Goal: Communication & Community: Answer question/provide support

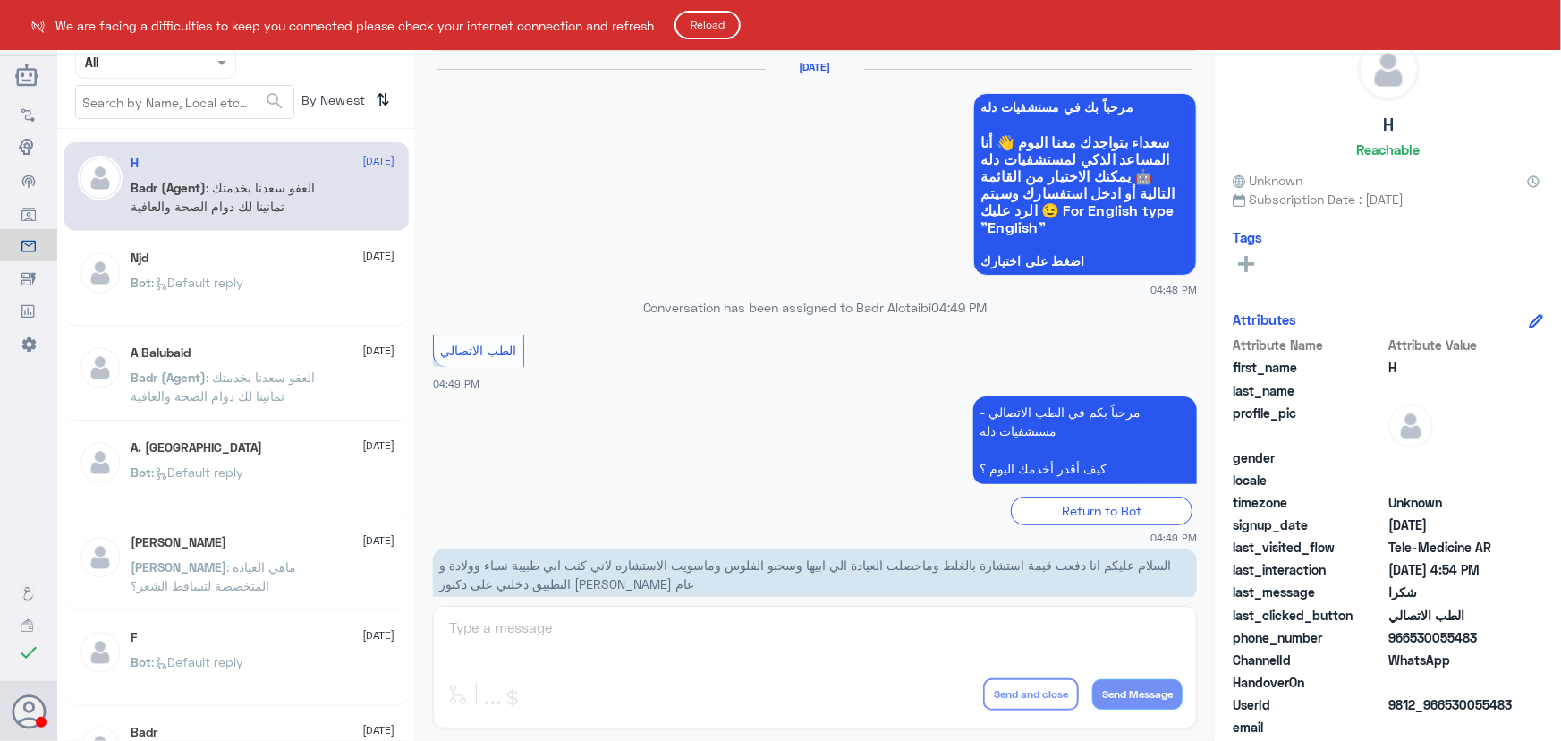
scroll to position [852, 0]
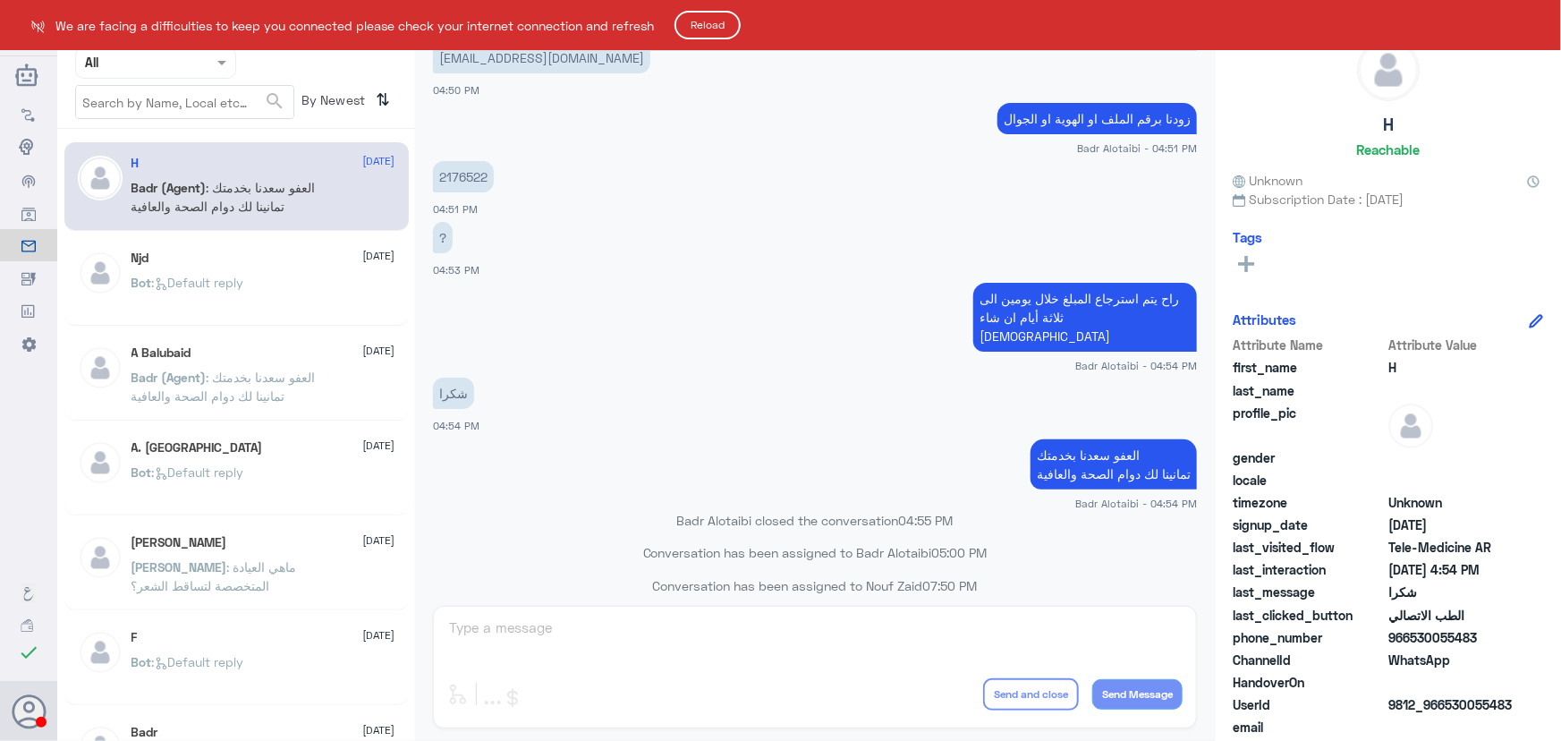
click at [41, 706] on html "Dallah Hospitals Flow Builder Conversational Skills Broadcast Audience Inbox Gr…" at bounding box center [780, 370] width 1561 height 741
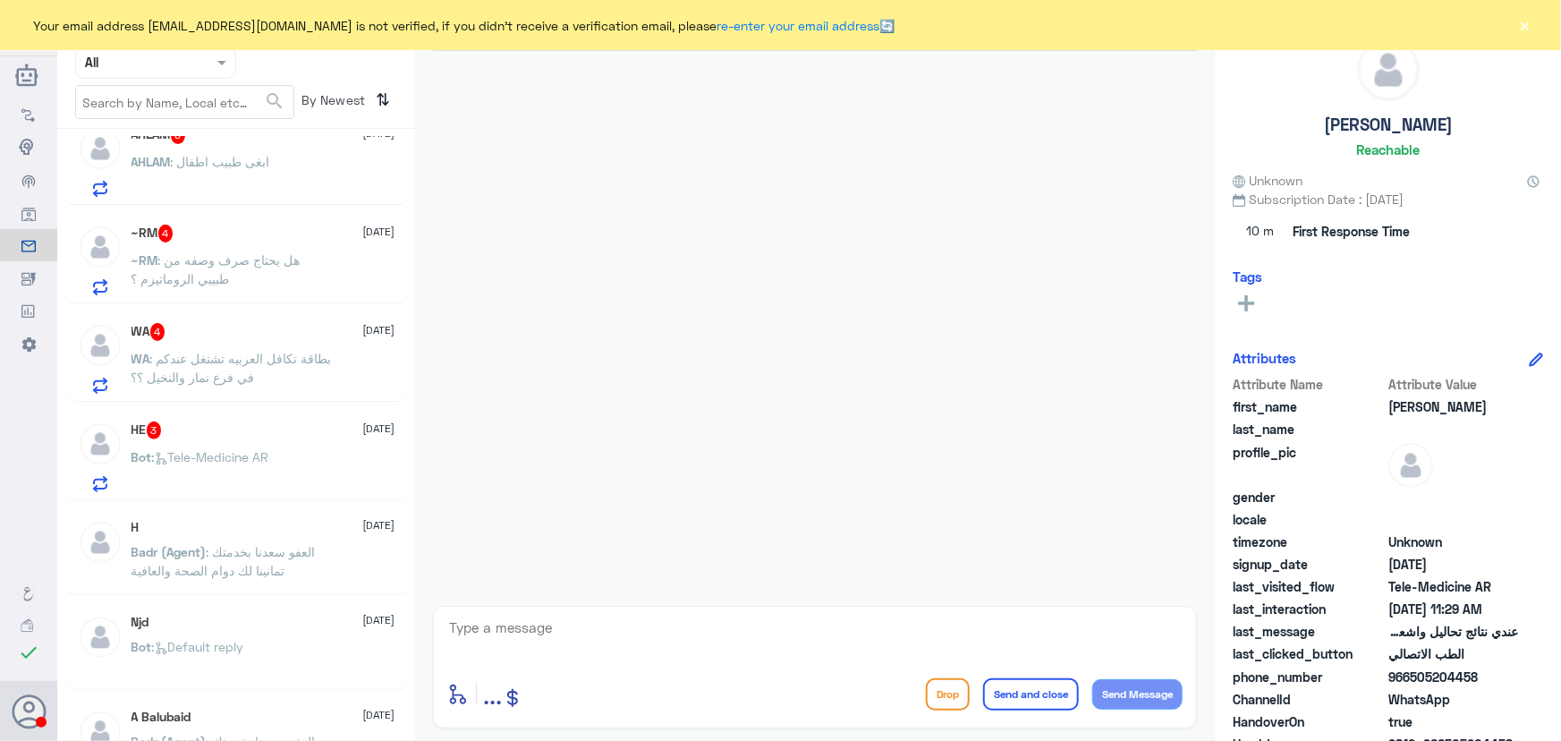
scroll to position [1310, 0]
click at [251, 429] on div "HE 3 [DATE]" at bounding box center [264, 430] width 264 height 18
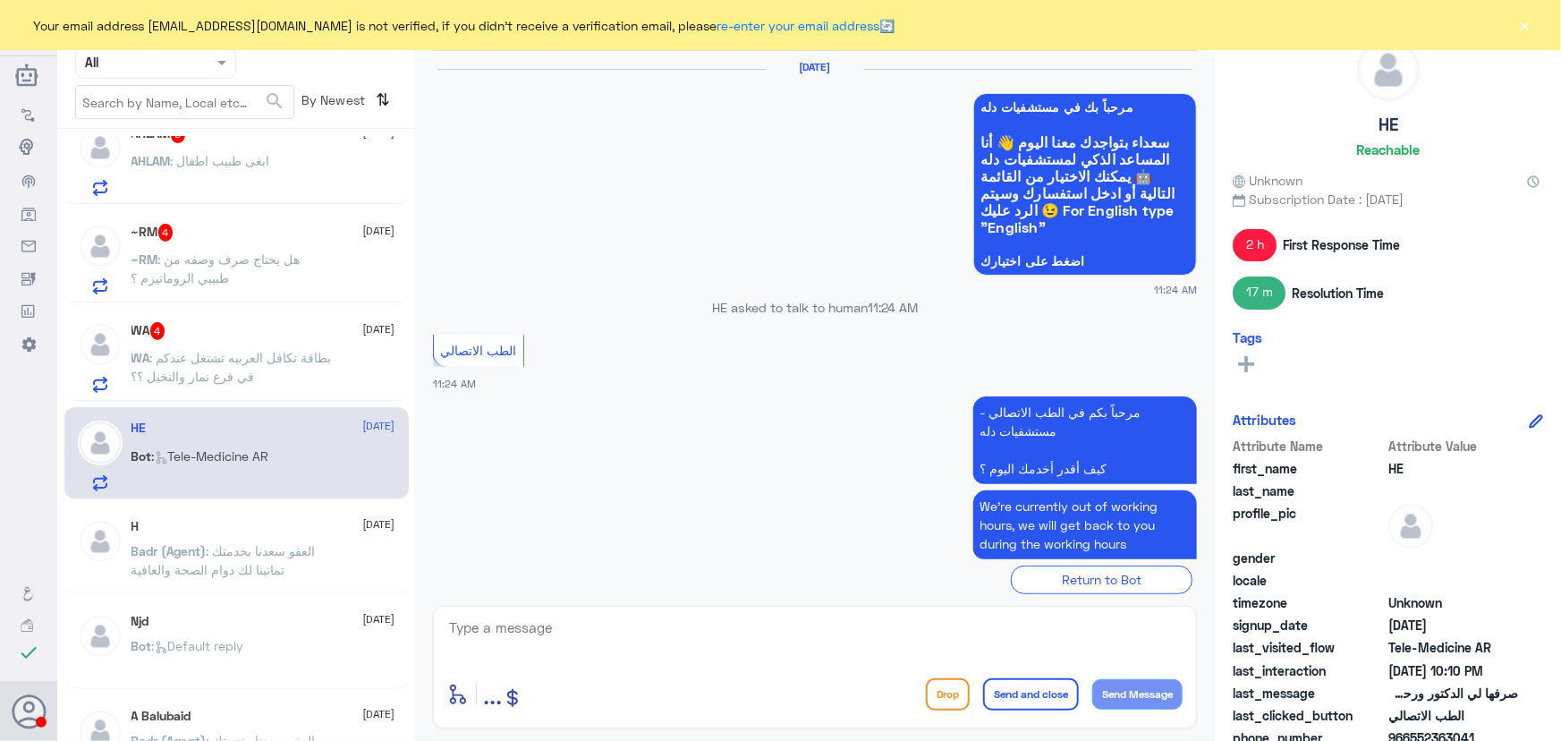
scroll to position [1348, 0]
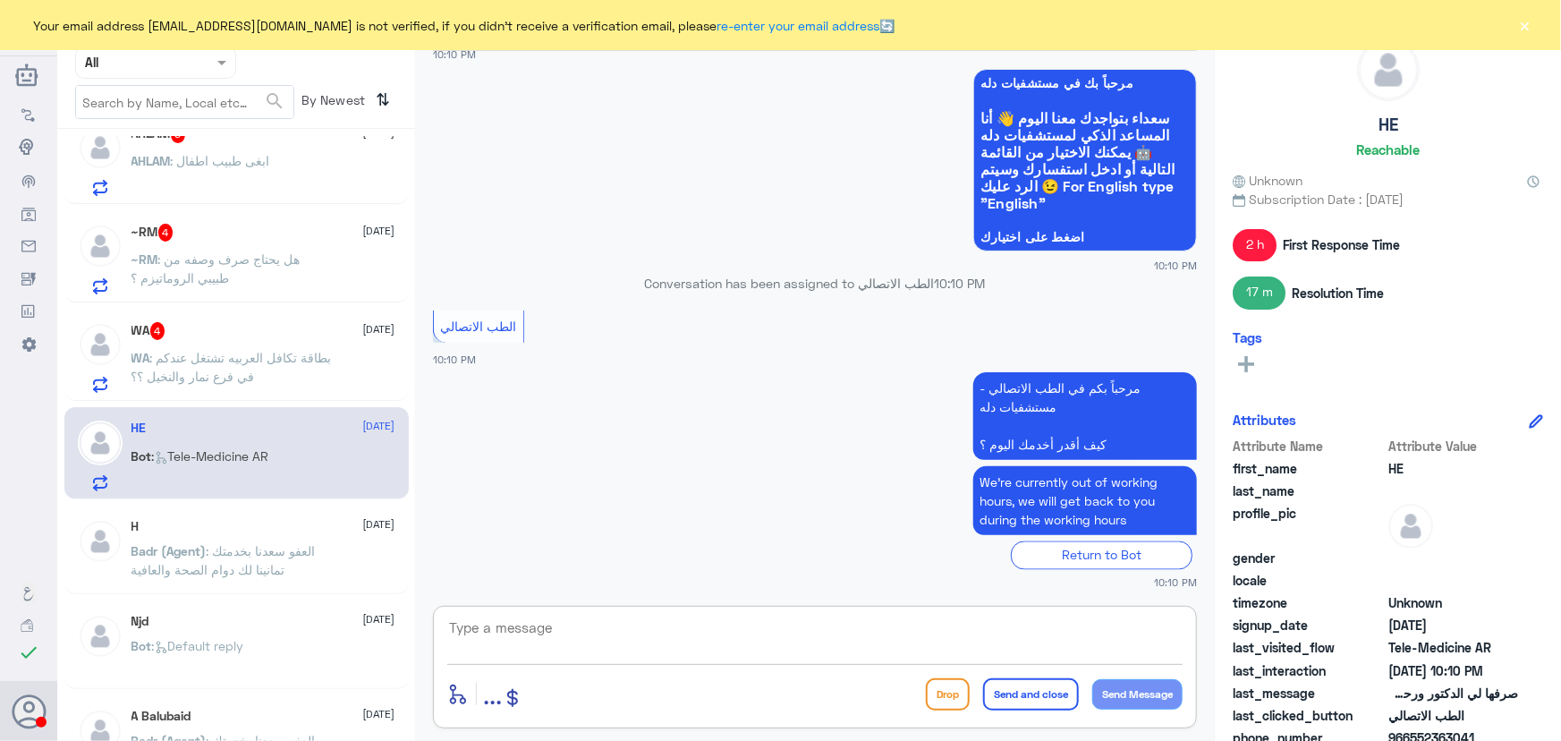
click at [685, 617] on textarea at bounding box center [814, 638] width 735 height 44
paste textarea "مرحباً معك نوف من الطب الاتصالي كيف اقدر أساعدك؟"
type textarea "مرحباً معك نوف من الطب الاتصالي كيف اقدر أساعدك؟"
click at [1130, 680] on button "Send Message" at bounding box center [1137, 694] width 90 height 30
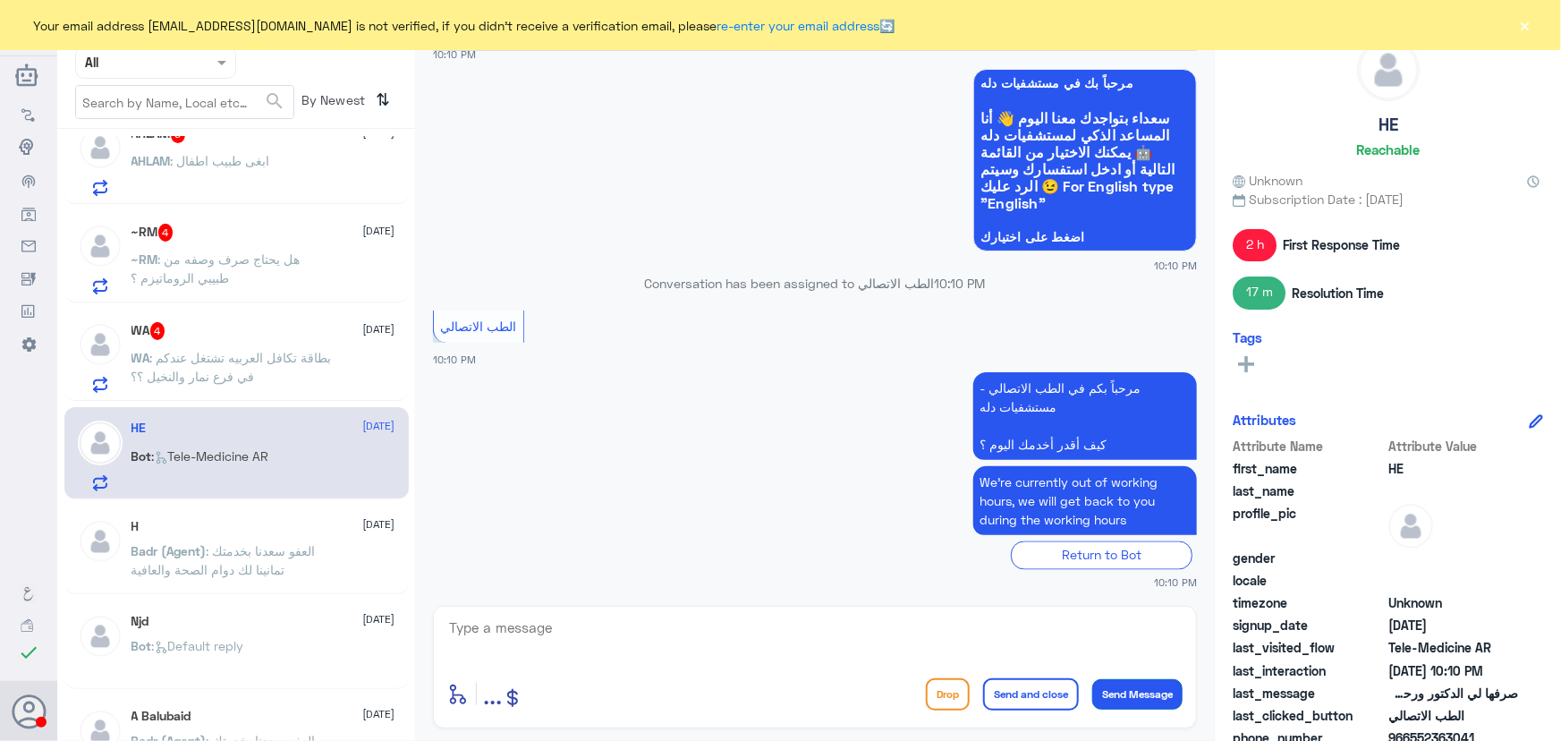
scroll to position [1451, 0]
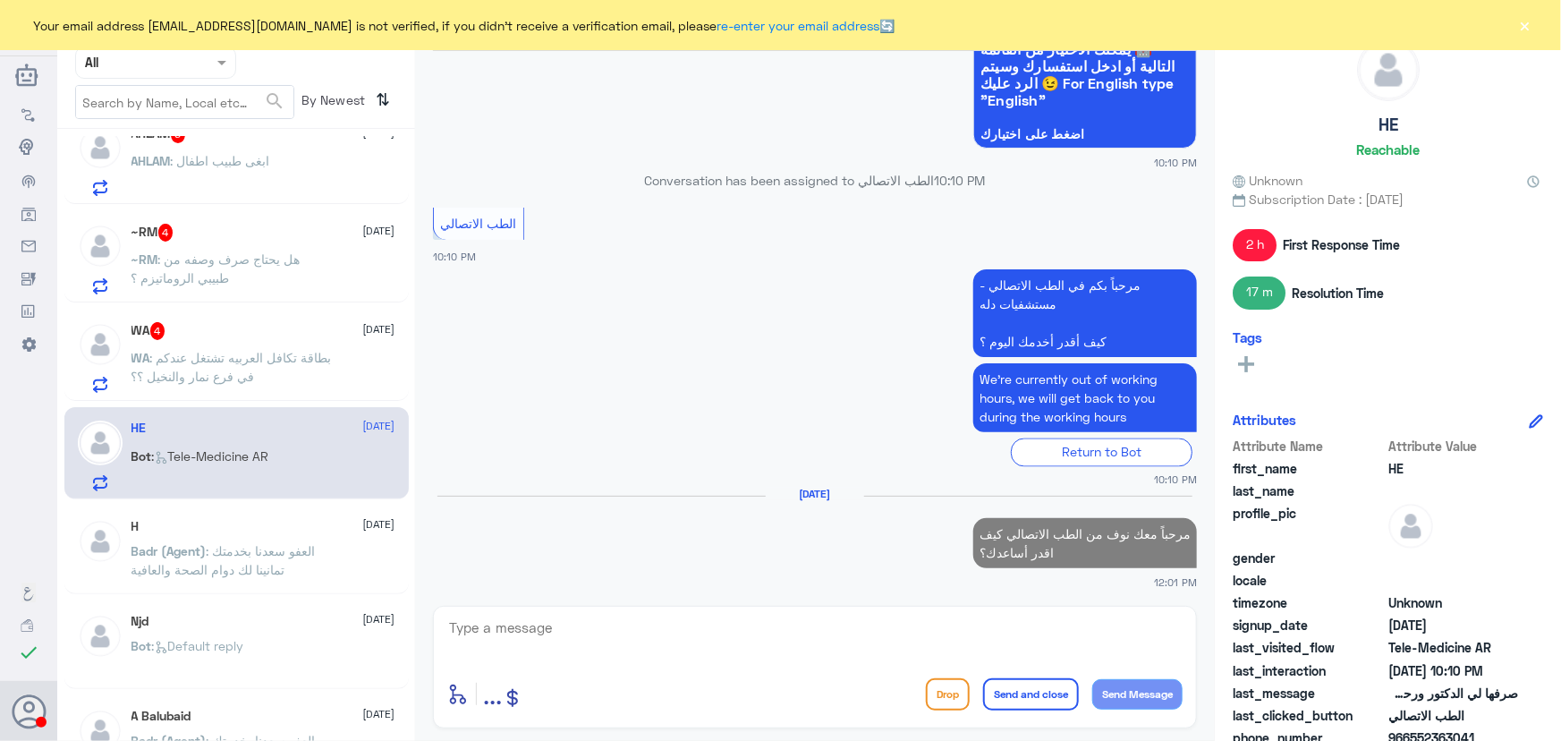
click at [344, 354] on div "WA : بطاقة تكافل العربيه تشتغل عندكم في فرع نمار والنخيل ؟؟" at bounding box center [264, 373] width 264 height 40
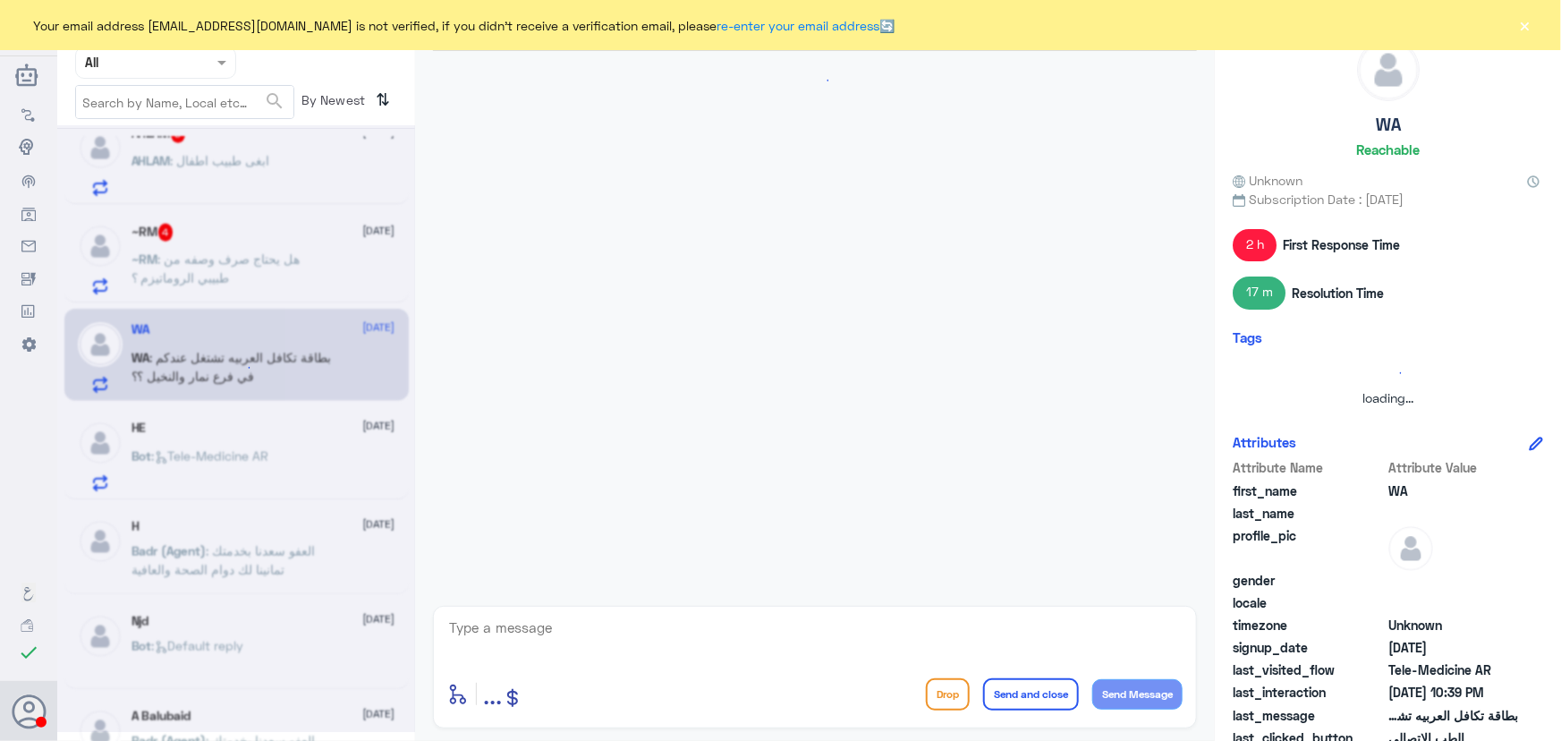
scroll to position [208, 0]
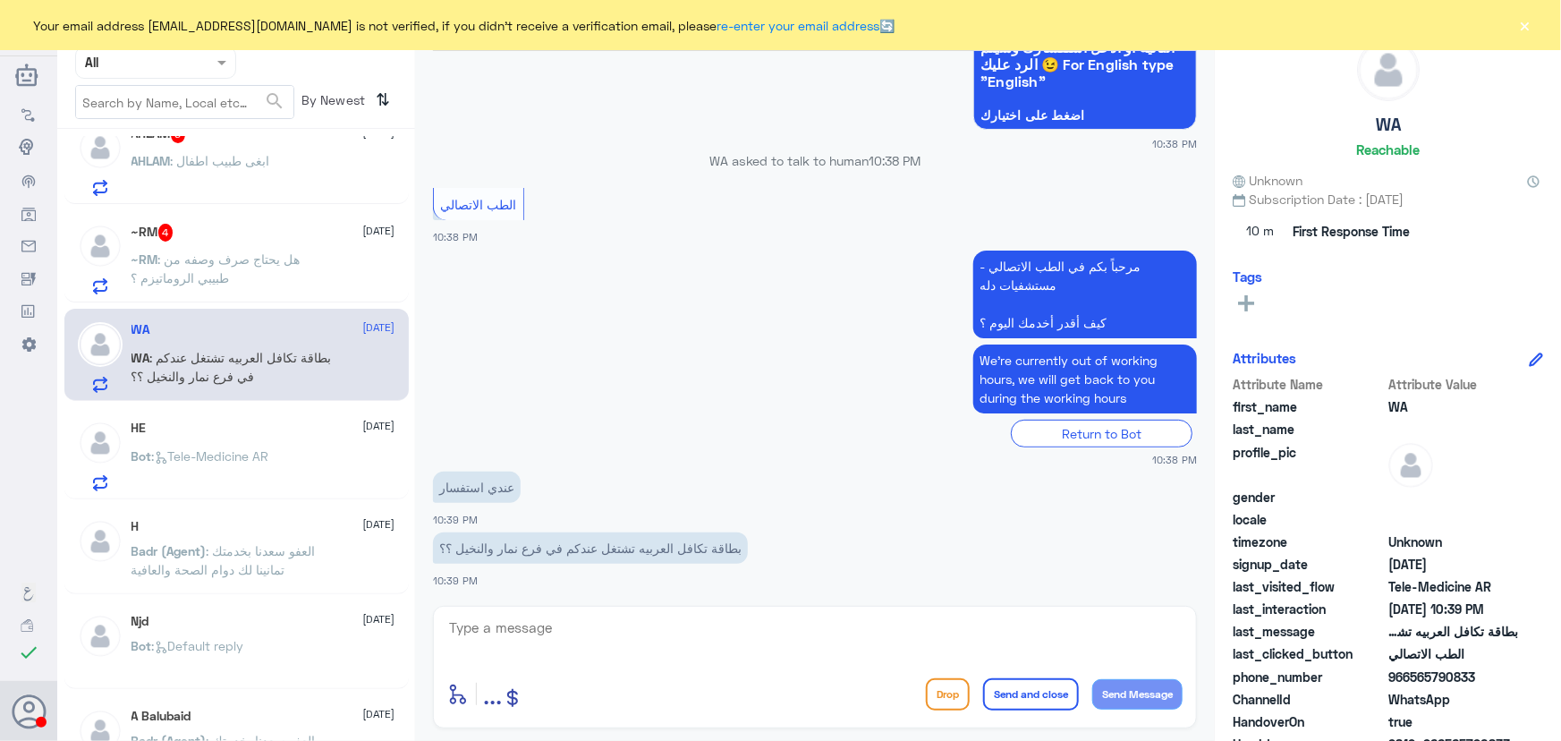
click at [691, 641] on textarea at bounding box center [814, 638] width 735 height 44
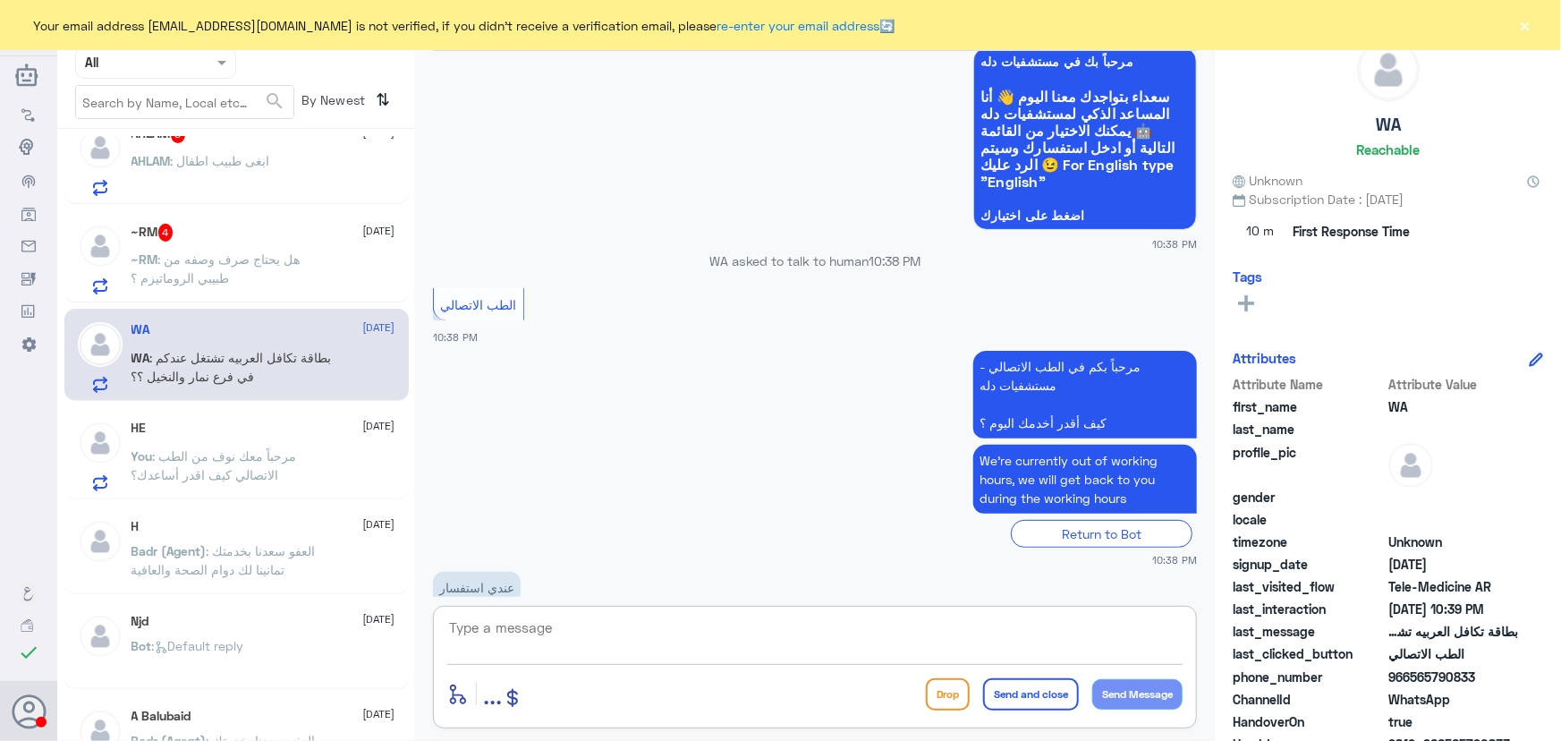
scroll to position [208, 0]
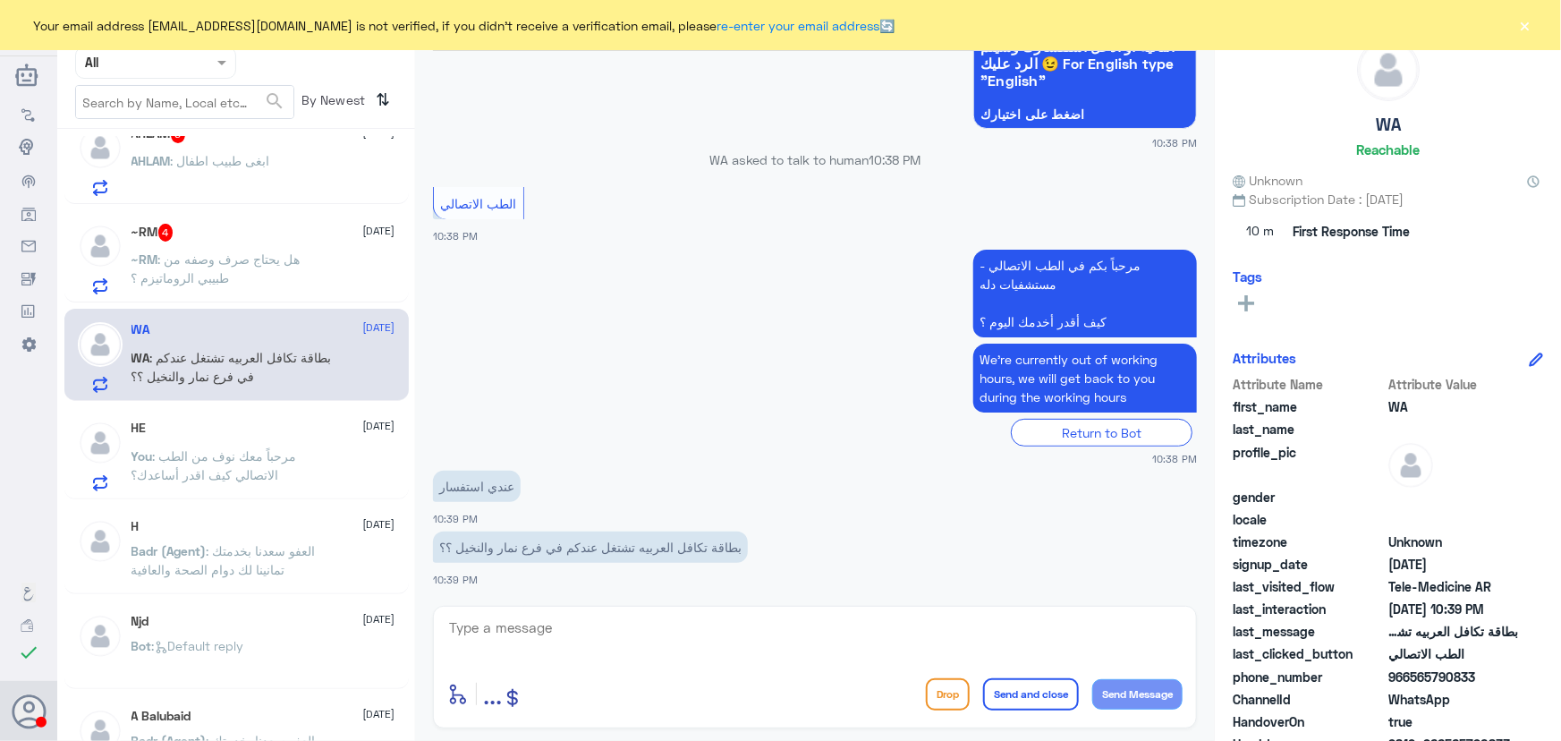
click at [310, 244] on div "~RM 4 29 August ~RM : هل يحتاج صرف وصفه من طبيبي الروماتيزم ؟" at bounding box center [264, 259] width 264 height 71
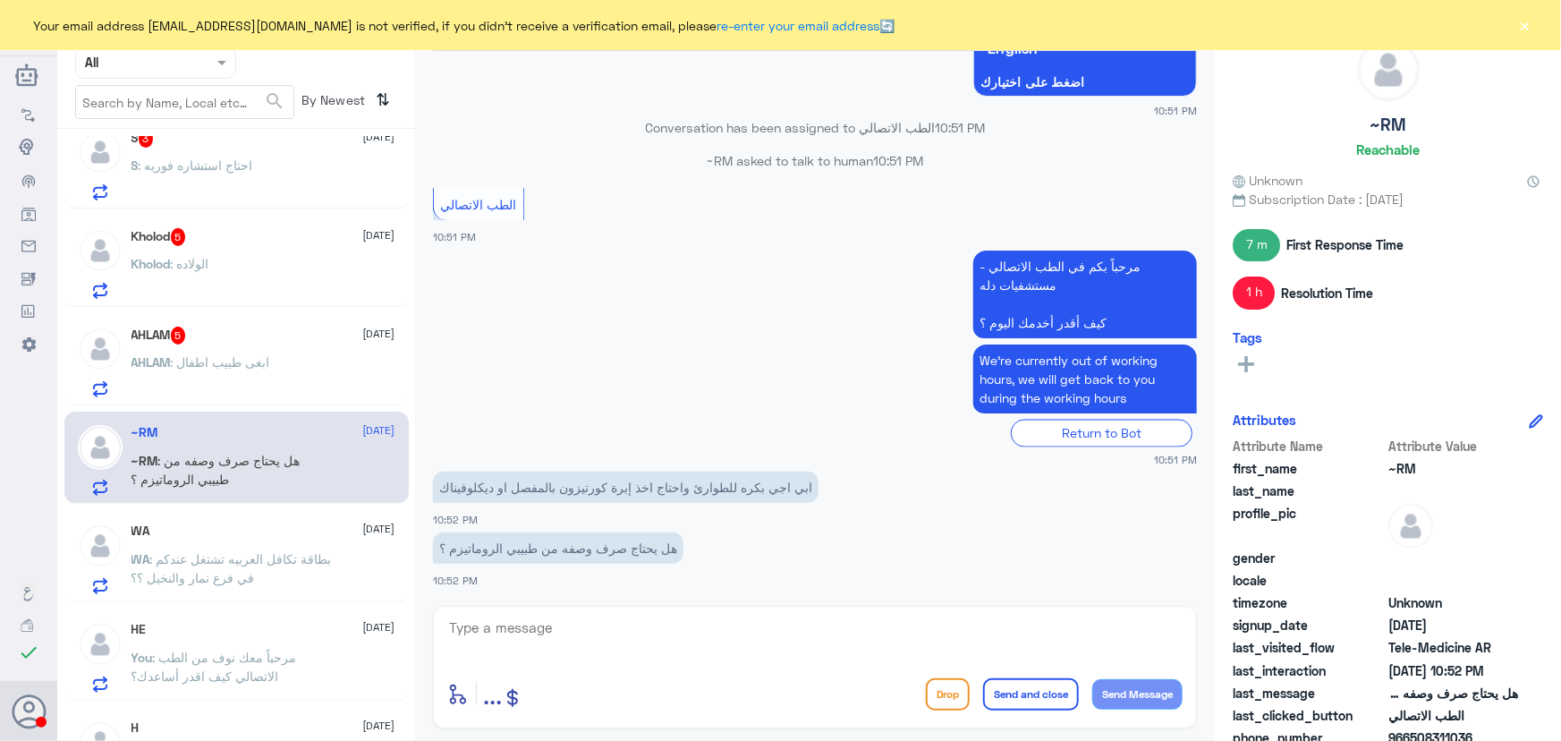
scroll to position [1066, 0]
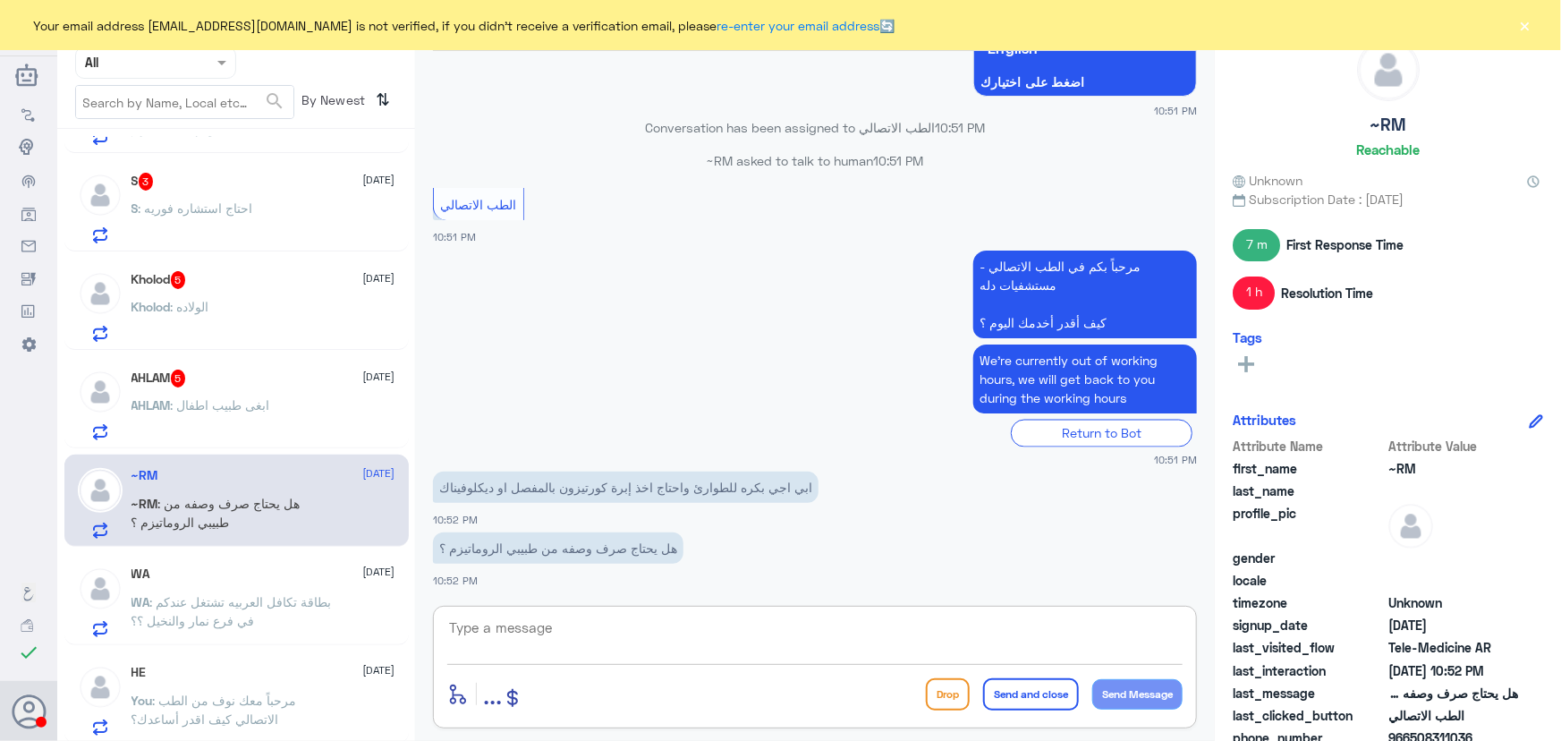
click at [663, 639] on textarea at bounding box center [814, 638] width 735 height 44
click at [634, 639] on textarea at bounding box center [814, 638] width 735 height 44
paste textarea "مرحباً معك نوف من الطب الاتصالي"
type textarea "مرحباً معك نوف من الطب الاتصالي"
click at [1109, 687] on button "Send Message" at bounding box center [1137, 694] width 90 height 30
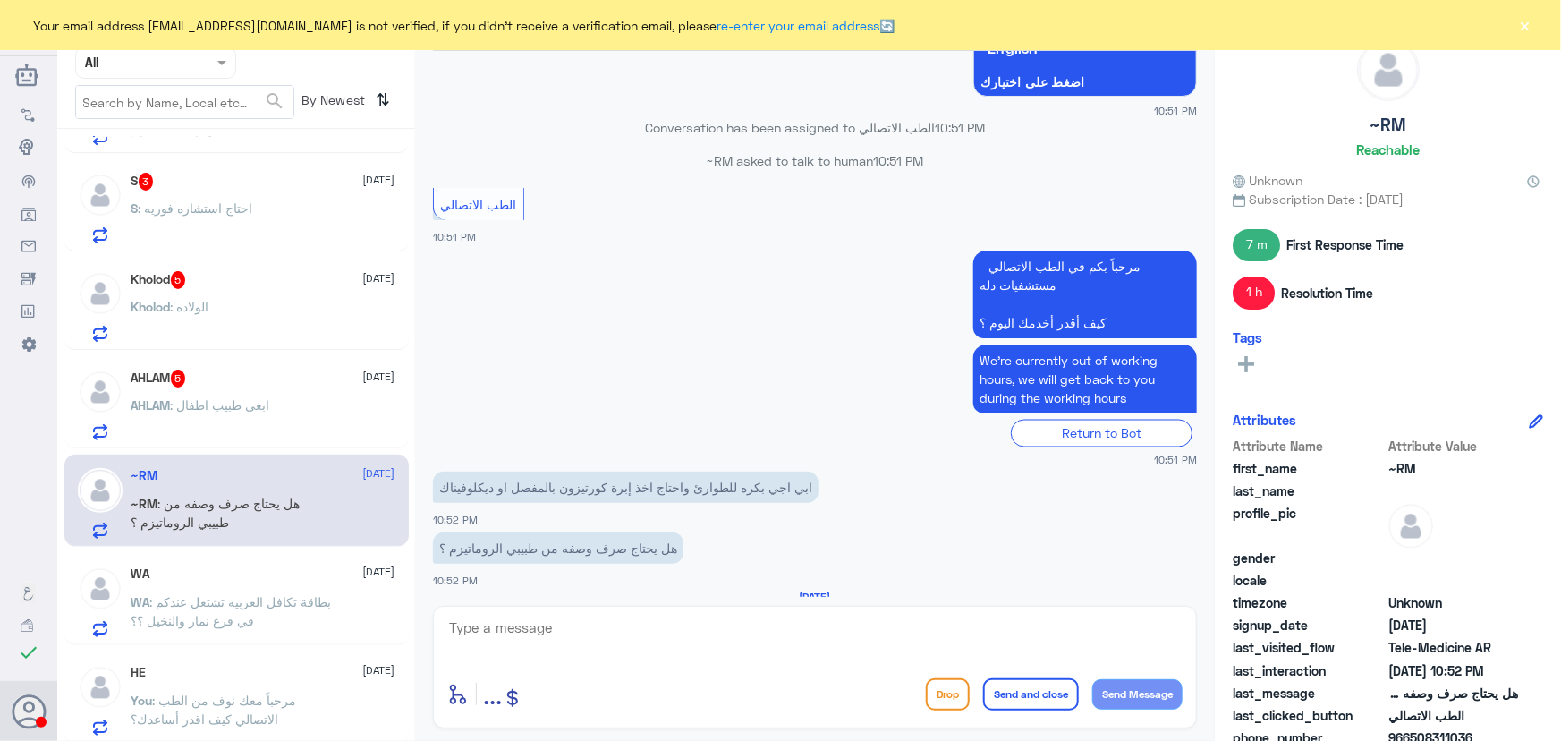
scroll to position [1428, 0]
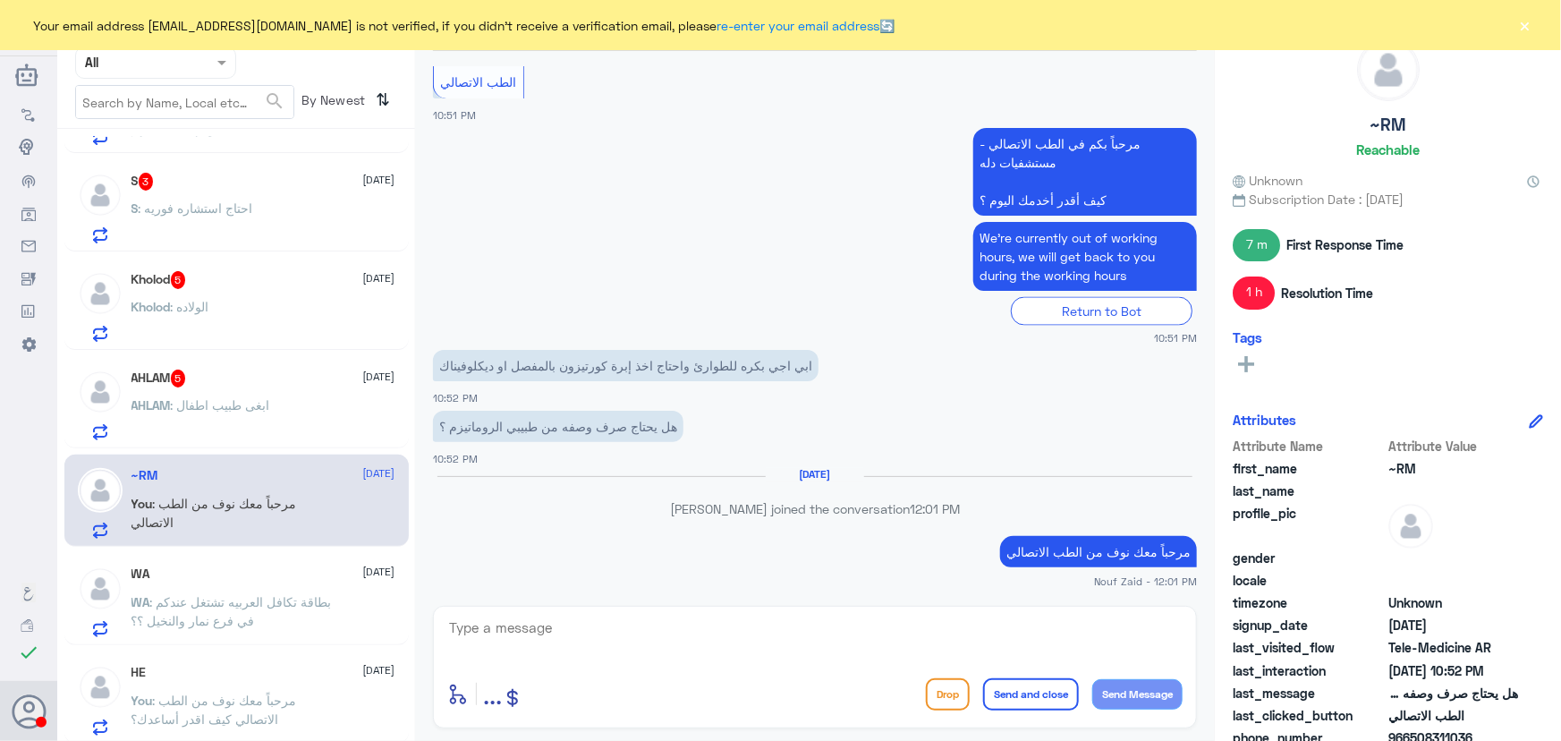
click at [661, 616] on textarea at bounding box center [814, 638] width 735 height 44
paste textarea "هنا الطب الاتصالي لكل مايخص الاستشارة الفورية من خلال التطبيق، يمكنك الاستفسار …"
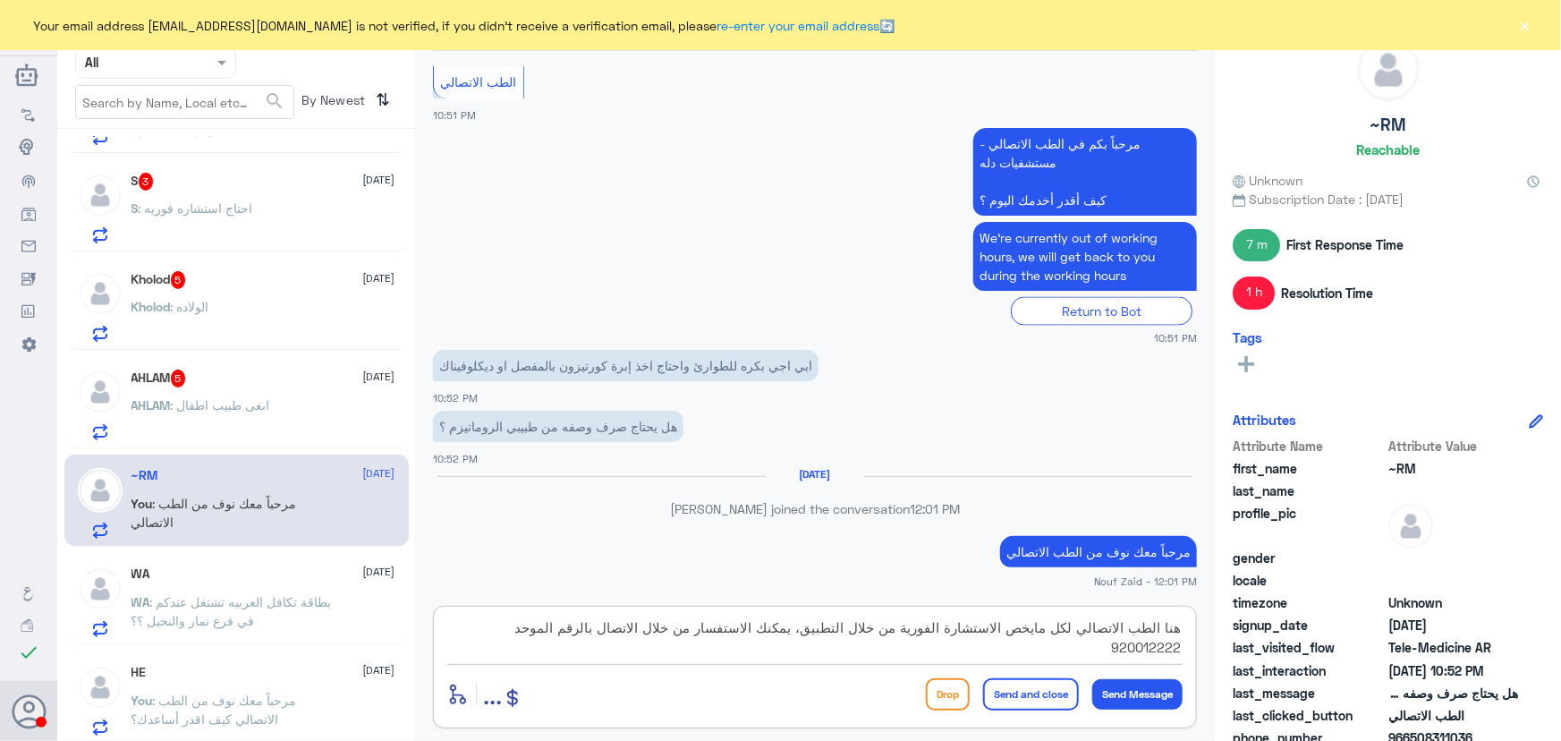
type textarea "هنا الطب الاتصالي لكل مايخص الاستشارة الفورية من خلال التطبيق، يمكنك الاستفسار …"
click at [1020, 690] on button "Send and close" at bounding box center [1031, 694] width 96 height 32
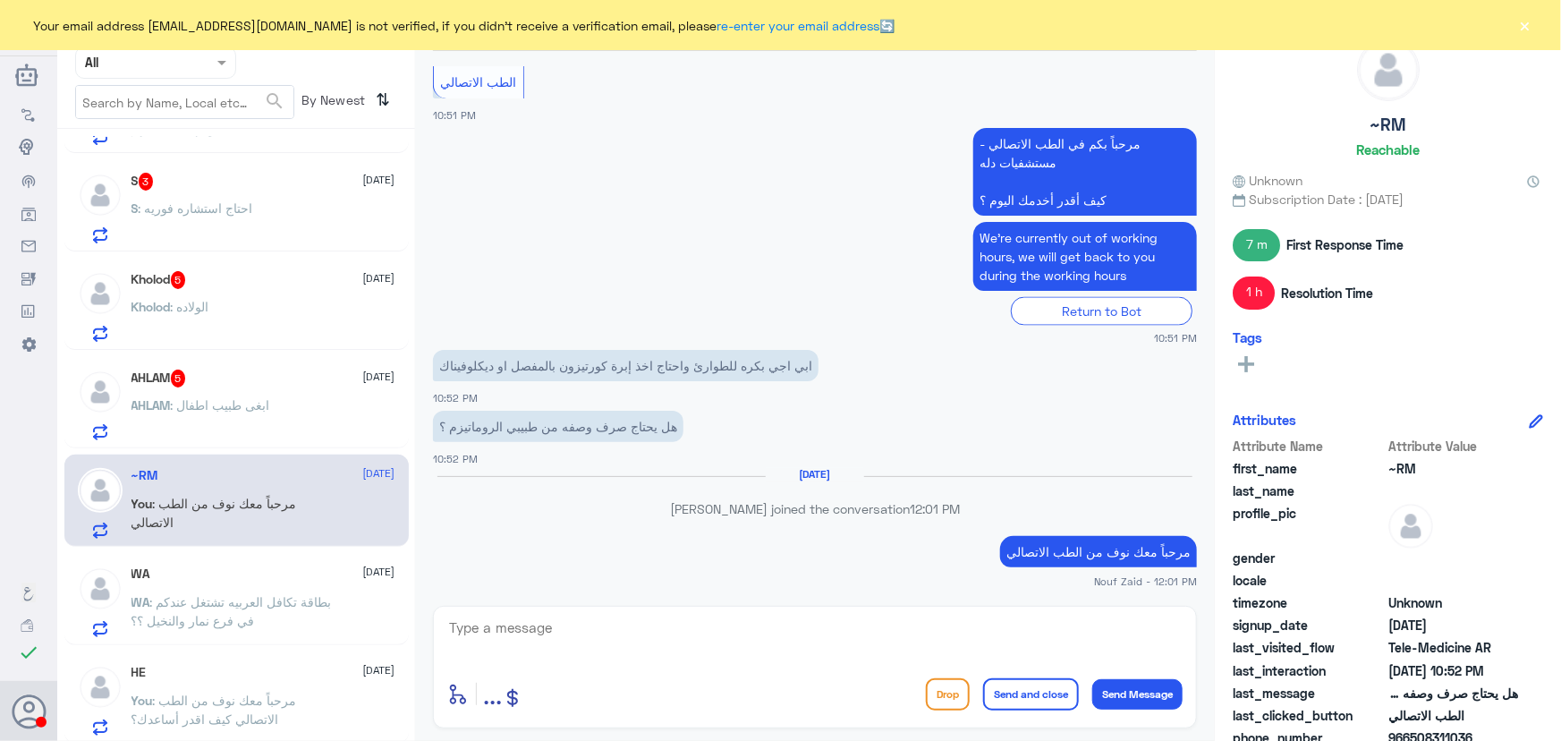
scroll to position [1542, 0]
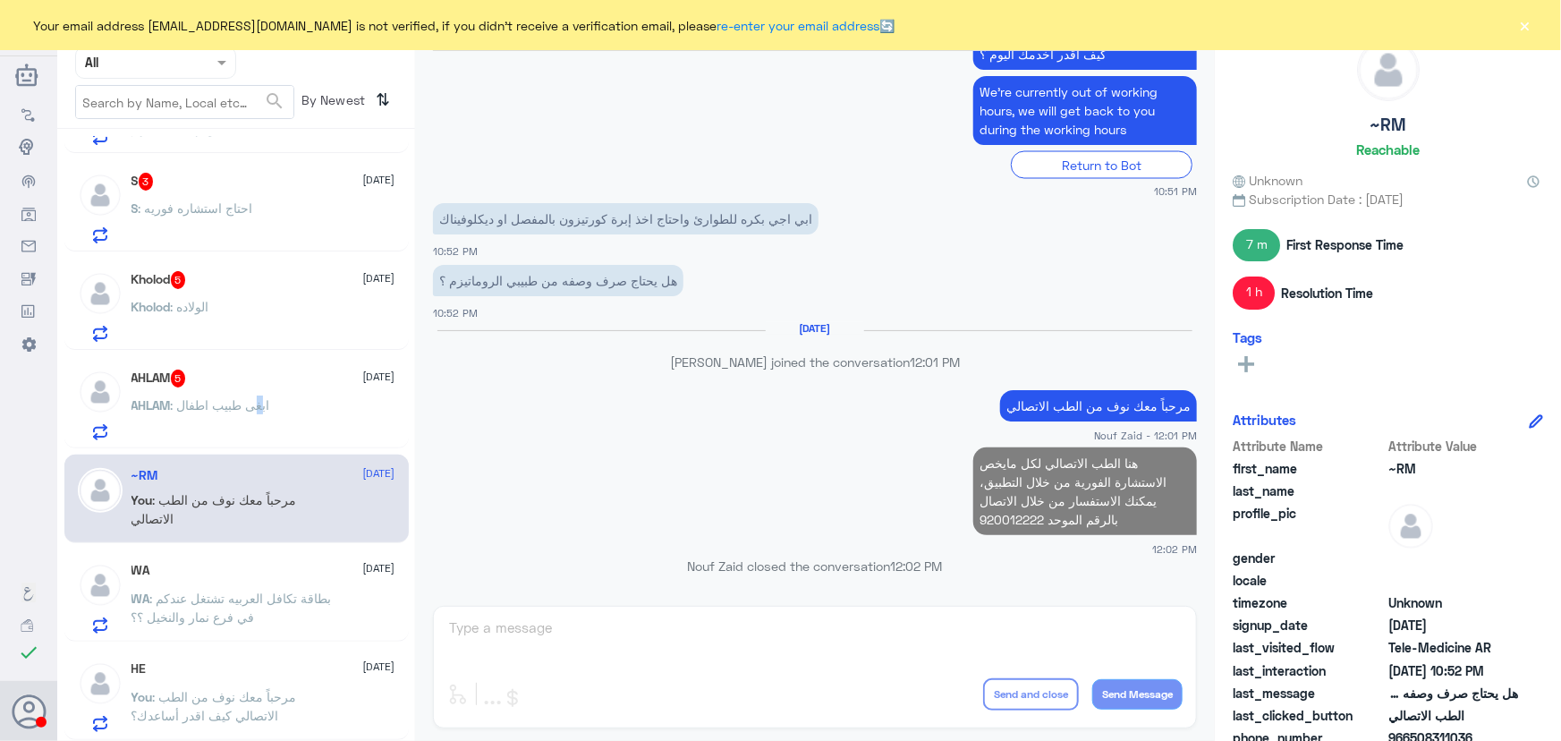
click at [260, 416] on p "AHLAM : ابغى طبيب اطفال" at bounding box center [201, 417] width 139 height 45
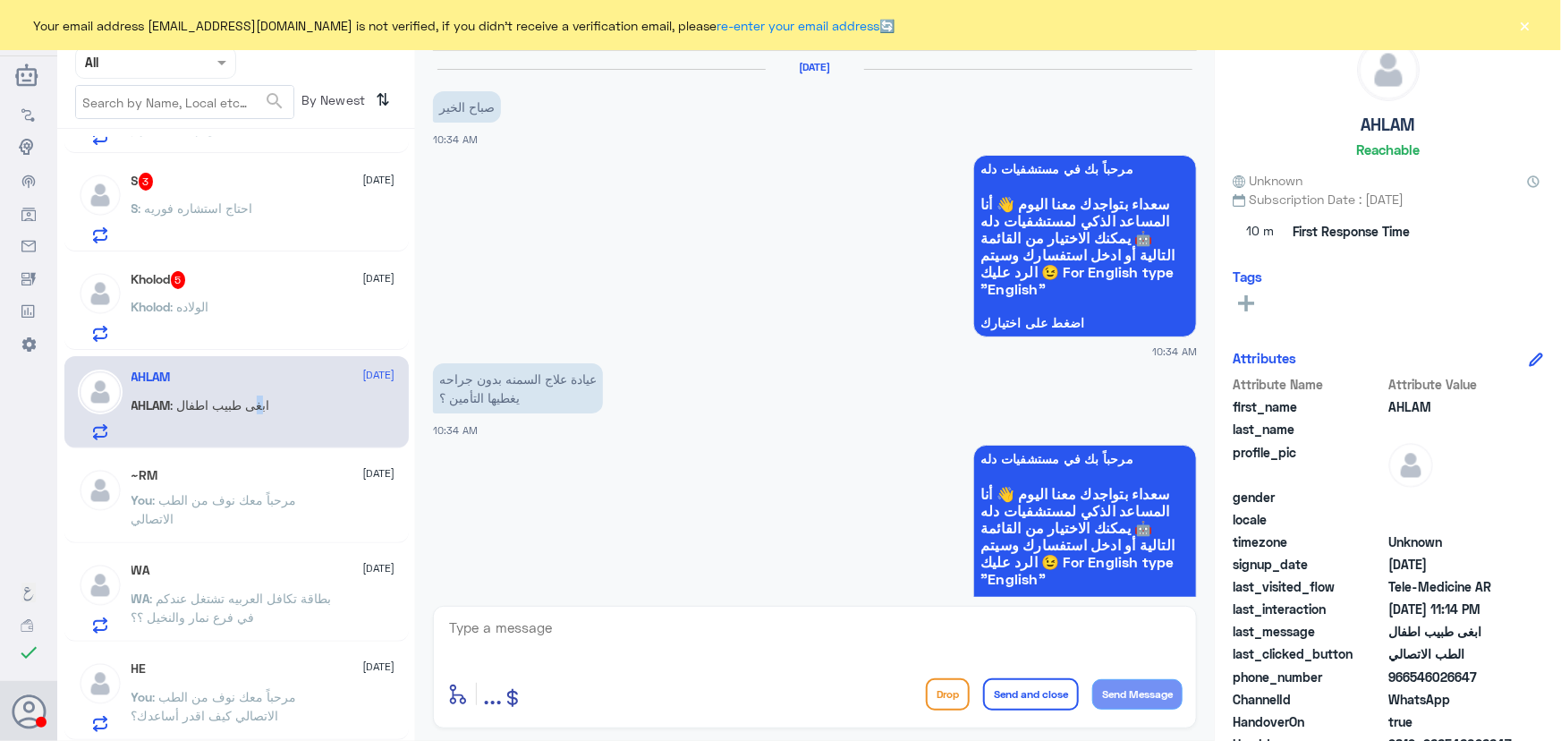
scroll to position [1700, 0]
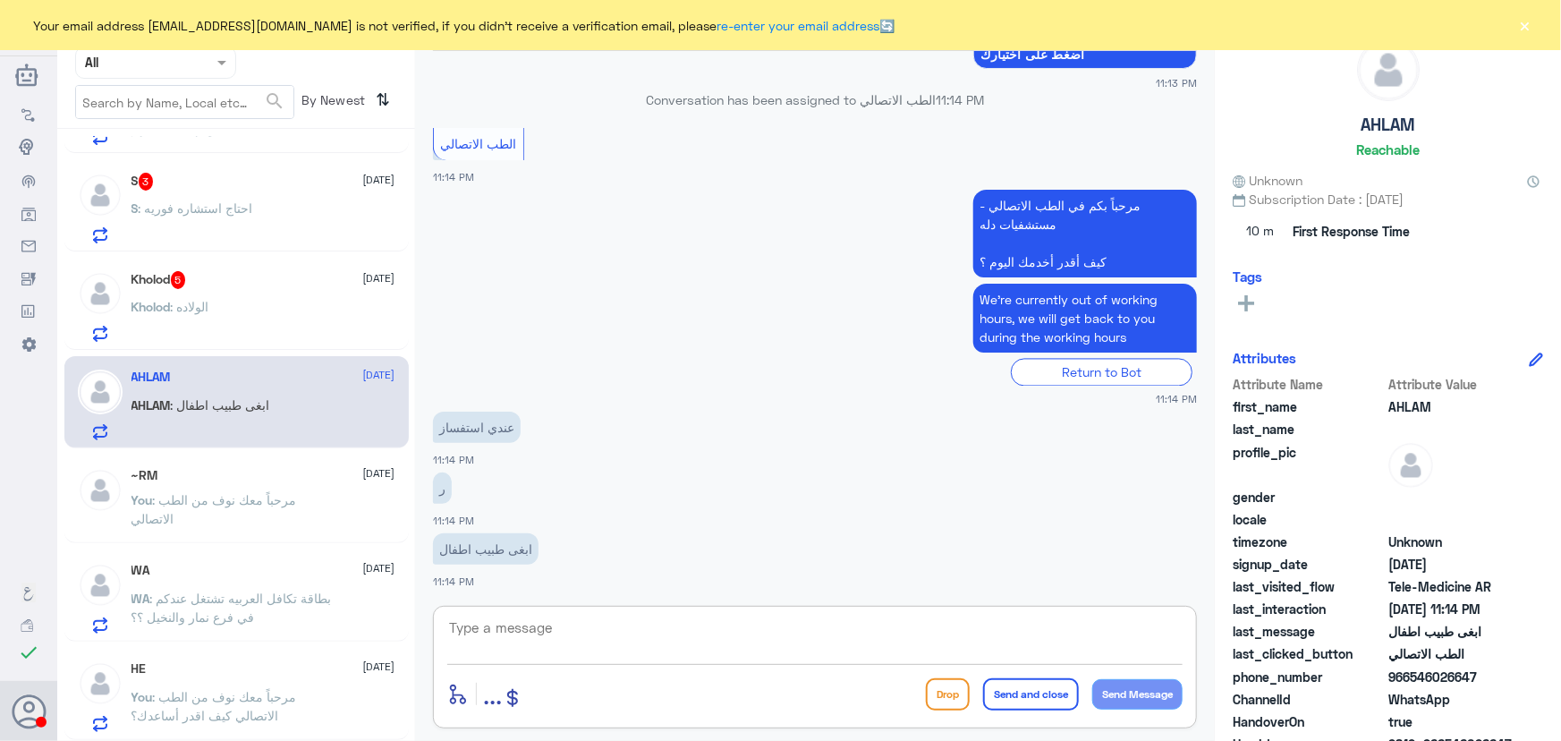
click at [698, 635] on textarea at bounding box center [814, 638] width 735 height 44
type textarea "ء"
drag, startPoint x: 862, startPoint y: 625, endPoint x: 1205, endPoint y: 635, distance: 343.7
click at [1209, 633] on div "الطب الاتصالي Human Handover 24 Jul 2025 صباح الخير 10:34 AM مرحباً بك في مستشف…" at bounding box center [815, 373] width 800 height 746
paste textarea "مرحباً معك نوف من الطب الاتصالي"
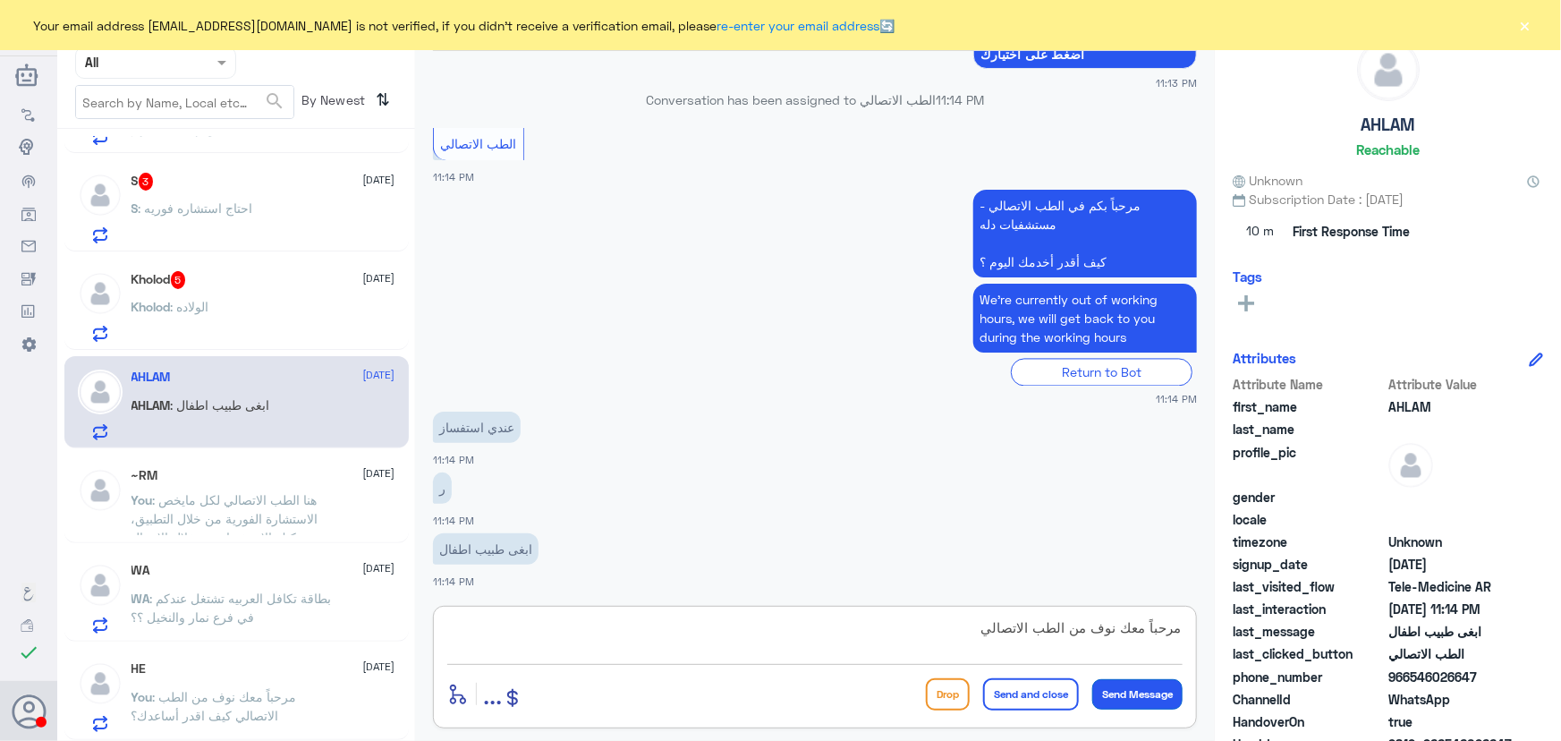
type textarea "مرحباً معك نوف من الطب الاتصالي"
click at [1143, 685] on button "Send Message" at bounding box center [1137, 694] width 90 height 30
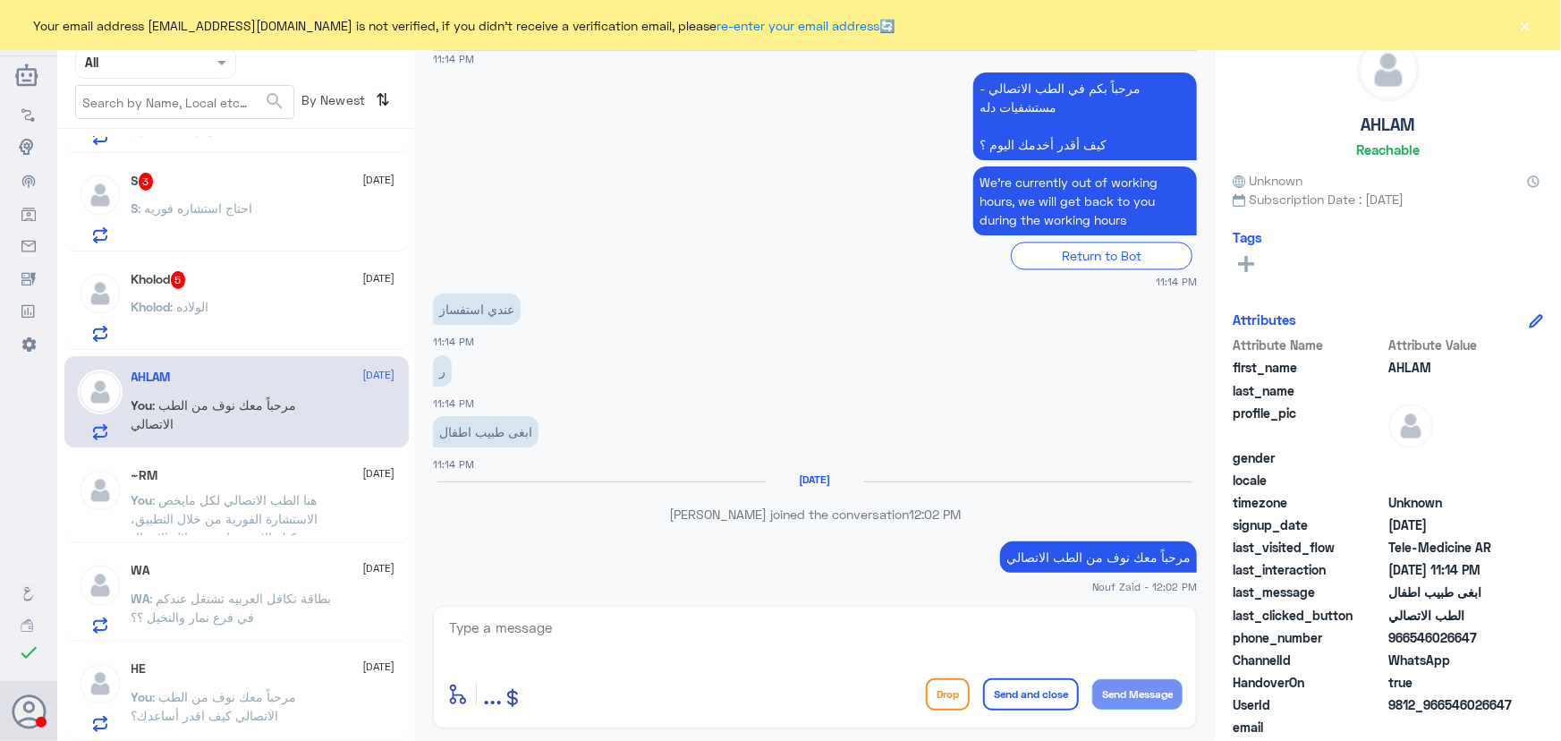
scroll to position [1789, 0]
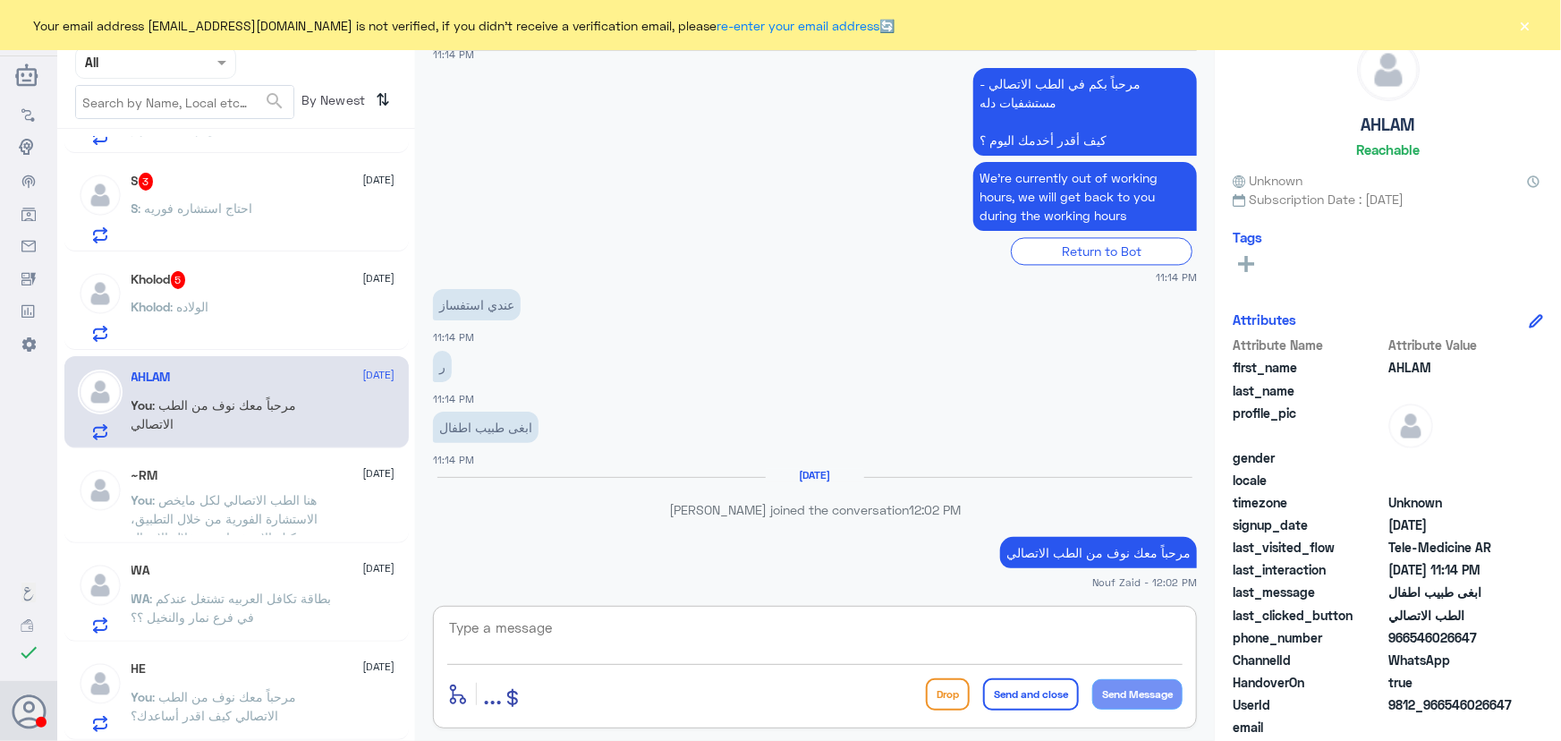
click at [720, 641] on textarea at bounding box center [814, 638] width 735 height 44
paste textarea "هنا الطب الاتصالي لكل مايخص الاستشارة الفورية من خلال التطبيق والتي من خلالها ي…"
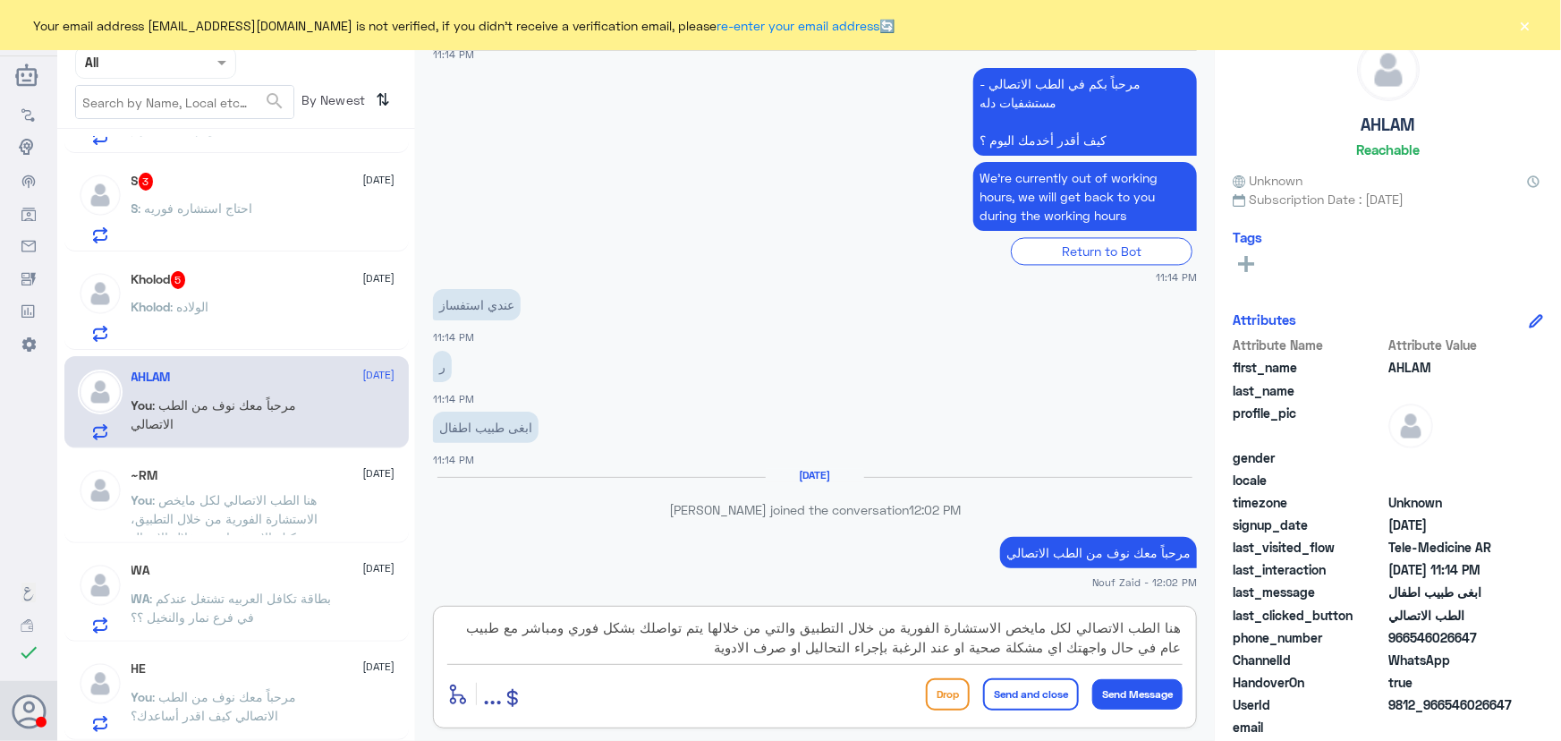
drag, startPoint x: 1011, startPoint y: 630, endPoint x: 1189, endPoint y: 624, distance: 178.1
click at [1189, 624] on div "هنا الطب الاتصالي لكل مايخص الاستشارة الفورية من خلال التطبيق والتي من خلالها ي…" at bounding box center [815, 667] width 764 height 123
type textarea "يمكنك إعادة الصرف من خدمة الاستشارة الفورية من خلال التطبيق والتي من خلالها يتم…"
click at [1010, 689] on button "Send and close" at bounding box center [1031, 694] width 96 height 32
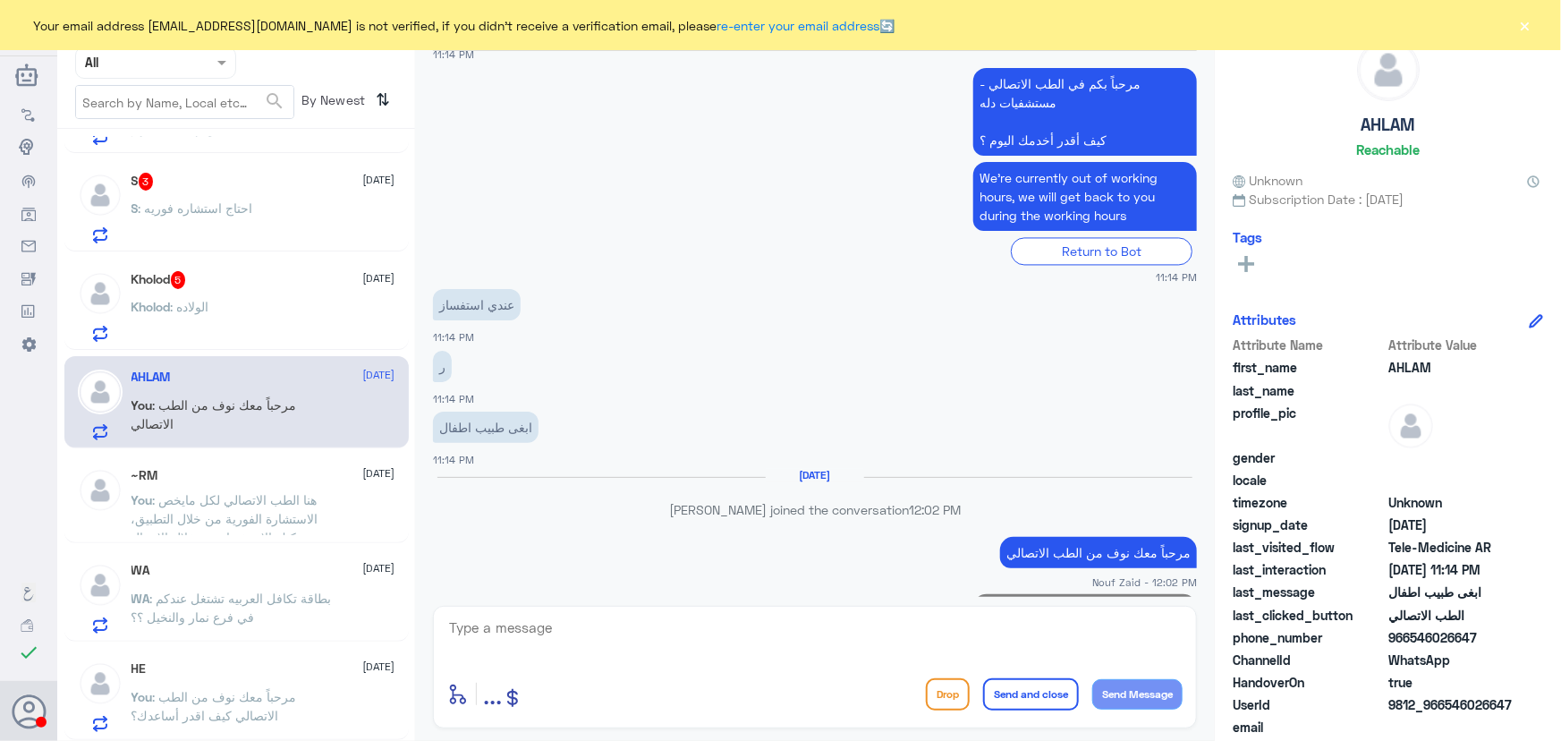
scroll to position [1941, 0]
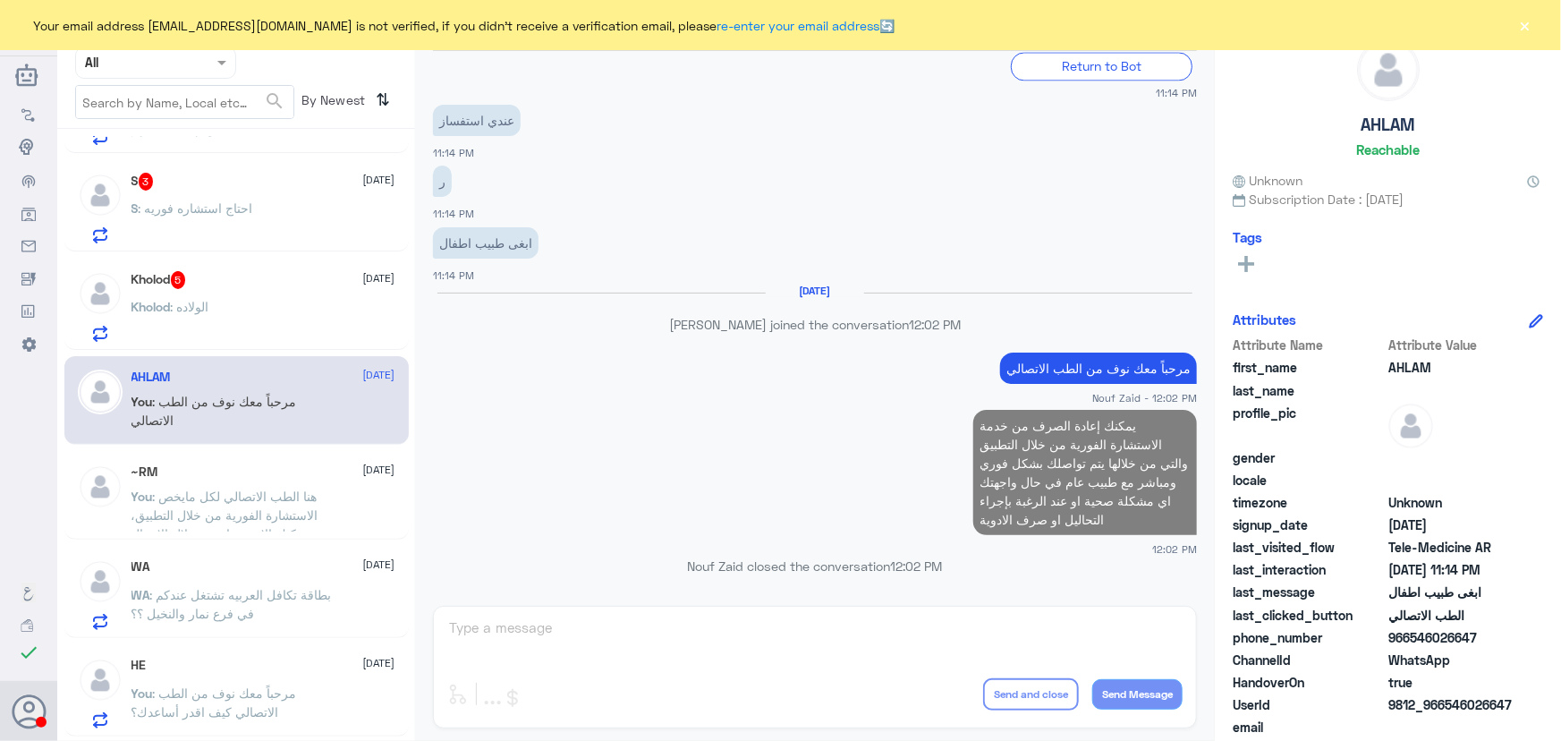
click at [255, 316] on div "Kholod : الولاده" at bounding box center [264, 322] width 264 height 40
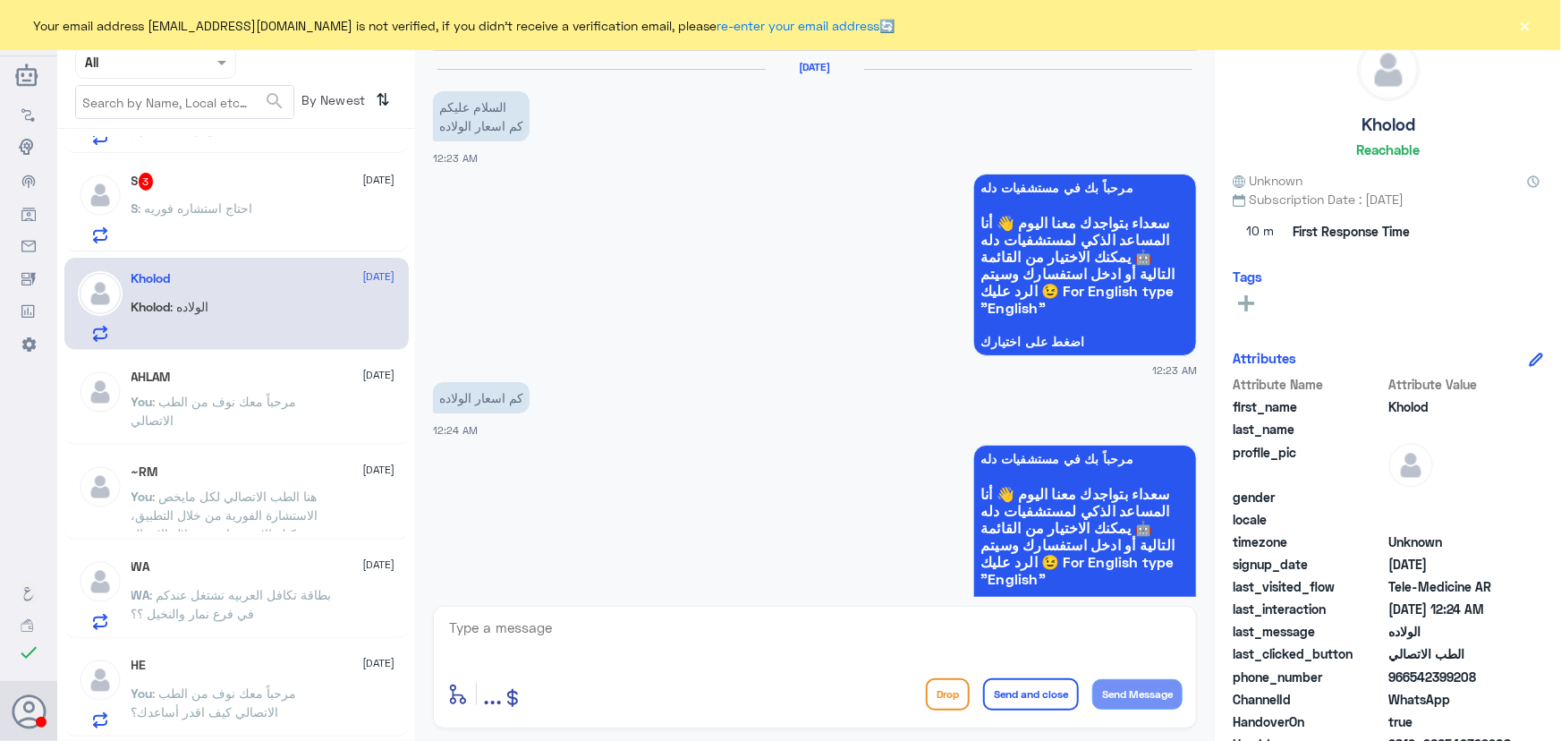
scroll to position [498, 0]
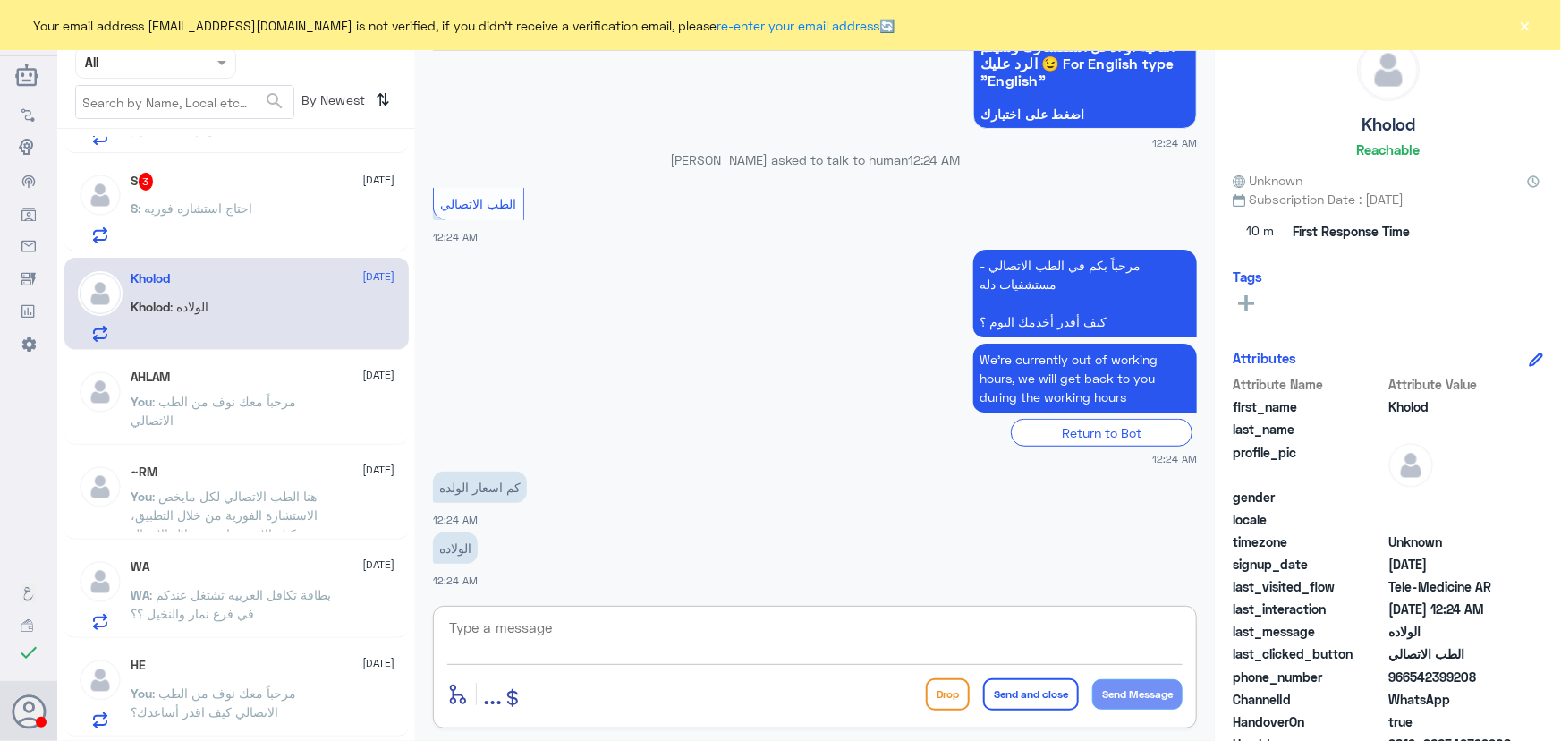
click at [588, 643] on textarea at bounding box center [814, 638] width 735 height 44
paste textarea "مرحباً معك نوف من الطب الاتصالي"
type textarea "مرحباً معك نوف من الطب الاتصالي"
click at [1160, 681] on button "Send Message" at bounding box center [1137, 694] width 90 height 30
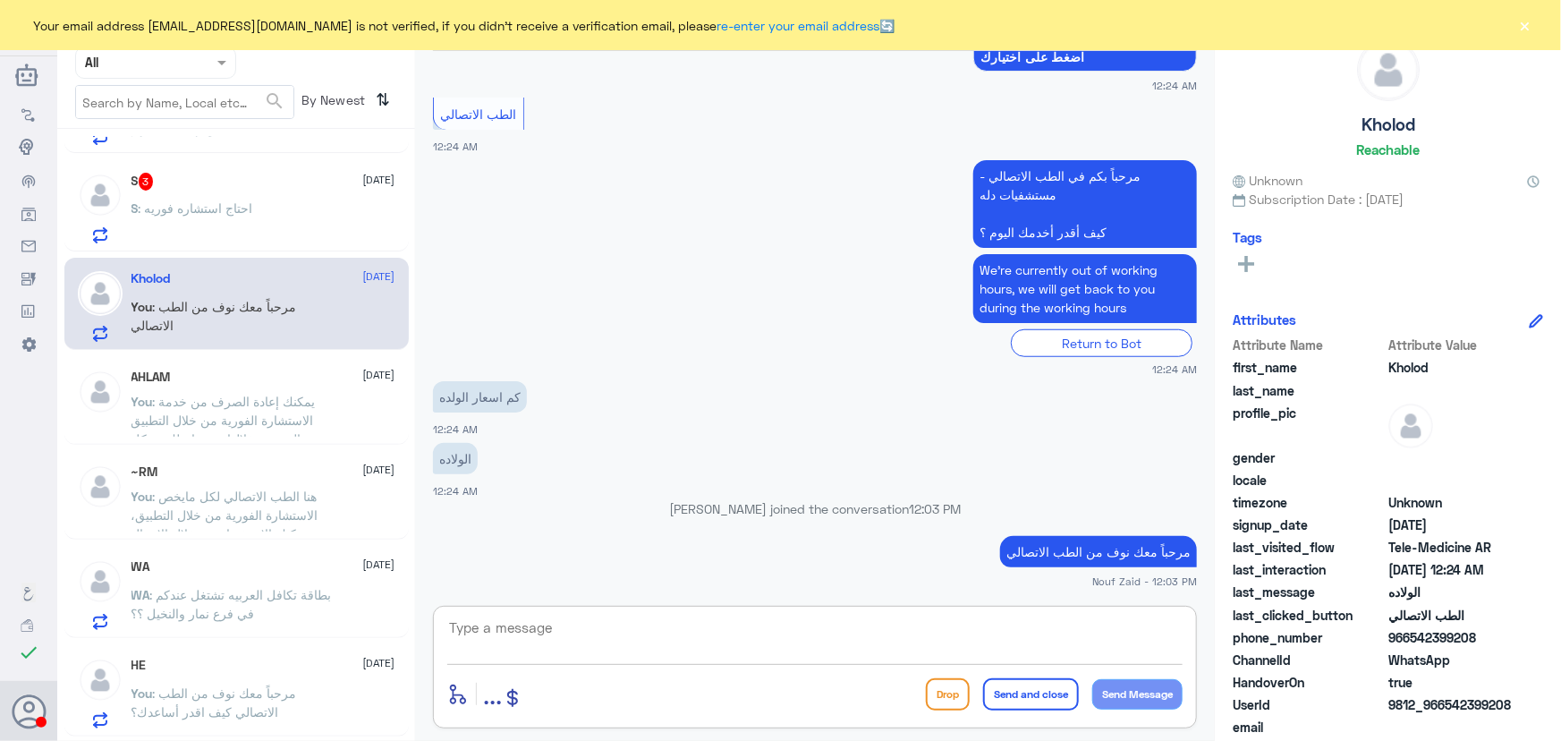
click at [867, 627] on textarea at bounding box center [814, 638] width 735 height 44
paste textarea "هنا الطب الاتصالي لكل مايخص الاستشارة الفورية من خلال التطبيق، يمكنك الاستفسار …"
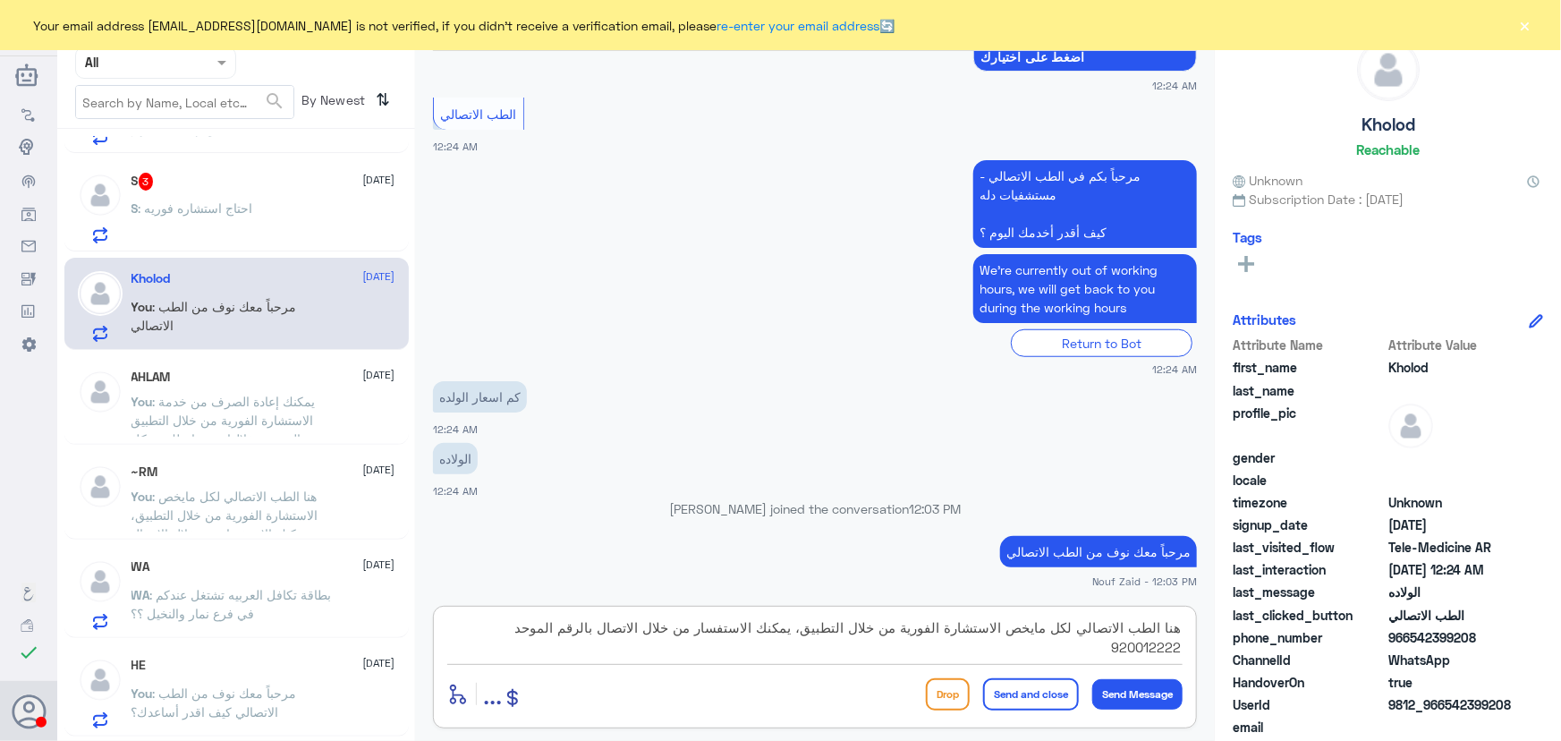
type textarea "هنا الطب الاتصالي لكل مايخص الاستشارة الفورية من خلال التطبيق، يمكنك الاستفسار …"
click at [1032, 689] on button "Send and close" at bounding box center [1031, 694] width 96 height 32
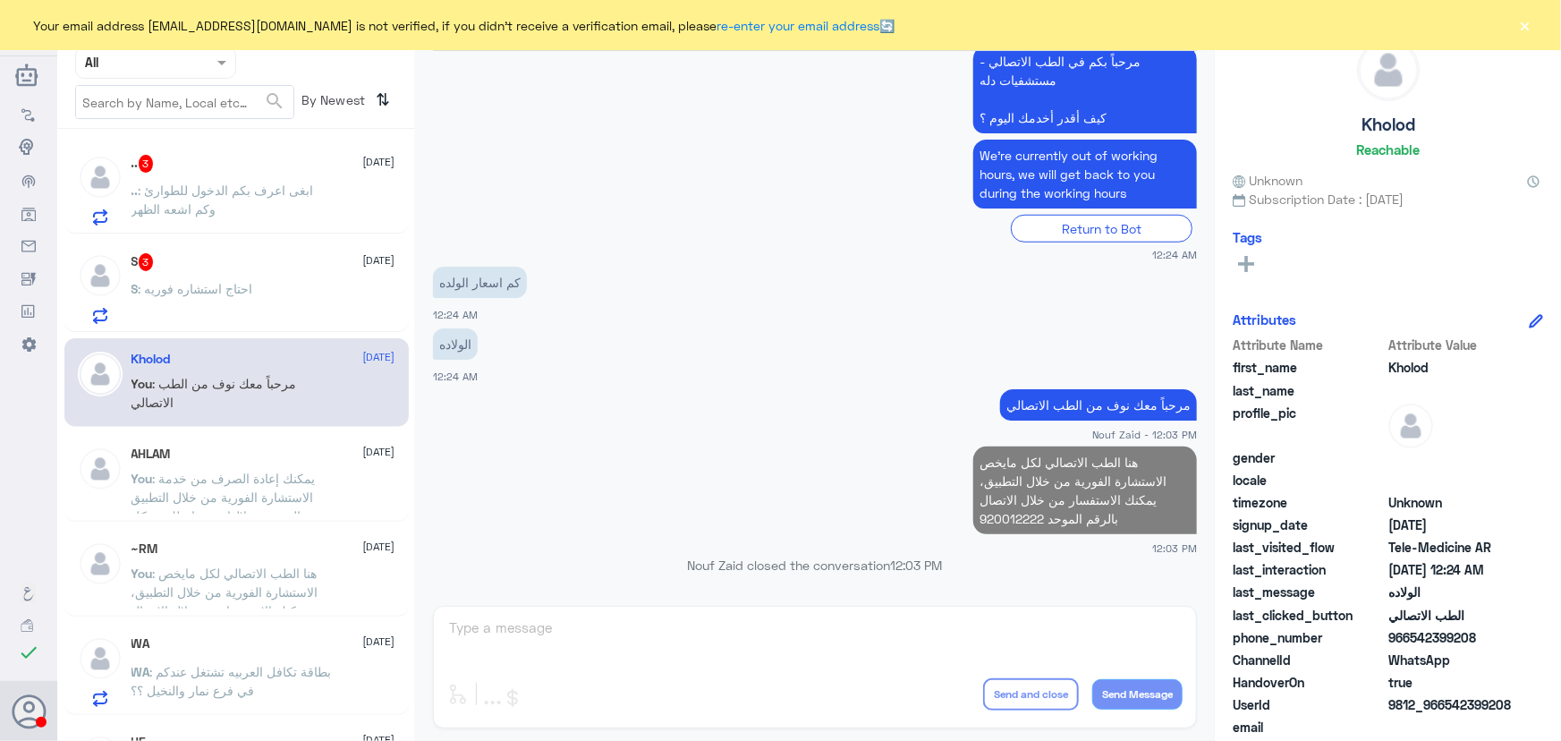
scroll to position [984, 0]
click at [285, 294] on div "S : احتاج استشاره فوريه" at bounding box center [264, 305] width 264 height 40
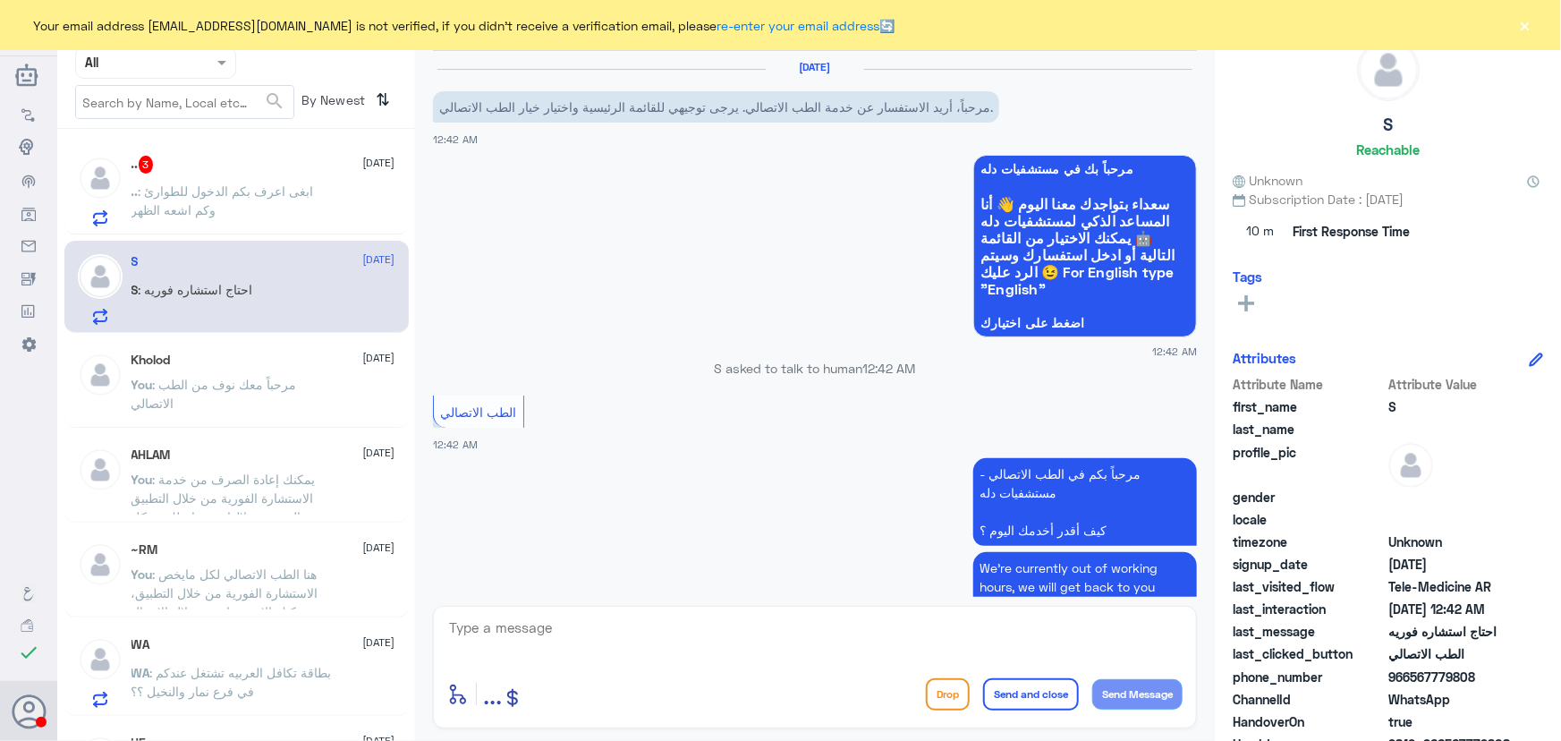
scroll to position [147, 0]
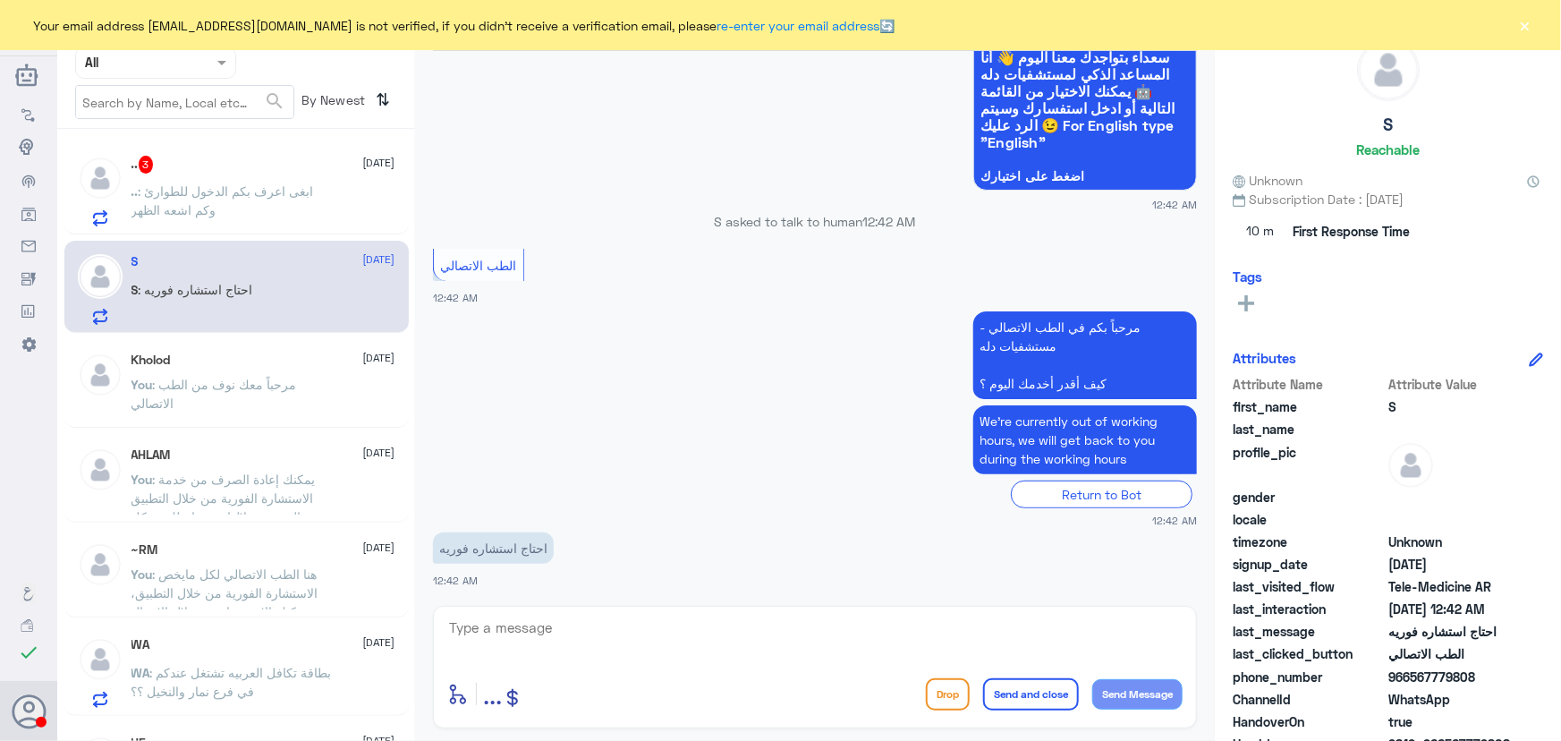
click at [597, 633] on textarea at bounding box center [814, 638] width 735 height 44
paste textarea "مرحباً معك نوف من الطب الاتصالي"
type textarea "مرحباً معك نوف من الطب الاتصالي"
click at [1135, 696] on button "Send Message" at bounding box center [1137, 694] width 90 height 30
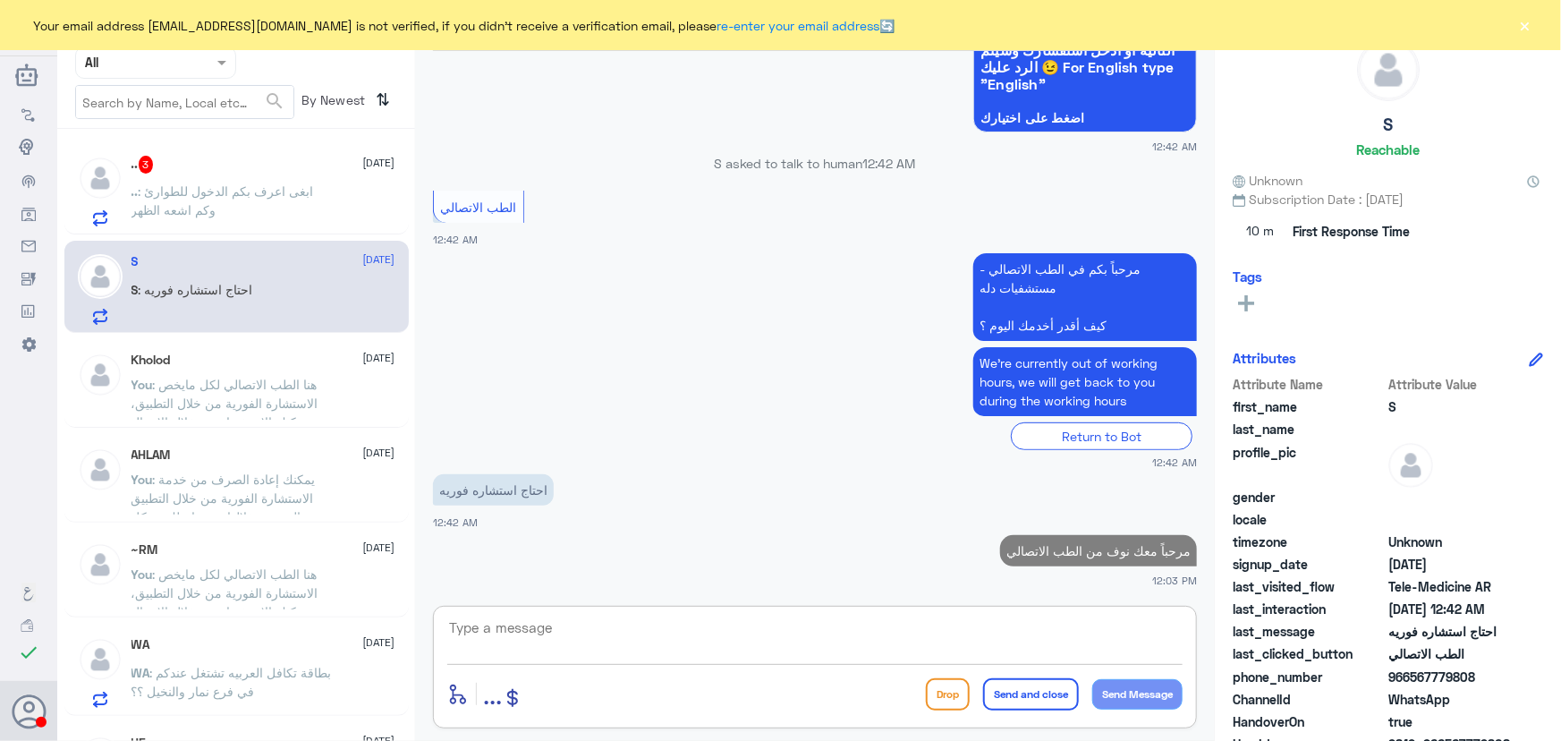
click at [700, 623] on textarea at bounding box center [814, 638] width 735 height 44
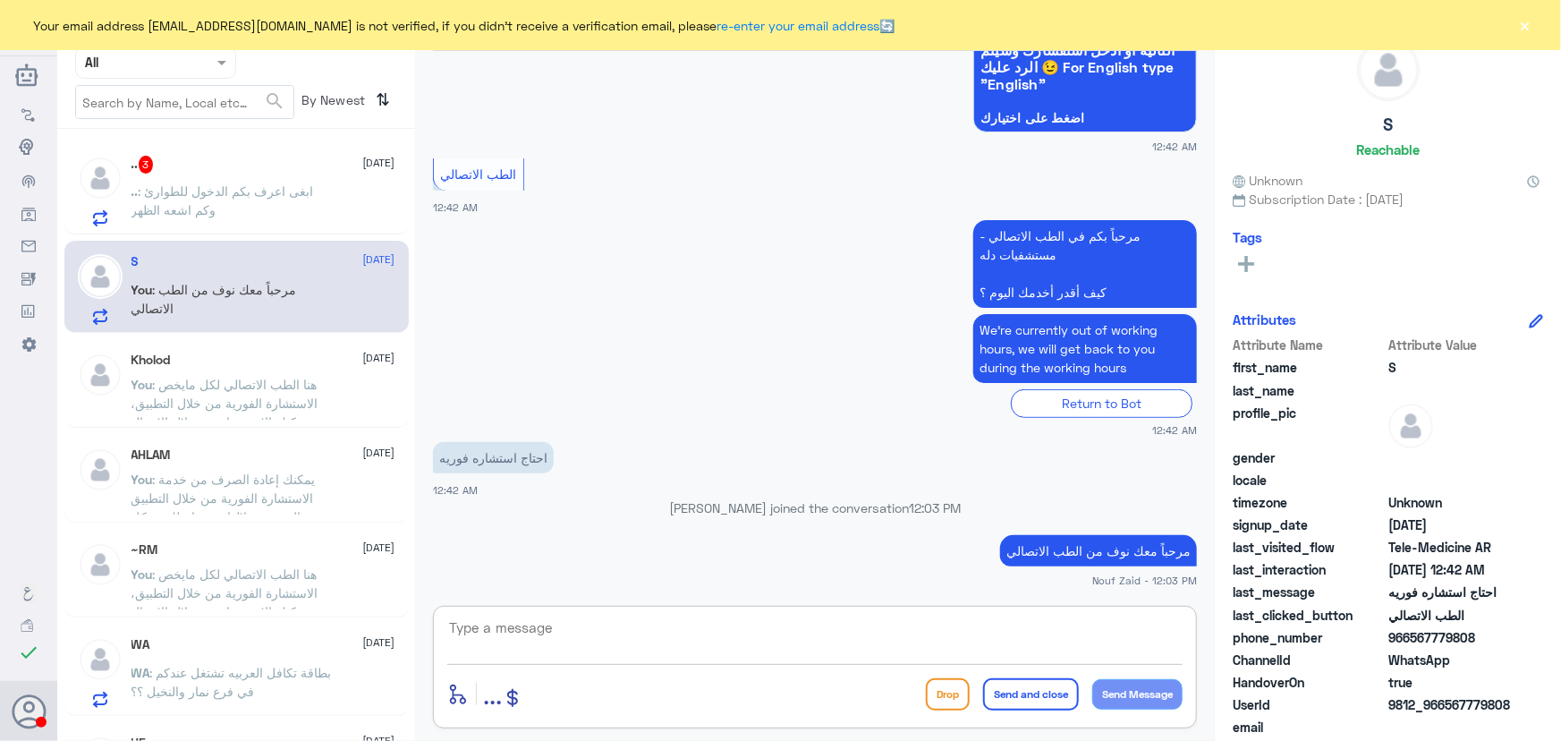
paste textarea "يمكنك تلقي الاستشاره الفورية من خلال التطبيق عن طريق خدمة "الاستشارة الفورية" و…"
type textarea "يمكنك تلقي الاستشاره الفورية من خلال التطبيق عن طريق خدمة "الاستشارة الفورية" و…"
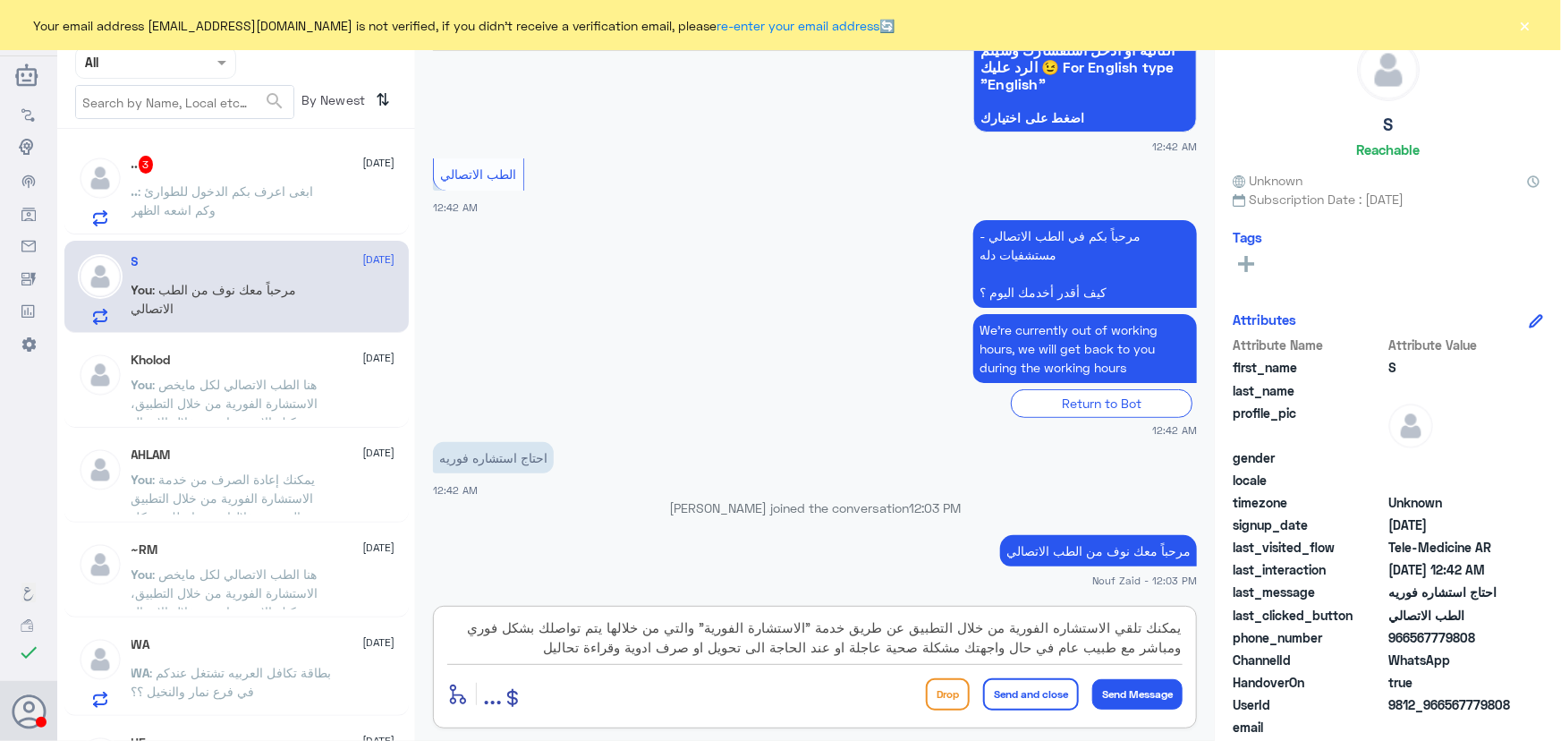
drag, startPoint x: 541, startPoint y: 639, endPoint x: 1399, endPoint y: 631, distance: 858.0
click at [1399, 631] on div "Channel WhatsApp Status × All Tags Agent Filter All search By Newest ⇅ عبدالرحم…" at bounding box center [809, 373] width 1504 height 746
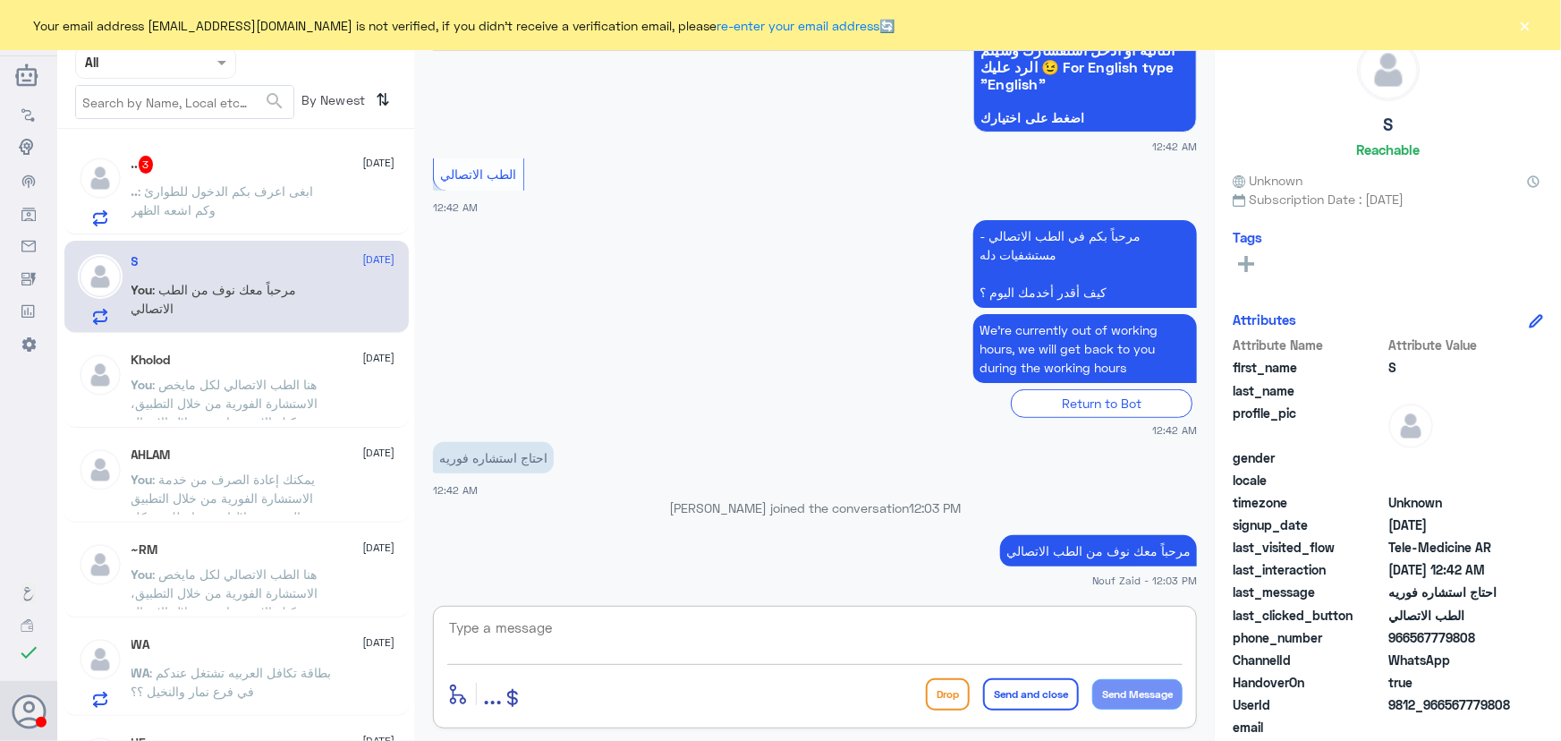
click at [567, 618] on textarea at bounding box center [814, 638] width 735 height 44
paste textarea "هنا الطب الاتصالي لكل مايخص الاستشارة الفورية من خلال التطبيق والتي من خلالها ي…"
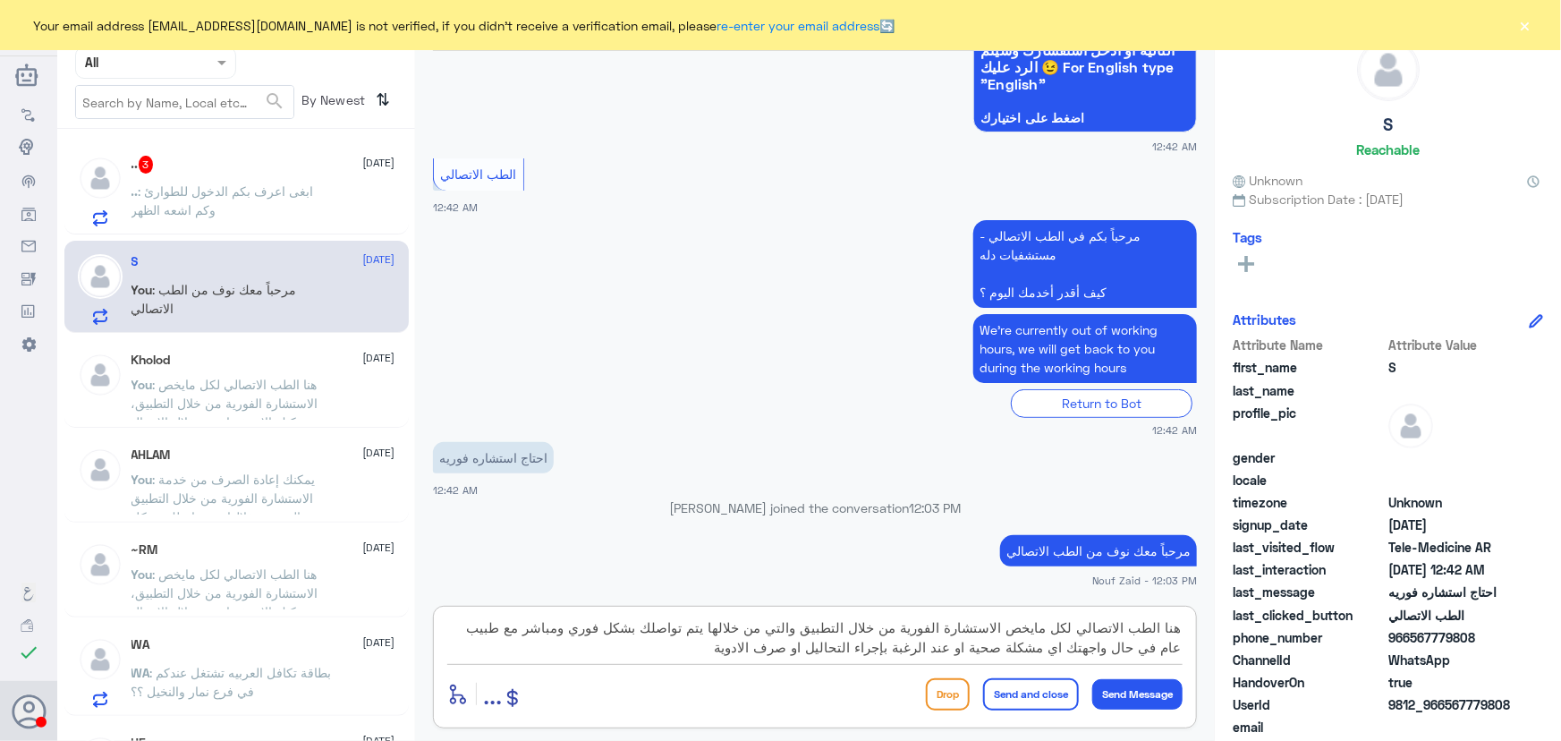
drag, startPoint x: 1011, startPoint y: 628, endPoint x: 1199, endPoint y: 624, distance: 187.9
click at [1199, 624] on div "الطب الاتصالي Human Handover 30 Aug 2025 مرحباً، أريد الاستفسار عن خدمة الطب ال…" at bounding box center [815, 373] width 800 height 746
type textarea "يمكنك تلقي الاستشارة الفورية من خلال التطبيق والتي من خلالها يتم تواصلك بشكل فو…"
click at [1027, 692] on button "Send and close" at bounding box center [1031, 694] width 96 height 32
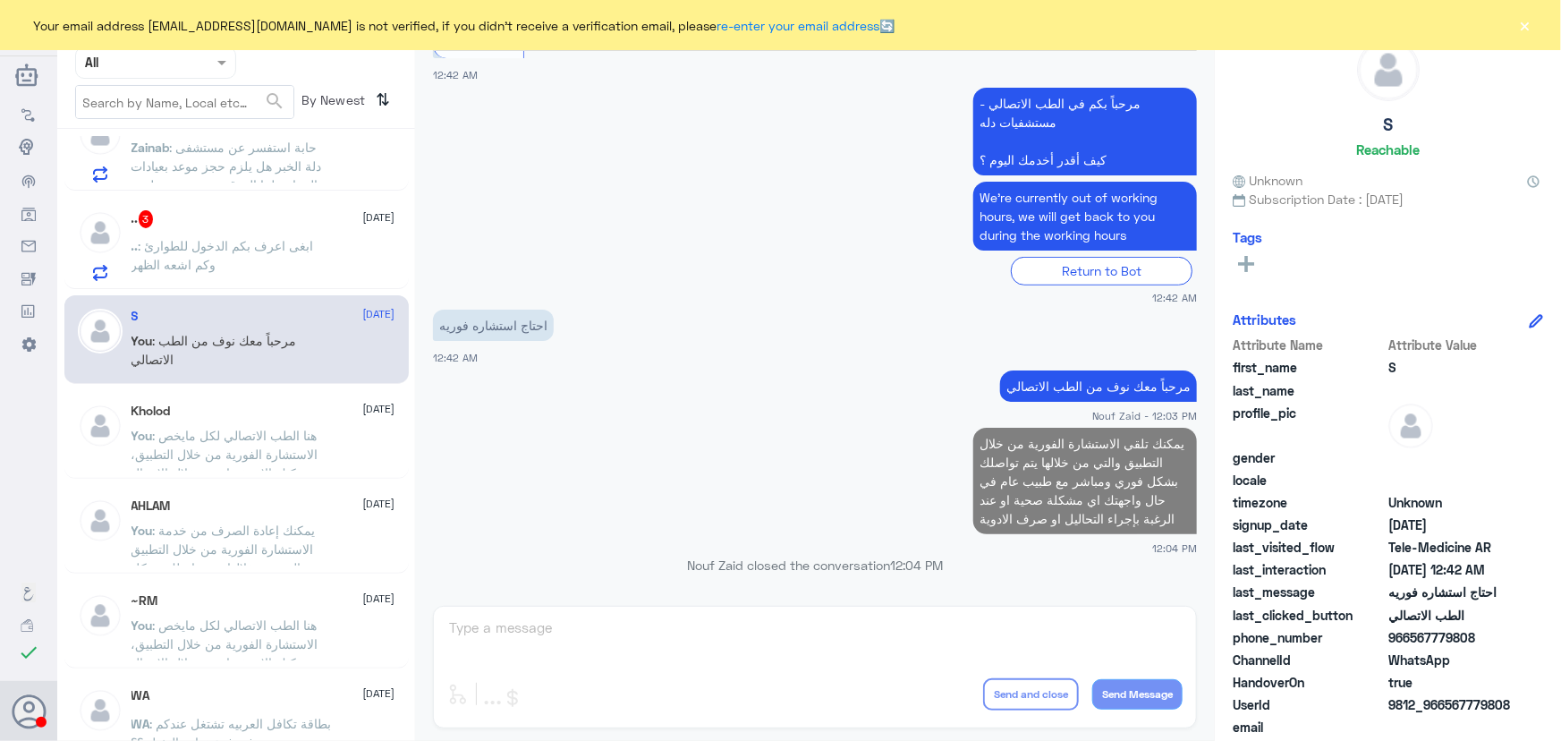
scroll to position [904, 0]
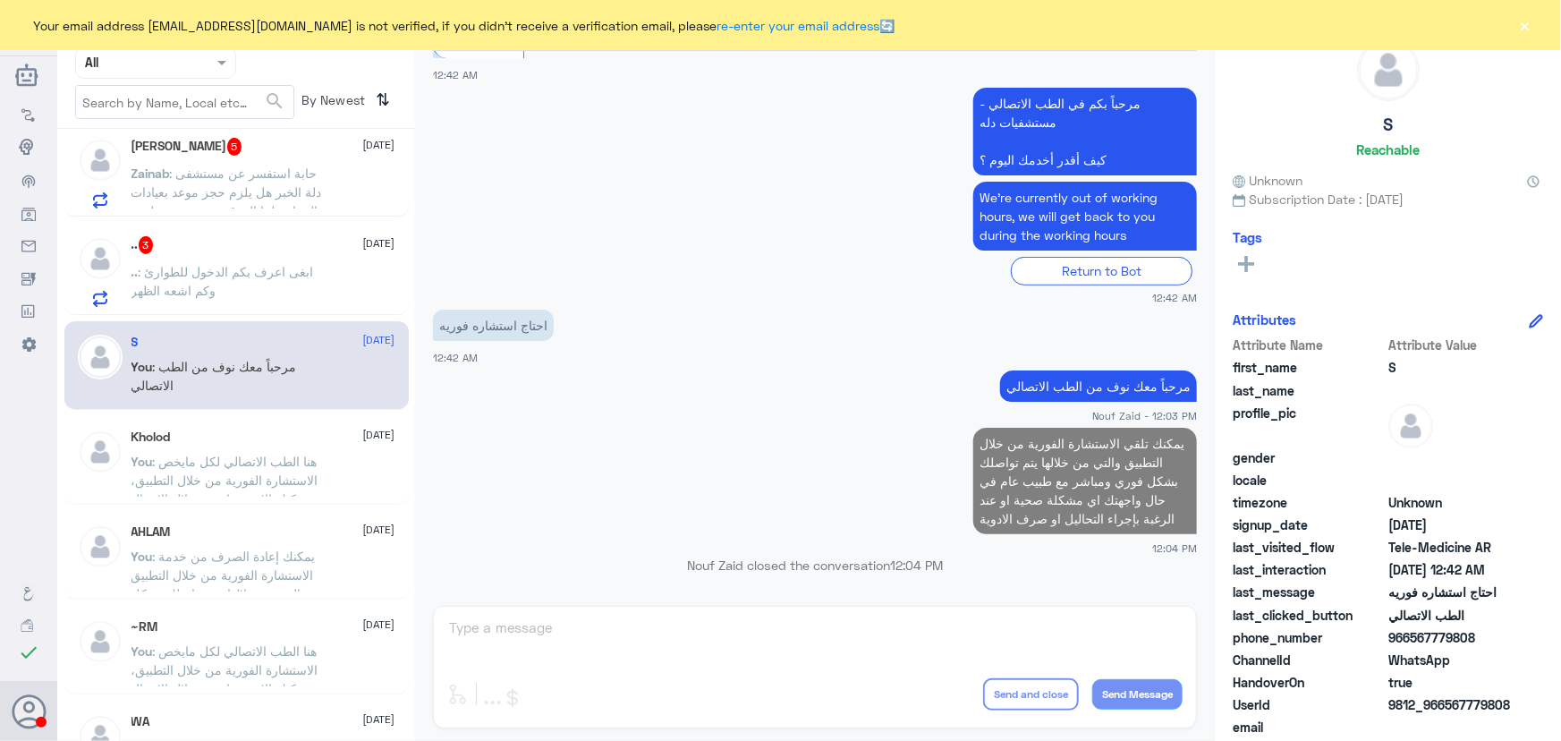
click at [233, 277] on p ".. : ابغى اعرف بكم الدخول للطوارئ وكم اشعه الظهر" at bounding box center [232, 284] width 201 height 45
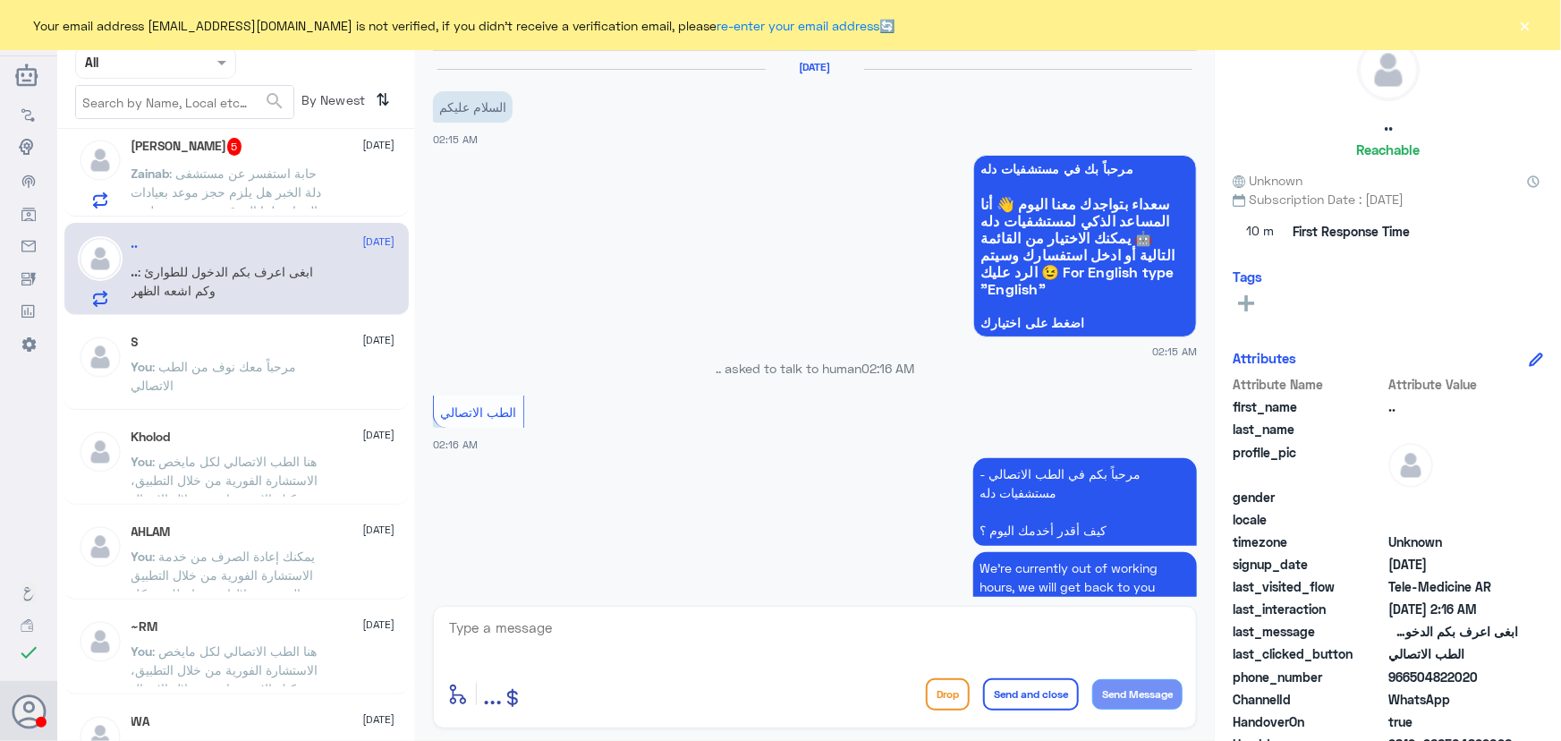
scroll to position [166, 0]
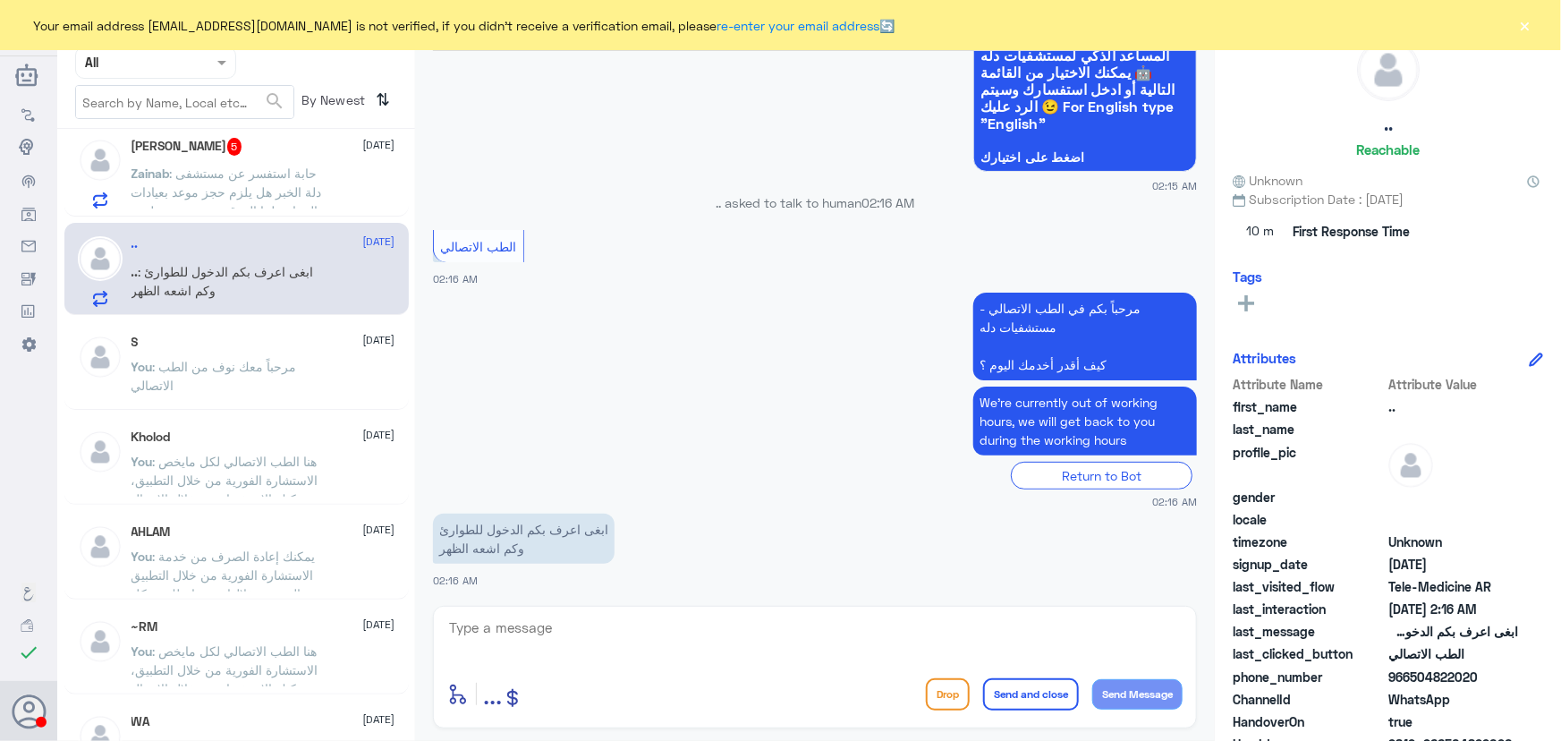
click at [555, 635] on textarea at bounding box center [814, 638] width 735 height 44
paste textarea "مرحباً معك نوف من الطب الاتصالي"
type textarea "مرحباً معك نوف من الطب الاتصالي"
click at [1119, 683] on button "Send Message" at bounding box center [1137, 694] width 90 height 30
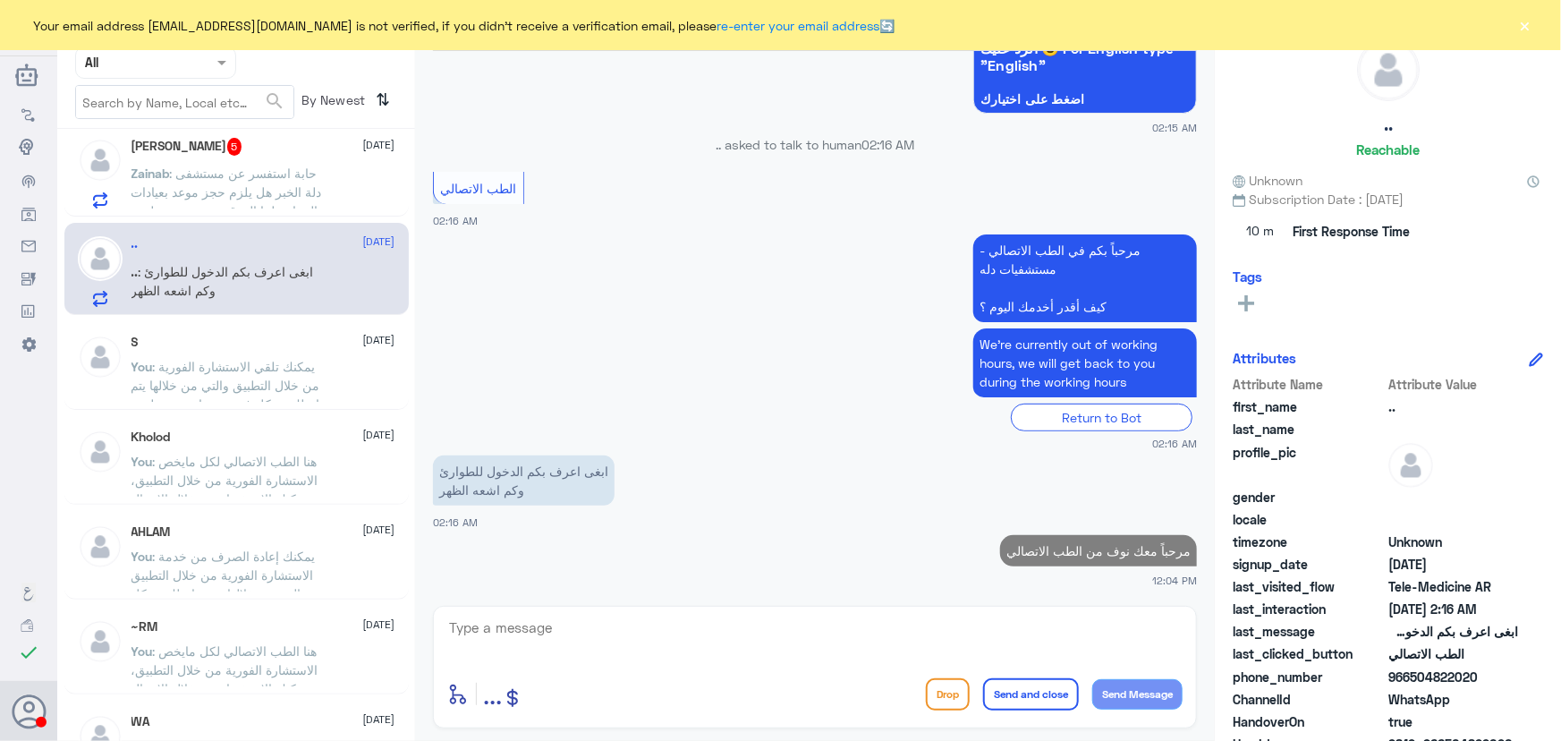
click at [1002, 633] on textarea at bounding box center [814, 638] width 735 height 44
paste textarea "هنا الطب الاتصالي لكل مايخص الاستشارة الفورية من خلال التطبيق، يمكنك الاستفسار …"
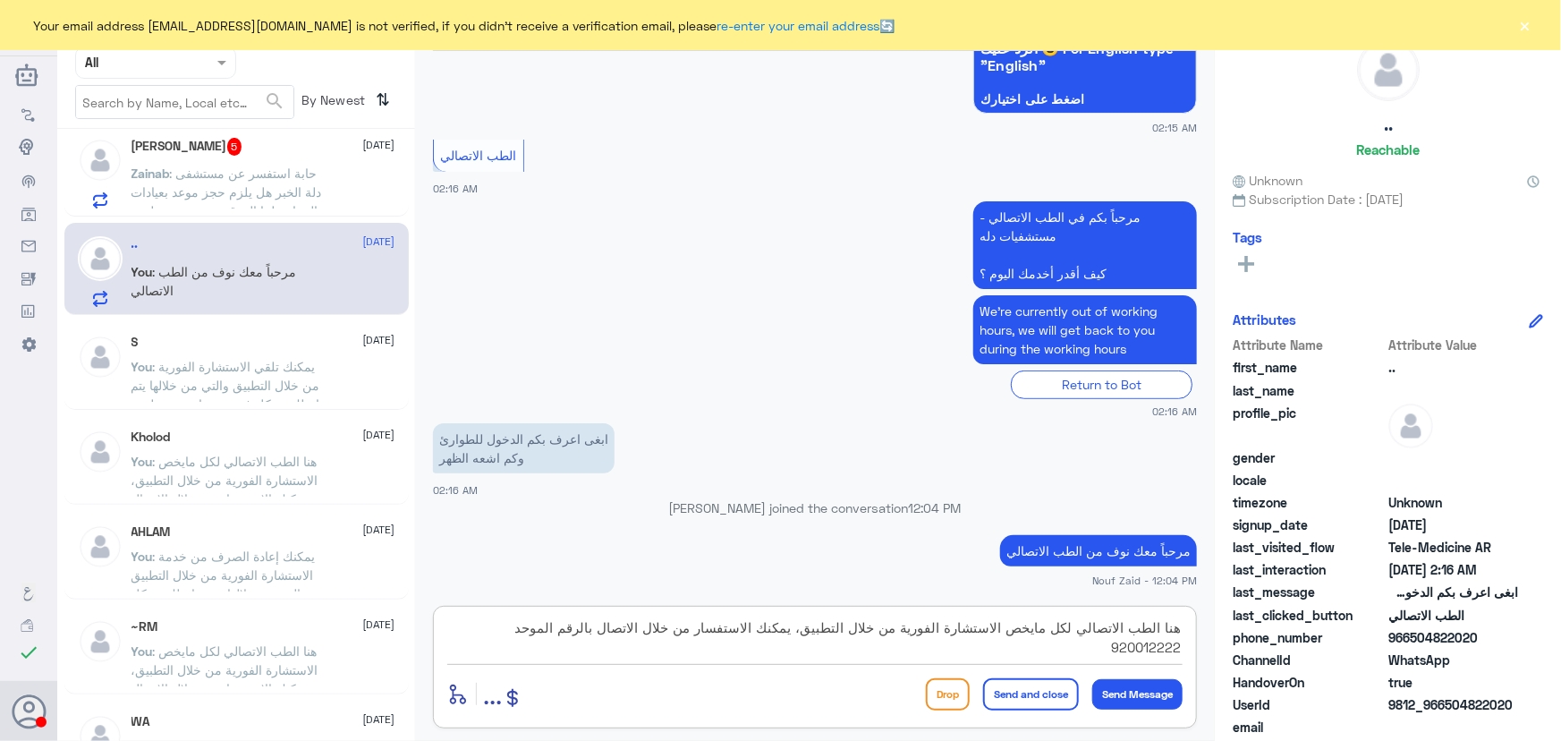
type textarea "هنا الطب الاتصالي لكل مايخص الاستشارة الفورية من خلال التطبيق، يمكنك الاستفسار …"
click at [1032, 695] on button "Send and close" at bounding box center [1031, 694] width 96 height 32
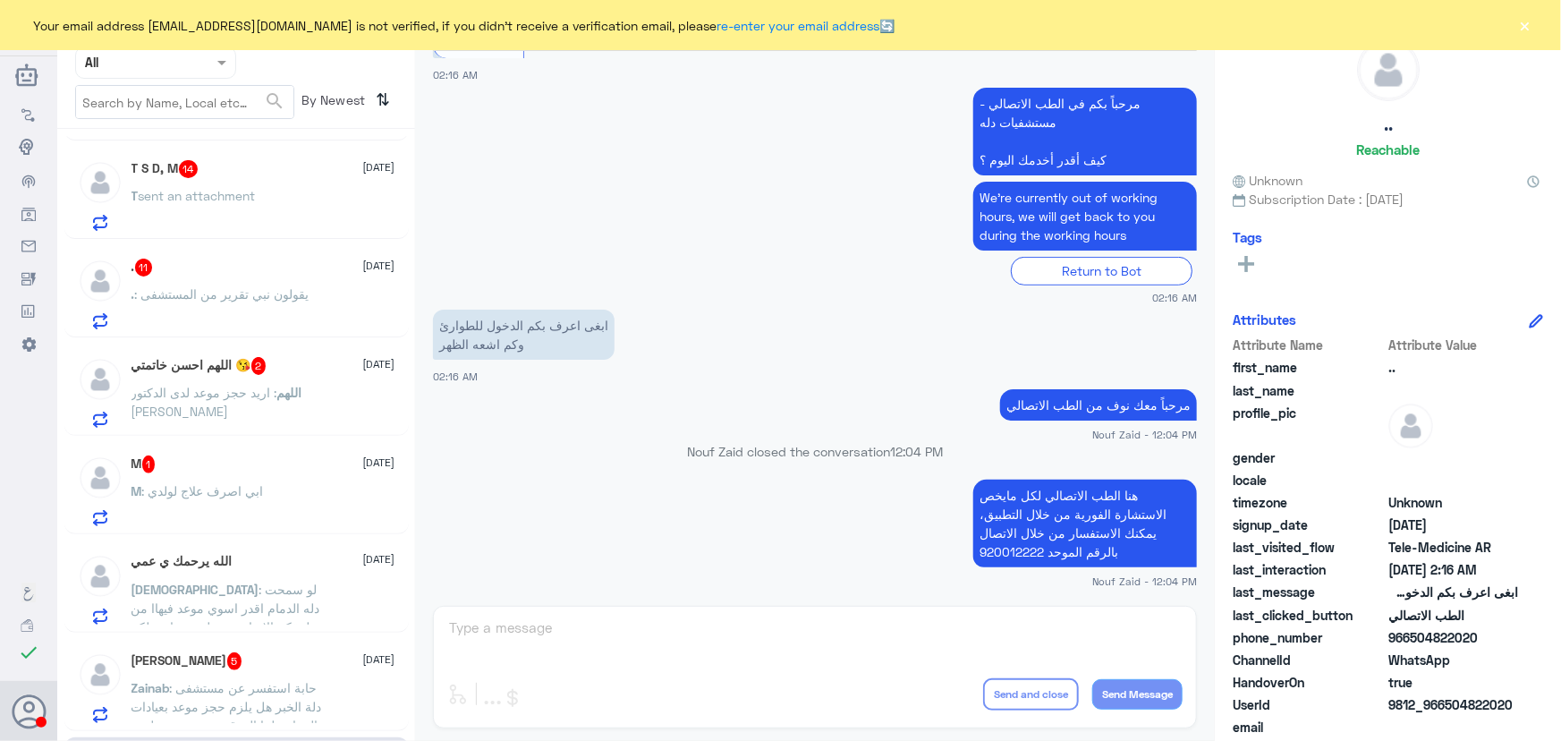
scroll to position [488, 0]
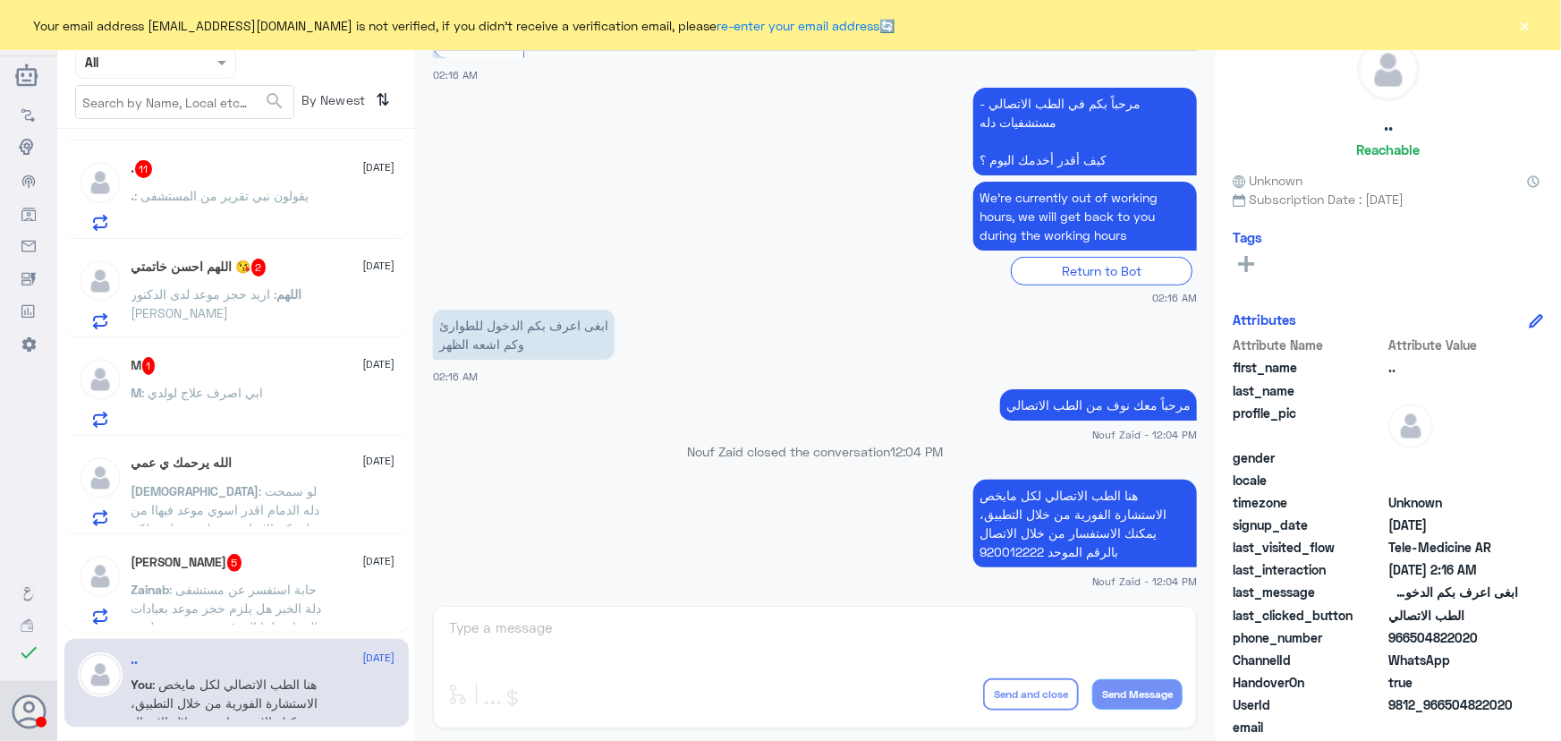
click at [268, 559] on div "Zainab Hassan 5 30 August" at bounding box center [264, 563] width 264 height 18
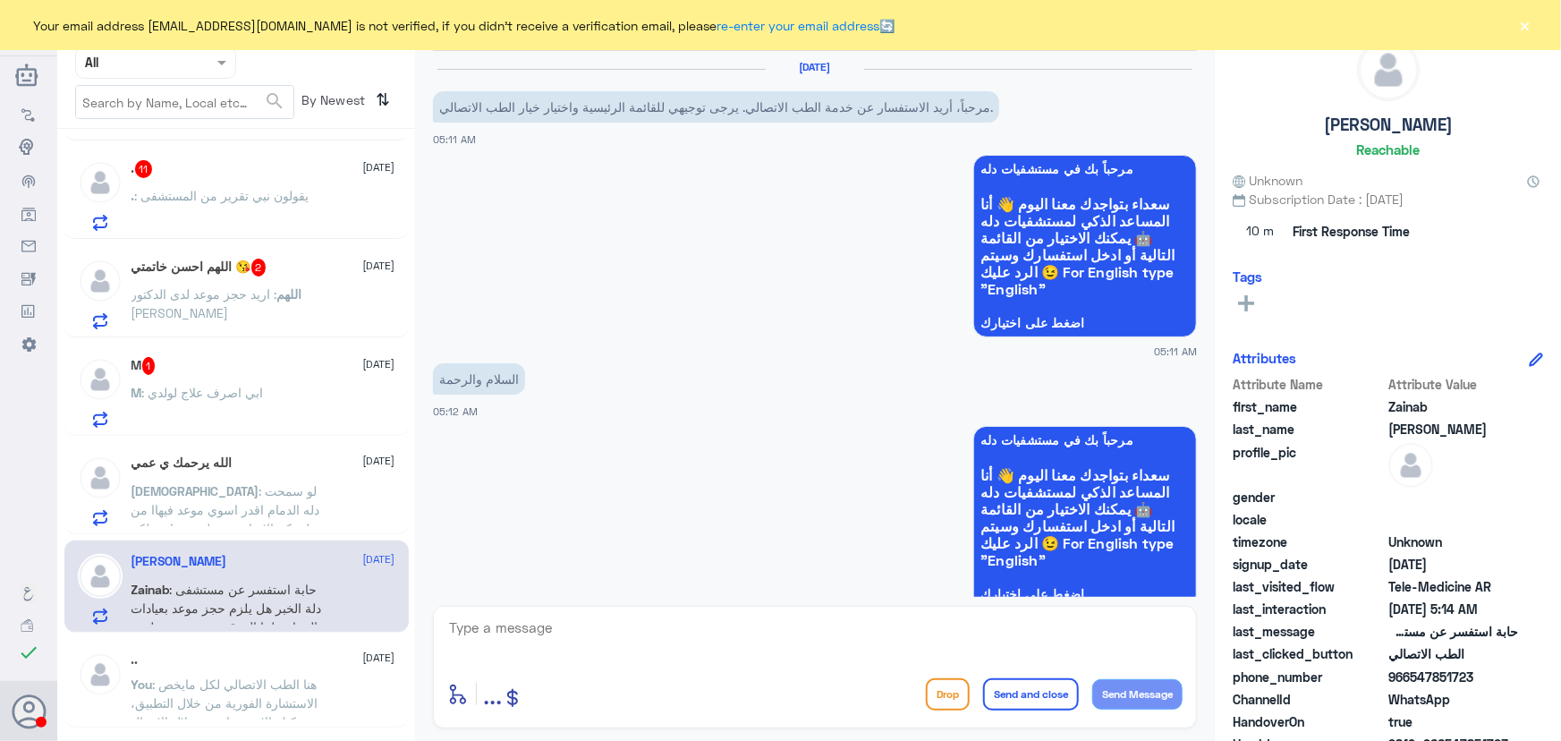
scroll to position [840, 0]
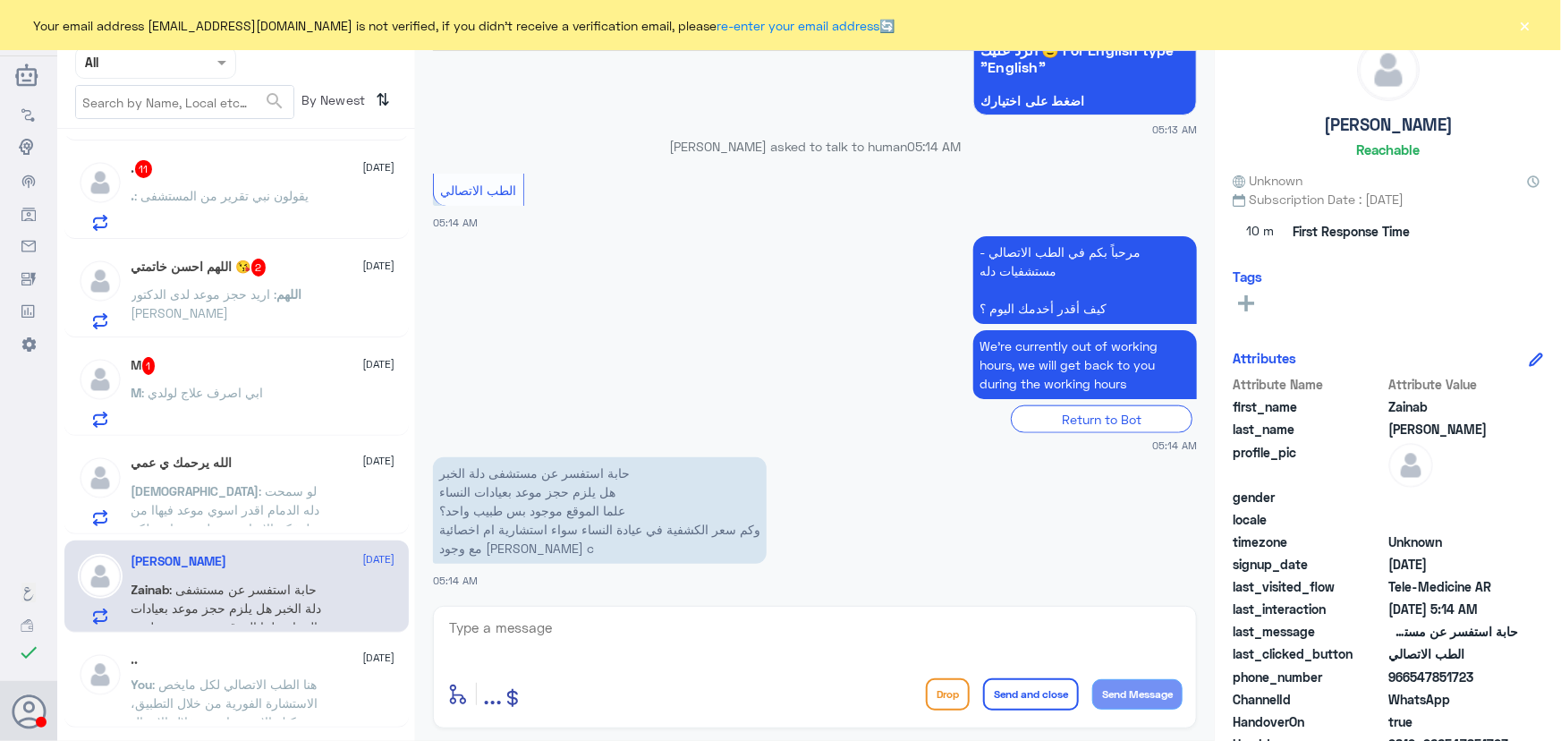
click at [565, 628] on textarea at bounding box center [814, 638] width 735 height 44
paste textarea "مرحباً معك نوف من الطب الاتصالي"
type textarea "مرحباً معك نوف من الطب الاتصالي"
click at [1125, 692] on button "Send Message" at bounding box center [1137, 694] width 90 height 30
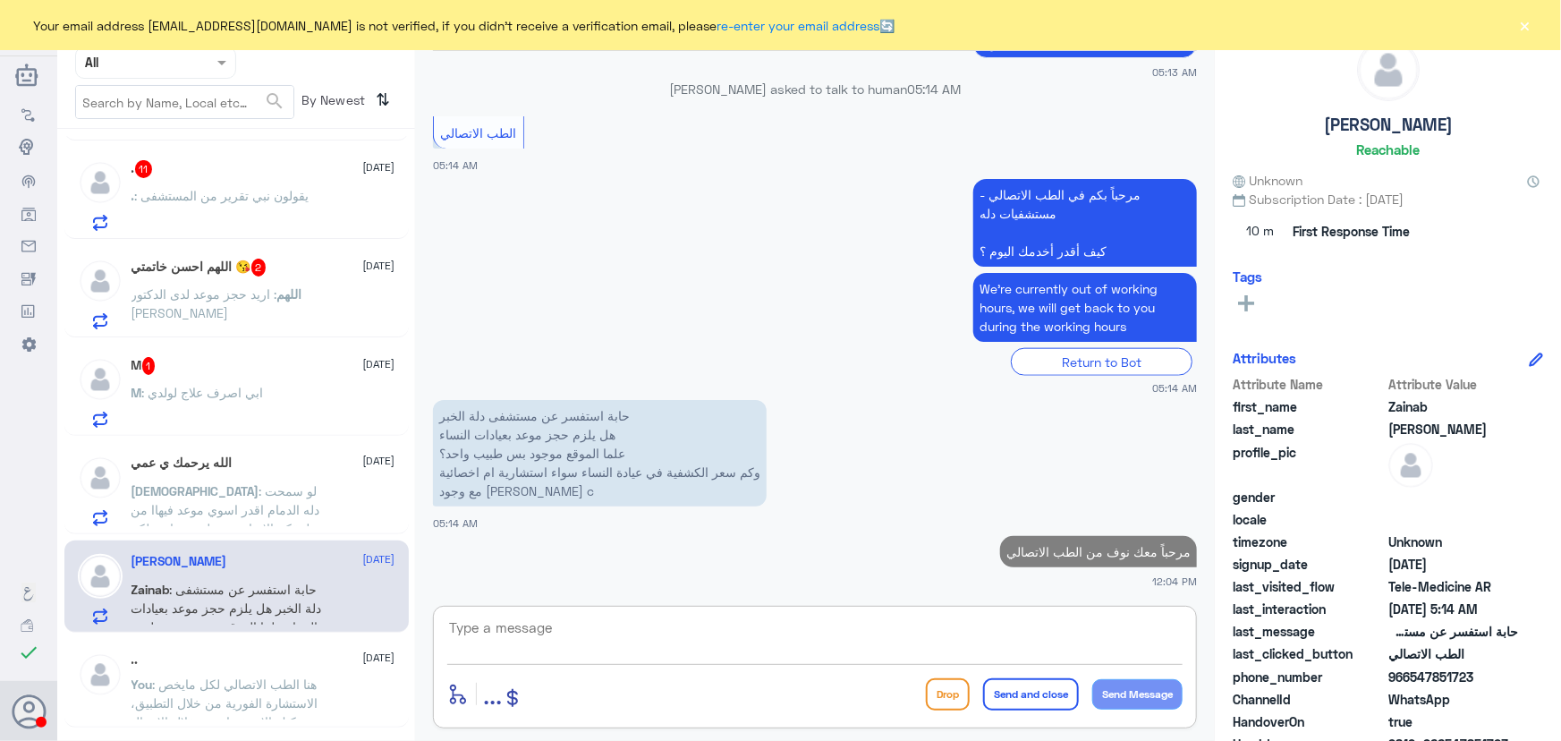
click at [655, 626] on textarea at bounding box center [814, 638] width 735 height 44
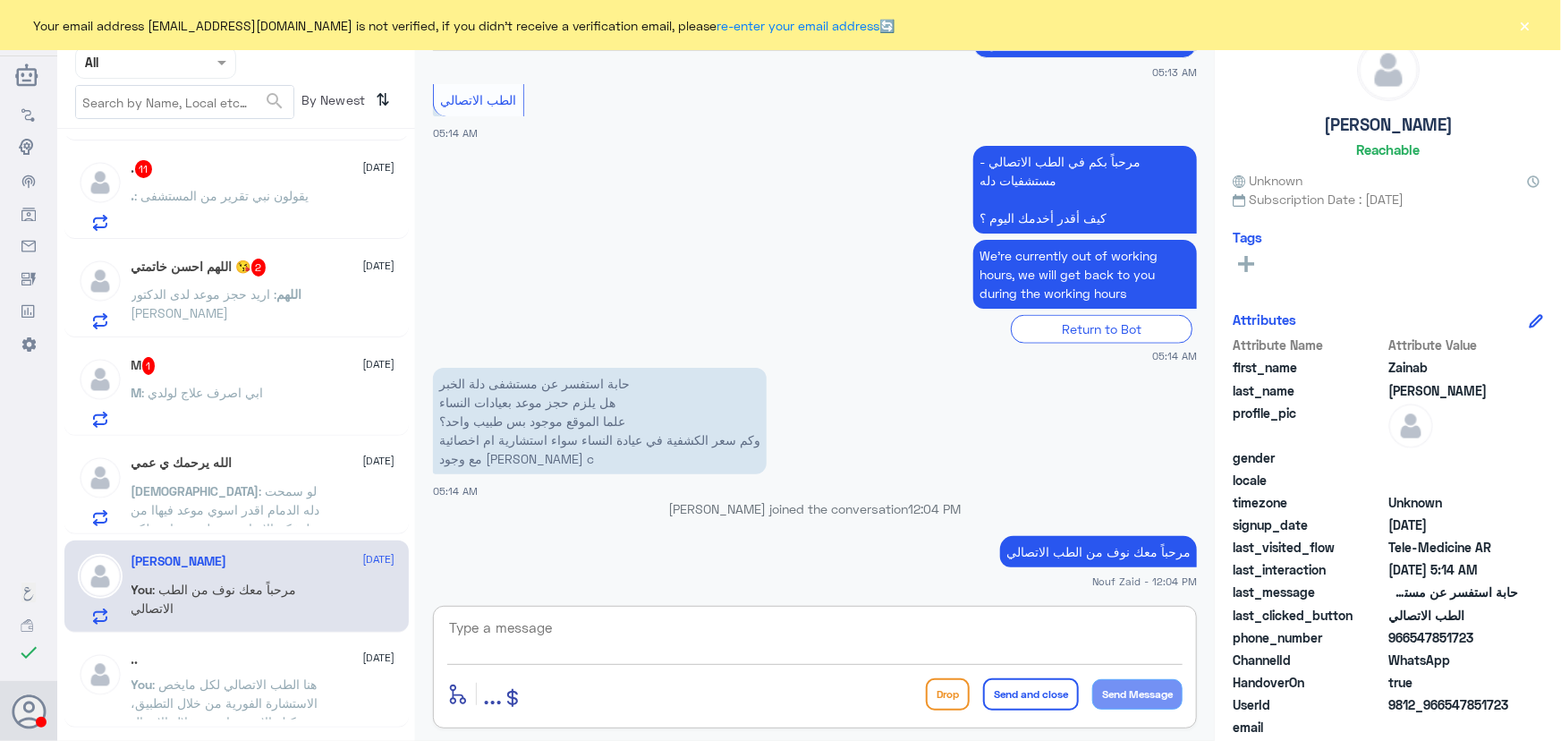
paste textarea "هنا الطب الاتصالي لكل مايخص الاستشارة الفورية من خلال التطبيق، يمكنك الاستفسار …"
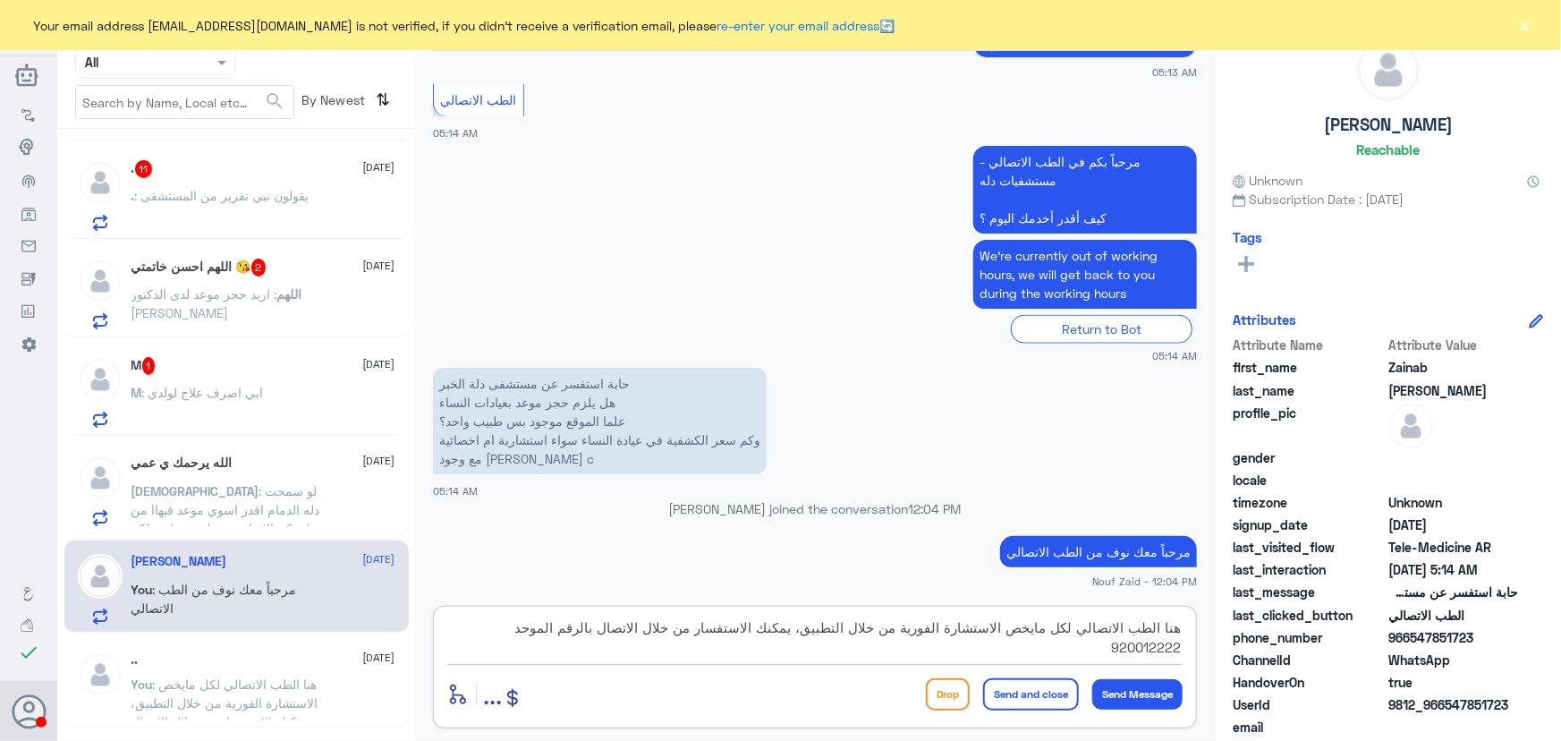
type textarea "هنا الطب الاتصالي لكل مايخص الاستشارة الفورية من خلال التطبيق، يمكنك الاستفسار …"
drag, startPoint x: 1011, startPoint y: 692, endPoint x: 754, endPoint y: 614, distance: 268.6
click at [1009, 692] on button "Send and close" at bounding box center [1031, 694] width 96 height 32
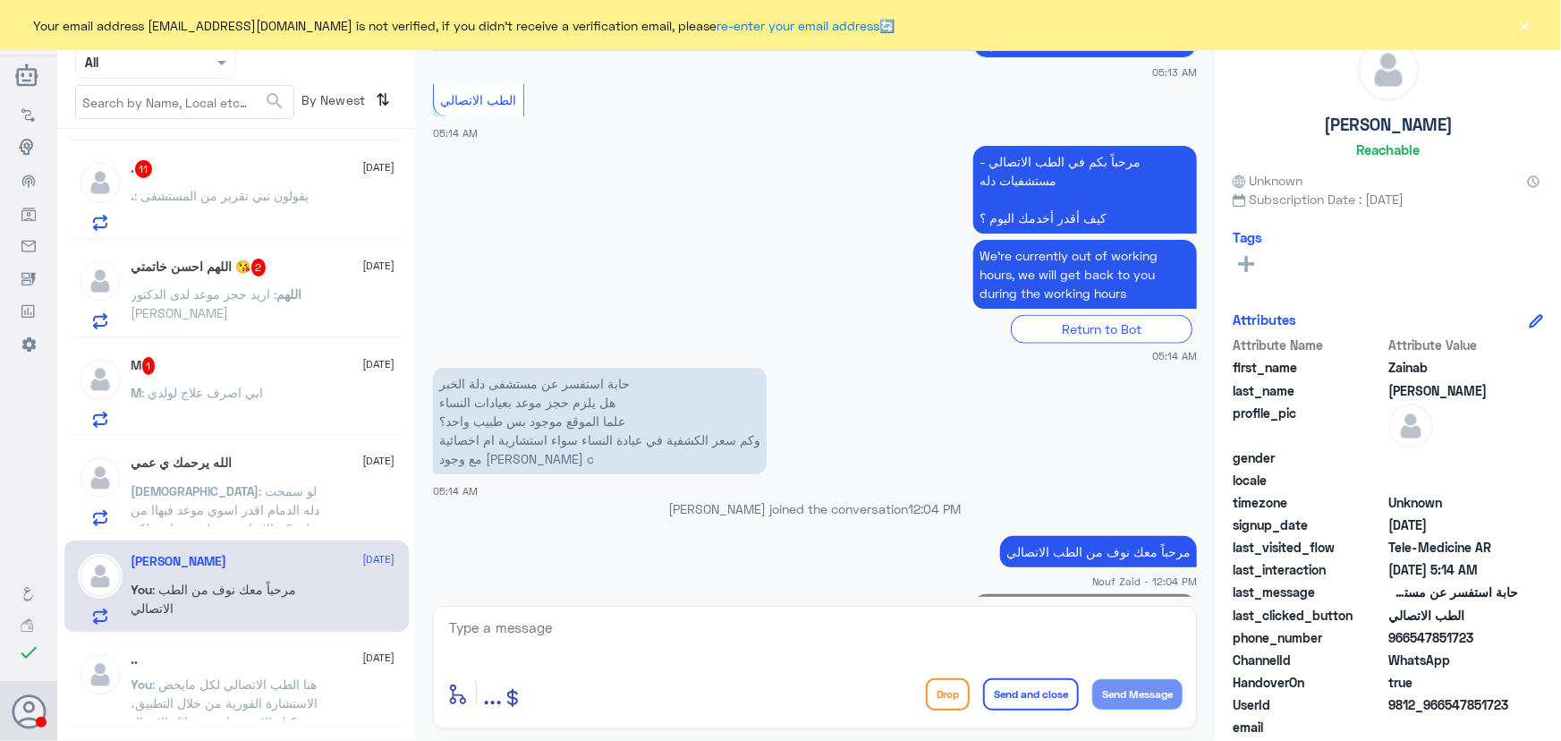
scroll to position [1011, 0]
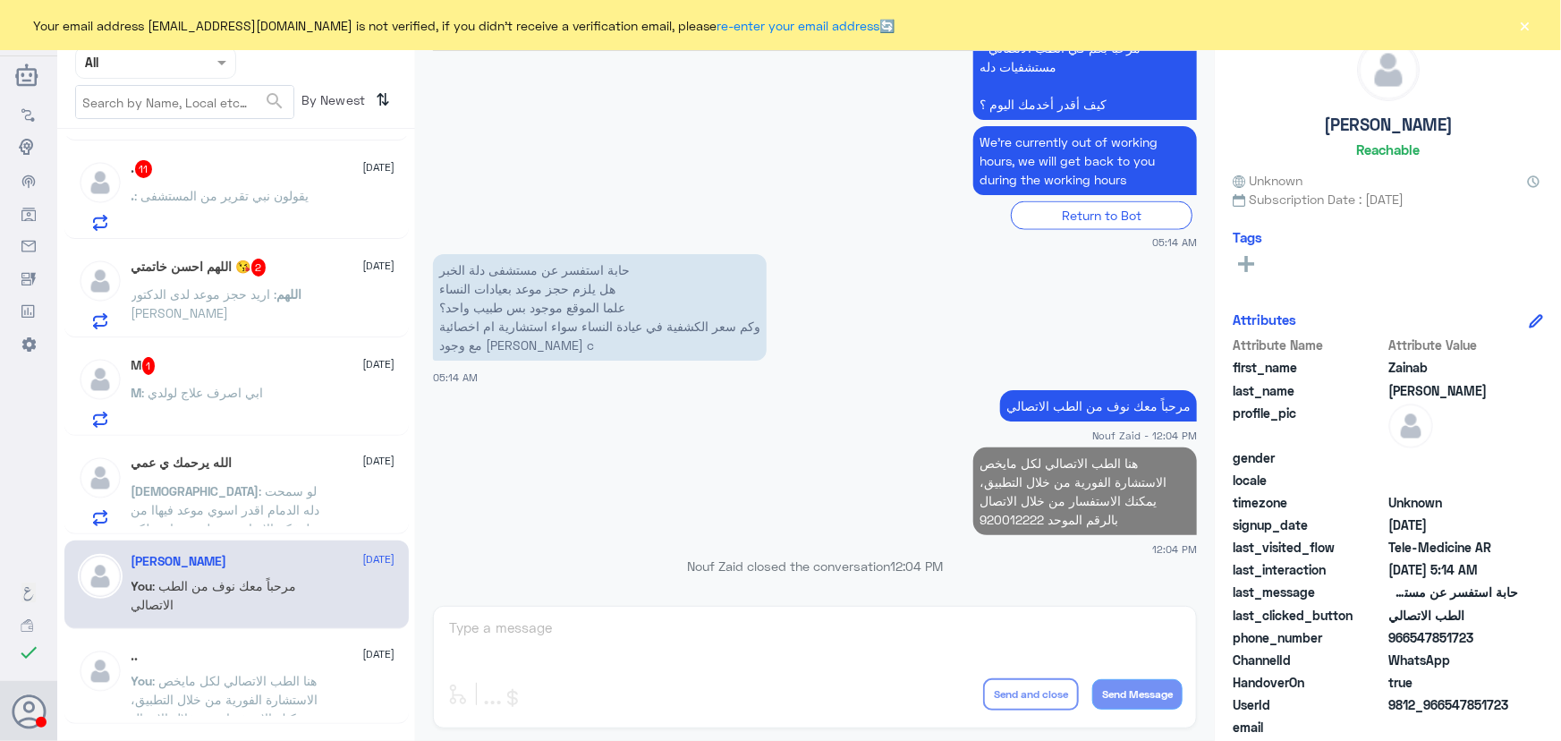
click at [242, 487] on span ": لو سمحت دله الدمام اقدر اسوي موعد فيهاا من تطبيقكم الاساسي وهل هي تابعه لكم" at bounding box center [226, 509] width 189 height 53
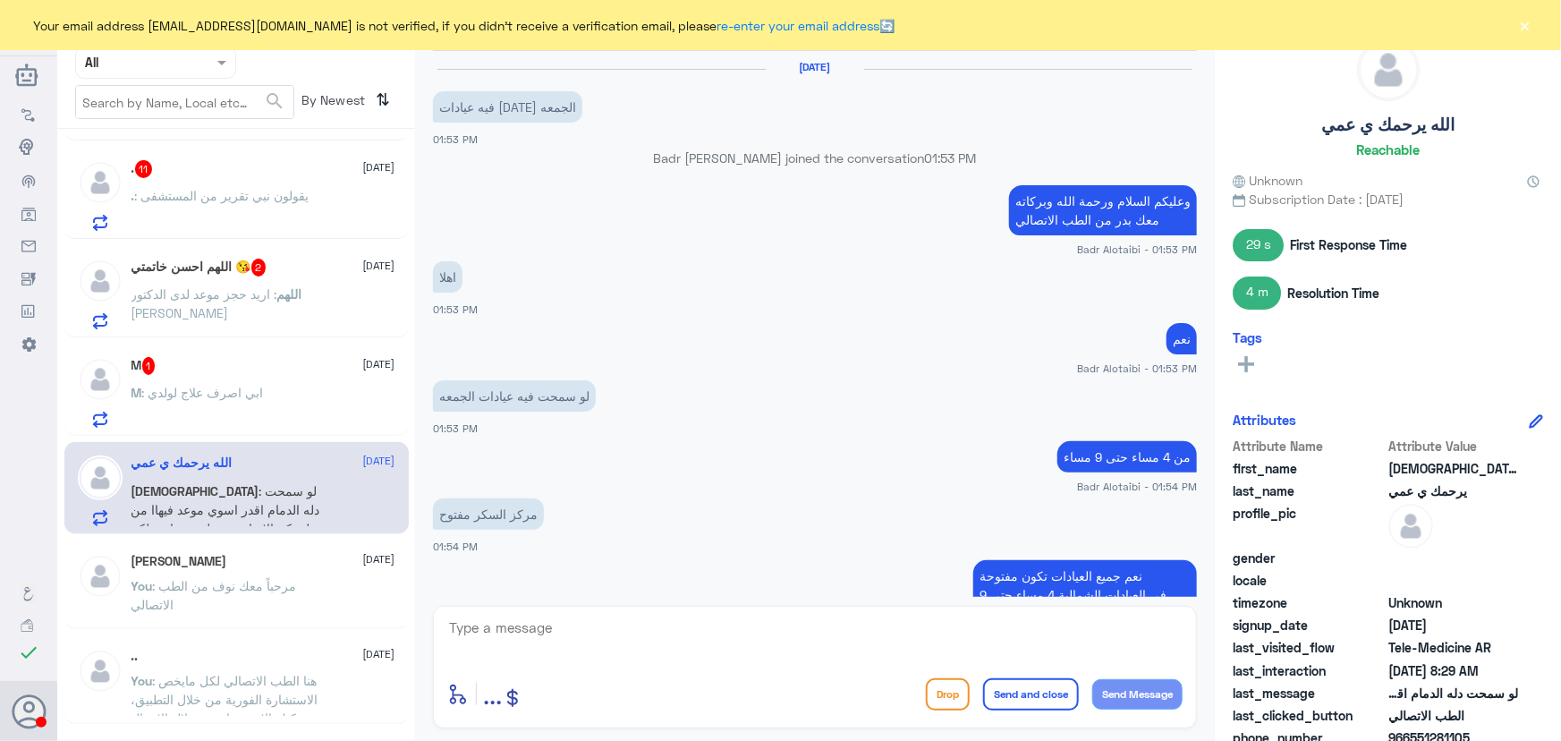
scroll to position [948, 0]
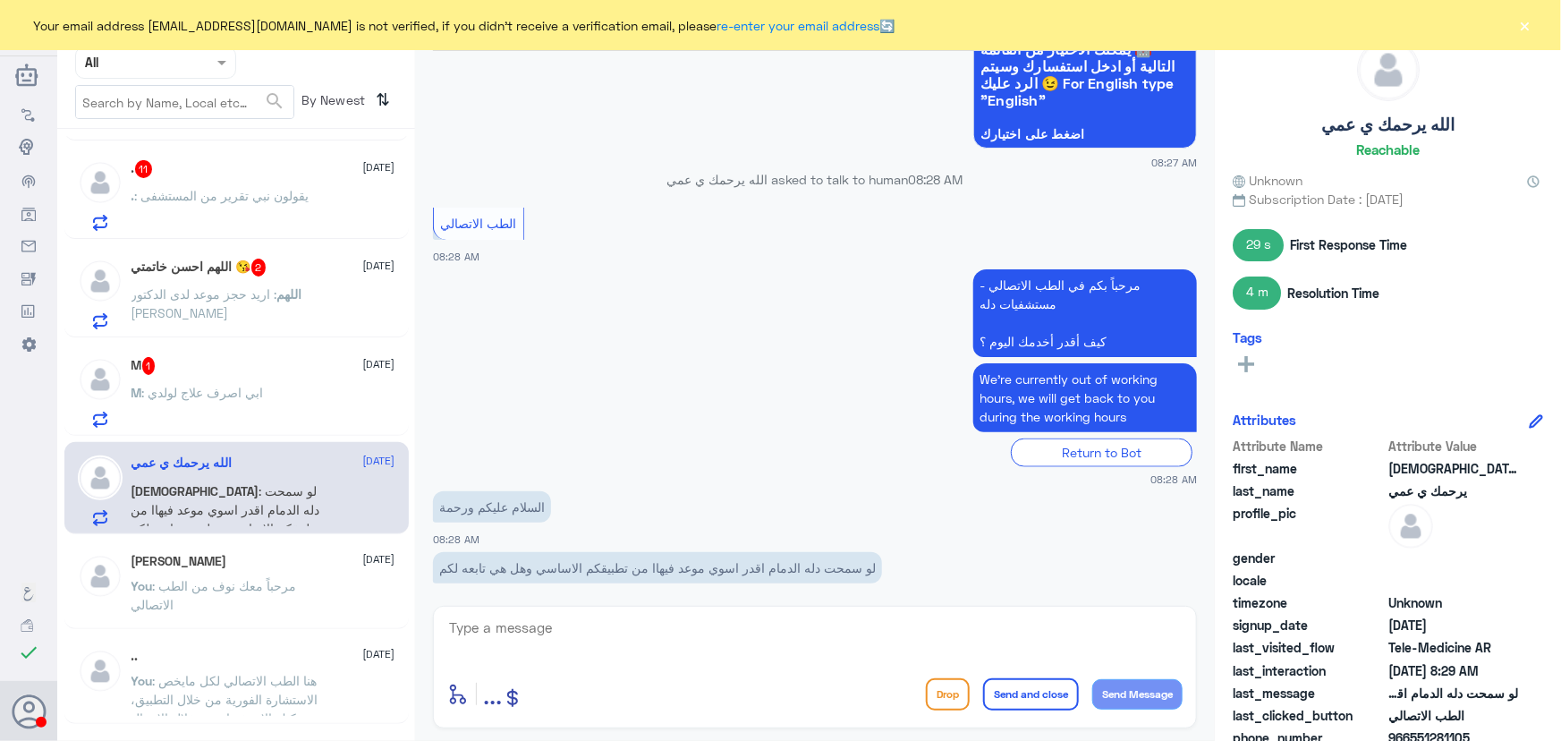
click at [649, 650] on textarea at bounding box center [814, 638] width 735 height 44
paste textarea "مرحباً معك نوف من الطب الاتصالي"
type textarea "مرحباً معك نوف من الطب الاتصالي"
click at [1117, 692] on button "Send Message" at bounding box center [1137, 694] width 90 height 30
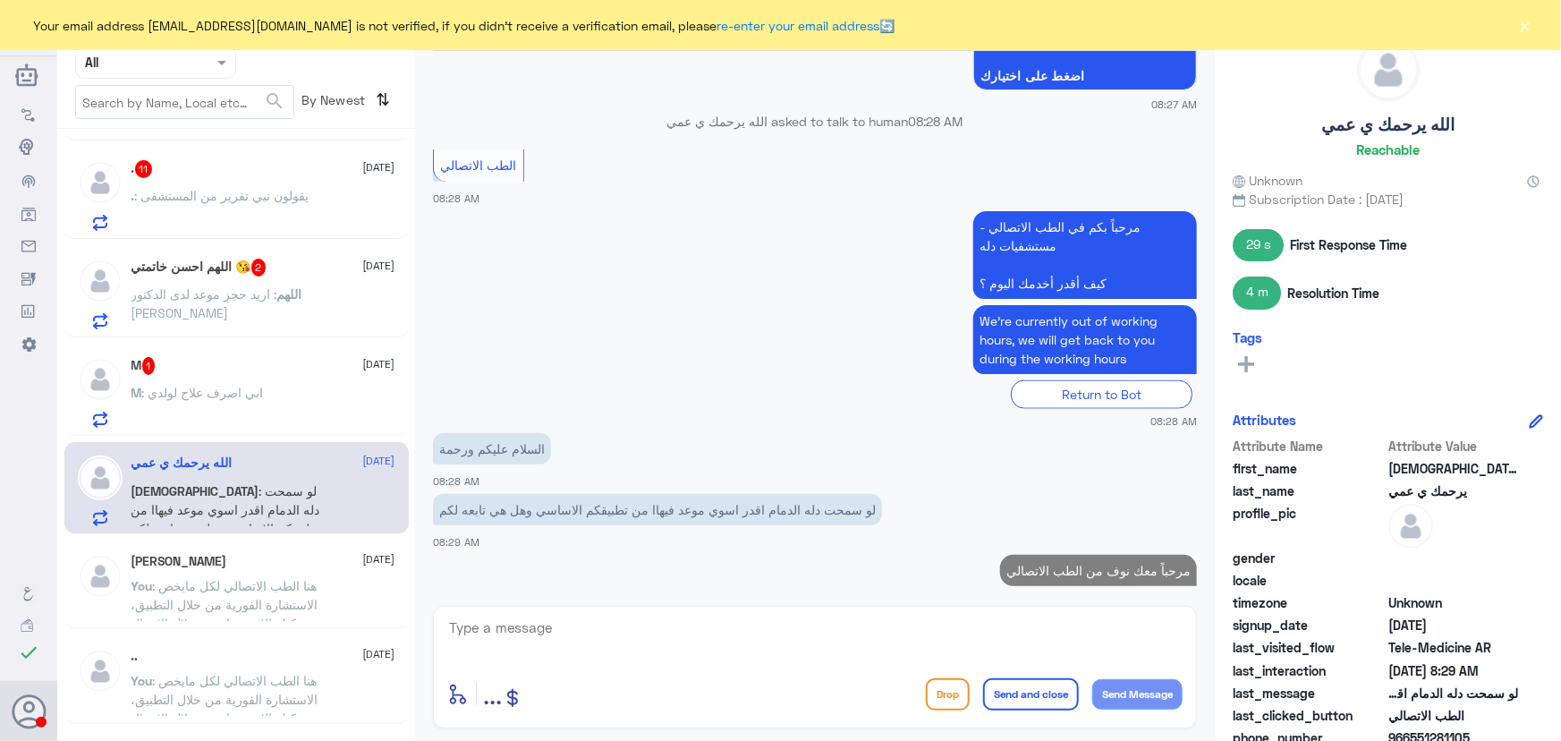
click at [927, 647] on textarea at bounding box center [814, 638] width 735 height 44
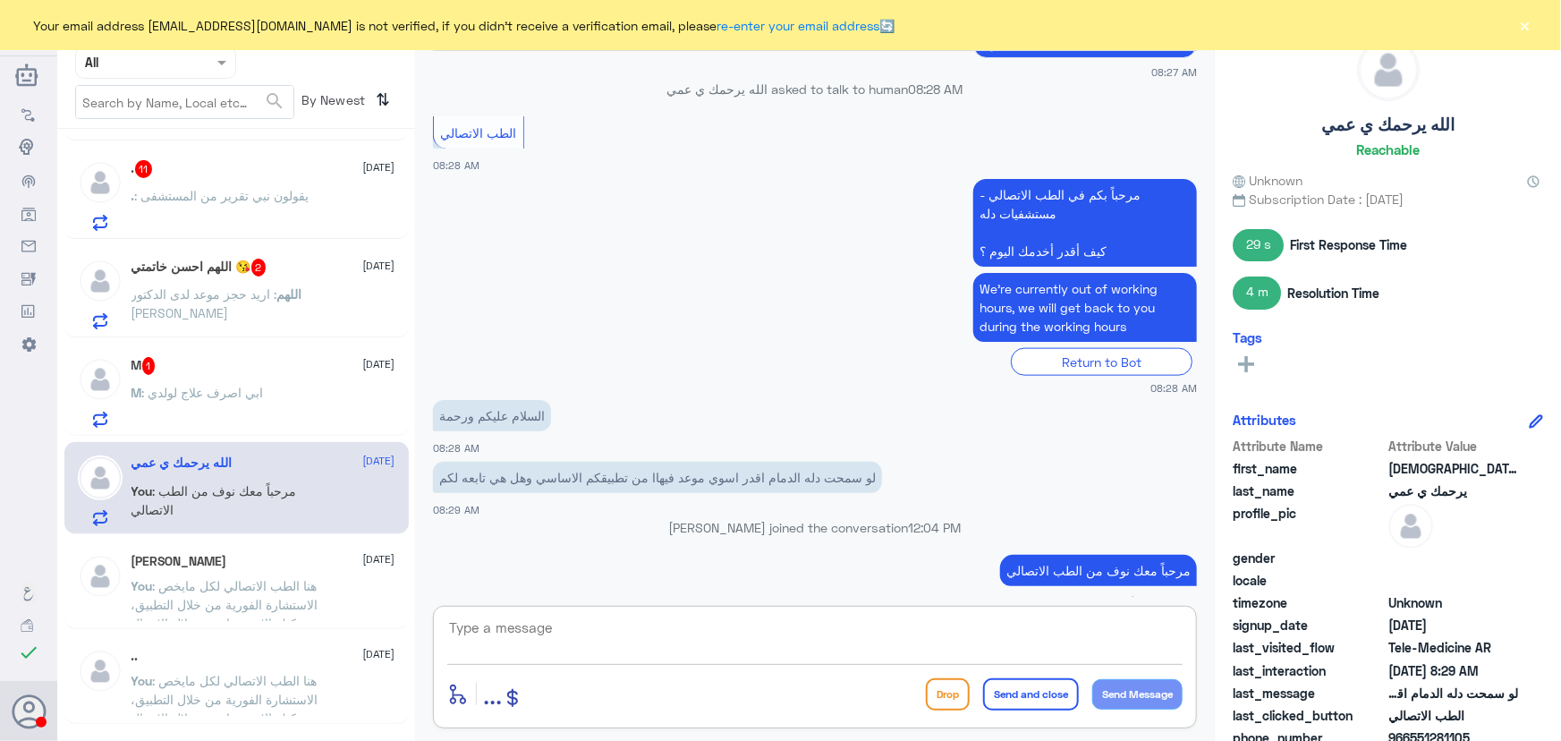
paste textarea "هنا الطب الاتصالي لكل مايخص الاستشارة الفورية من خلال التطبيق، يمكنك الاستفسار …"
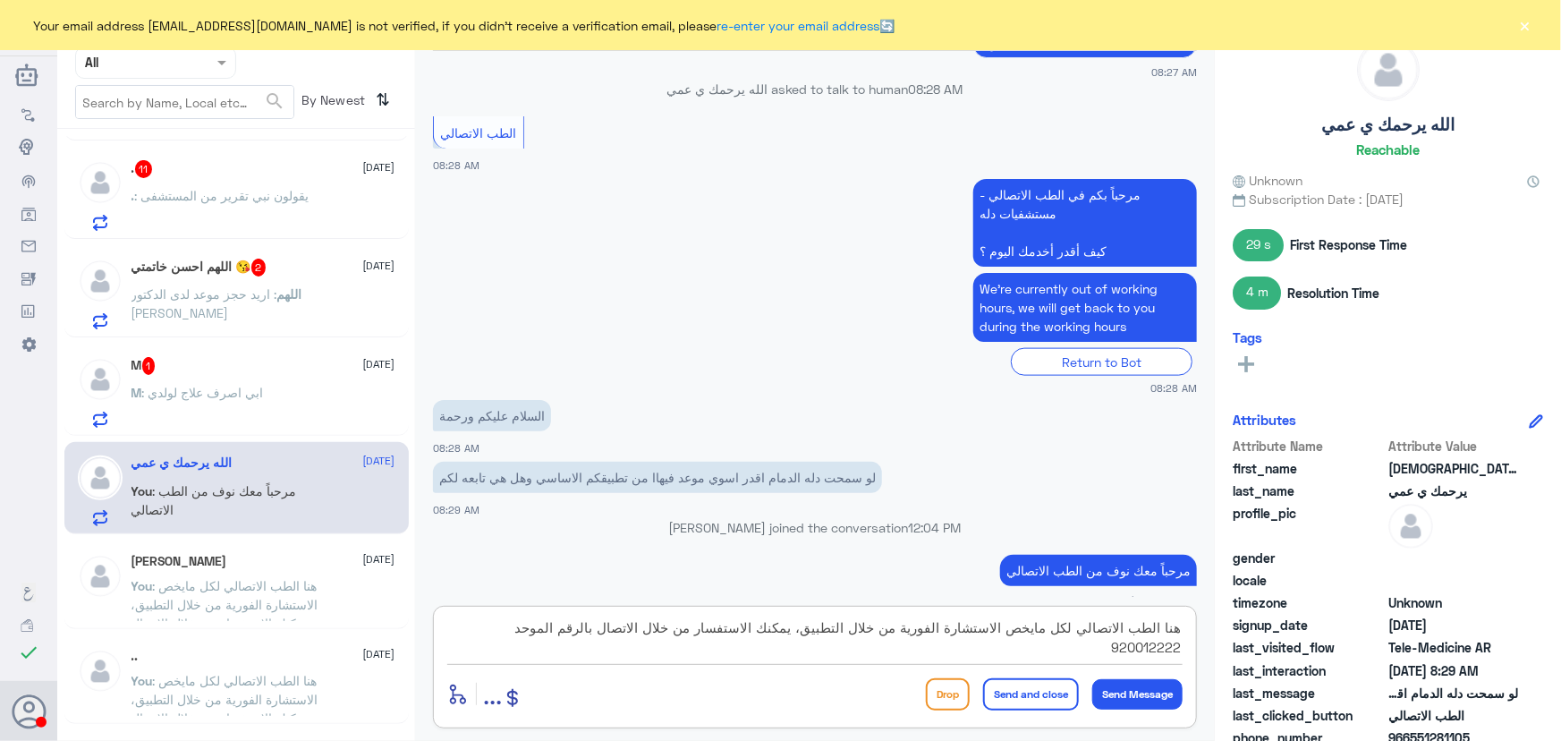
type textarea "هنا الطب الاتصالي لكل مايخص الاستشارة الفورية من خلال التطبيق، يمكنك الاستفسار …"
click at [1045, 694] on button "Send and close" at bounding box center [1031, 694] width 96 height 32
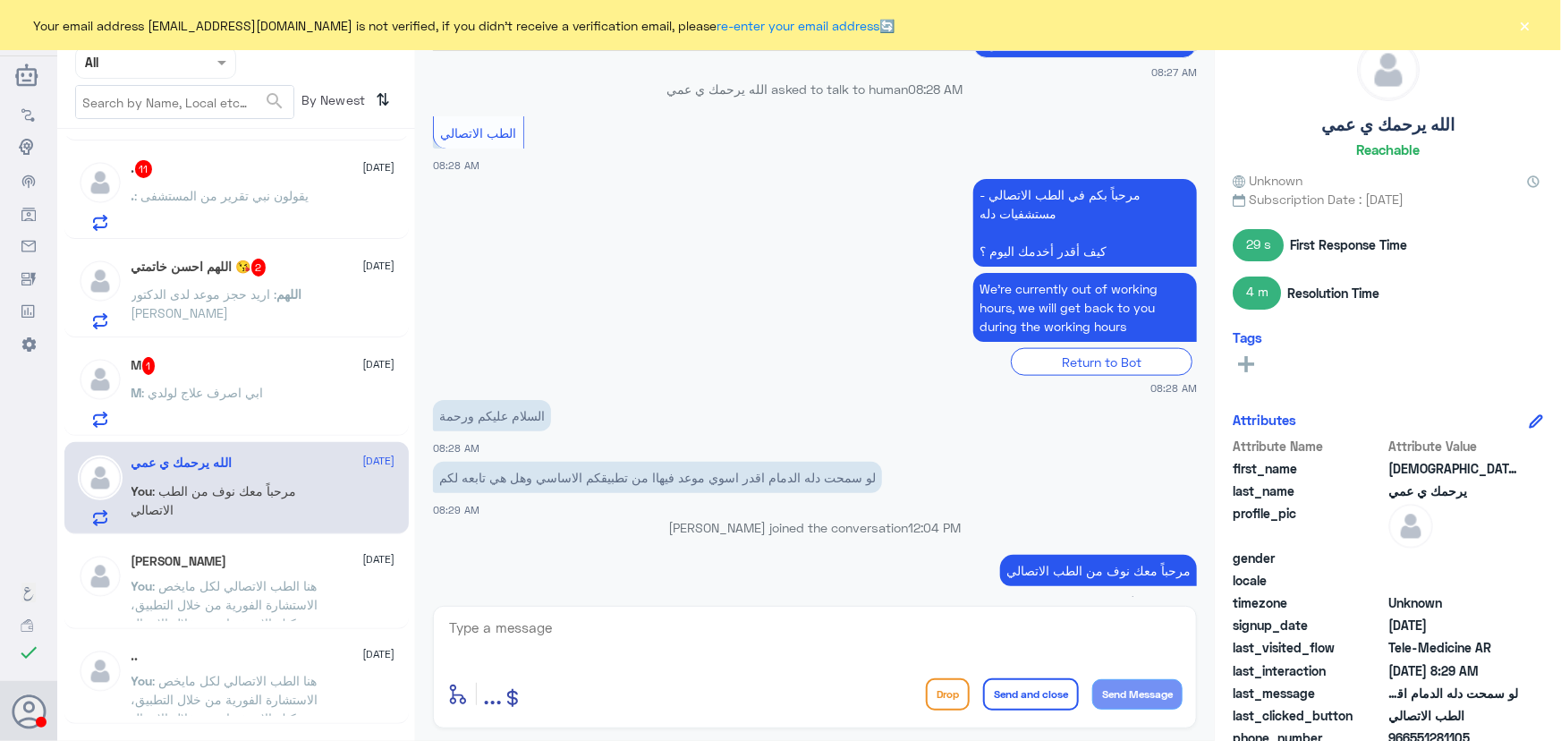
scroll to position [1120, 0]
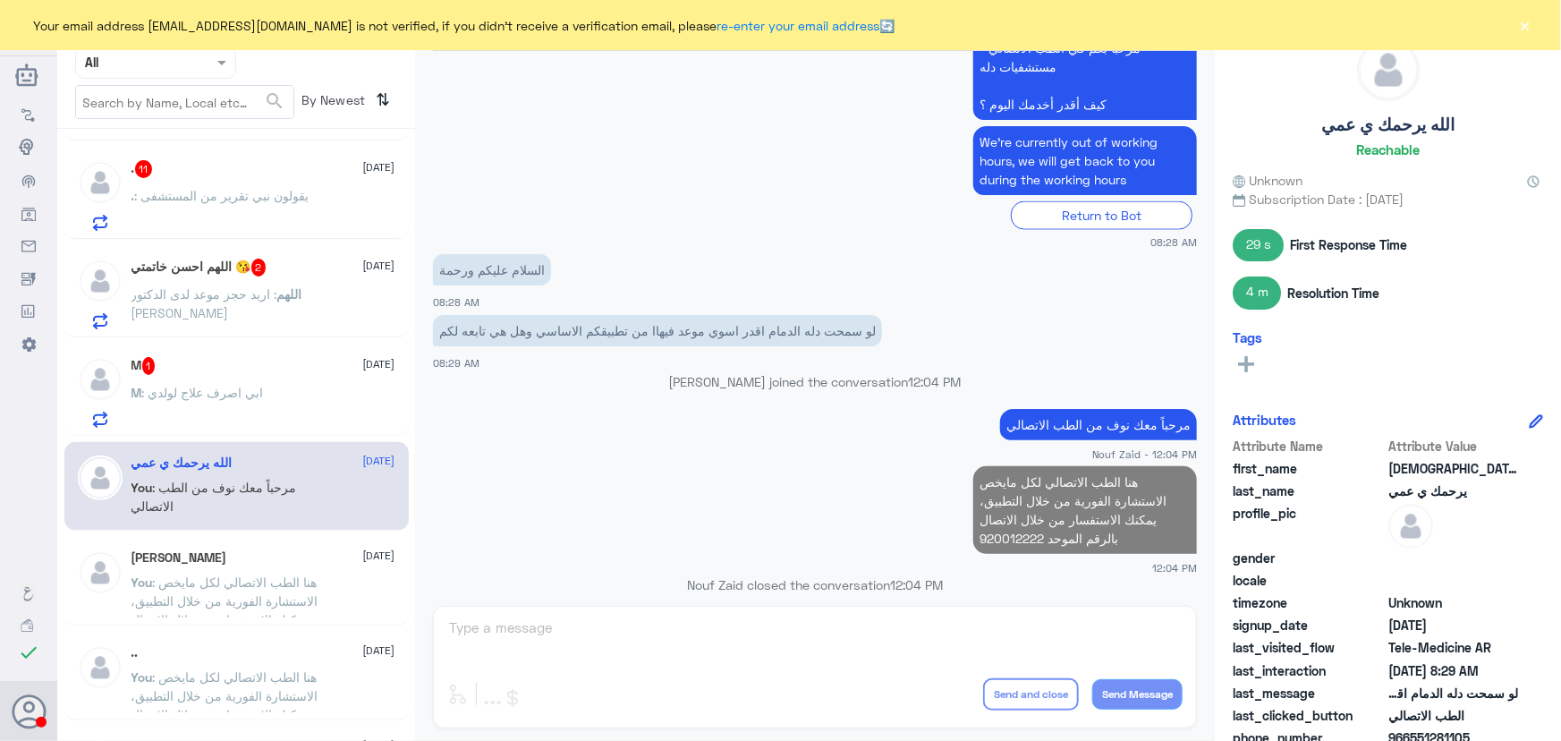
click at [148, 385] on span ": ابي اصرف علاج لولدي" at bounding box center [203, 392] width 122 height 15
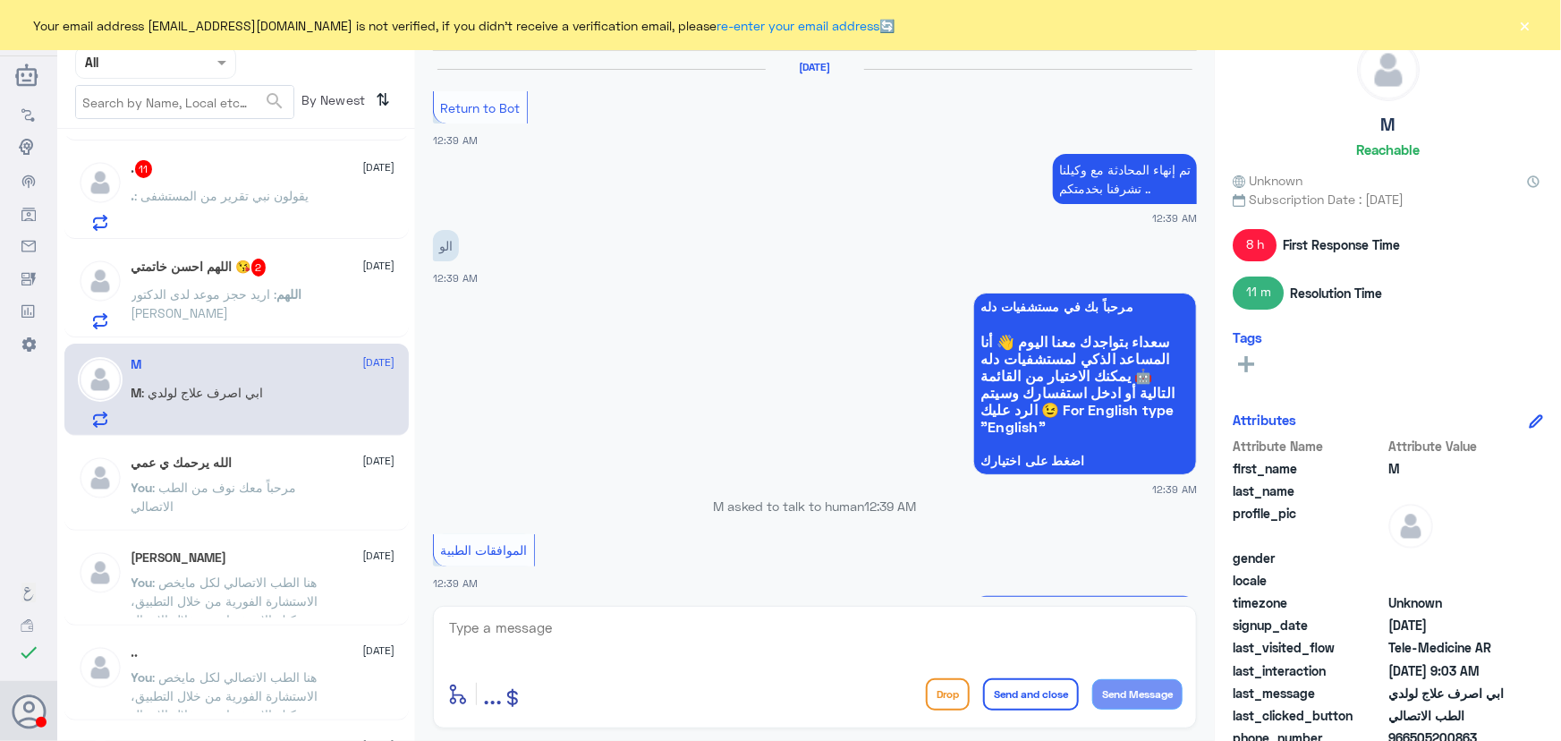
scroll to position [1345, 0]
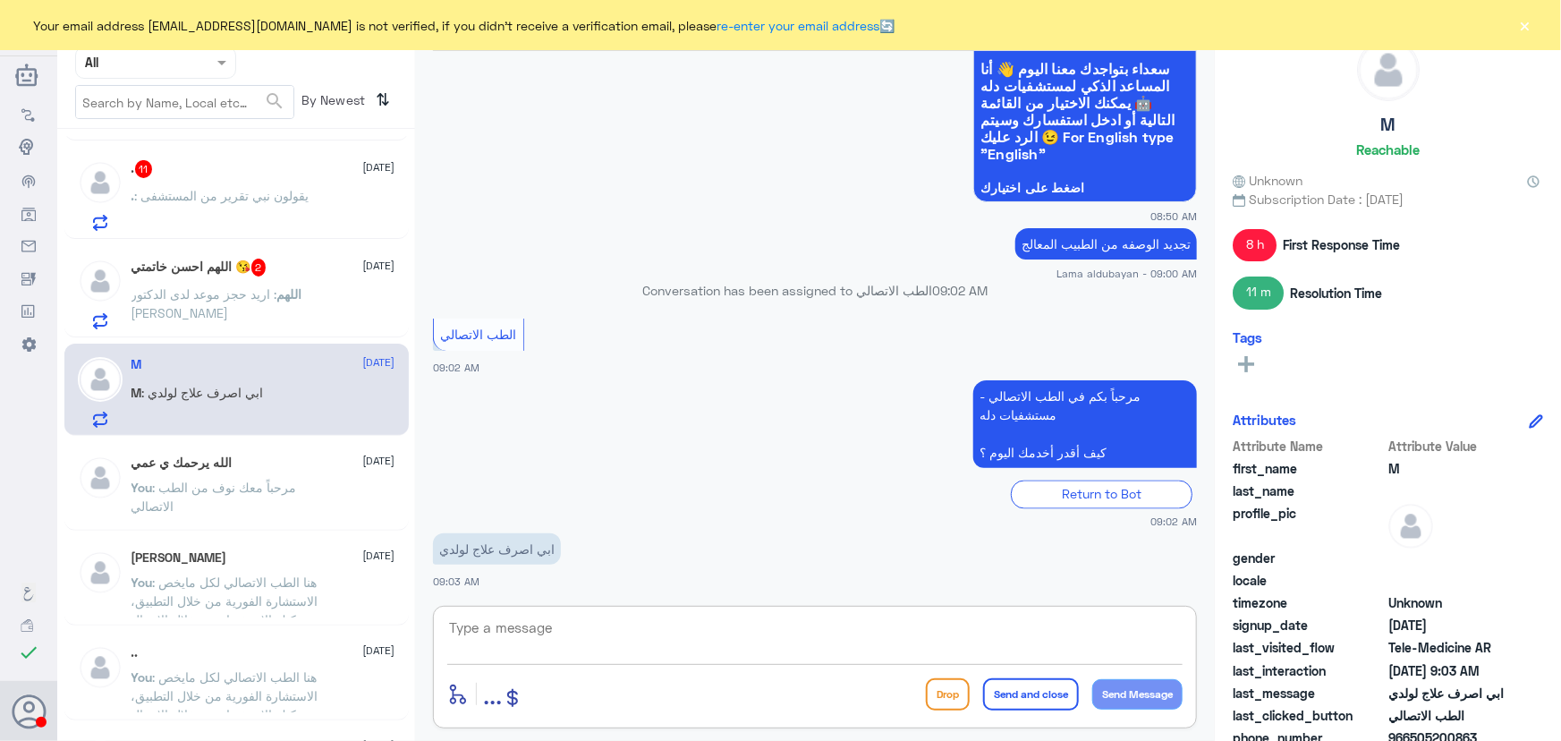
click at [743, 637] on textarea at bounding box center [814, 638] width 735 height 44
paste textarea "مرحباً معك نوف من الطب الاتصالي"
type textarea "مرحباً معك نوف من الطب الاتصالي"
click at [1175, 687] on button "Send Message" at bounding box center [1137, 694] width 90 height 30
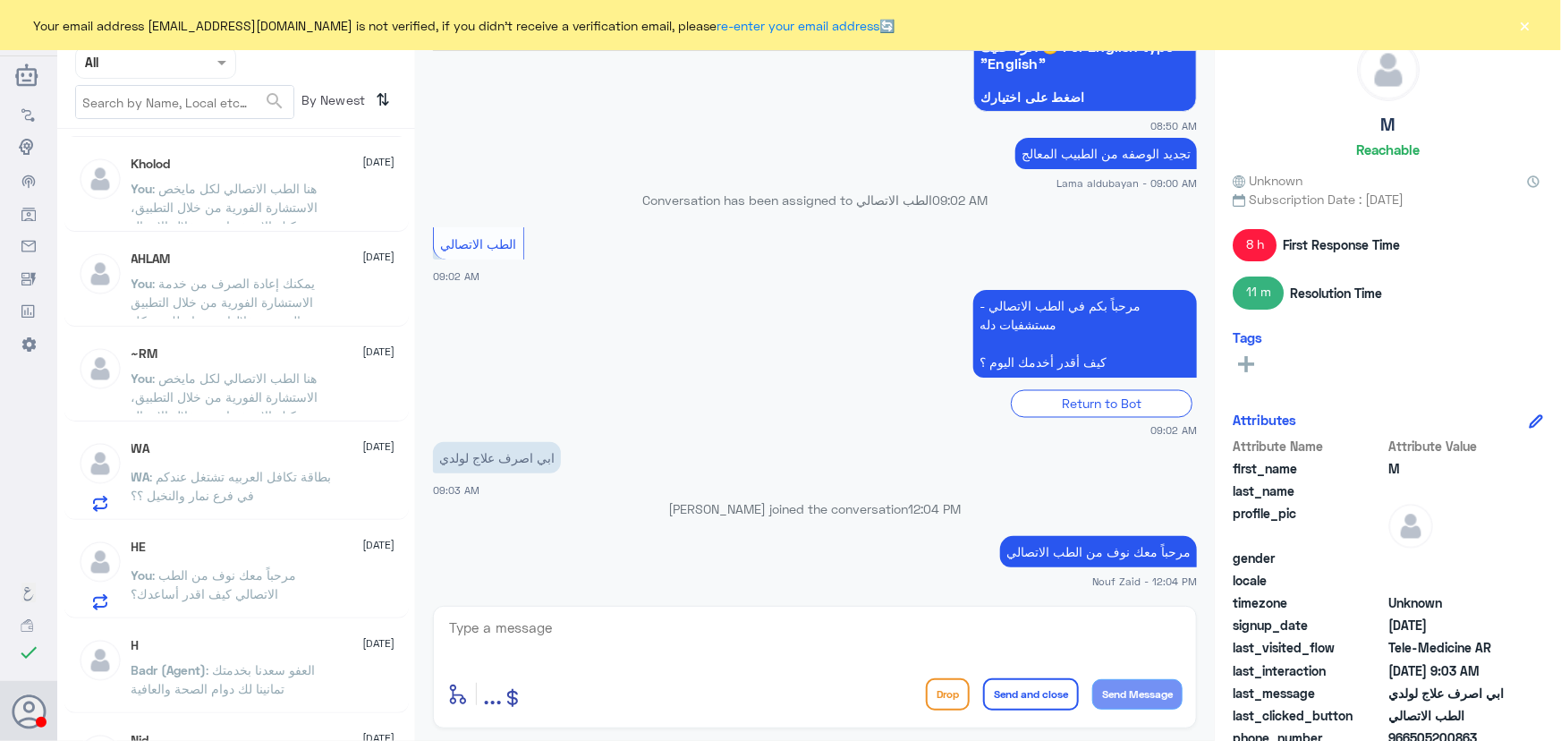
scroll to position [1138, 0]
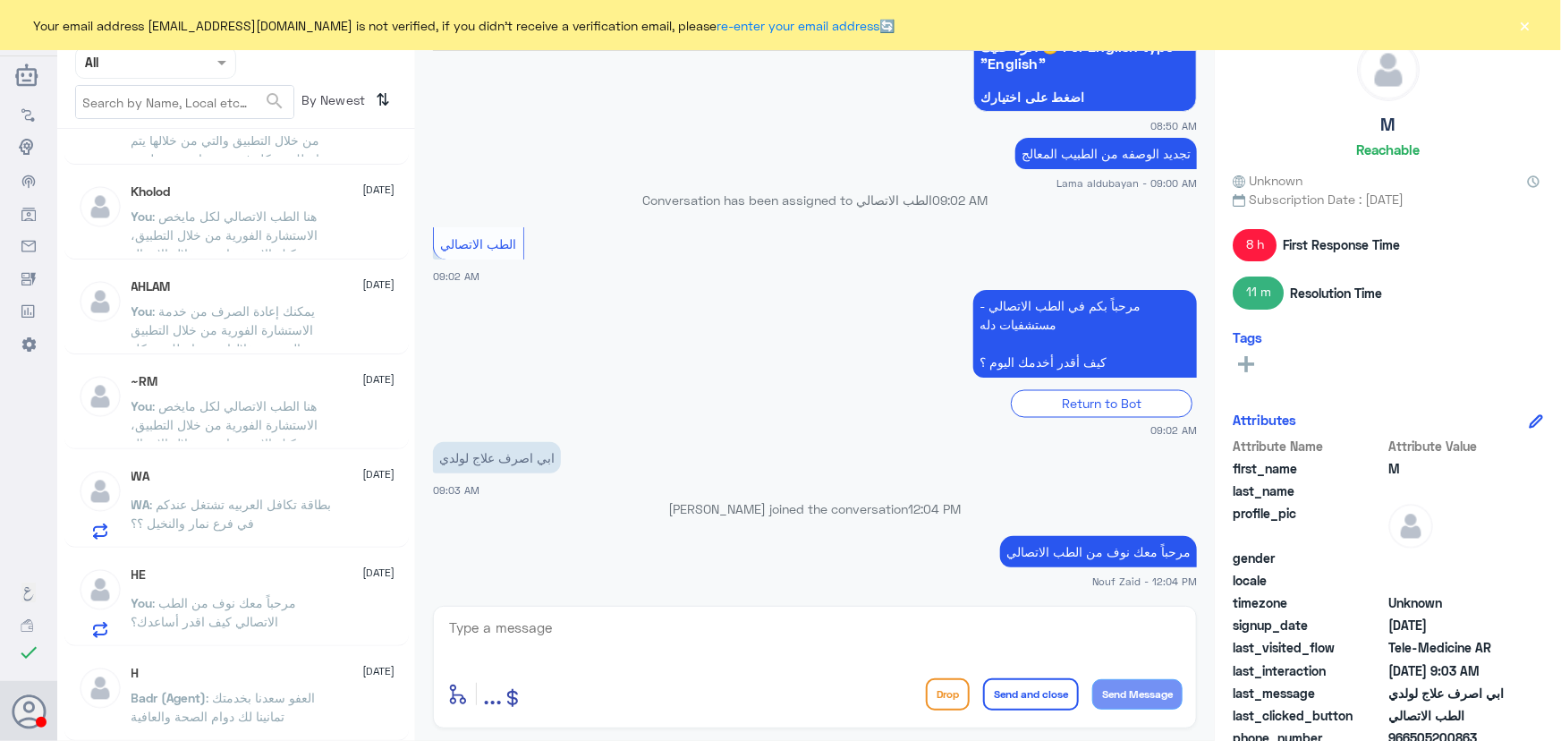
click at [214, 330] on span ": يمكنك إعادة الصرف من خدمة الاستشارة الفورية من خلال التطبيق والتي من خلالها ي…" at bounding box center [230, 357] width 197 height 109
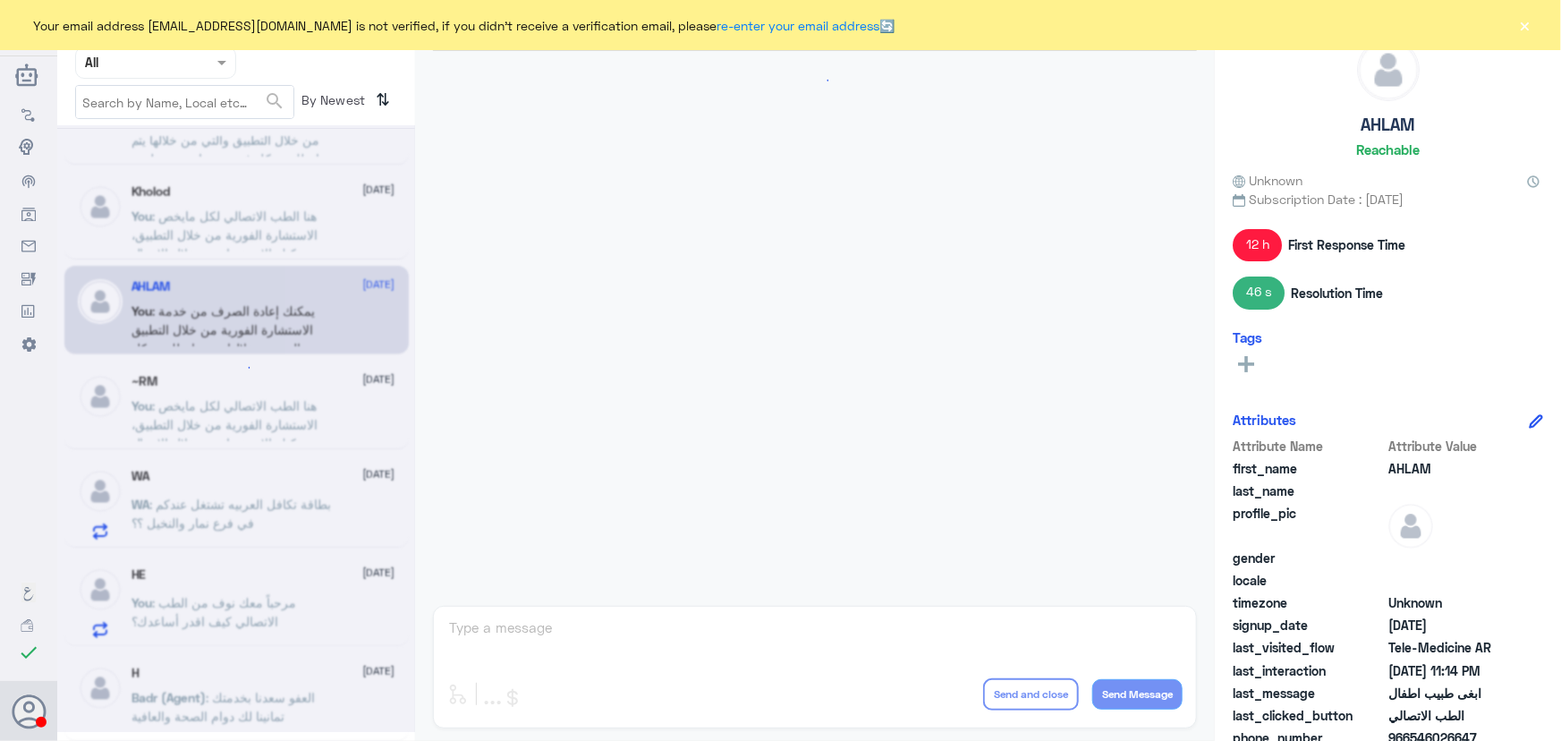
scroll to position [1449, 0]
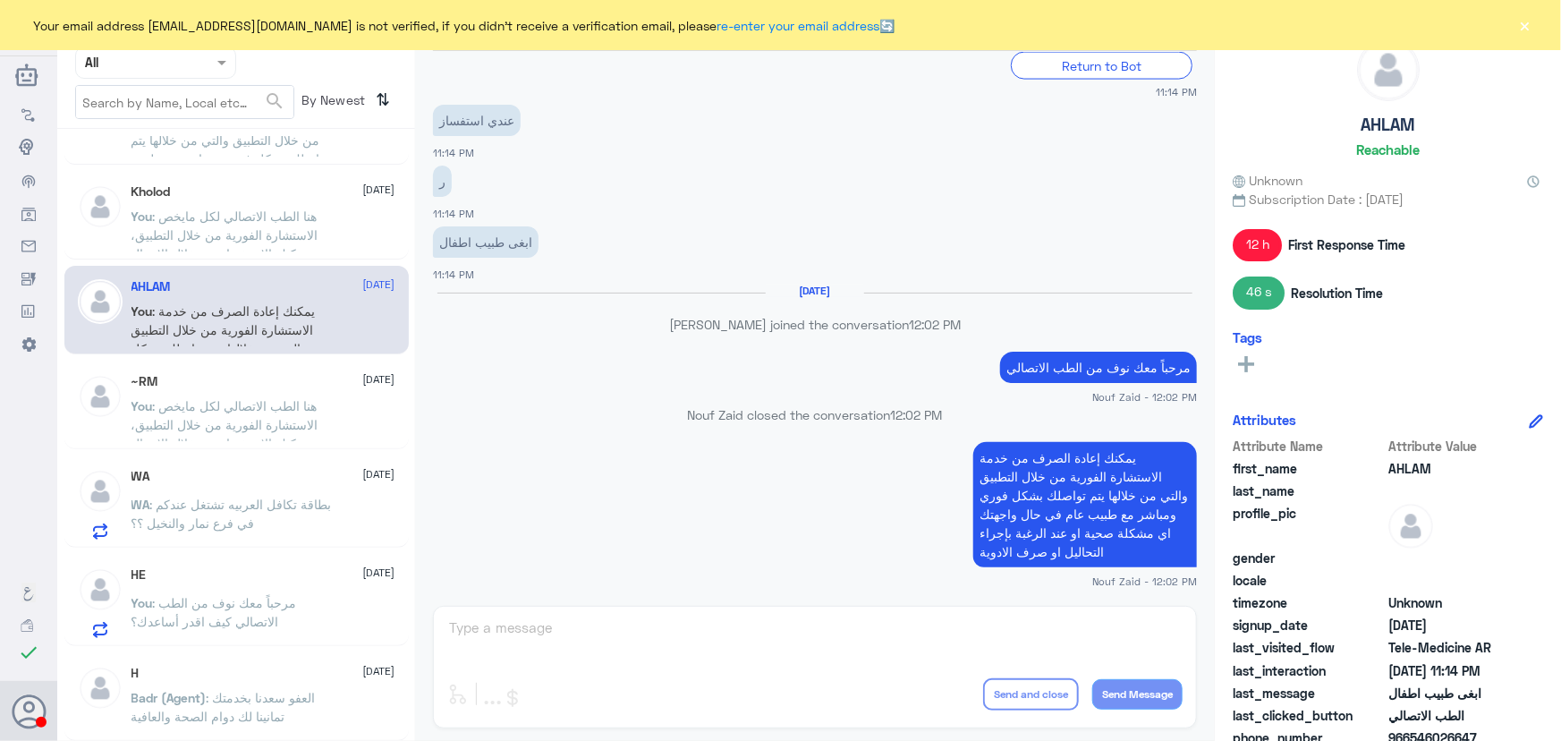
click at [1024, 528] on p "يمكنك إعادة الصرف من خدمة الاستشارة الفورية من خلال التطبيق والتي من خلالها يتم…" at bounding box center [1085, 504] width 224 height 125
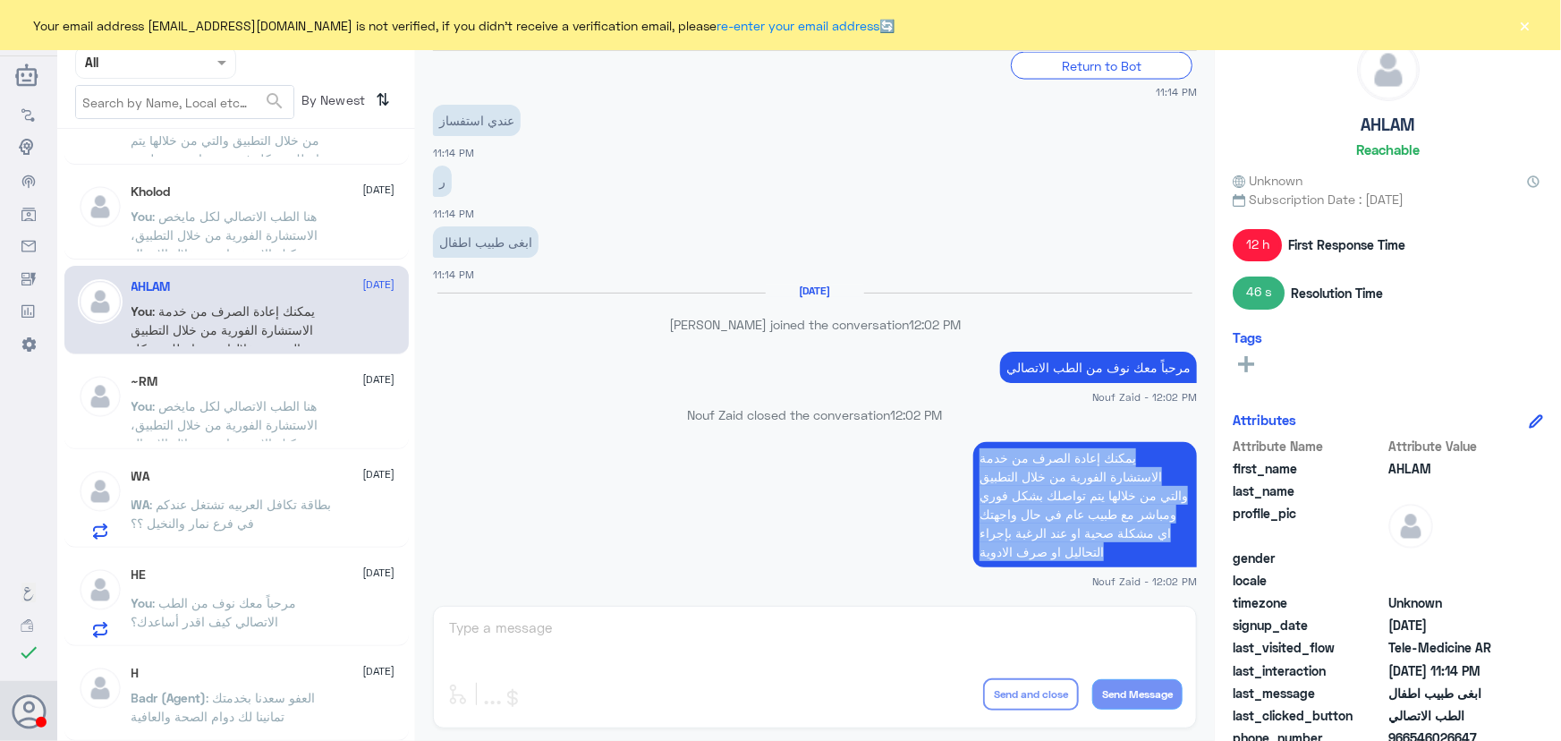
click at [1024, 528] on p "يمكنك إعادة الصرف من خدمة الاستشارة الفورية من خلال التطبيق والتي من خلالها يتم…" at bounding box center [1085, 504] width 224 height 125
copy div "يمكنك إعادة الصرف من خدمة الاستشارة الفورية من خلال التطبيق والتي من خلالها يتم…"
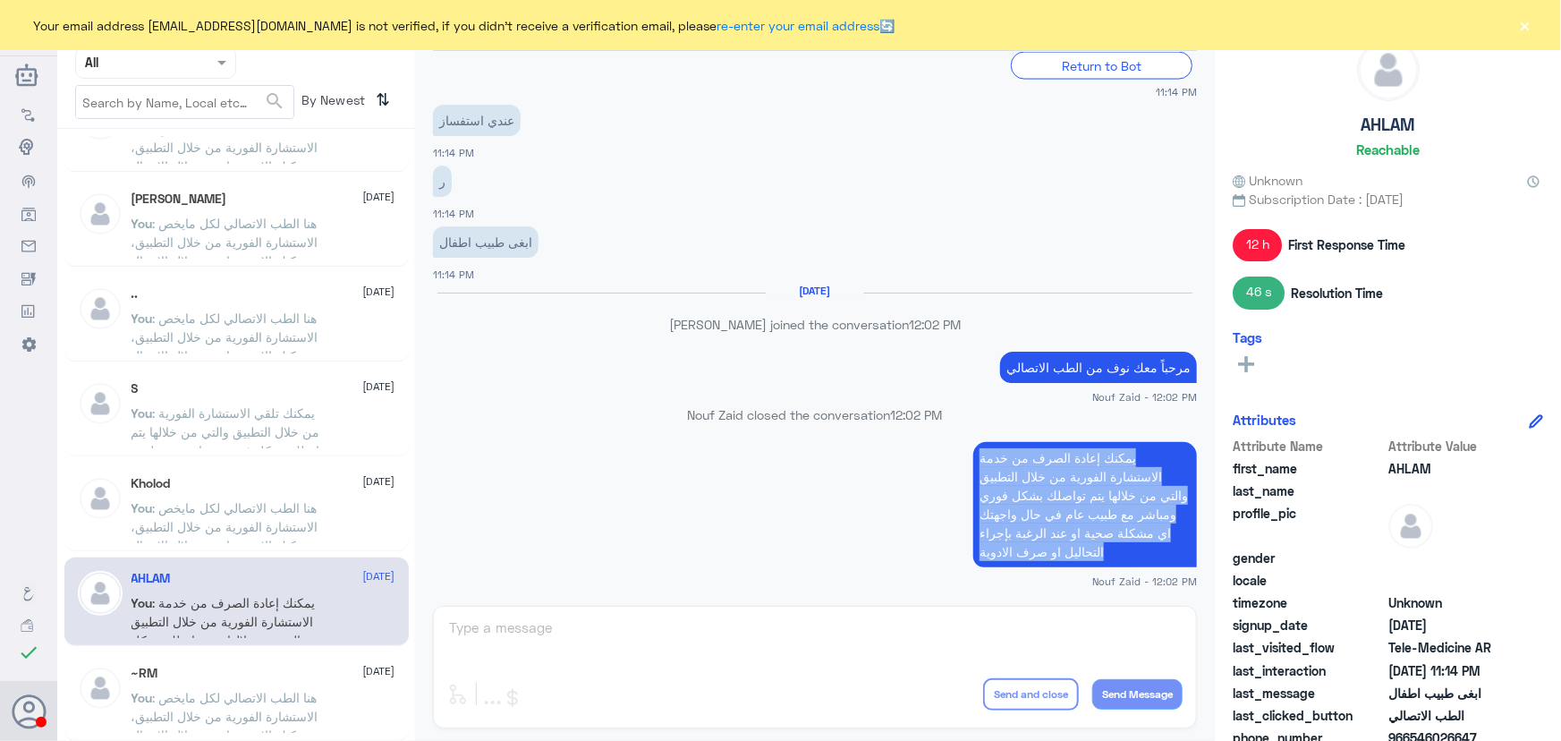
scroll to position [732, 0]
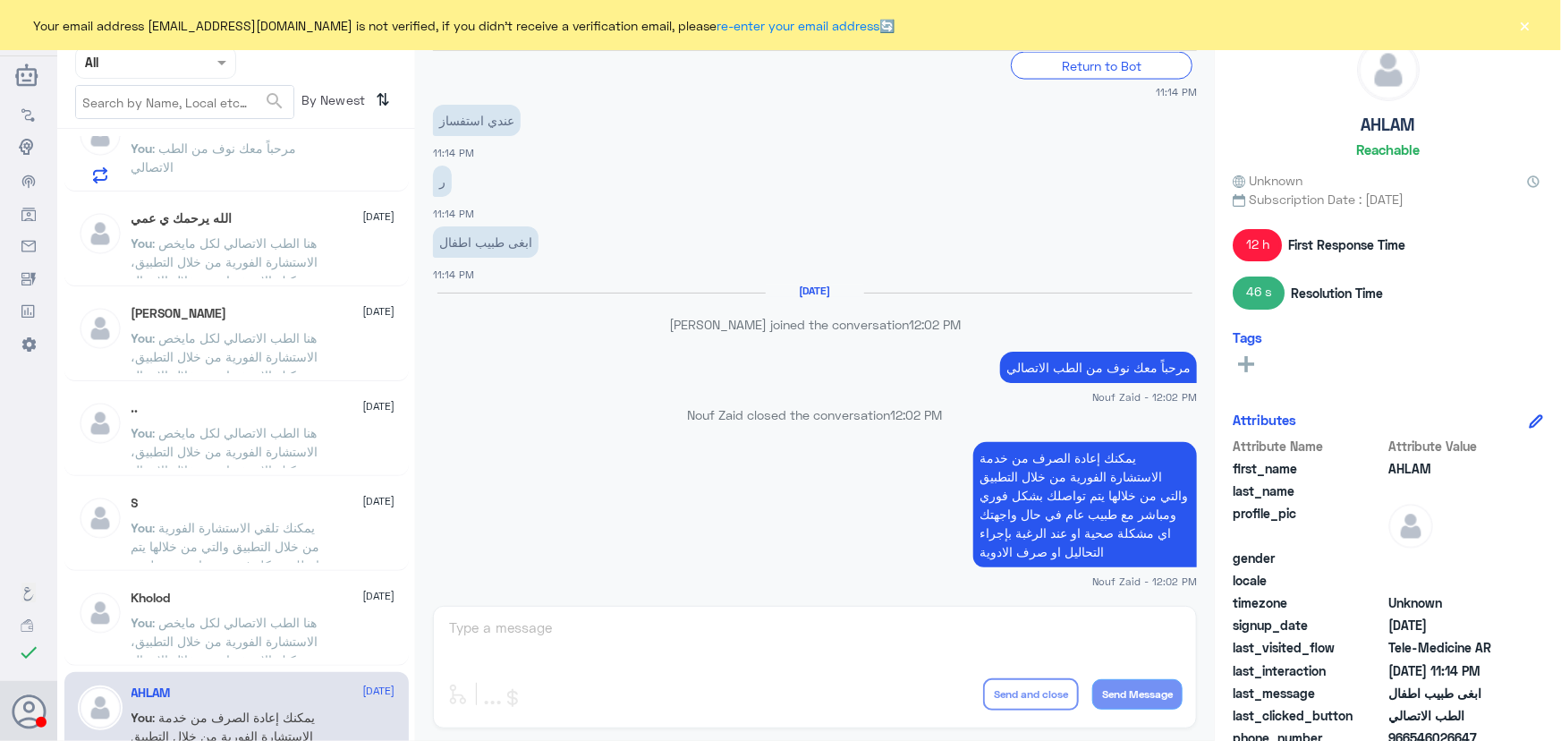
click at [284, 343] on p "You : هنا الطب الاتصالي لكل مايخص الاستشارة الفورية من خلال التطبيق، يمكنك الاس…" at bounding box center [232, 350] width 201 height 45
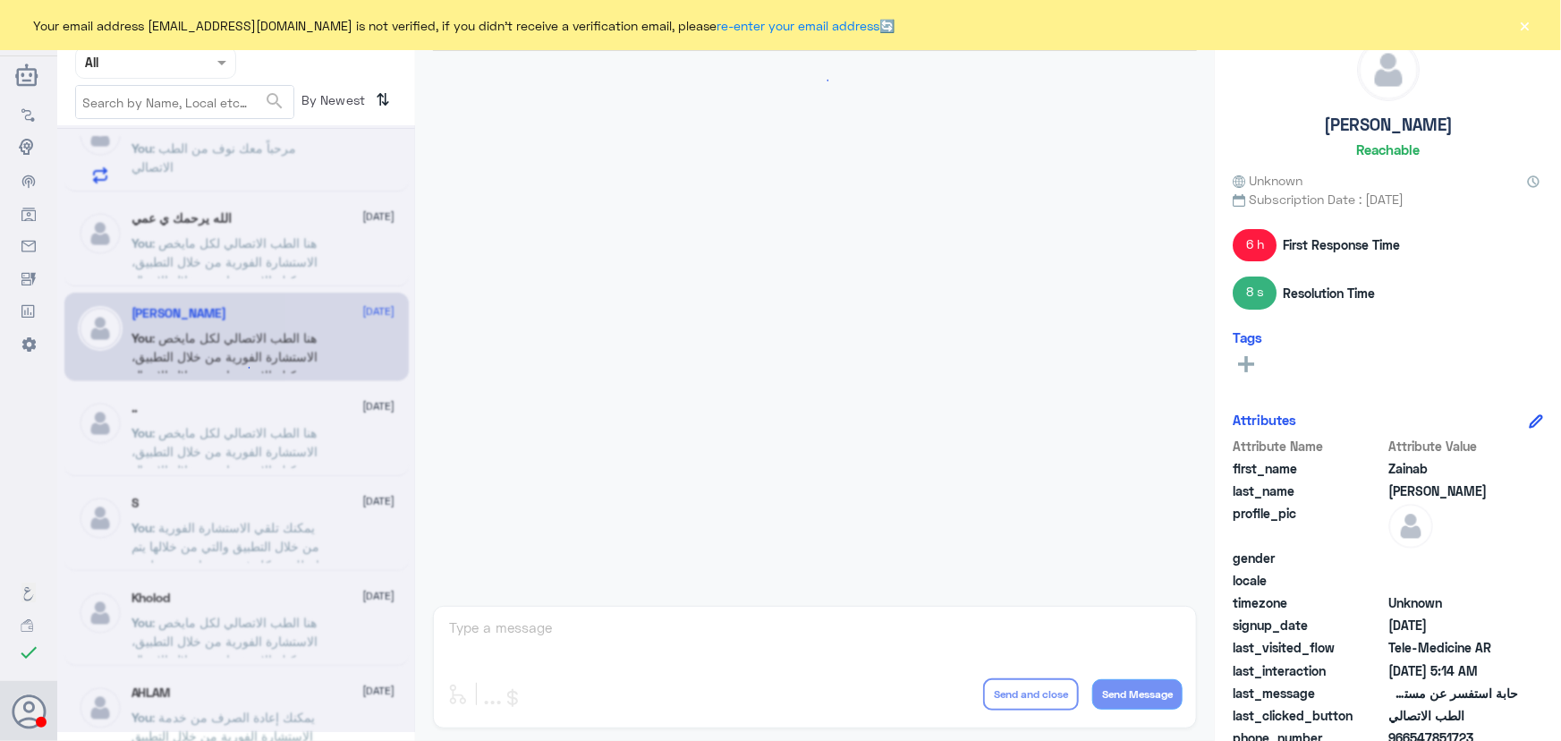
scroll to position [1075, 0]
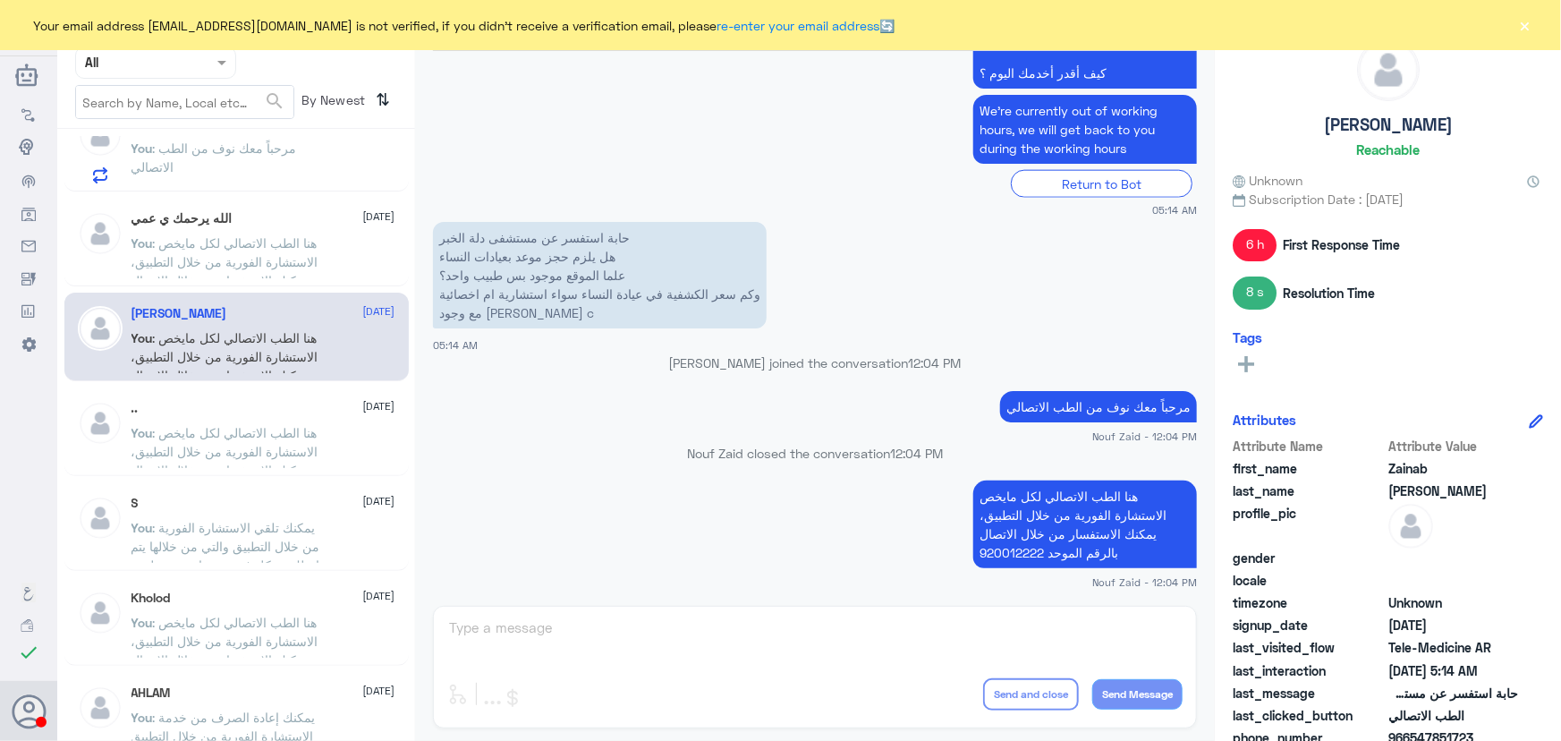
click at [262, 247] on span ": هنا الطب الاتصالي لكل مايخص الاستشارة الفورية من خلال التطبيق، يمكنك الاستفسا…" at bounding box center [225, 271] width 187 height 72
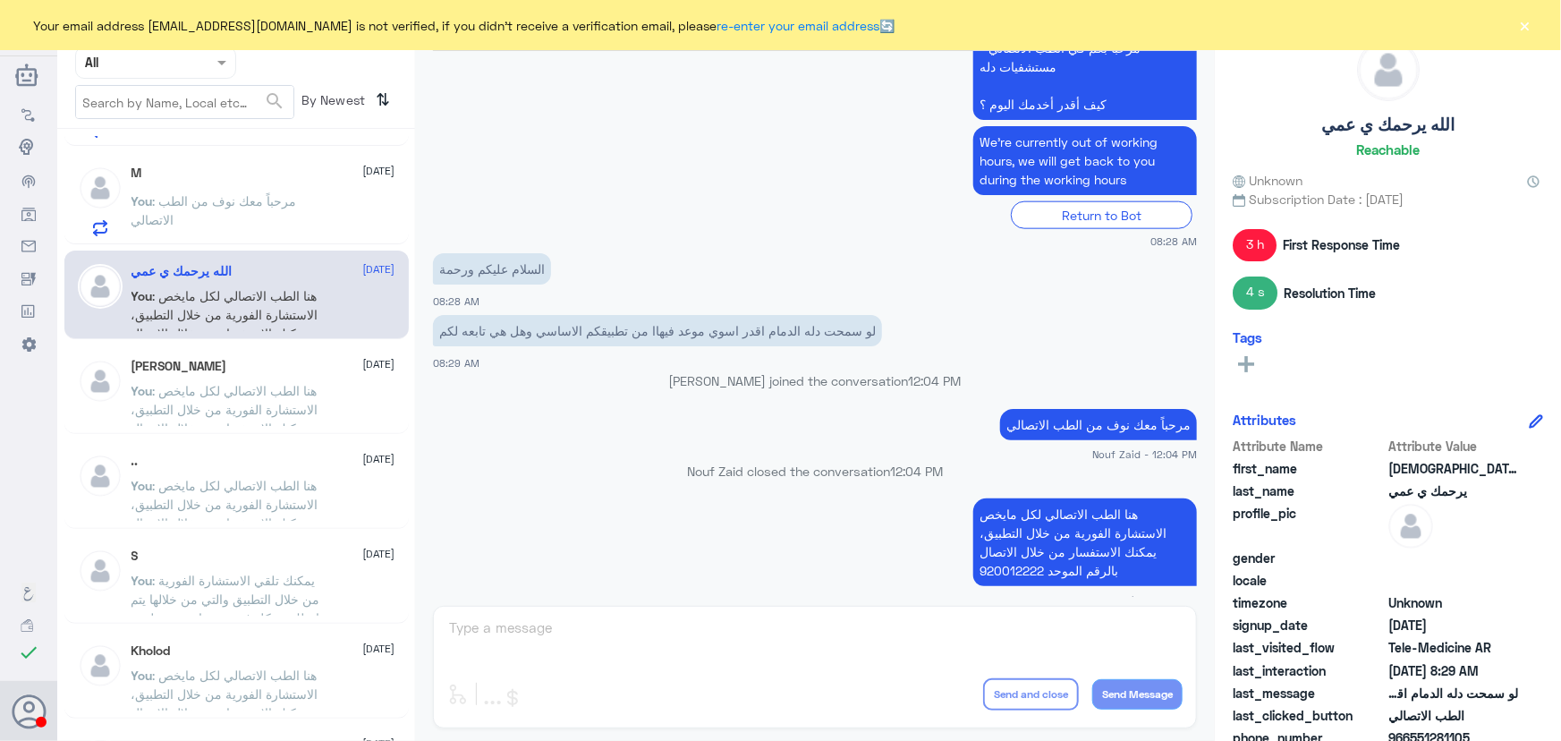
scroll to position [650, 0]
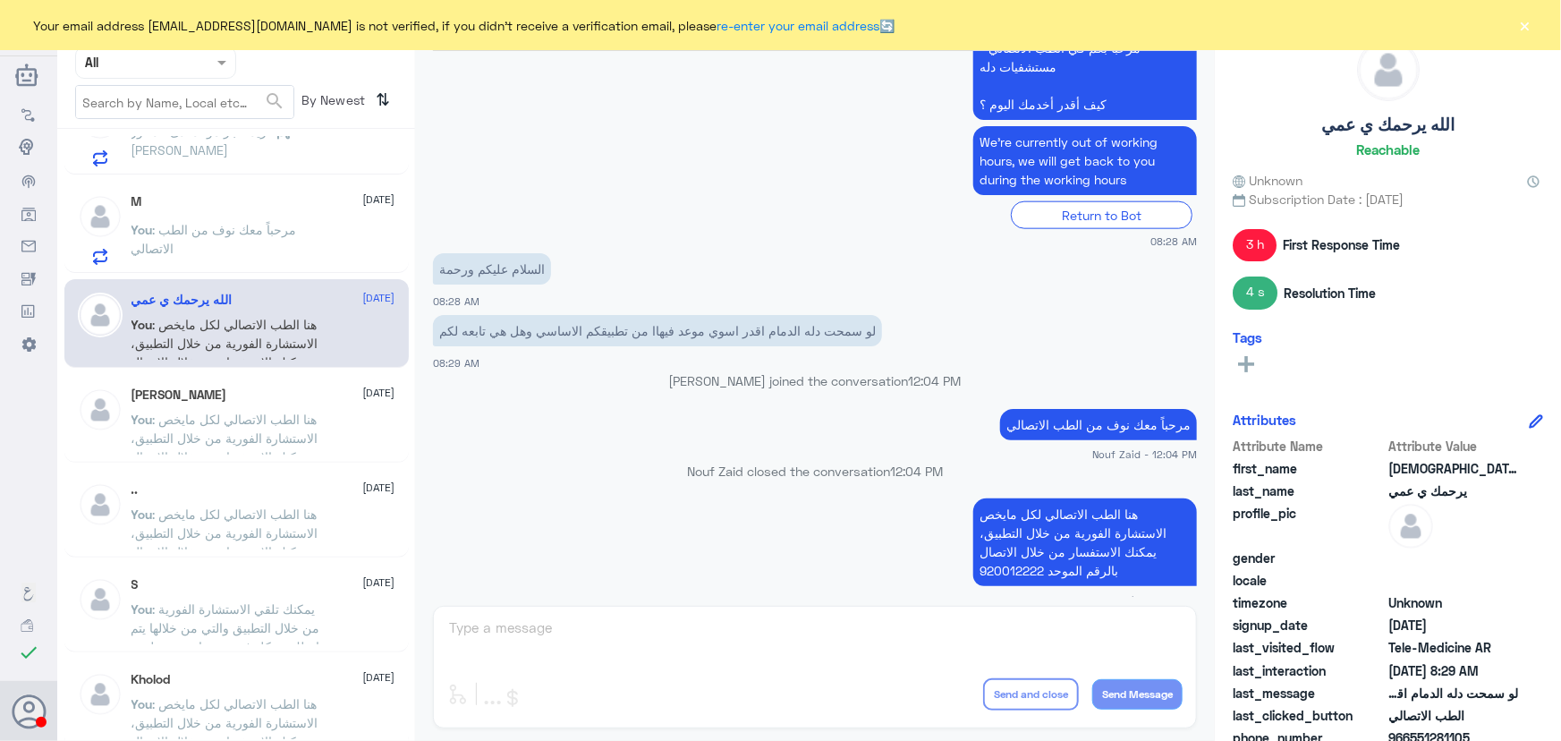
click at [252, 248] on p "You : مرحباً معك نوف من الطب الاتصالي" at bounding box center [232, 242] width 201 height 45
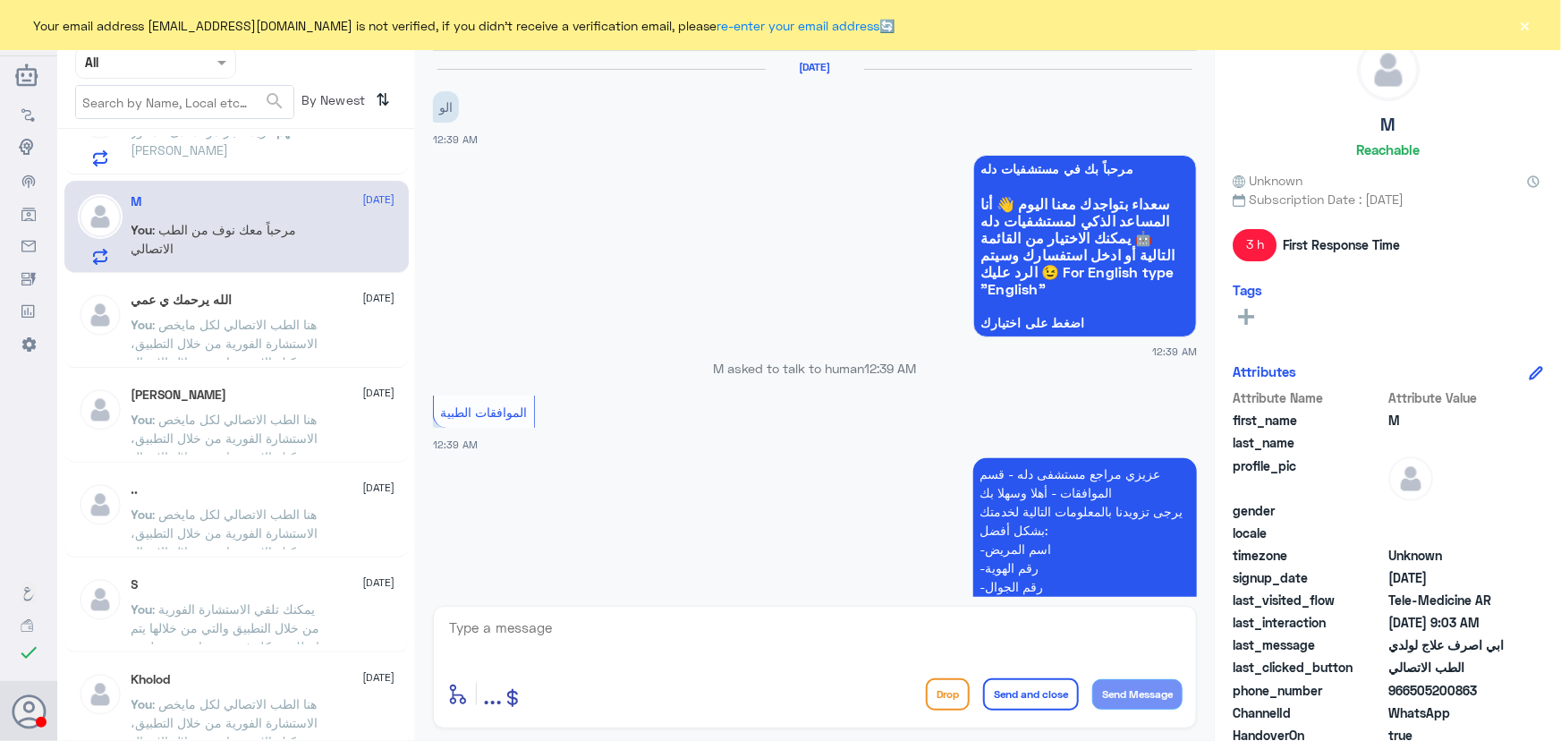
scroll to position [1297, 0]
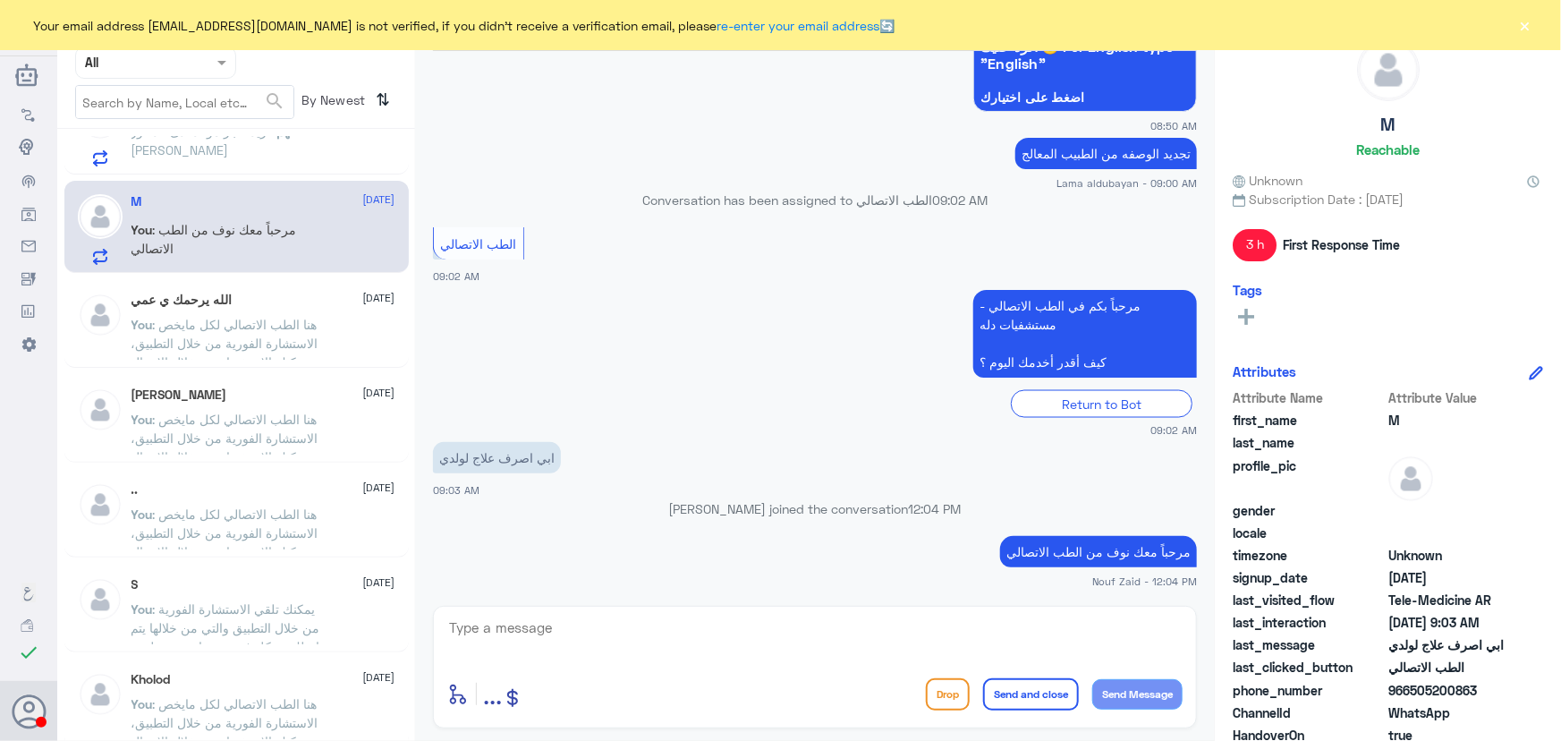
click at [663, 627] on textarea at bounding box center [814, 638] width 735 height 44
paste textarea "يمكنك إعادة الصرف من خدمة الاستشارة الفورية من خلال التطبيق والتي من خلالها يتم…"
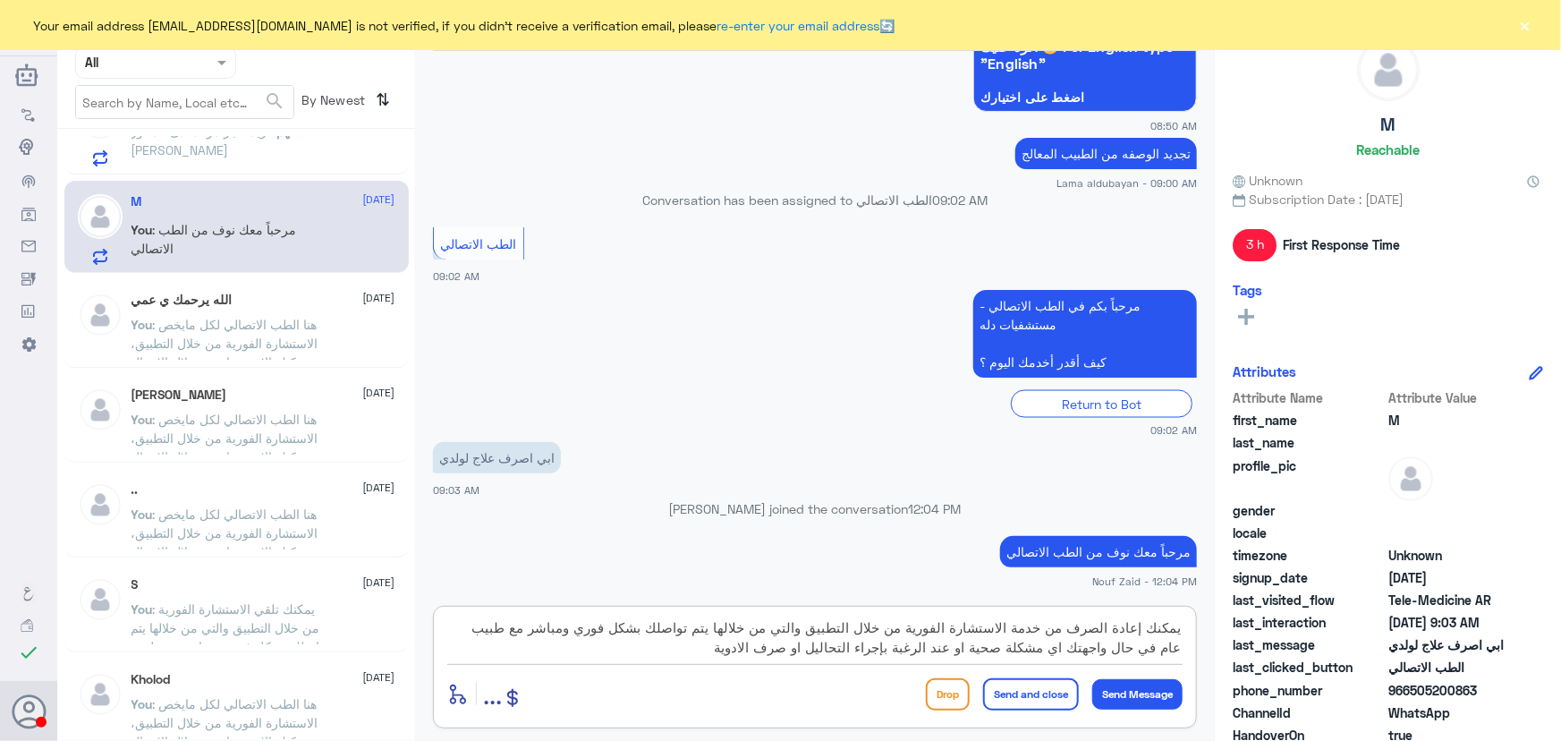
scroll to position [0, 0]
type textarea "يمكنك إعادة الصرف من خدمة الاستشارة الفورية من خلال التطبيق والتي من خلالها يتم…"
drag, startPoint x: 1411, startPoint y: 689, endPoint x: 1491, endPoint y: 686, distance: 80.6
click at [1491, 686] on span "966505200863" at bounding box center [1454, 690] width 130 height 19
copy span "505200863"
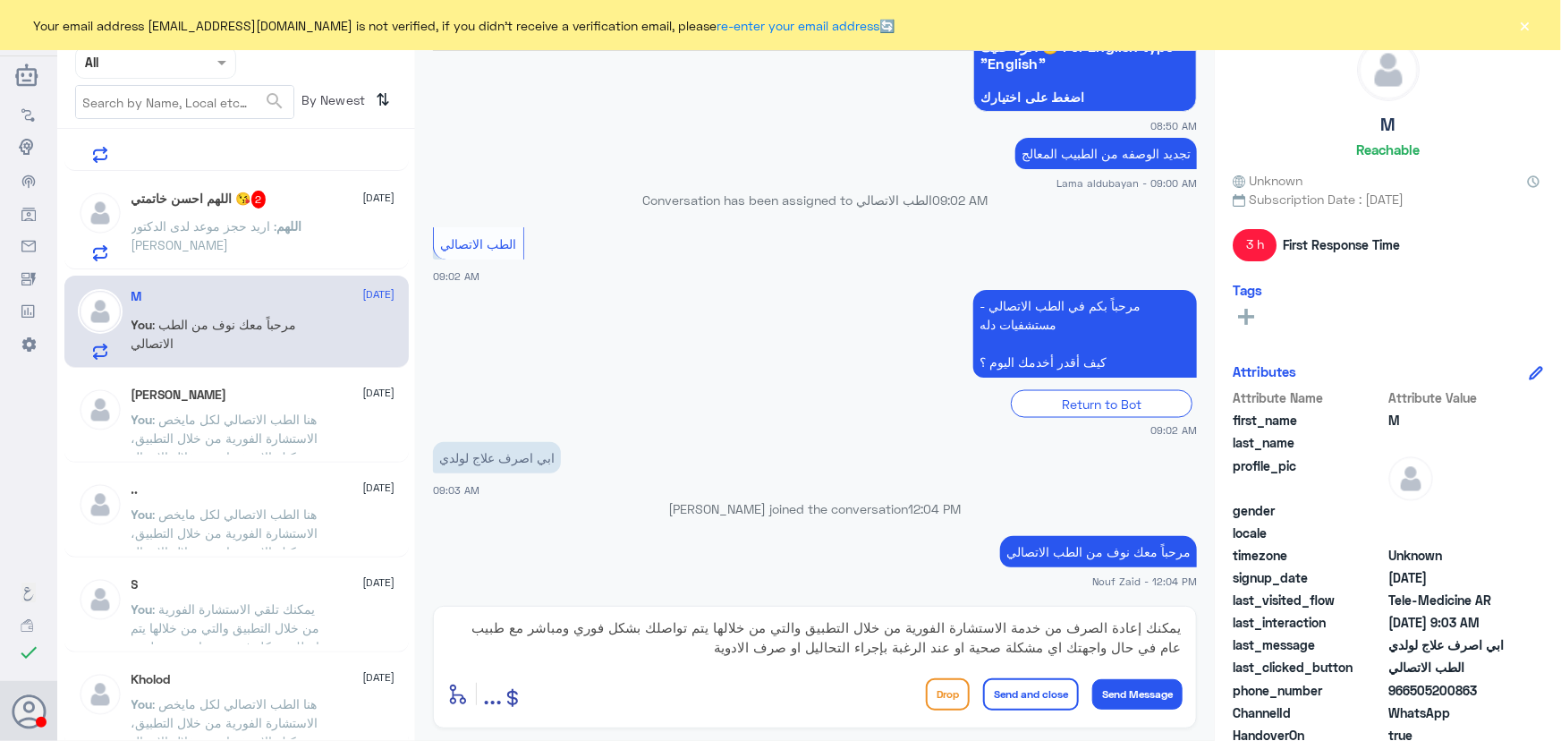
scroll to position [646, 0]
click at [994, 710] on div "enter flow name ... Drop Send and close Send Message" at bounding box center [814, 694] width 735 height 40
click at [1032, 689] on button "Send and close" at bounding box center [1031, 694] width 96 height 32
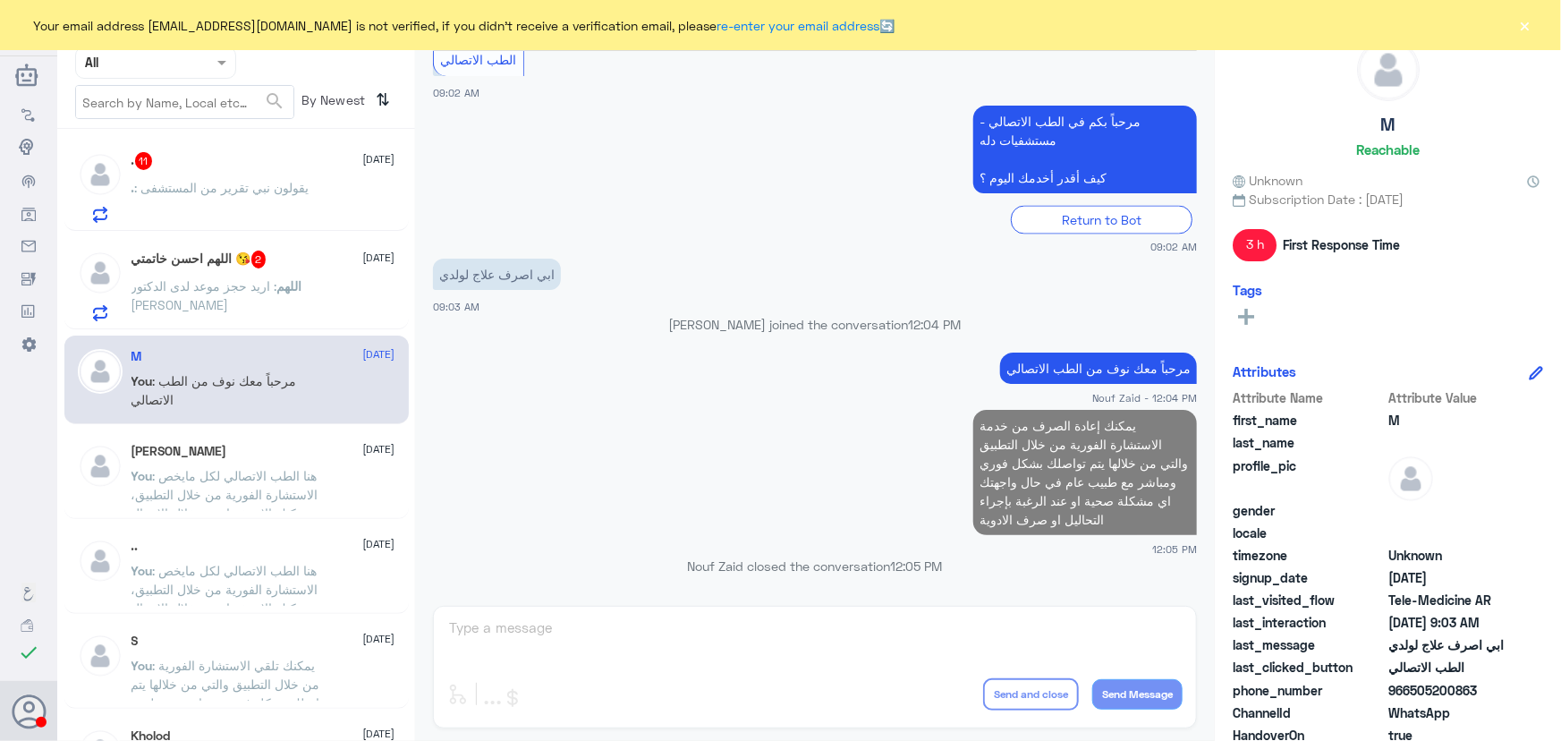
scroll to position [565, 0]
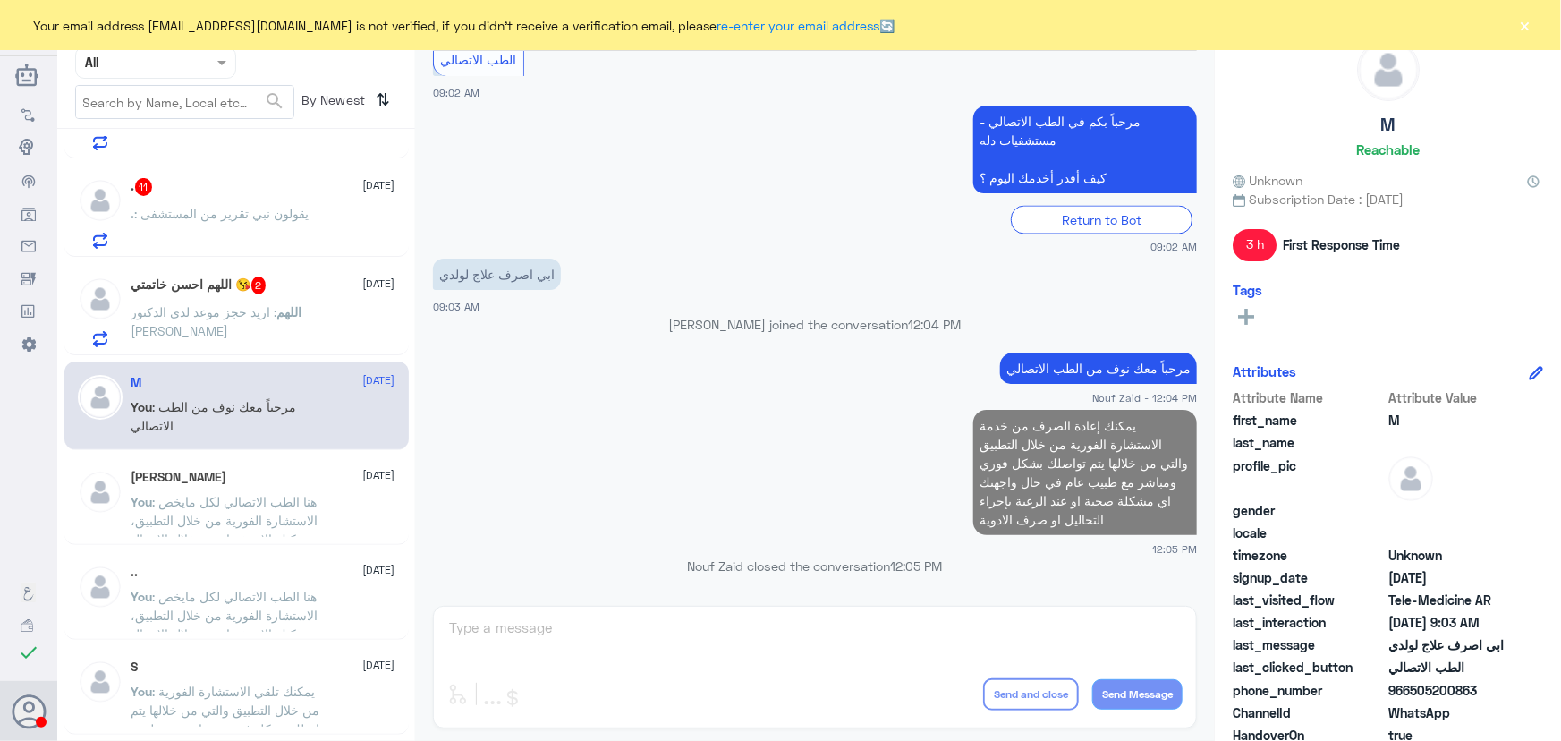
click at [282, 302] on p "اللهم : اريد حجز موعد لدى الدكتور مأمون قرمللي" at bounding box center [232, 324] width 201 height 45
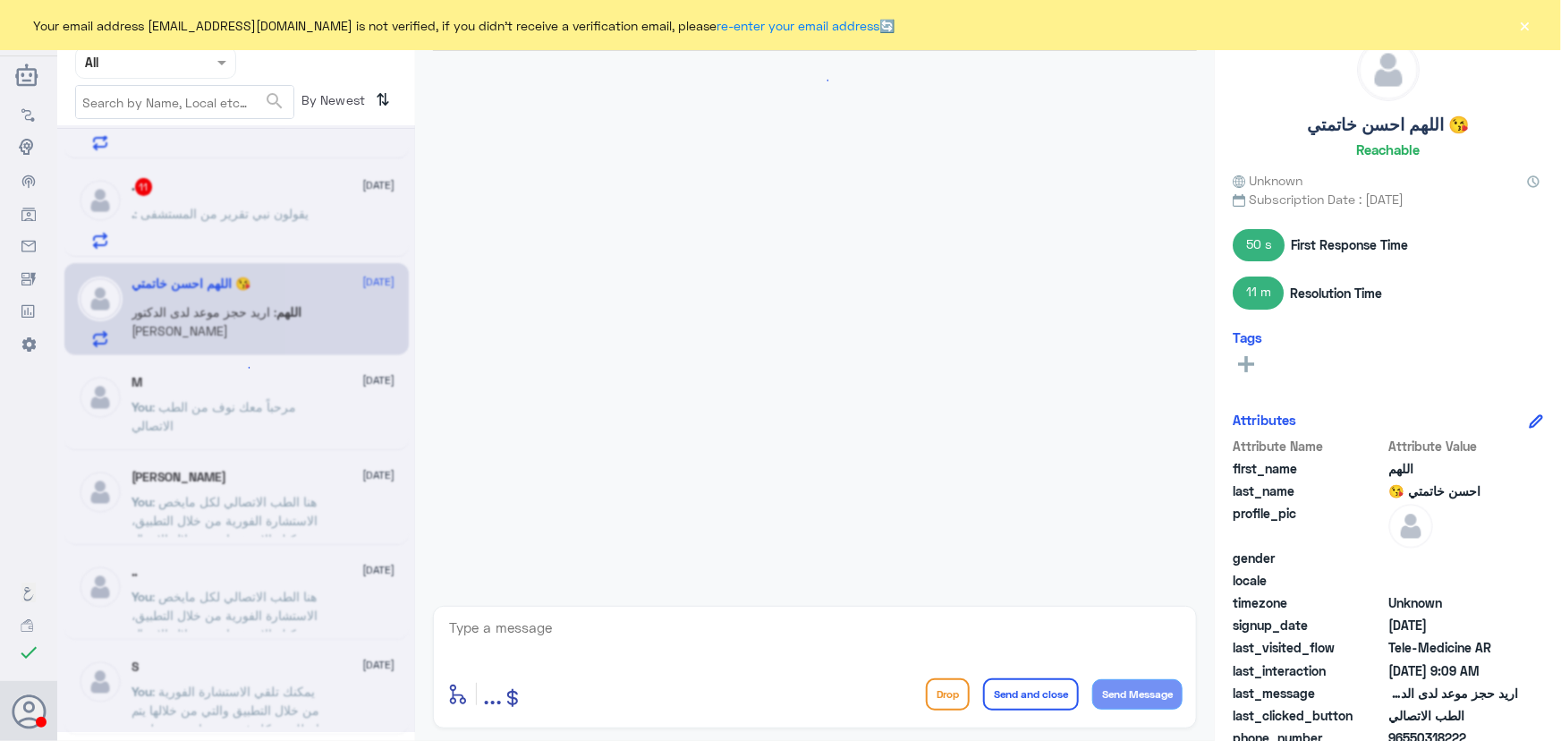
scroll to position [989, 0]
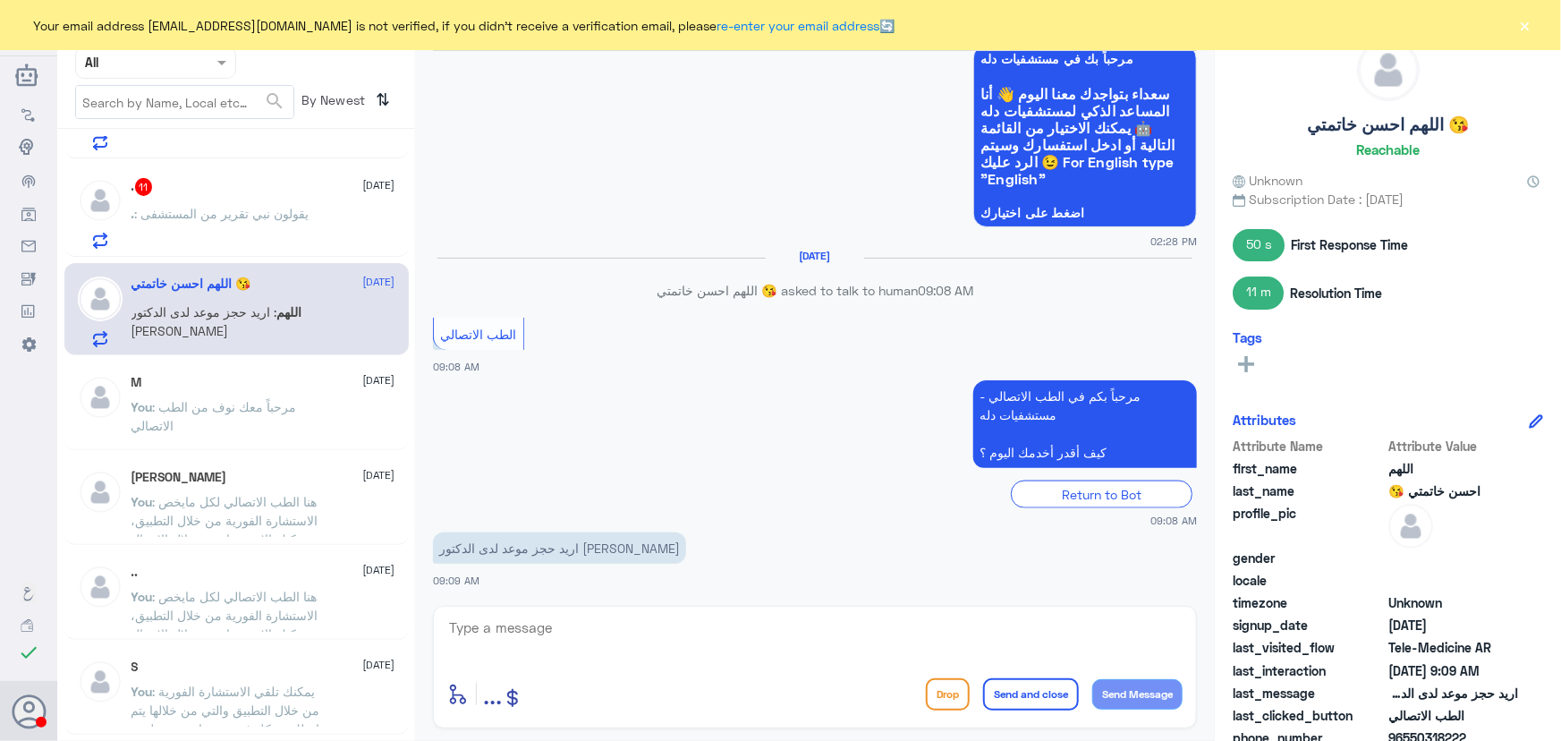
click at [559, 625] on textarea at bounding box center [814, 638] width 735 height 44
click at [625, 613] on div "enter flow name ... Drop Send and close Send Message" at bounding box center [815, 667] width 764 height 123
click at [617, 629] on textarea at bounding box center [814, 638] width 735 height 44
paste textarea "مرحباً معك نوف من الطب الاتصالي"
type textarea "مرحباً معك نوف من الطب الاتصالي"
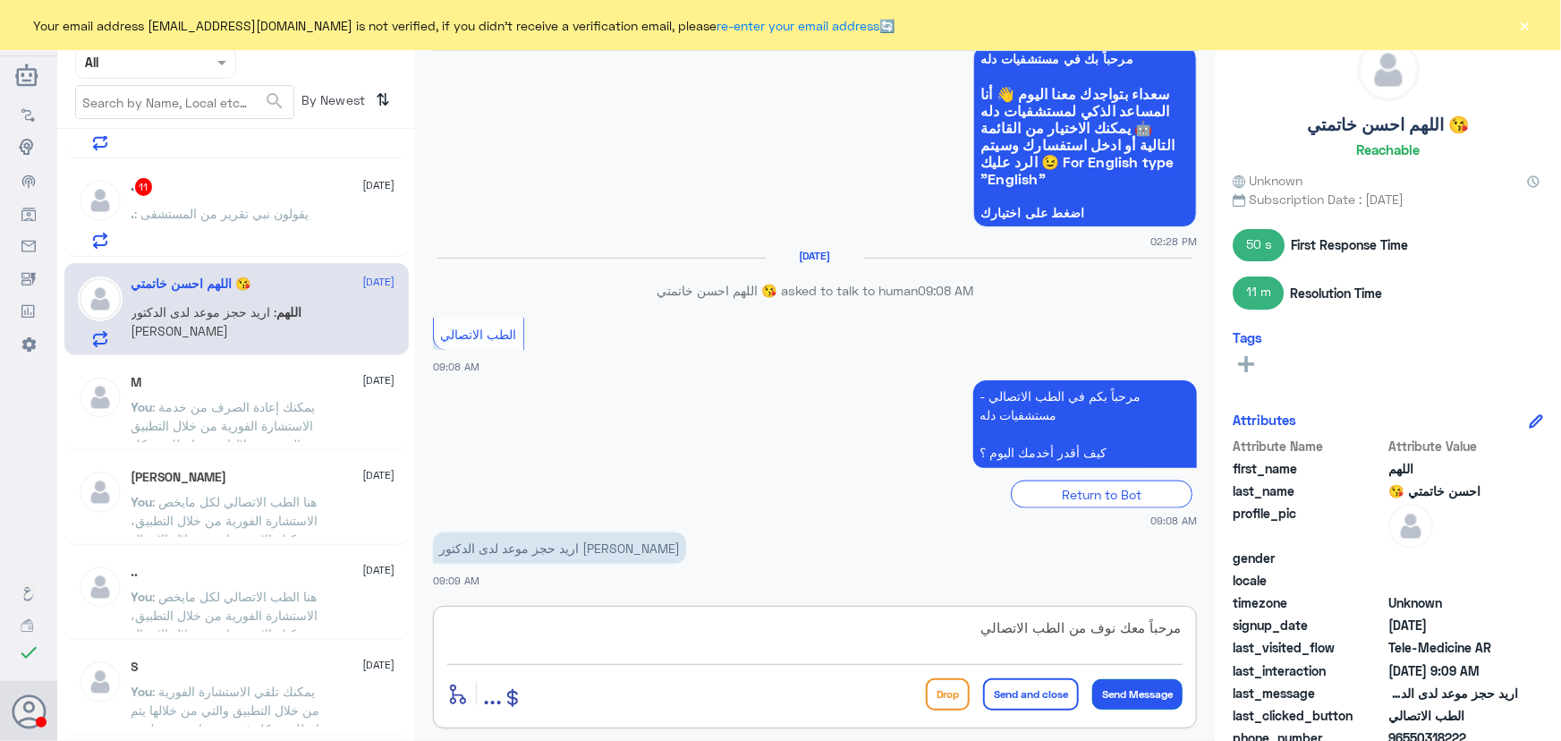
click at [1144, 698] on button "Send Message" at bounding box center [1137, 694] width 90 height 30
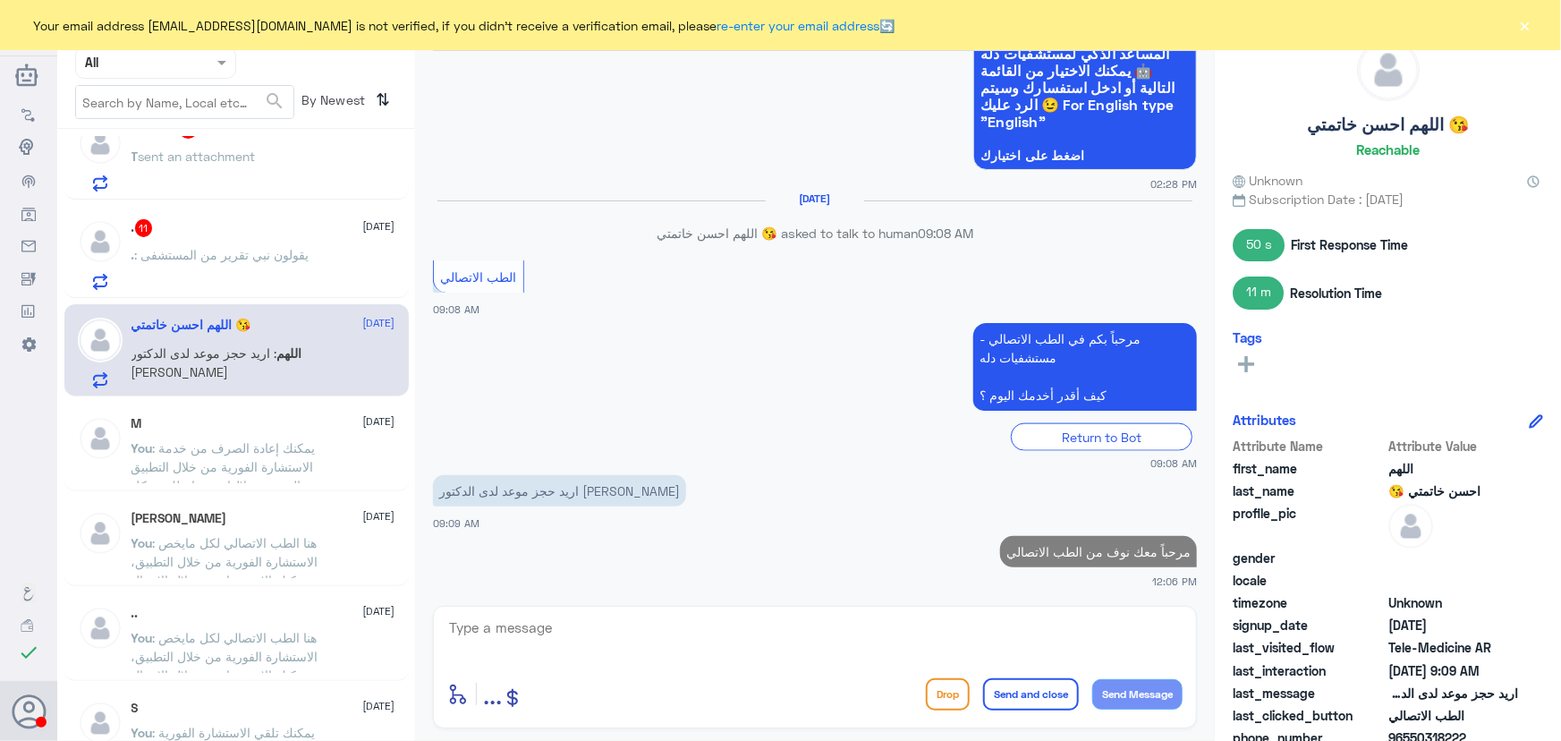
scroll to position [483, 0]
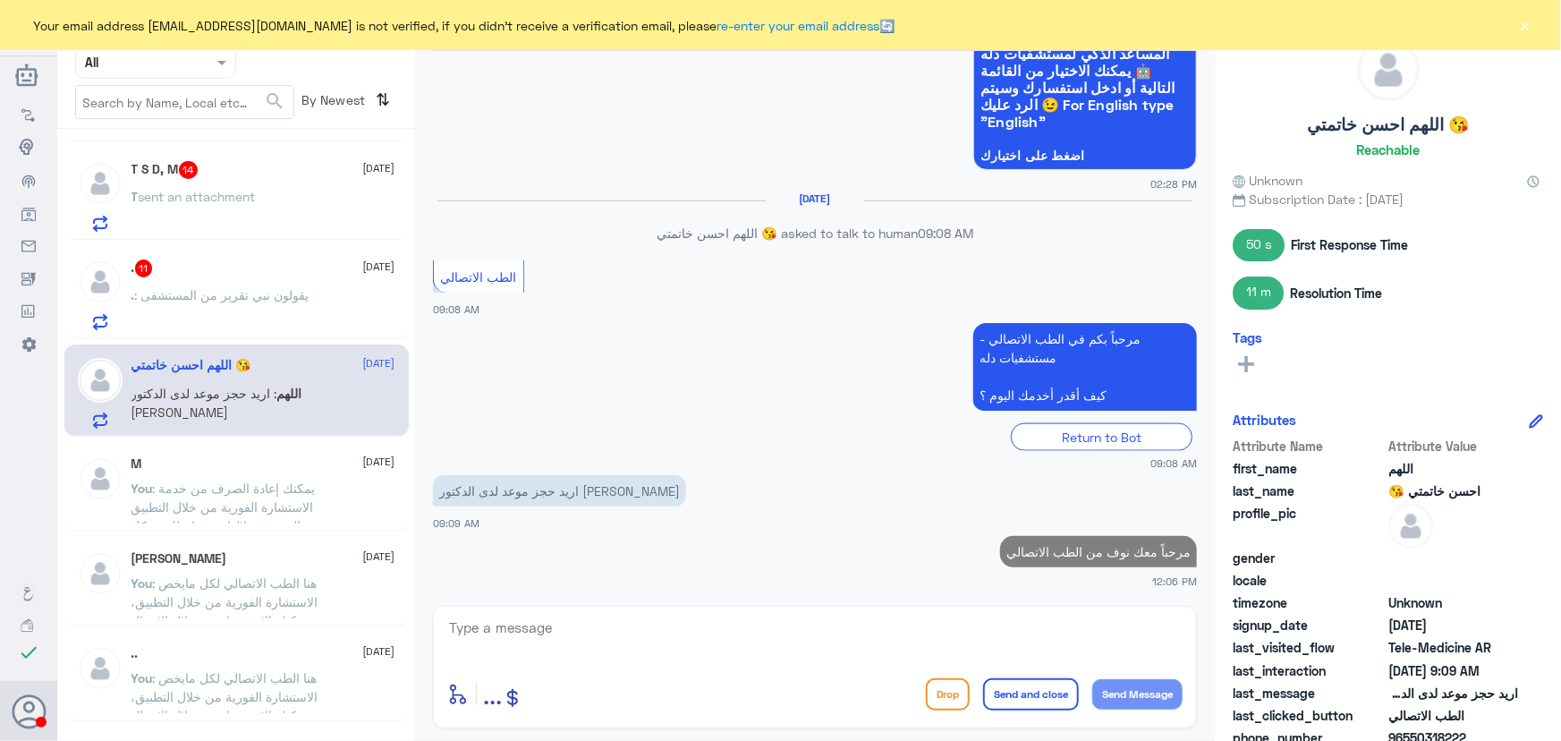
click at [281, 300] on p ". : يقولون نبي تقرير من المستشفى" at bounding box center [221, 307] width 178 height 45
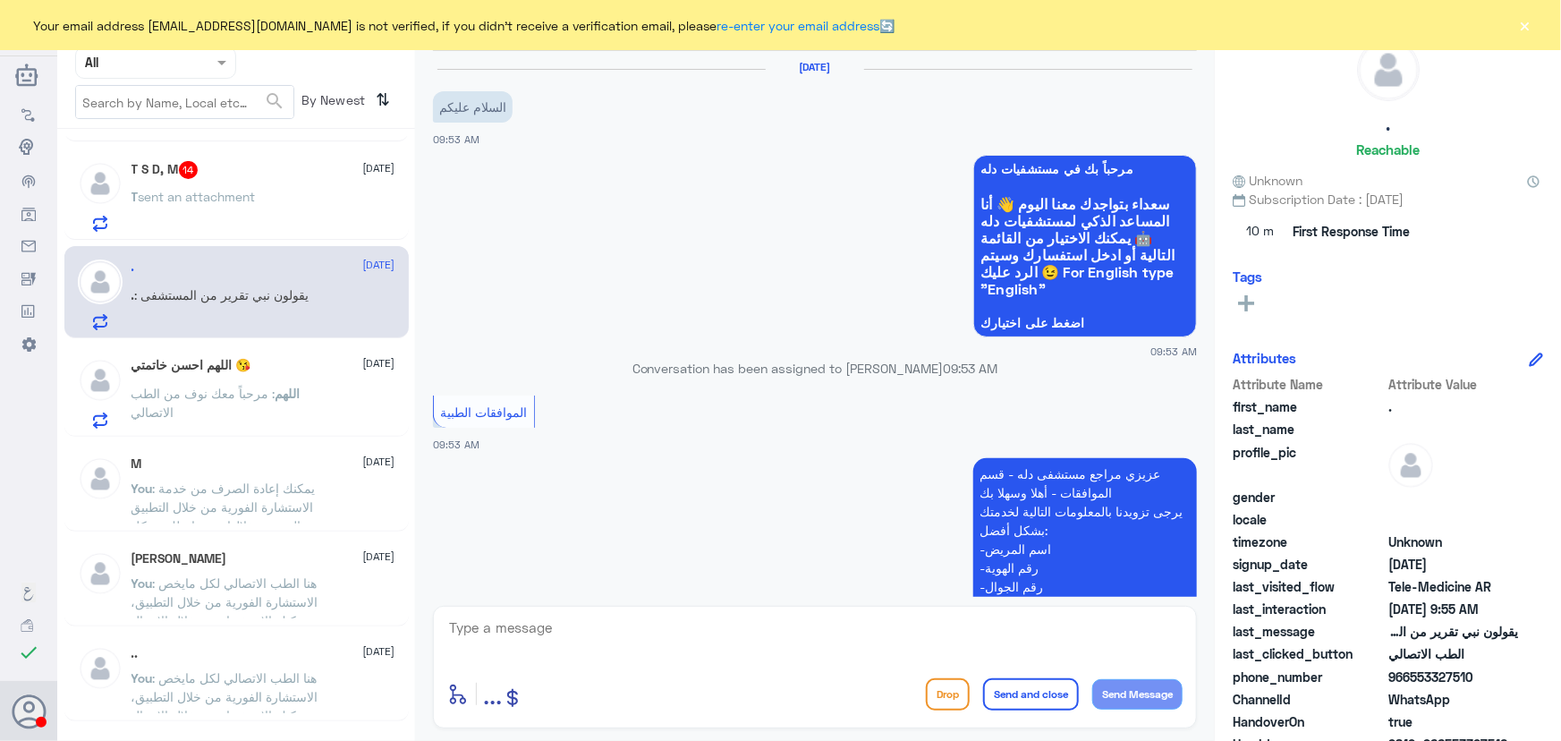
scroll to position [1324, 0]
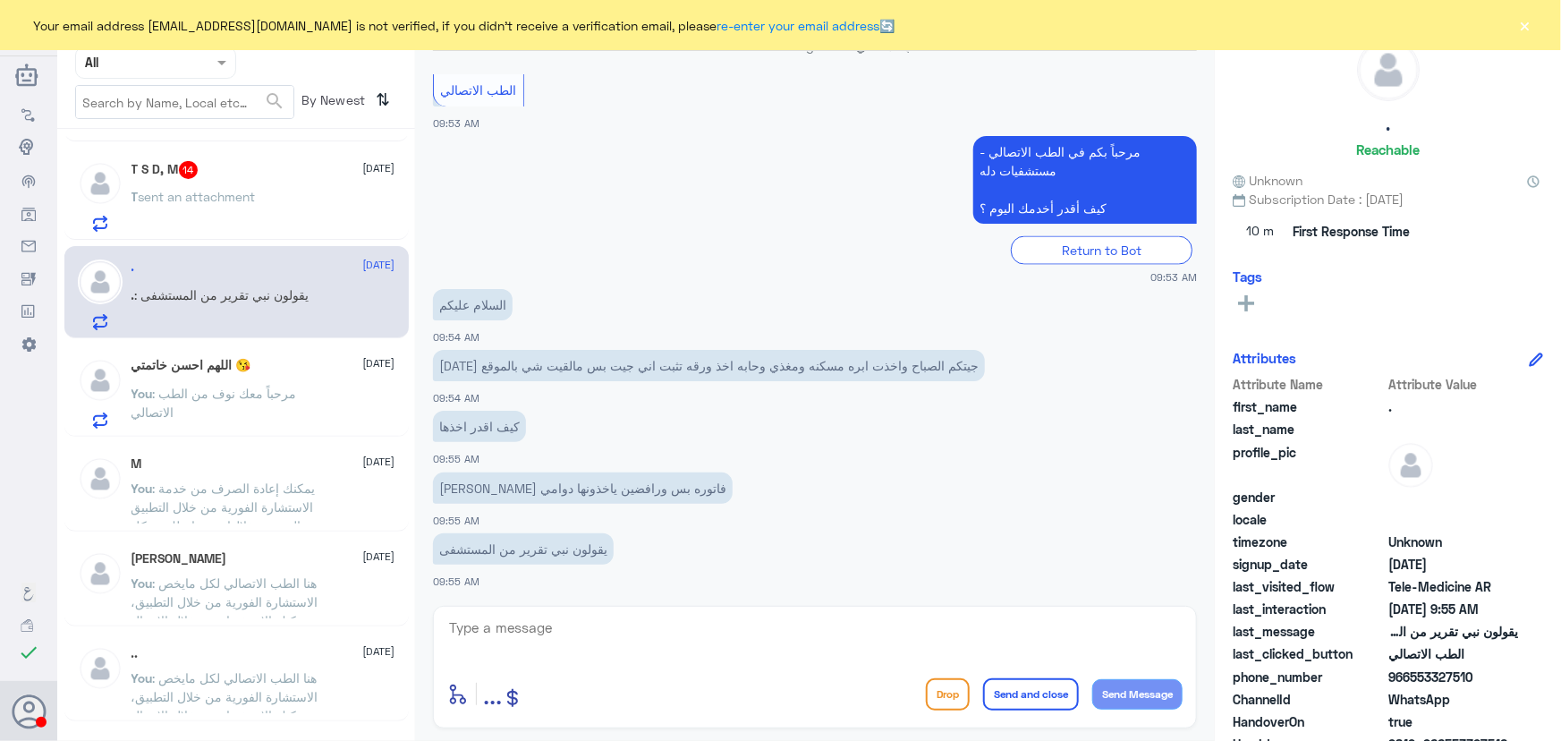
click at [573, 624] on textarea at bounding box center [814, 638] width 735 height 44
paste textarea "مرحباً معك نوف من الطب الاتصالي"
type textarea "مرحباً معك نوف من الطب الاتصالي"
click at [1116, 692] on button "Send Message" at bounding box center [1137, 694] width 90 height 30
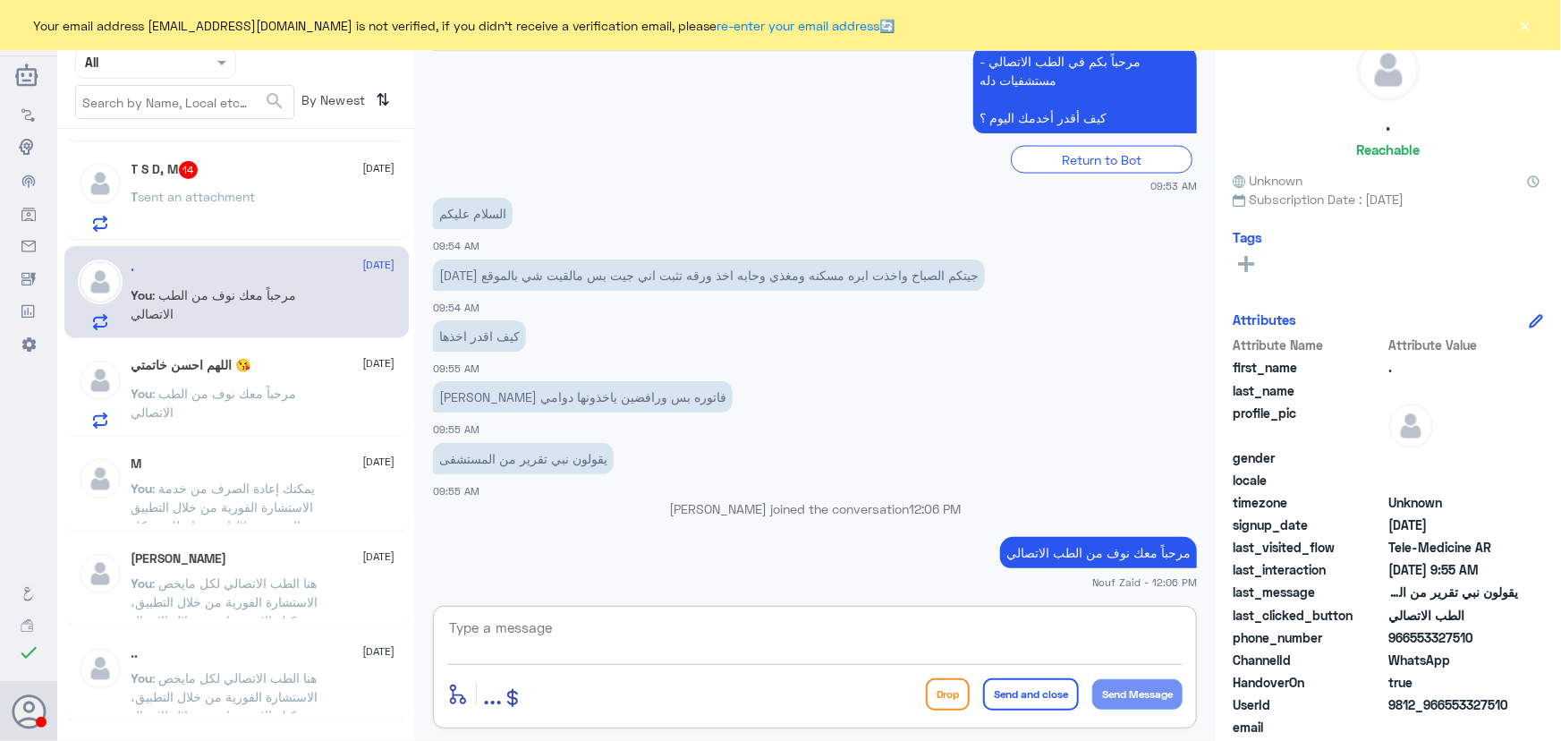
click at [614, 654] on textarea at bounding box center [814, 638] width 735 height 44
paste textarea "هنا الطب الاتصالي لكل مايخص الاستشارة الفورية من خلال التطبيق، يمكنك التواصل مع…"
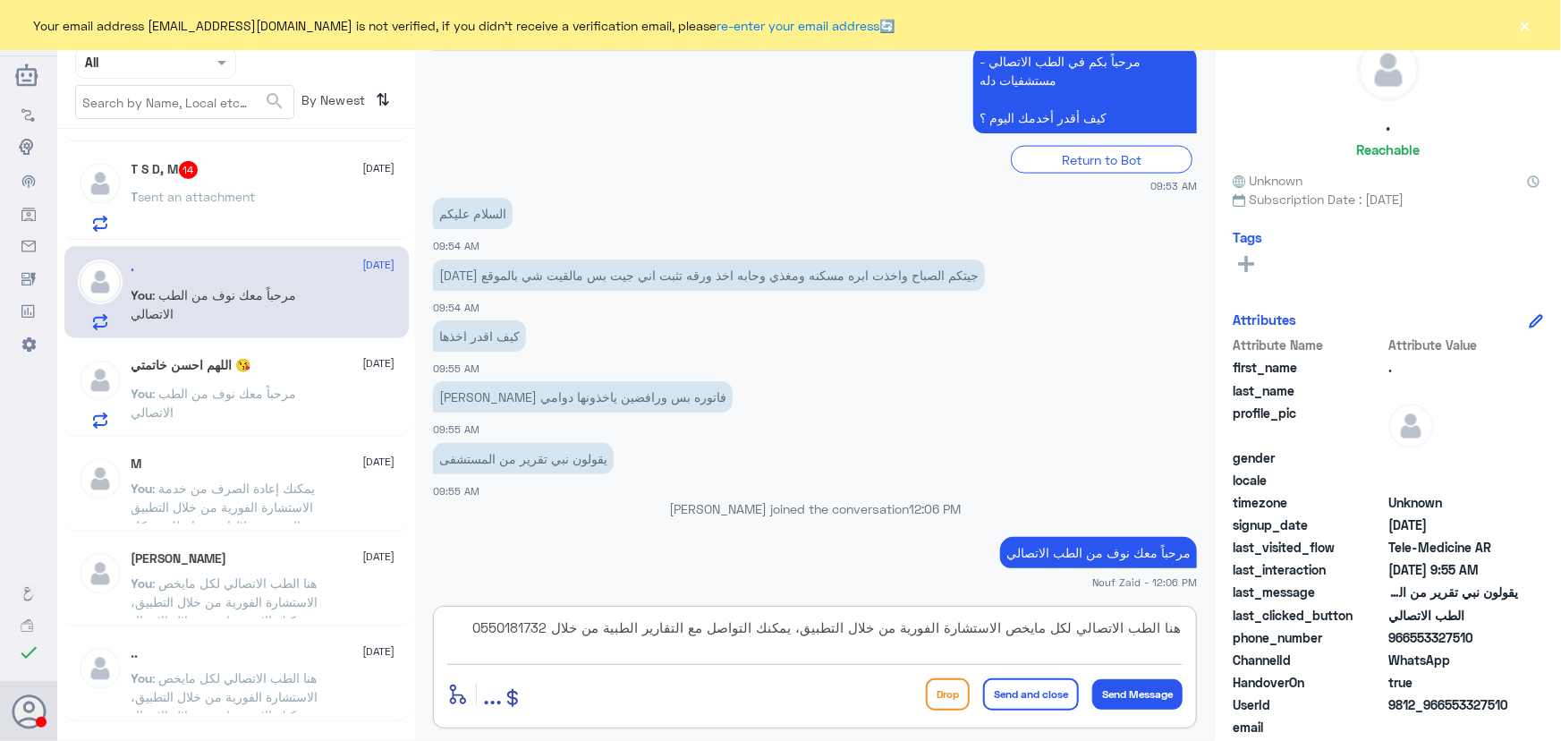
type textarea "هنا الطب الاتصالي لكل مايخص الاستشارة الفورية من خلال التطبيق، يمكنك التواصل مع…"
click at [1027, 695] on button "Send and close" at bounding box center [1031, 694] width 96 height 32
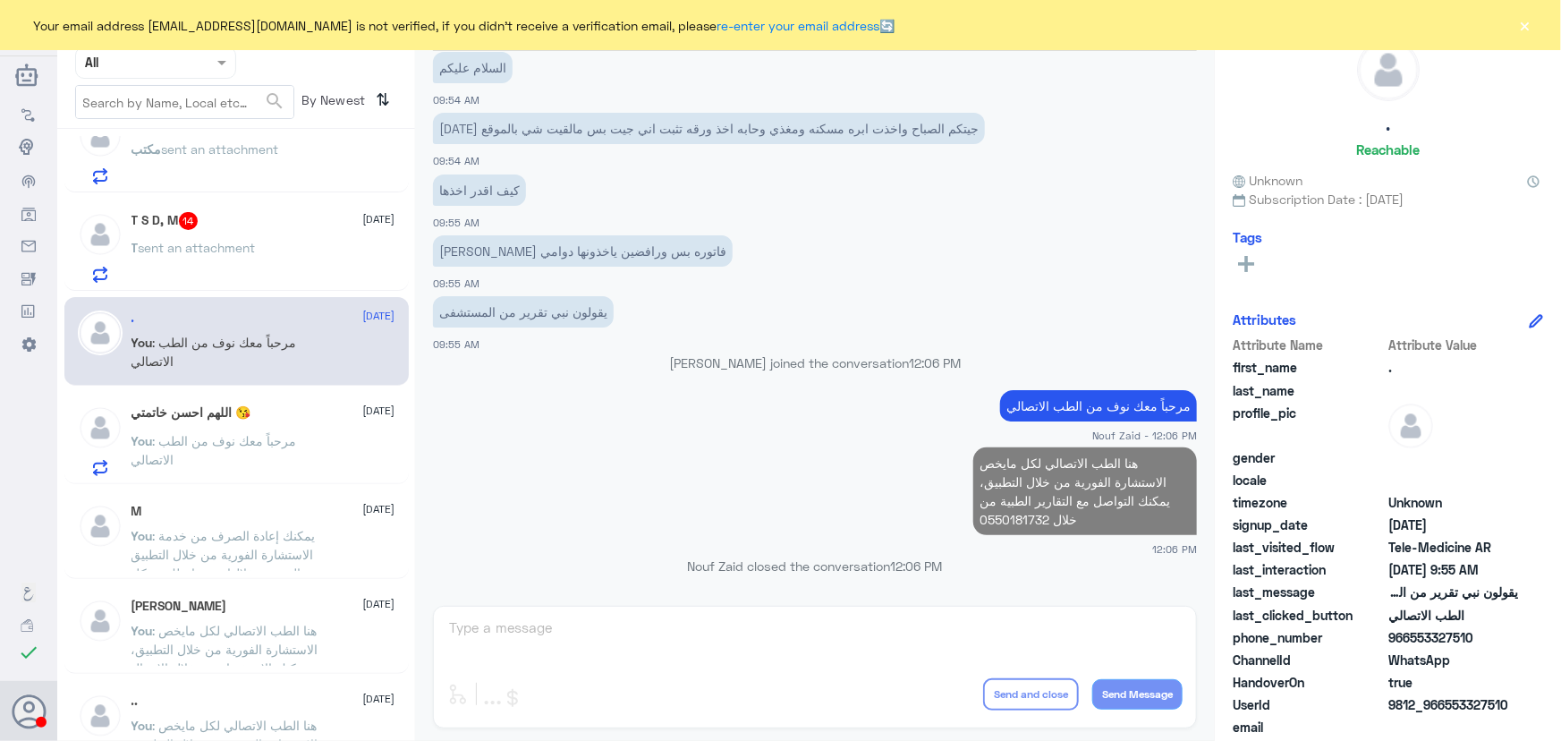
scroll to position [321, 0]
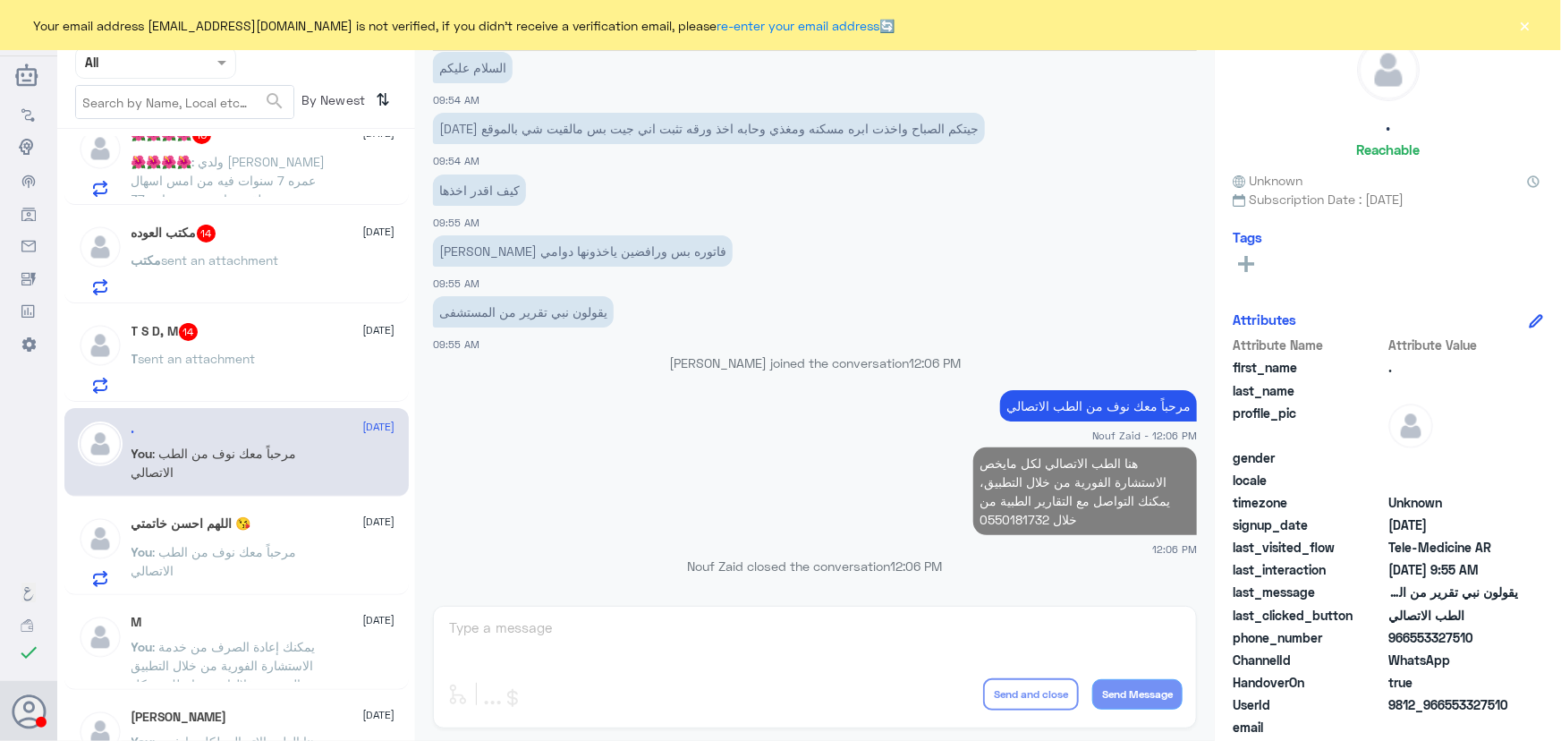
click at [285, 365] on div "T sent an attachment" at bounding box center [264, 373] width 264 height 40
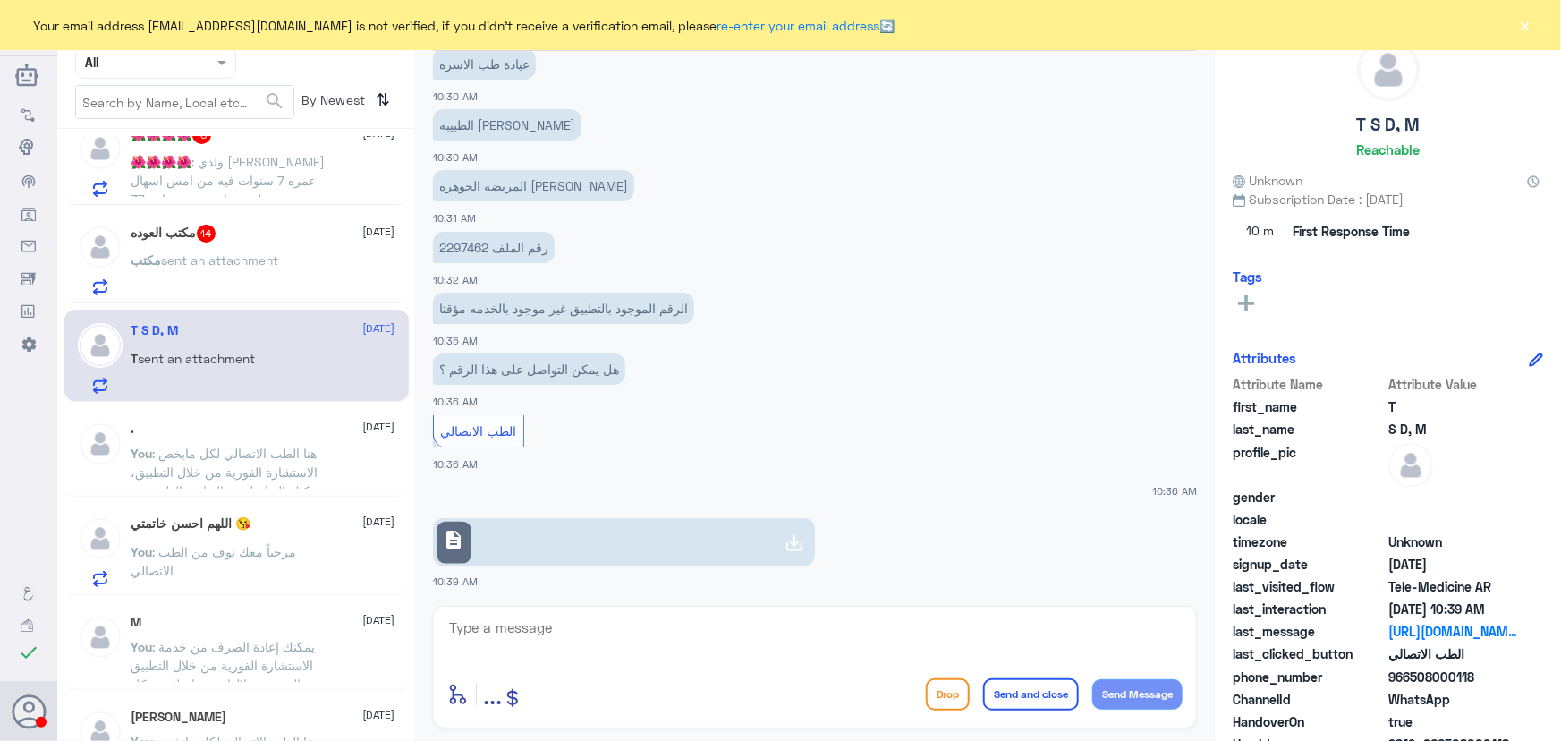
scroll to position [808, 0]
click at [582, 622] on textarea at bounding box center [814, 638] width 735 height 44
click at [797, 539] on icon at bounding box center [794, 541] width 21 height 21
click at [639, 635] on textarea at bounding box center [814, 638] width 735 height 44
paste textarea "مرحباً معك نوف من الطب الاتصالي"
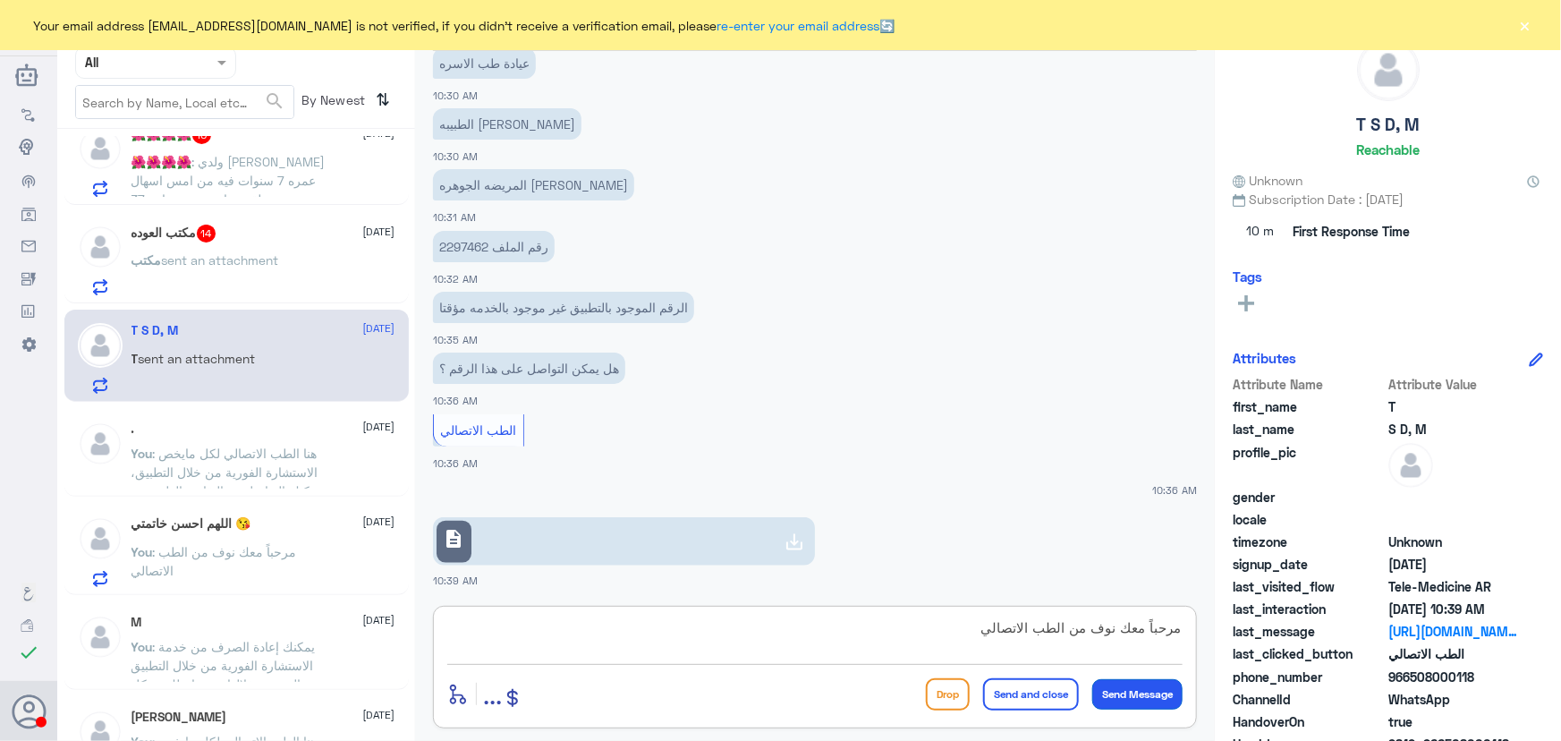
type textarea "مرحباً معك نوف من الطب الاتصالي"
click at [1134, 705] on button "Send Message" at bounding box center [1137, 694] width 90 height 30
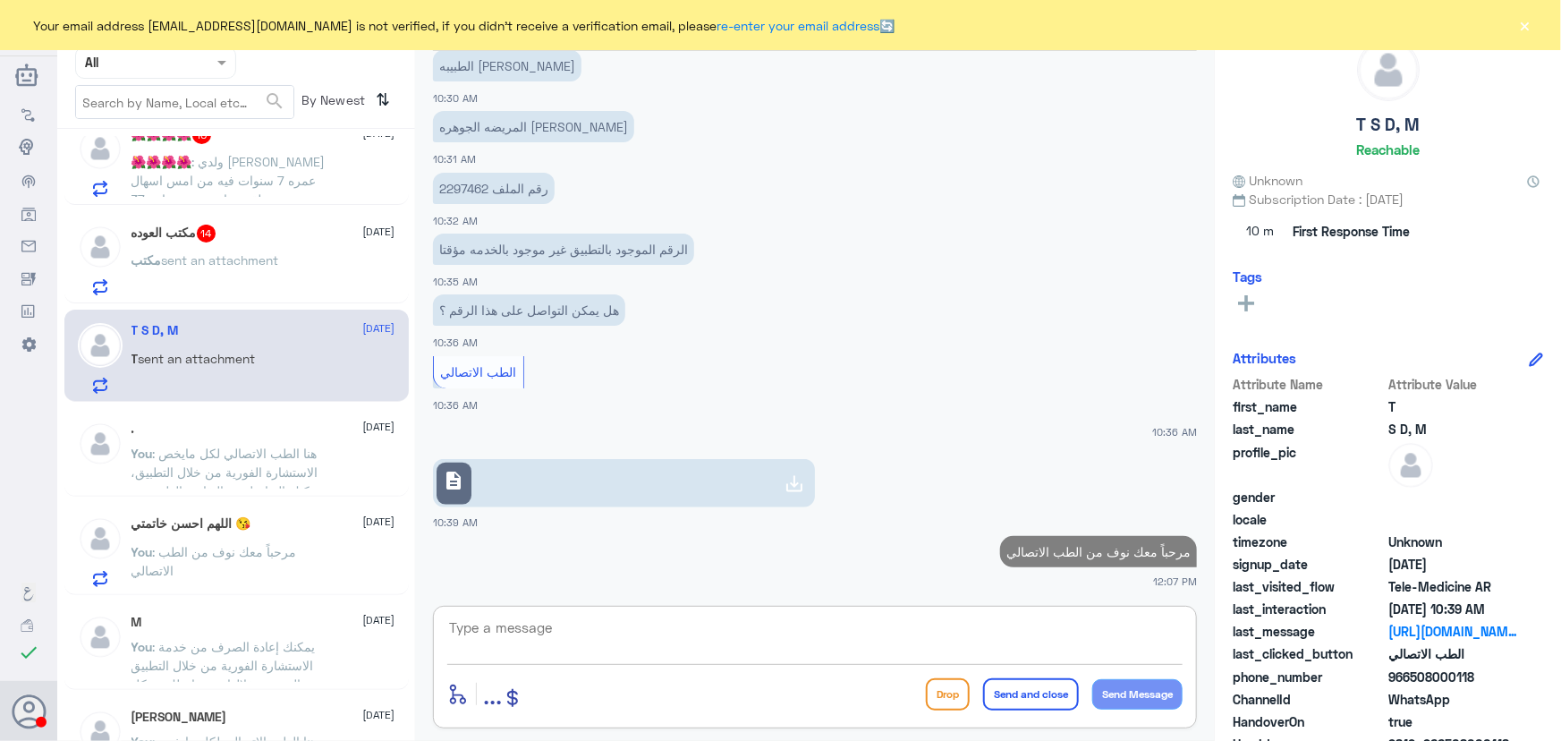
click at [777, 618] on textarea at bounding box center [814, 638] width 735 height 44
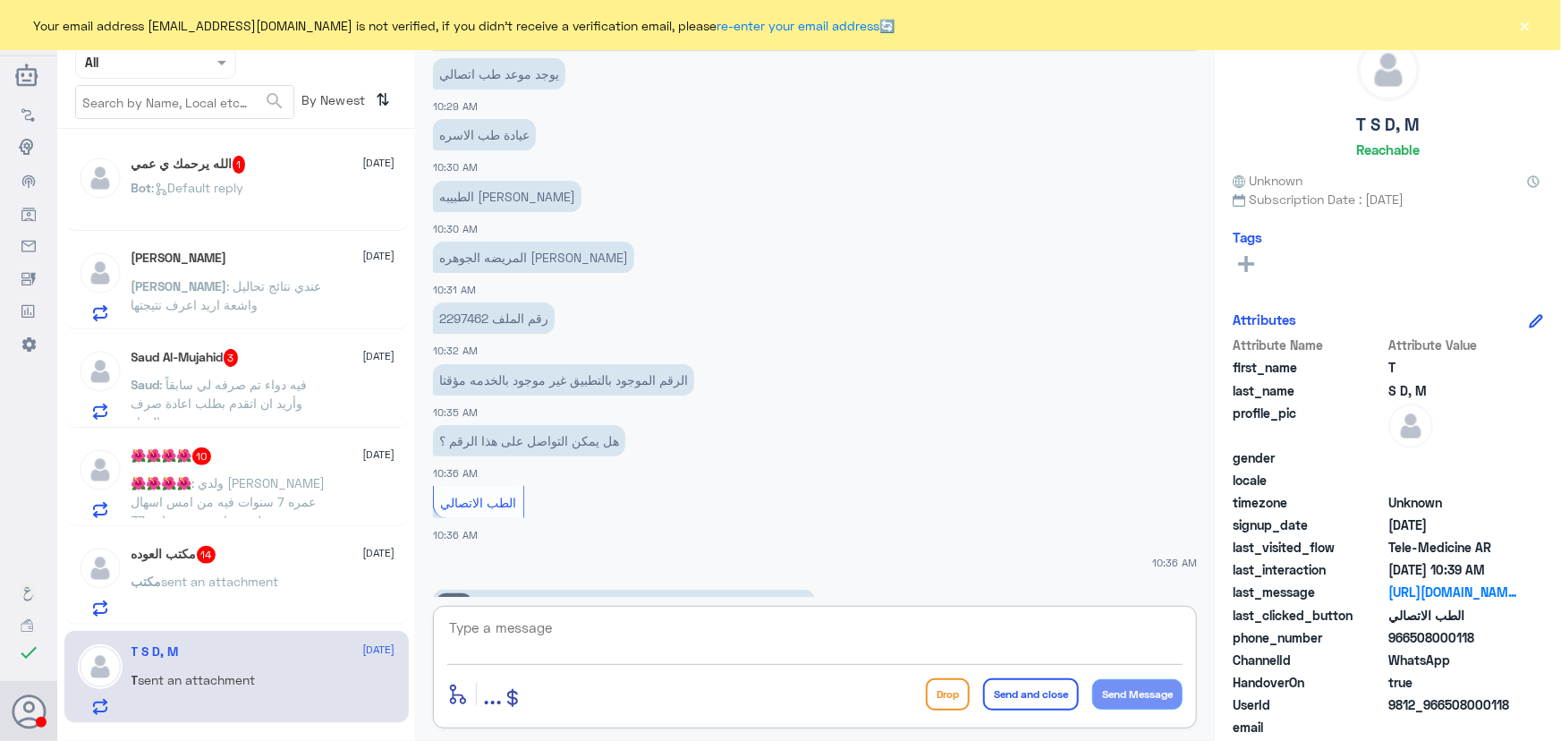
scroll to position [540, 0]
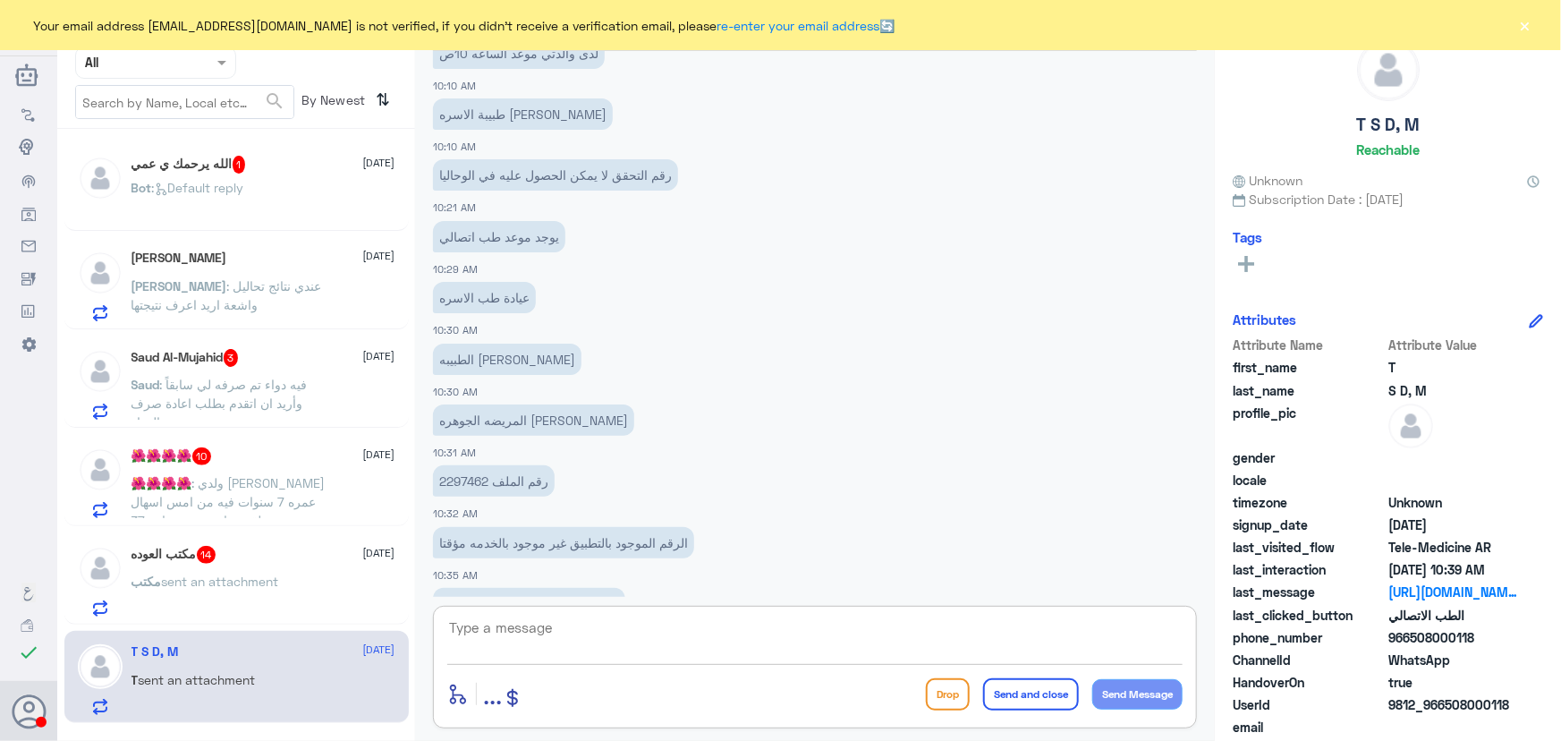
click at [714, 635] on textarea at bounding box center [814, 638] width 735 height 44
drag, startPoint x: 973, startPoint y: 537, endPoint x: 883, endPoint y: 605, distance: 113.1
click at [978, 527] on app-msgs-text "الرقم الموجود بالتطبيق غير موجود بالخدمه مؤقتا" at bounding box center [815, 543] width 764 height 33
click at [812, 656] on textarea at bounding box center [814, 638] width 735 height 44
drag, startPoint x: 758, startPoint y: 617, endPoint x: 1357, endPoint y: 616, distance: 599.4
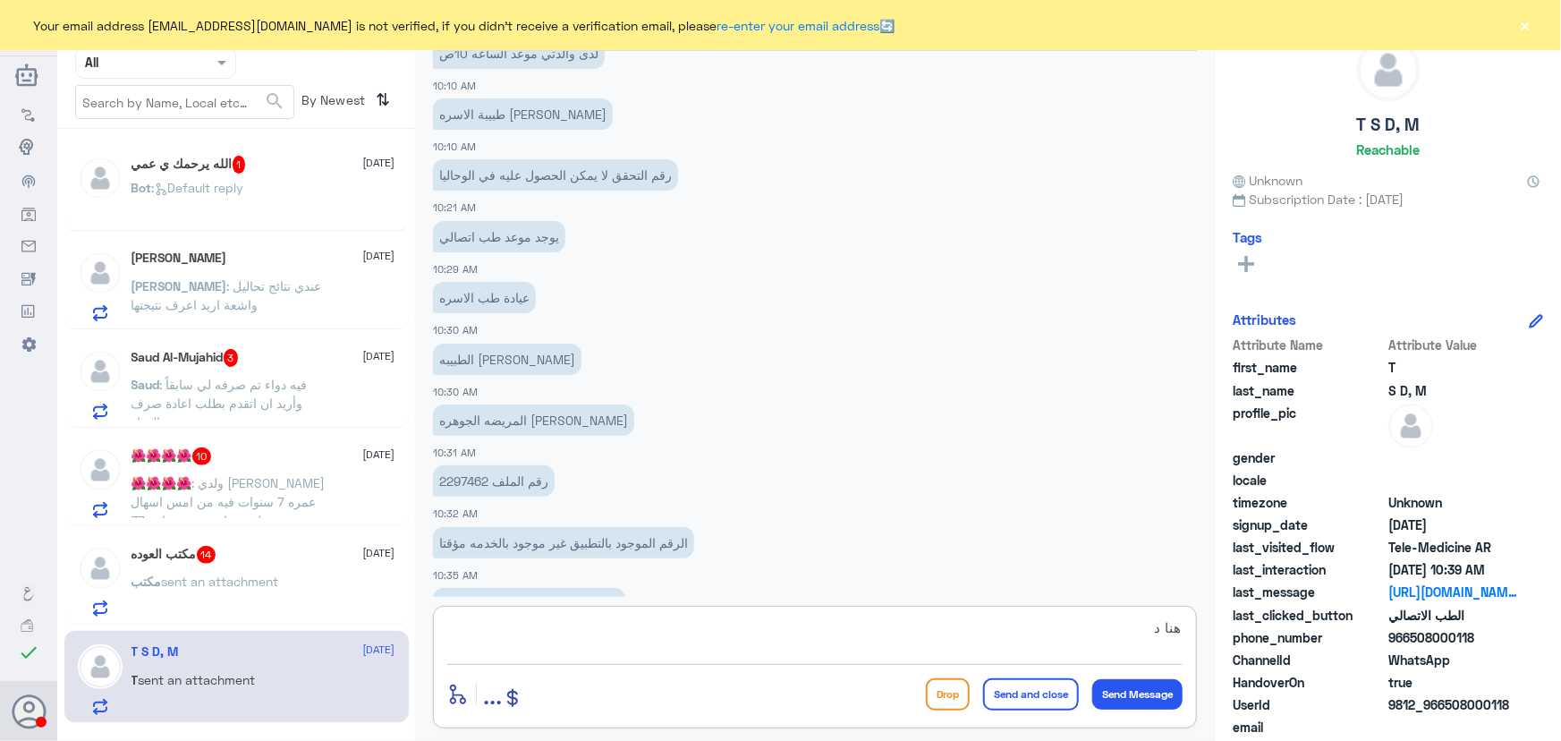
click at [1357, 616] on div "Channel WhatsApp Status × All Tags Agent Filter All search By Newest ⇅ الله يرح…" at bounding box center [809, 373] width 1504 height 746
paste textarea "له النخيل، يمكنك التواصل مع دله نمار من خلال 0550181732"
type textarea "هنا دله النخيل، يمكنك التواصل مع دله نمار من خلال 0550181732"
click at [1024, 689] on button "Send and close" at bounding box center [1031, 694] width 96 height 32
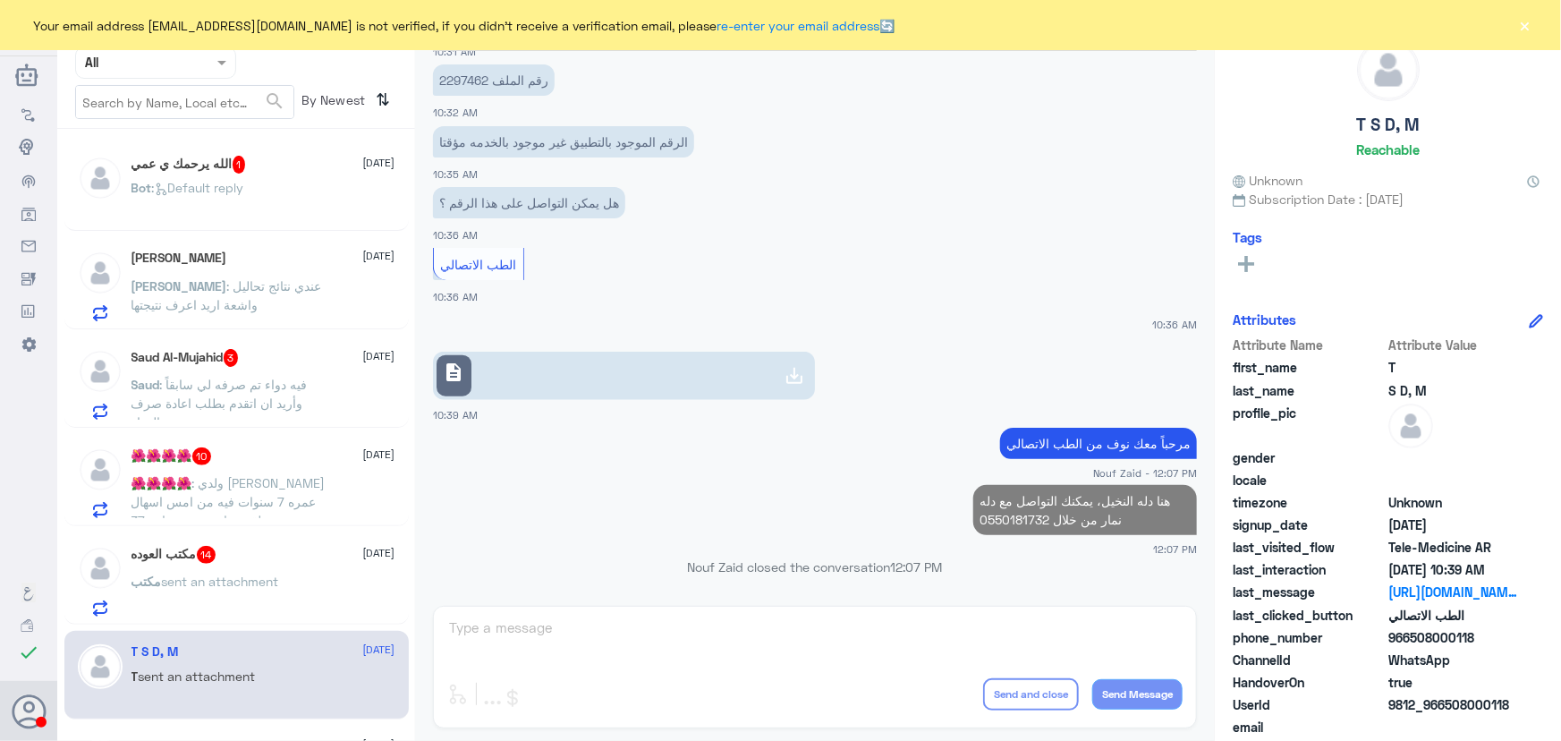
click at [217, 559] on span "14" at bounding box center [207, 555] width 20 height 18
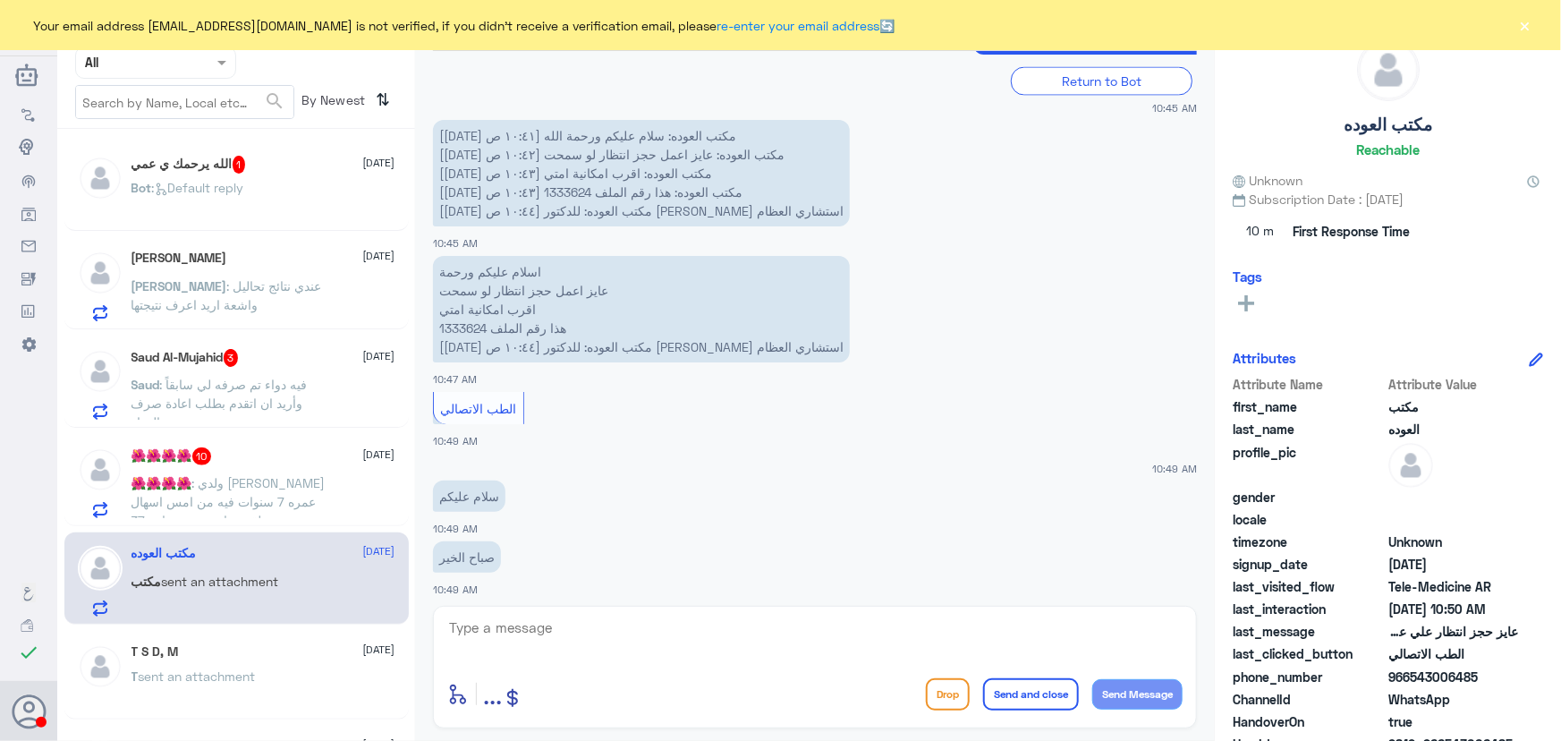
scroll to position [1341, 0]
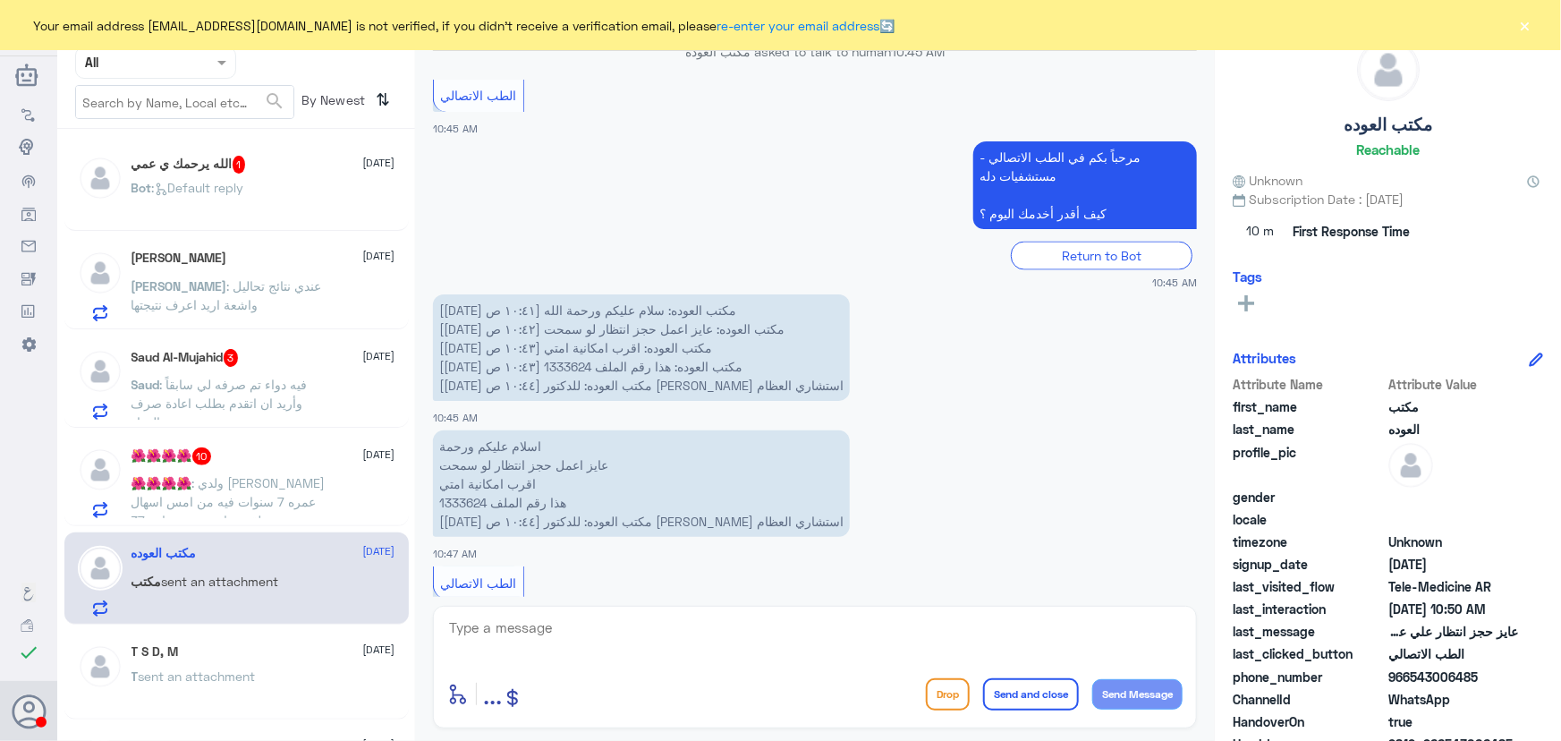
click at [291, 197] on div "Bot : Default reply" at bounding box center [264, 203] width 264 height 40
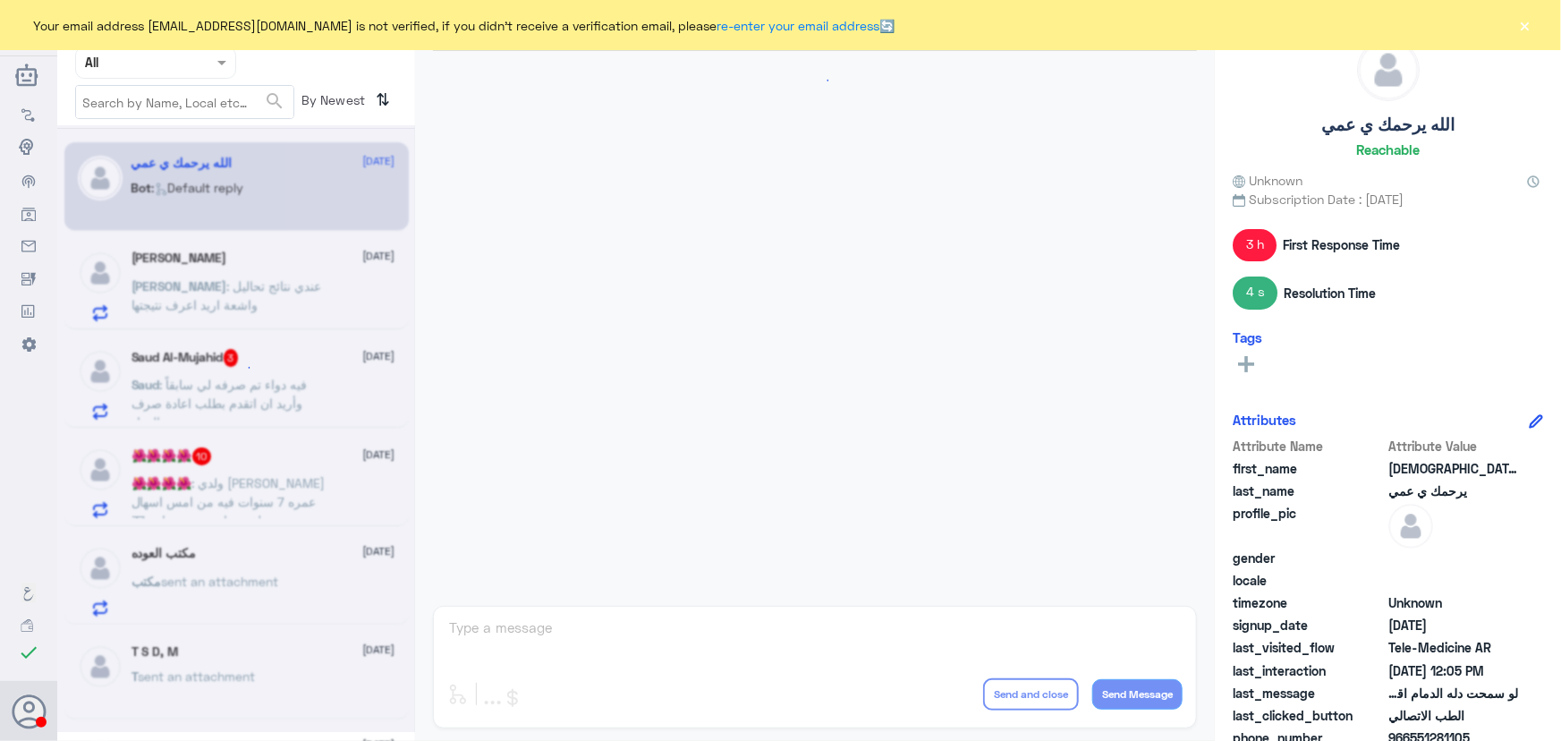
scroll to position [1108, 0]
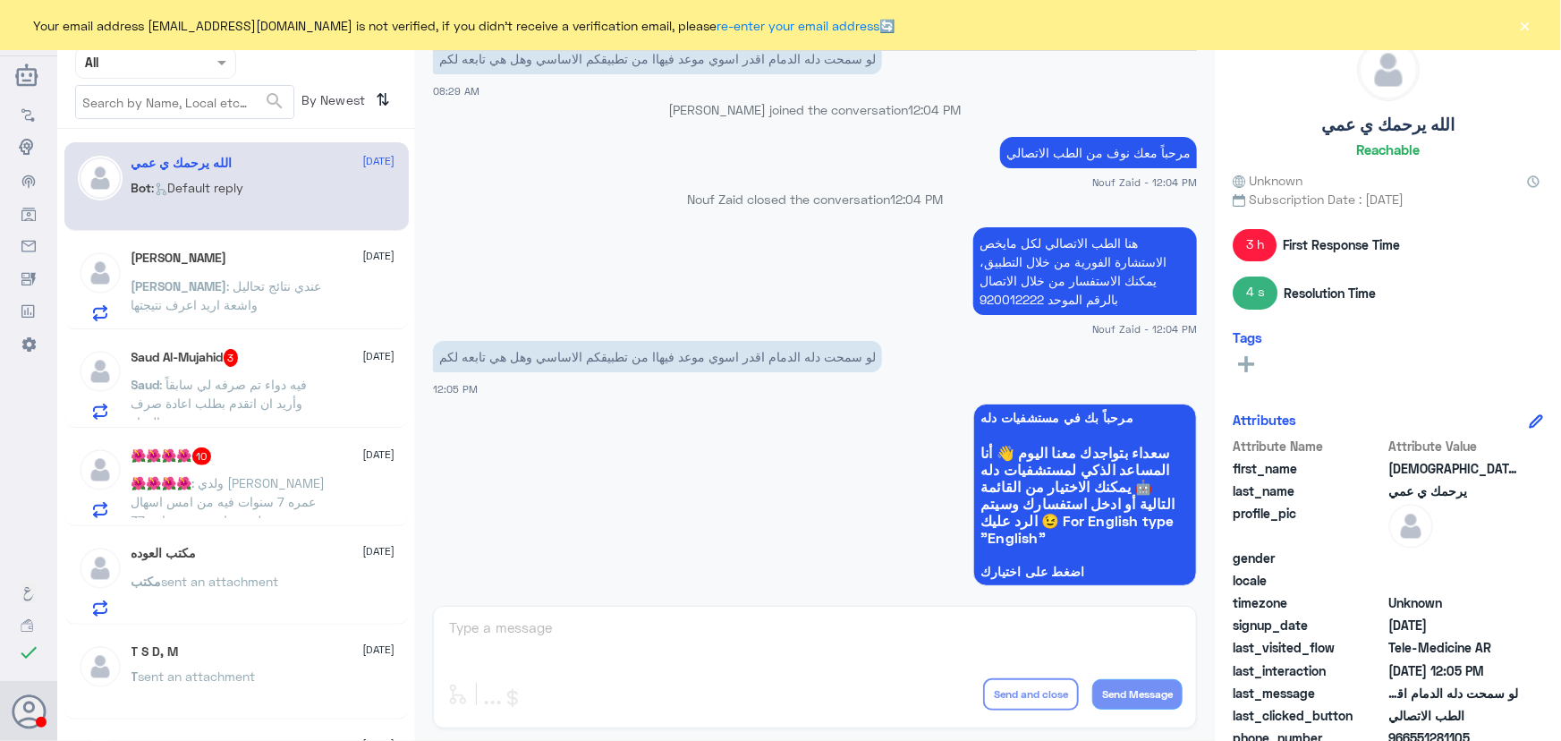
click at [599, 649] on div "Unassigned Human Handover 15 Aug 2025 من 4 مساء حتى 9 مساء Badr Alotaibi - 01:5…" at bounding box center [815, 373] width 800 height 746
click at [309, 272] on div "عبدالرحمن 30 August عبدالرحمن : عندي نتائج تحاليل واشعة اريد اعرف نتيجتها" at bounding box center [264, 286] width 264 height 71
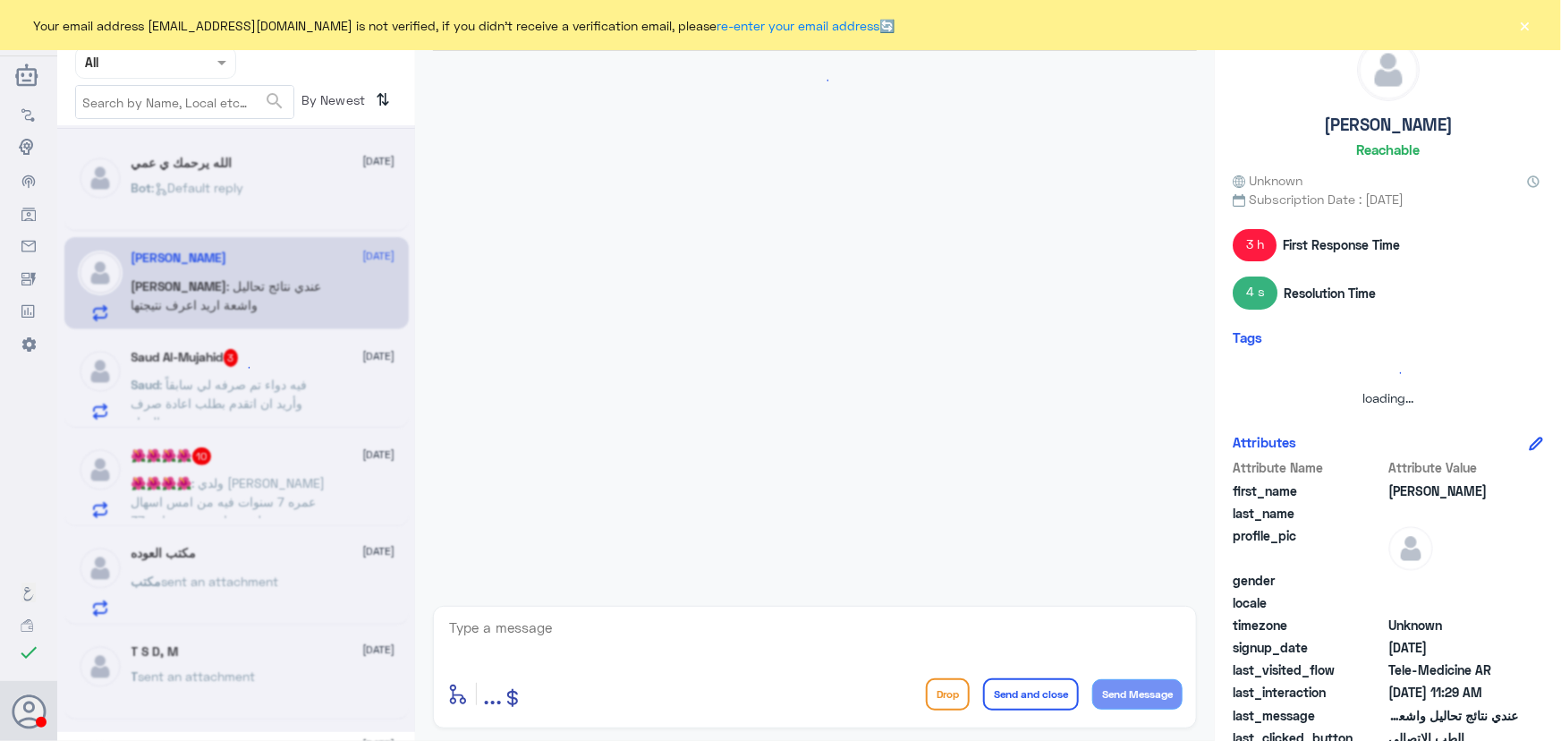
scroll to position [79, 0]
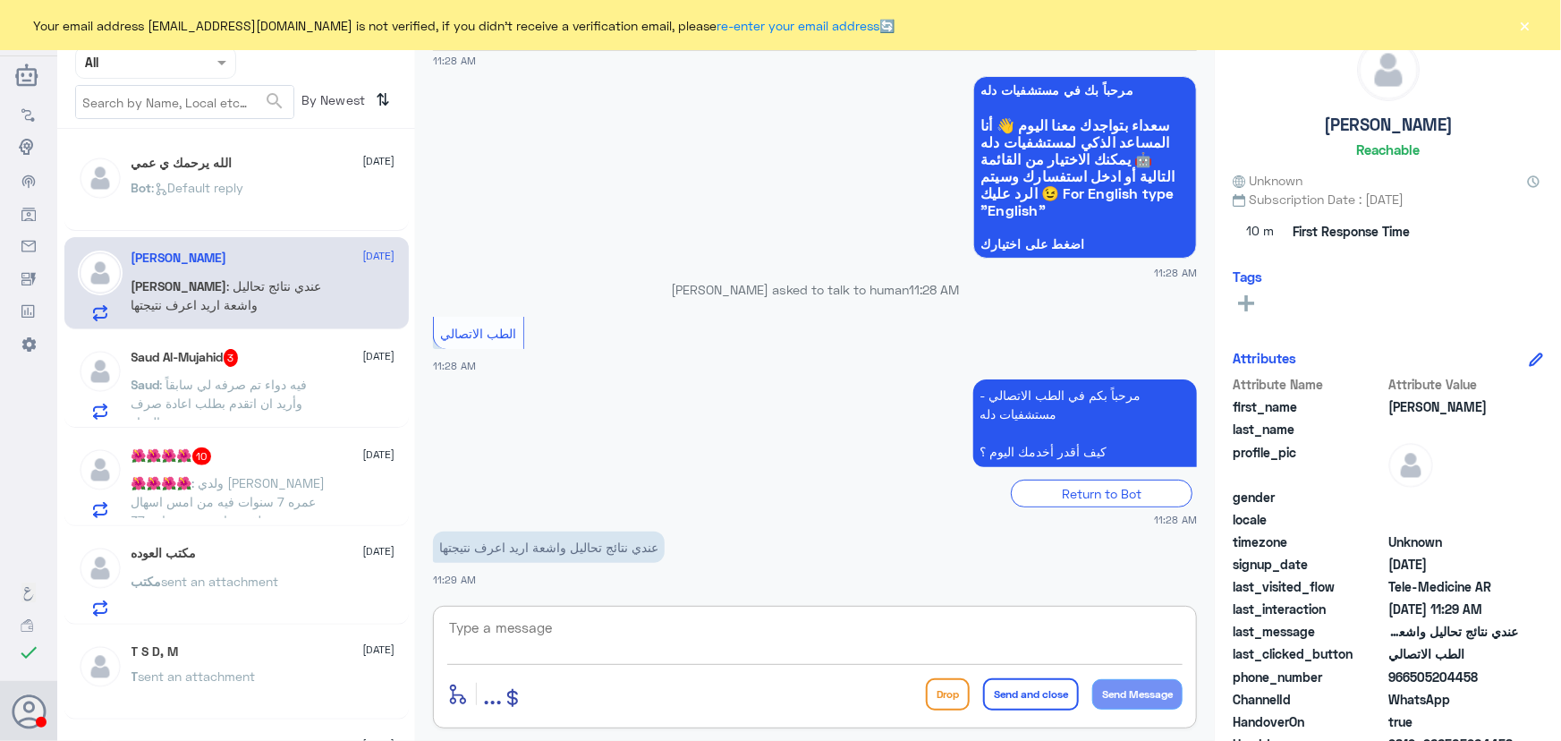
click at [613, 647] on textarea at bounding box center [814, 638] width 735 height 44
paste textarea "مرحباً معك نوف من الطب الاتصالي"
type textarea "مرحباً معك نوف من الطب الاتصالي"
click at [1152, 698] on button "Send Message" at bounding box center [1137, 694] width 90 height 30
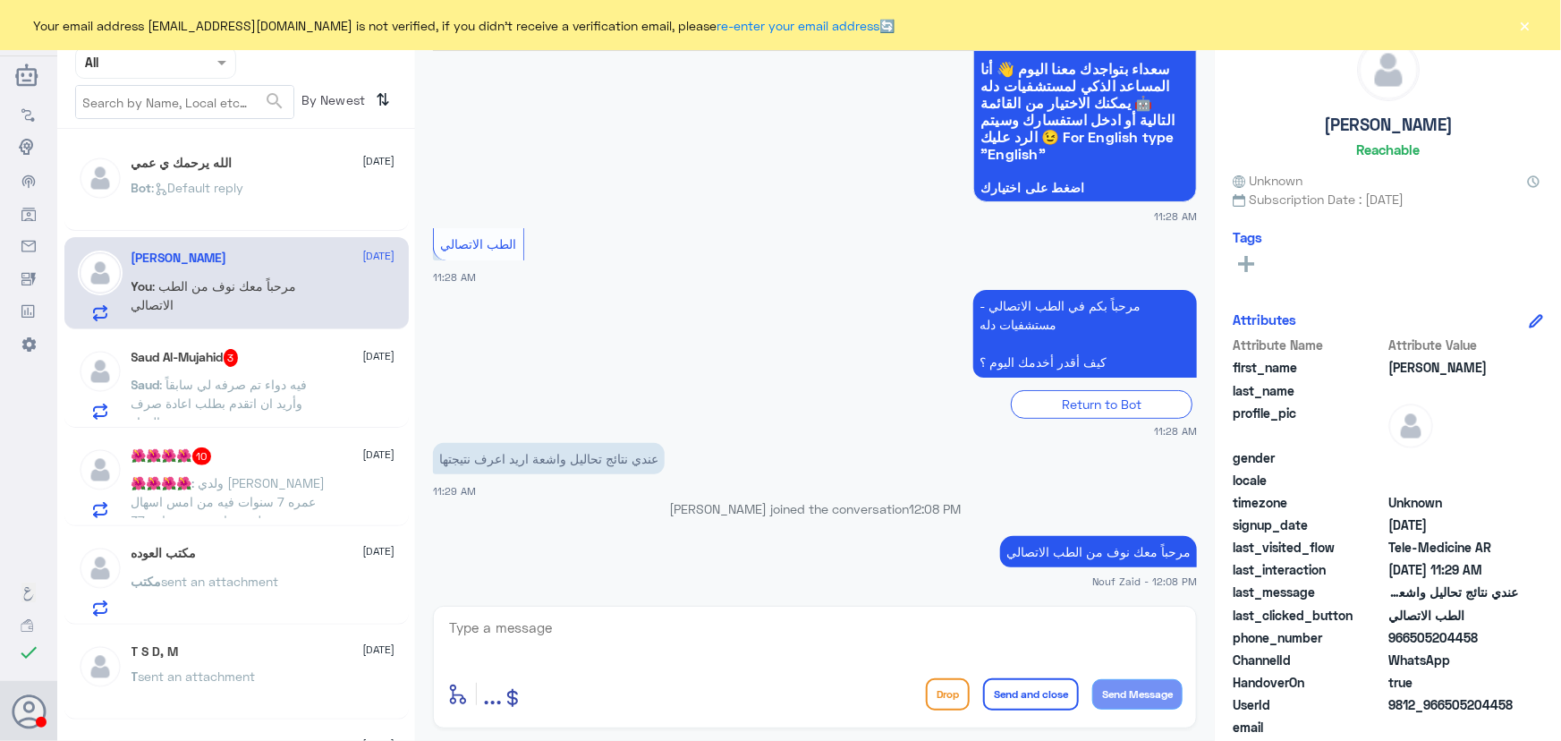
click at [692, 635] on textarea at bounding box center [814, 638] width 735 height 44
click at [613, 626] on textarea at bounding box center [814, 638] width 735 height 44
paste textarea "لقراءة التحاليل يمكنك الاستفادة من خدمة الاستشارة الفورية من خلال التطبيق بحيث …"
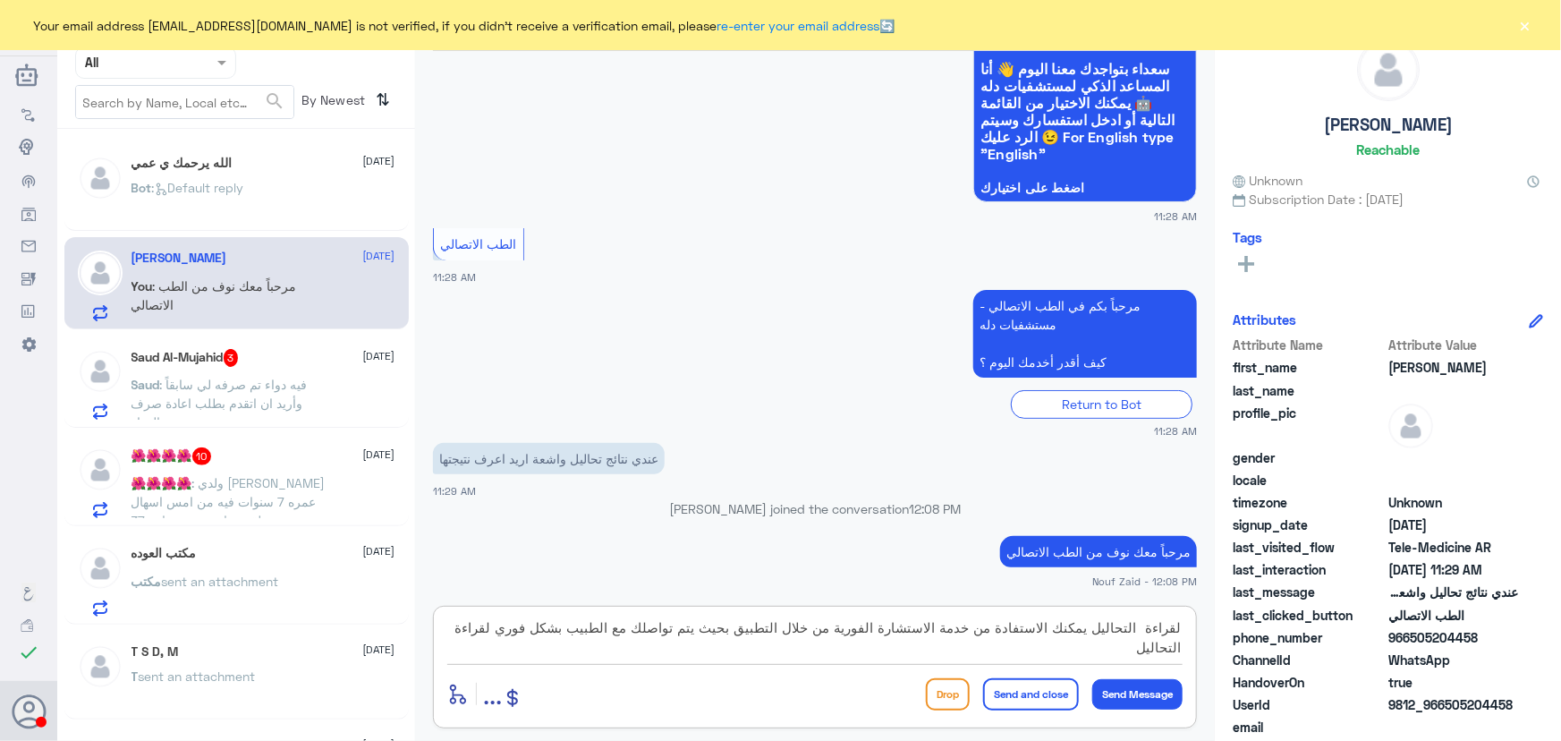
type textarea "لقراءة التحاليل يمكنك الاستفادة من خدمة الاستشارة الفورية من خلال التطبيق بحيث …"
click at [1053, 684] on button "Send and close" at bounding box center [1031, 694] width 96 height 32
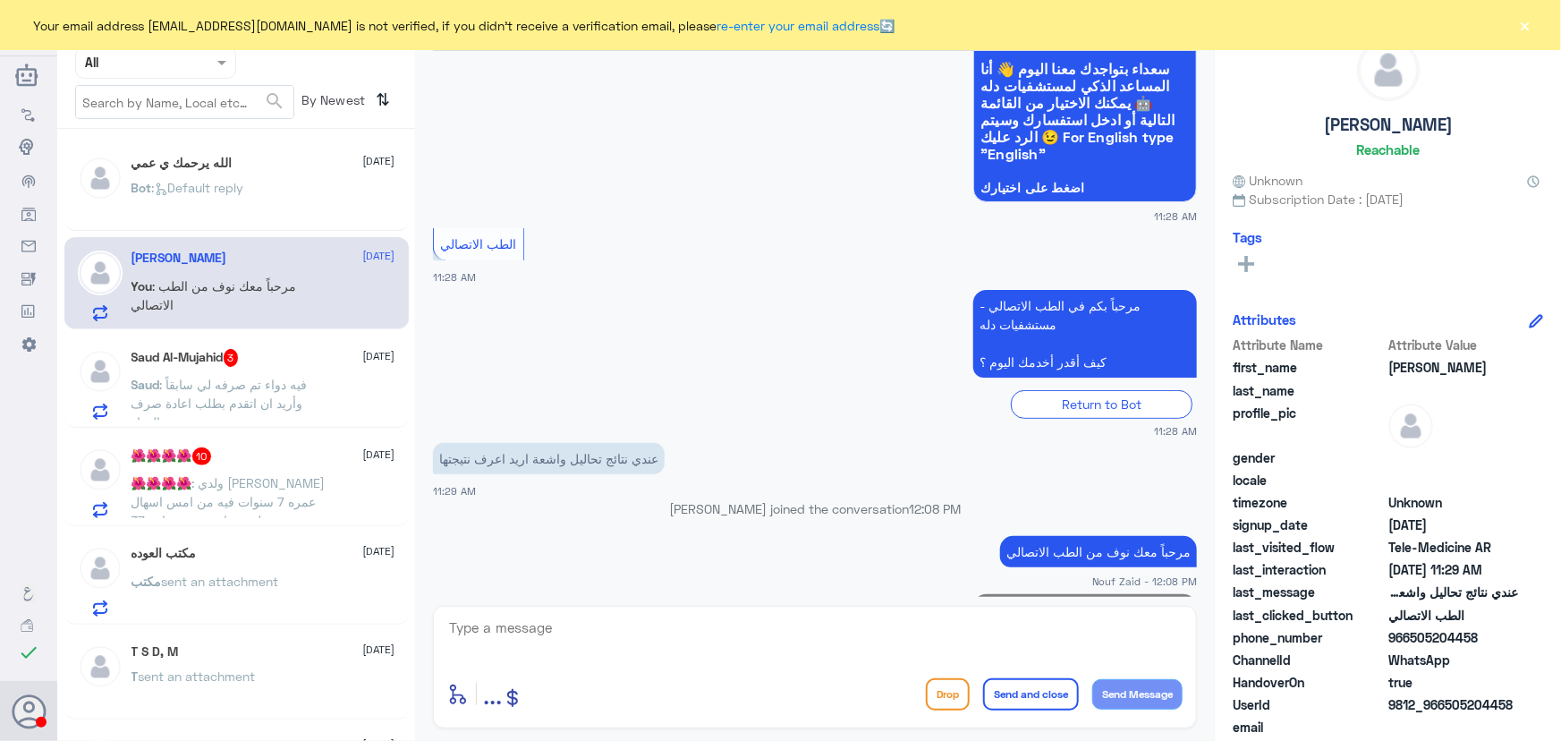
scroll to position [250, 0]
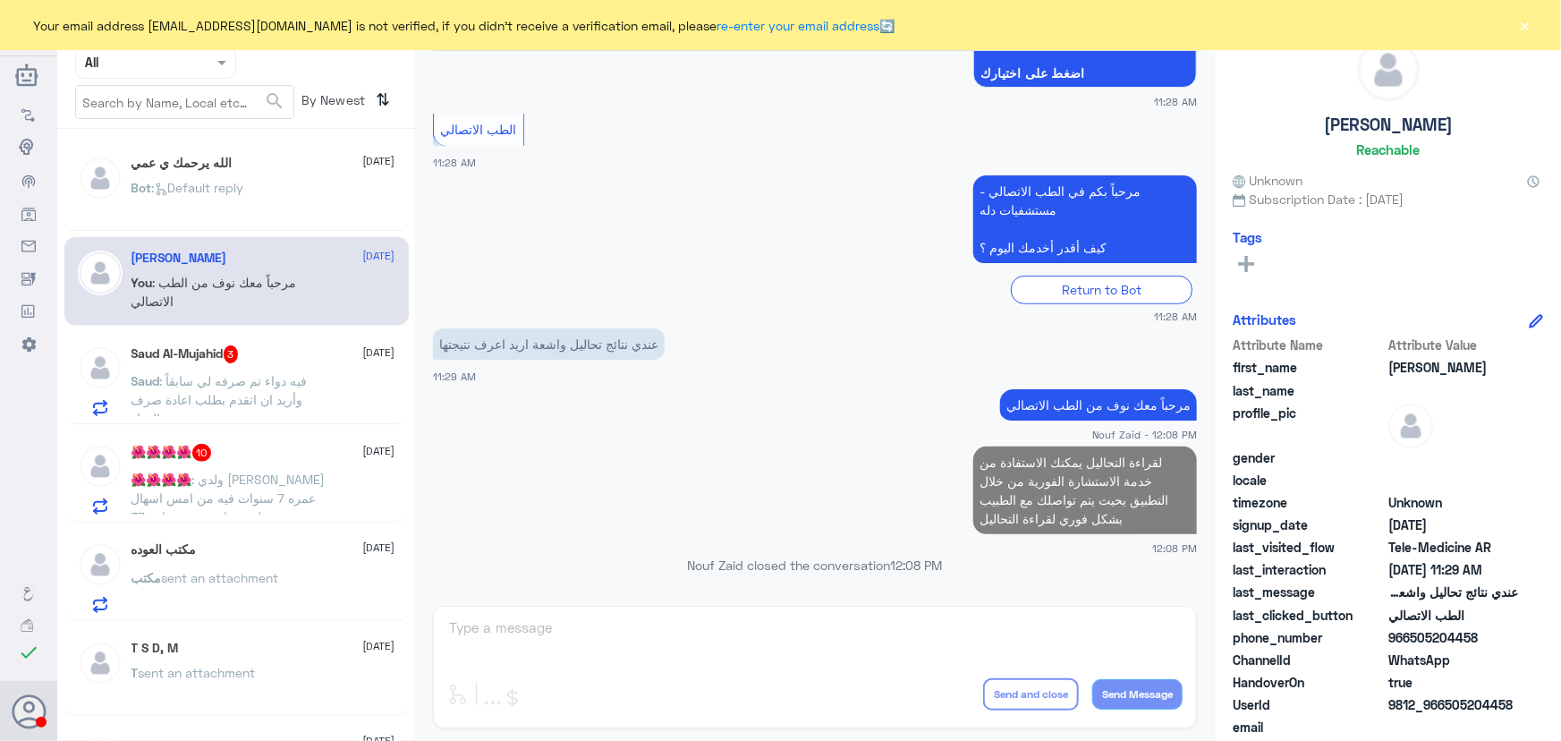
click at [322, 389] on p "Saud : فيه دواء تم صرفه لي سابقاً وأريد ان اتقدم بطلب اعادة صرف الدواء" at bounding box center [232, 393] width 201 height 45
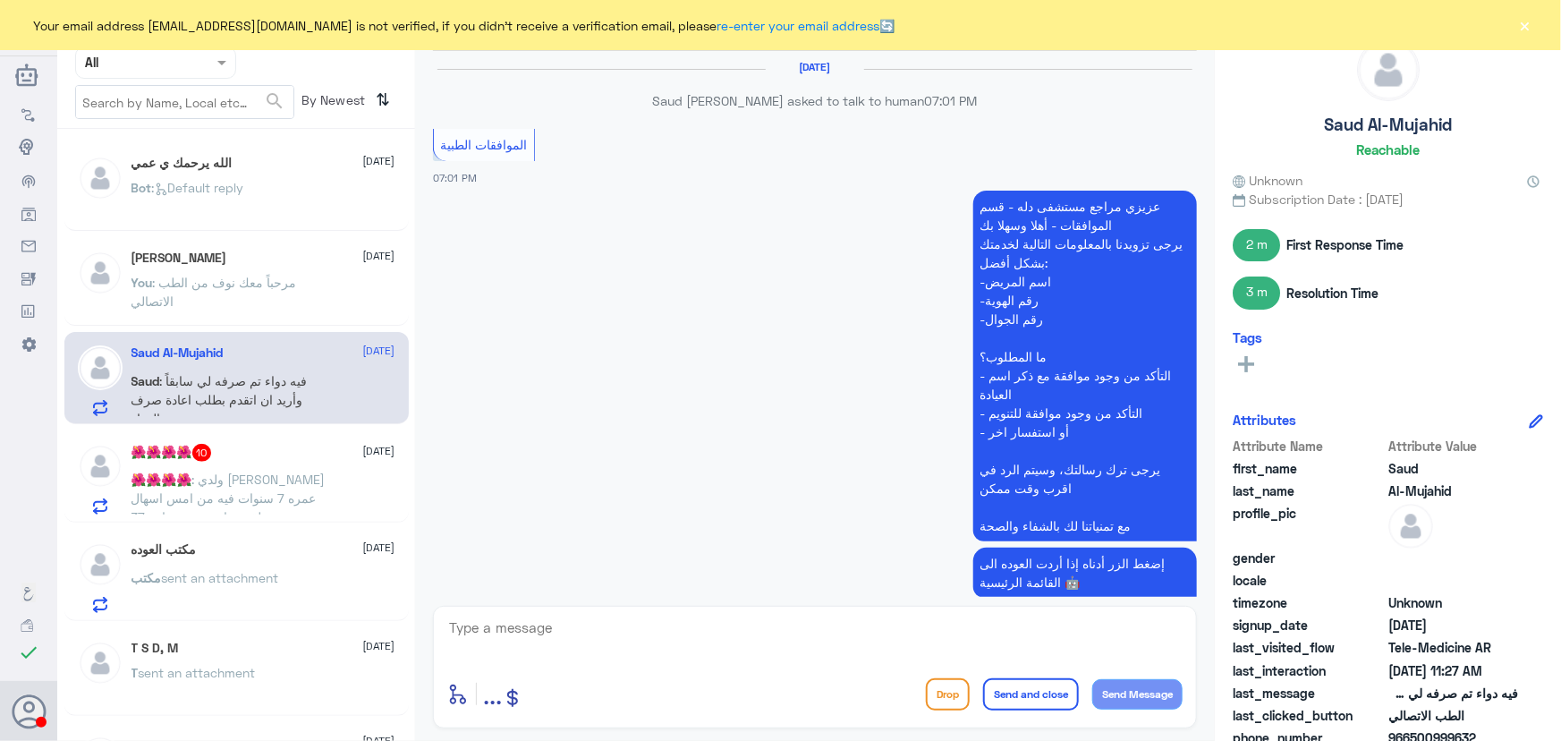
scroll to position [1274, 0]
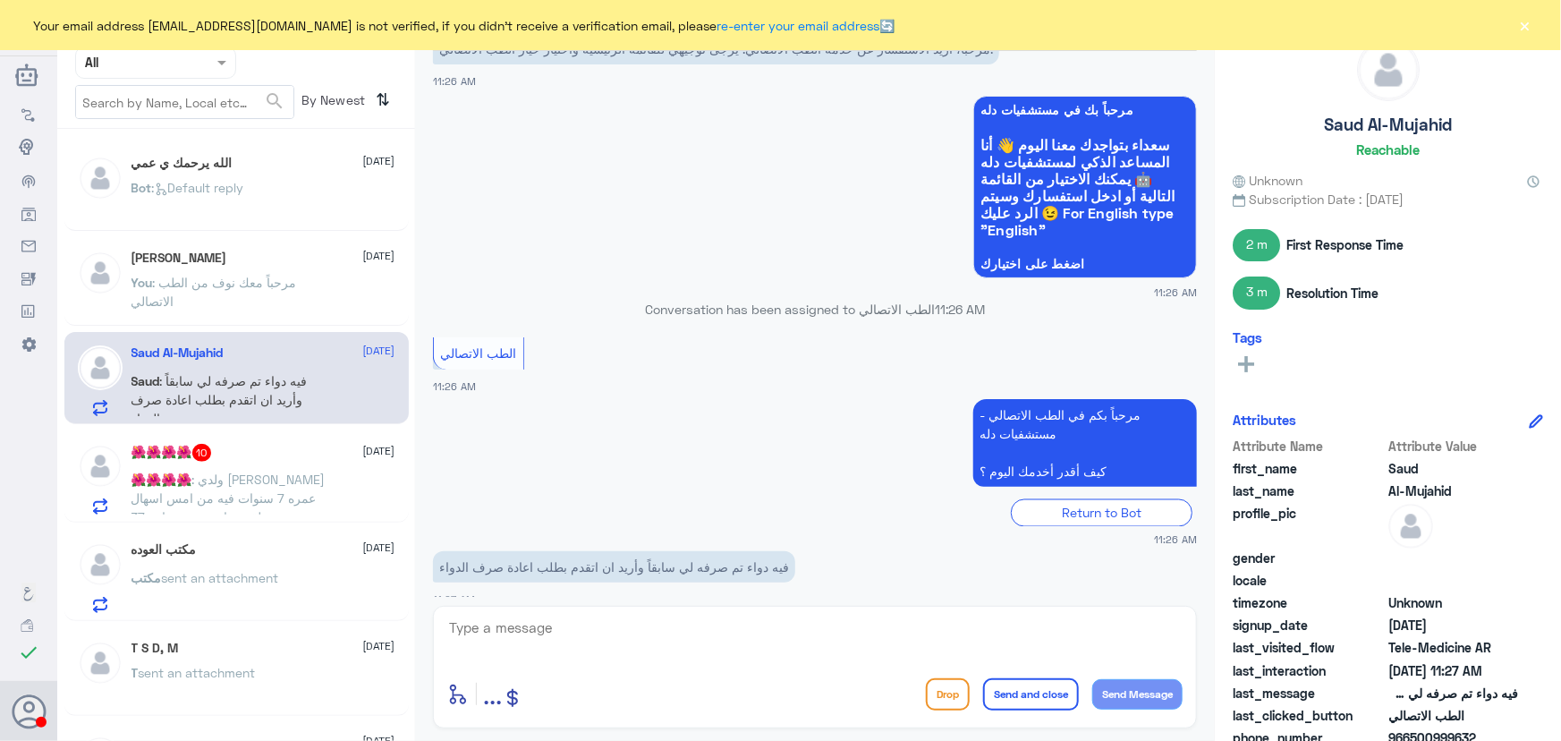
click at [645, 630] on textarea at bounding box center [814, 638] width 735 height 44
paste textarea "مرحباً معك نوف من الطب الاتصالي"
type textarea "مرحباً معك نوف من الطب الاتصالي"
click at [1146, 689] on button "Send Message" at bounding box center [1137, 694] width 90 height 30
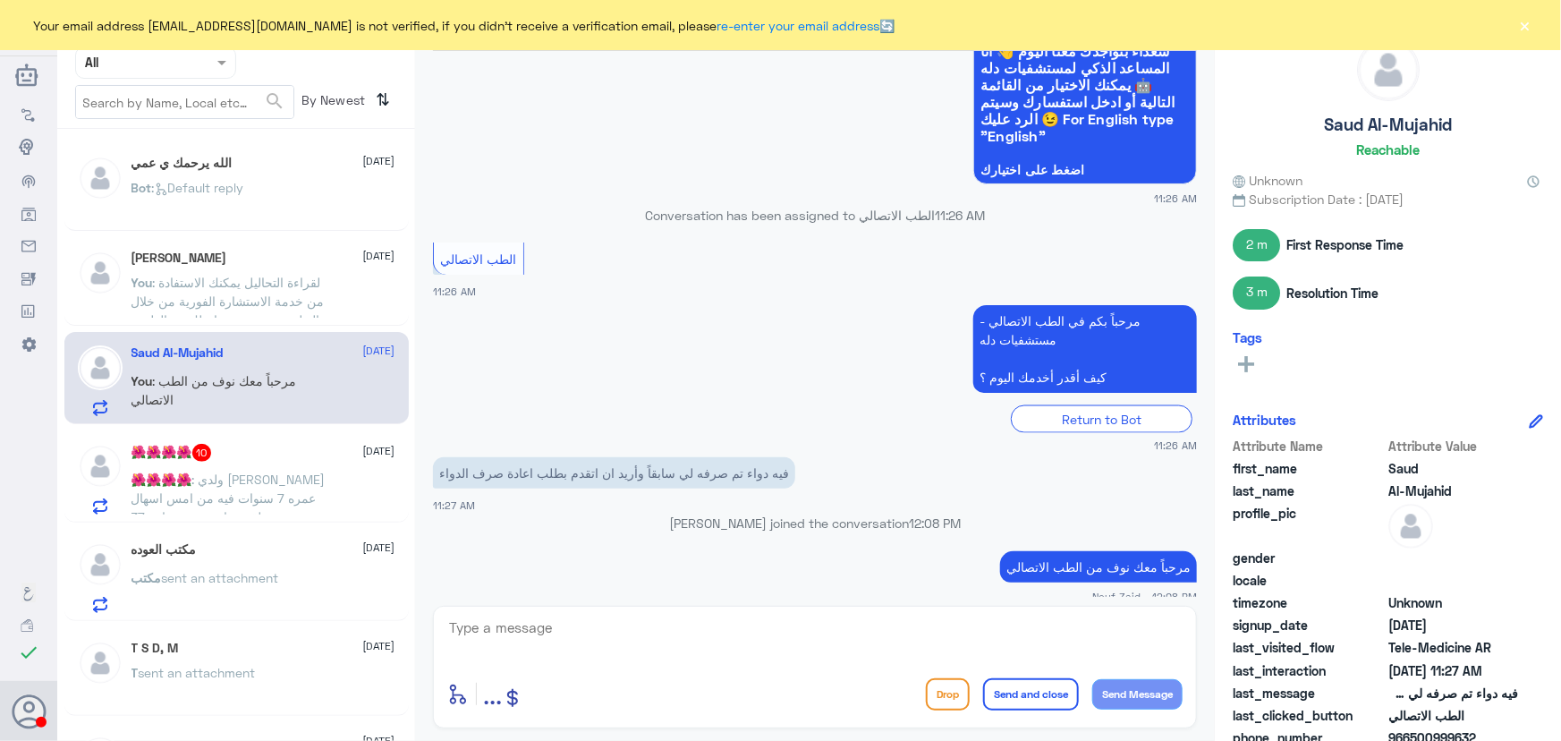
scroll to position [1327, 0]
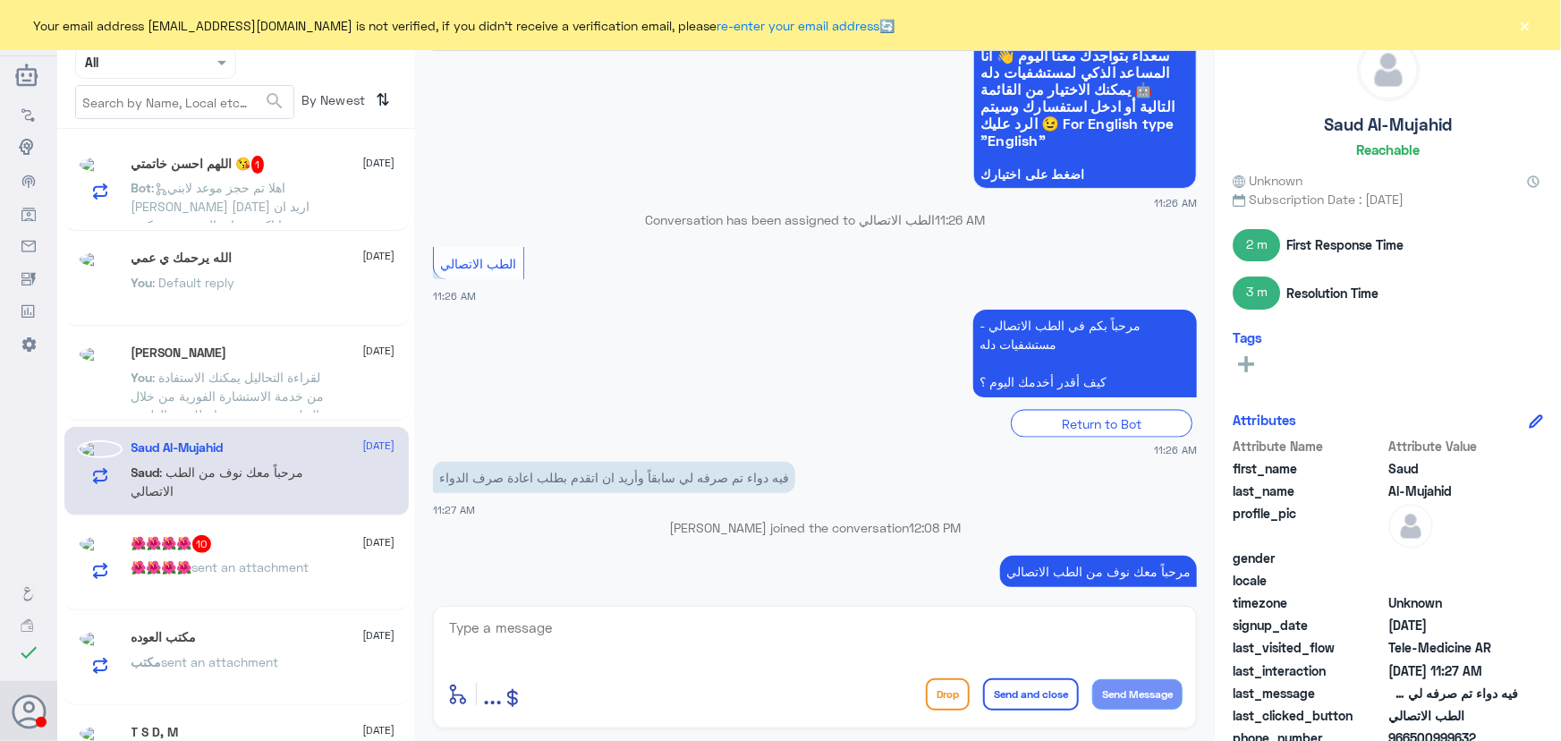
click at [901, 642] on textarea at bounding box center [814, 638] width 735 height 44
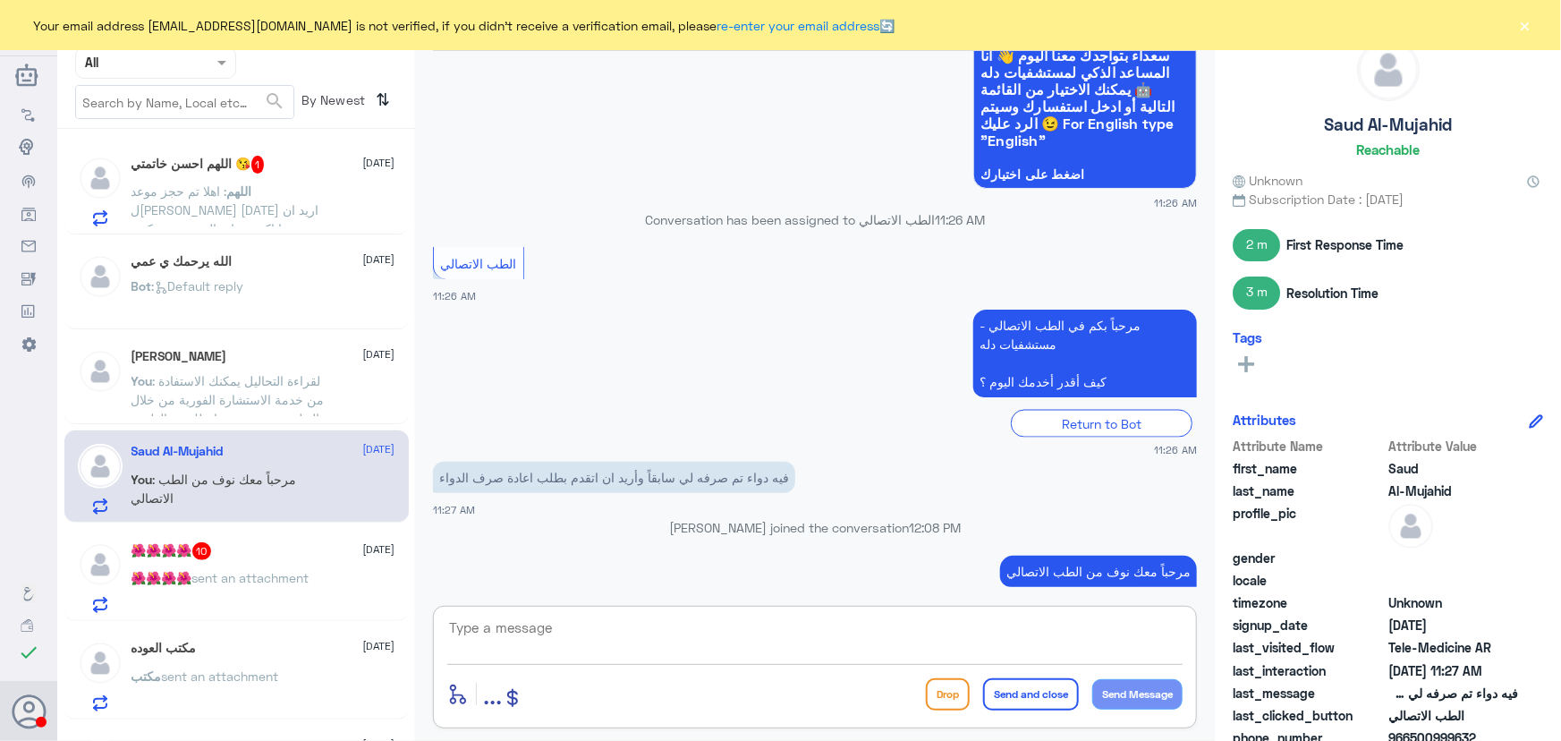
paste textarea "لقراءة التحاليل يمكنك الاستفادة من خدمة الاستشارة الفورية من خلال التطبيق بحيث …"
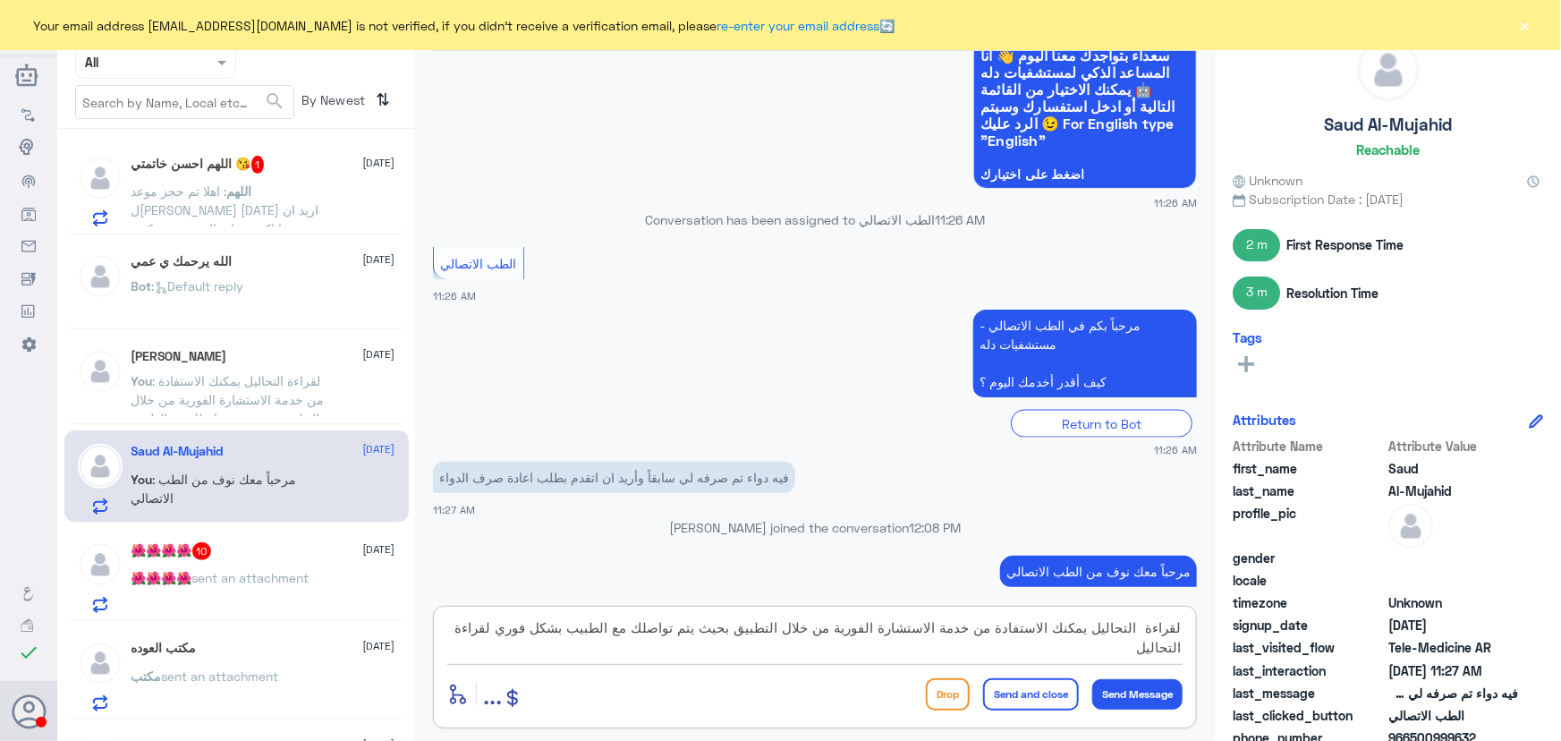
drag, startPoint x: 1105, startPoint y: 628, endPoint x: 1119, endPoint y: 635, distance: 16.0
click at [1137, 633] on textarea "لقراءة التحاليل يمكنك الاستفادة من خدمة الاستشارة الفورية من خلال التطبيق بحيث …" at bounding box center [814, 638] width 735 height 44
drag, startPoint x: 1099, startPoint y: 631, endPoint x: 1186, endPoint y: 628, distance: 87.7
click at [1186, 628] on div "لقراءة التحاليل يمكنك الاستفادة من خدمة الاستشارة الفورية من خلال التطبيق بحيث …" at bounding box center [815, 667] width 764 height 123
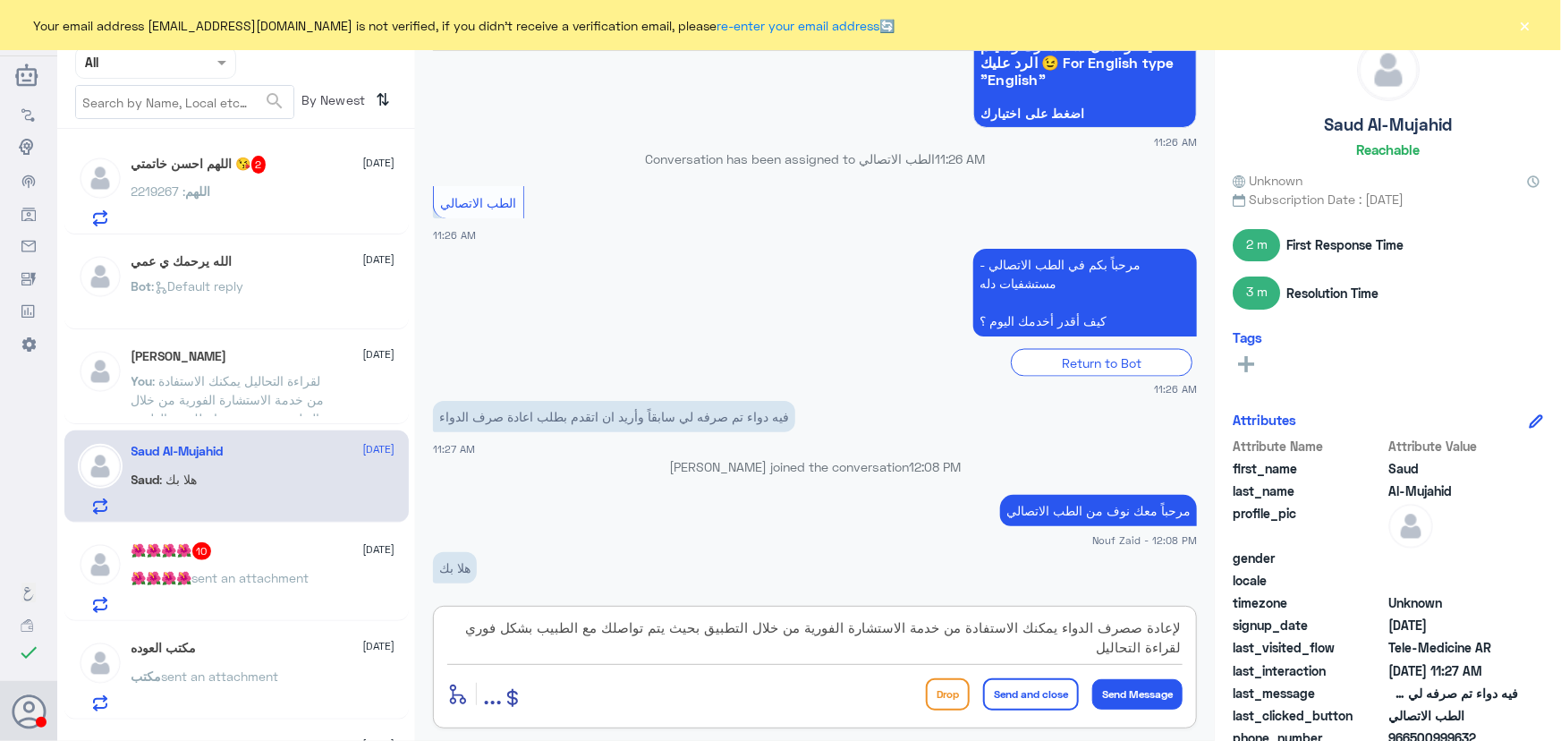
drag, startPoint x: 1095, startPoint y: 653, endPoint x: 1185, endPoint y: 648, distance: 90.5
click at [1185, 648] on div "لإعادة صصرف الدواء يمكنك الاستفادة من خدمة الاستشارة الفورية من خلال التطبيق بح…" at bounding box center [815, 667] width 764 height 123
type textarea "لإعادة صصرف الدواء يمكنك الاستفادة من خدمة الاستشارة الفورية من خلال التطبيق بح…"
click at [1073, 708] on button "Send and close" at bounding box center [1031, 694] width 96 height 32
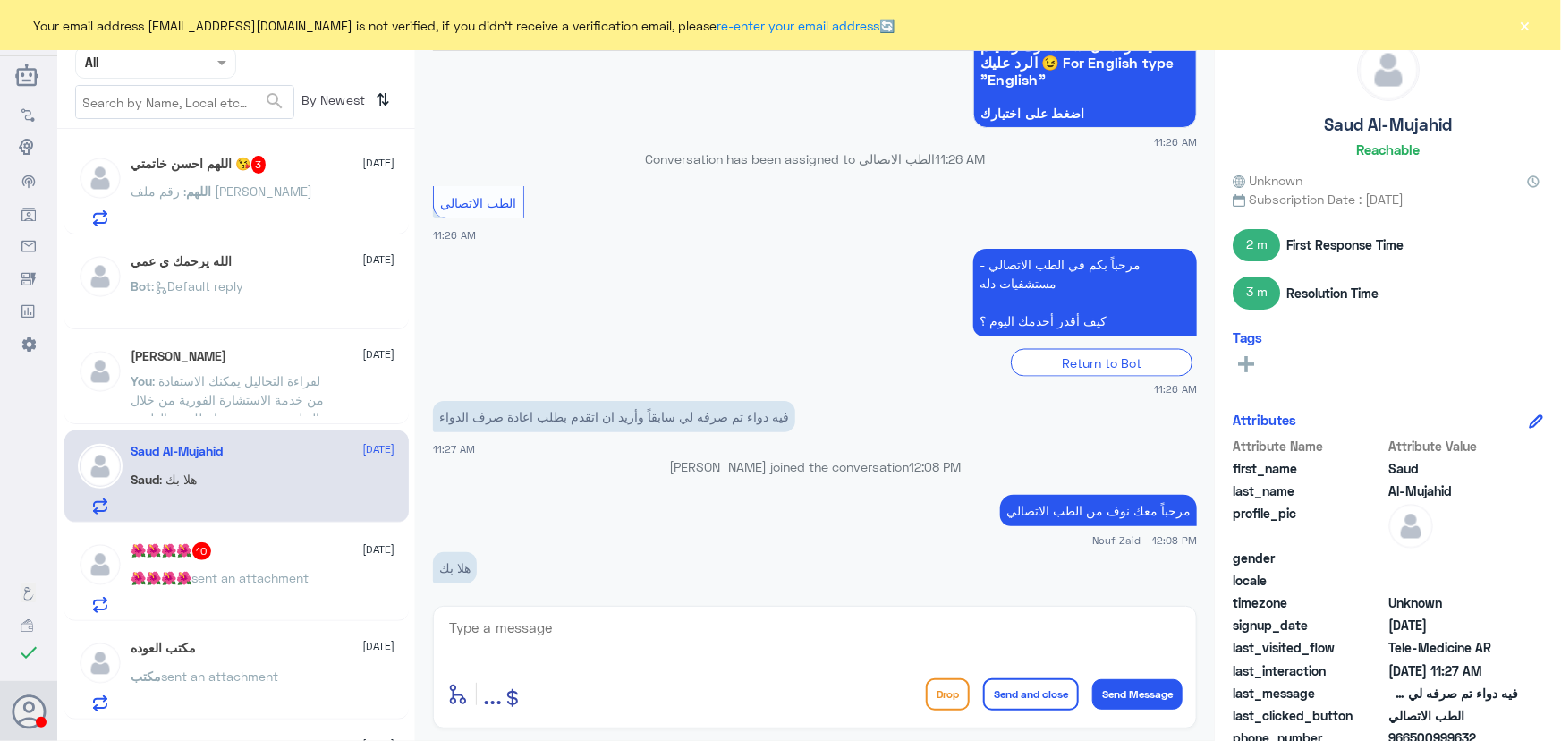
scroll to position [1502, 0]
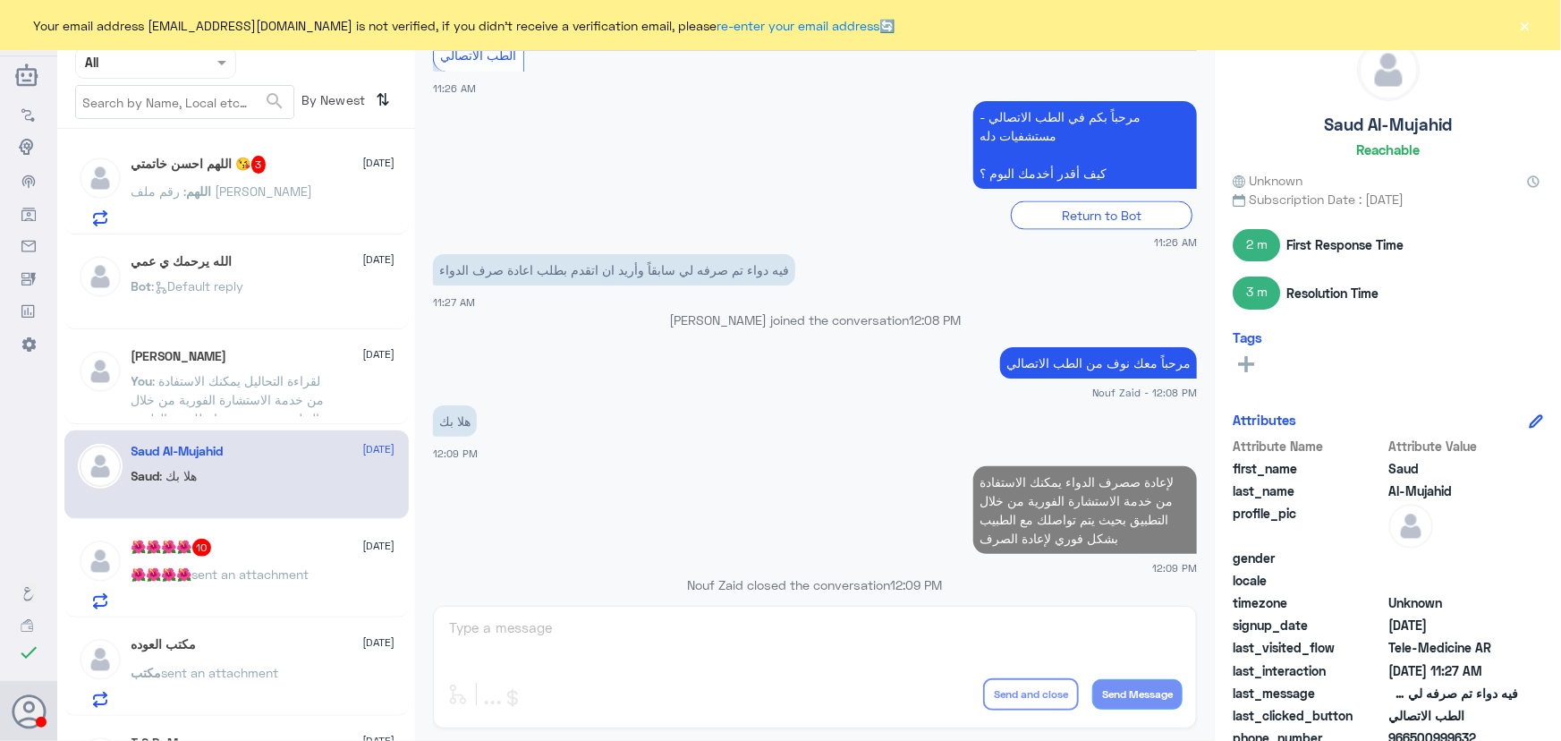
click at [280, 362] on div "عبدالرحمن 30 August" at bounding box center [264, 356] width 264 height 15
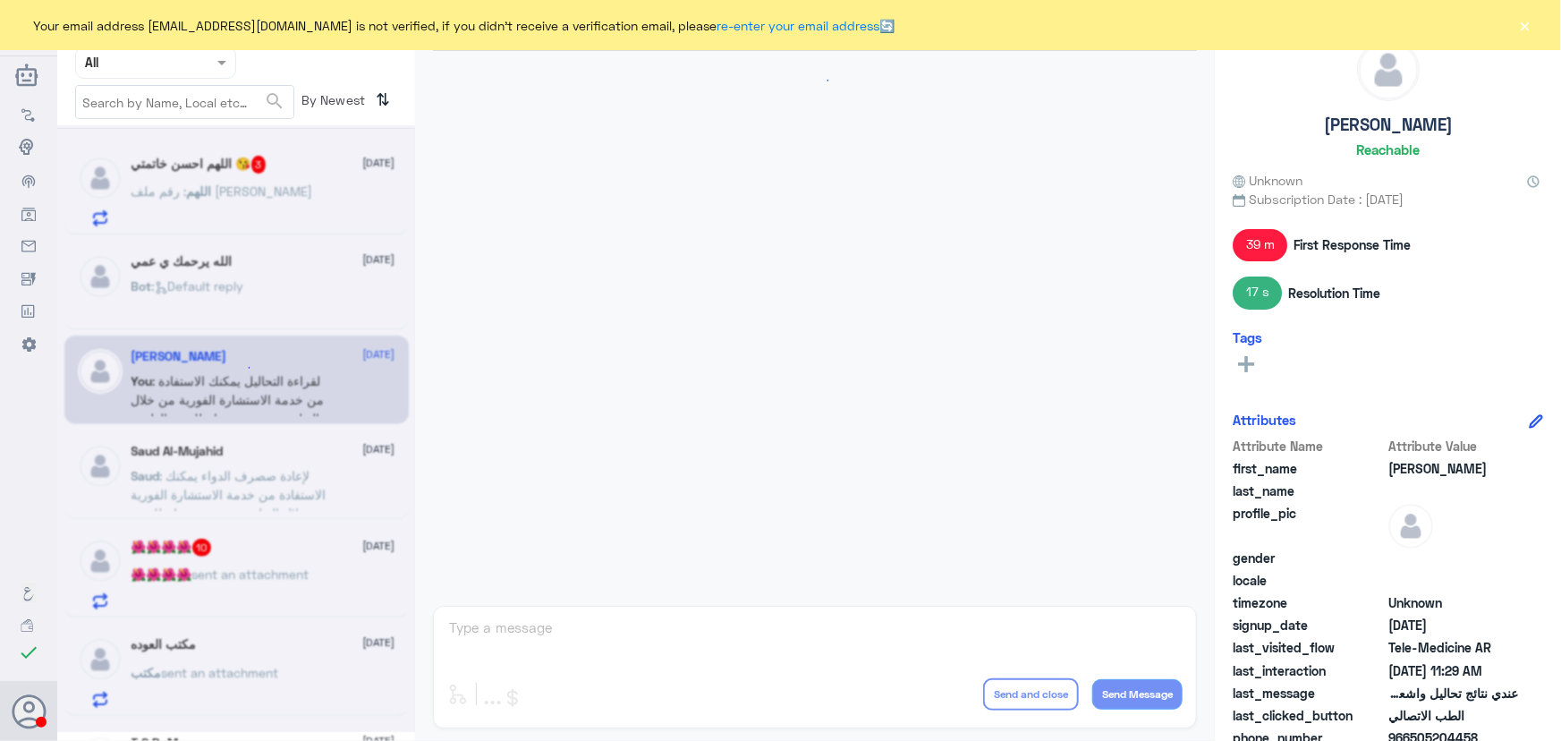
scroll to position [314, 0]
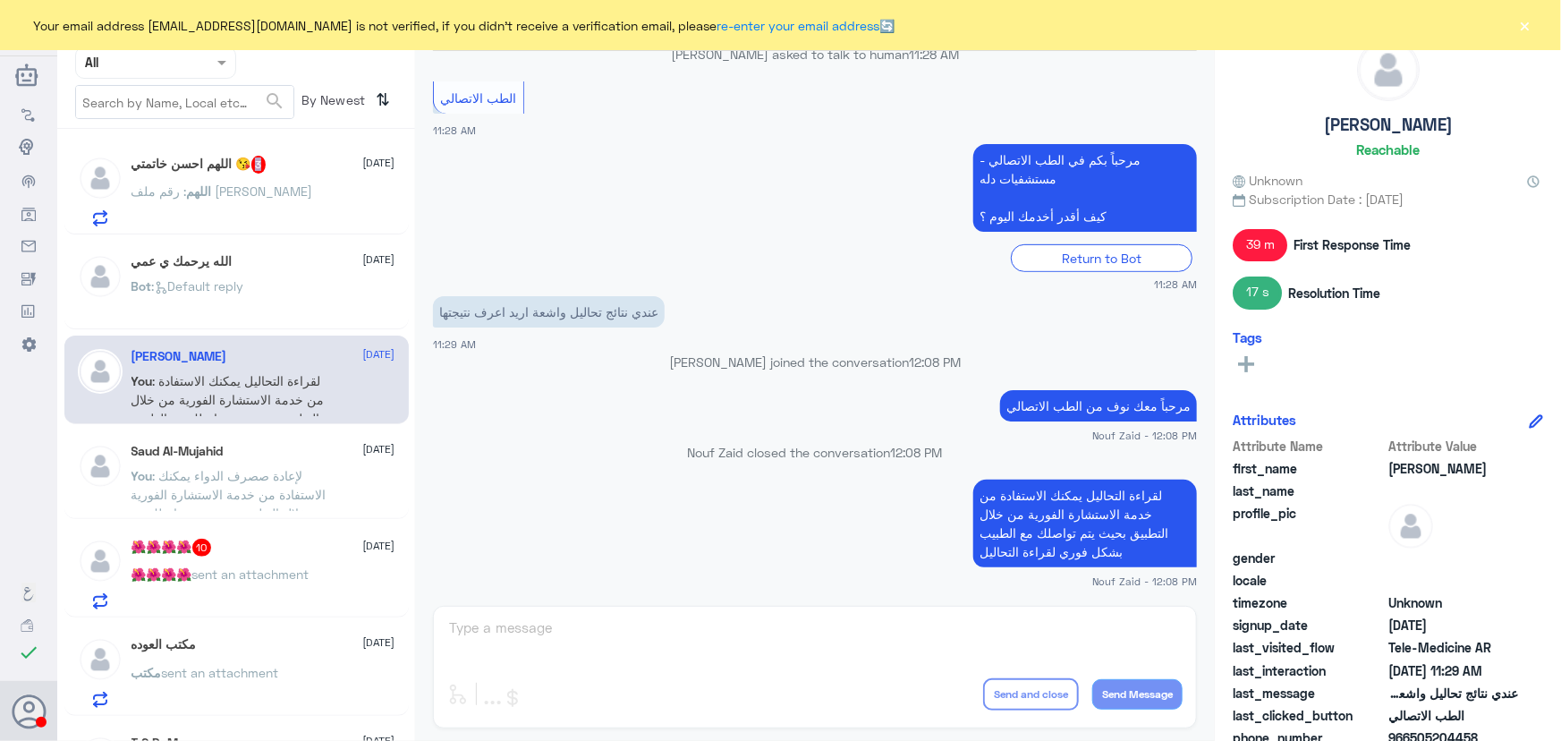
click at [266, 173] on div "اللهم احسن خاتمتي 😘 3 30 August اللهم : رقم ملف محمد خالد" at bounding box center [264, 191] width 264 height 71
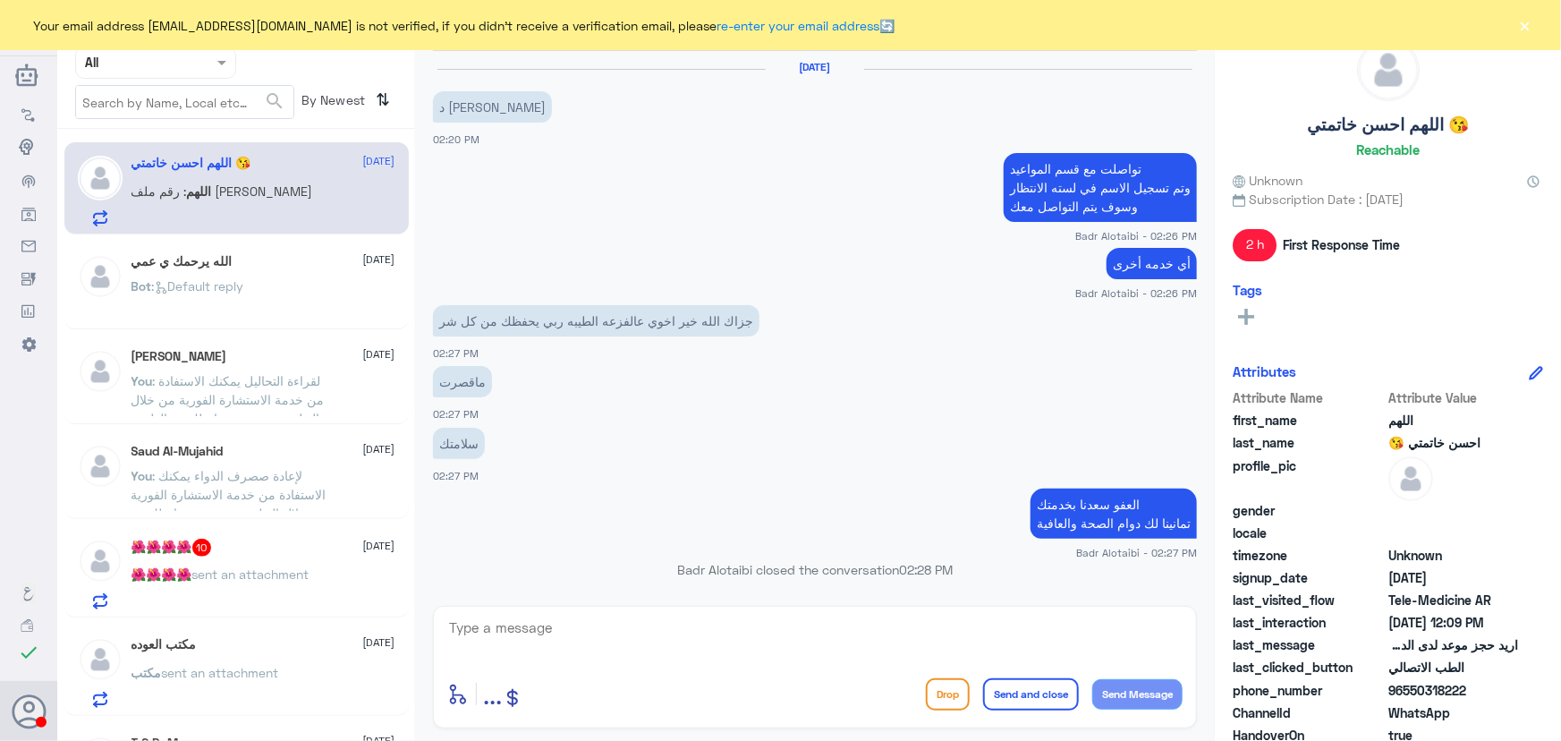
scroll to position [983, 0]
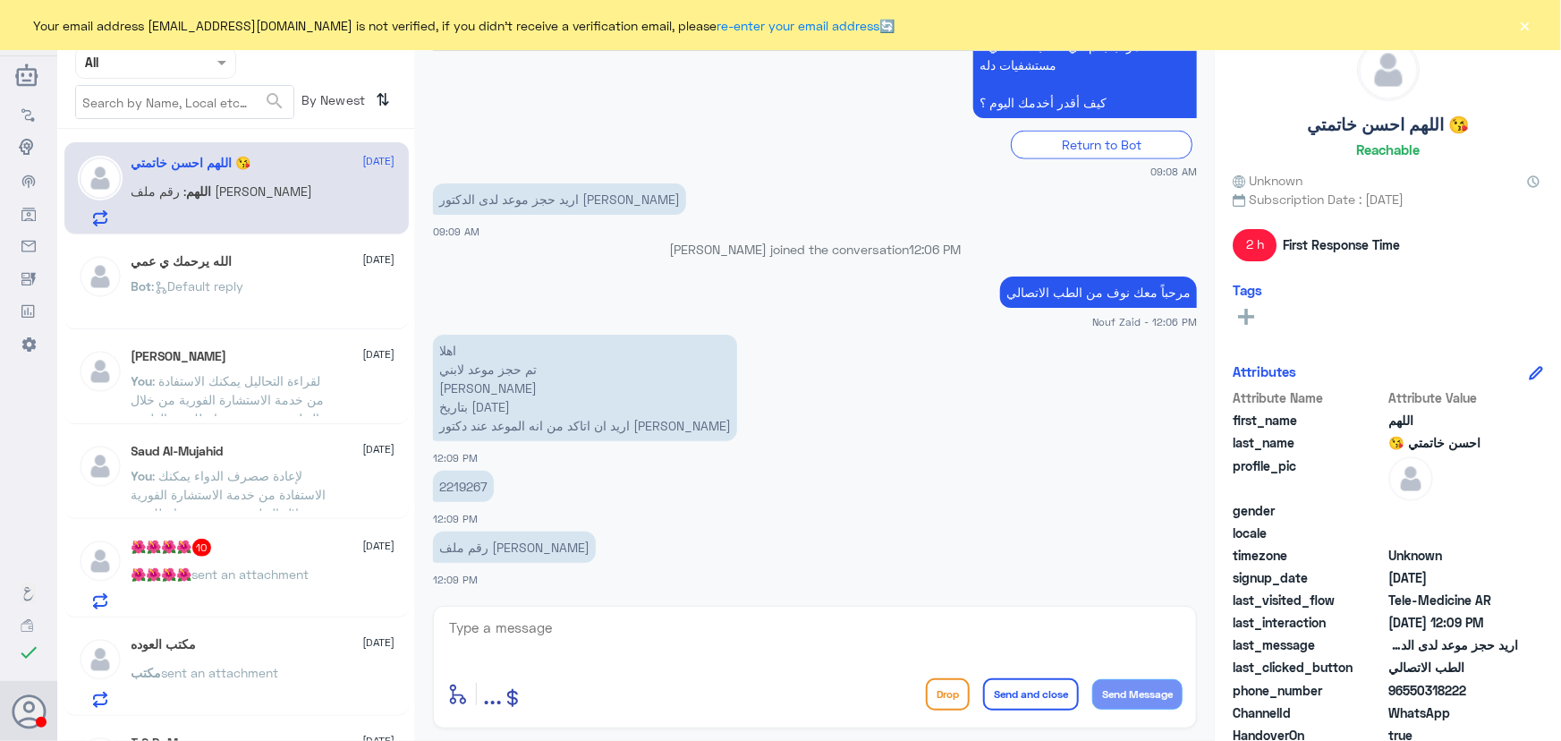
click at [470, 489] on p "2219267" at bounding box center [463, 486] width 61 height 31
copy p "2219267"
click at [695, 636] on textarea at bounding box center [814, 638] width 735 height 44
type textarea "لا يوجد موعد بتاريخ 27/9"
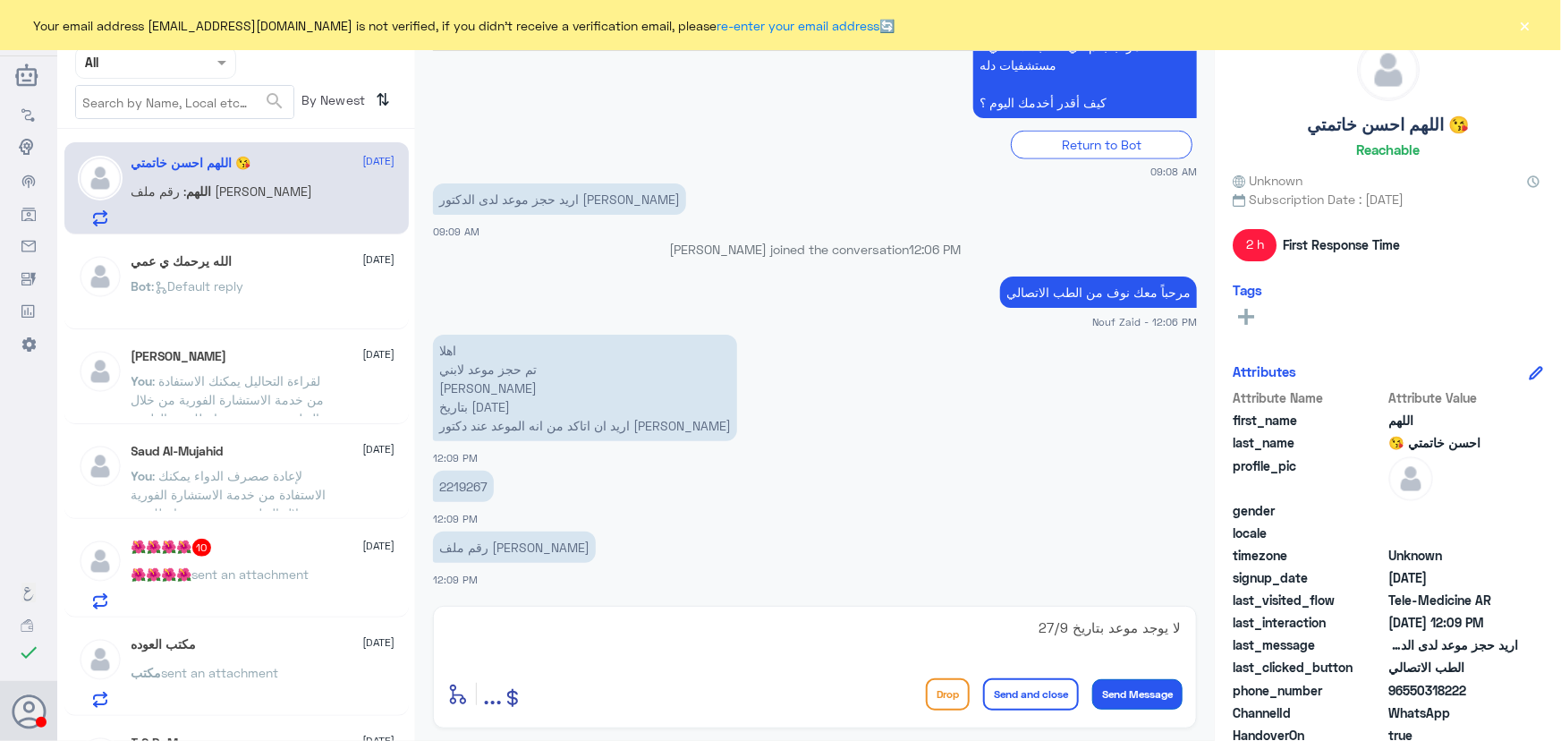
click at [1127, 687] on button "Send Message" at bounding box center [1137, 694] width 90 height 30
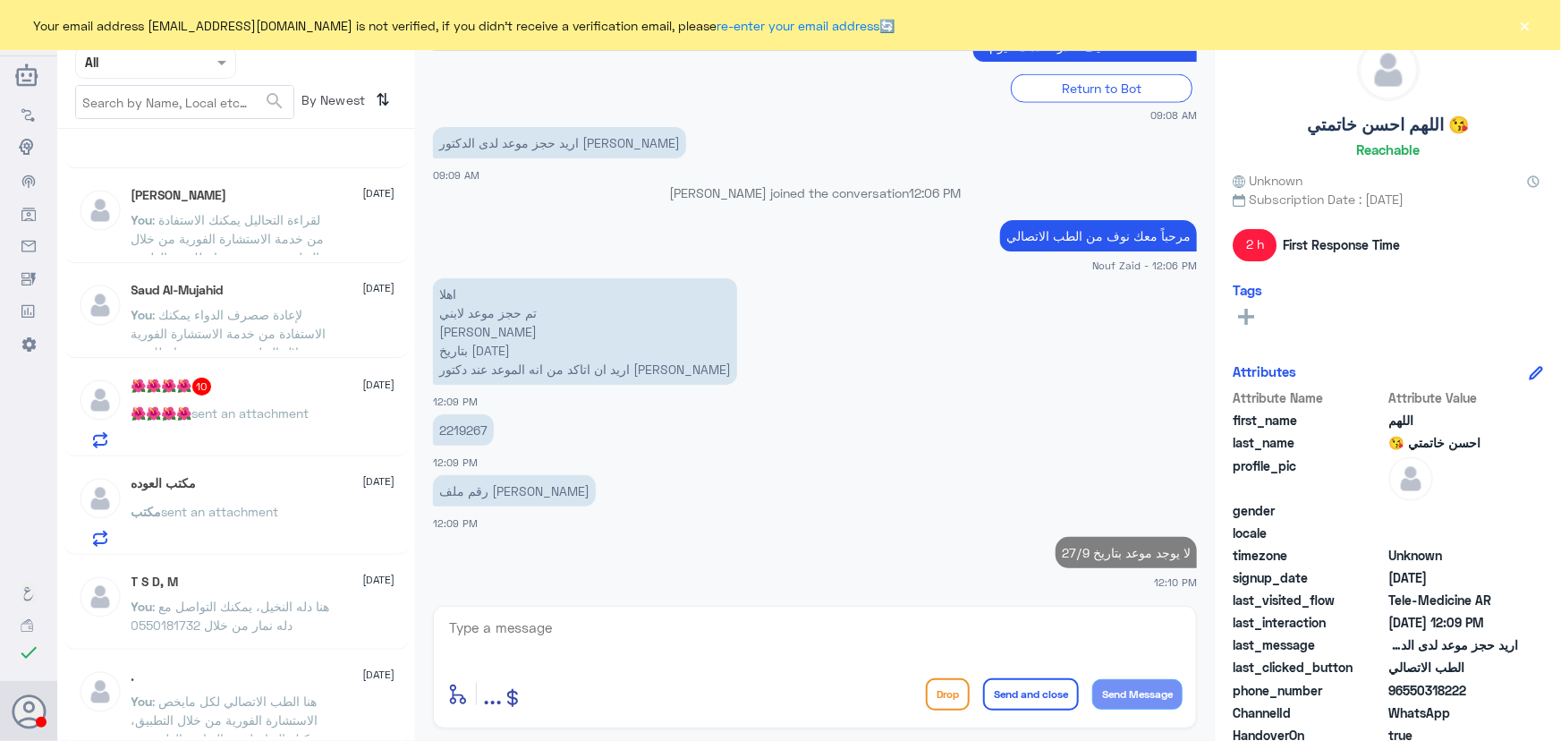
scroll to position [162, 0]
click at [234, 395] on div "🌺🌺🌺🌺 10 30 August 🌺🌺🌺🌺 sent an attachment" at bounding box center [264, 412] width 264 height 71
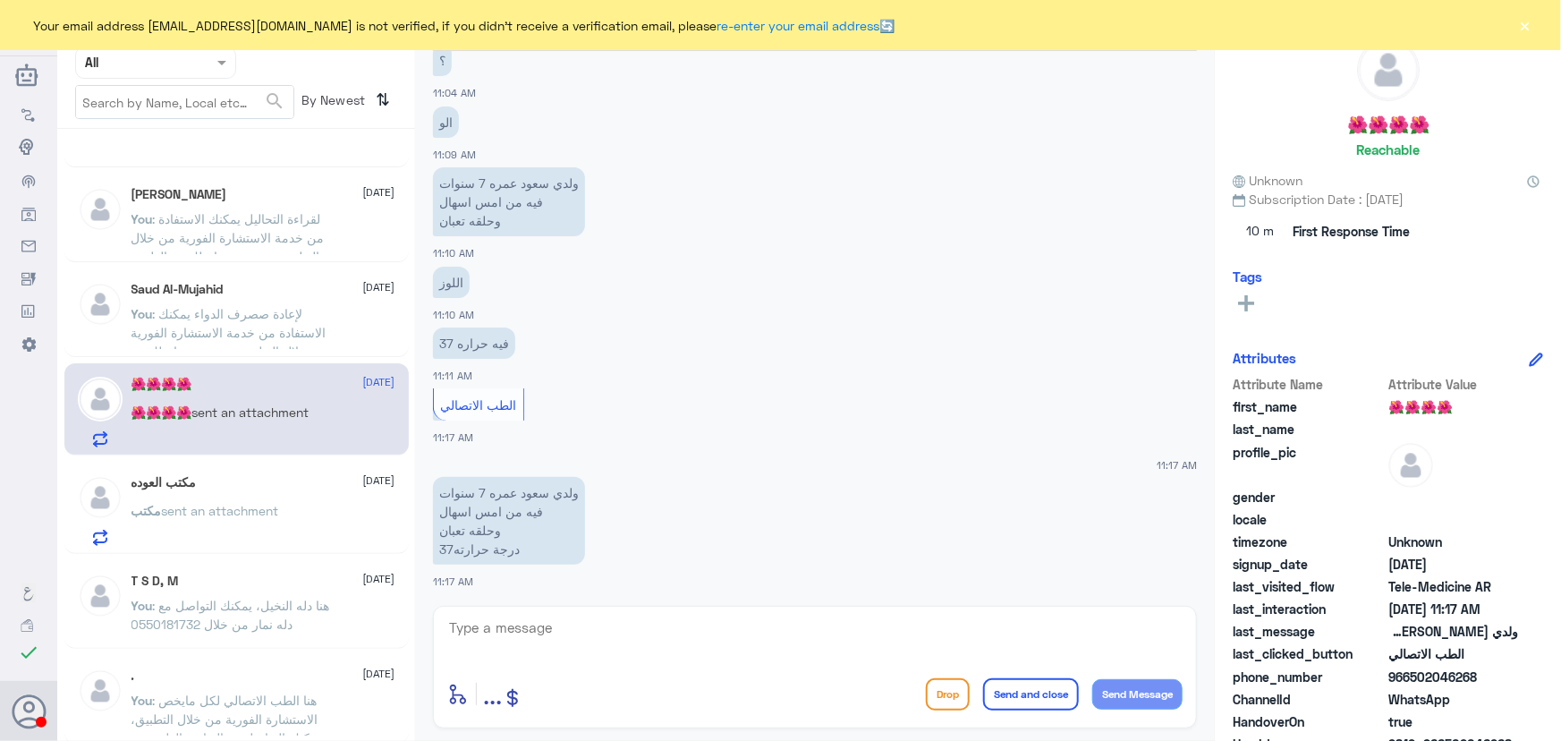
scroll to position [646, 0]
click at [641, 606] on div "enter flow name ... Drop Send and close Send Message" at bounding box center [815, 667] width 764 height 123
click at [641, 610] on div "enter flow name ... Drop Send and close Send Message" at bounding box center [815, 667] width 764 height 123
click at [640, 629] on textarea at bounding box center [814, 638] width 735 height 44
paste textarea "مرحباً معك نوف من الطب الاتصالي"
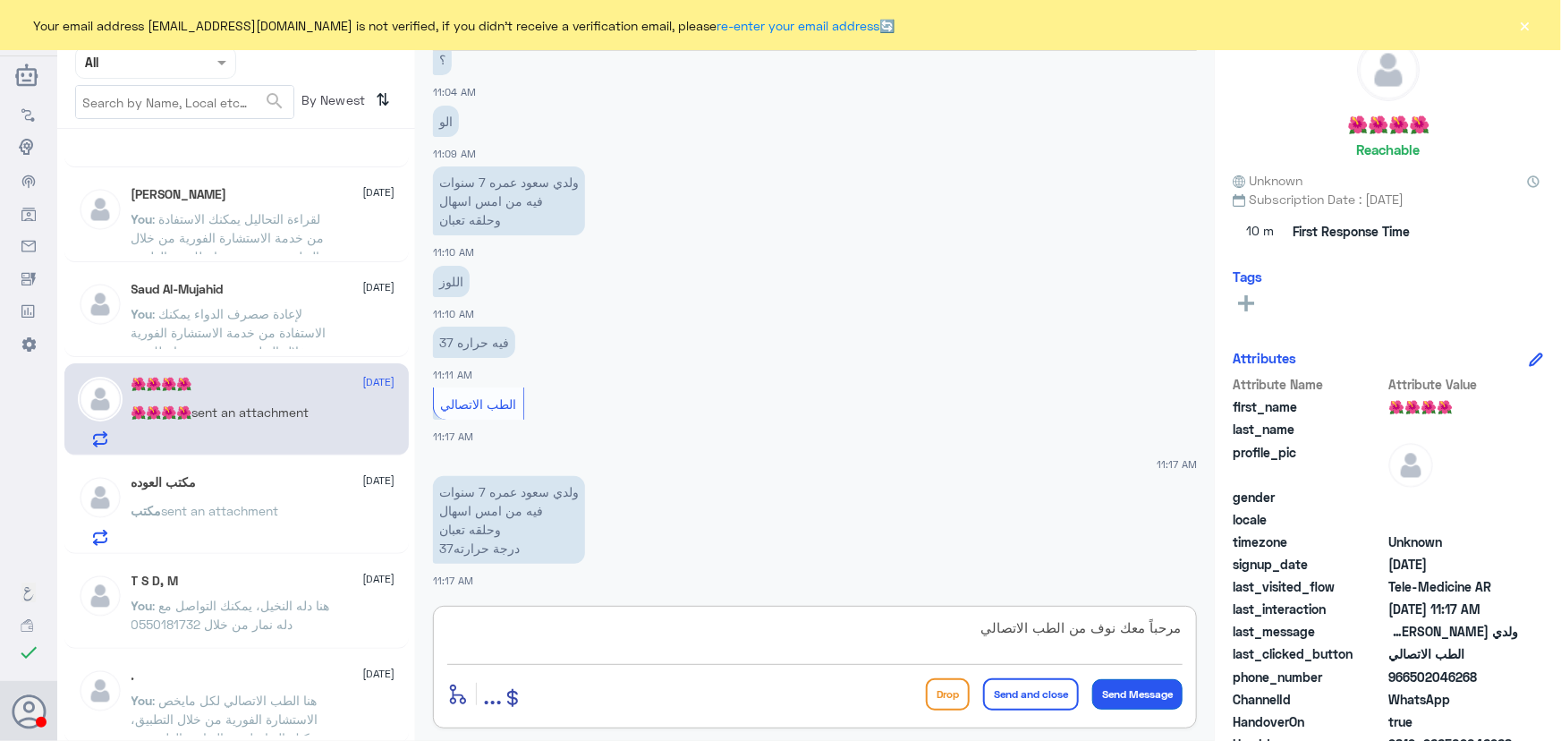
type textarea "مرحباً معك نوف من الطب الاتصالي"
click at [1149, 685] on button "Send Message" at bounding box center [1137, 694] width 90 height 30
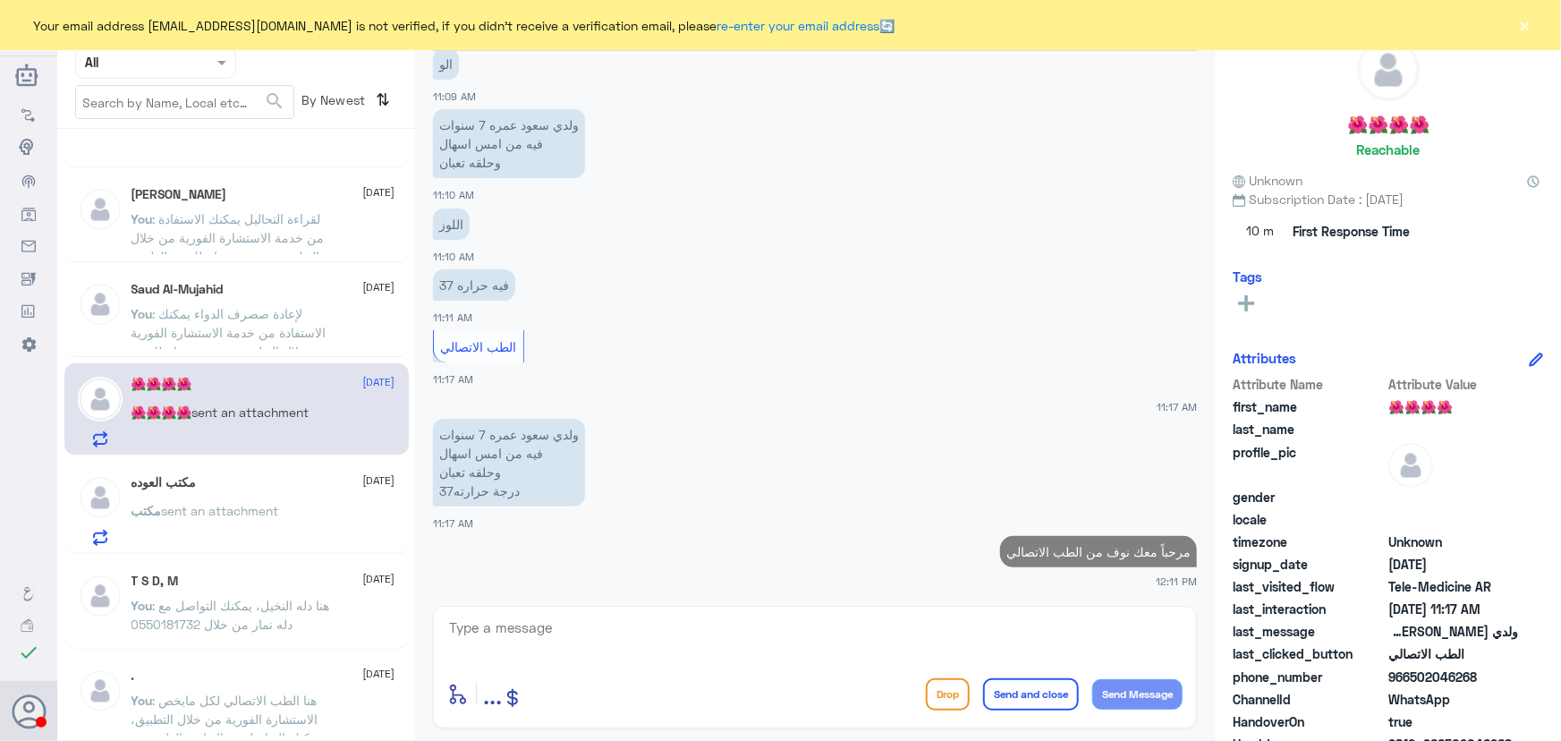
click at [679, 633] on textarea at bounding box center [814, 638] width 735 height 44
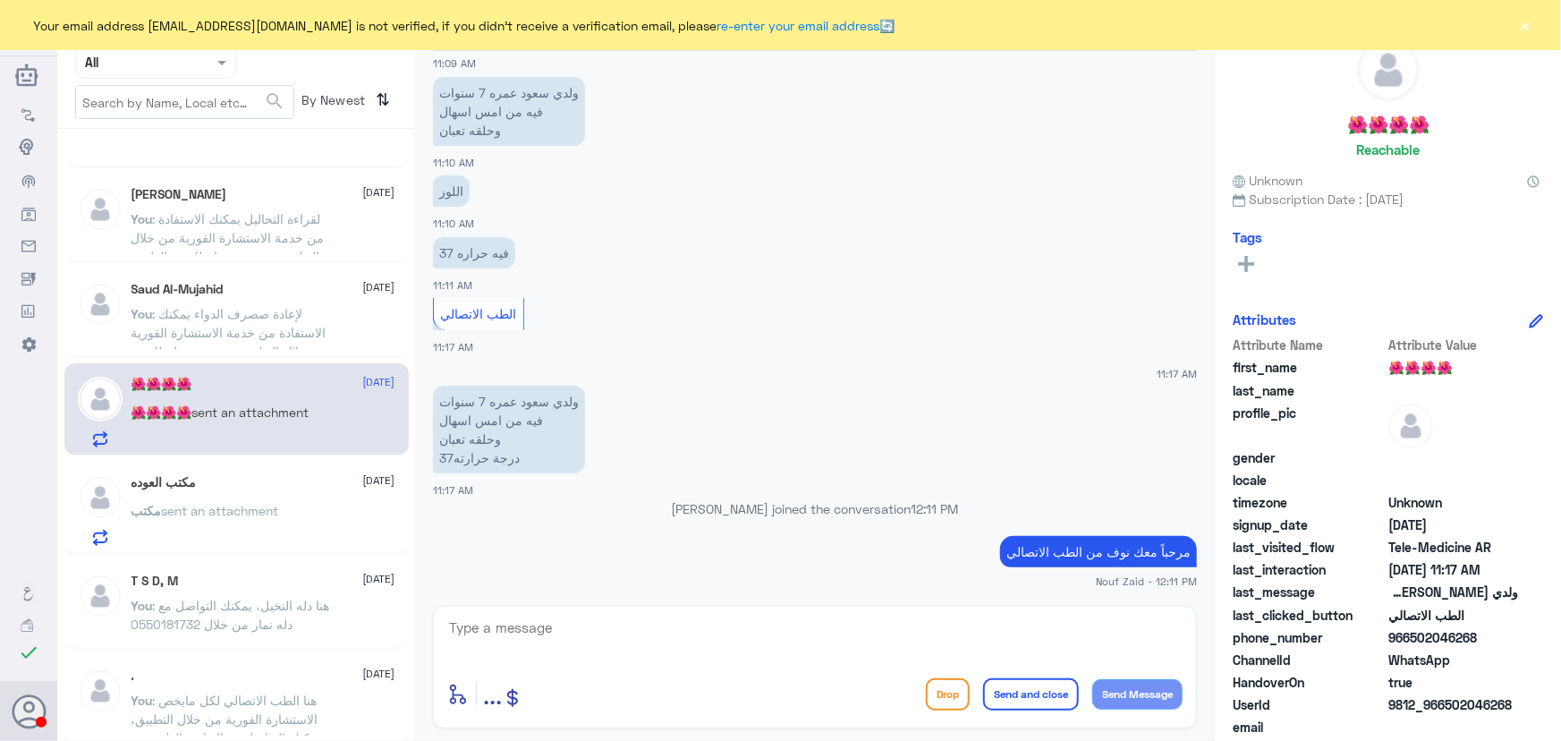
click at [1132, 439] on app-msgs-text "ولدي سعود عمره 7 سنوات فيه من امس اسهال وحلقه تعبان درجة حرارته37" at bounding box center [815, 430] width 764 height 89
drag, startPoint x: 1449, startPoint y: 705, endPoint x: 1523, endPoint y: 701, distance: 74.4
click at [1523, 701] on div "UserId 9812_966502046268" at bounding box center [1388, 706] width 310 height 22
copy span "502046268"
click at [640, 623] on textarea at bounding box center [814, 638] width 735 height 44
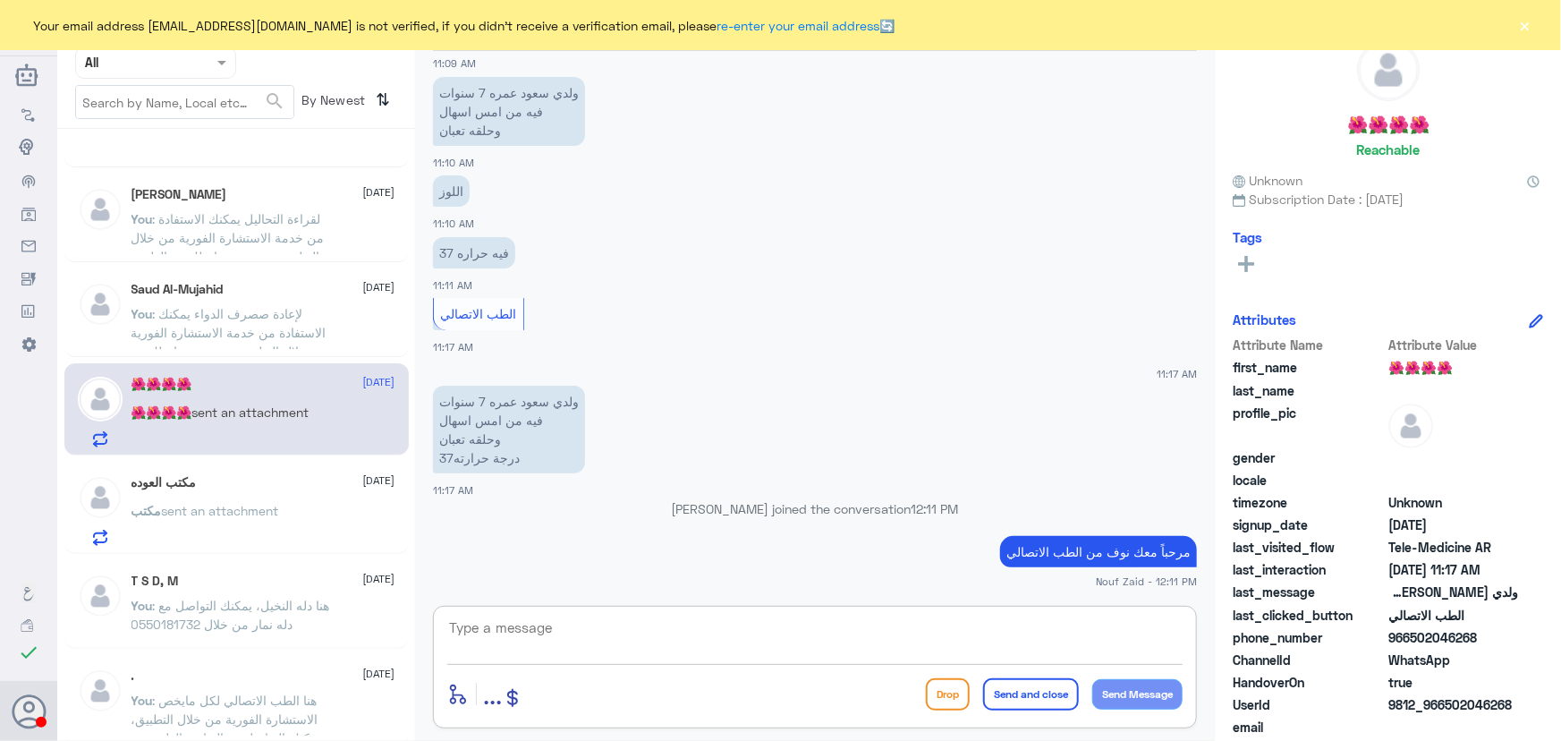
paste textarea "هنا الطب الاتصالي لكل مايخص الاستشارة الفورية من خلال التطبيق والتي من خلالها ي…"
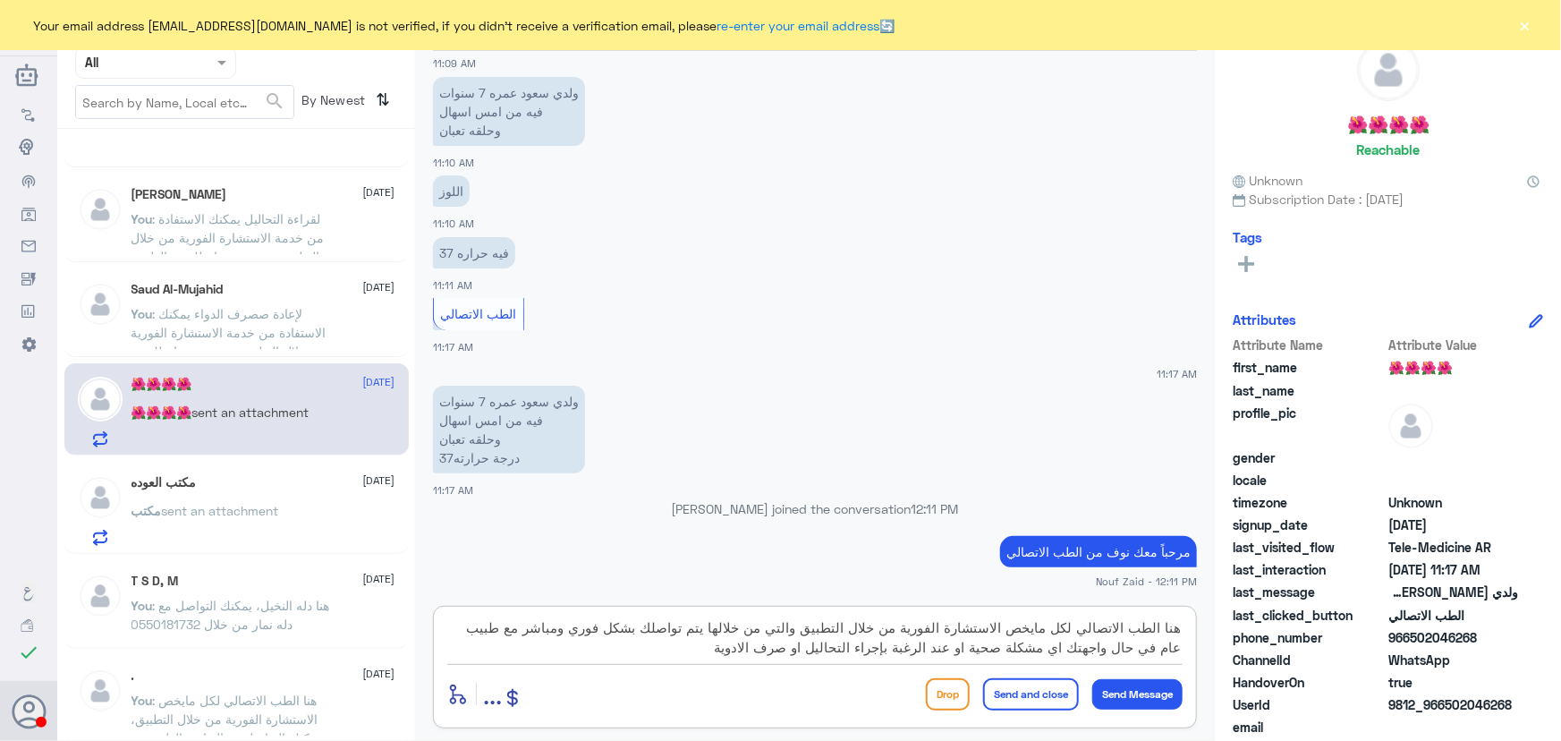
drag, startPoint x: 1082, startPoint y: 626, endPoint x: 1187, endPoint y: 629, distance: 105.6
click at [1211, 635] on div "الطب الاتصالي Human Handover 30 Aug 2025 مرحباً، أريد الاستفسار عن خدمة الطب ال…" at bounding box center [815, 373] width 800 height 746
drag, startPoint x: 1008, startPoint y: 628, endPoint x: 1240, endPoint y: 635, distance: 231.8
click at [1196, 624] on div "هنا الطب الاتصالي لكل مايخص الاستشارة الفورية من خلال التطبيق والتي من خلالها ي…" at bounding box center [815, 667] width 764 height 123
type textarea "يمكنك تلقي الاستشارة الفورية من خلال التطبيق والتي من خلالها يتم تواصلك بشكل فو…"
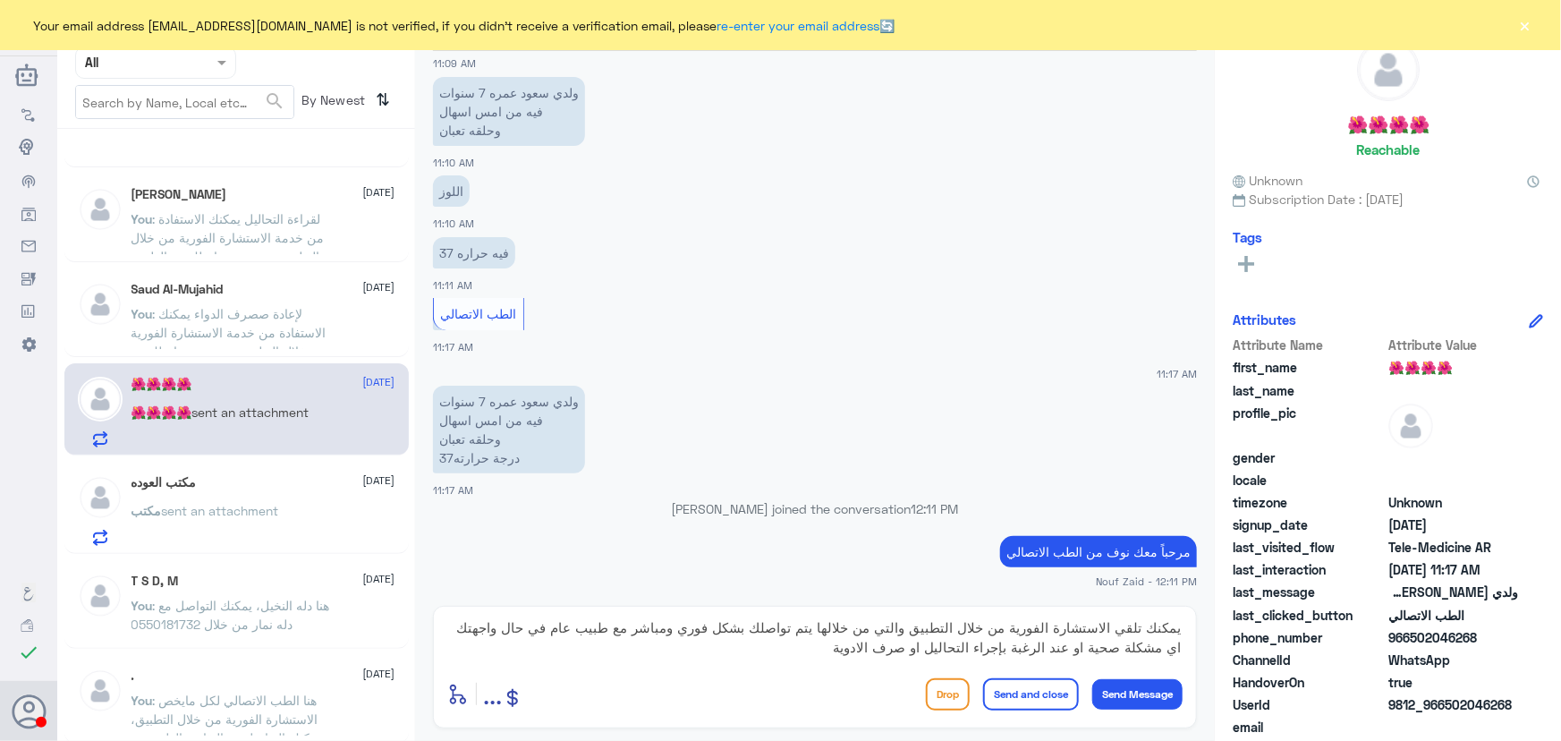
click at [1033, 692] on button "Send and close" at bounding box center [1031, 694] width 96 height 32
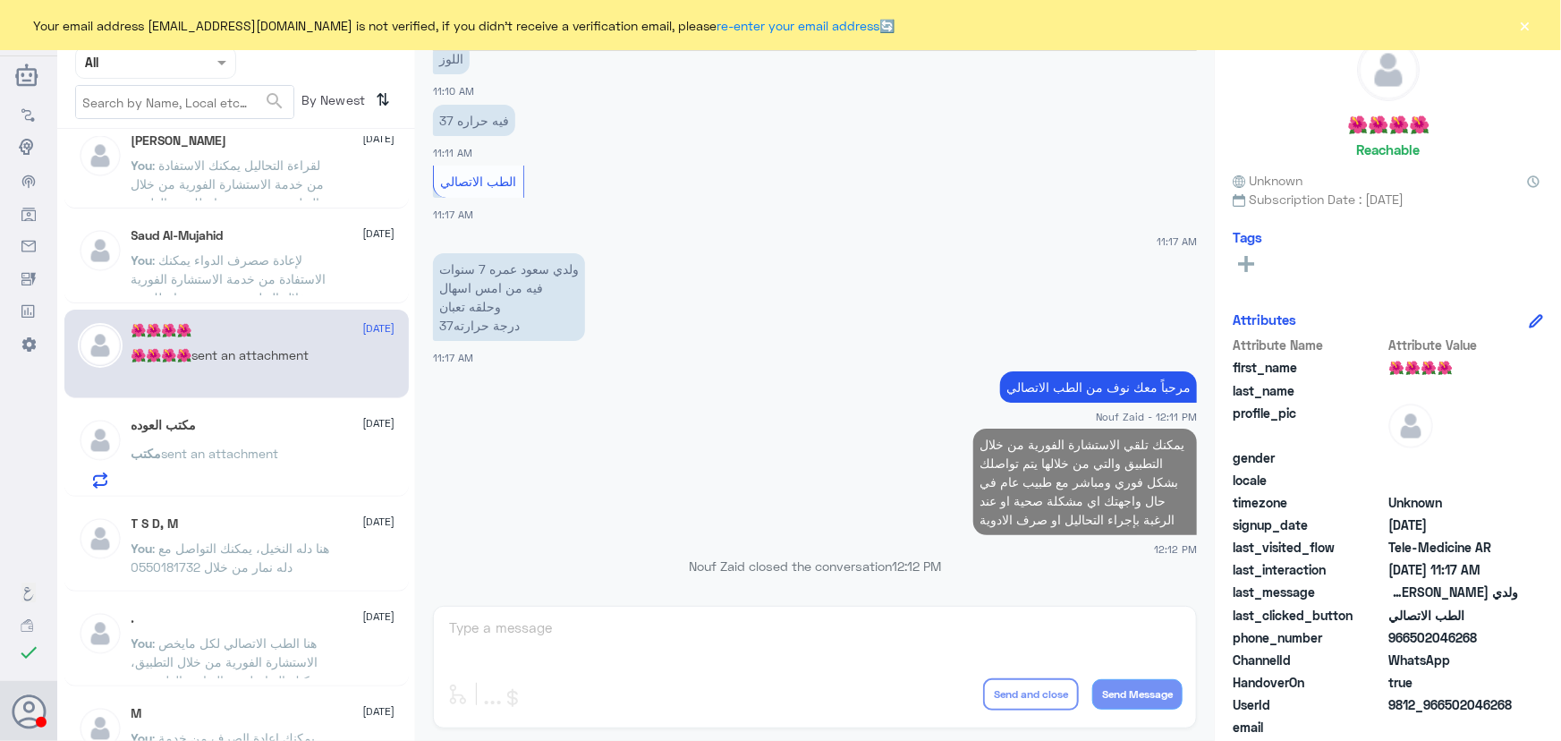
scroll to position [243, 0]
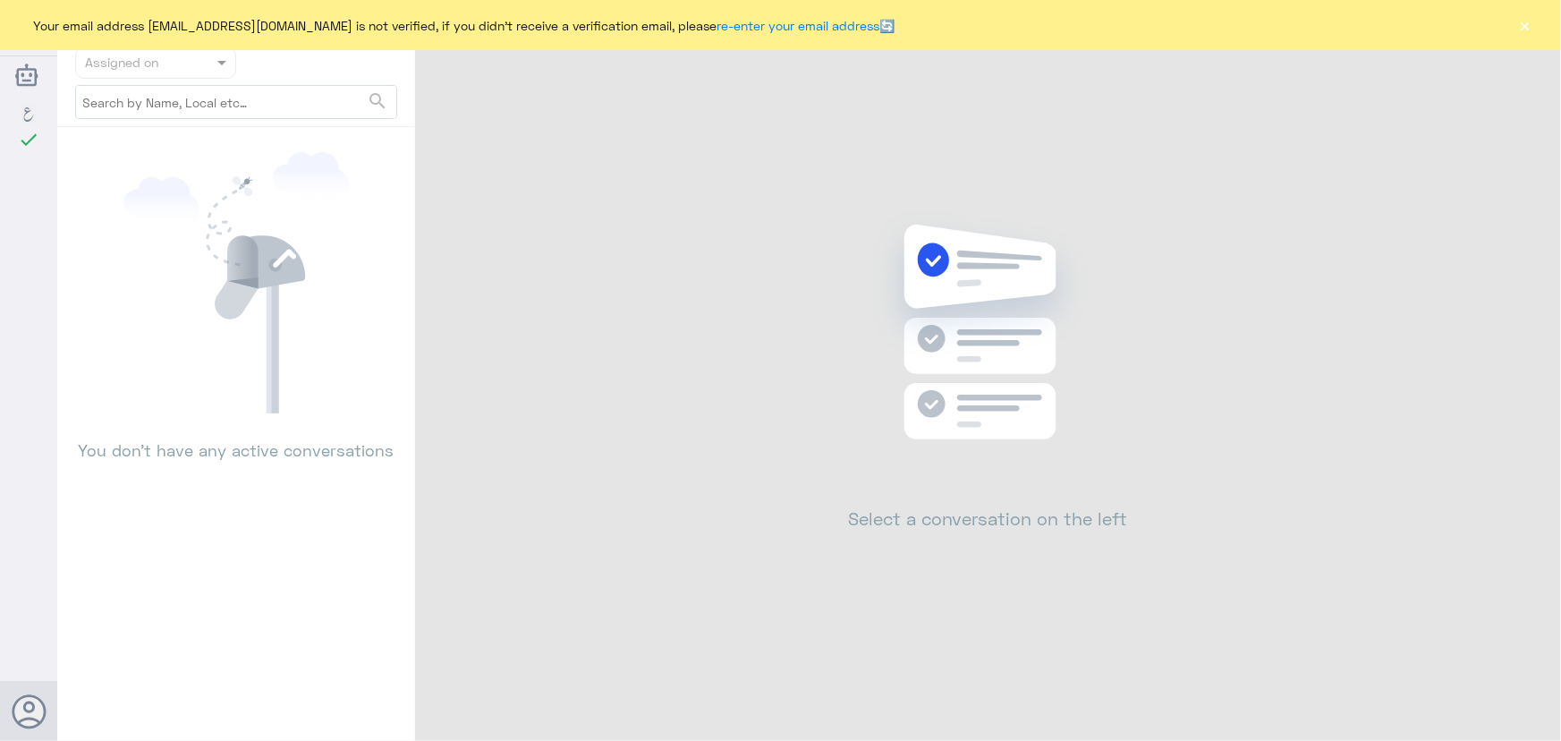
click at [1533, 26] on button "×" at bounding box center [1526, 25] width 18 height 18
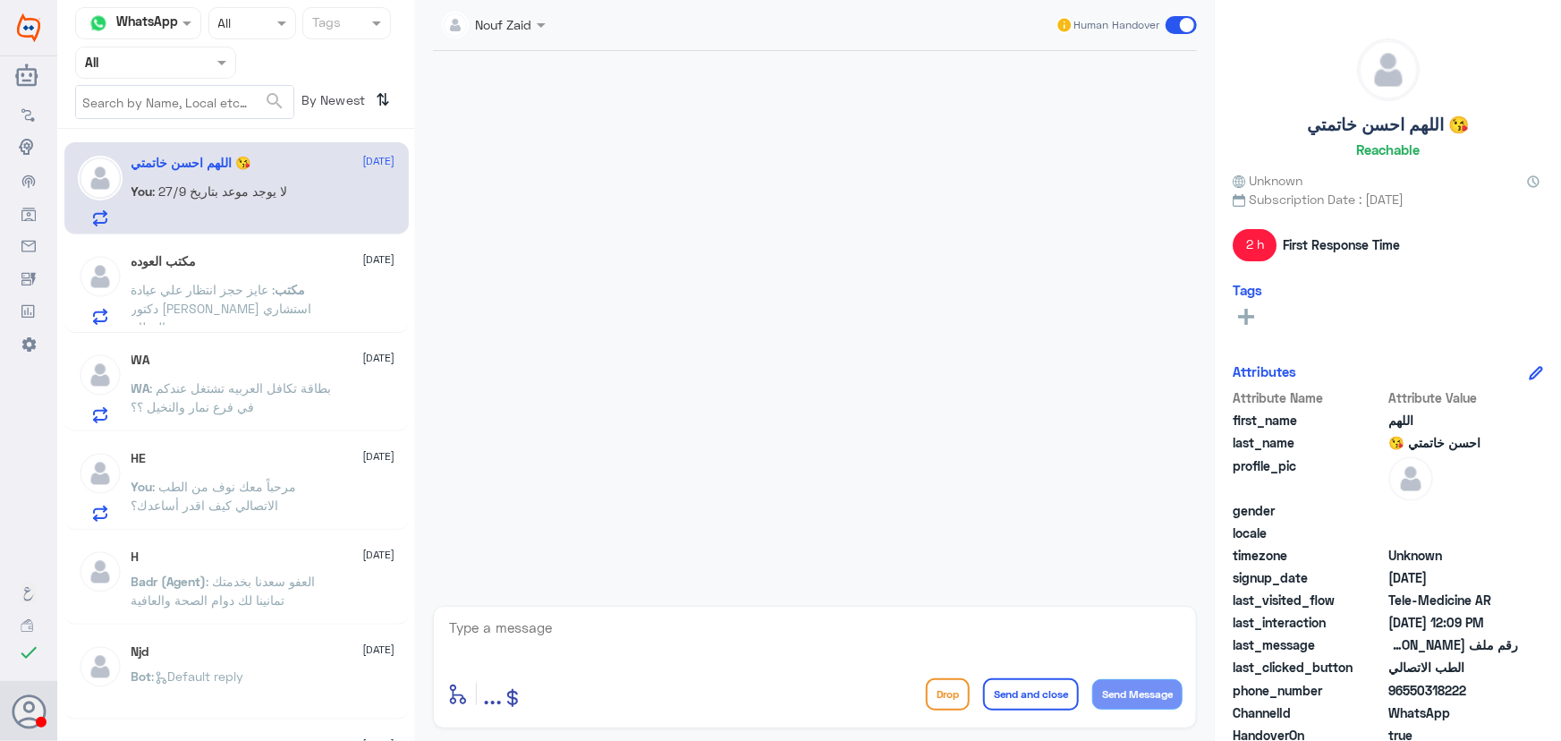
click at [242, 205] on p "You : لا يوجد موعد بتاريخ 27/9" at bounding box center [210, 204] width 157 height 45
click at [314, 295] on p "مكتب : عايز حجز انتظار علي عيادة دكتور عبدالعزيز الاحيدب استشاري العظام" at bounding box center [232, 302] width 201 height 45
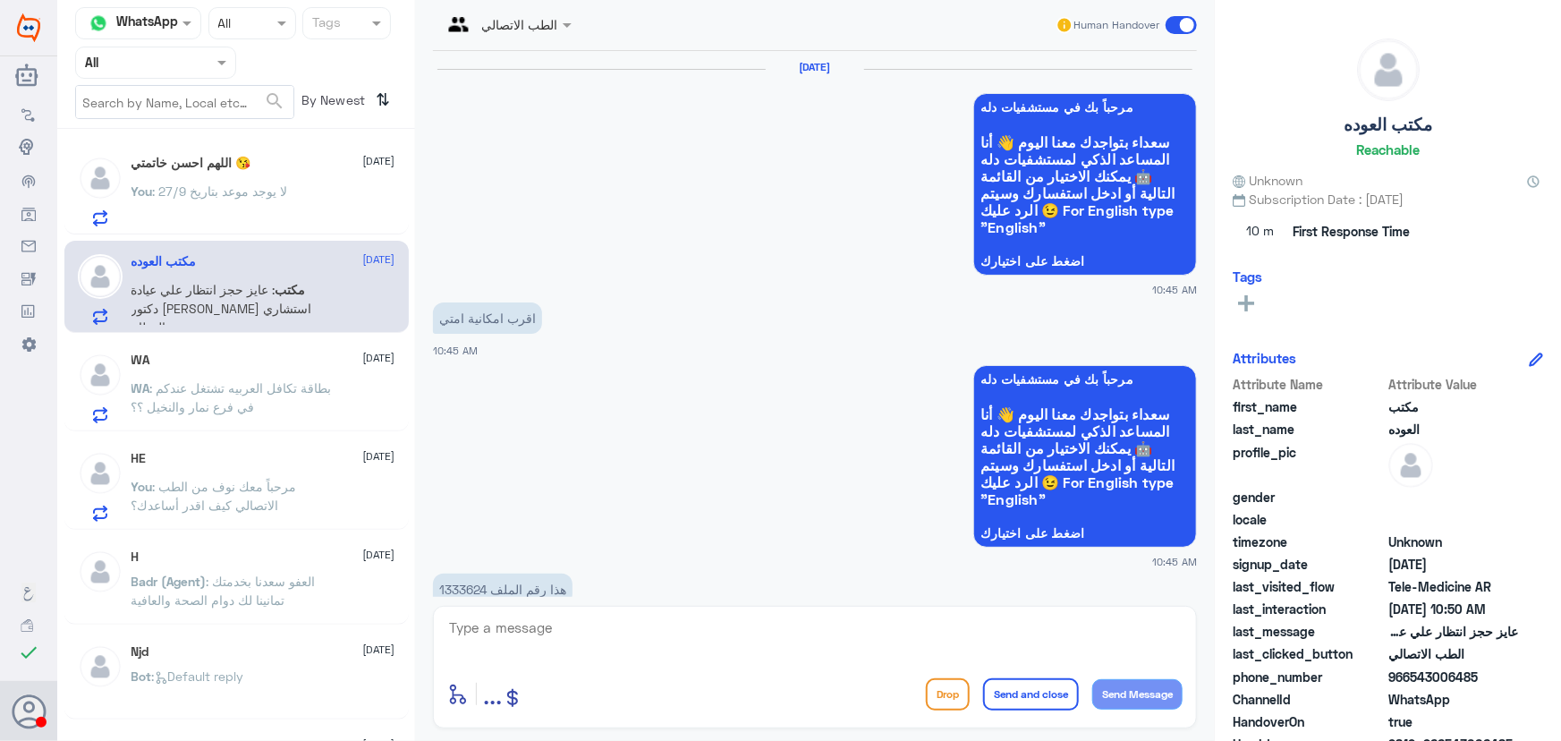
scroll to position [1585, 0]
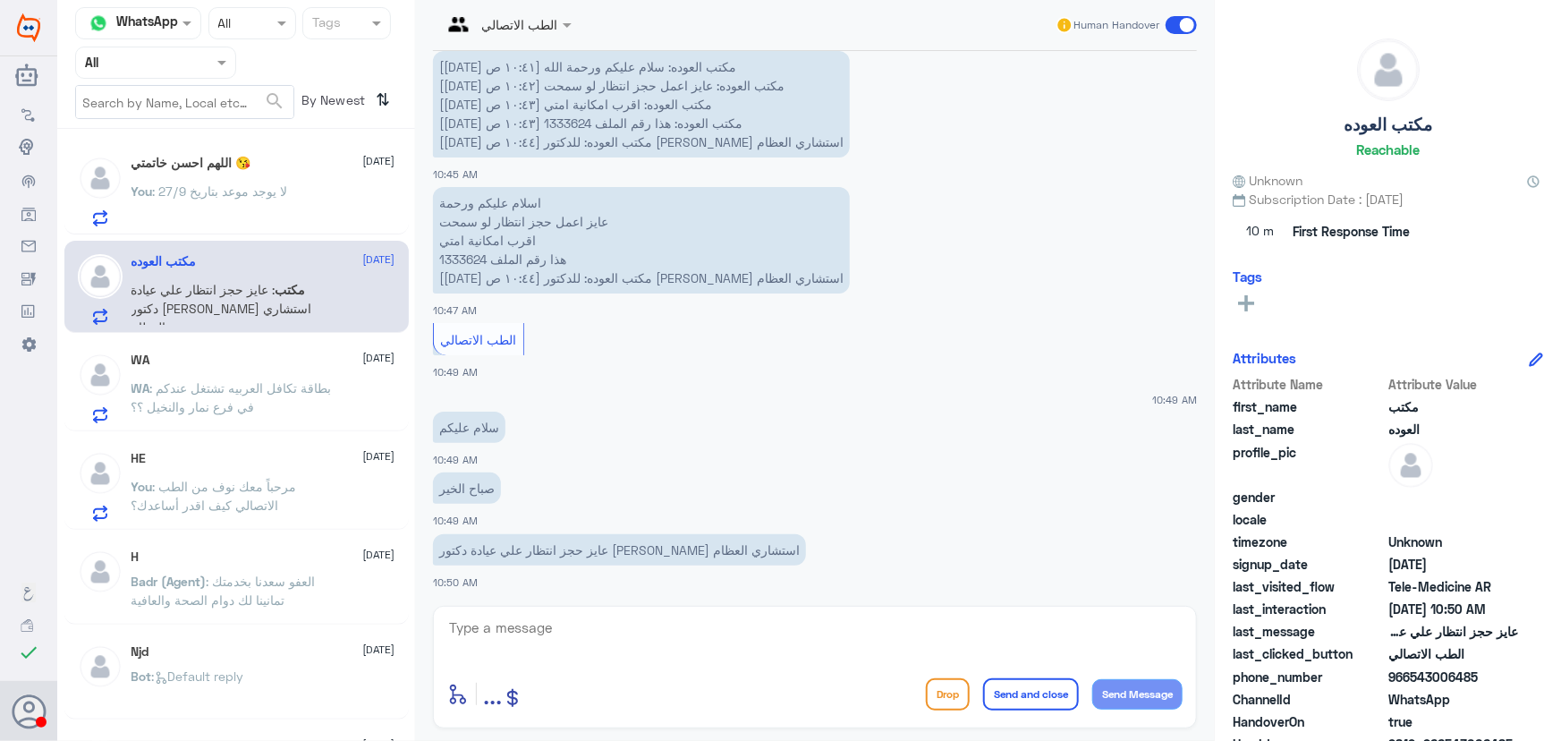
click at [274, 197] on span ": لا يوجد موعد بتاريخ 27/9" at bounding box center [220, 190] width 135 height 15
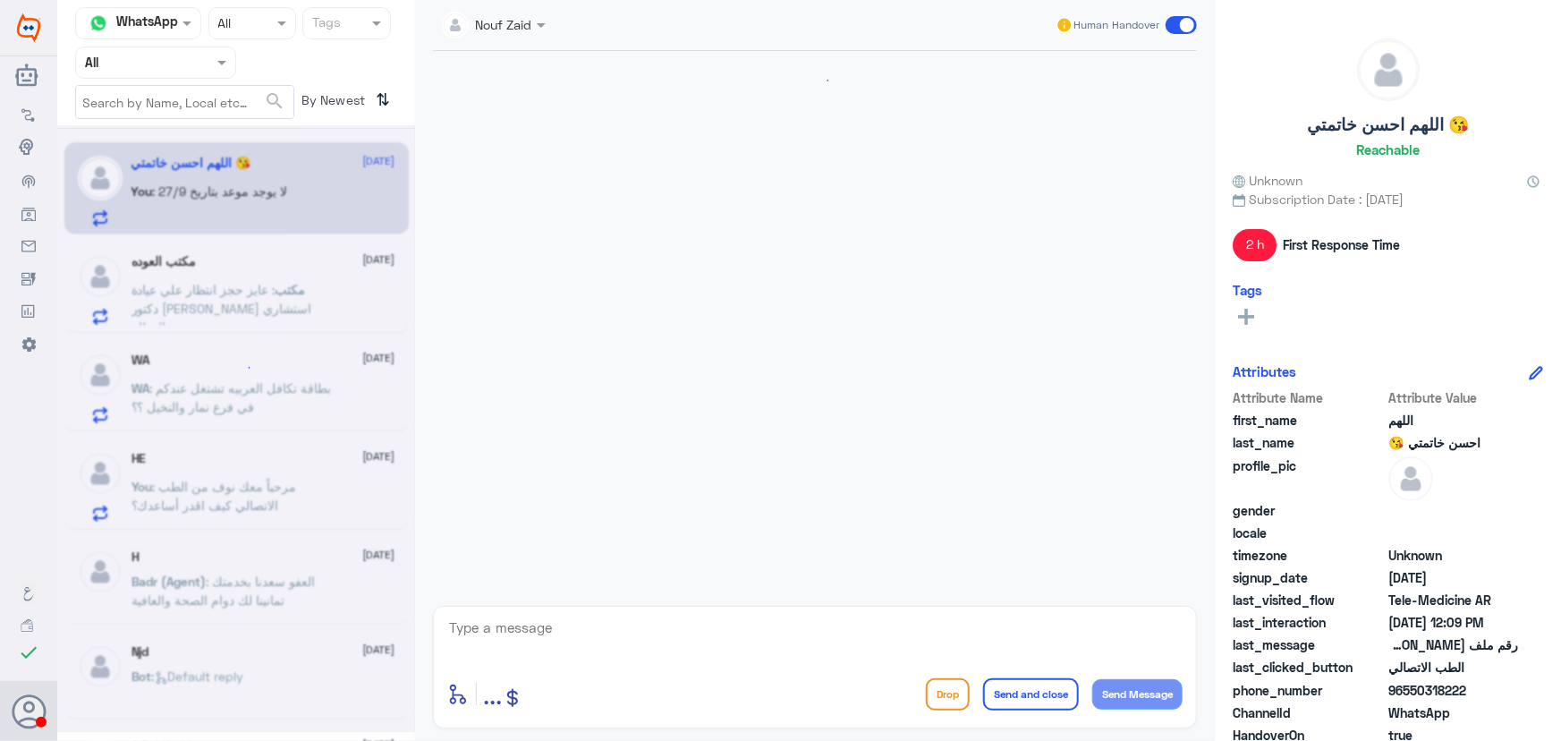
scroll to position [978, 0]
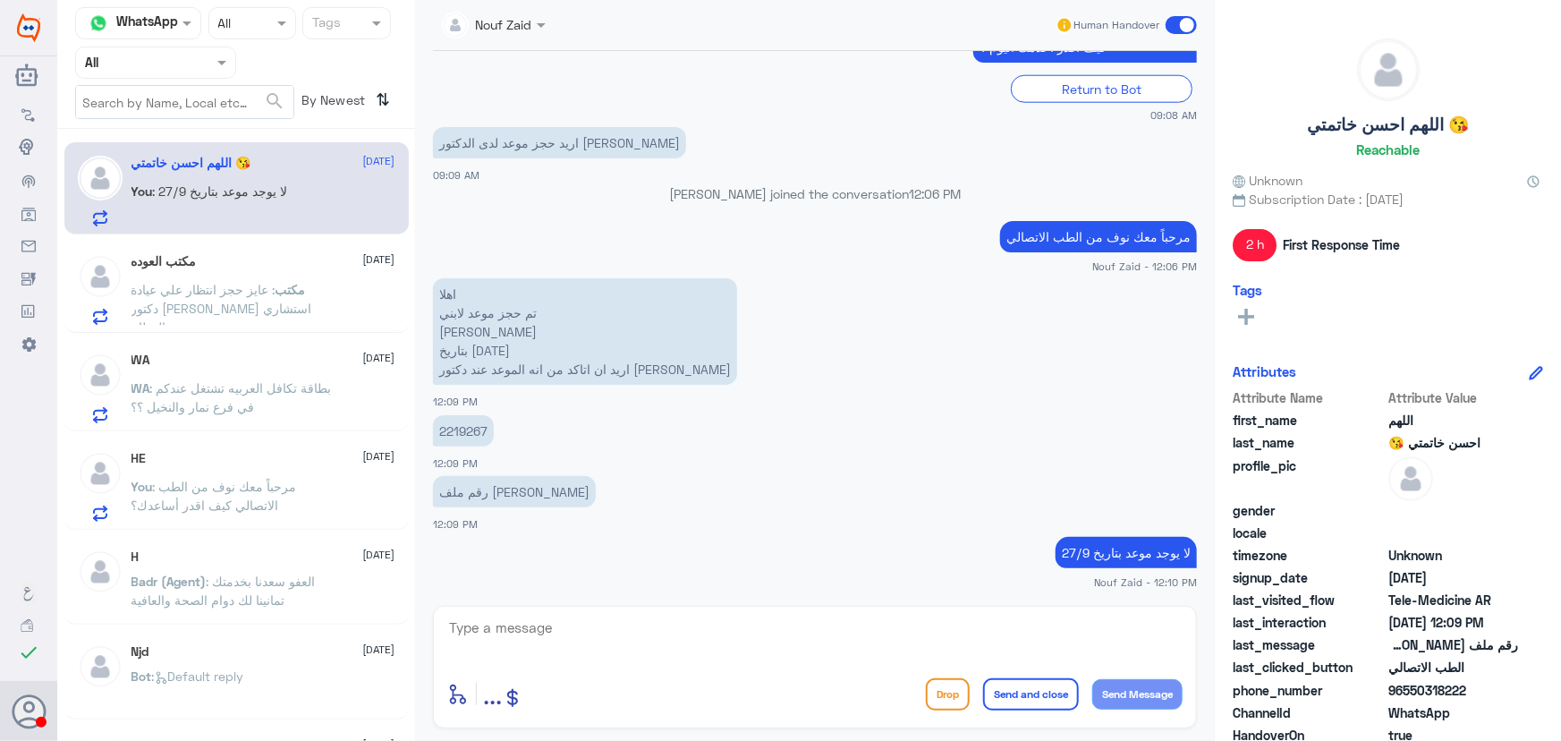
click at [306, 282] on span "مكتب" at bounding box center [291, 289] width 30 height 15
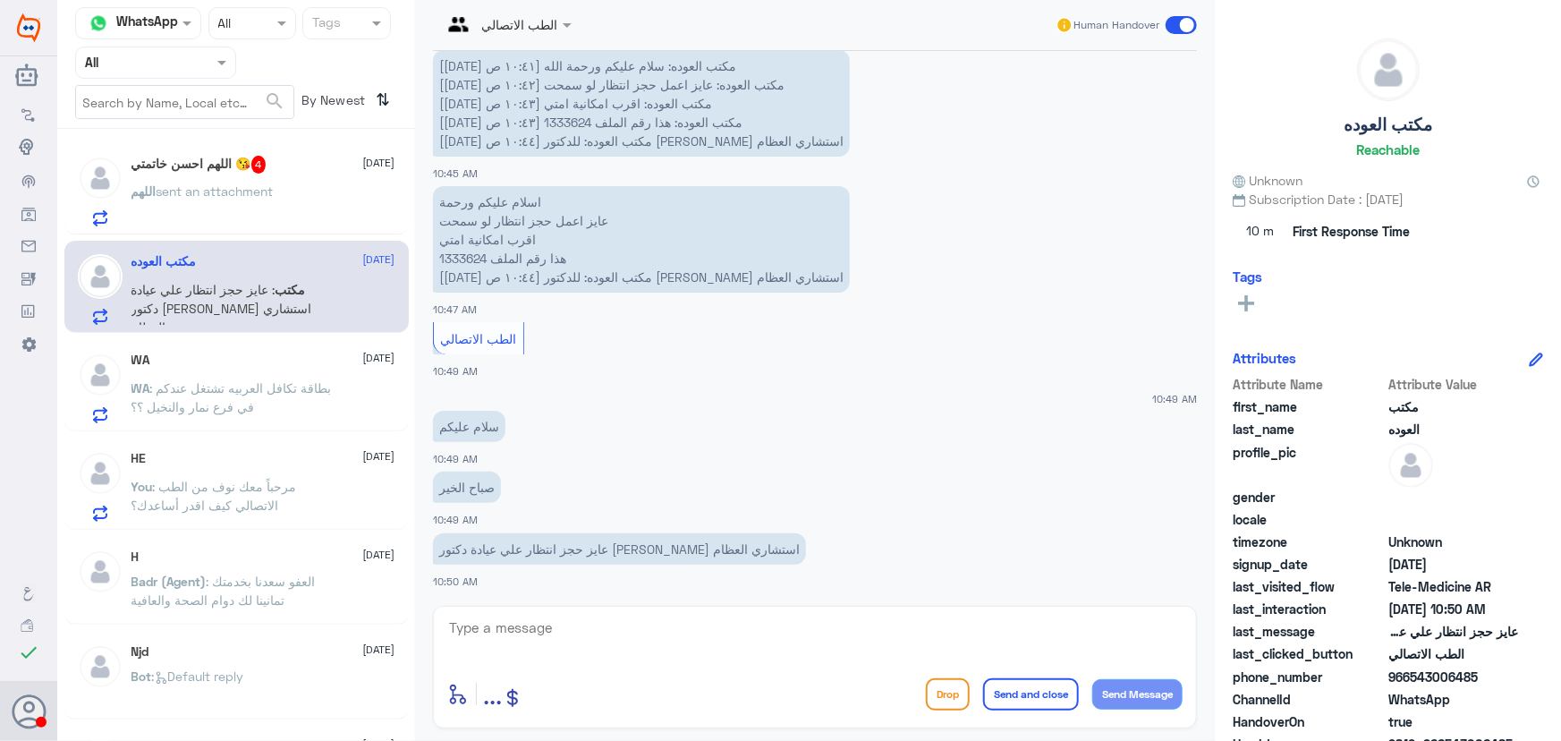
click at [321, 198] on div "اللهم sent an attachment" at bounding box center [264, 206] width 264 height 40
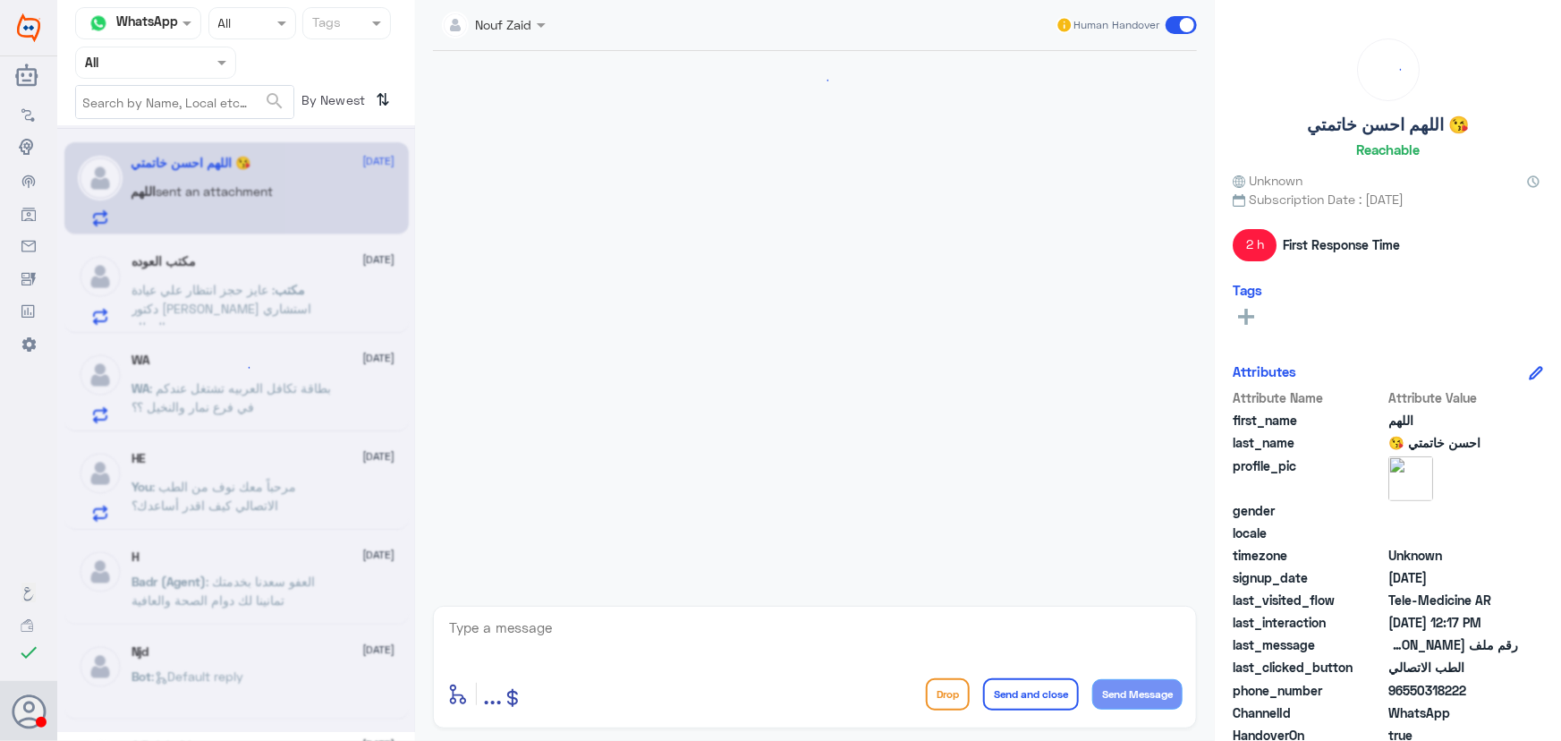
scroll to position [1135, 0]
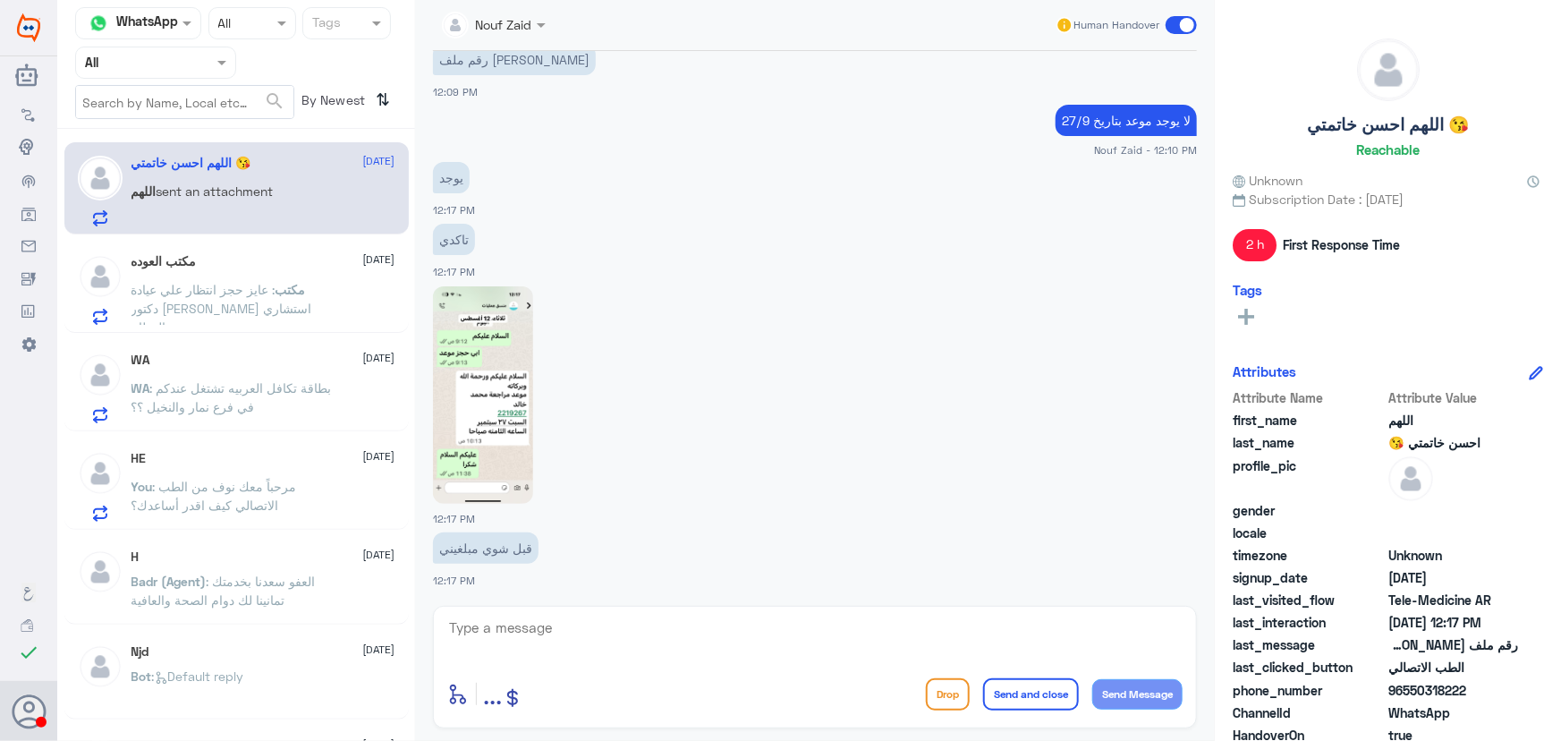
click at [749, 667] on div "enter flow name ... Drop Send and close Send Message" at bounding box center [815, 667] width 764 height 123
click at [733, 634] on textarea at bounding box center [814, 638] width 735 height 44
type textarea "h"
type textarea "ا"
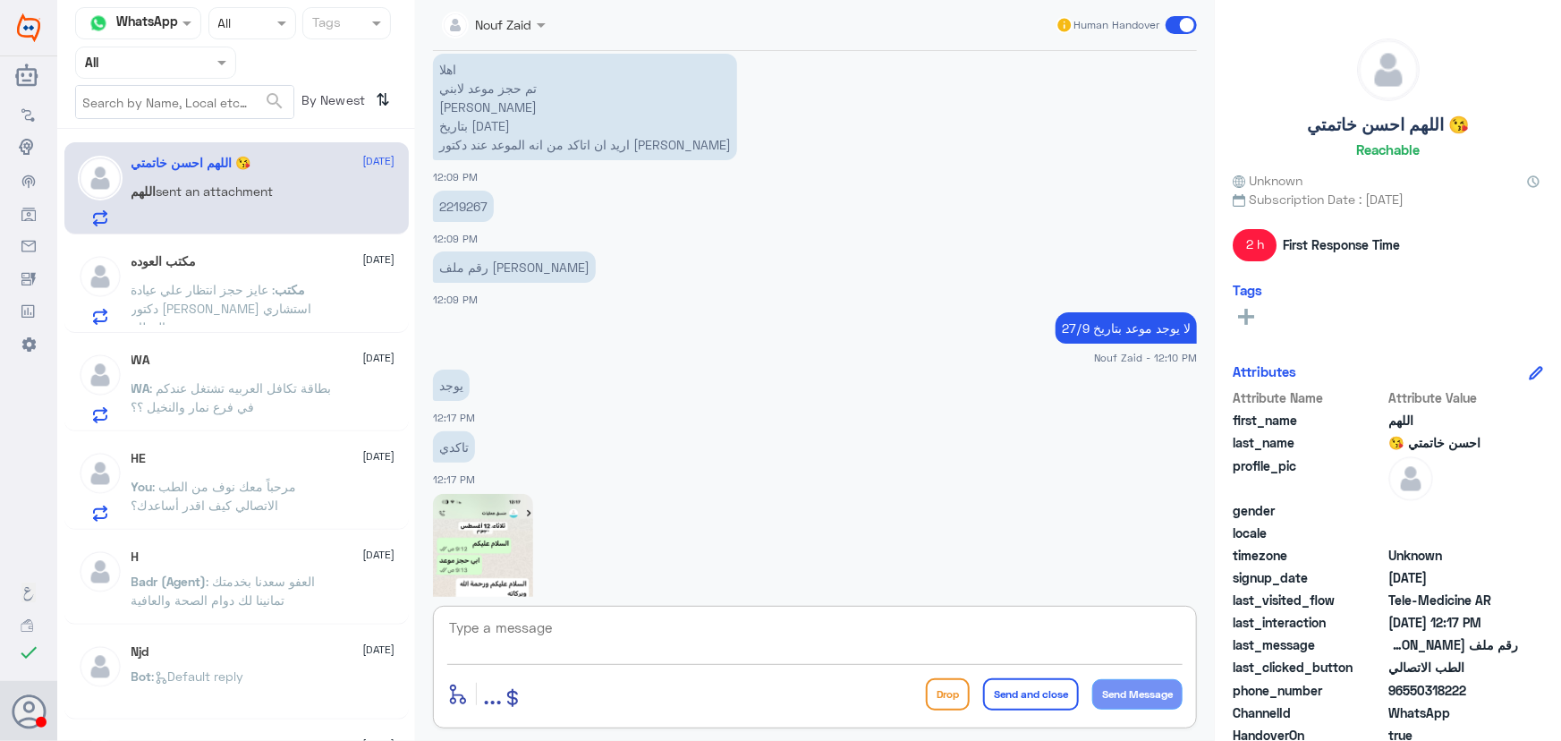
scroll to position [891, 0]
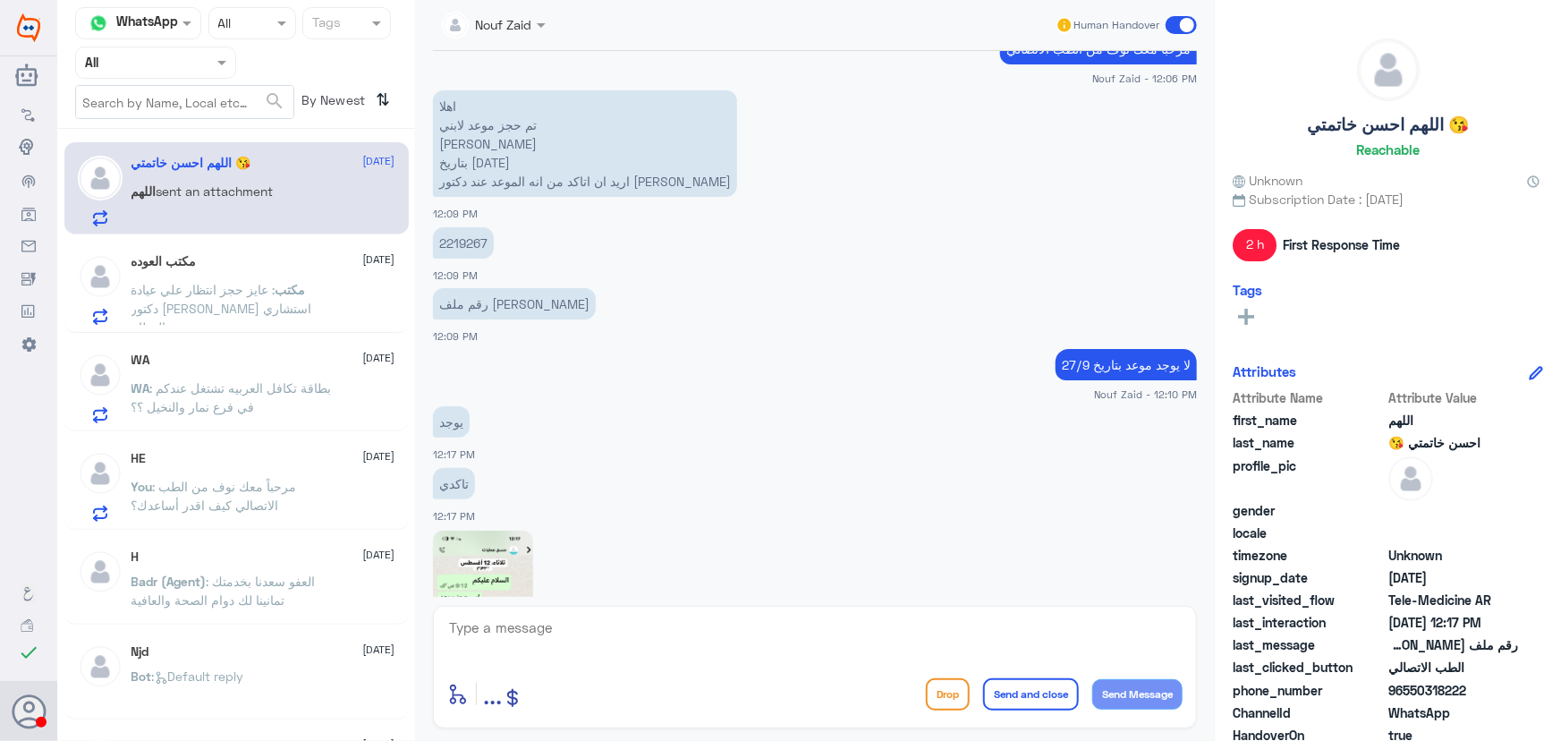
click at [465, 240] on p "2219267" at bounding box center [463, 242] width 61 height 31
copy p "2219267"
click at [699, 628] on textarea at bounding box center [814, 638] width 735 height 44
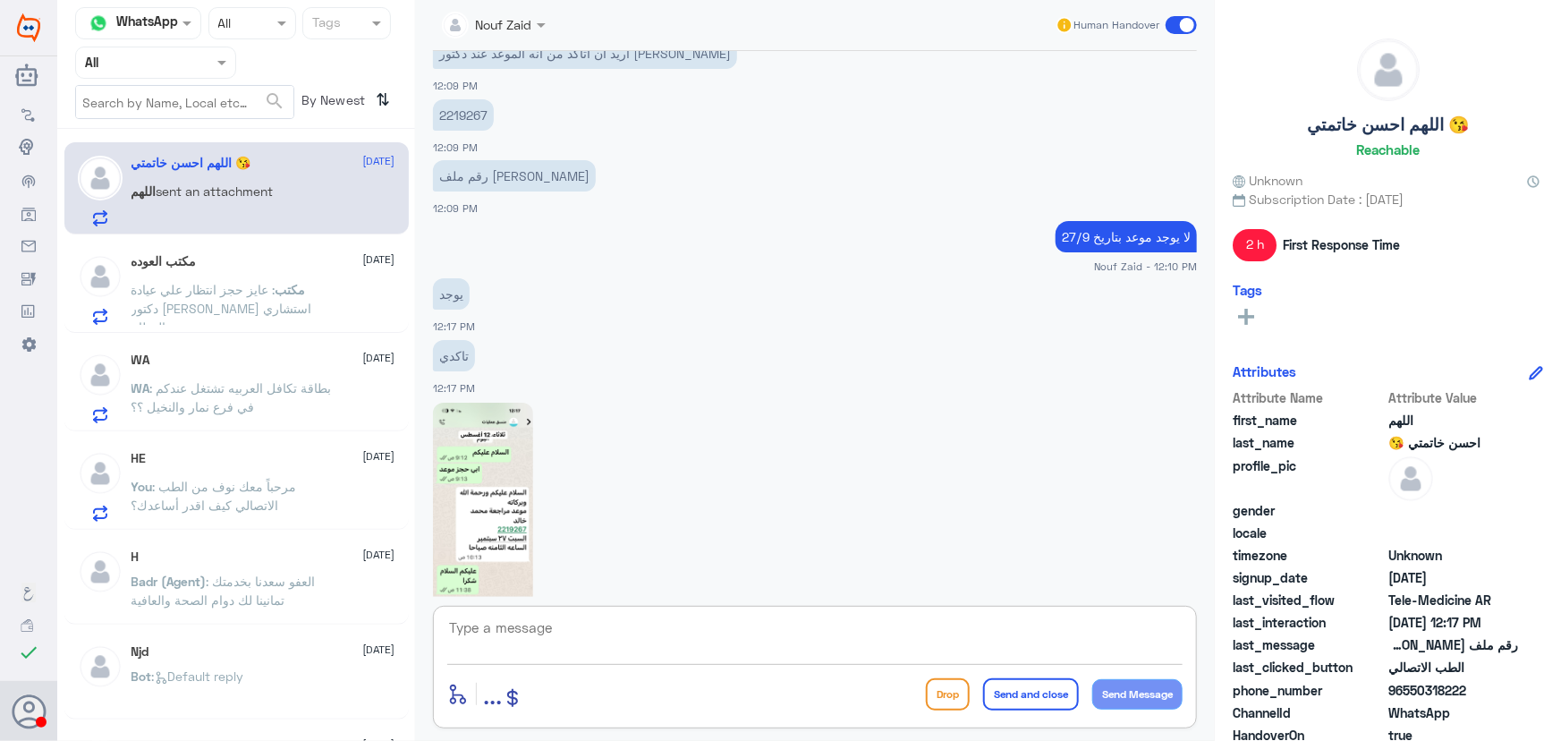
scroll to position [1135, 0]
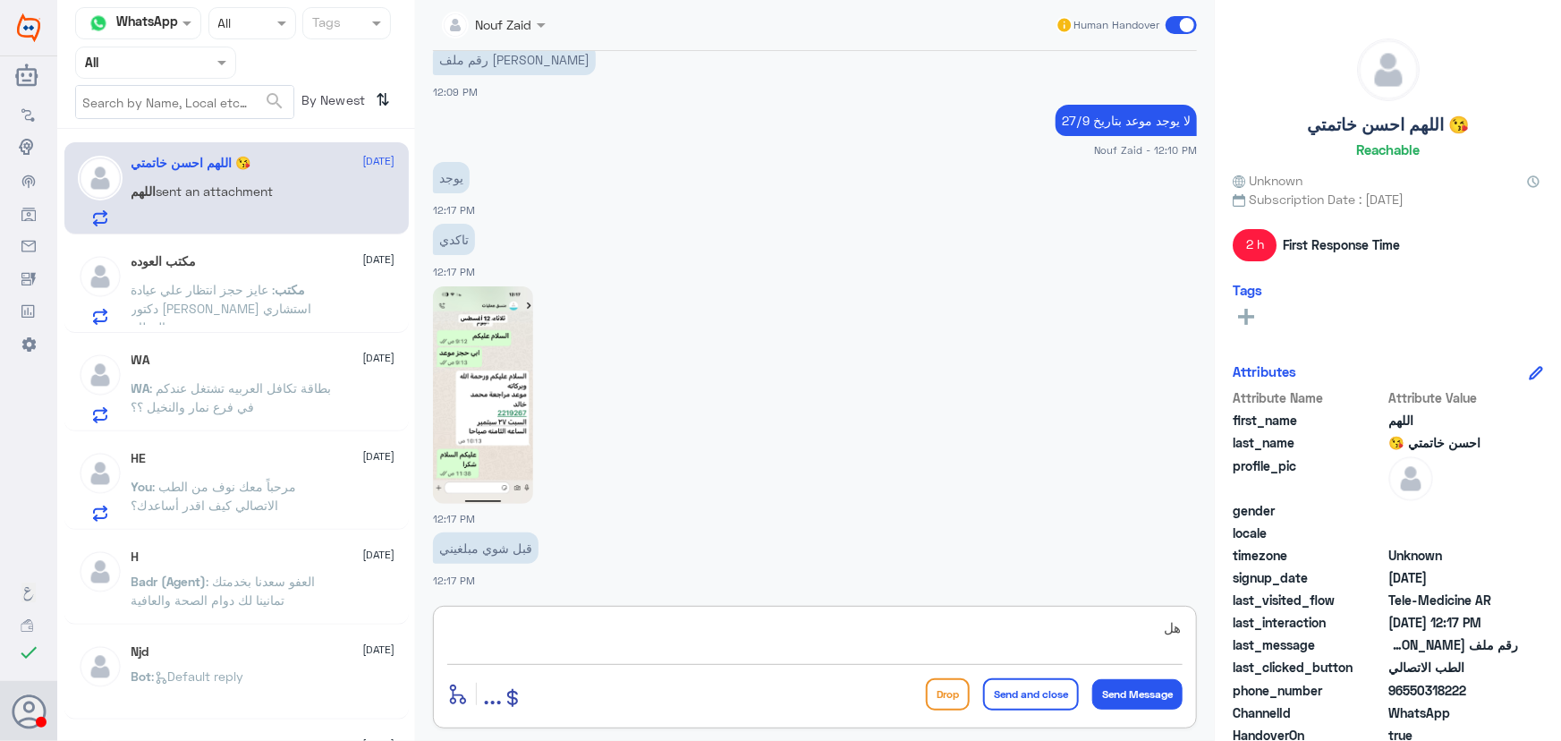
type textarea "ه"
type textarea "ا"
click at [690, 633] on textarea at bounding box center [814, 638] width 735 height 44
paste textarea "هنا الطب الاتصالي لكل مايخص الاستشارة الفورية من خلال التطبيق، يمكنك الاستفسار …"
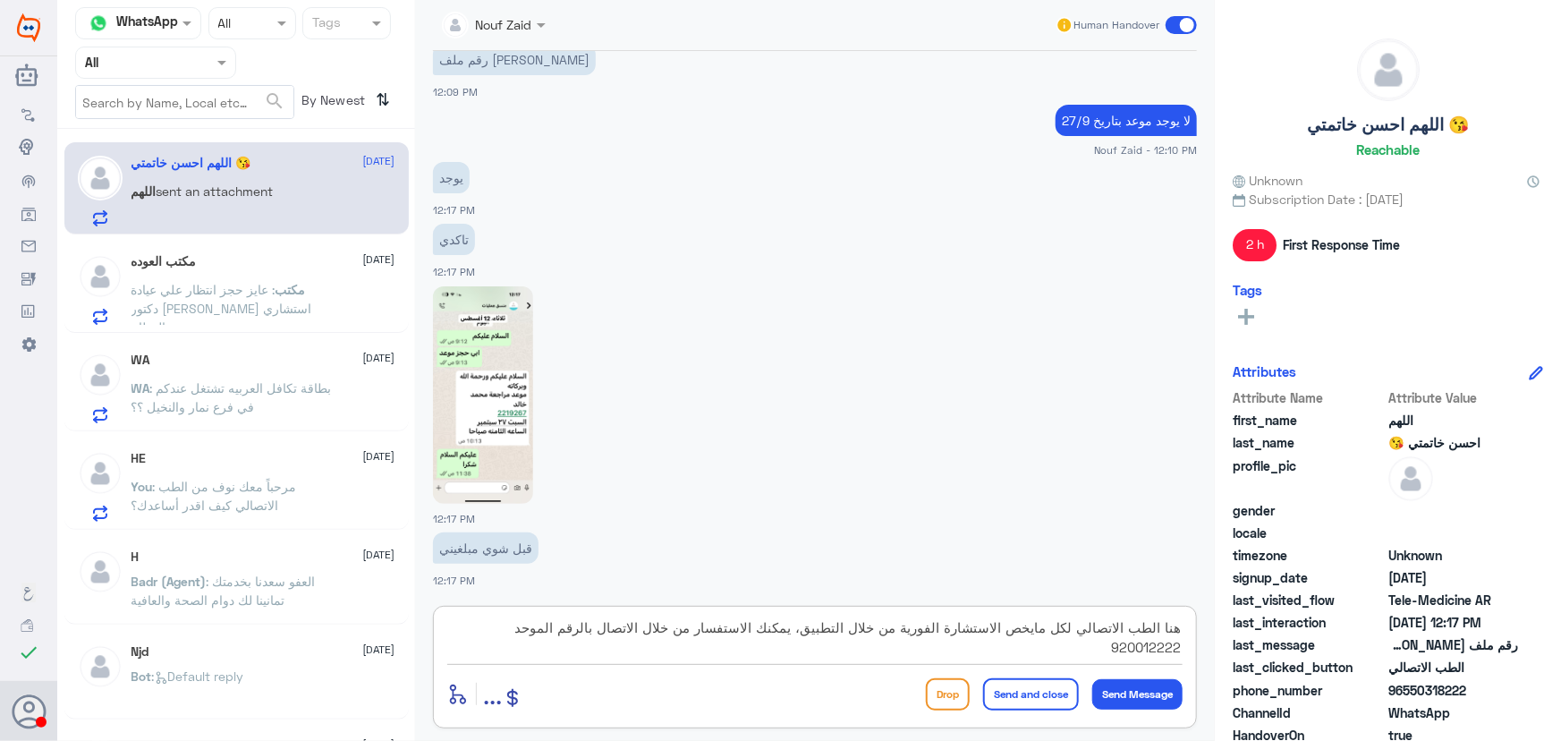
click at [804, 631] on textarea "هنا الطب الاتصالي لكل مايخص الاستشارة الفورية من خلال التطبيق، يمكنك الاستفسار …" at bounding box center [814, 638] width 735 height 44
click at [1177, 622] on textarea "هنا الطب الاتصالي لكل مايخص الاستشارة الفورية من خلال التطبيق، يمكنك الاستفسار …" at bounding box center [814, 638] width 735 height 44
click at [1075, 631] on textarea "ممكن مايظهر عني لان هنا الطب الاتصالي لكل مايخص الاستشارة الفورية من خلال التطب…" at bounding box center [814, 638] width 735 height 44
type textarea "ممكن مايظهر عندي لان هنا الطب الاتصالي لكل مايخص الاستشارة الفورية من خلال التط…"
click at [1025, 692] on button "Send and close" at bounding box center [1031, 694] width 96 height 32
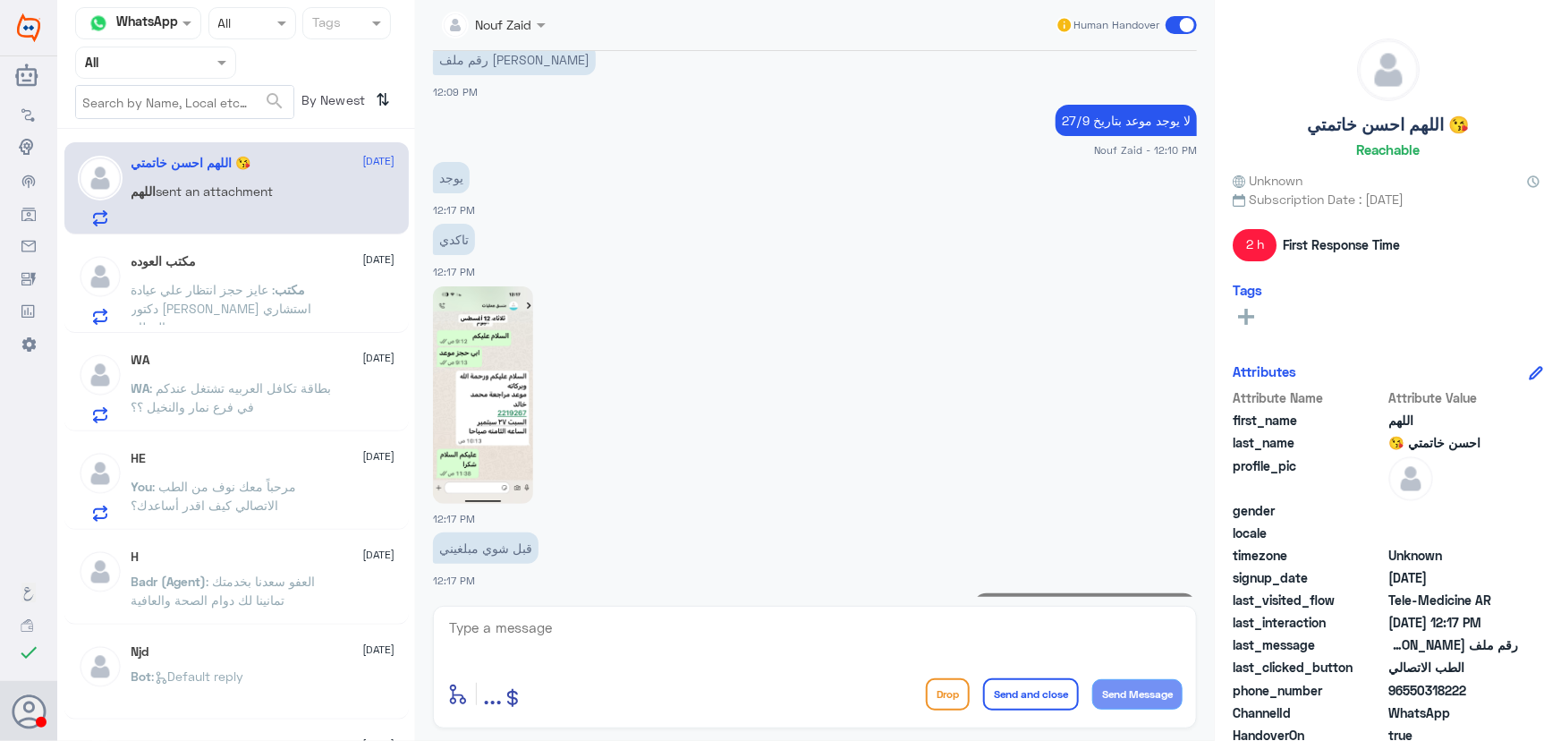
scroll to position [1249, 0]
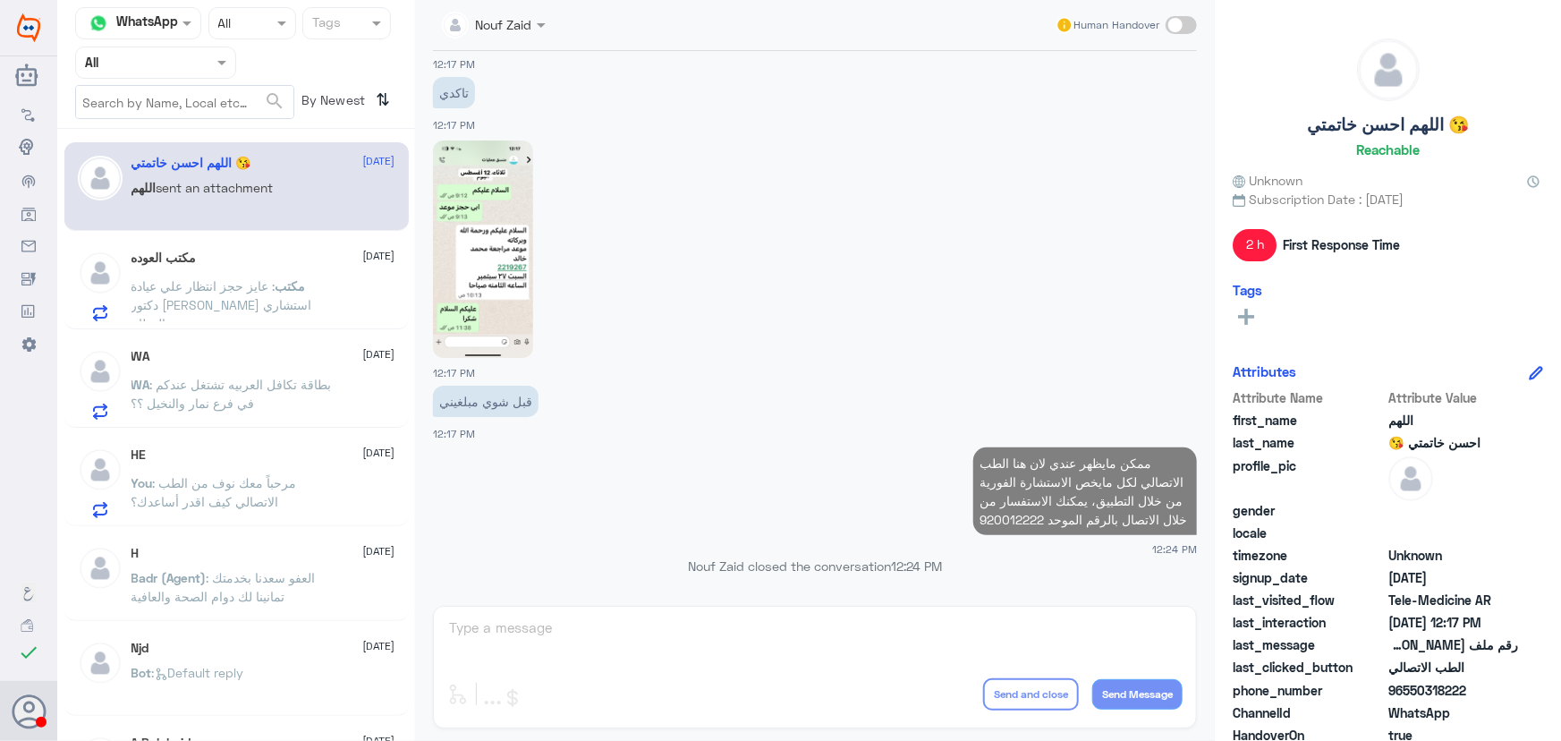
click at [259, 267] on div "مكتب العوده 30 August مكتب : عايز حجز انتظار علي عيادة دكتور عبدالعزيز الاحيدب …" at bounding box center [264, 286] width 264 height 71
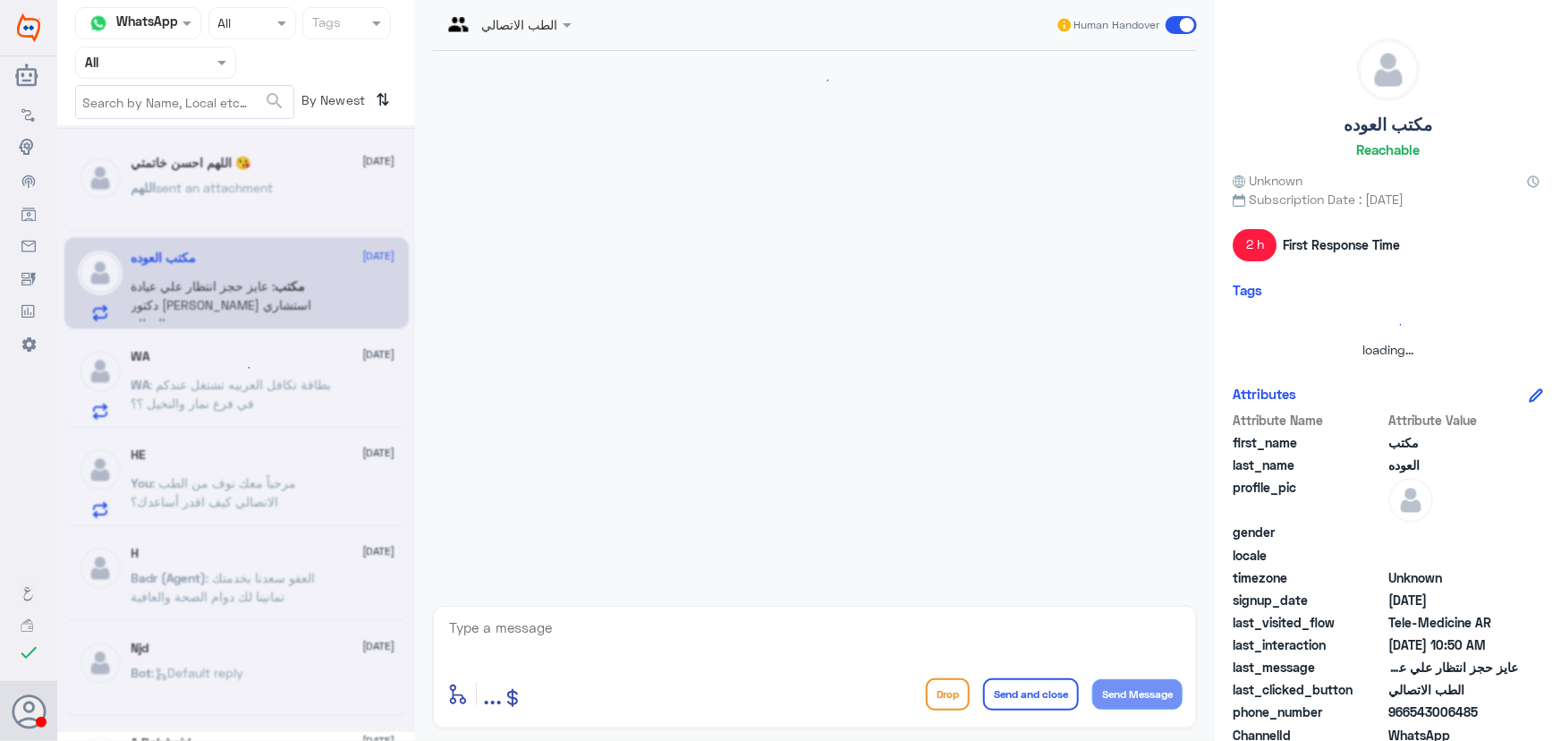
scroll to position [1585, 0]
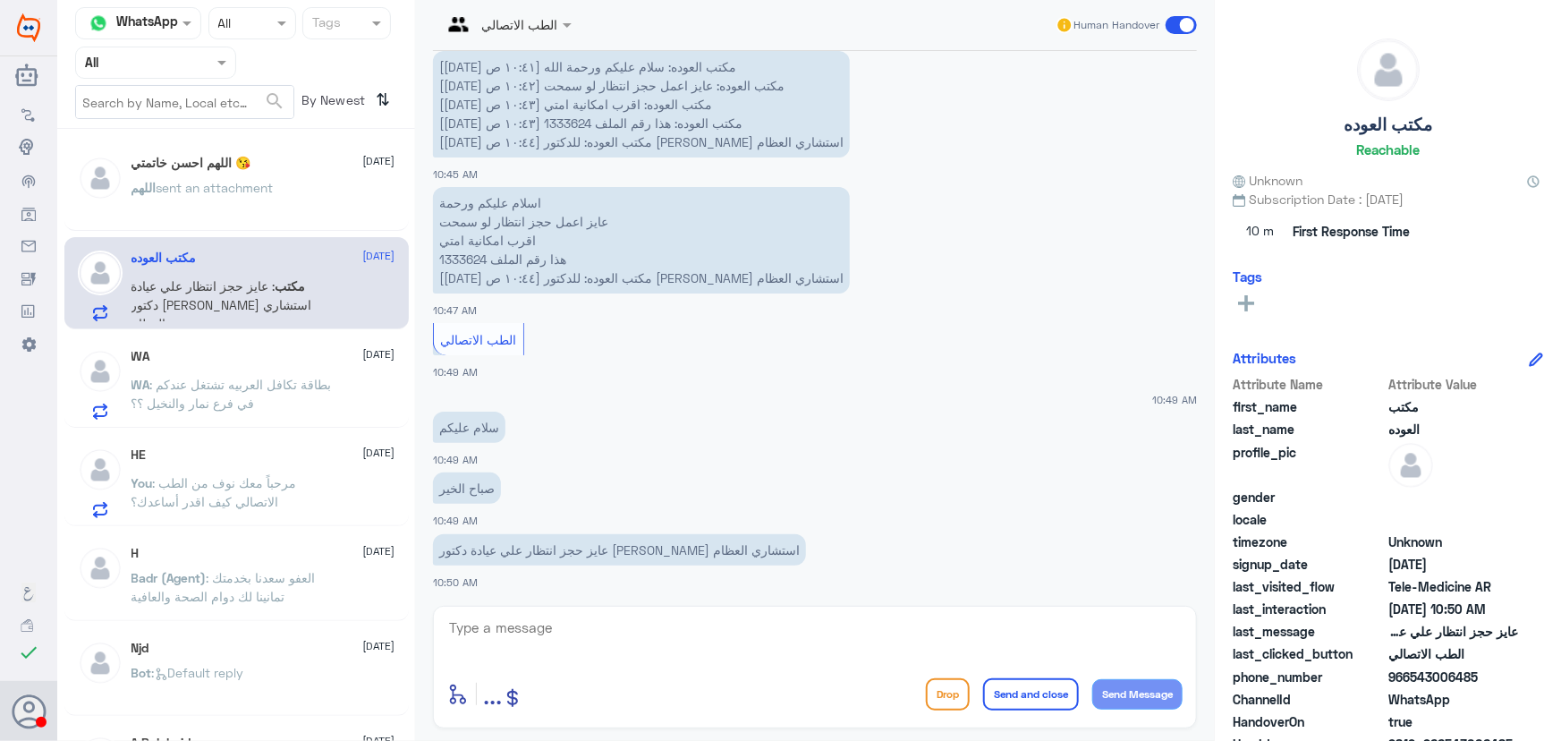
click at [287, 175] on div "اللهم احسن خاتمتي 😘 30 August اللهم sent an attachment" at bounding box center [264, 189] width 264 height 67
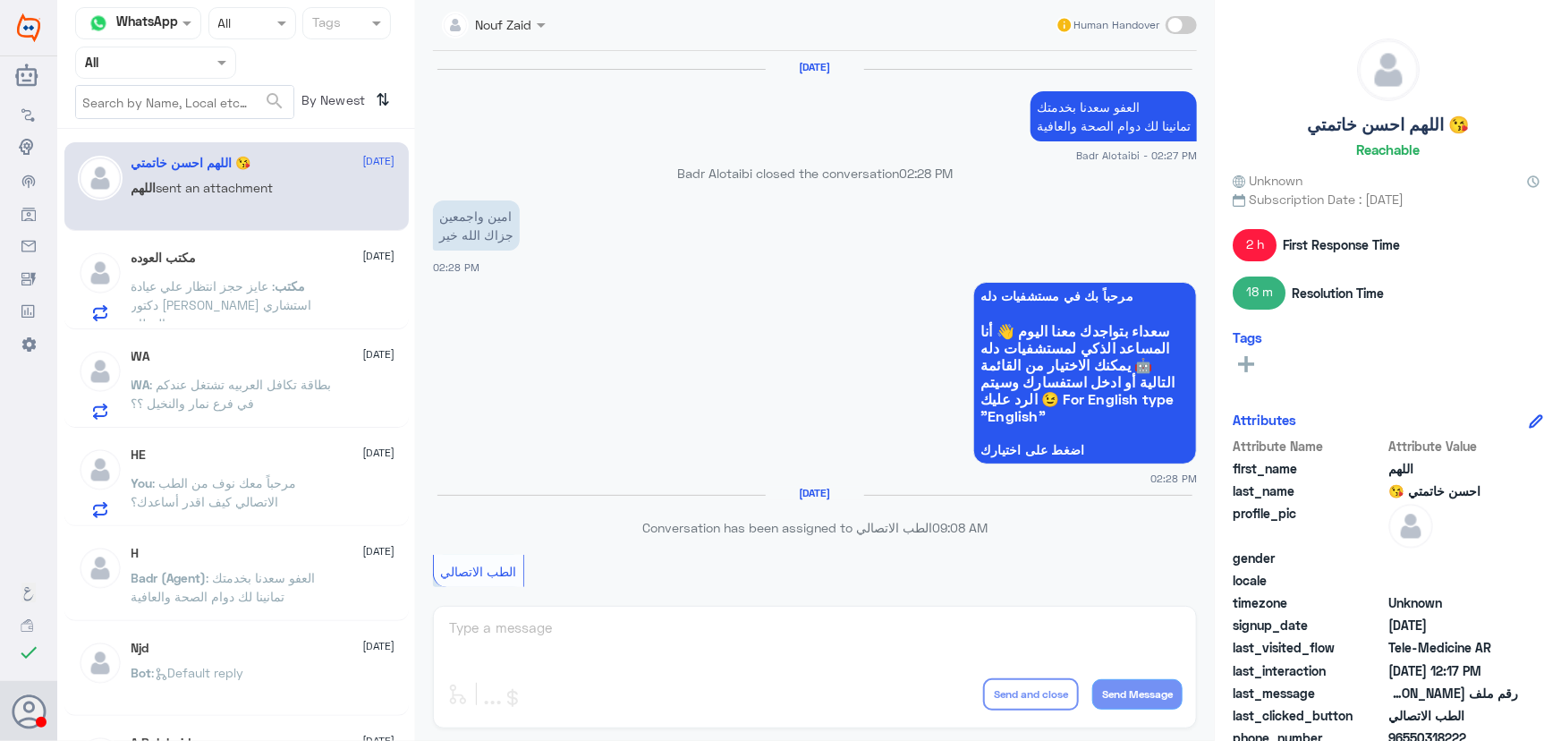
scroll to position [1107, 0]
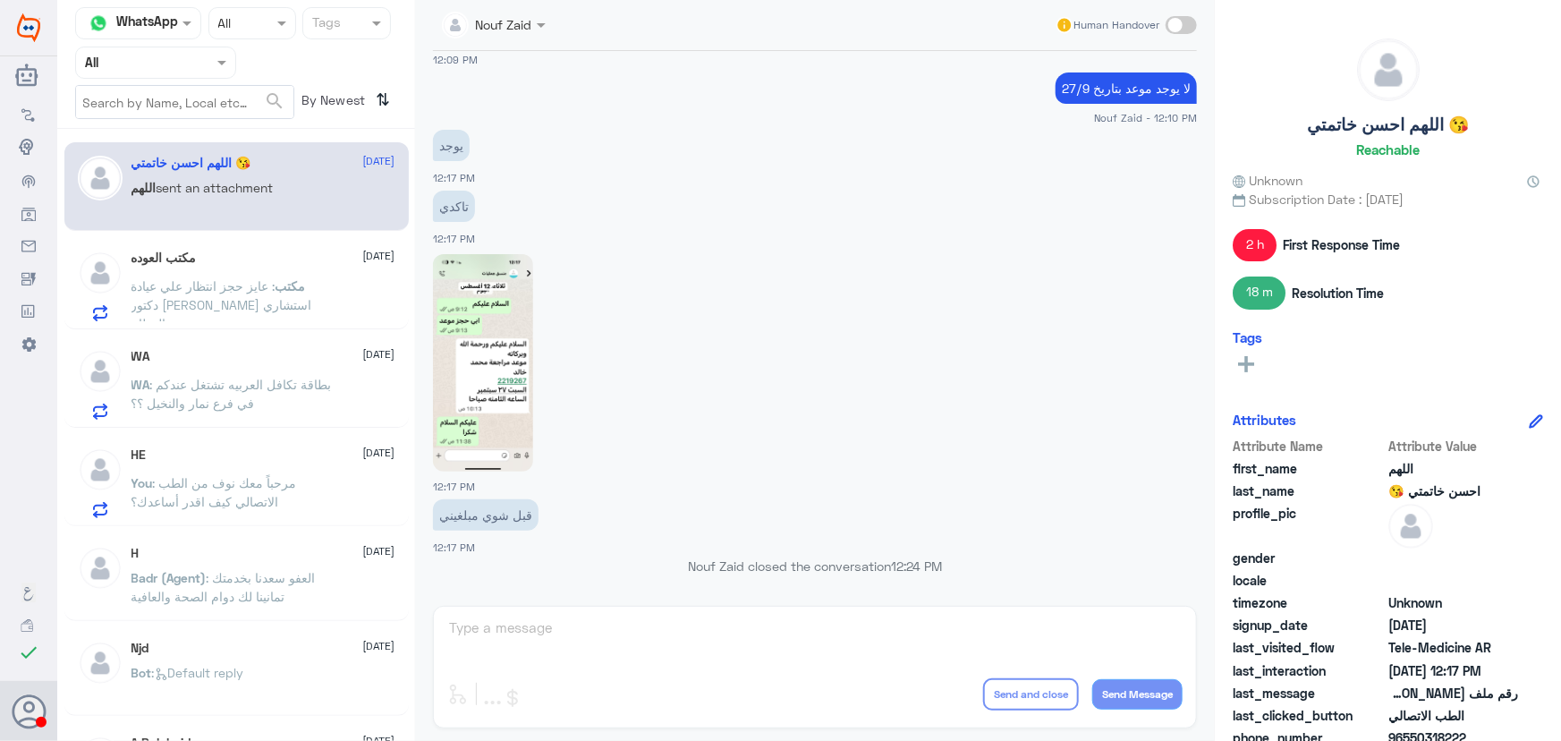
click at [242, 272] on div "مكتب العوده 30 August مكتب : عايز حجز انتظار علي عيادة دكتور عبدالعزيز الاحيدب …" at bounding box center [264, 286] width 264 height 71
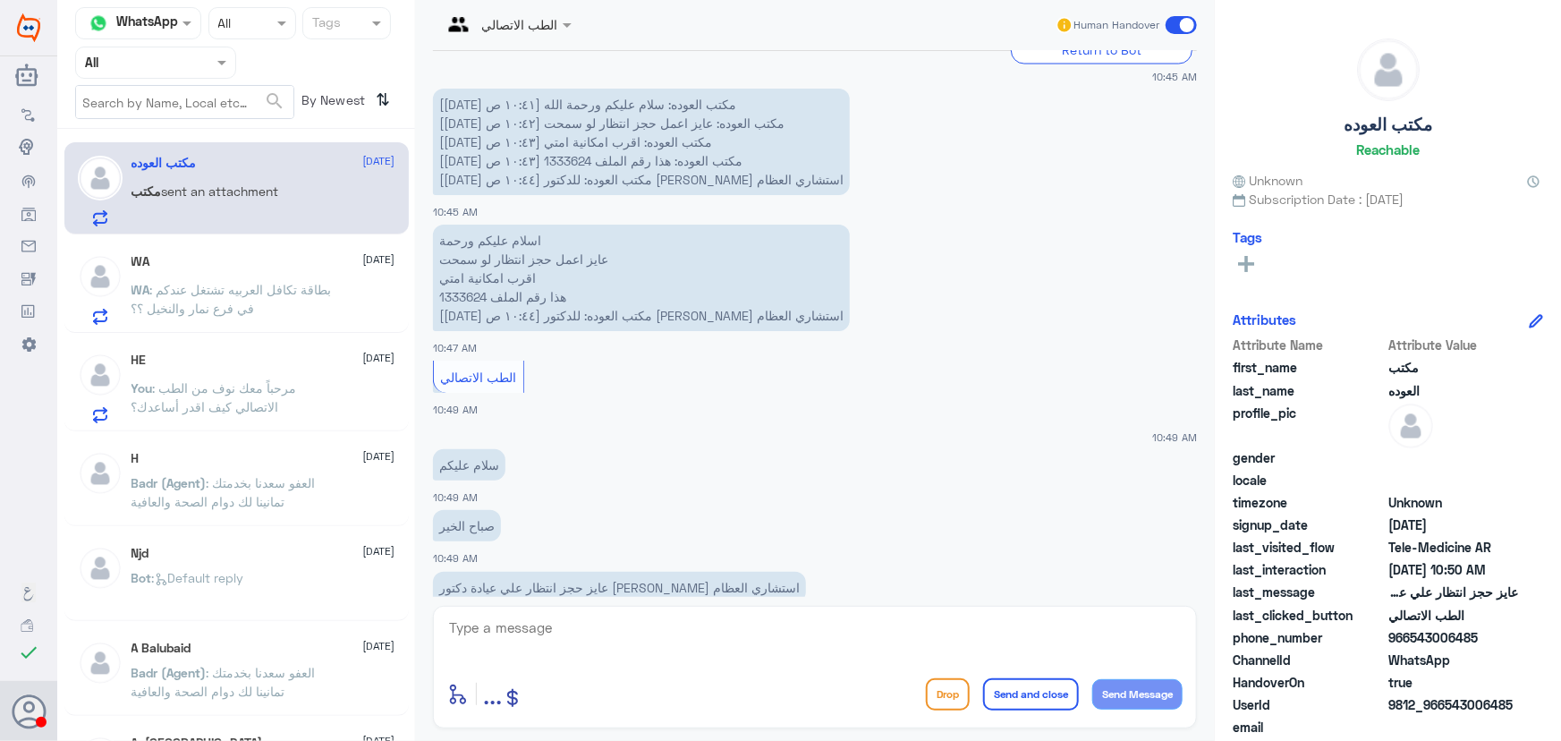
scroll to position [1585, 0]
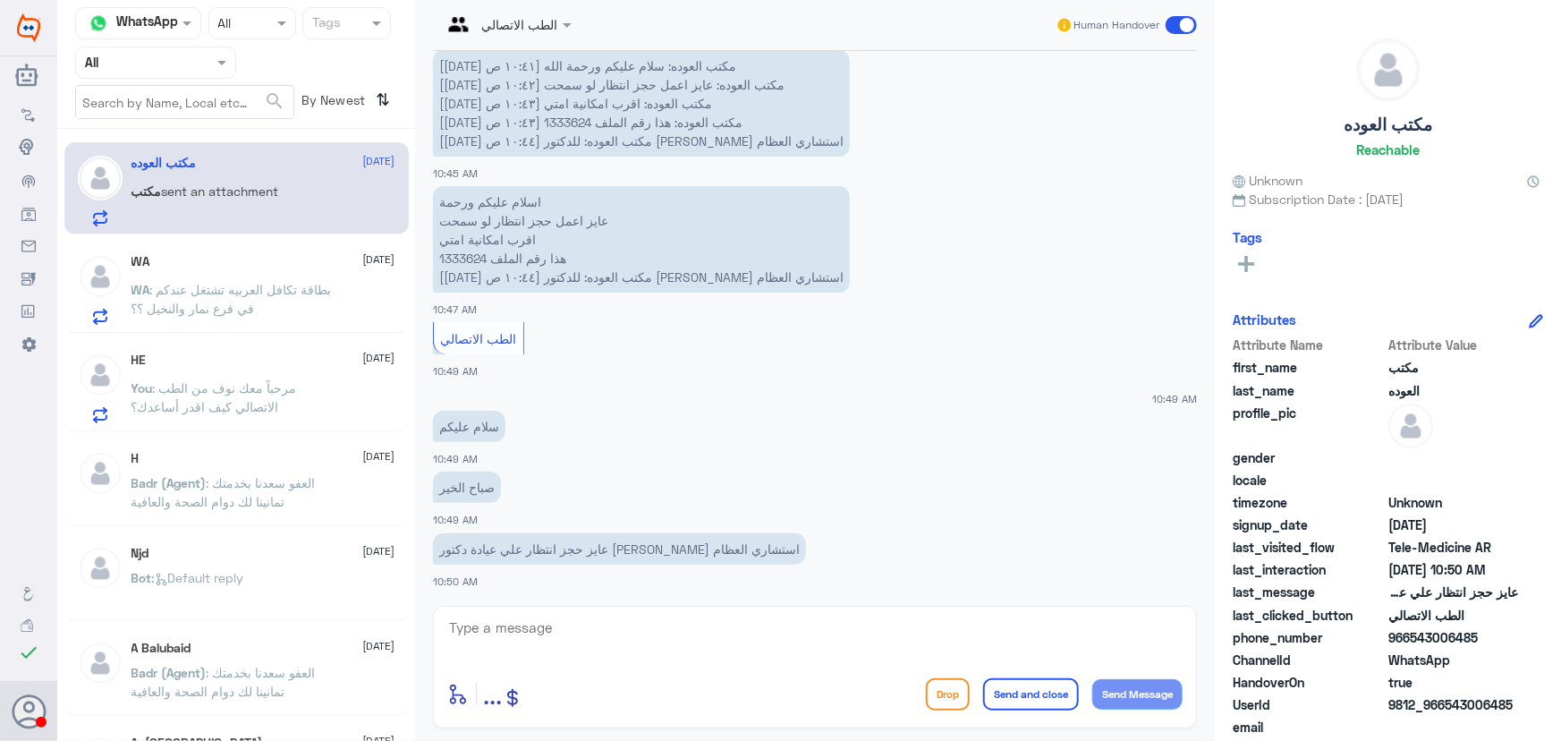
click at [633, 642] on textarea at bounding box center [814, 638] width 735 height 44
click at [449, 621] on textarea at bounding box center [814, 638] width 735 height 44
paste textarea "هنا الطب الاتصالي لكل مايخص الاستشارة الفورية من خلال التطبيق، يمكنك الاستفسار …"
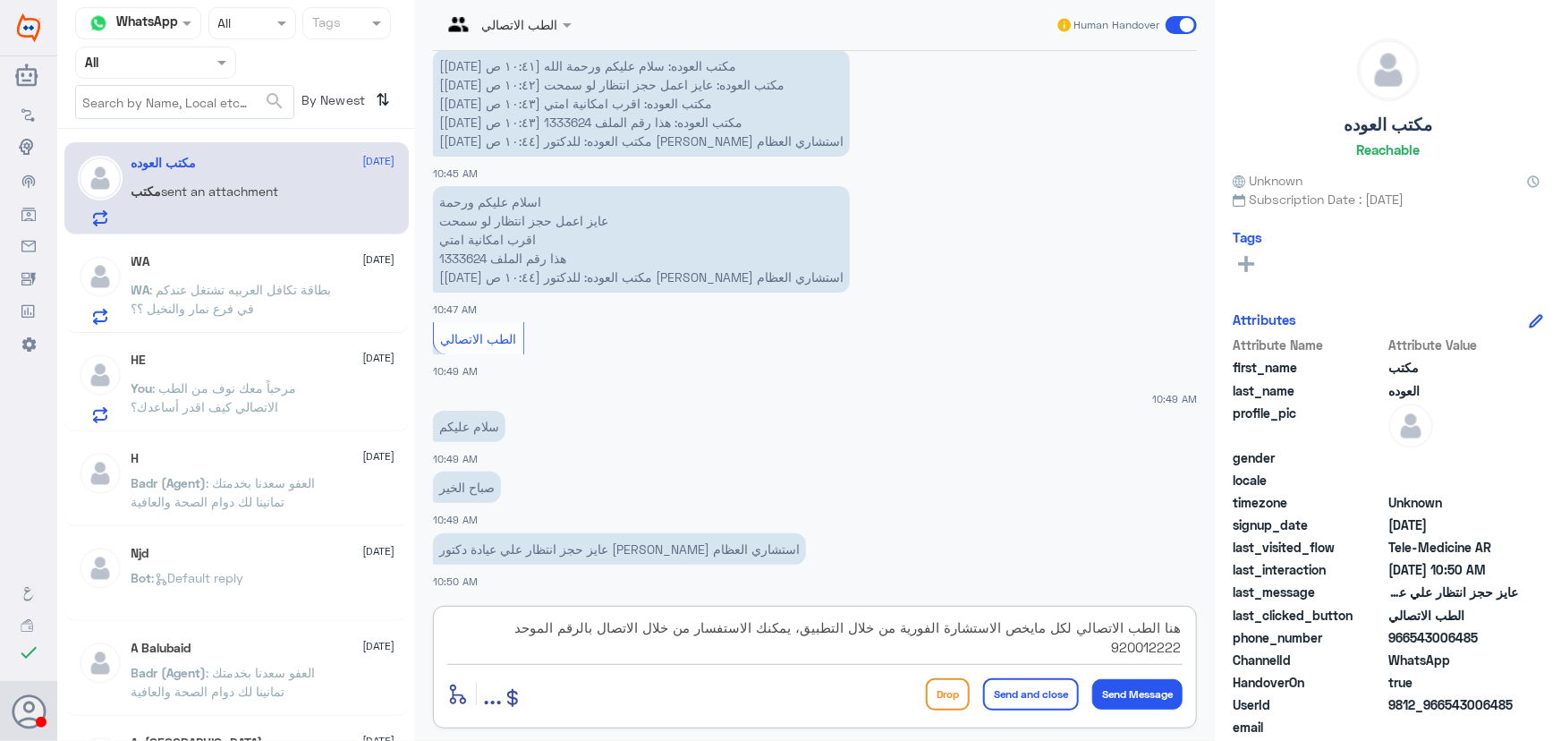
drag, startPoint x: 705, startPoint y: 623, endPoint x: 765, endPoint y: 626, distance: 60.1
click at [765, 626] on textarea "هنا الطب الاتصالي لكل مايخص الاستشارة الفورية من خلال التطبيق، يمكنك الاستفسار …" at bounding box center [814, 638] width 735 height 44
type textarea "هنا الطب الاتصالي لكل مايخص الاستشارة الفورية من خلال التطبيق، يمكنك حجز موعد ا…"
click at [996, 706] on button "Send and close" at bounding box center [1031, 694] width 96 height 32
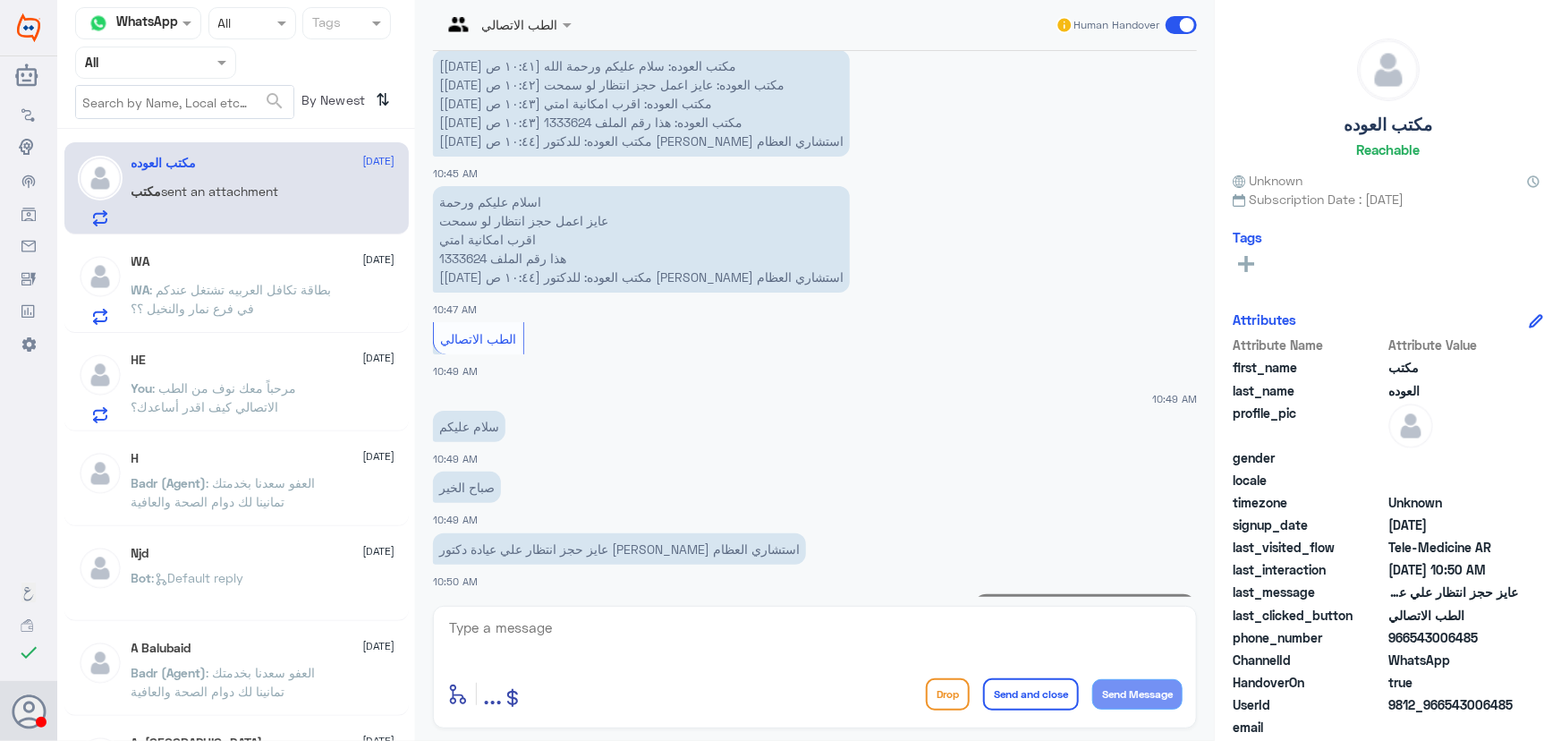
scroll to position [1699, 0]
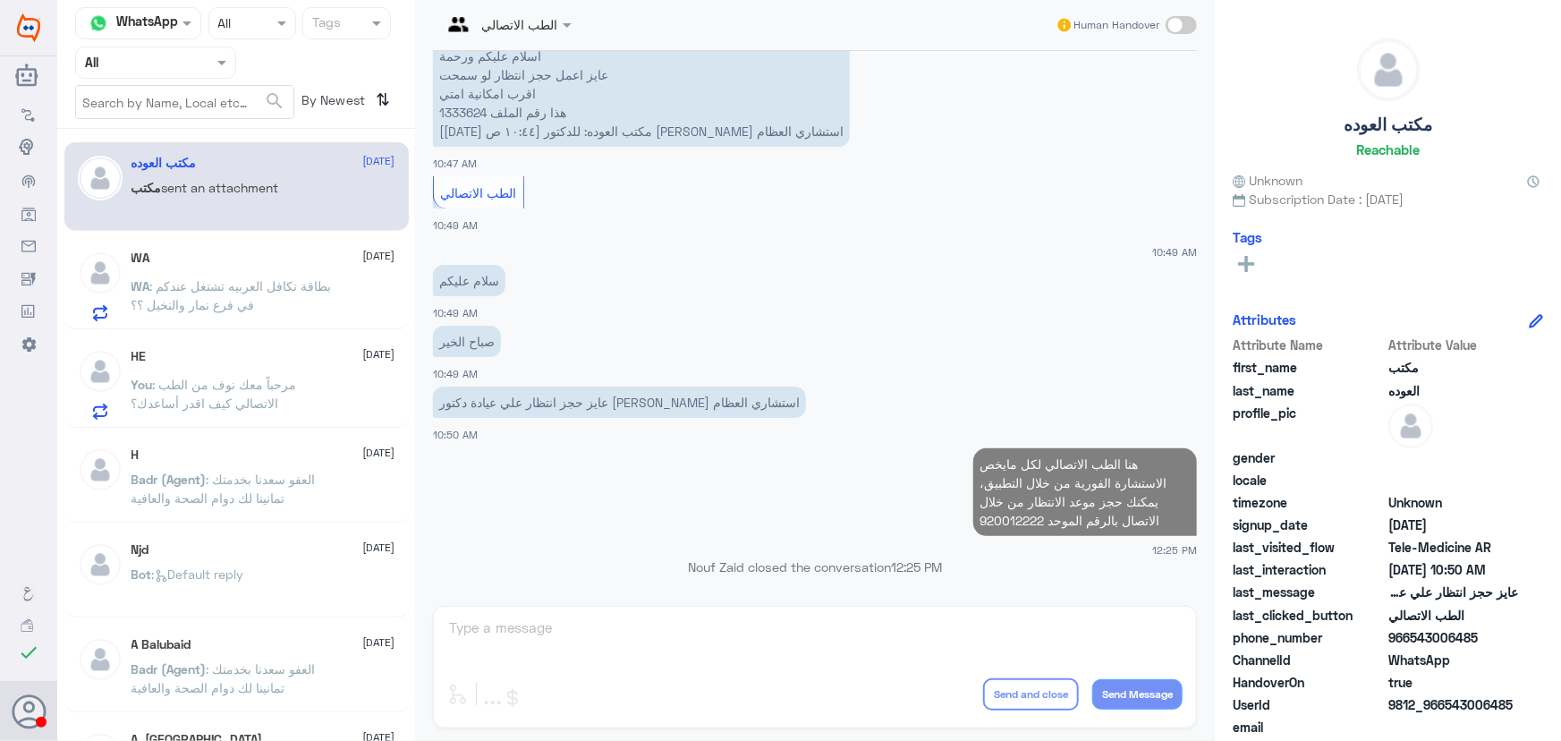
click at [222, 266] on div "WA 29 August WA : بطاقة تكافل العربيه تشتغل عندكم في فرع نمار والنخيل ؟؟" at bounding box center [264, 286] width 264 height 71
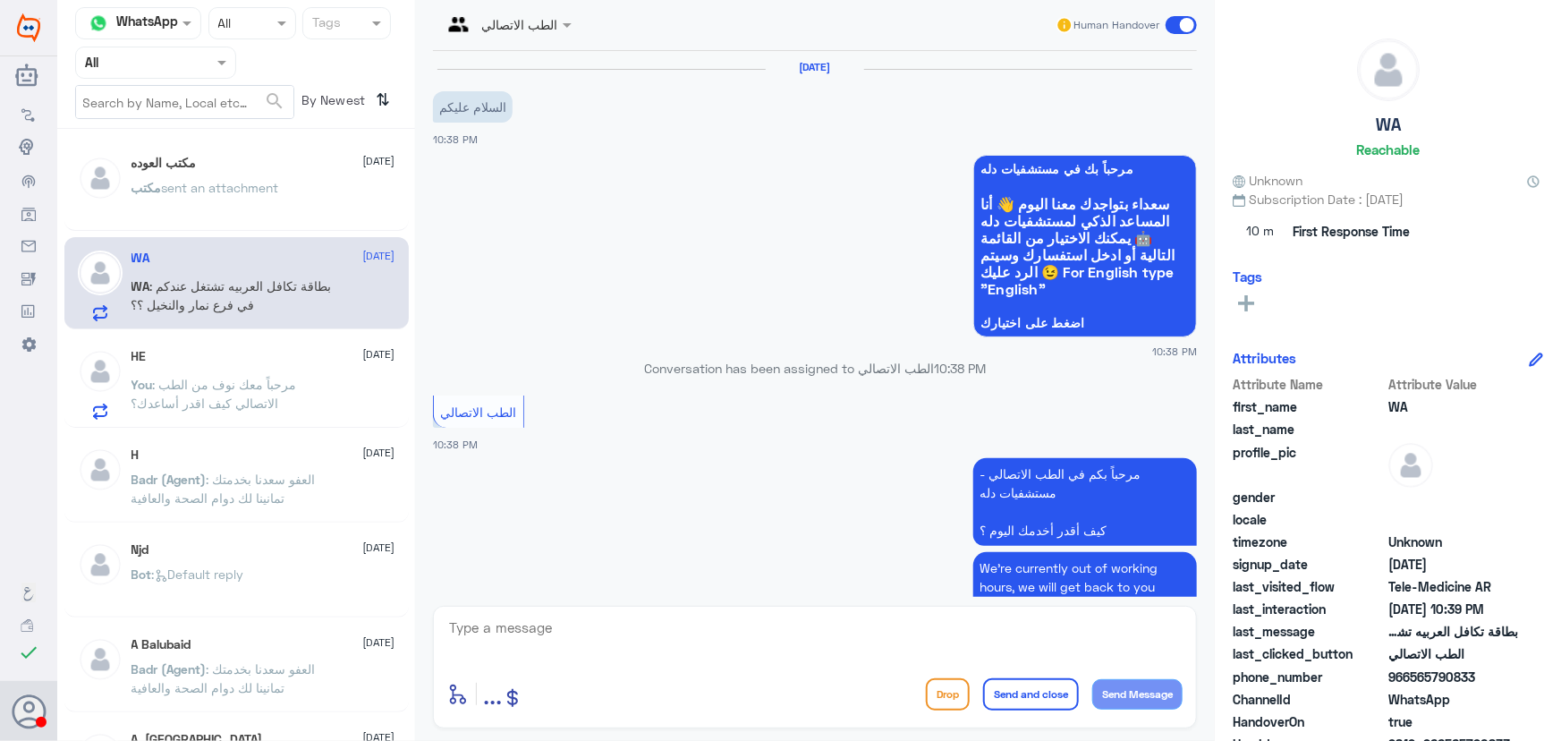
scroll to position [208, 0]
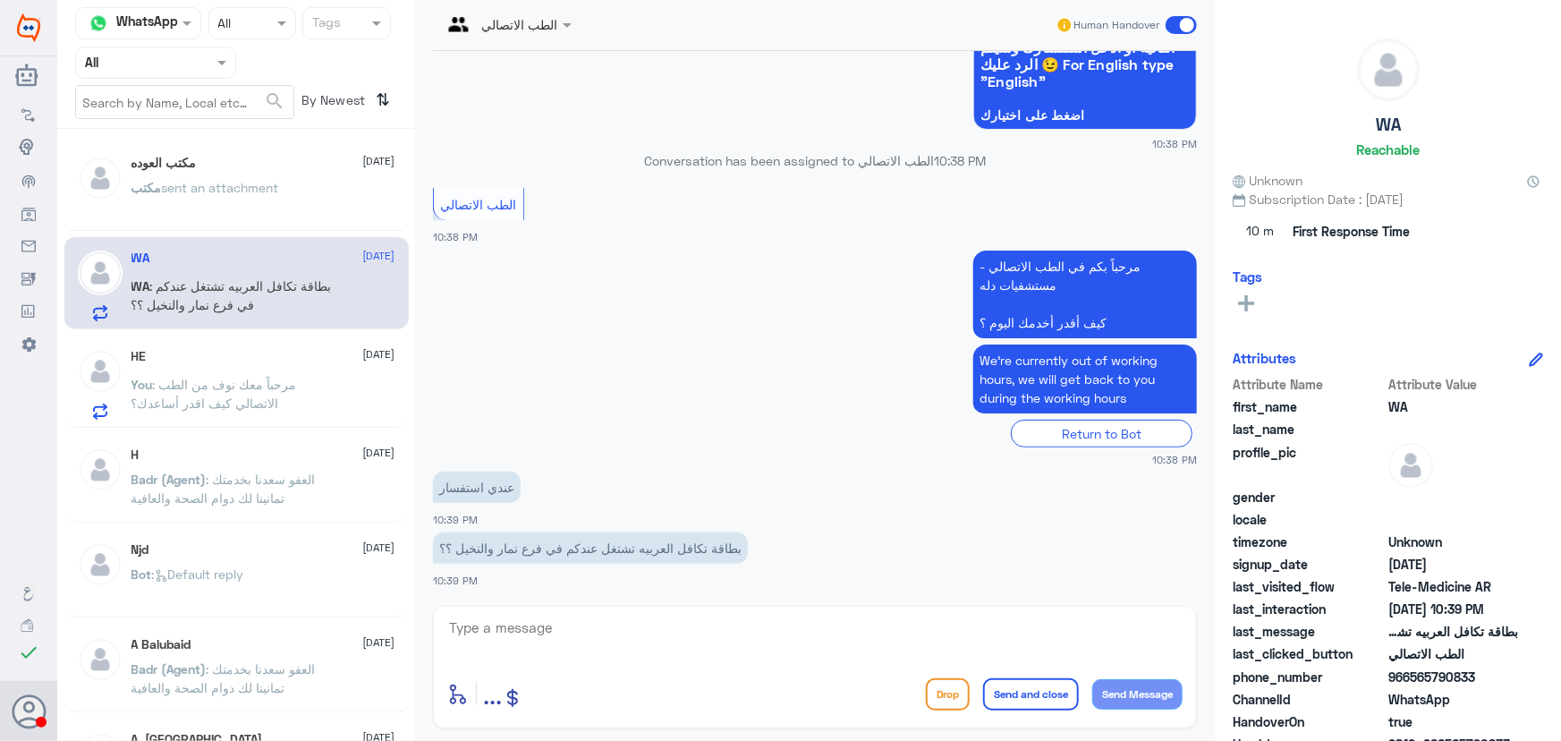
click at [738, 641] on textarea at bounding box center [814, 638] width 735 height 44
click at [191, 394] on span ": مرحباً معك نوف من الطب الاتصالي كيف اقدر أساعدك؟" at bounding box center [215, 394] width 166 height 34
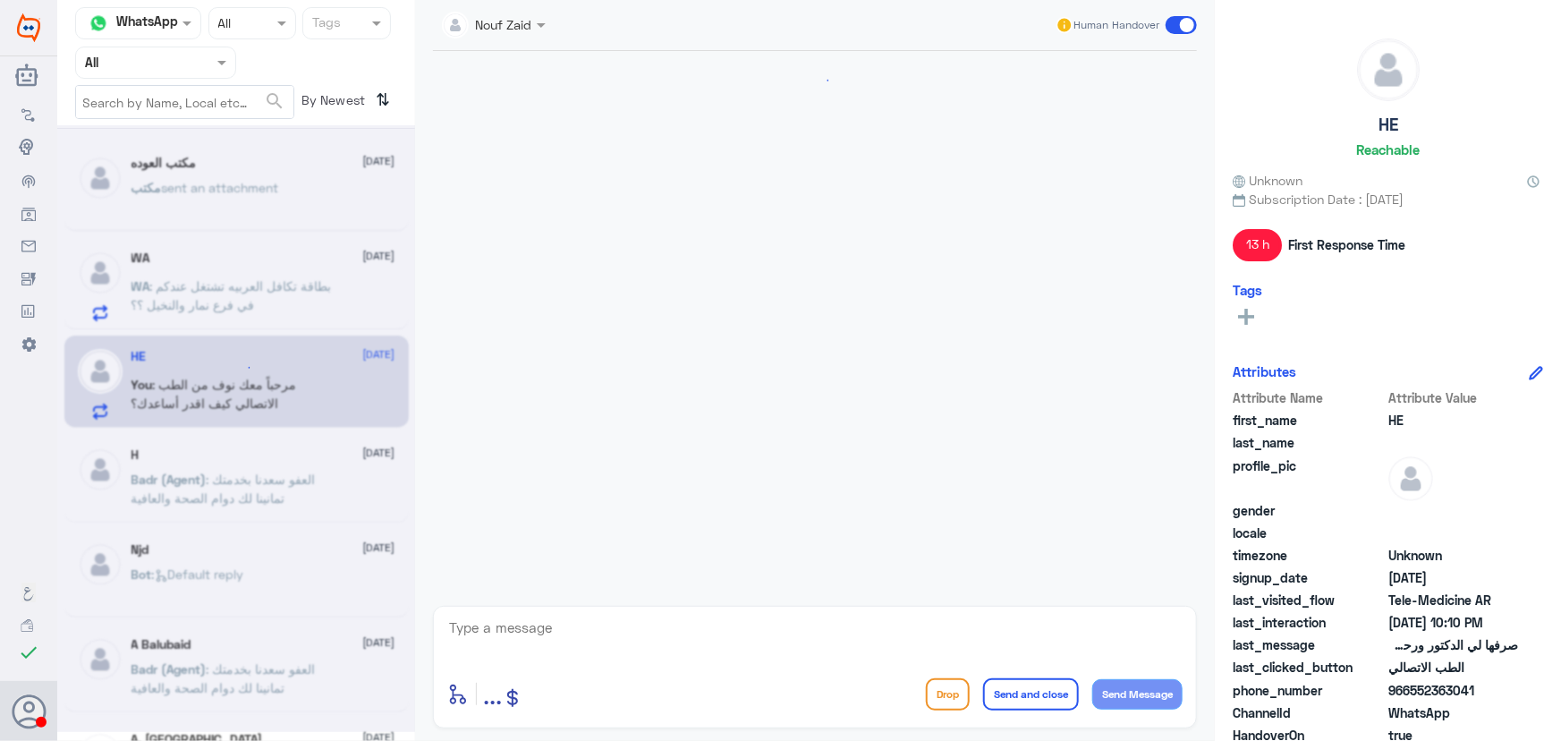
scroll to position [1282, 0]
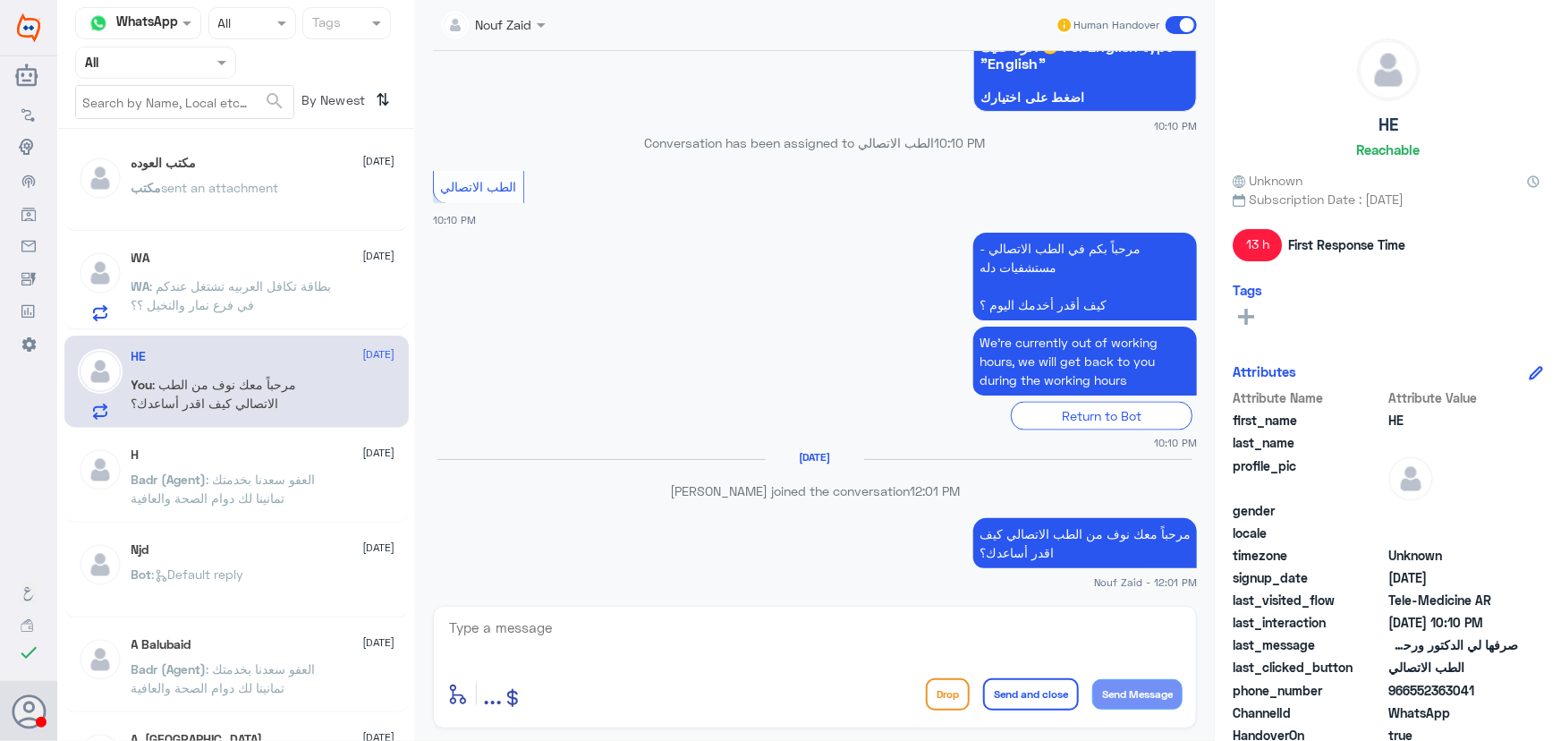
click at [1171, 21] on span at bounding box center [1181, 25] width 31 height 18
click at [0, 0] on input "checkbox" at bounding box center [0, 0] width 0 height 0
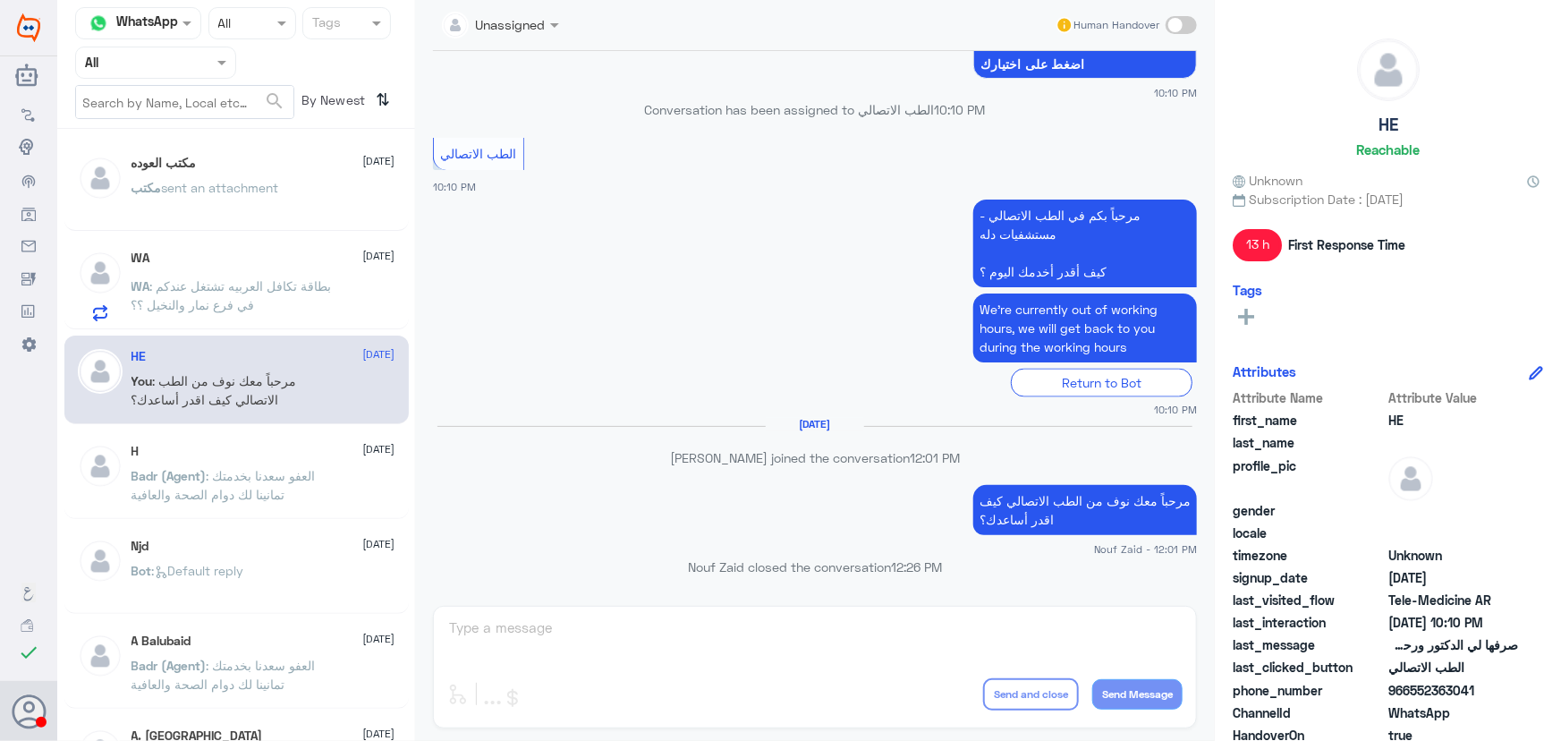
click at [327, 306] on p "WA : بطاقة تكافل العربيه تشتغل عندكم في فرع نمار والنخيل ؟؟" at bounding box center [232, 298] width 201 height 45
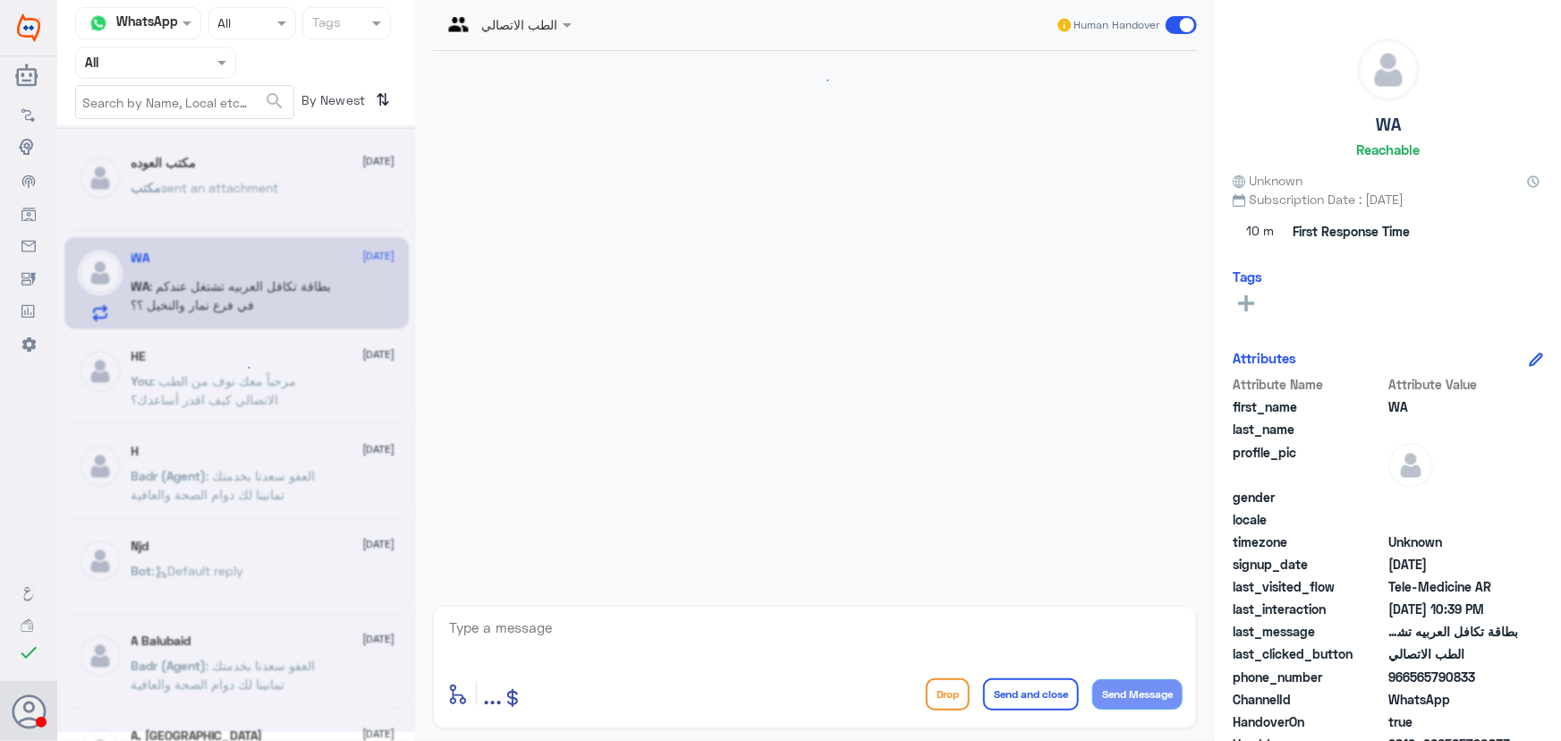
scroll to position [208, 0]
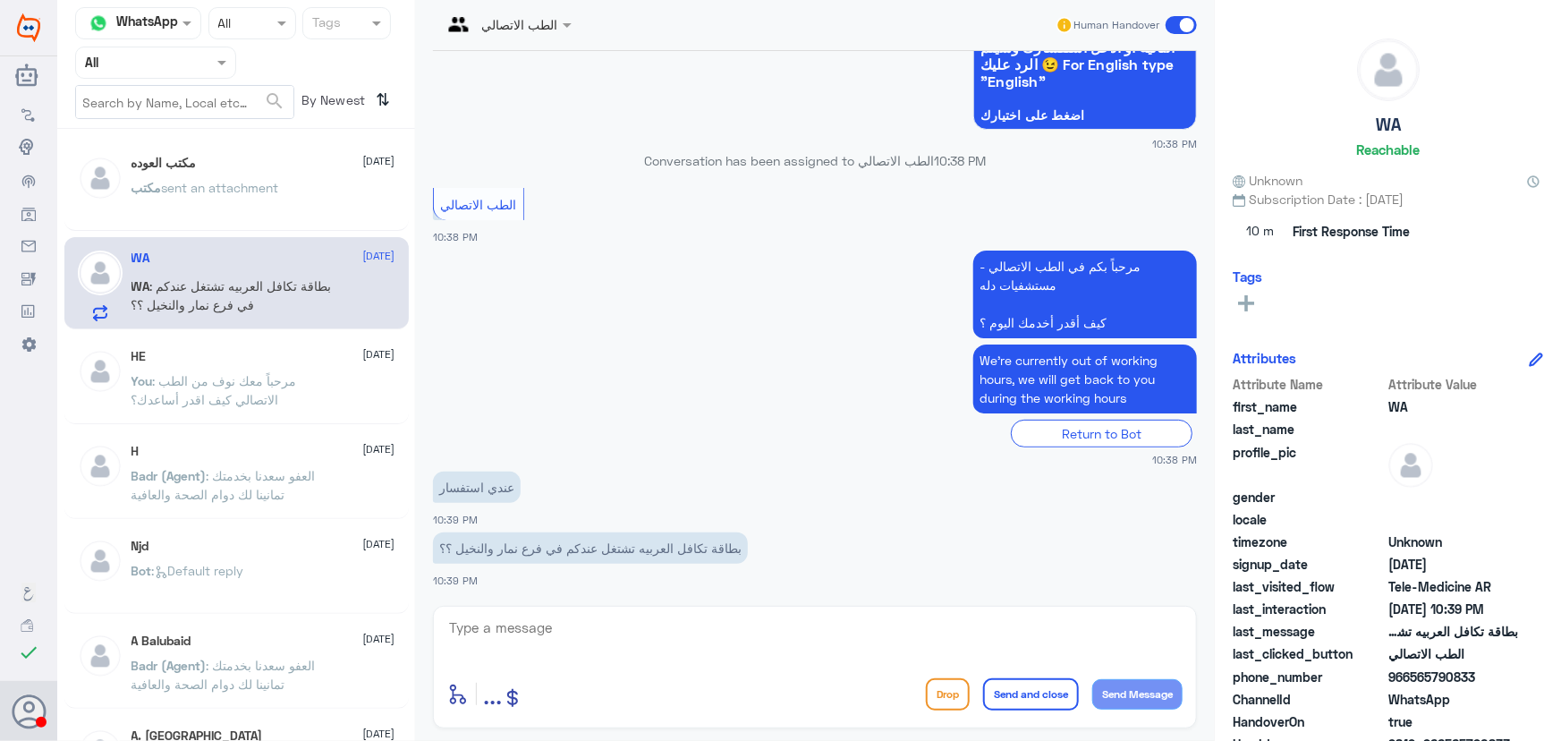
click at [665, 634] on textarea at bounding box center [814, 638] width 735 height 44
click at [467, 641] on textarea at bounding box center [814, 638] width 735 height 44
paste textarea "مرحباً معك نوف من الطب الاتصالي"
type textarea "مرحباً معك نوف من الطب الاتصالي"
click at [1125, 698] on button "Send Message" at bounding box center [1137, 694] width 90 height 30
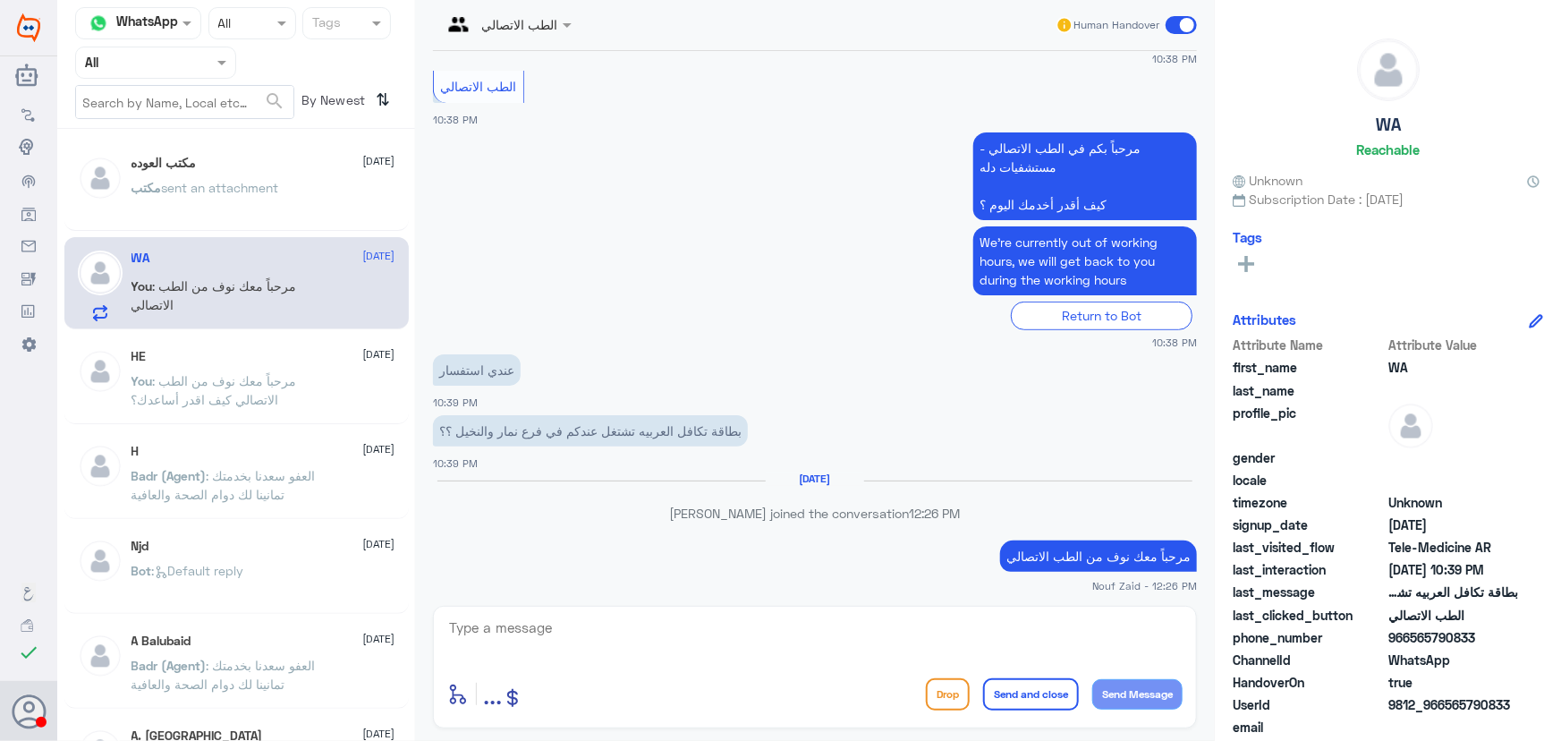
scroll to position [297, 0]
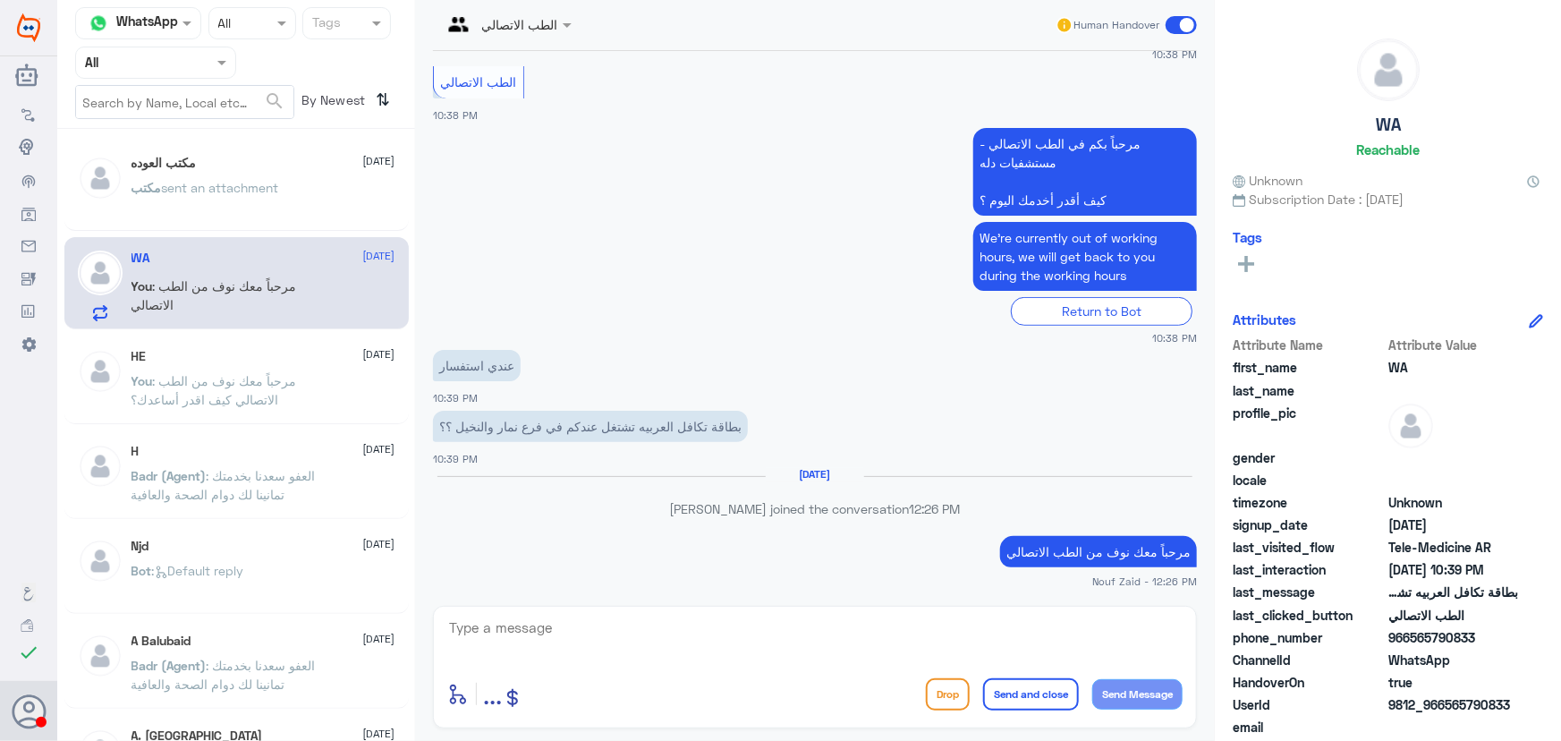
click at [809, 630] on textarea at bounding box center [814, 638] width 735 height 44
click at [655, 632] on textarea at bounding box center [814, 638] width 735 height 44
type textarea "ي"
click at [642, 648] on textarea at bounding box center [814, 638] width 735 height 44
paste textarea "هنا الطب الاتصالي لكل مايخص الاستشارة الفورية من خلال التطبيق، يمكنك الاستفسار …"
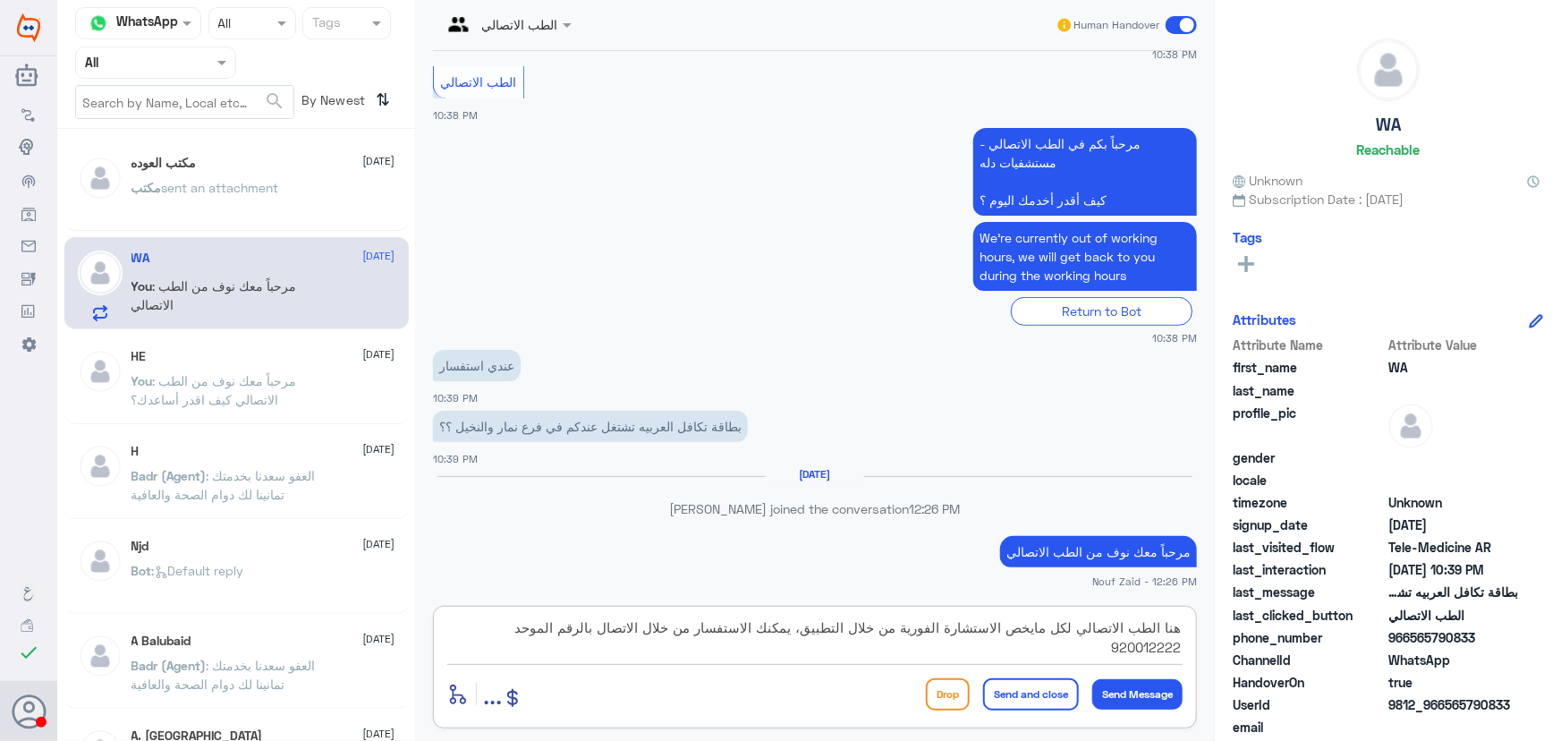
type textarea "هنا الطب الاتصالي لكل مايخص الاستشارة الفورية من خلال التطبيق، يمكنك الاستفسار …"
click at [1040, 686] on button "Send and close" at bounding box center [1031, 694] width 96 height 32
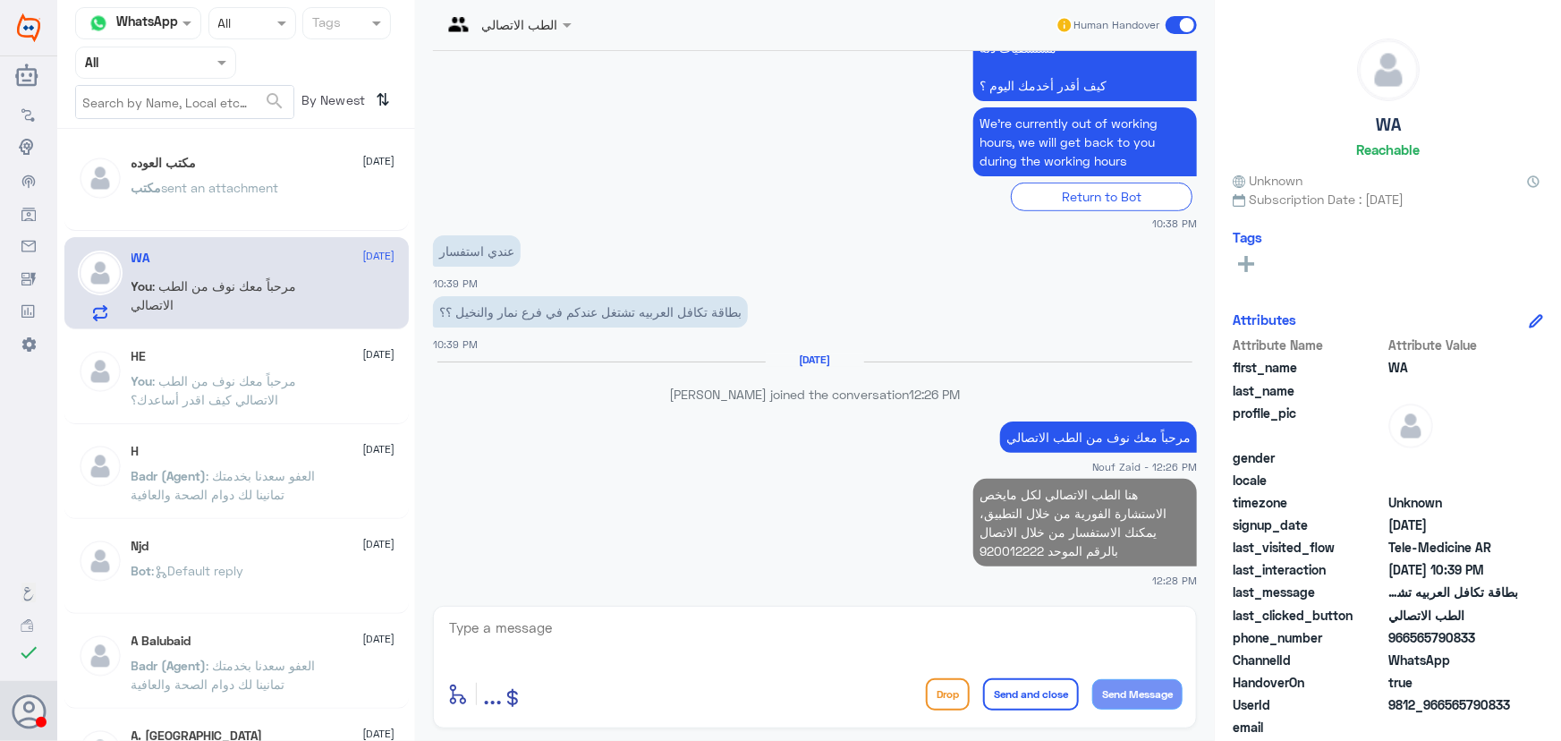
scroll to position [406, 0]
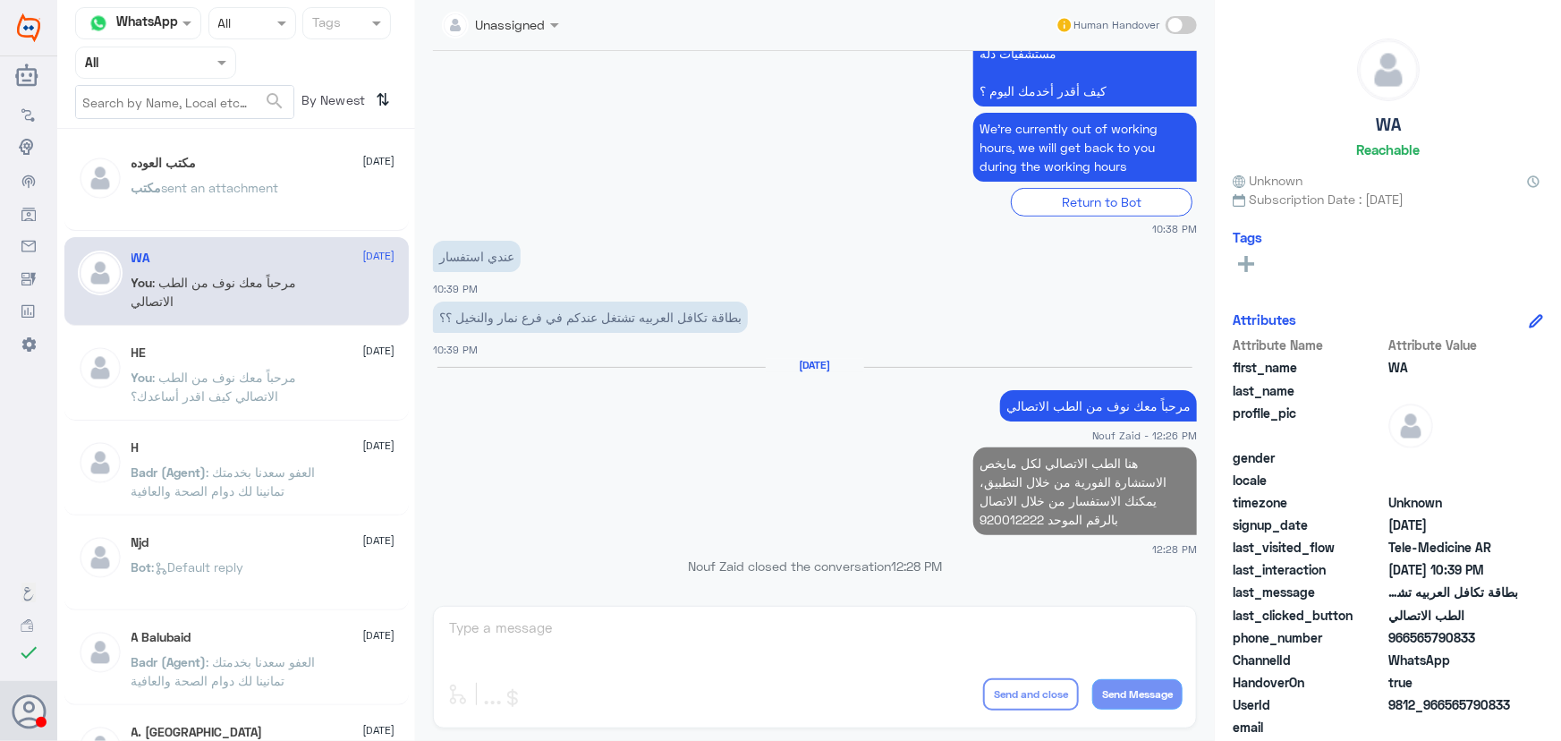
click at [295, 373] on p "You : مرحباً معك نوف من الطب الاتصالي كيف اقدر أساعدك؟" at bounding box center [232, 390] width 201 height 45
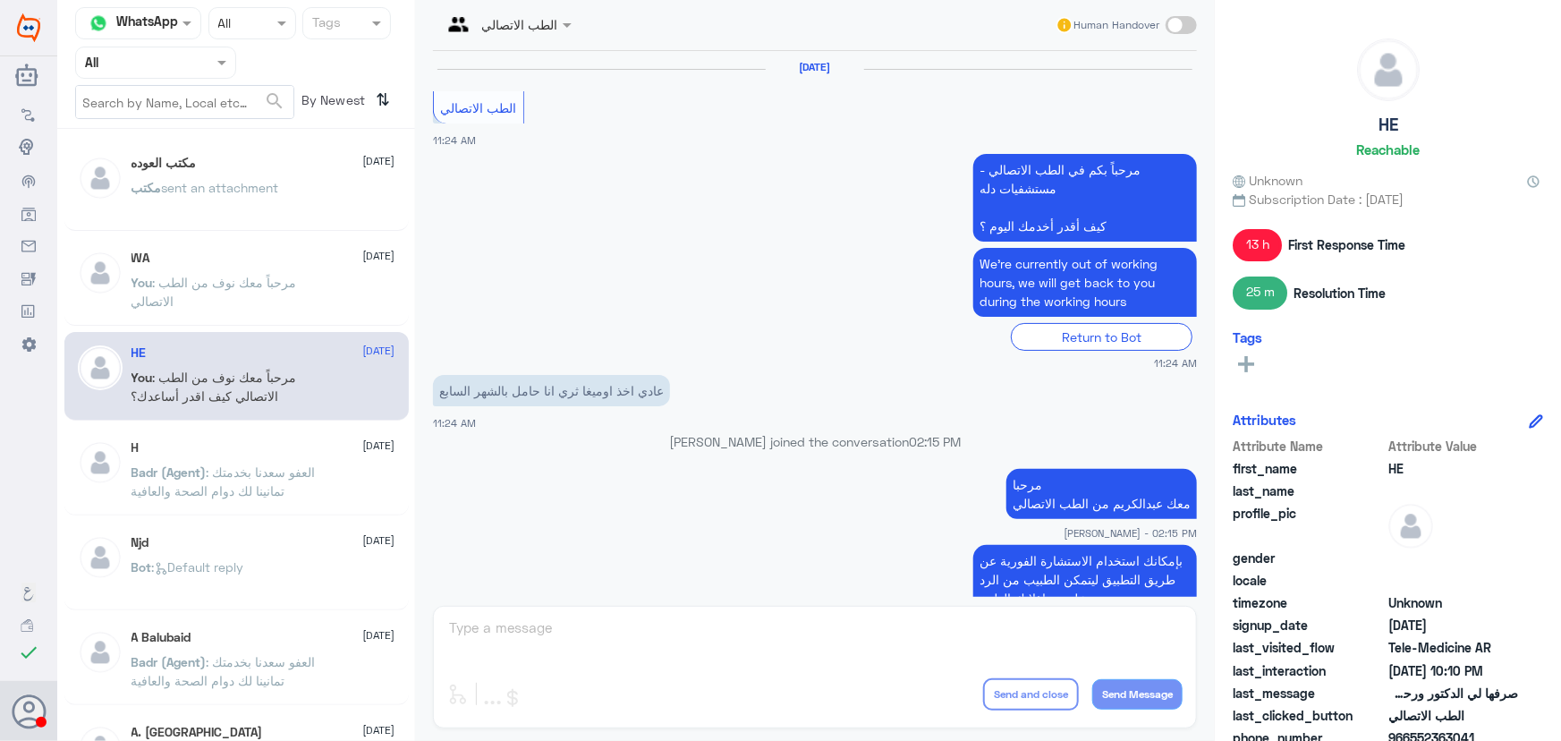
scroll to position [1279, 0]
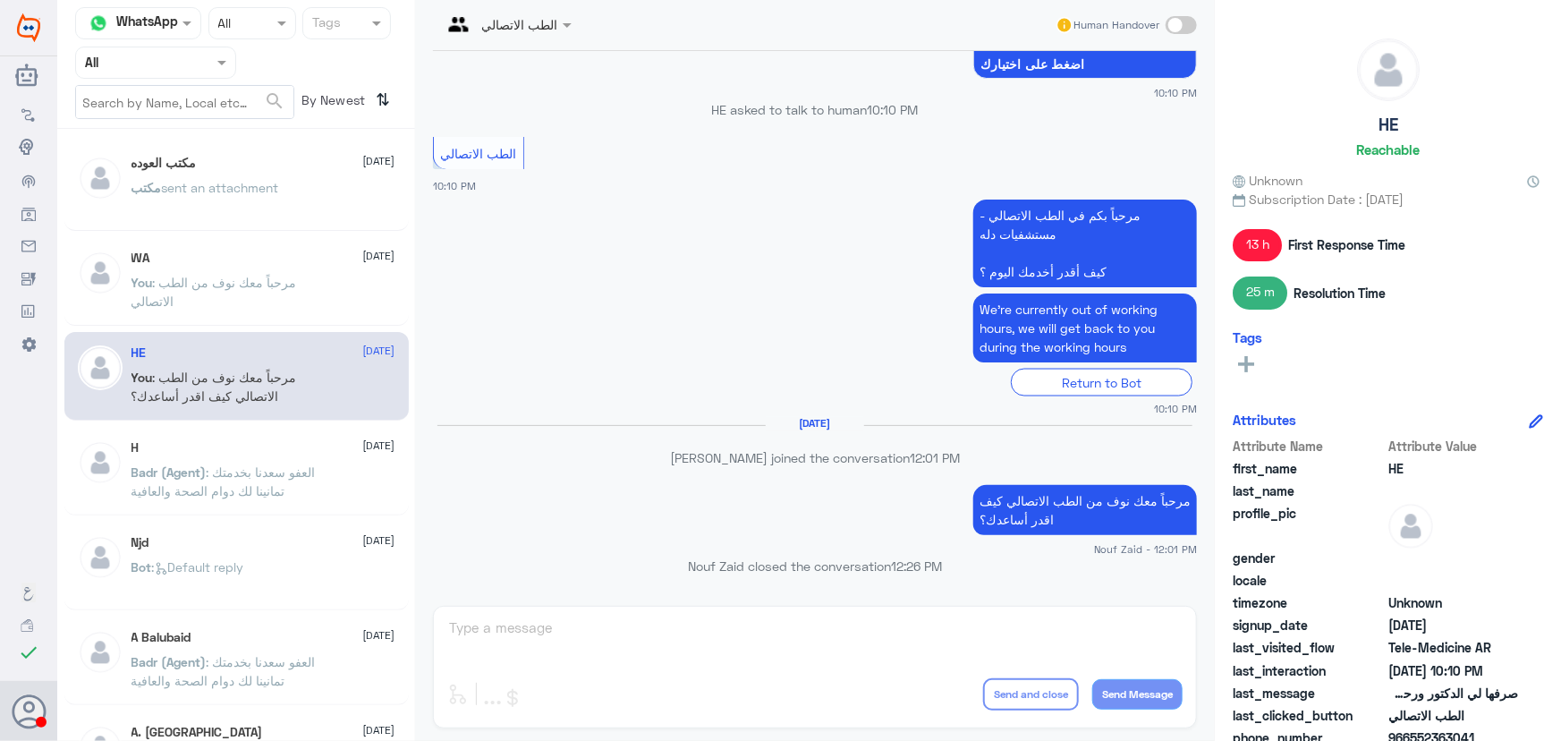
click at [130, 183] on div "مكتب العوده 30 August مكتب sent an attachment" at bounding box center [237, 189] width 318 height 67
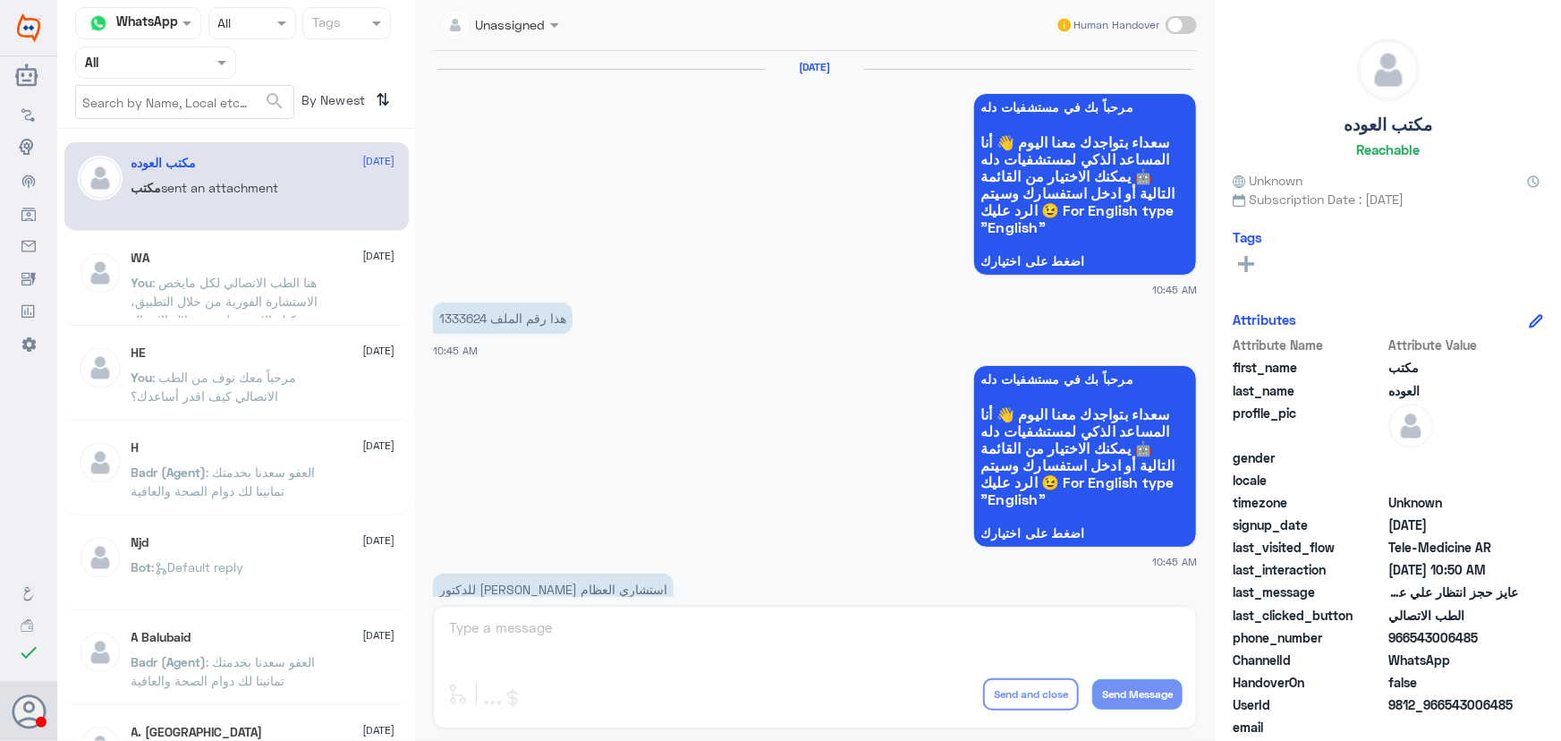
click at [253, 375] on span ": مرحباً معك نوف من الطب الاتصالي كيف اقدر أساعدك؟" at bounding box center [215, 387] width 166 height 34
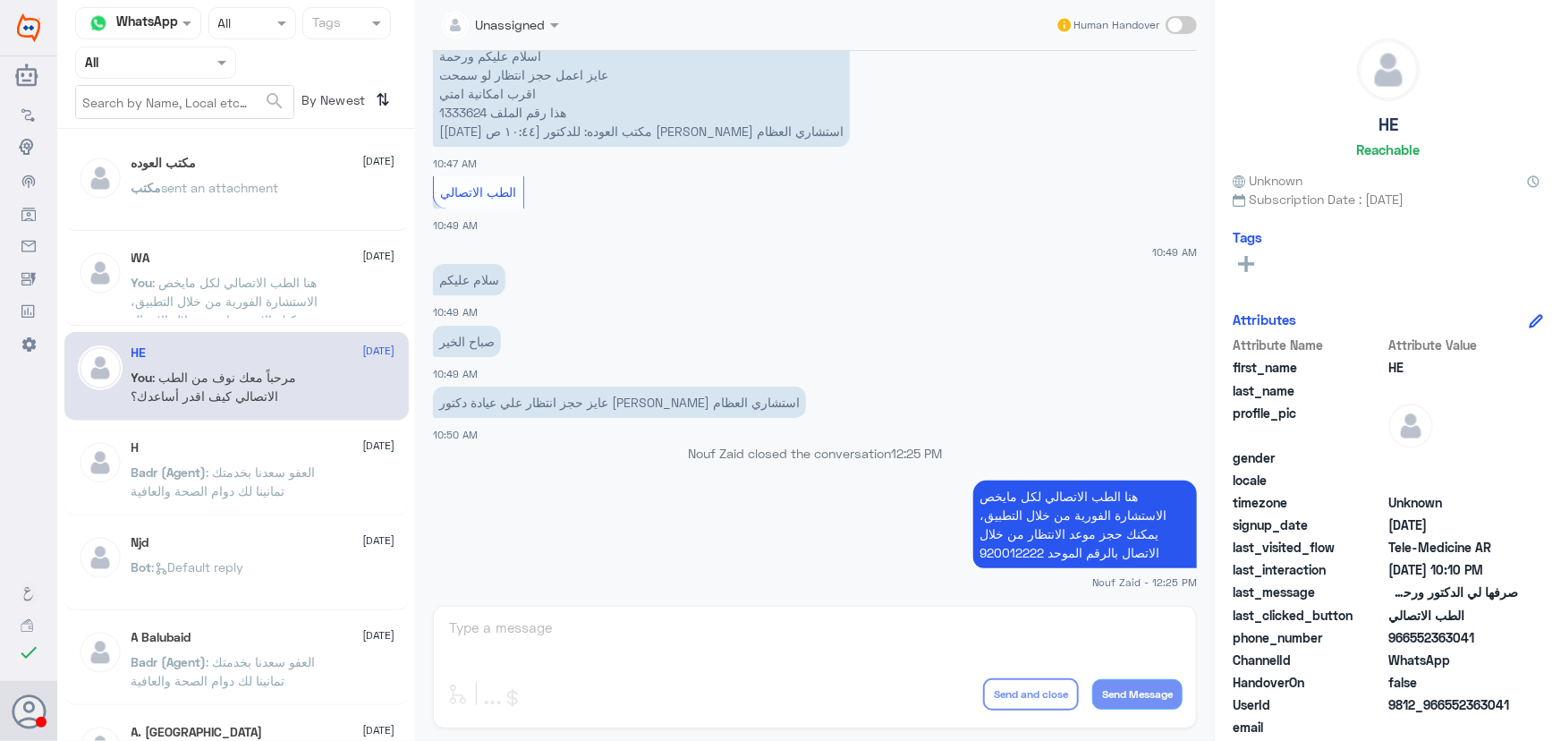
click at [224, 152] on div "مكتب العوده 30 August مكتب sent an attachment" at bounding box center [236, 186] width 344 height 89
click at [218, 166] on div "مكتب العوده 30 August" at bounding box center [264, 163] width 264 height 15
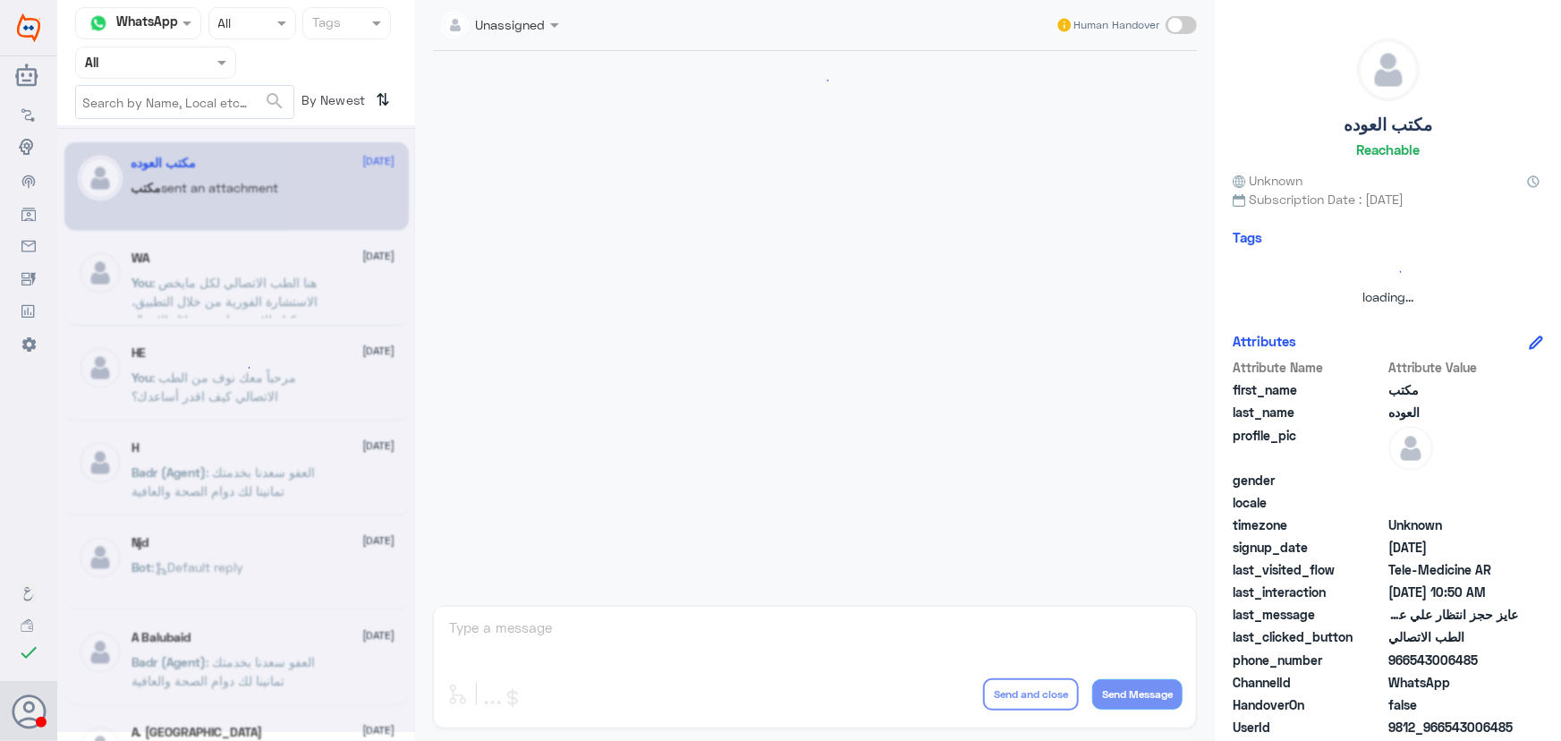
scroll to position [1460, 0]
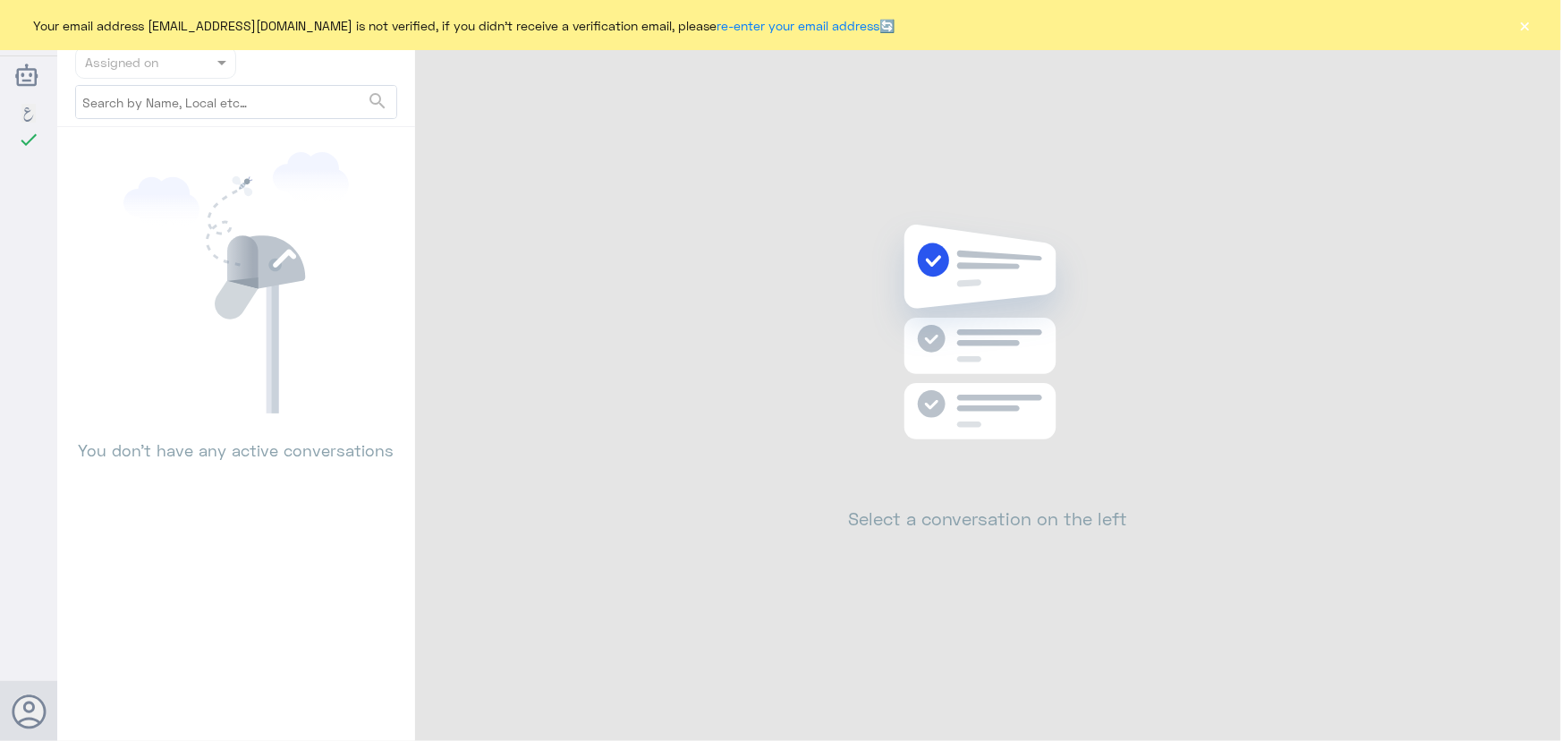
click at [1514, 22] on div "Your email address n_zaid@DallahHealth.com is not verified, if you didn't recei…" at bounding box center [780, 25] width 1561 height 50
click at [1521, 23] on button "×" at bounding box center [1526, 25] width 18 height 18
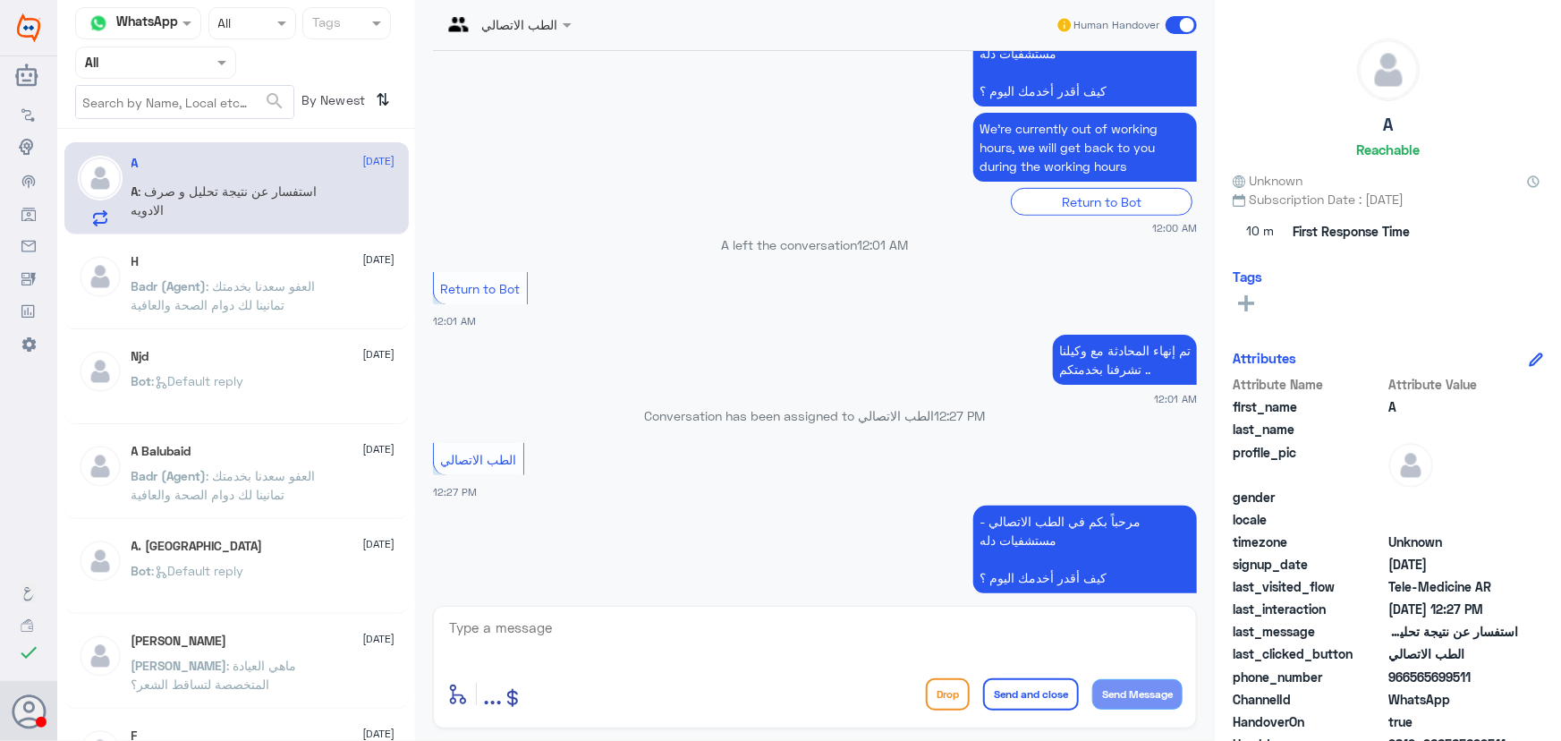
scroll to position [565, 0]
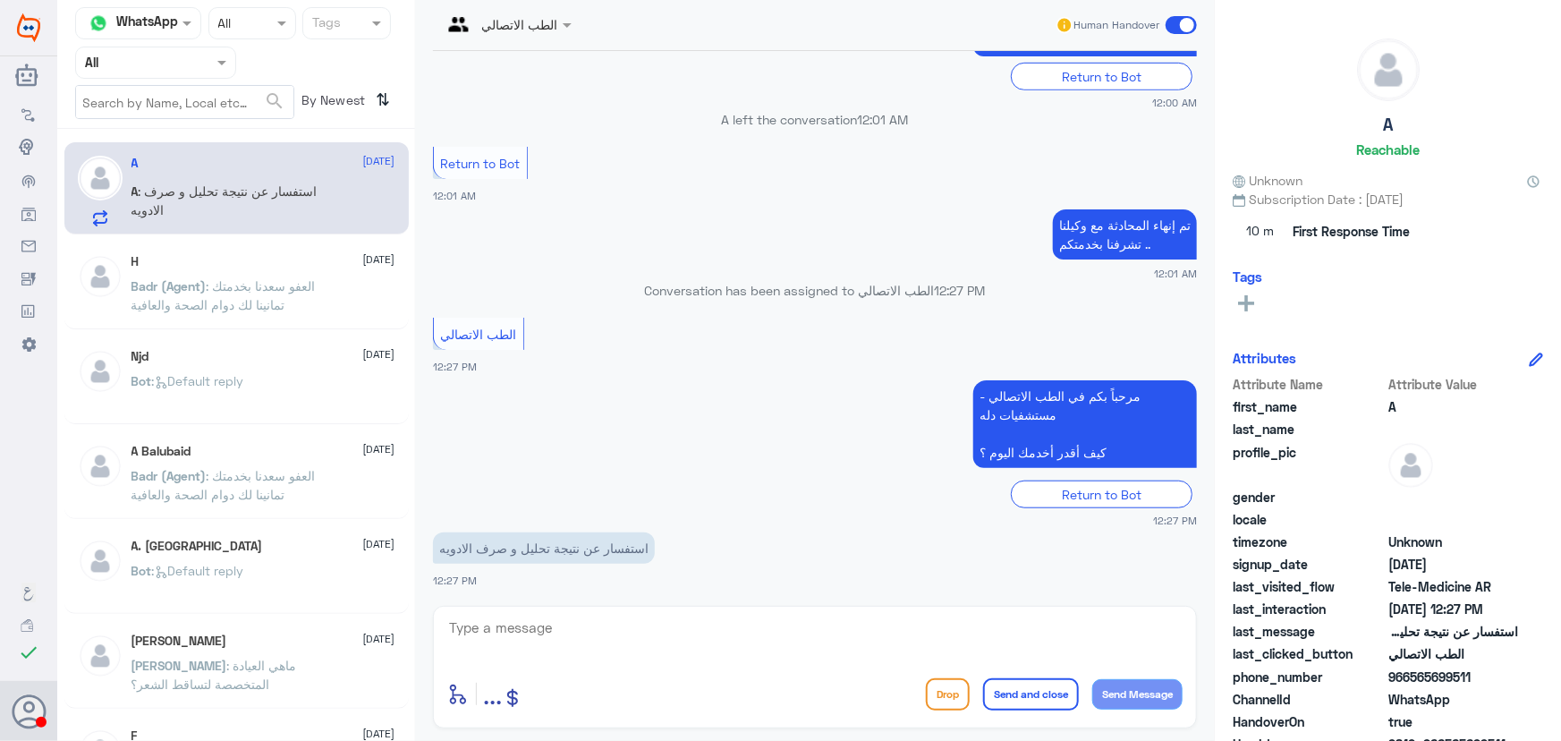
drag, startPoint x: 1406, startPoint y: 675, endPoint x: 1478, endPoint y: 676, distance: 71.6
click at [1478, 676] on span "966565699511" at bounding box center [1454, 676] width 130 height 19
click at [1476, 677] on span "966565699511" at bounding box center [1454, 676] width 130 height 19
click at [1407, 675] on span "966565699511" at bounding box center [1454, 676] width 130 height 19
drag, startPoint x: 1410, startPoint y: 678, endPoint x: 1481, endPoint y: 679, distance: 70.7
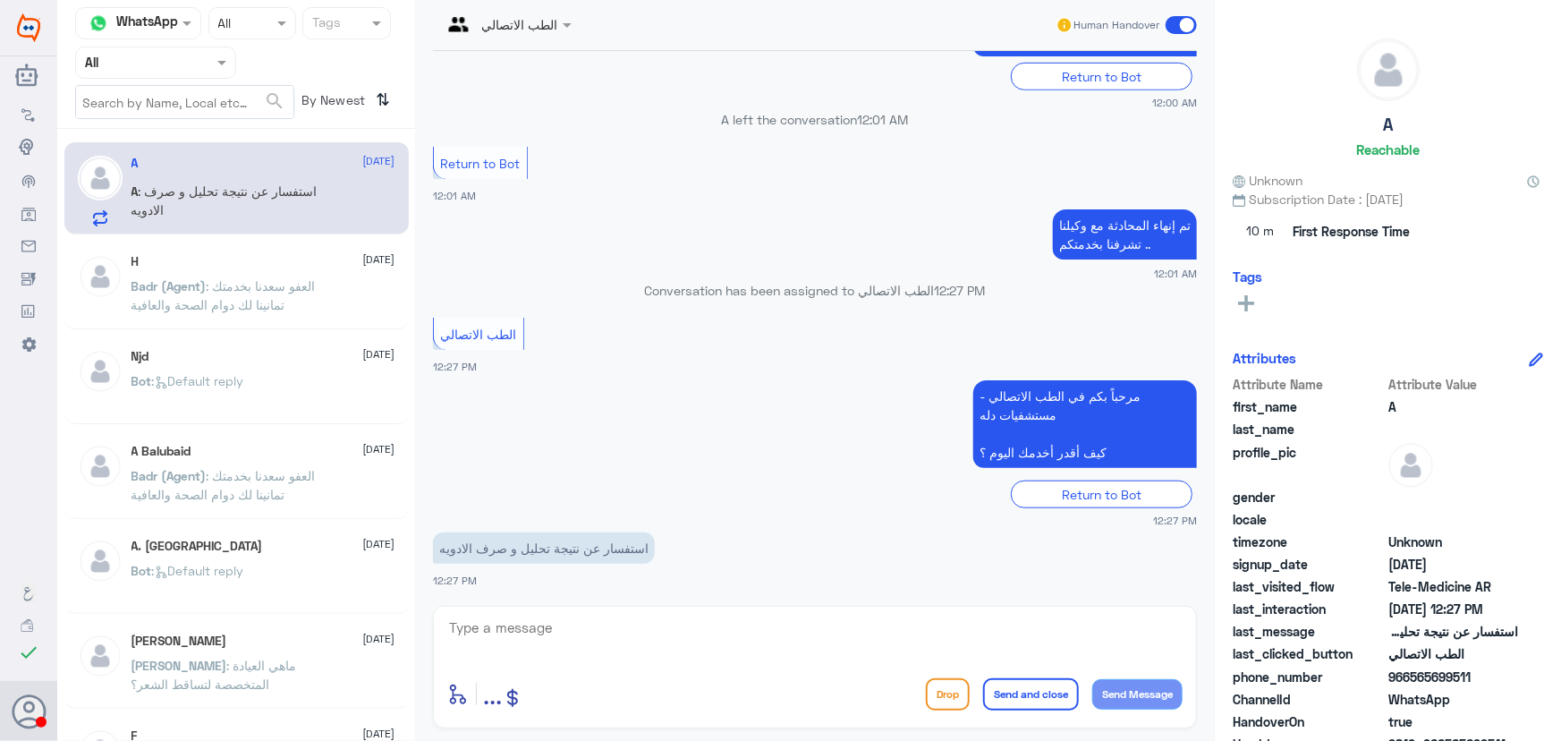
click at [1481, 679] on span "966565699511" at bounding box center [1454, 676] width 130 height 19
copy span "565699511"
drag, startPoint x: 640, startPoint y: 616, endPoint x: 639, endPoint y: 625, distance: 9.9
click at [639, 616] on textarea at bounding box center [814, 638] width 735 height 44
paste textarea "مرحباً معك نوف من الطب الاتصالي"
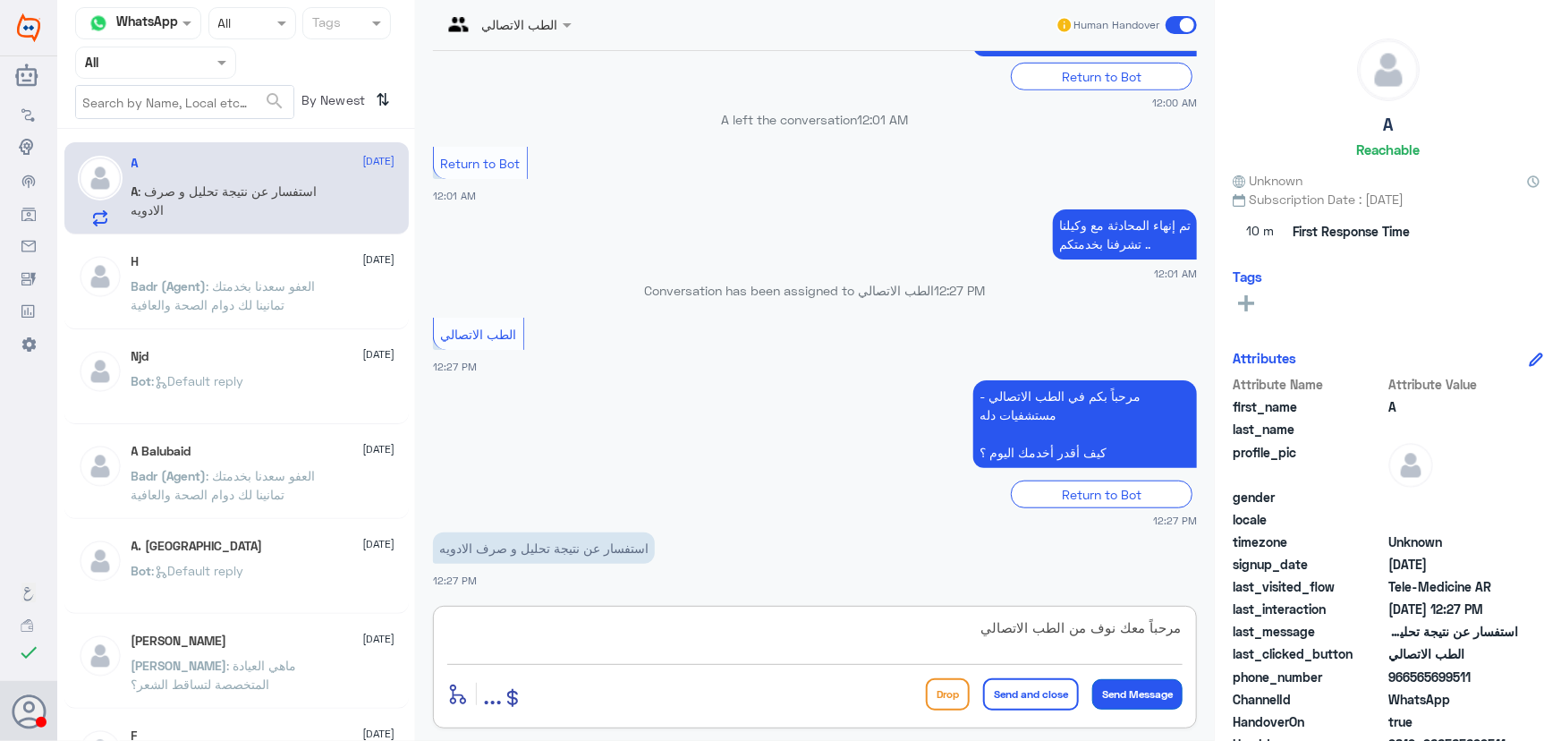
type textarea "مرحباً معك نوف من الطب الاتصالي"
click at [1117, 690] on button "Send Message" at bounding box center [1137, 694] width 90 height 30
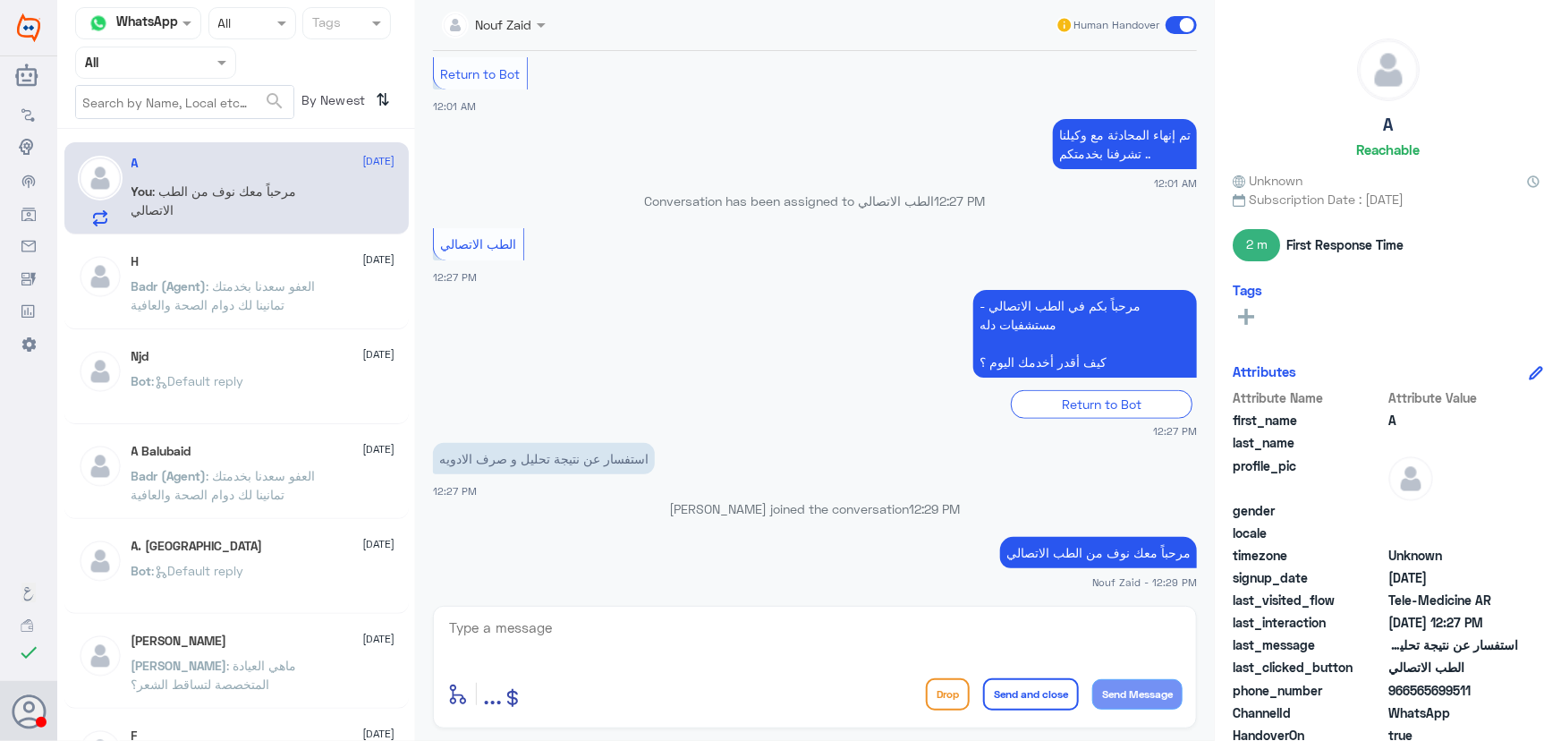
click at [829, 637] on textarea at bounding box center [814, 638] width 735 height 44
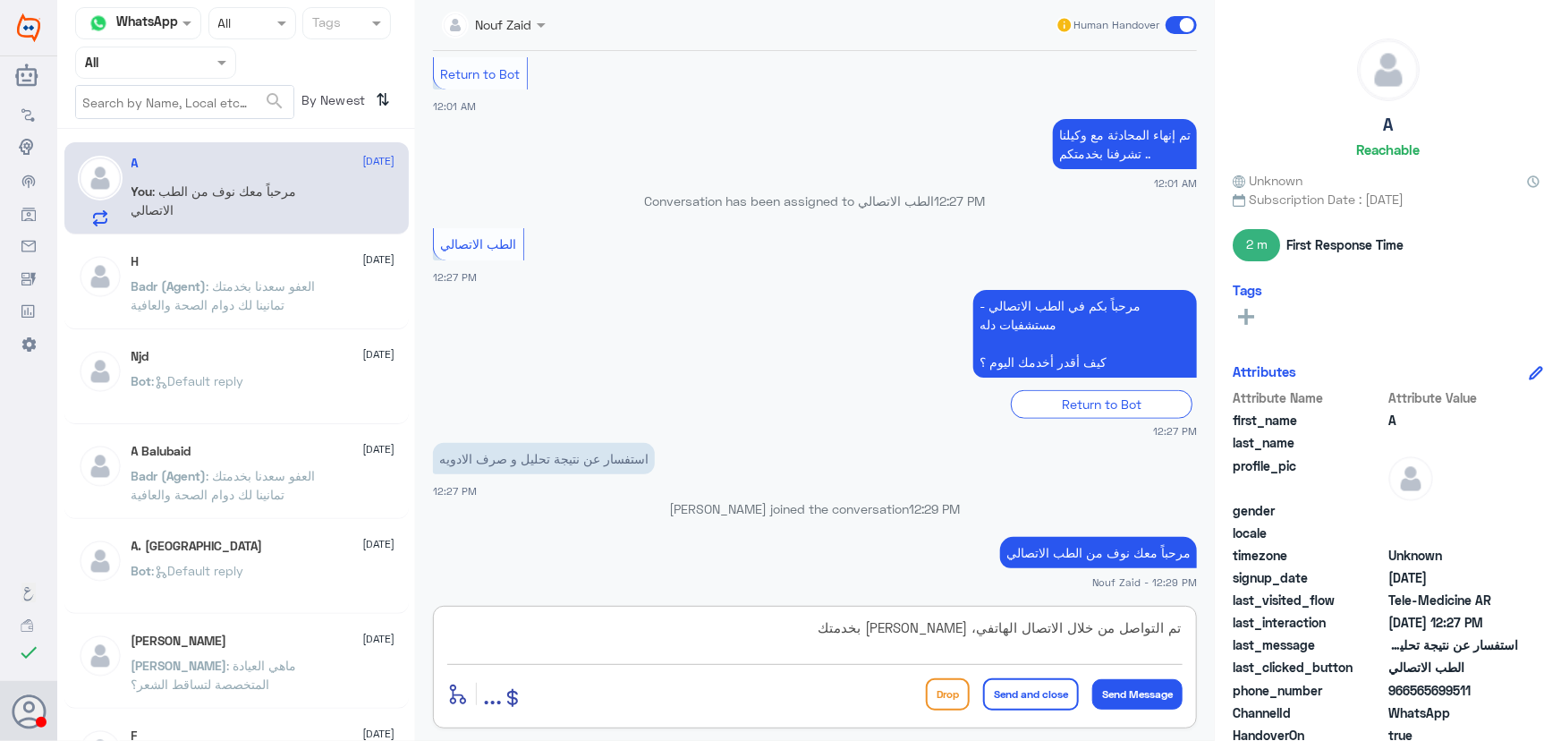
type textarea "تم التواصل من خلال الاتصال الهاتفي، [PERSON_NAME] بخدمتك"
click at [1024, 696] on button "Send and close" at bounding box center [1031, 694] width 96 height 32
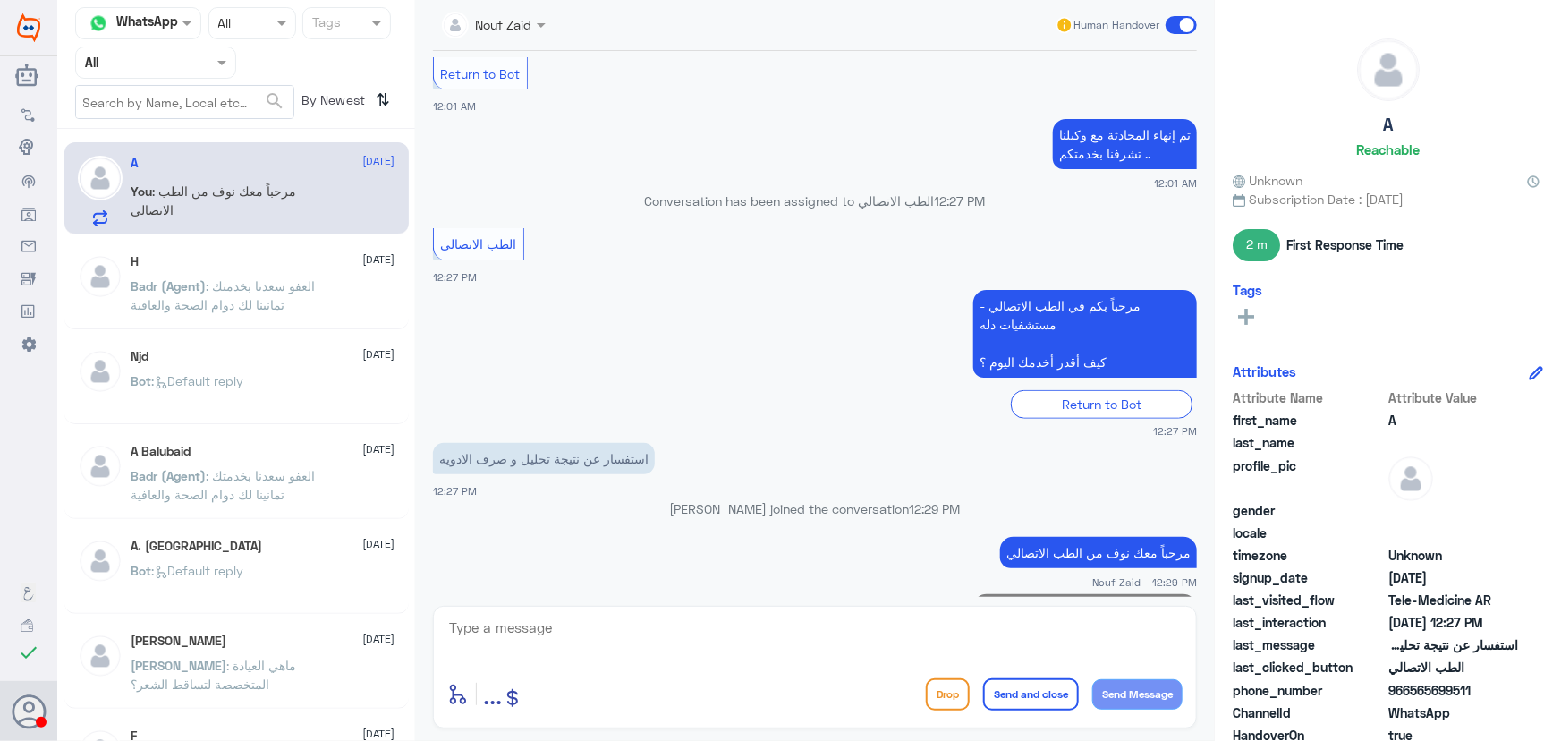
scroll to position [698, 0]
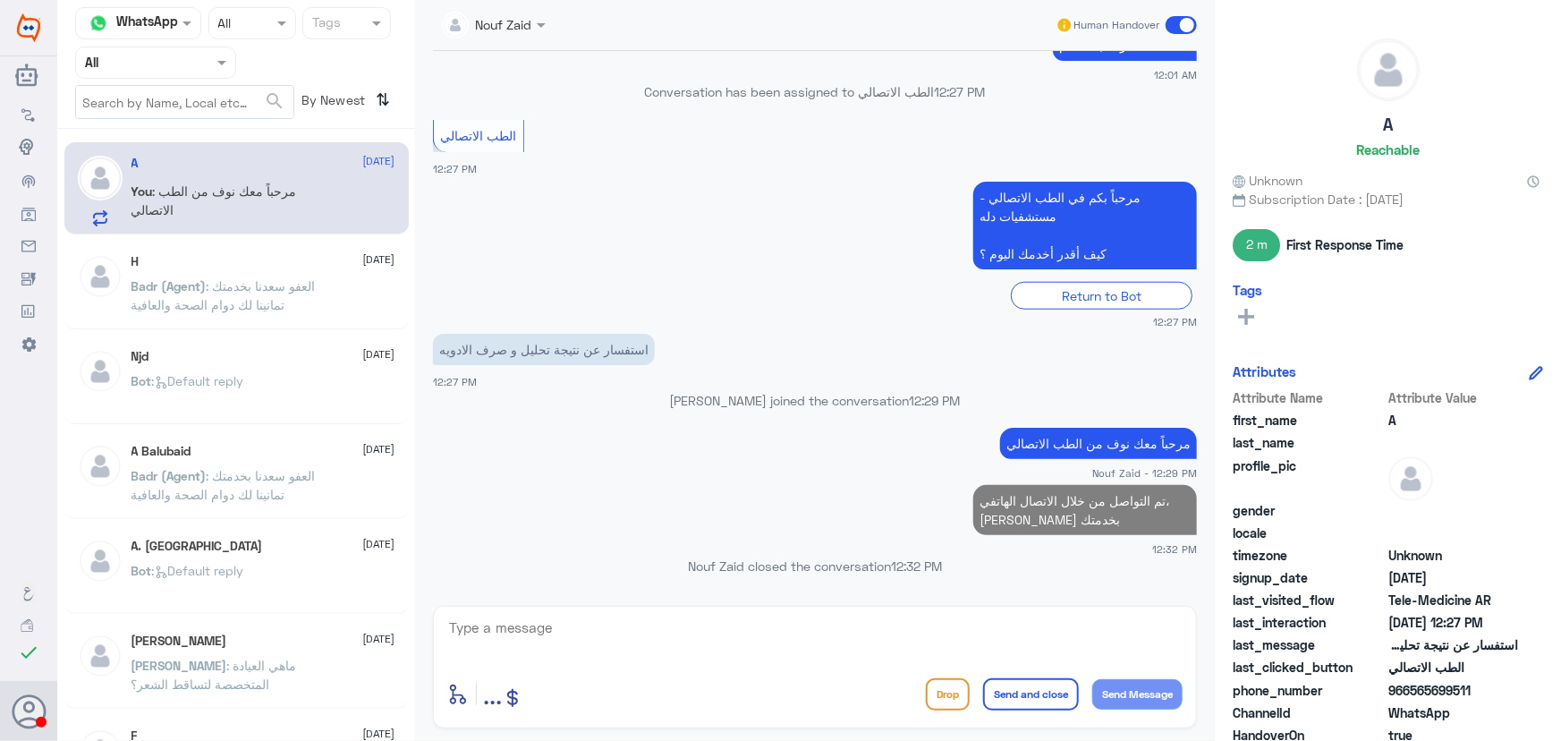
click at [233, 293] on p "Badr (Agent) : العفو سعدنا بخدمتك تمانينا لك دوام الصحة والعافية" at bounding box center [232, 298] width 201 height 45
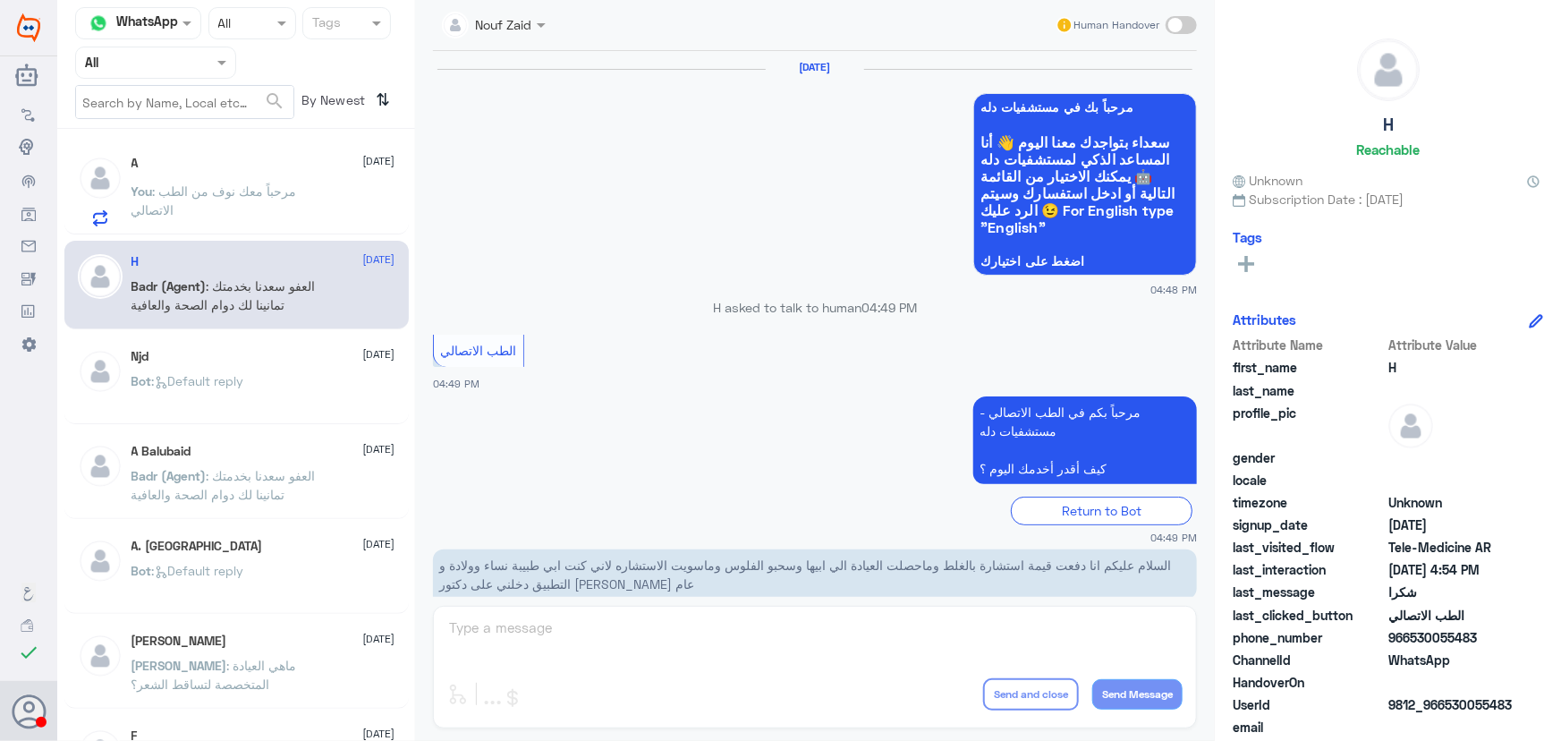
scroll to position [852, 0]
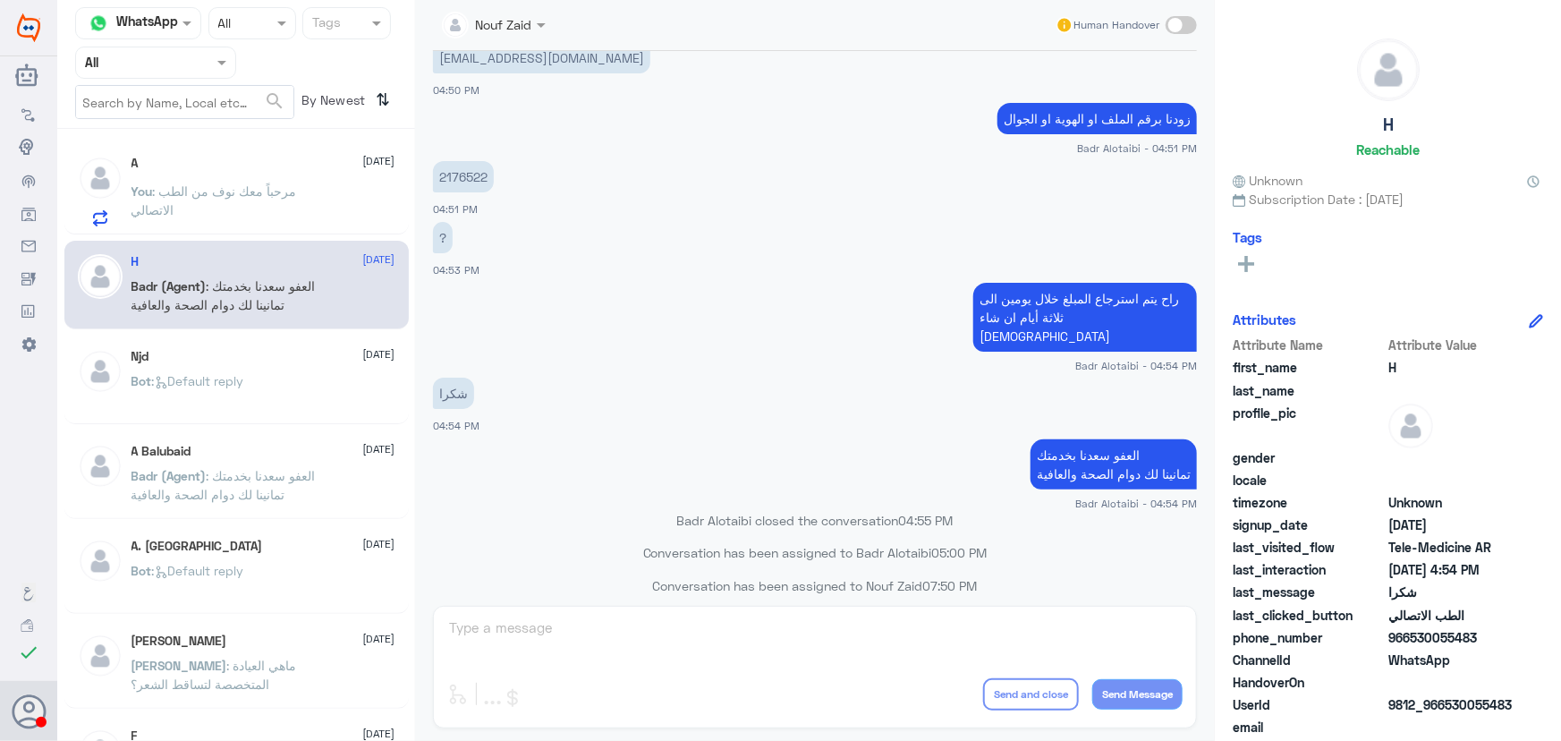
click at [260, 350] on div "Njd 10 August" at bounding box center [264, 356] width 264 height 15
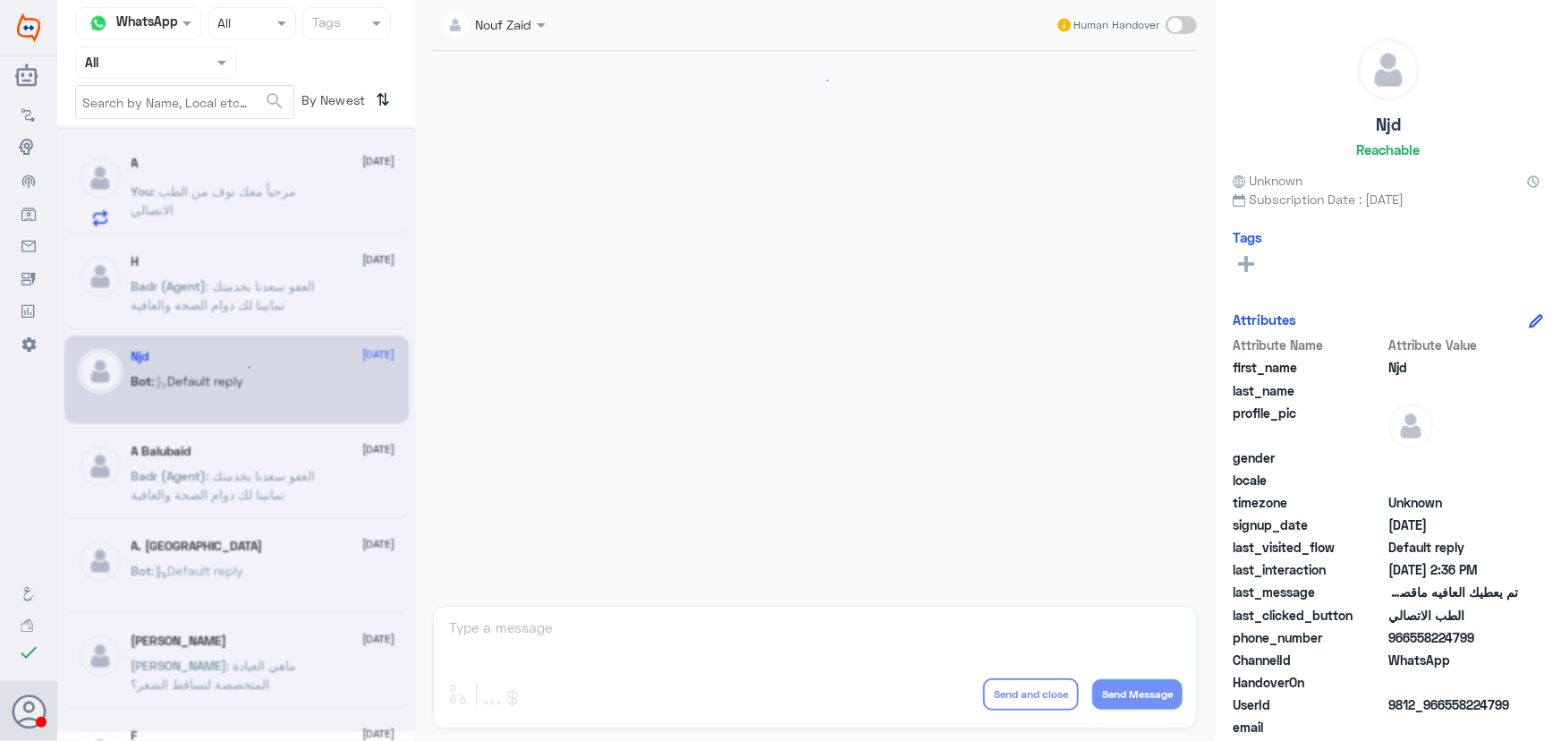
scroll to position [1185, 0]
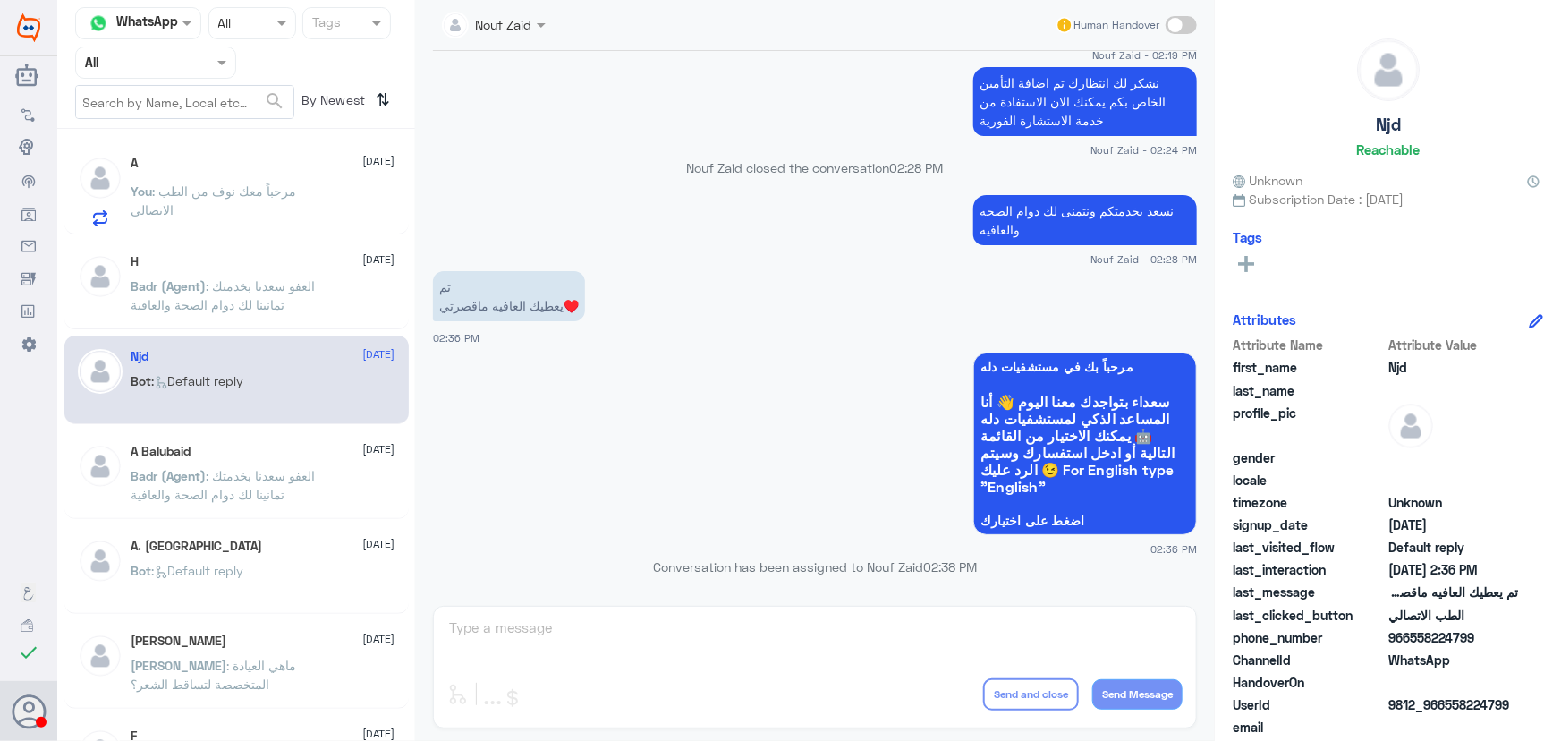
click at [232, 474] on p "Badr (Agent) : العفو سعدنا بخدمتك تمانينا لك دوام الصحة والعافية" at bounding box center [232, 488] width 201 height 45
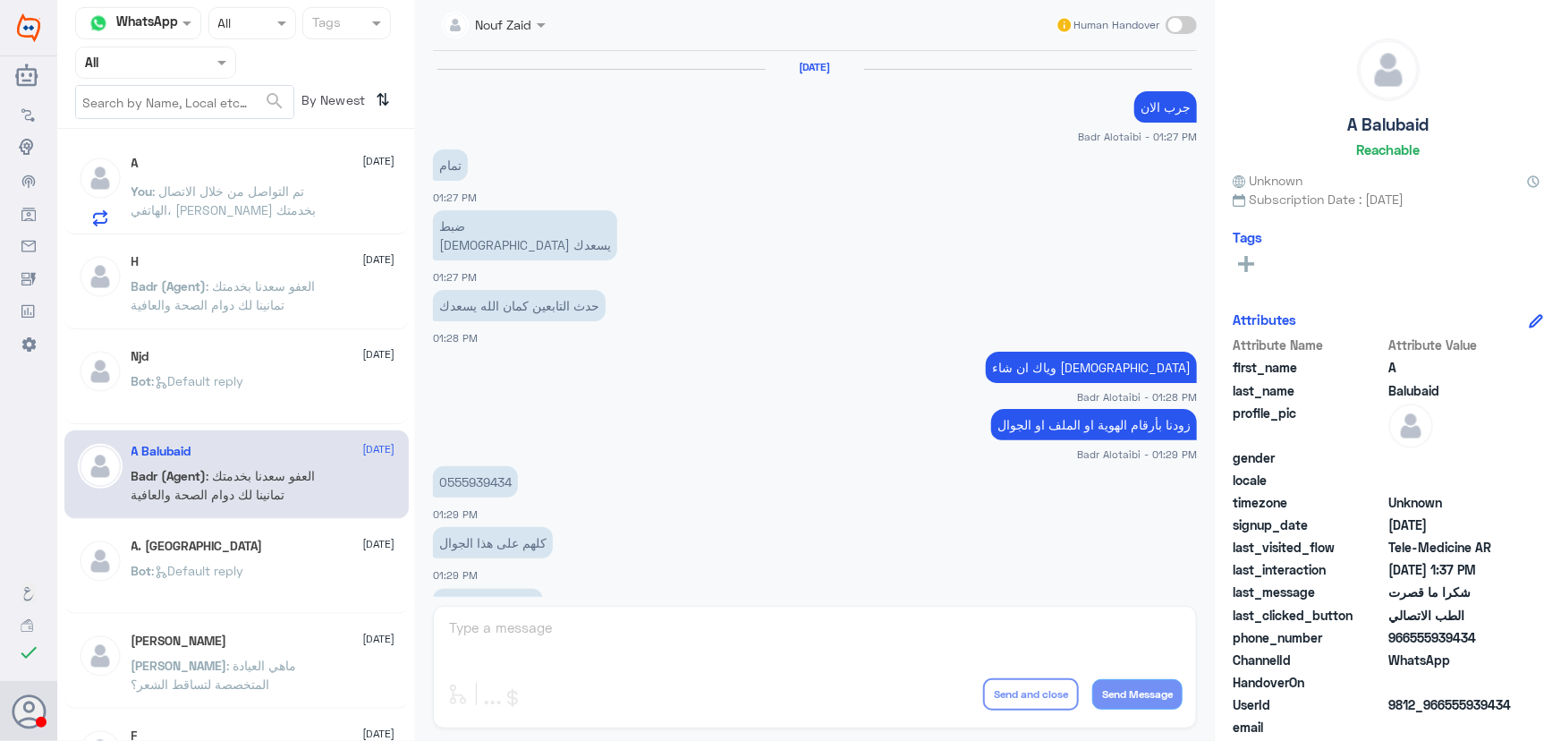
scroll to position [769, 0]
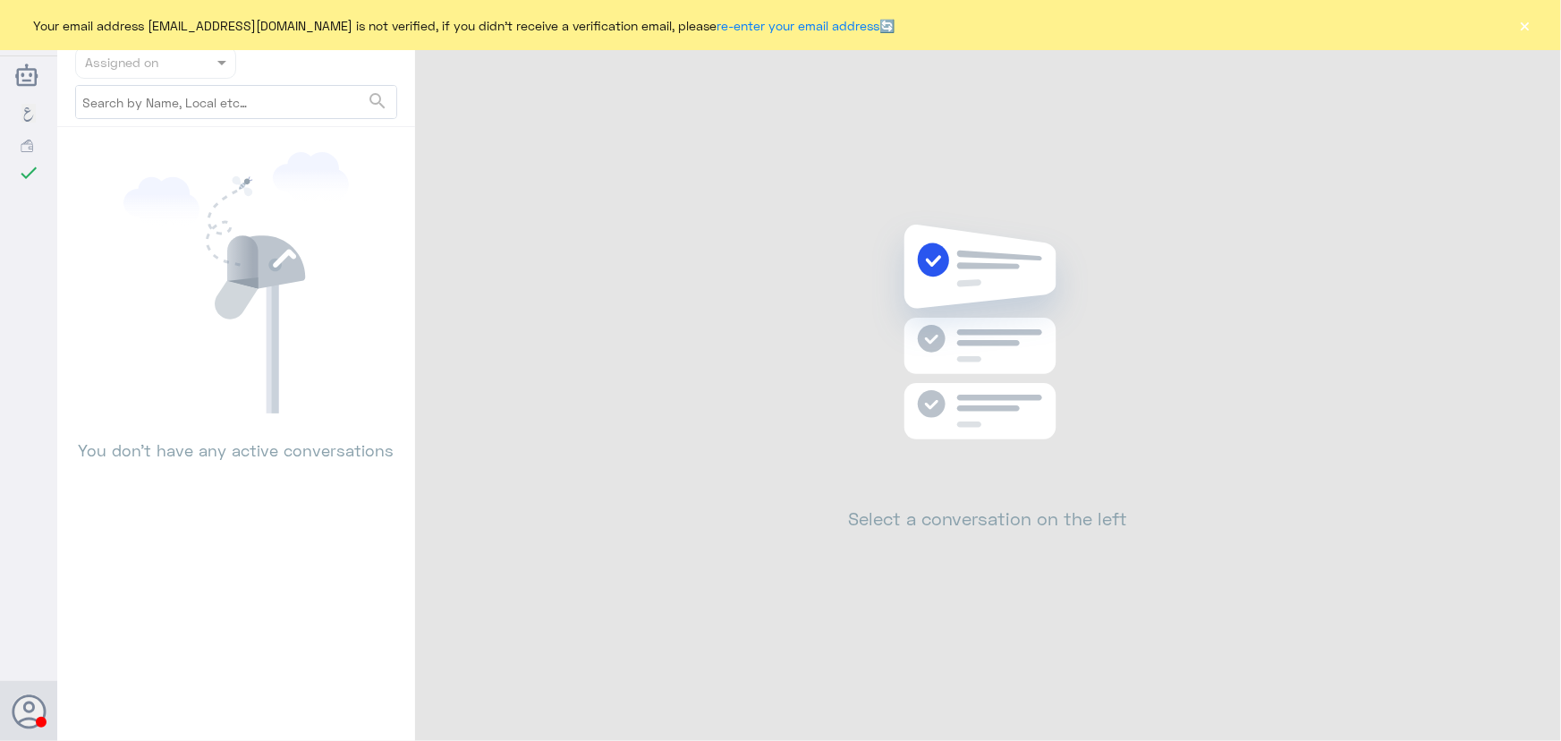
click at [1524, 26] on button "×" at bounding box center [1526, 25] width 18 height 18
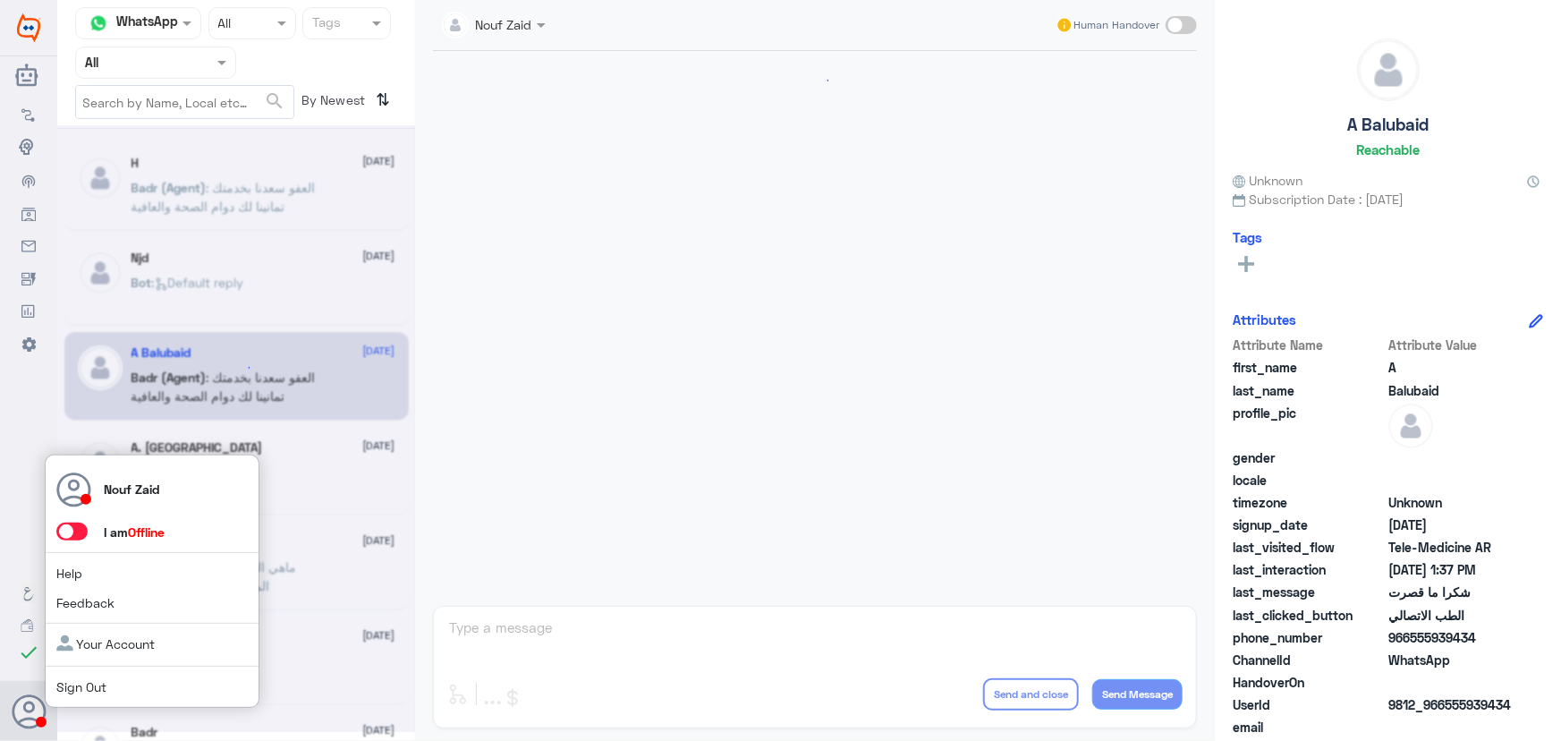
scroll to position [852, 0]
click at [73, 523] on span at bounding box center [71, 532] width 31 height 18
click at [0, 0] on input "checkbox" at bounding box center [0, 0] width 0 height 0
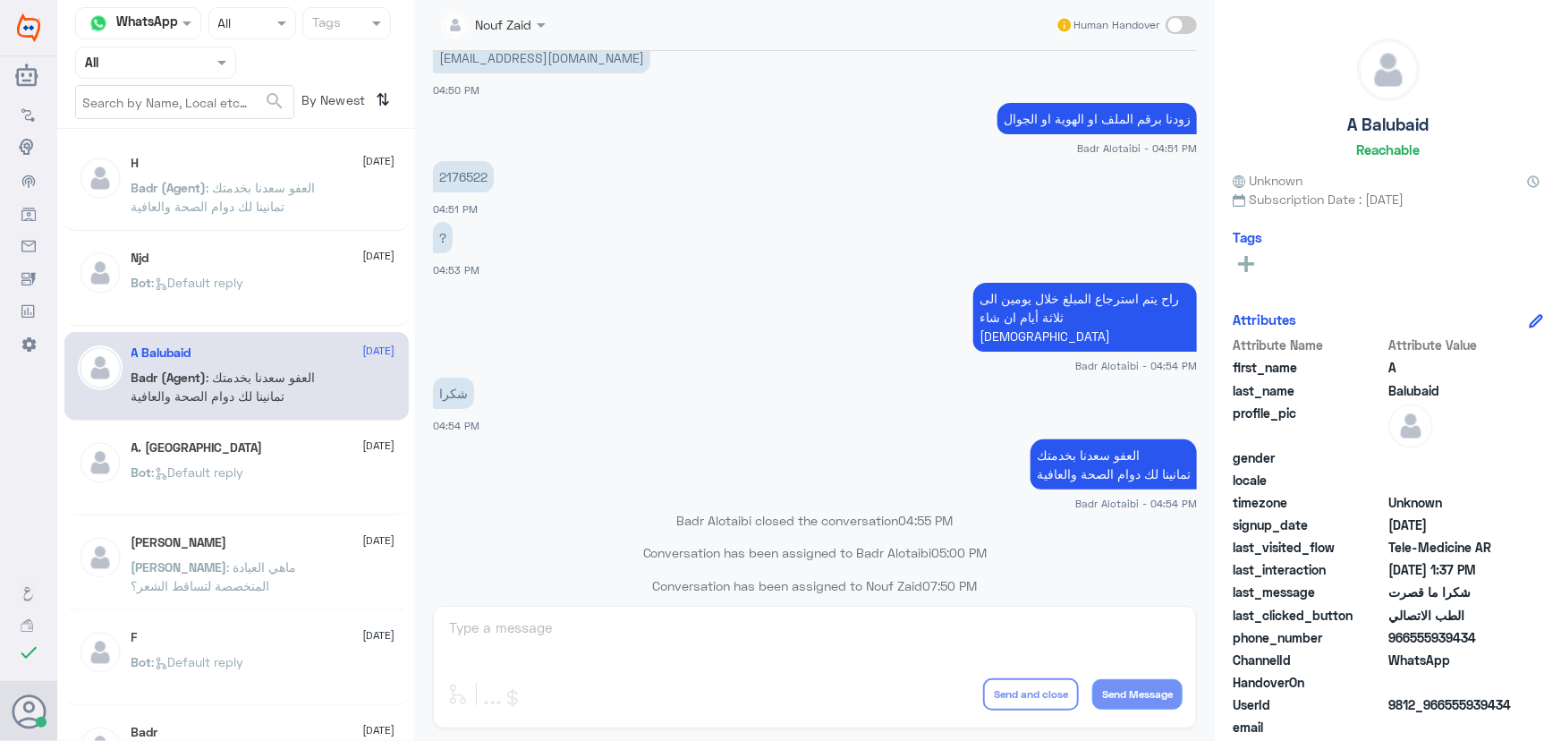
click at [298, 304] on div "Bot : Default reply" at bounding box center [264, 297] width 264 height 40
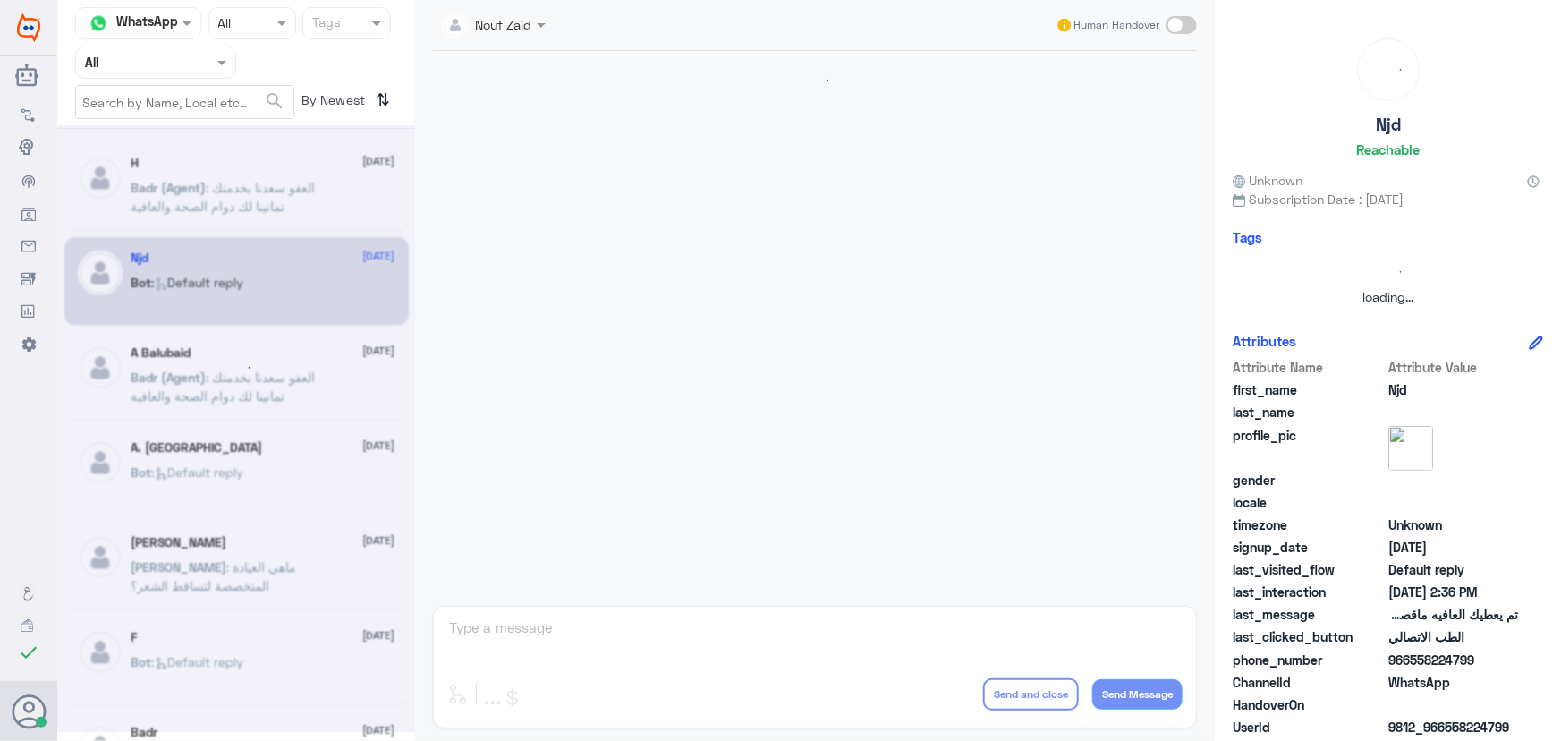
scroll to position [1185, 0]
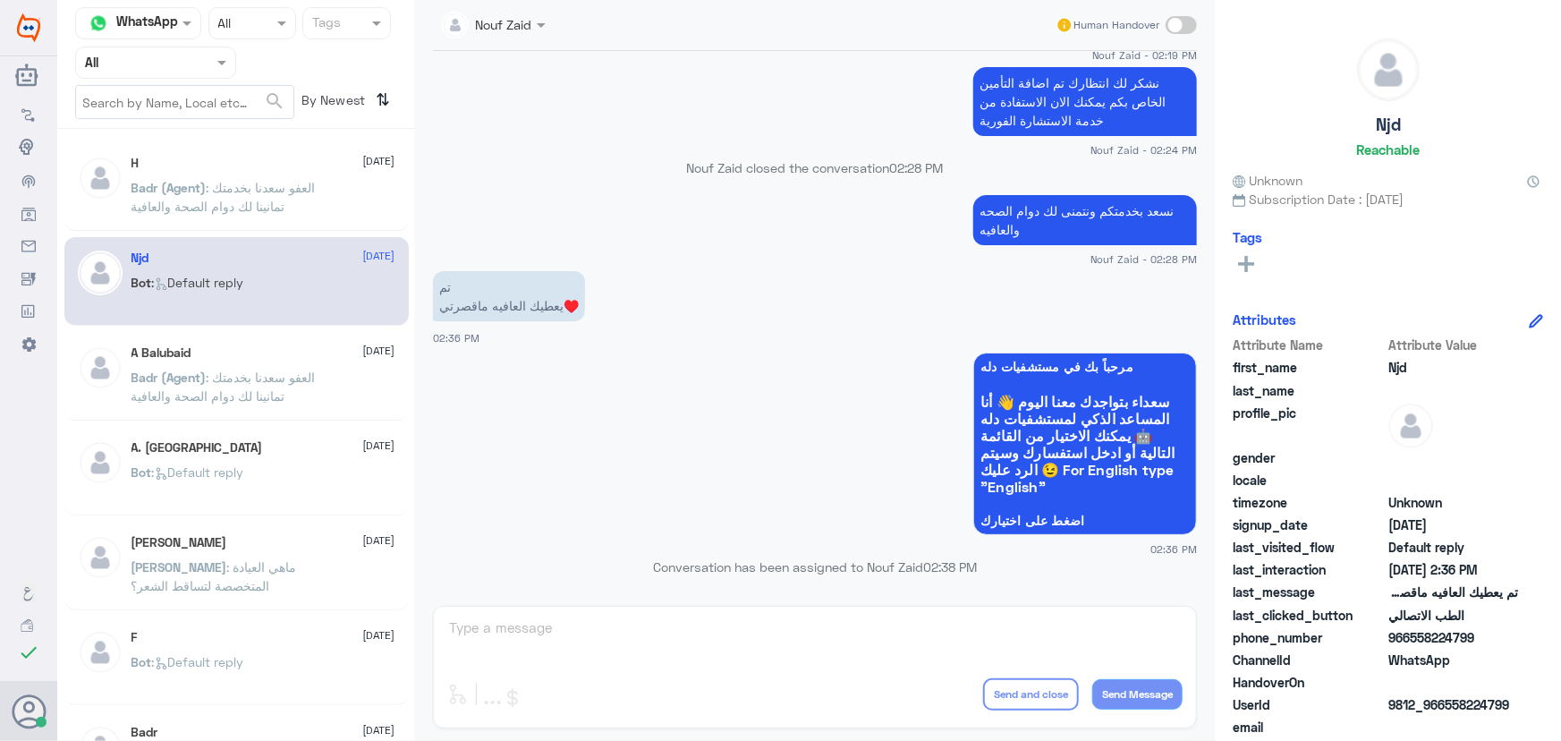
click at [262, 207] on span ": العفو سعدنا بخدمتك تمانينا لك دوام الصحة والعافية" at bounding box center [224, 197] width 184 height 34
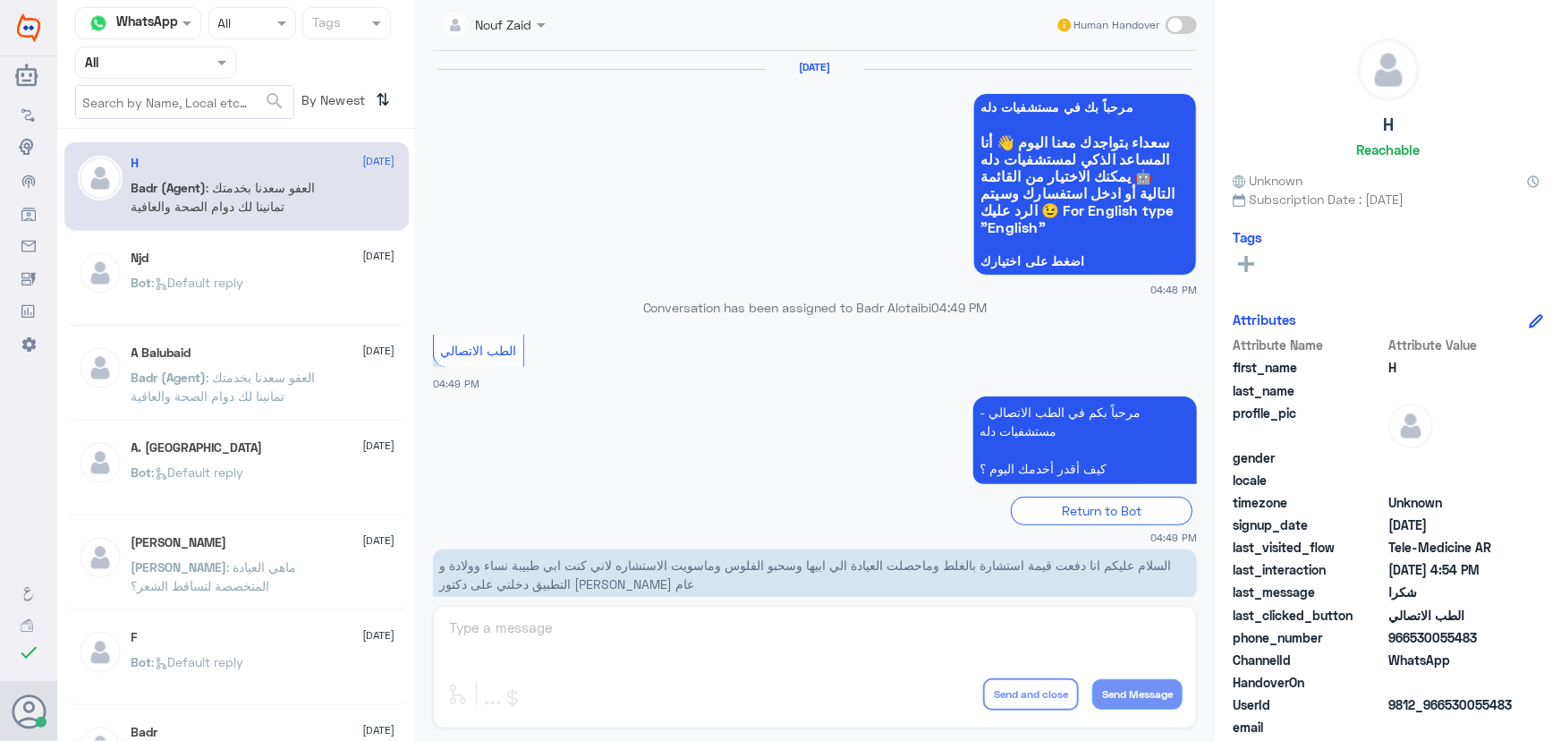
scroll to position [852, 0]
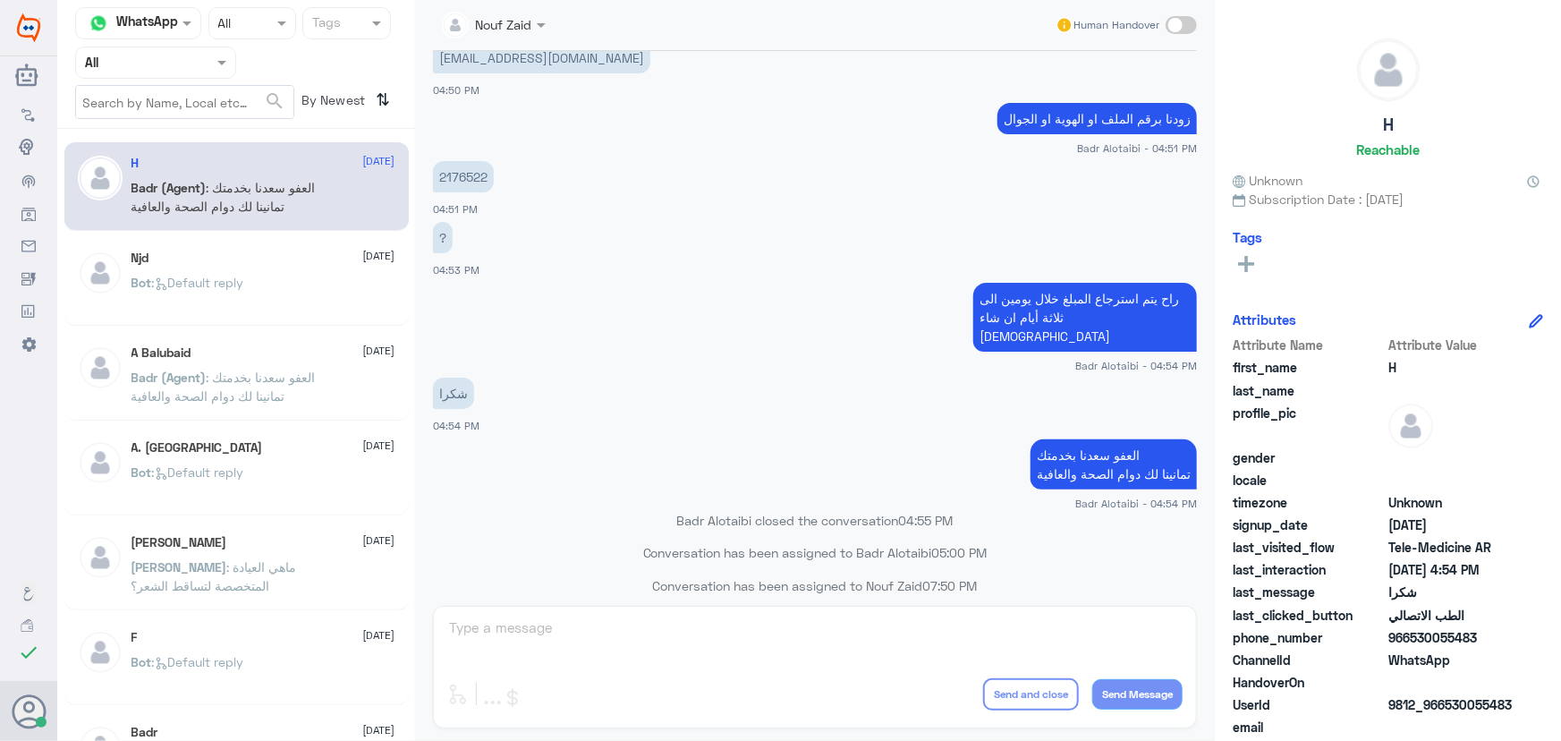
click at [178, 78] on nav "Channel WhatsApp Status × All Tags Agent Filter All search By Newest ⇅" at bounding box center [236, 68] width 358 height 122
click at [192, 68] on div at bounding box center [155, 62] width 159 height 21
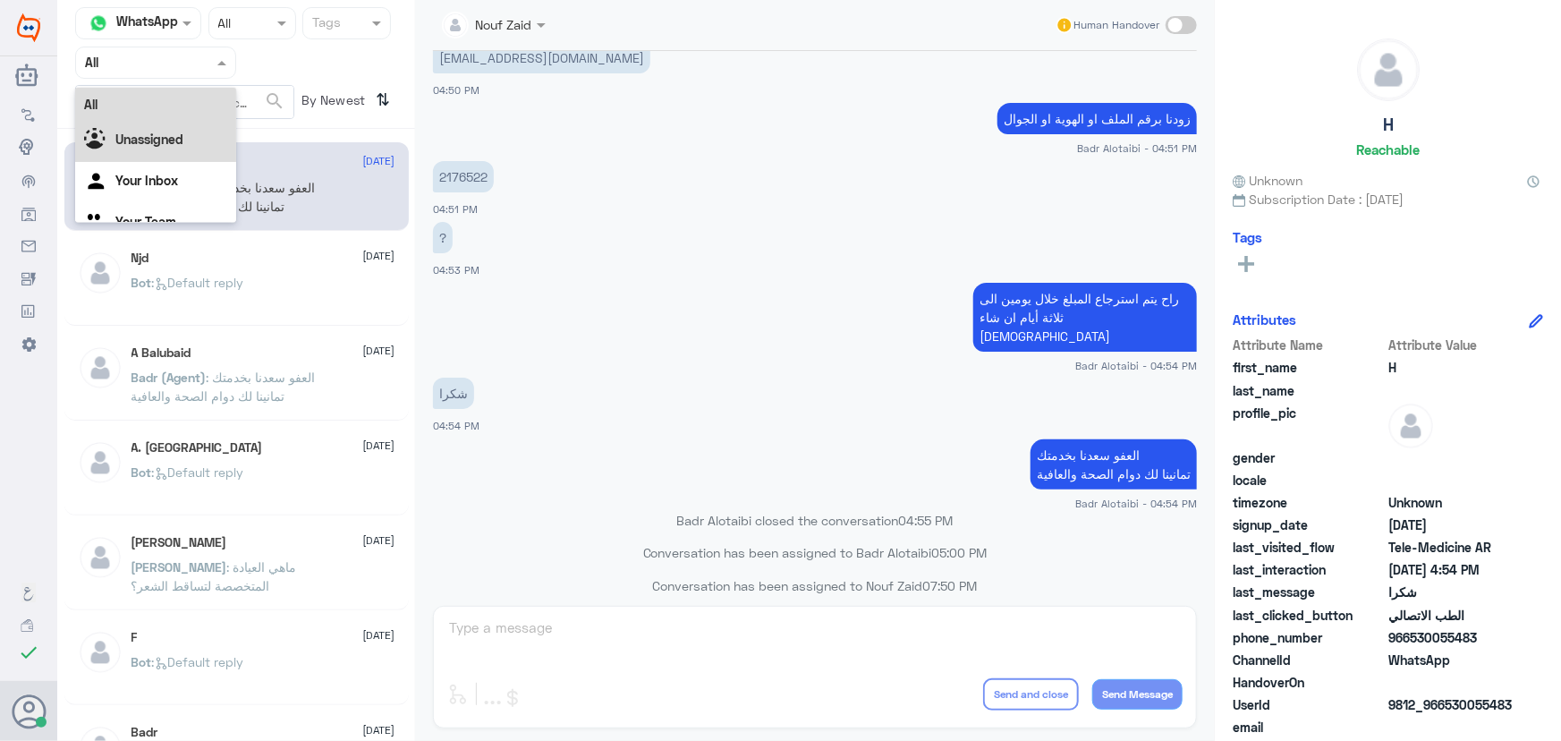
click at [178, 142] on b "Unassigned" at bounding box center [149, 139] width 68 height 15
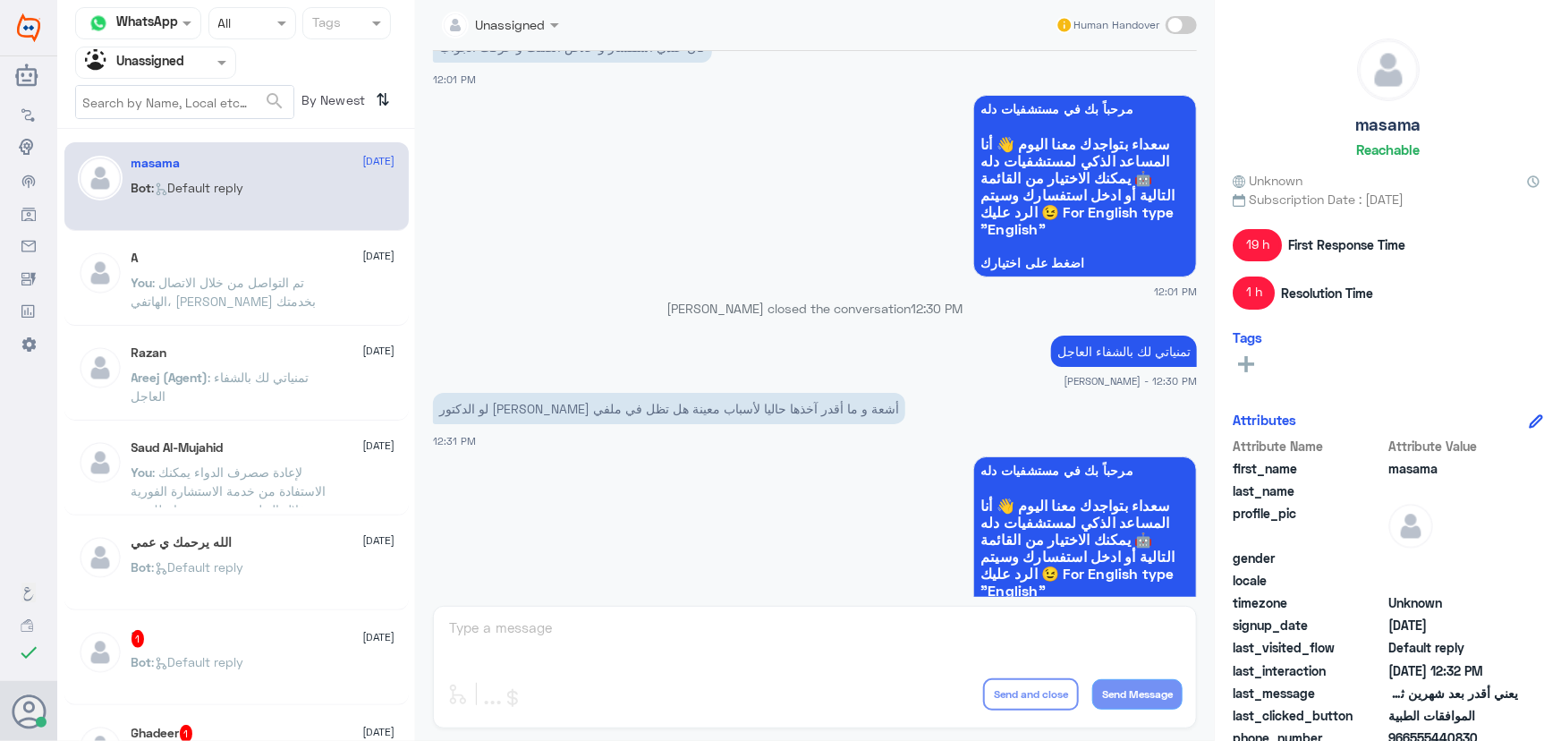
scroll to position [1282, 0]
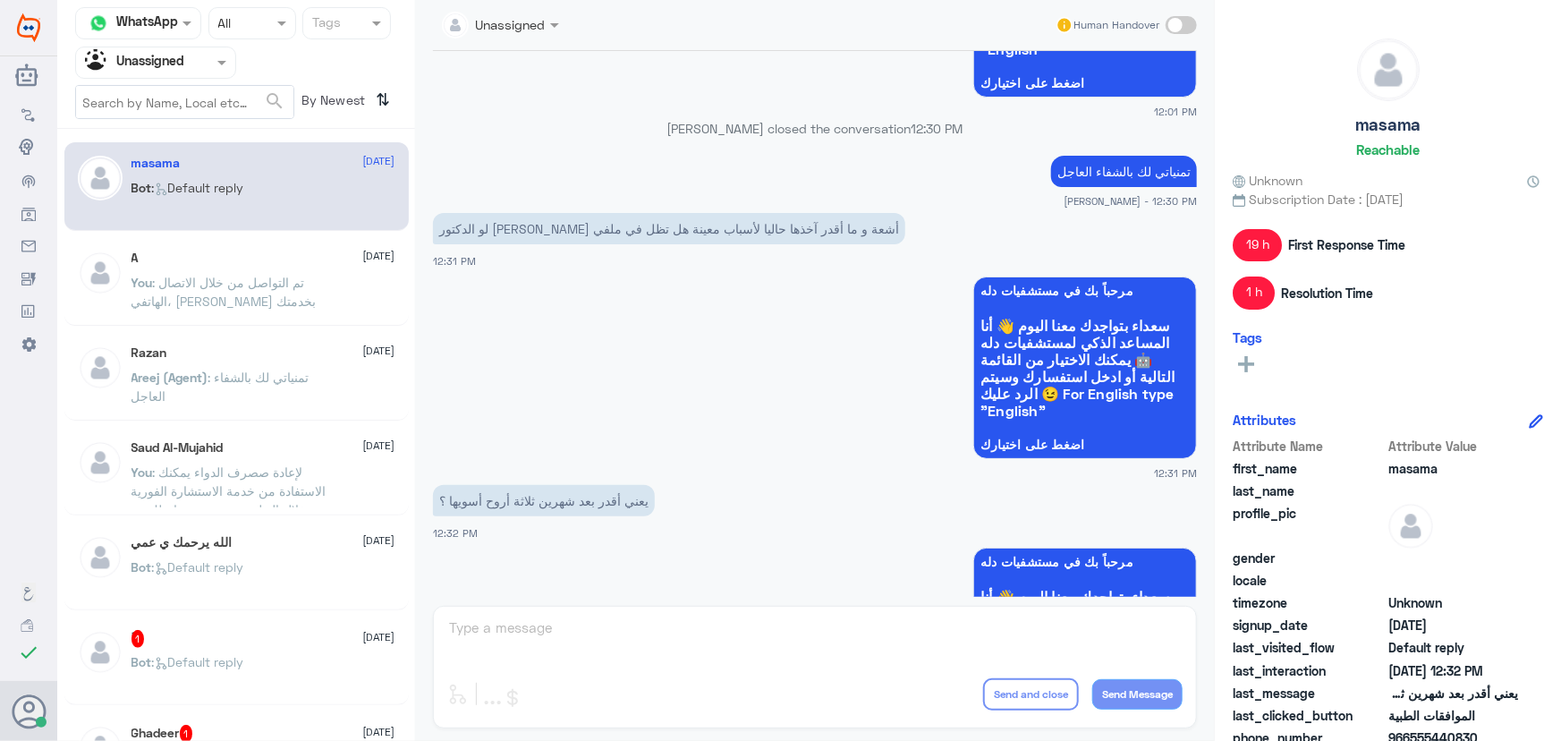
click at [277, 279] on span ": تم التواصل من خلال الاتصال الهاتفي، [PERSON_NAME] بخدمتك" at bounding box center [224, 292] width 185 height 34
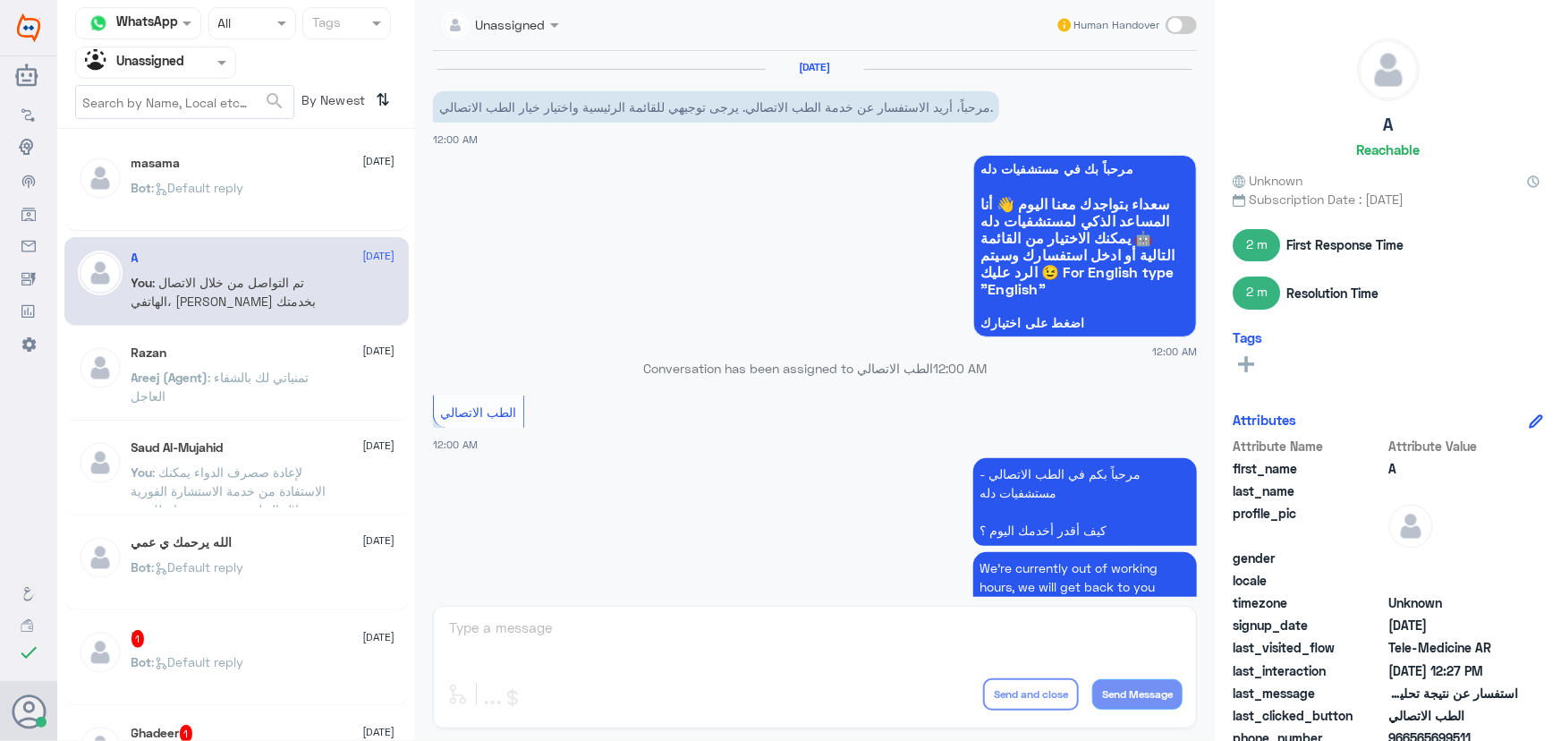
scroll to position [763, 0]
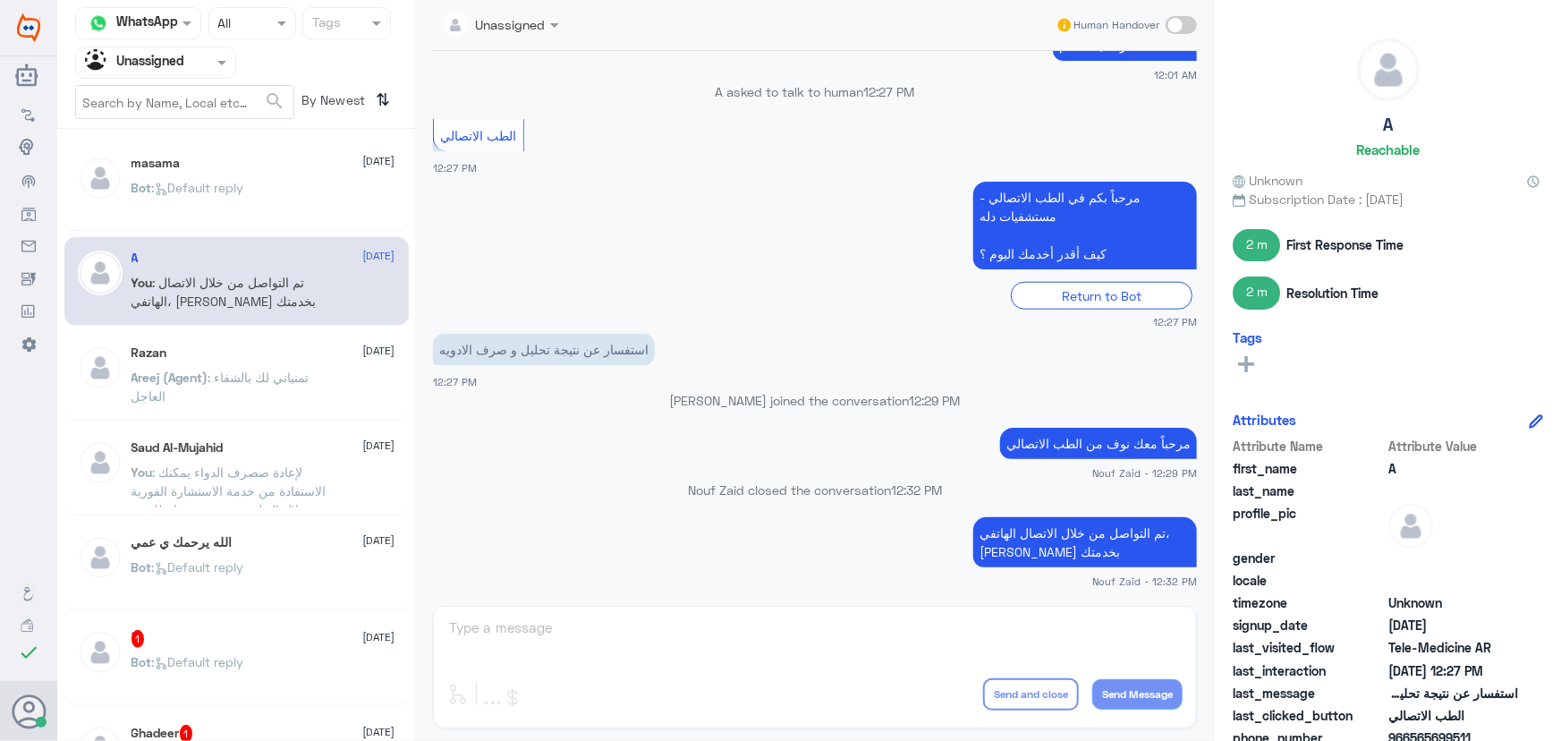
click at [249, 375] on span ": تمنياتي لك بالشفاء العاجل" at bounding box center [221, 387] width 178 height 34
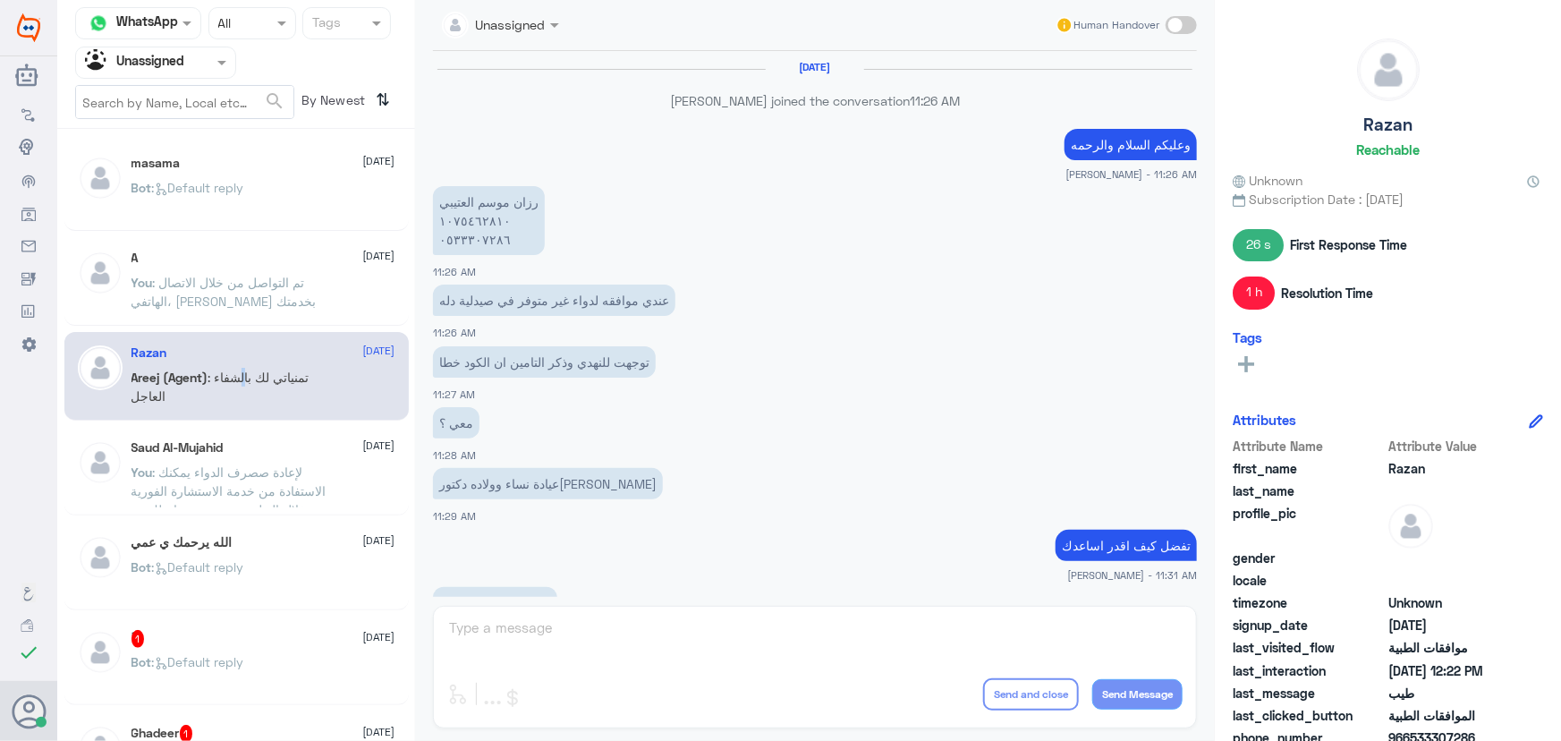
scroll to position [676, 0]
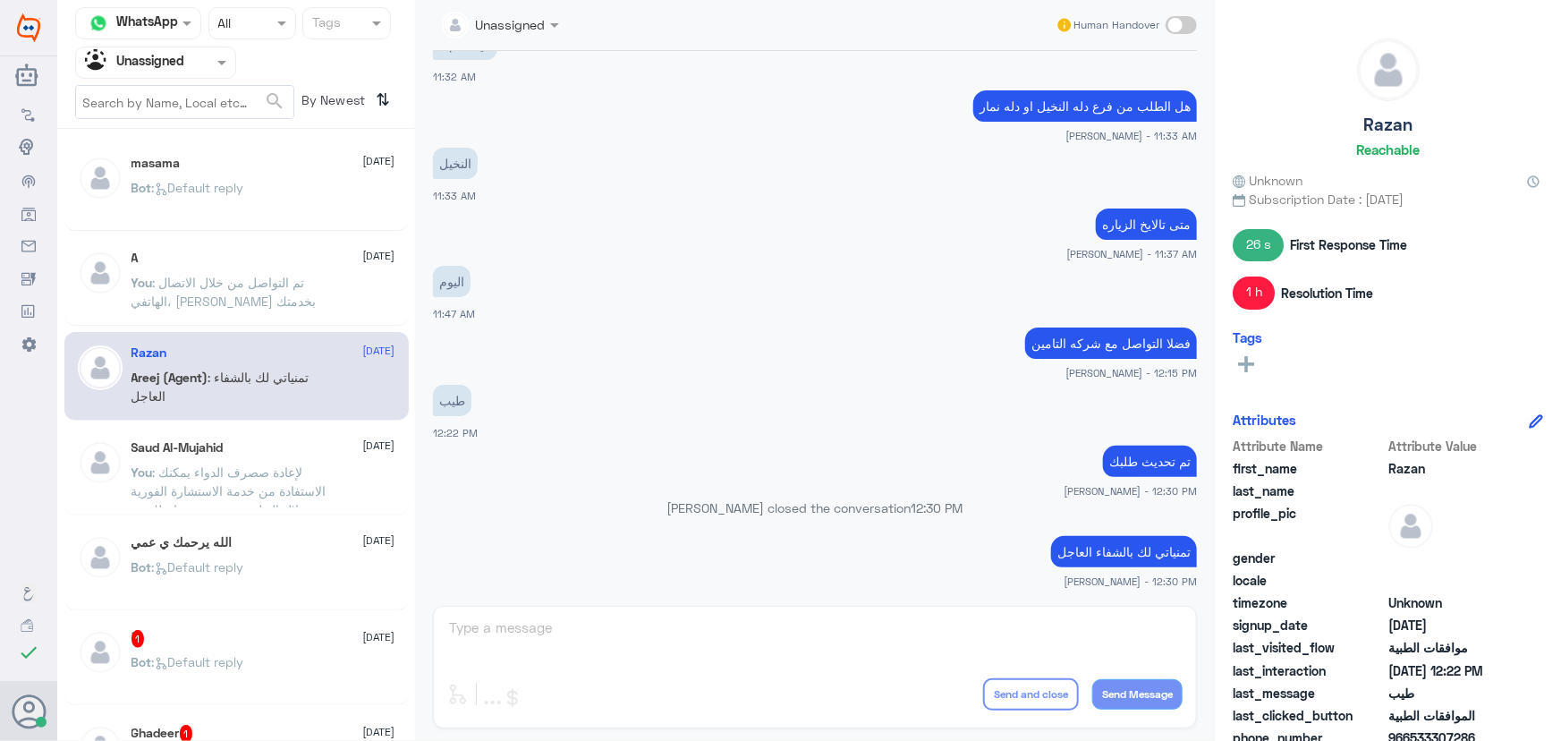
click at [257, 479] on p "You : لإعادة صصرف الدواء يمكنك الاستفادة من خدمة الاستشارة الفورية من خلال التط…" at bounding box center [232, 485] width 201 height 45
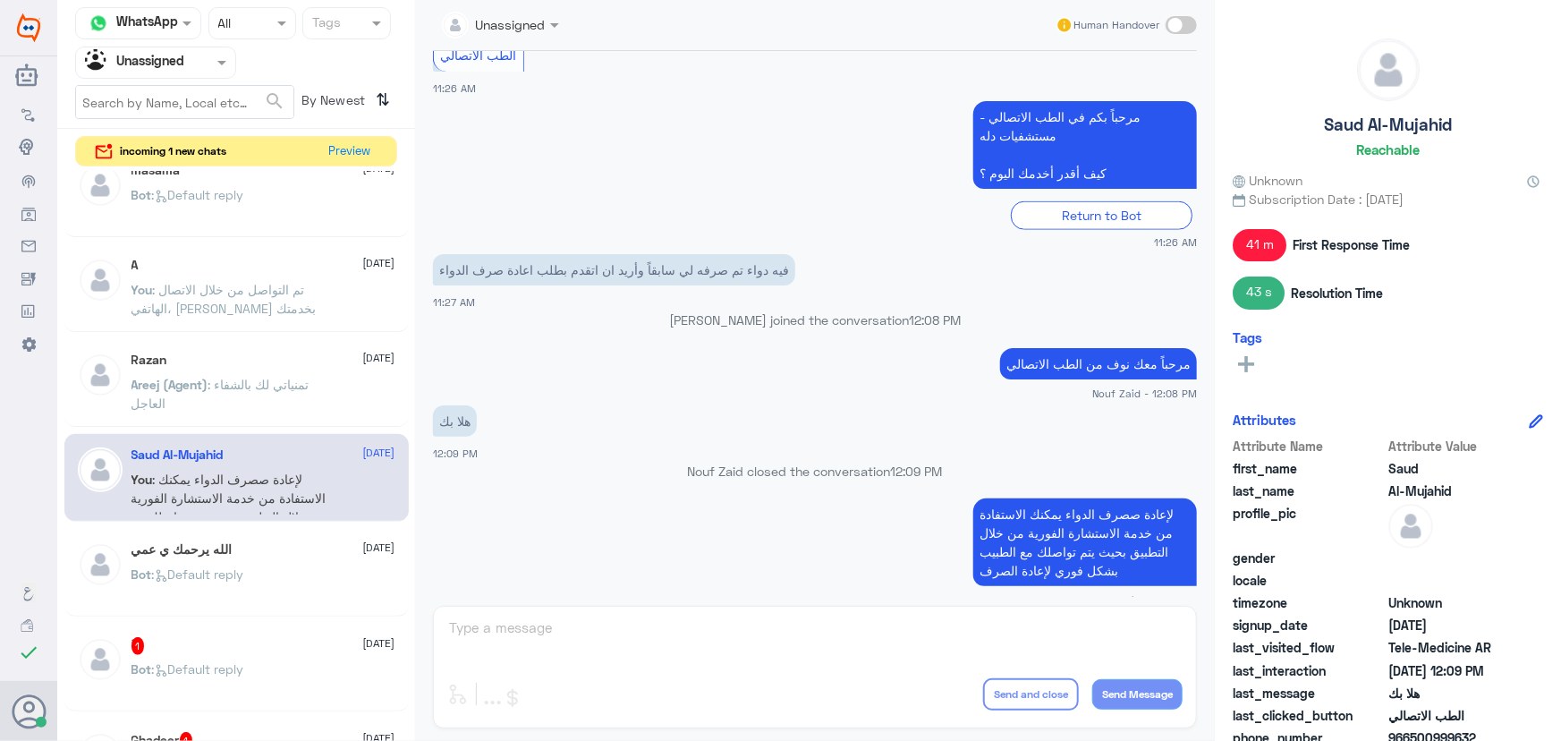
scroll to position [81, 0]
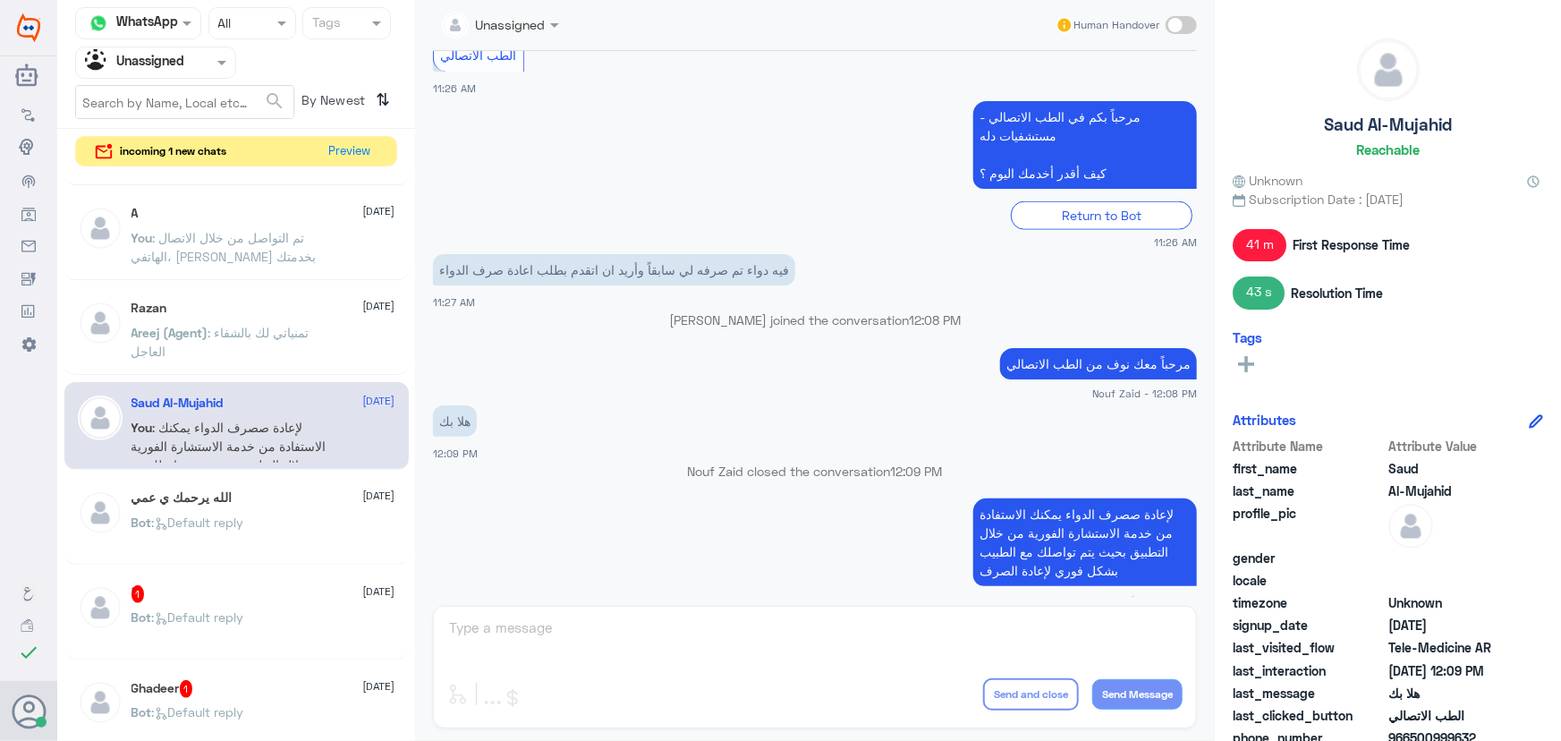
click at [208, 610] on span ": Default reply" at bounding box center [198, 616] width 92 height 15
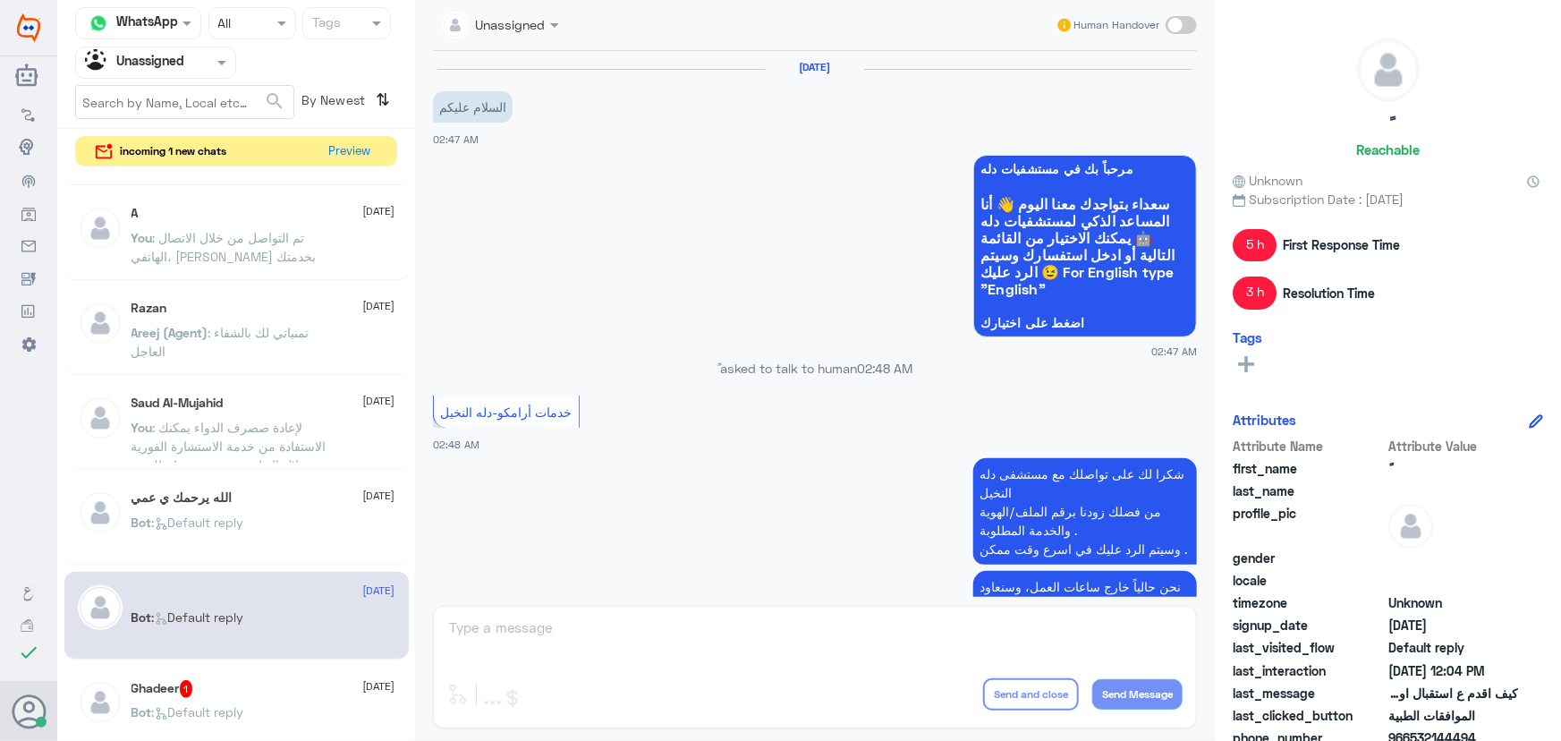
scroll to position [1539, 0]
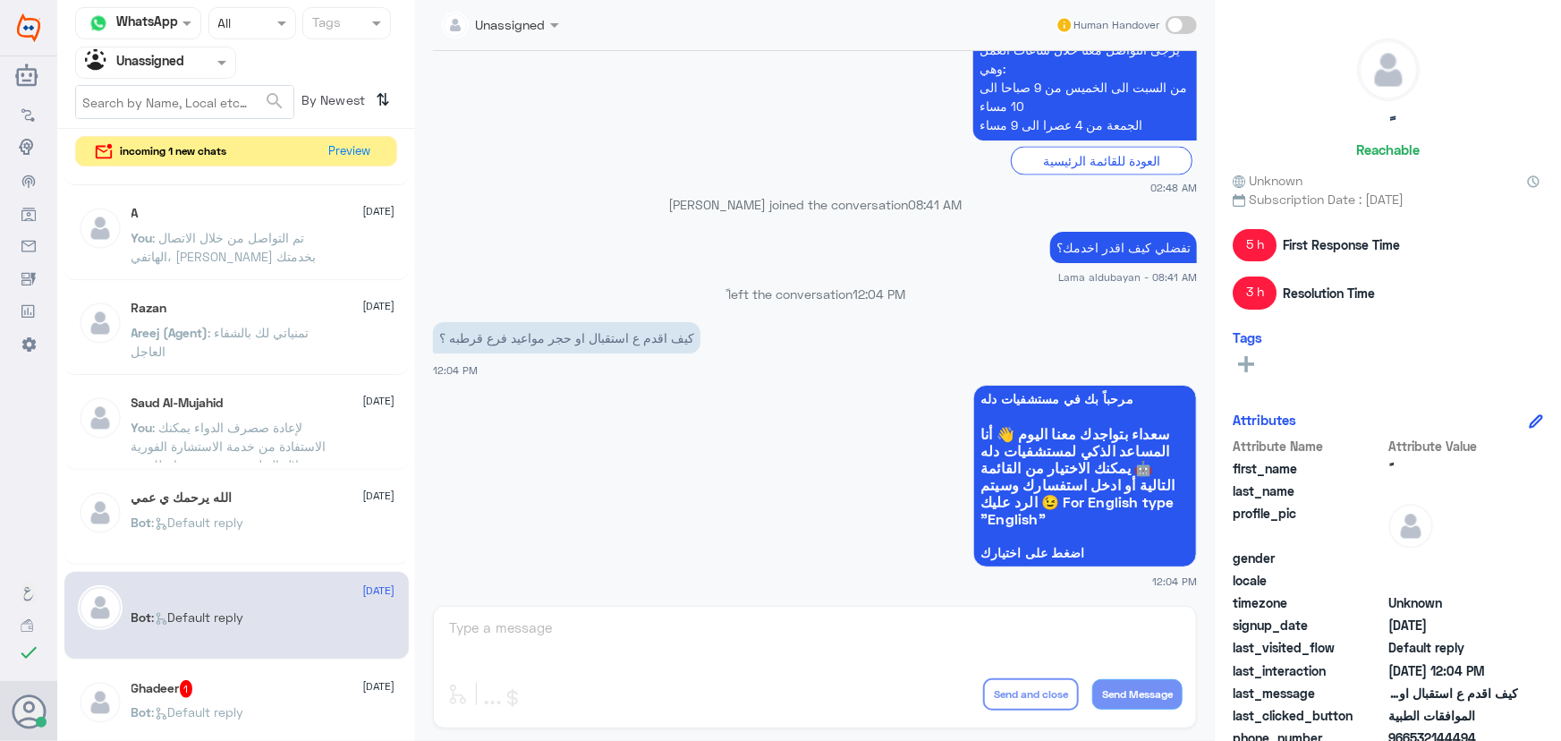
click at [286, 682] on div "Ghadeer 1 [DATE]" at bounding box center [264, 689] width 264 height 18
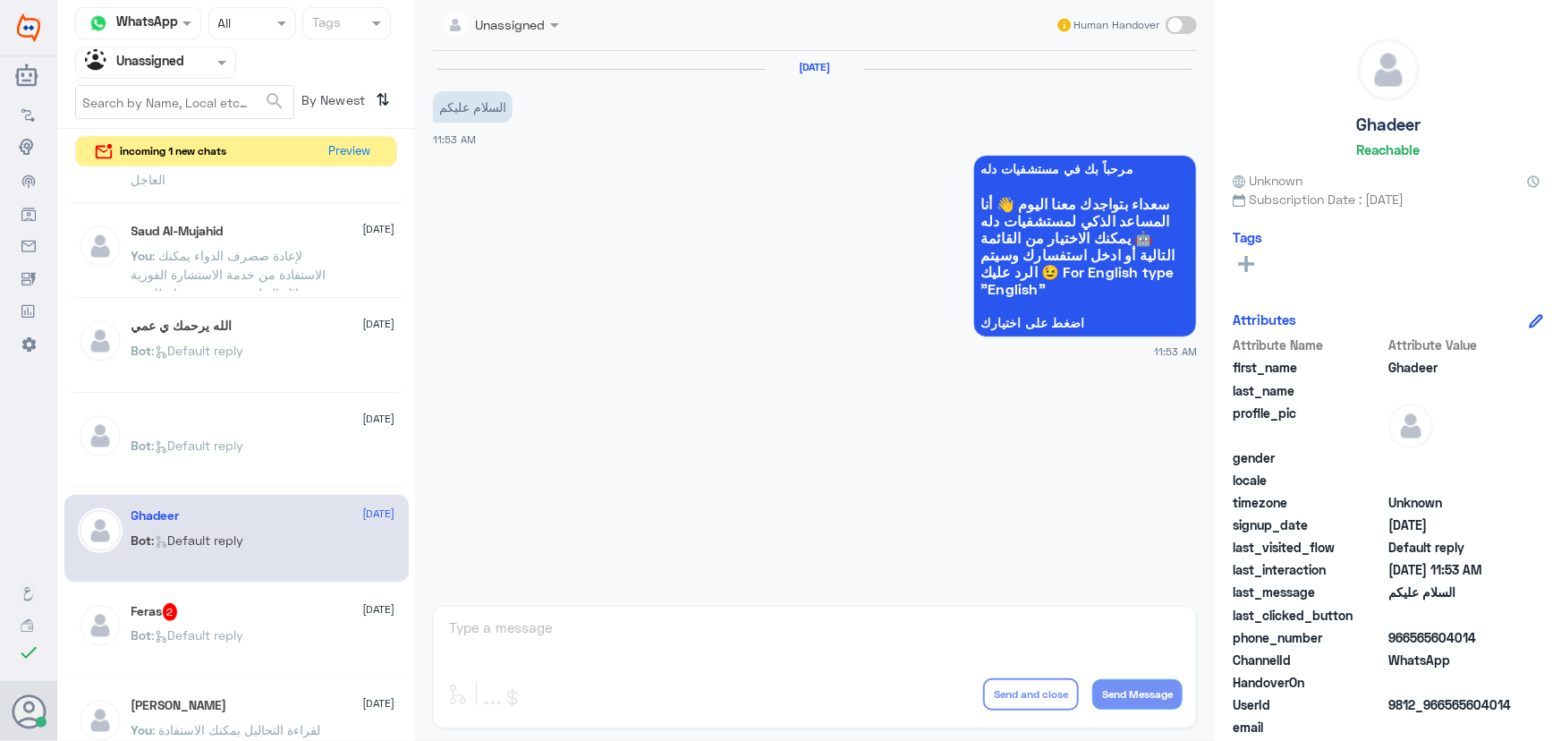
scroll to position [325, 0]
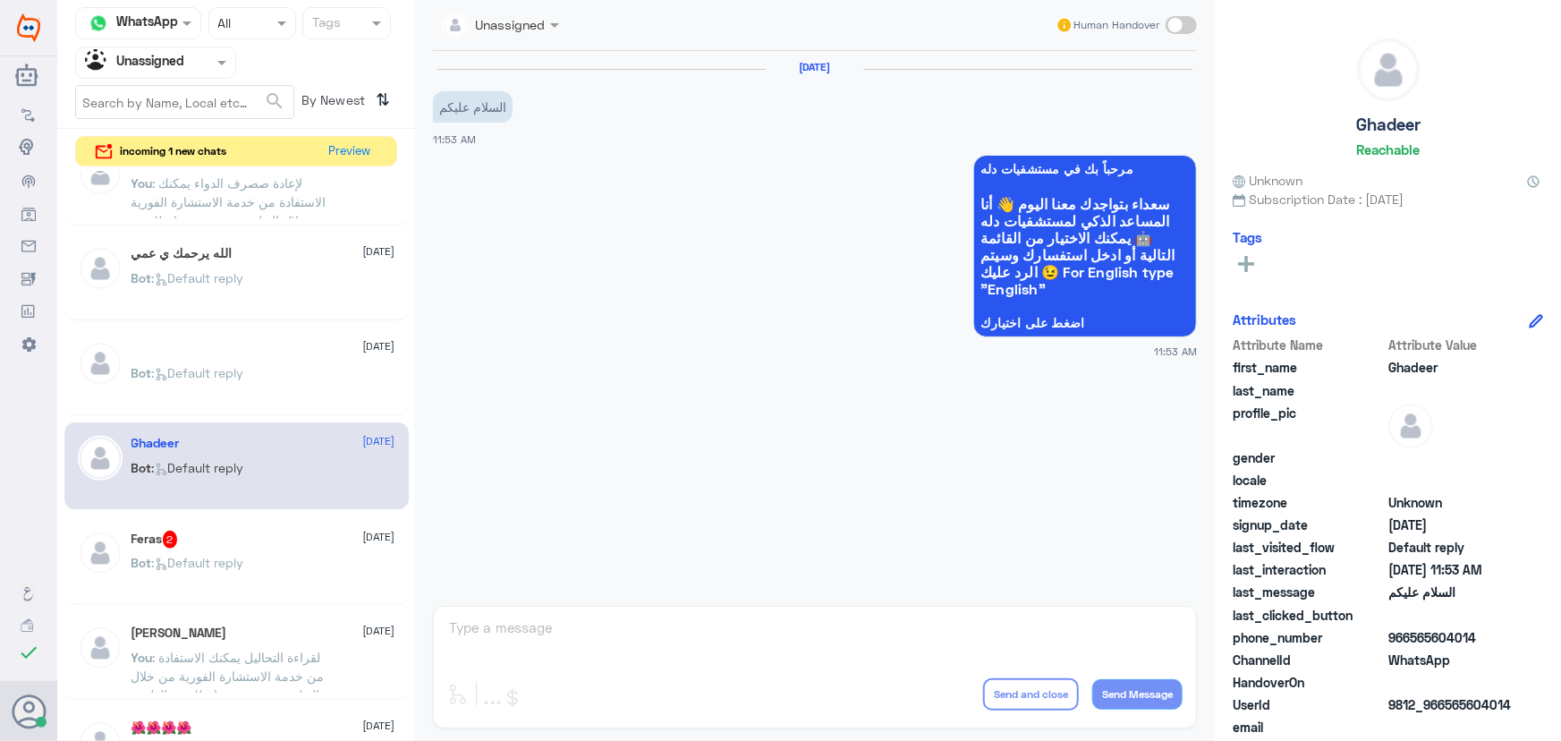
click at [284, 575] on div "Bot : Default reply" at bounding box center [264, 577] width 264 height 40
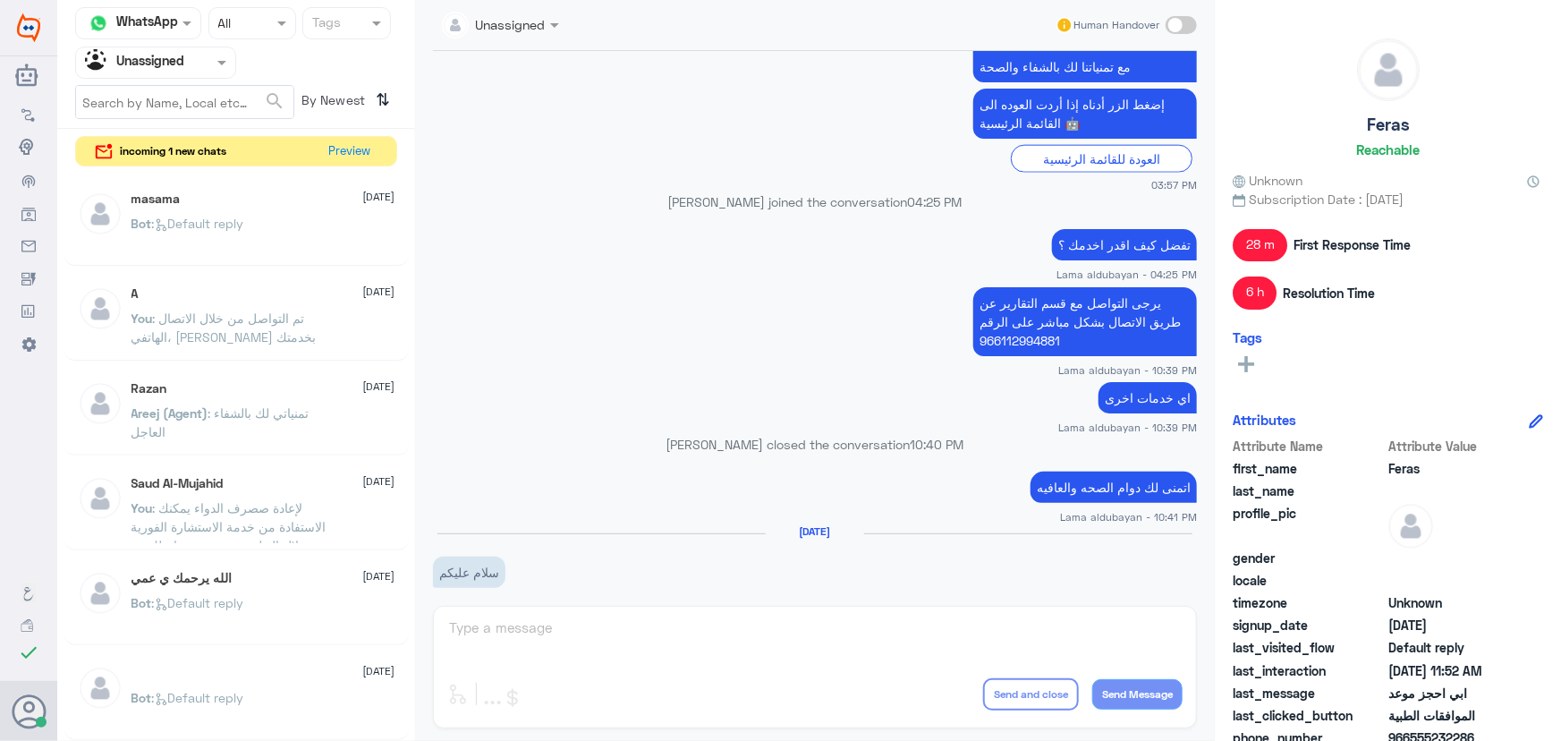
scroll to position [1073, 0]
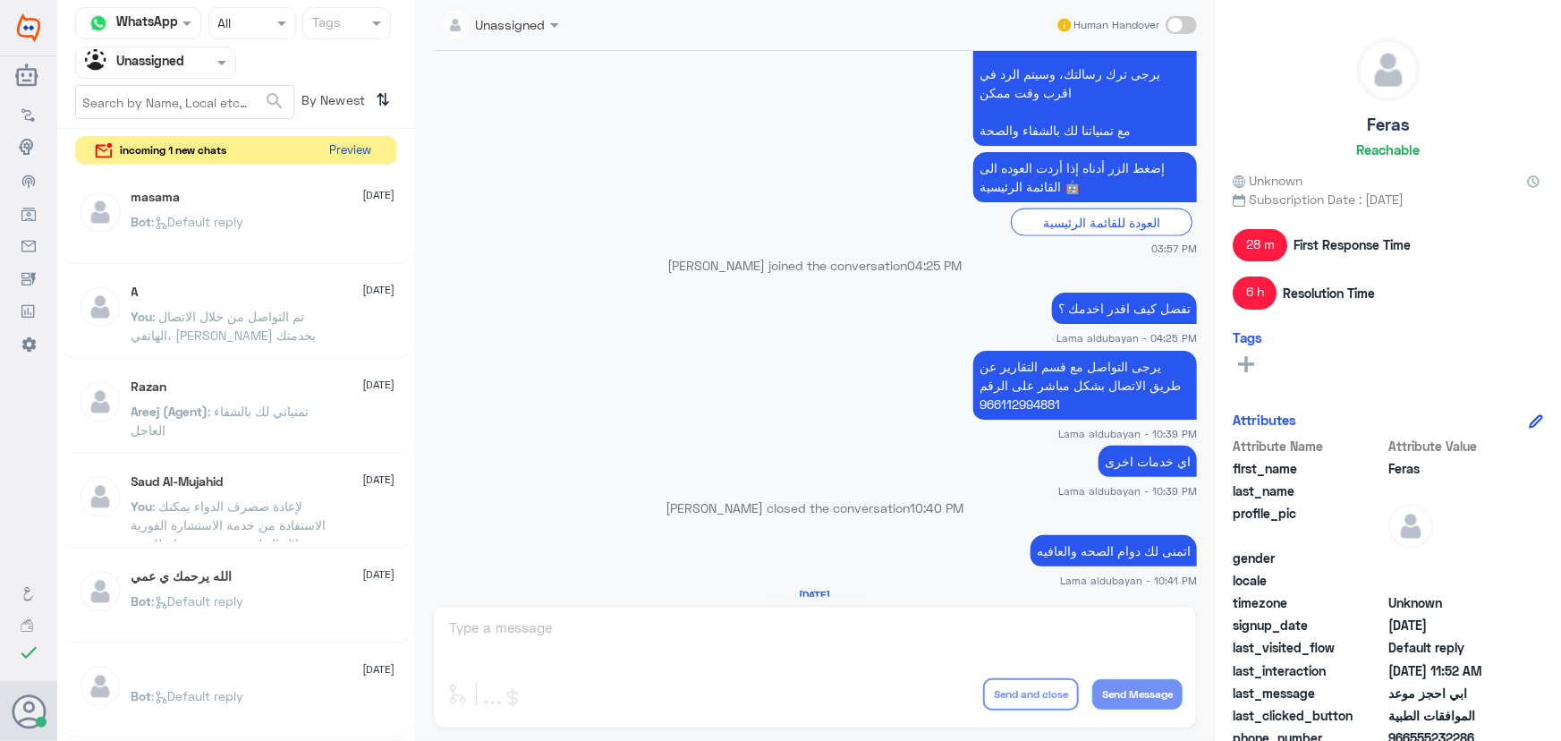
click at [355, 142] on button "Preview" at bounding box center [350, 151] width 55 height 28
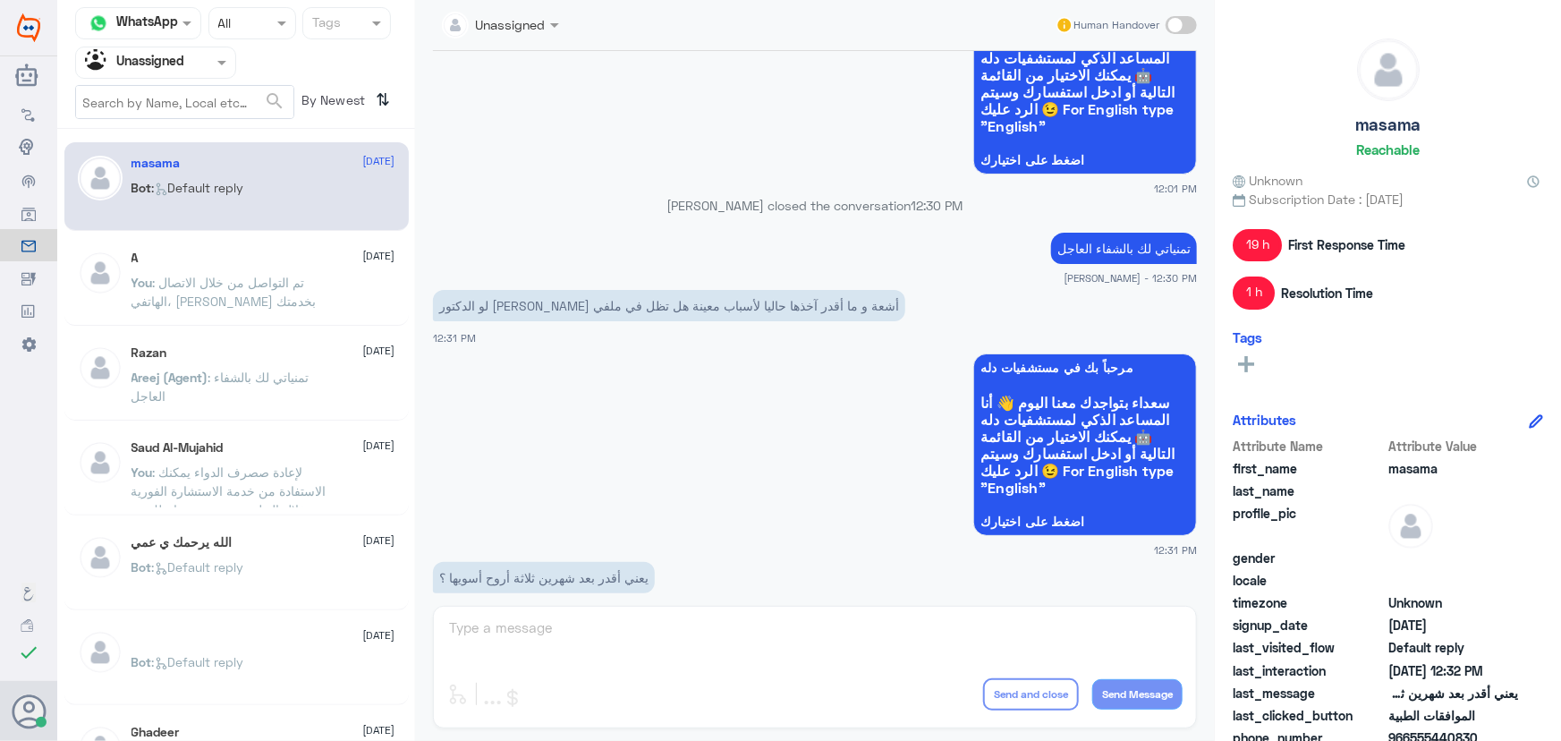
scroll to position [1201, 0]
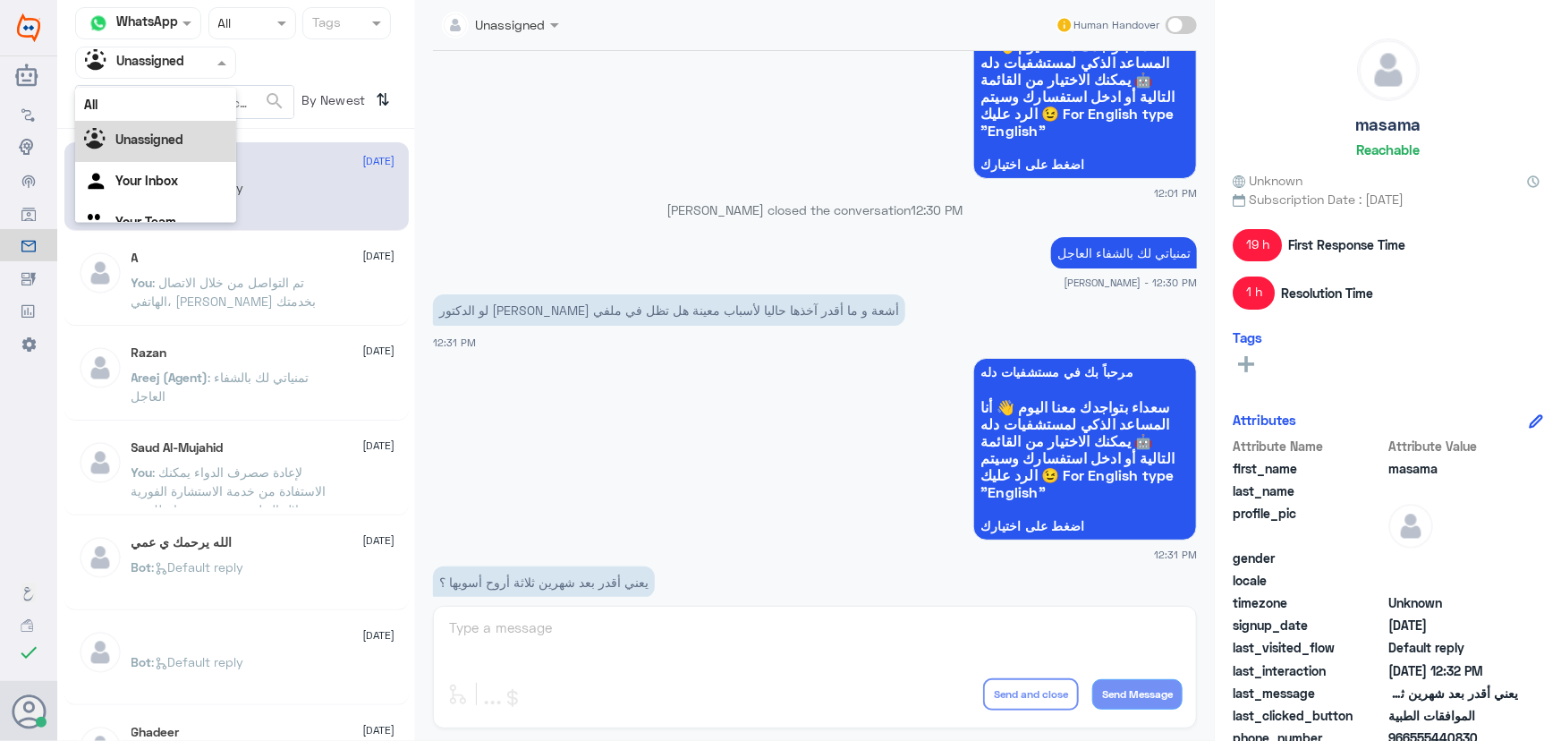
click at [172, 71] on input "text" at bounding box center [134, 62] width 98 height 21
click at [186, 100] on div "Unassigned" at bounding box center [155, 118] width 161 height 41
click at [191, 74] on div "Agent Filter Unassigned" at bounding box center [144, 62] width 137 height 27
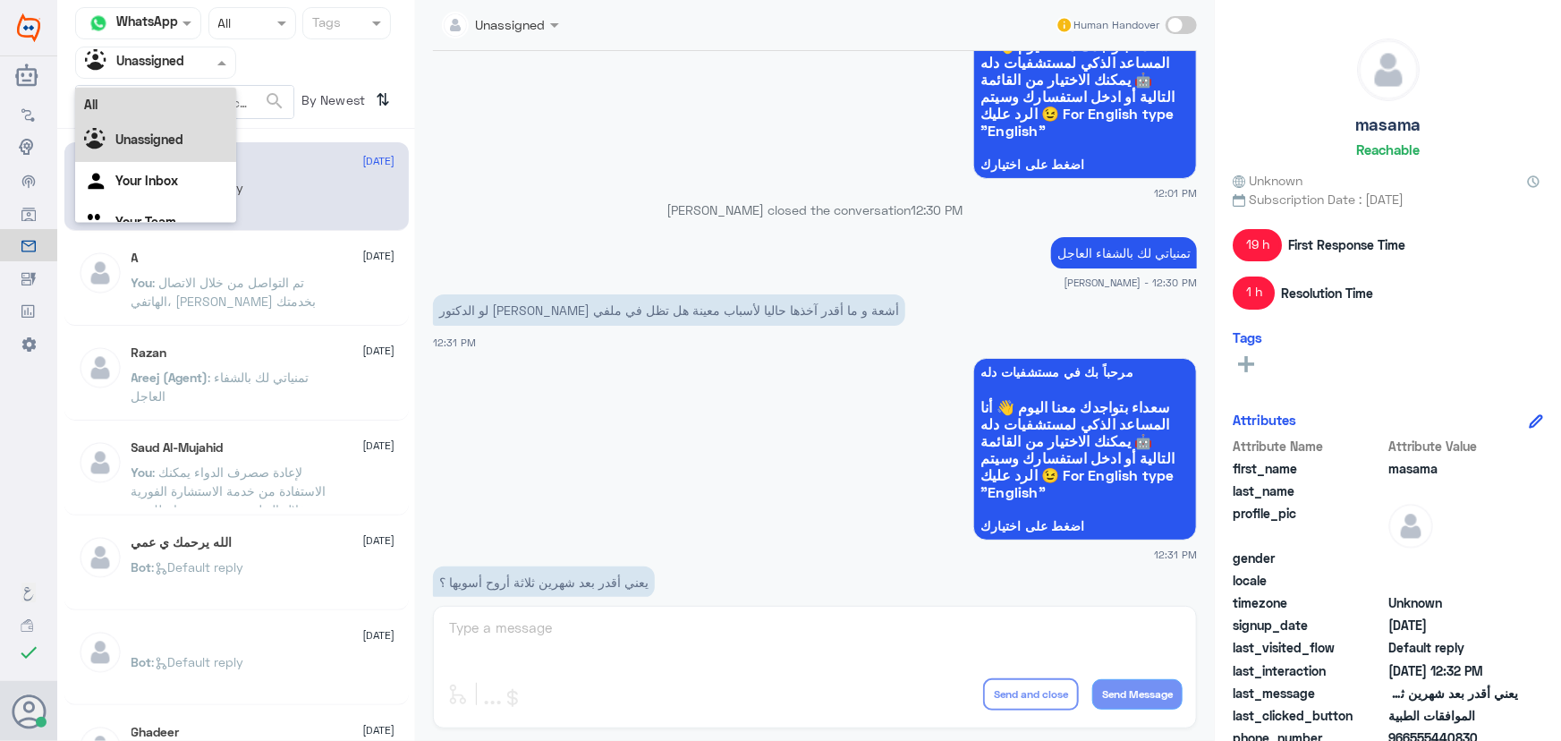
click at [191, 105] on div "All" at bounding box center [155, 104] width 161 height 33
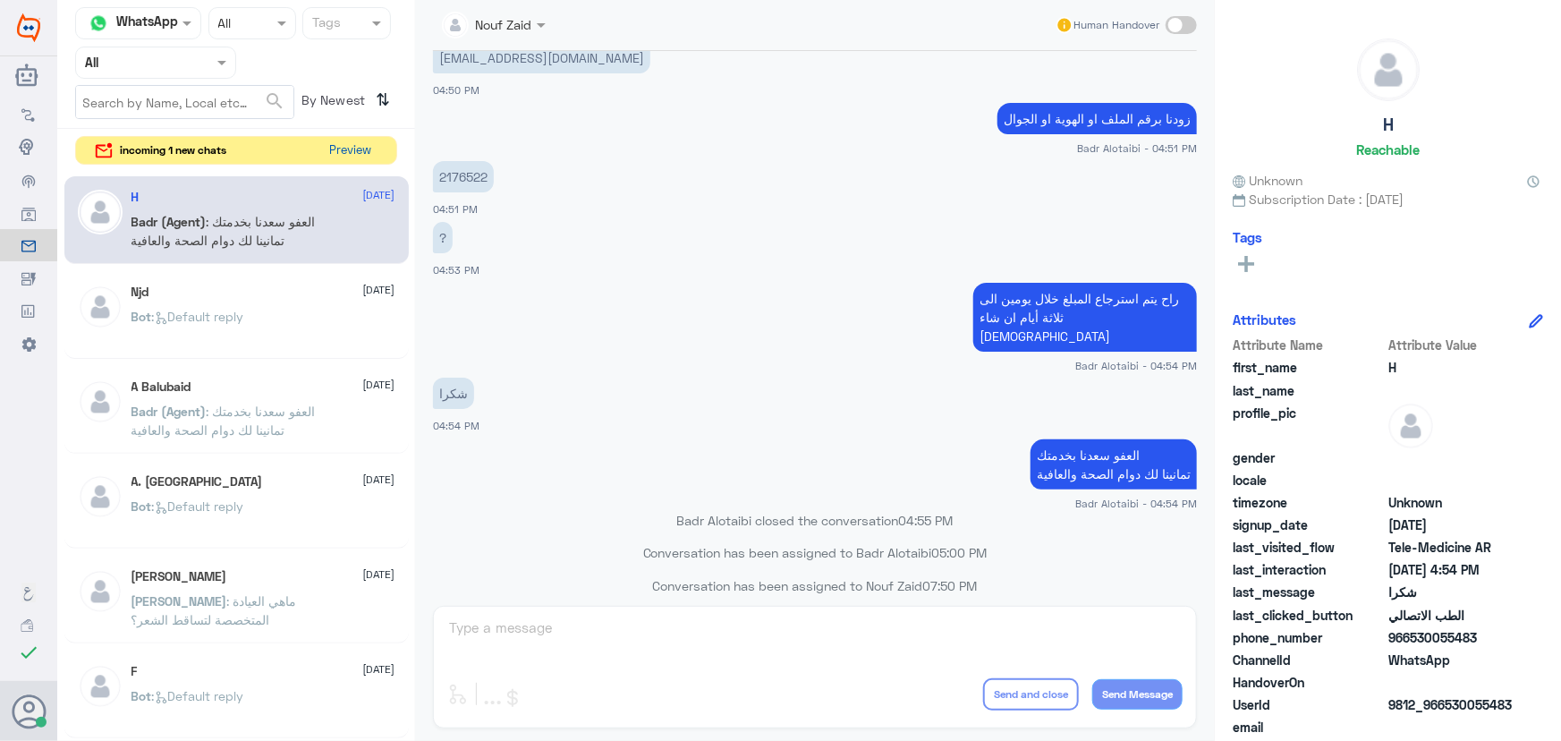
click at [357, 157] on button "Preview" at bounding box center [350, 151] width 55 height 28
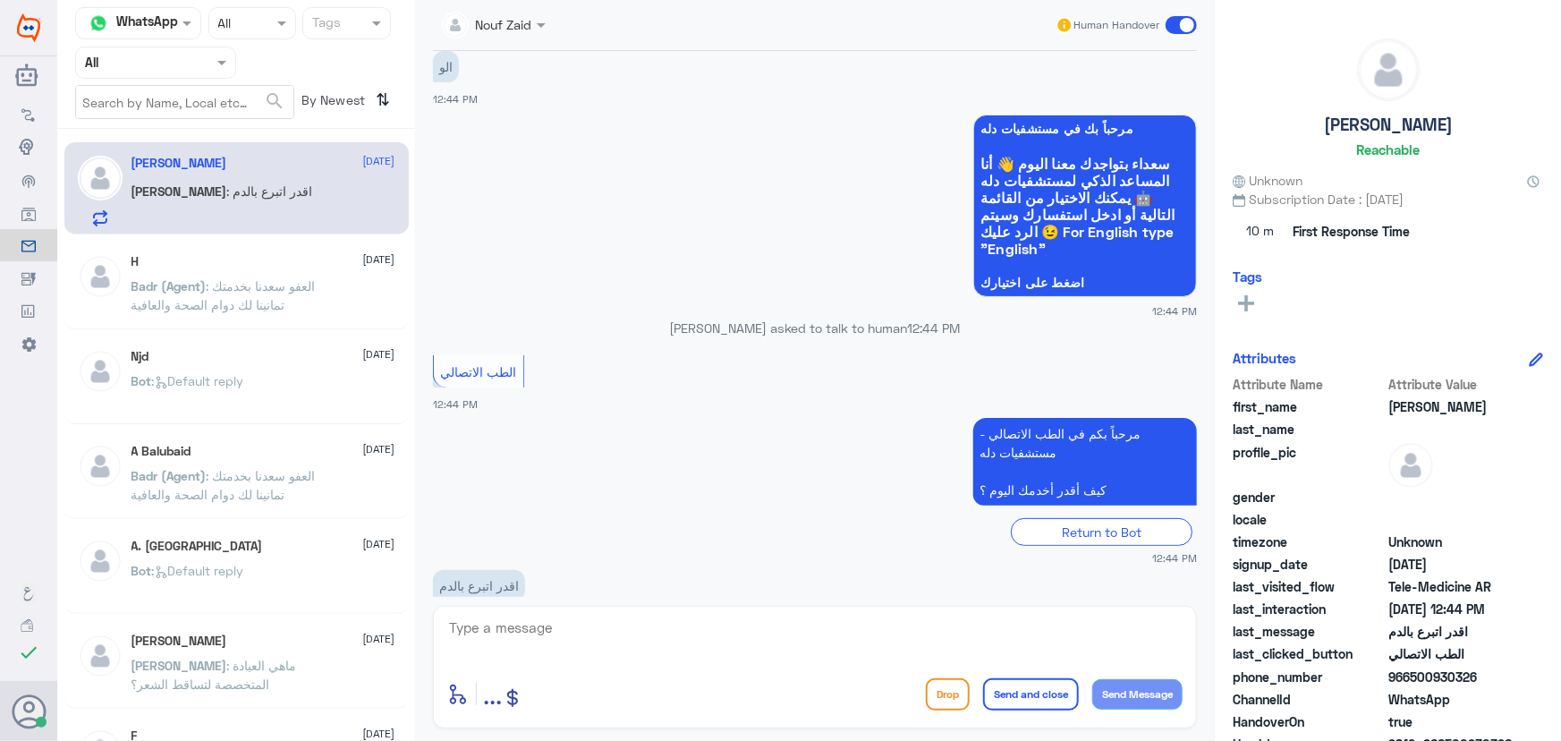
scroll to position [79, 0]
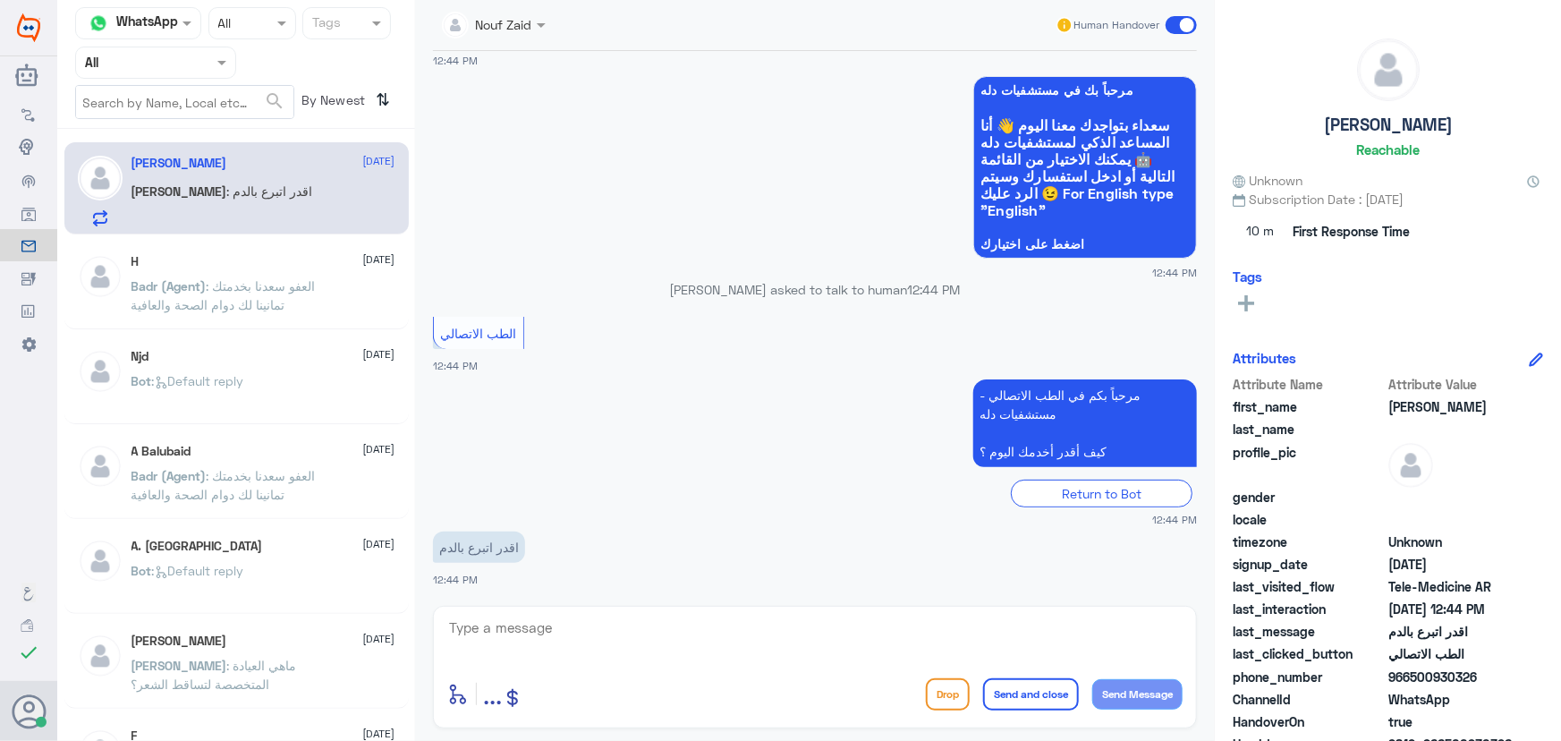
click at [593, 623] on textarea at bounding box center [814, 638] width 735 height 44
paste textarea "مرحباً معك نوف من الطب الاتصالي"
type textarea "مرحباً معك نوف من الطب الاتصالي"
click at [1117, 675] on div "enter flow name ... Drop Send and close Send Message" at bounding box center [814, 694] width 735 height 40
click at [1125, 689] on button "Send Message" at bounding box center [1137, 694] width 90 height 30
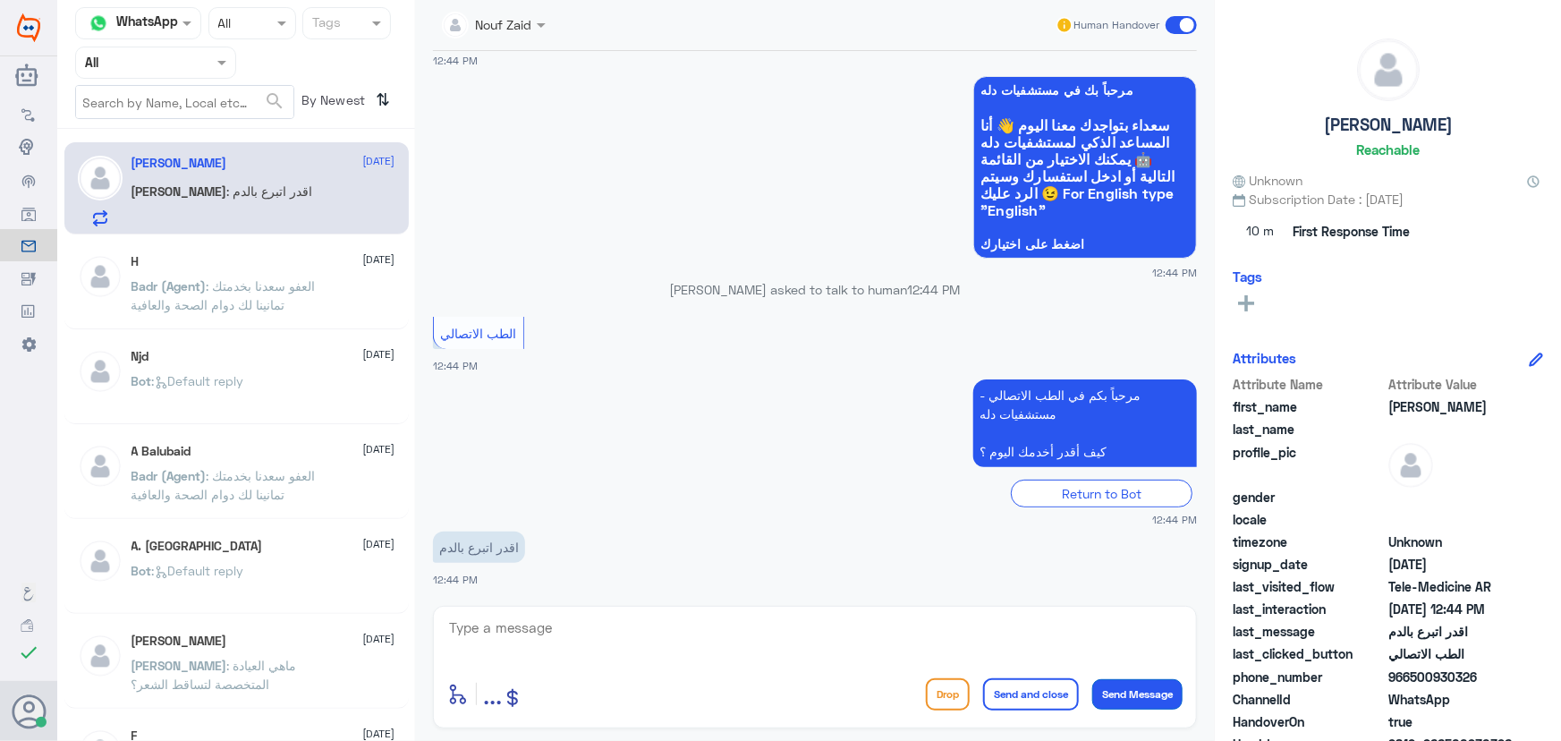
scroll to position [135, 0]
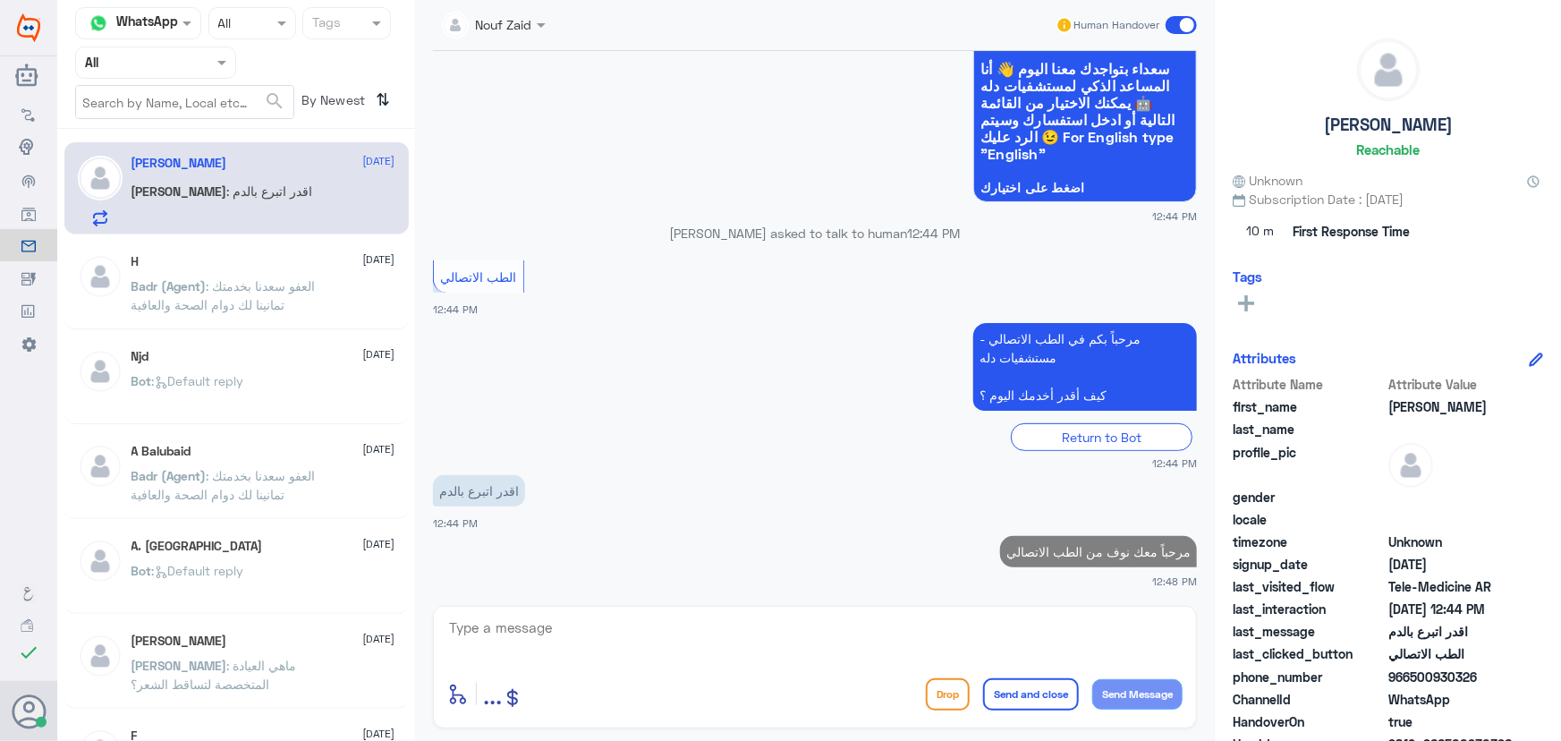
click at [896, 608] on div "enter flow name ... Drop Send and close Send Message" at bounding box center [815, 667] width 764 height 123
click at [872, 635] on textarea at bounding box center [814, 638] width 735 height 44
click at [763, 655] on textarea at bounding box center [814, 638] width 735 height 44
click at [723, 622] on textarea at bounding box center [814, 638] width 735 height 44
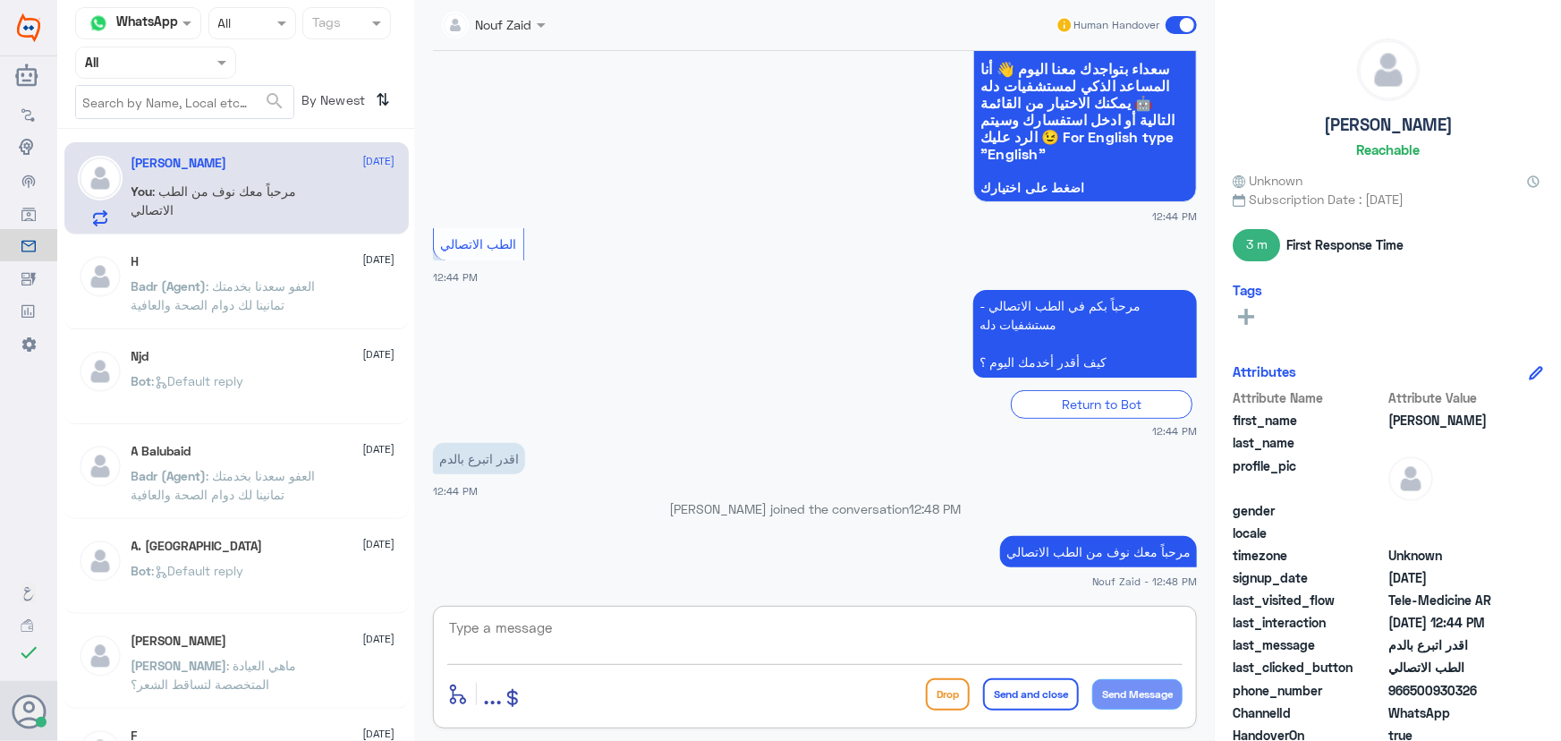
click at [783, 623] on textarea at bounding box center [814, 638] width 735 height 44
paste textarea "هنا الطب الاتصالي لكل مايخص الاستشارة الفورية من خلال التطبيق، يمكنك الاستفسار …"
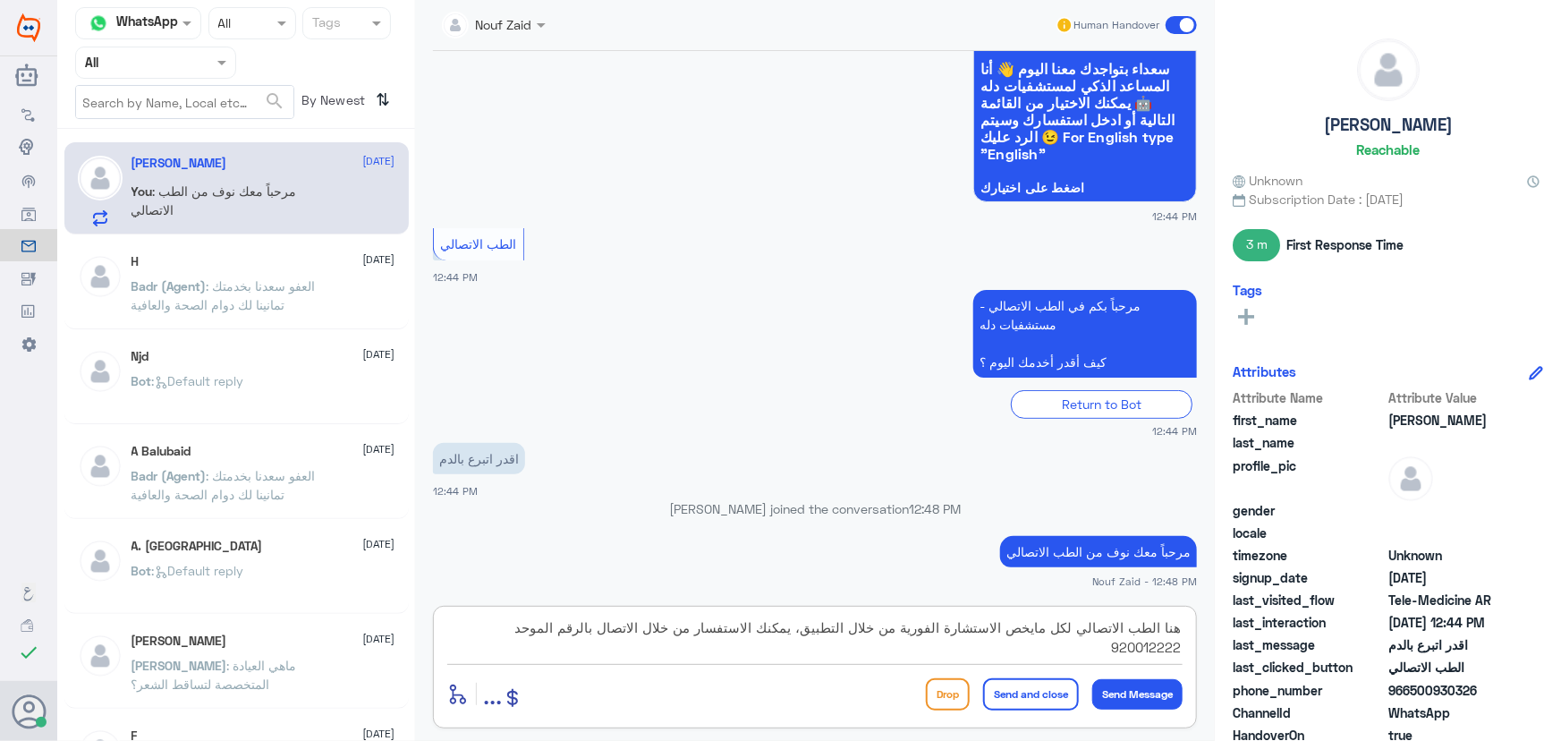
type textarea "هنا الطب الاتصالي لكل مايخص الاستشارة الفورية من خلال التطبيق، يمكنك الاستفسار …"
click at [1015, 692] on button "Send and close" at bounding box center [1031, 694] width 96 height 32
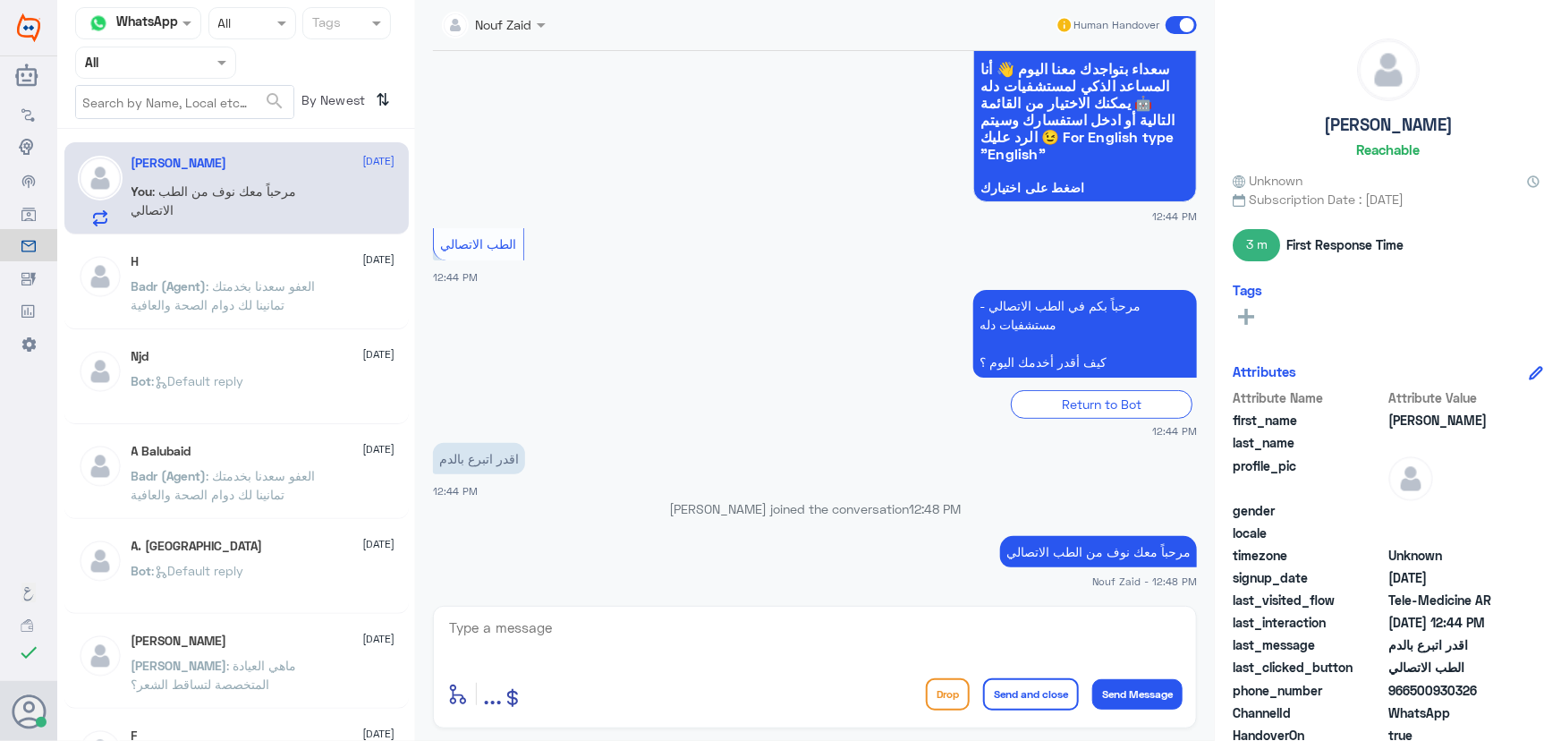
scroll to position [250, 0]
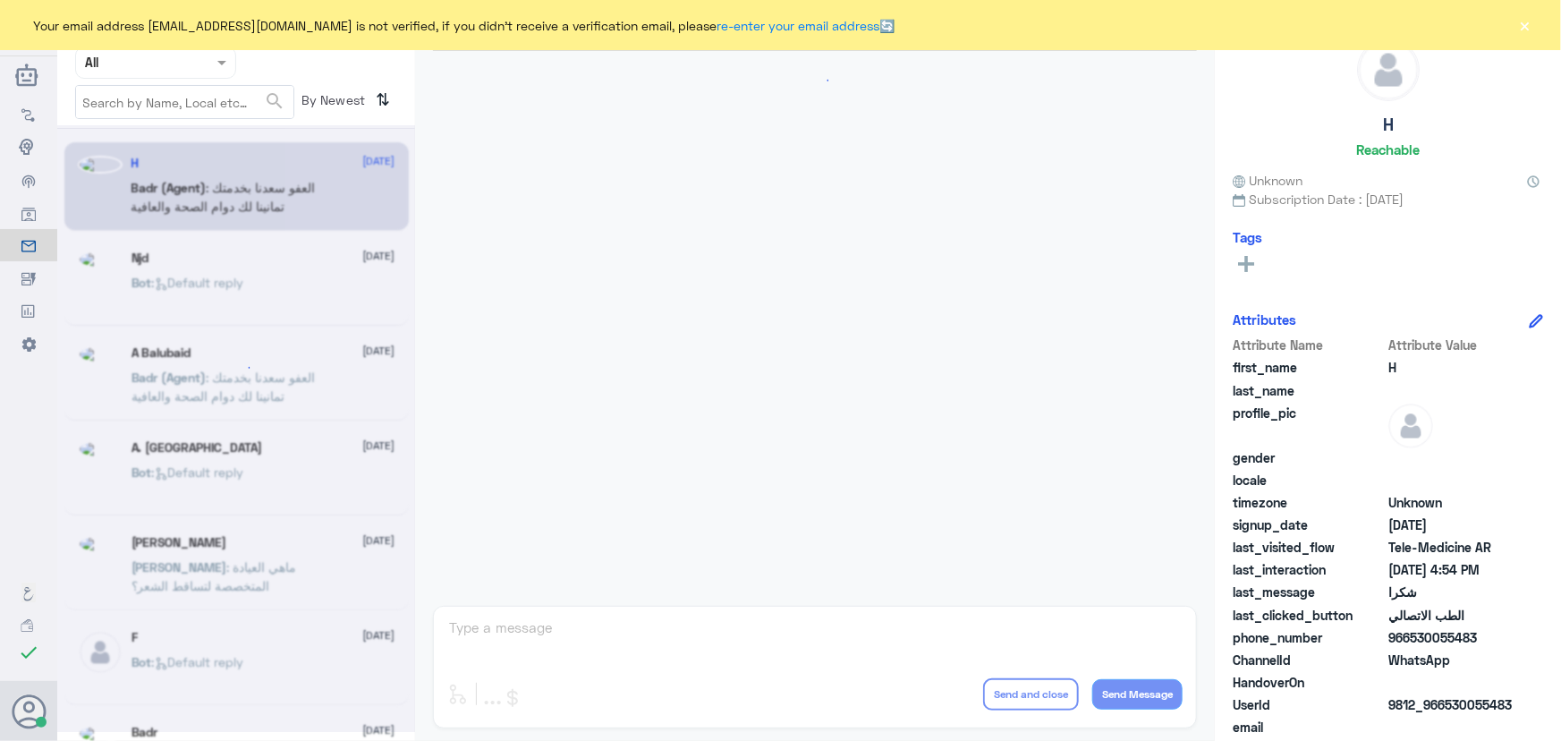
scroll to position [852, 0]
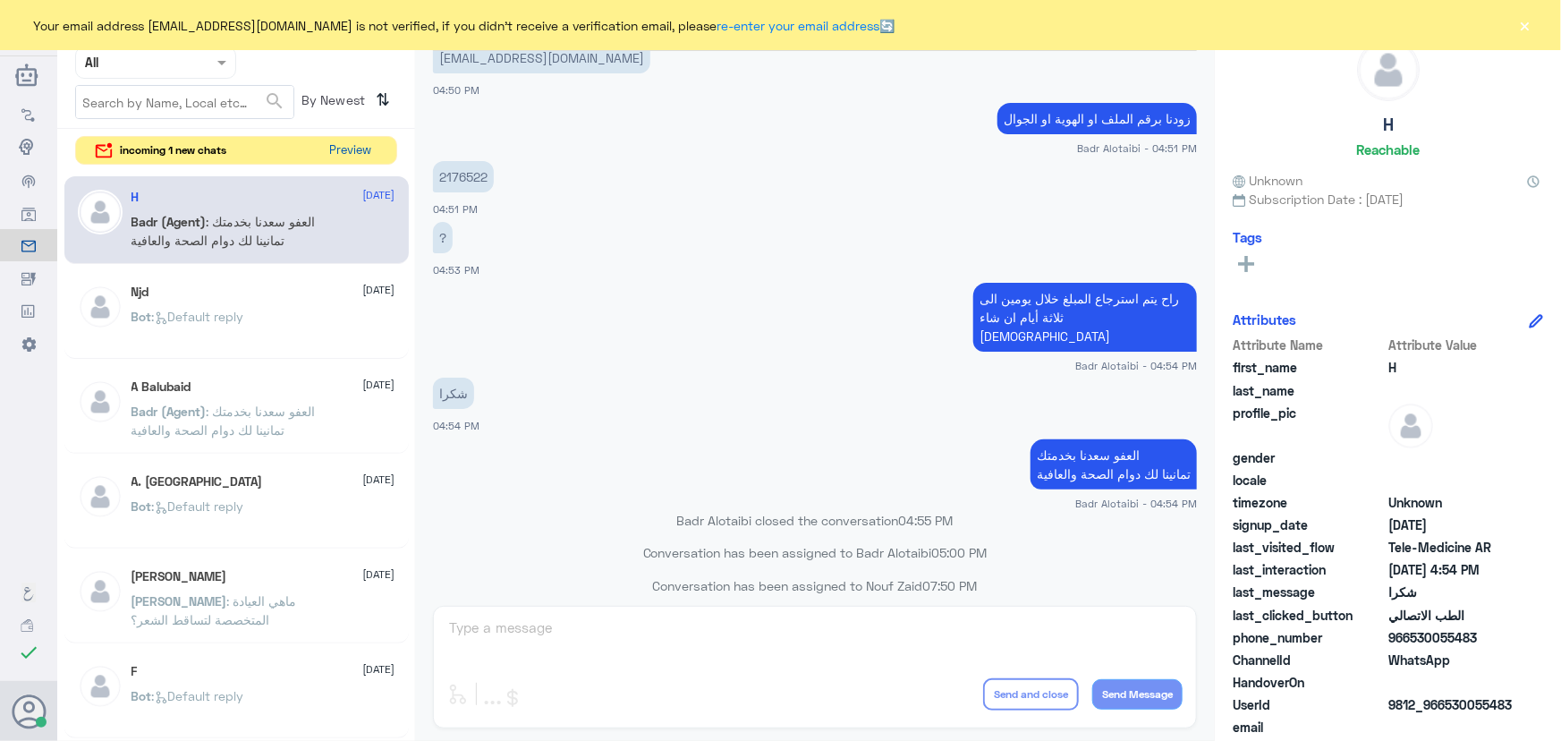
click at [358, 157] on button "Preview" at bounding box center [350, 151] width 55 height 28
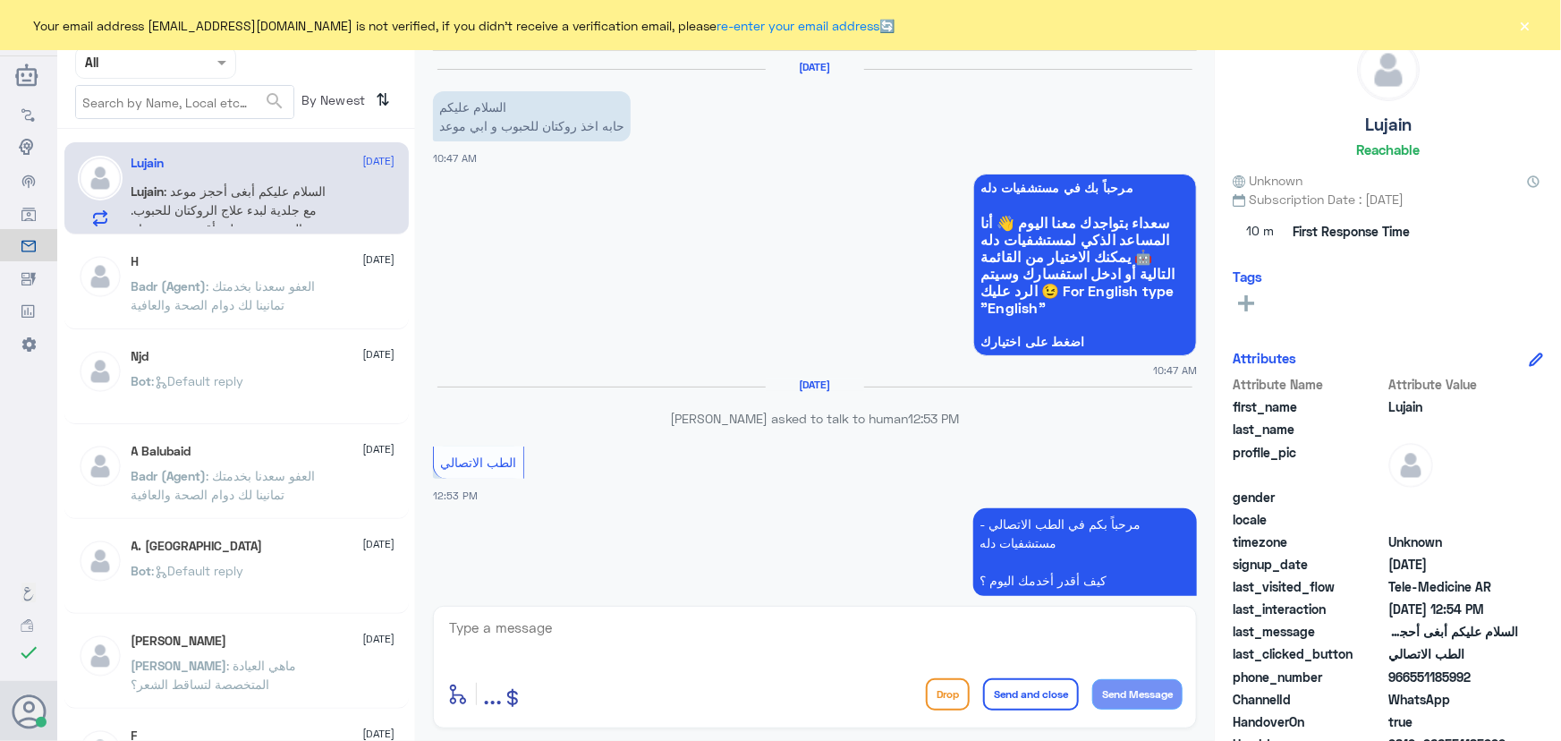
scroll to position [128, 0]
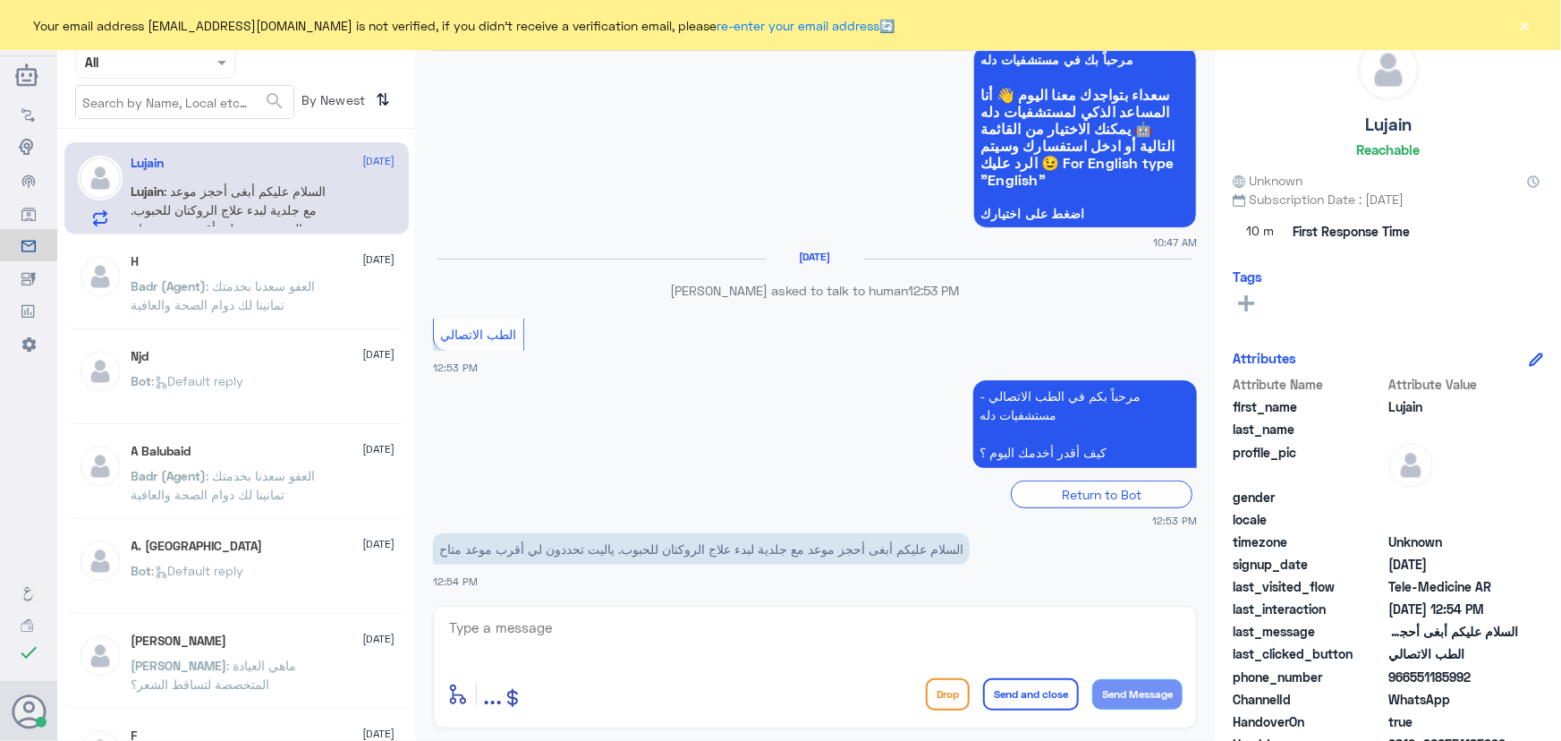
click at [1525, 29] on button "×" at bounding box center [1526, 25] width 18 height 18
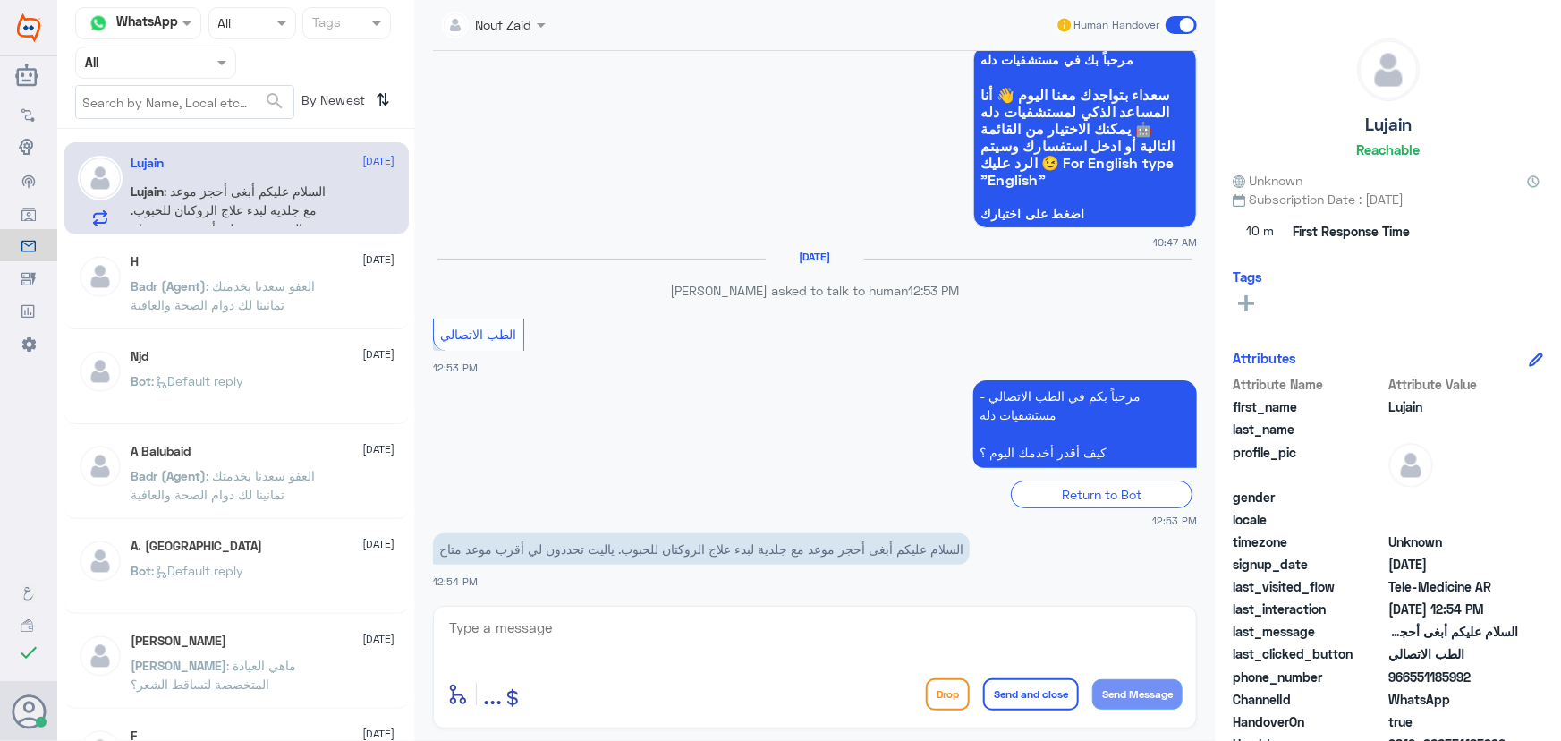
click at [230, 224] on span ": السلام عليكم أبغى أحجز موعد مع جلدية لبدء علاج الروكتان للحبوب. ياليت تحددون …" at bounding box center [229, 209] width 195 height 53
click at [762, 622] on textarea at bounding box center [814, 638] width 735 height 44
click at [636, 624] on textarea at bounding box center [814, 638] width 735 height 44
click at [470, 474] on app-msgs-text at bounding box center [815, 475] width 764 height 2
click at [525, 624] on textarea at bounding box center [814, 638] width 735 height 44
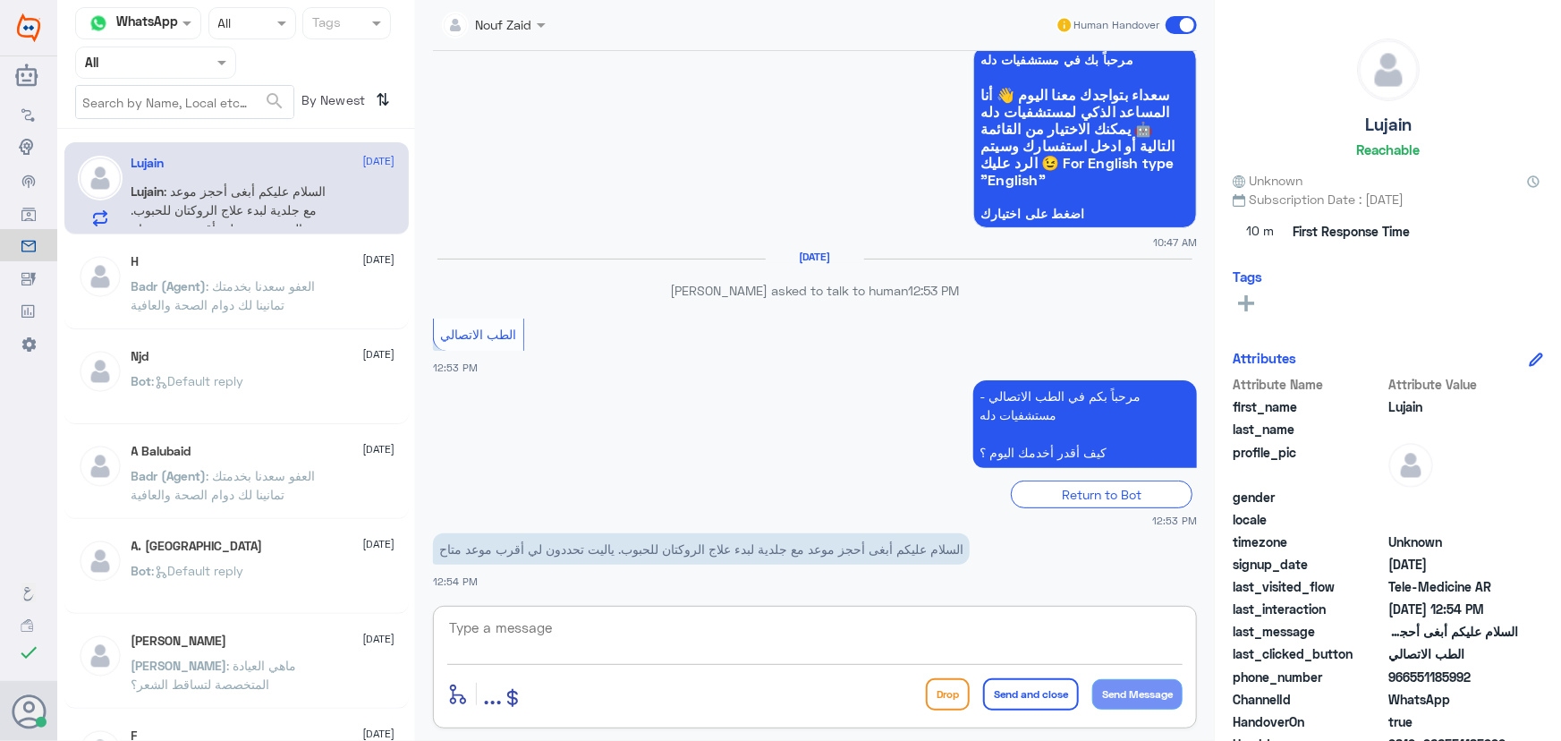
paste textarea "مرحباً معك نوف من الطب الاتصالي"
type textarea "مرحباً معك نوف من الطب الاتصالي"
click at [1105, 694] on button "Send Message" at bounding box center [1137, 694] width 90 height 30
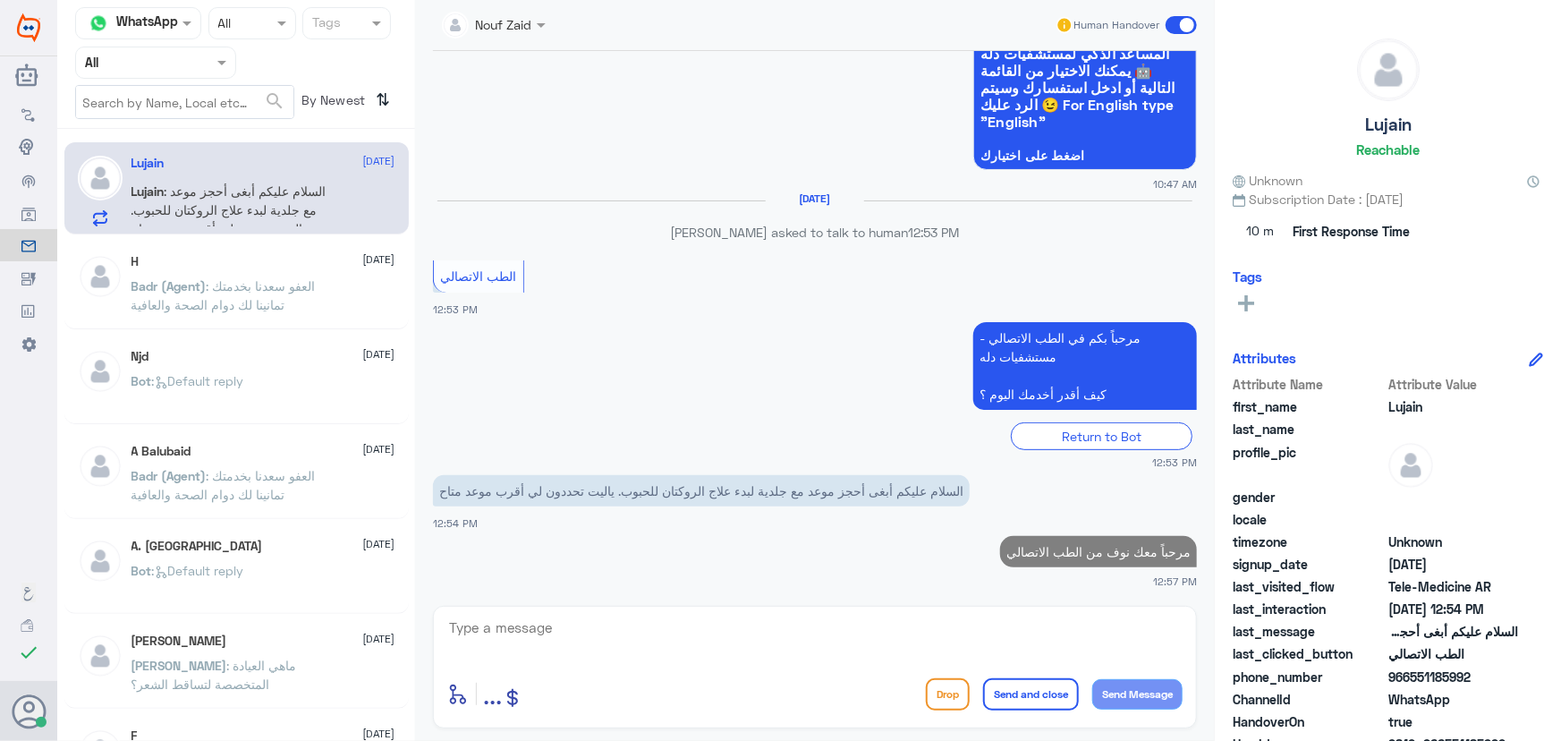
click at [982, 640] on textarea at bounding box center [814, 638] width 735 height 44
click at [823, 633] on textarea at bounding box center [814, 638] width 735 height 44
click at [729, 636] on textarea at bounding box center [814, 638] width 735 height 44
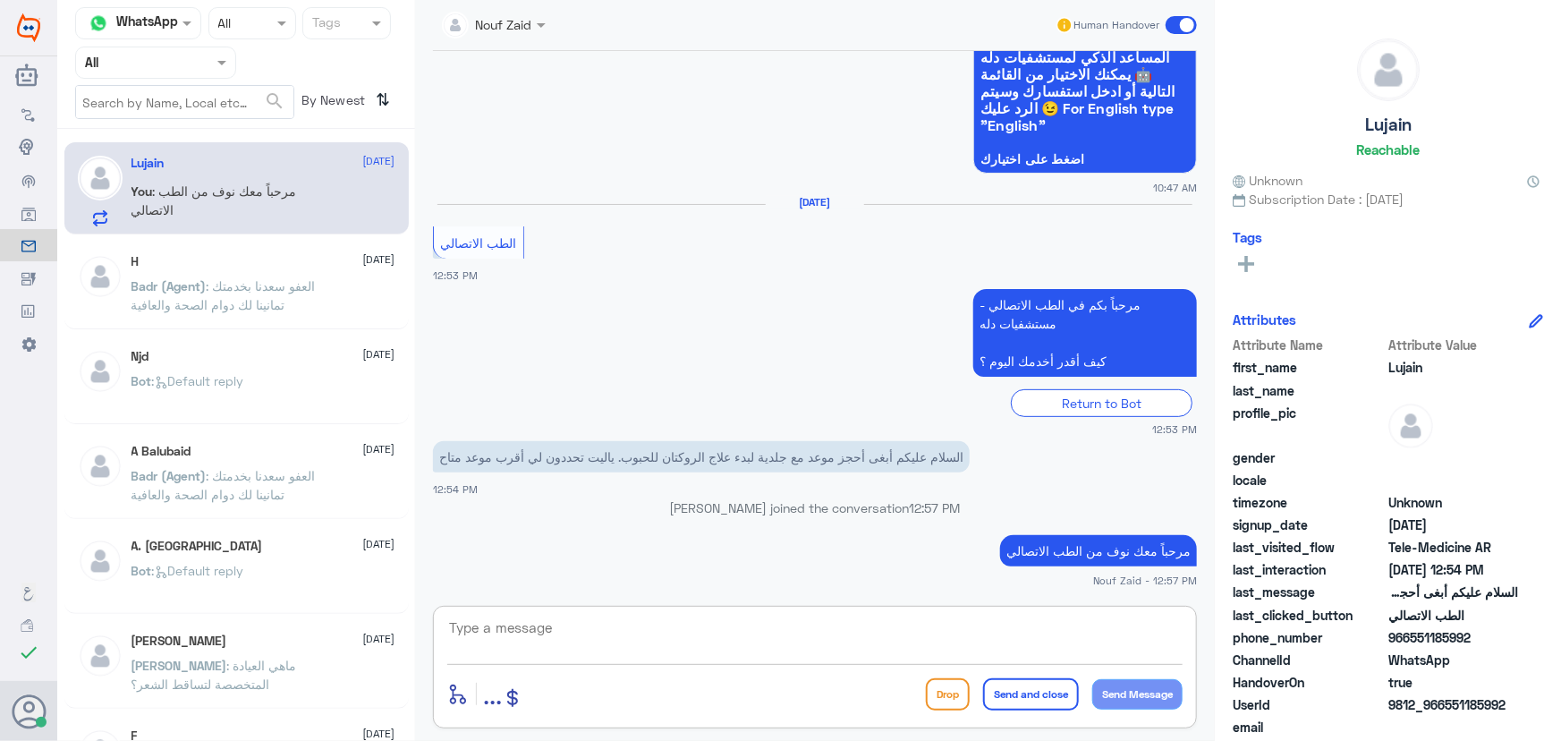
scroll to position [182, 0]
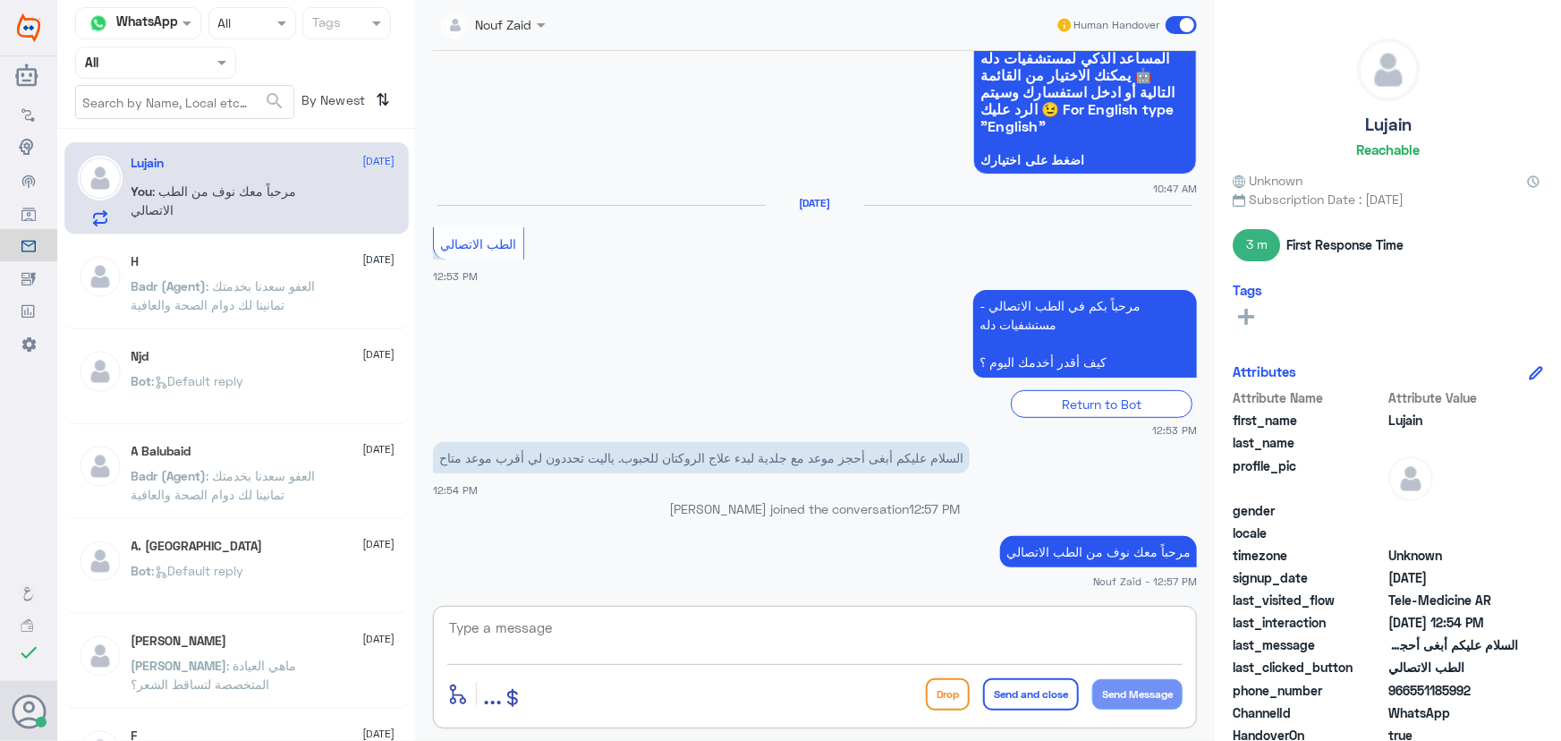
paste textarea "هنا الطب الاتصالي لكل مايخص الاستشارة الفورية من خلال التطبيق، يمكنك الاستفسار …"
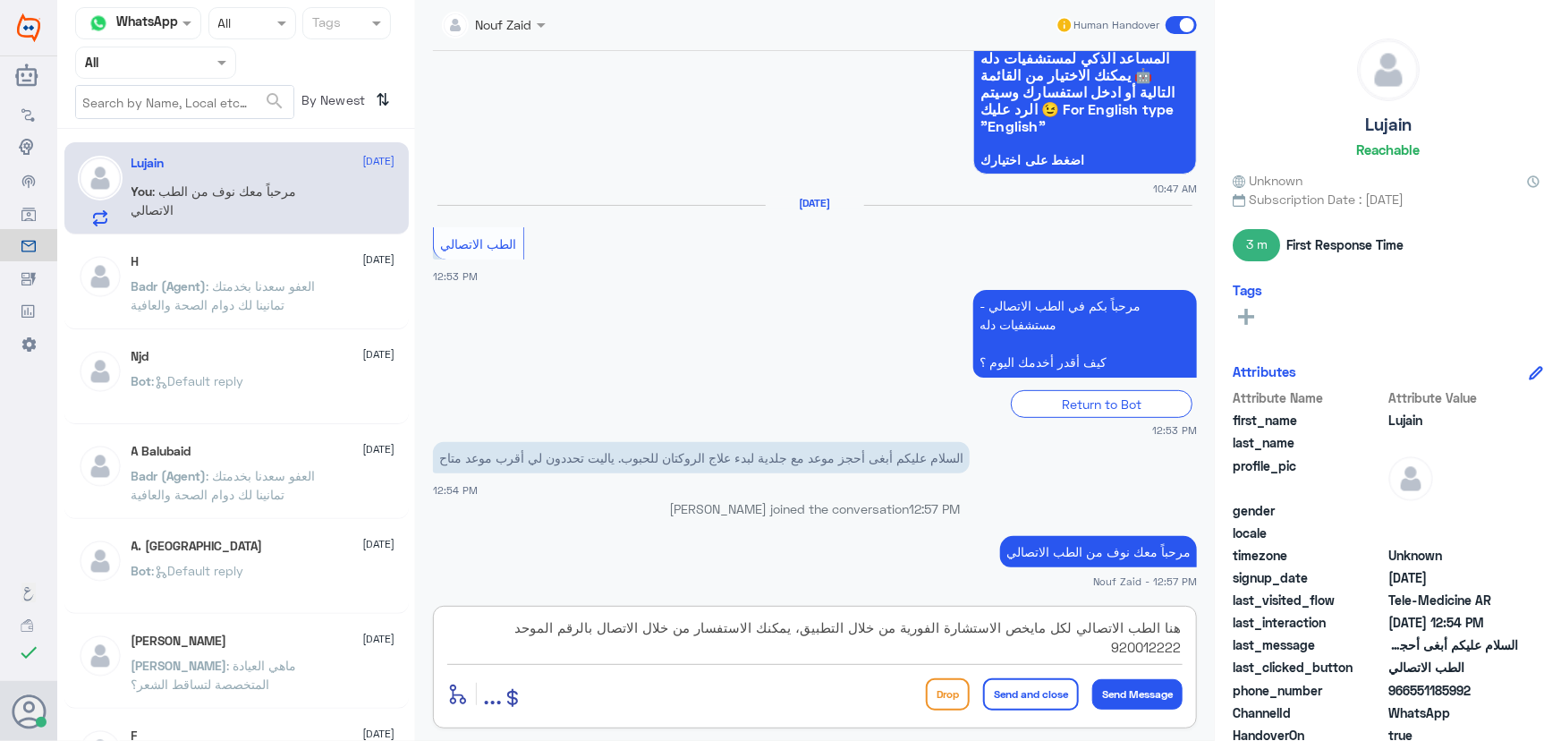
type textarea "هنا الطب الاتصالي لكل مايخص الاستشارة الفورية من خلال التطبيق، يمكنك الاستفسار …"
click at [996, 697] on button "Send and close" at bounding box center [1031, 694] width 96 height 32
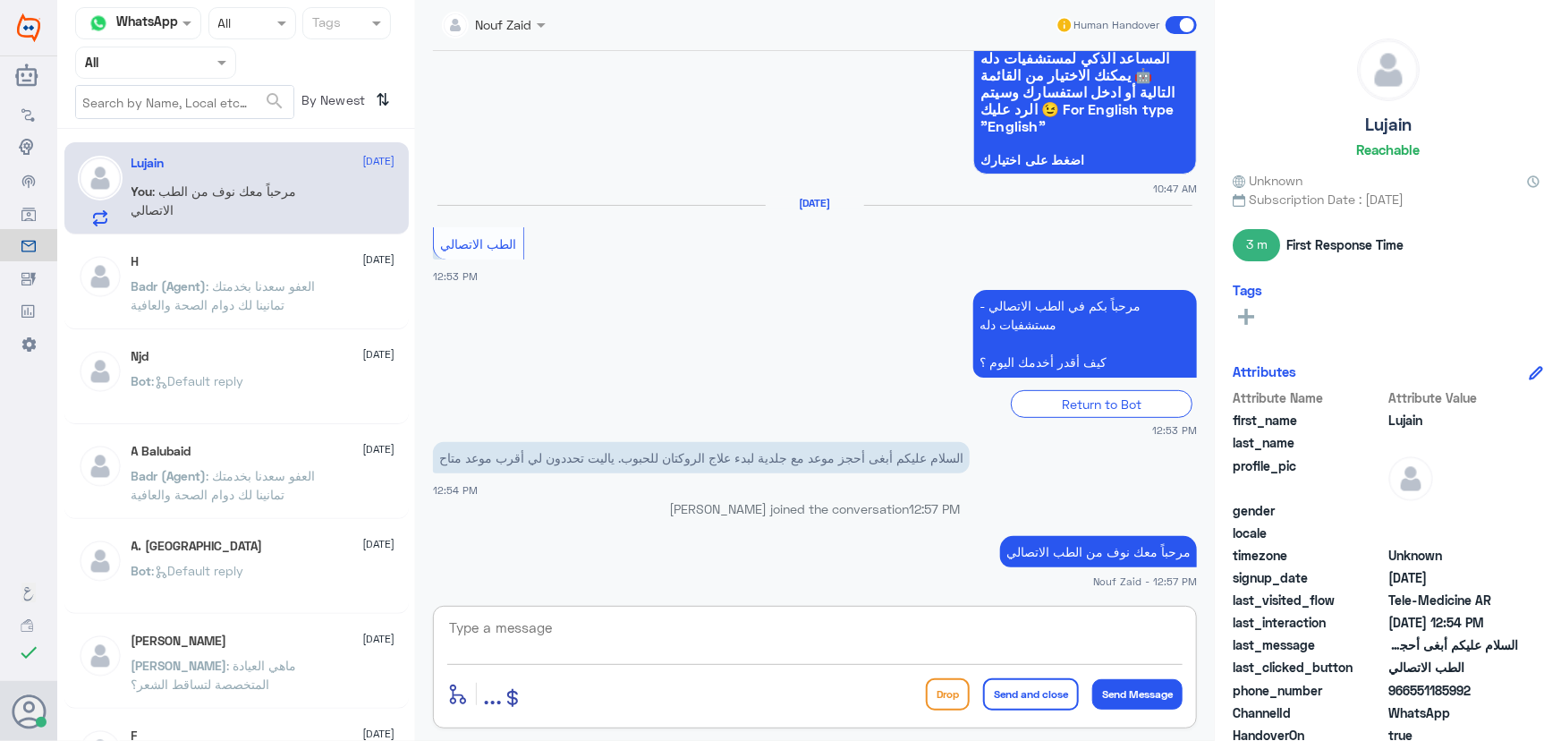
scroll to position [295, 0]
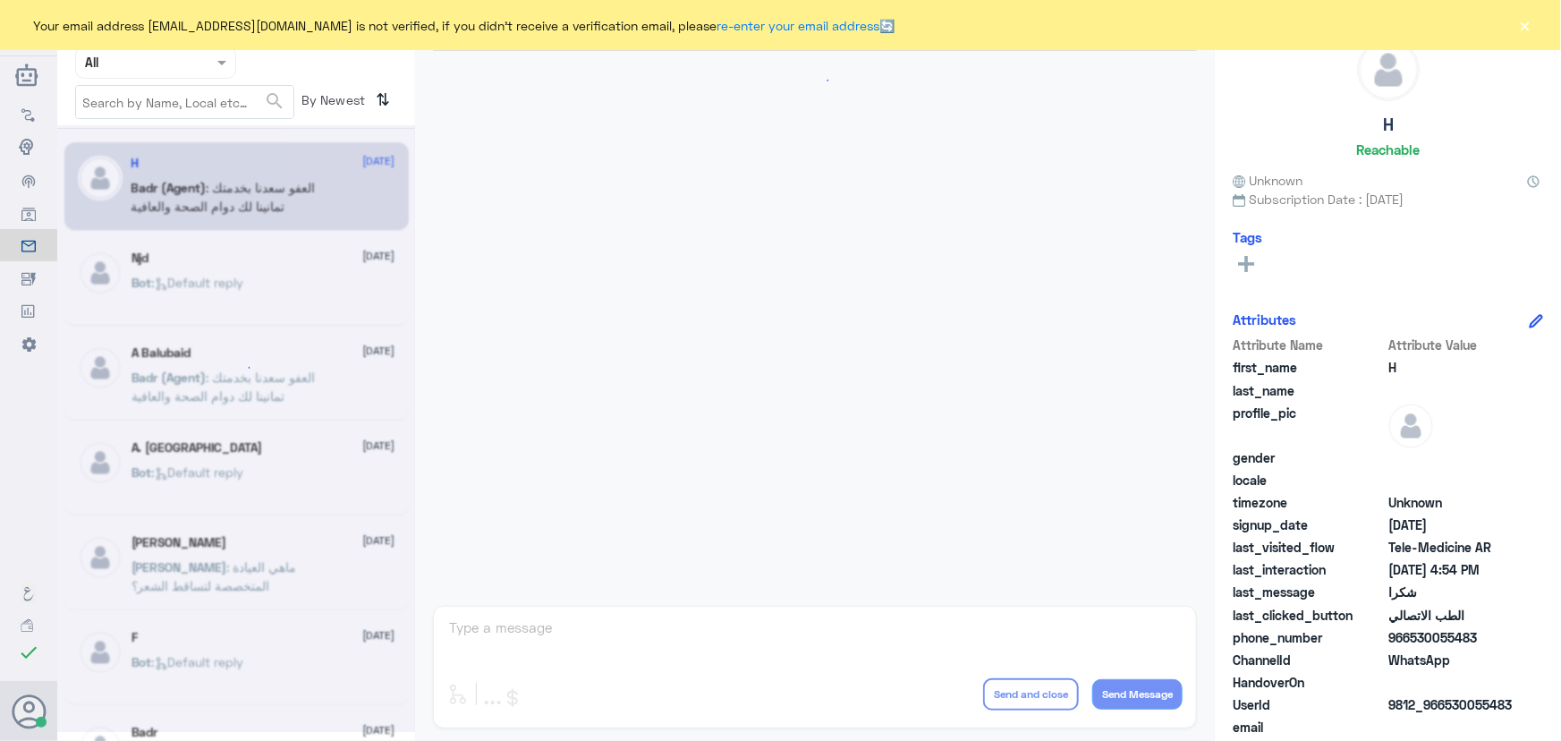
scroll to position [852, 0]
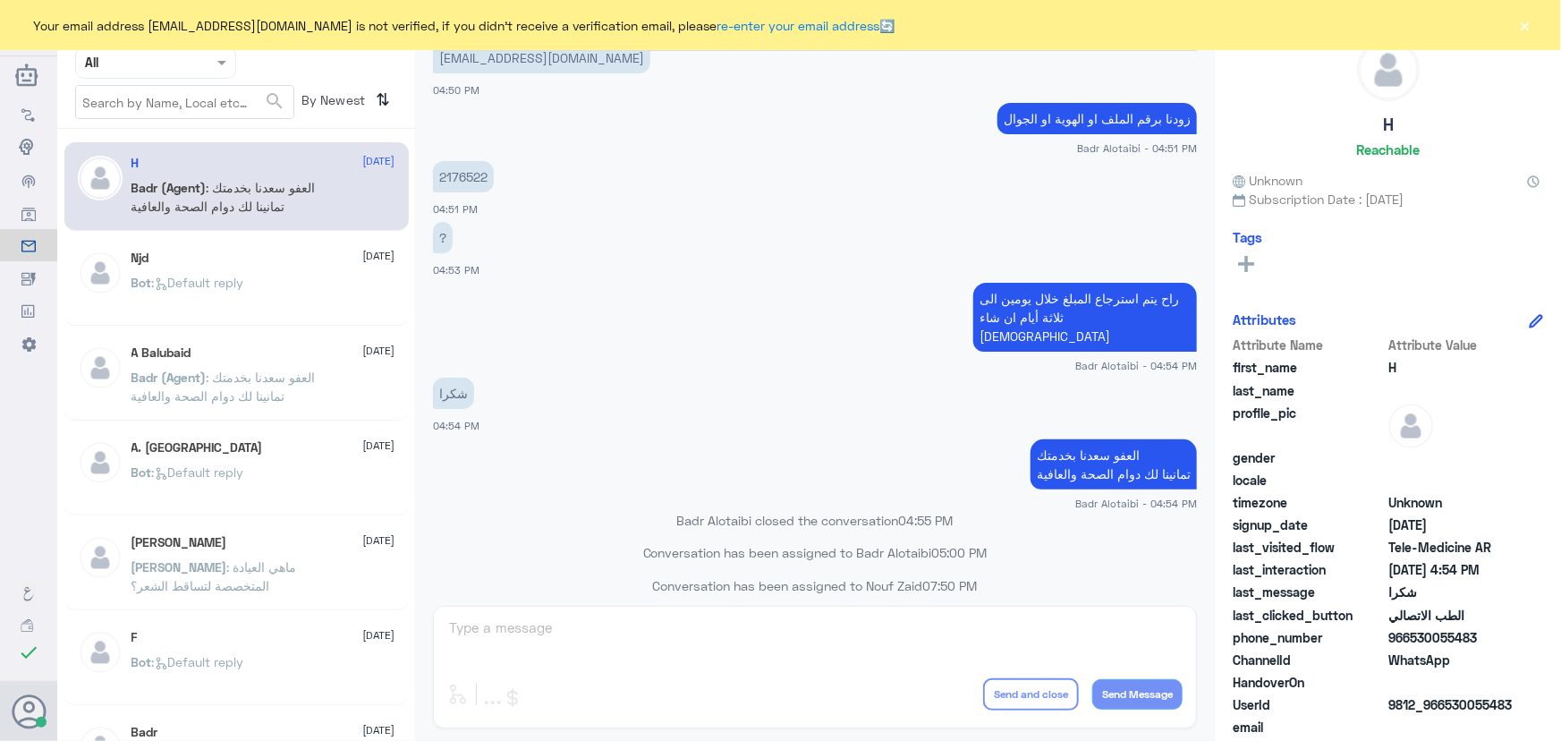
click at [1525, 30] on button "×" at bounding box center [1526, 25] width 18 height 18
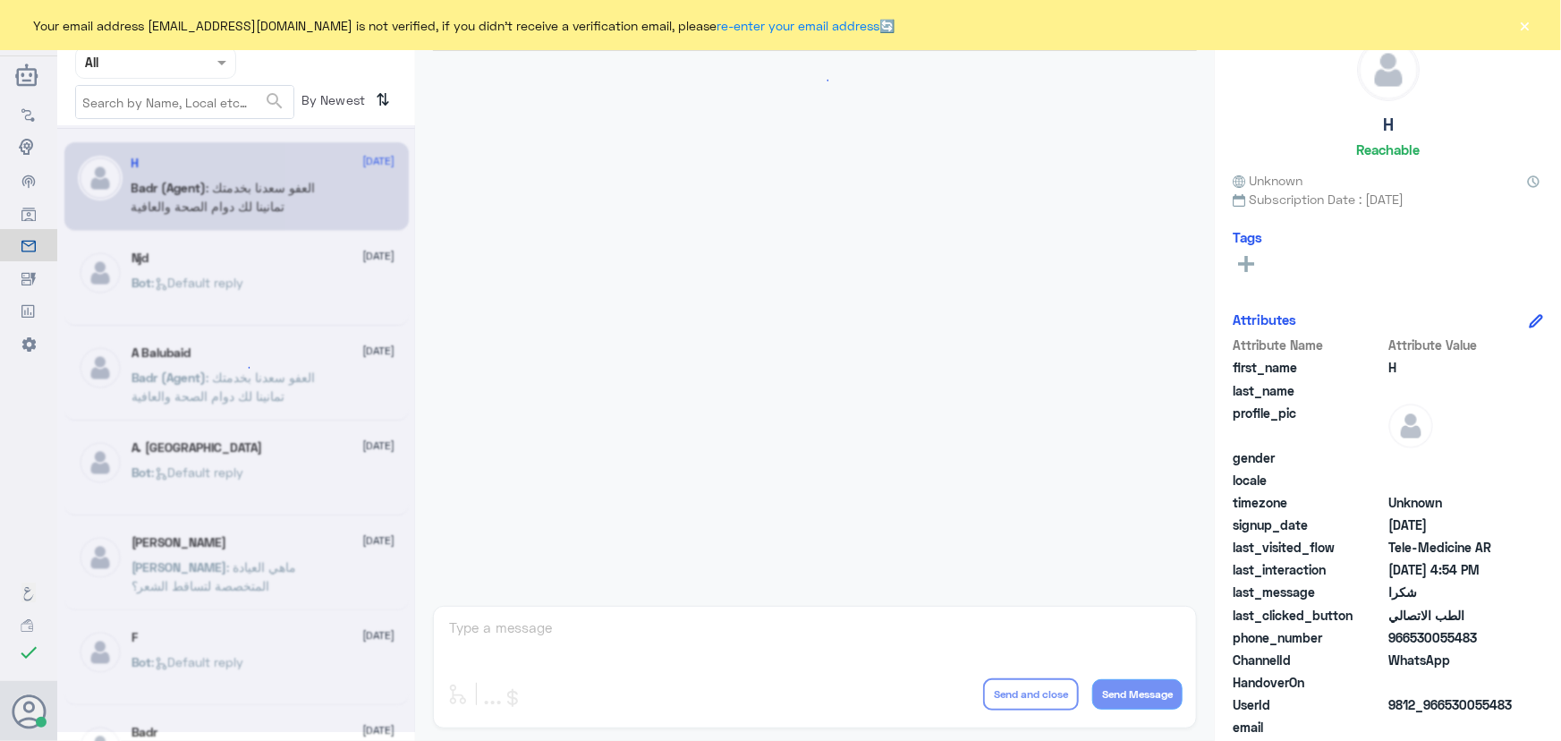
scroll to position [852, 0]
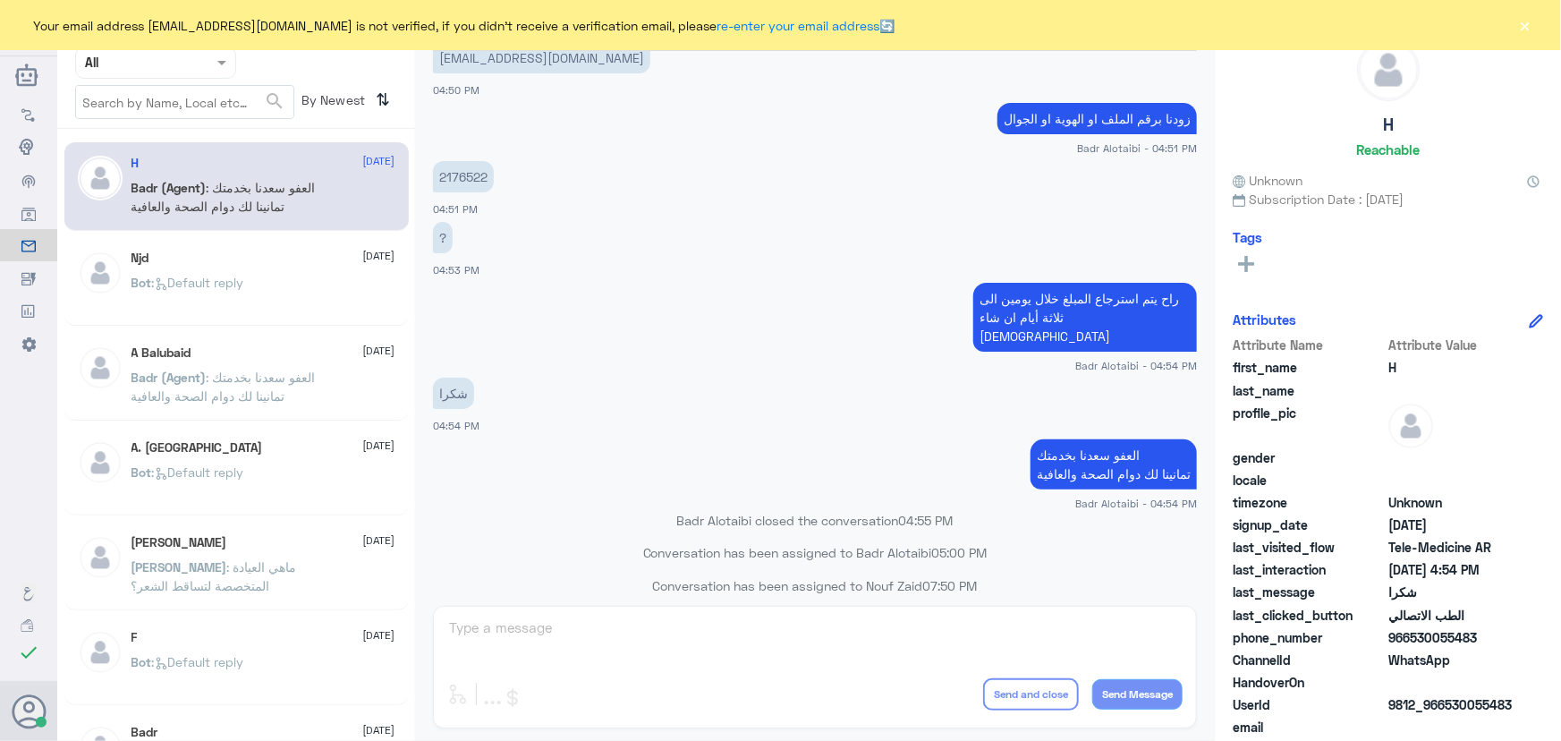
click at [1534, 26] on div "Your email address [EMAIL_ADDRESS][DOMAIN_NAME] is not verified, if you didn't …" at bounding box center [780, 25] width 1561 height 50
click at [1531, 21] on button "×" at bounding box center [1526, 25] width 18 height 18
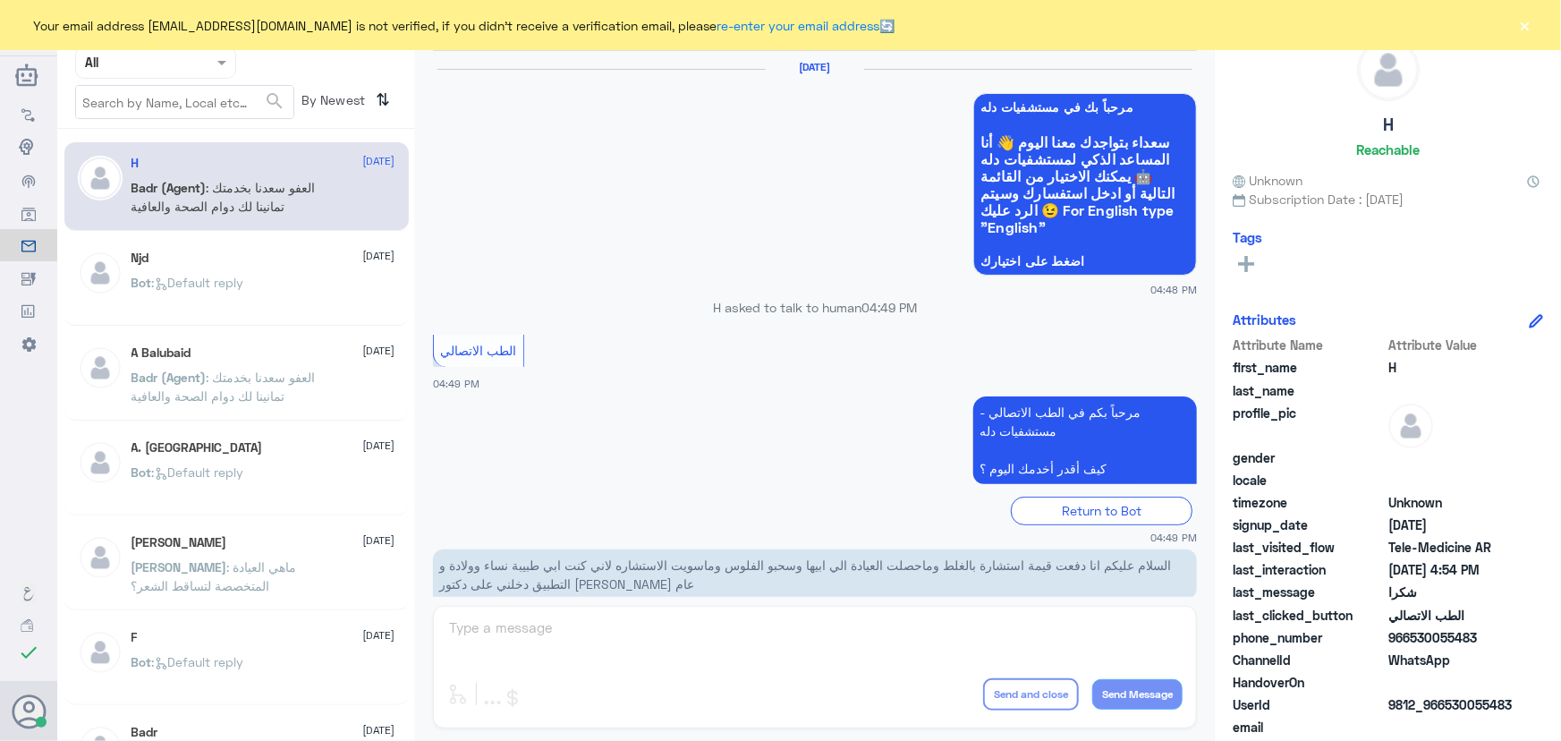
scroll to position [852, 0]
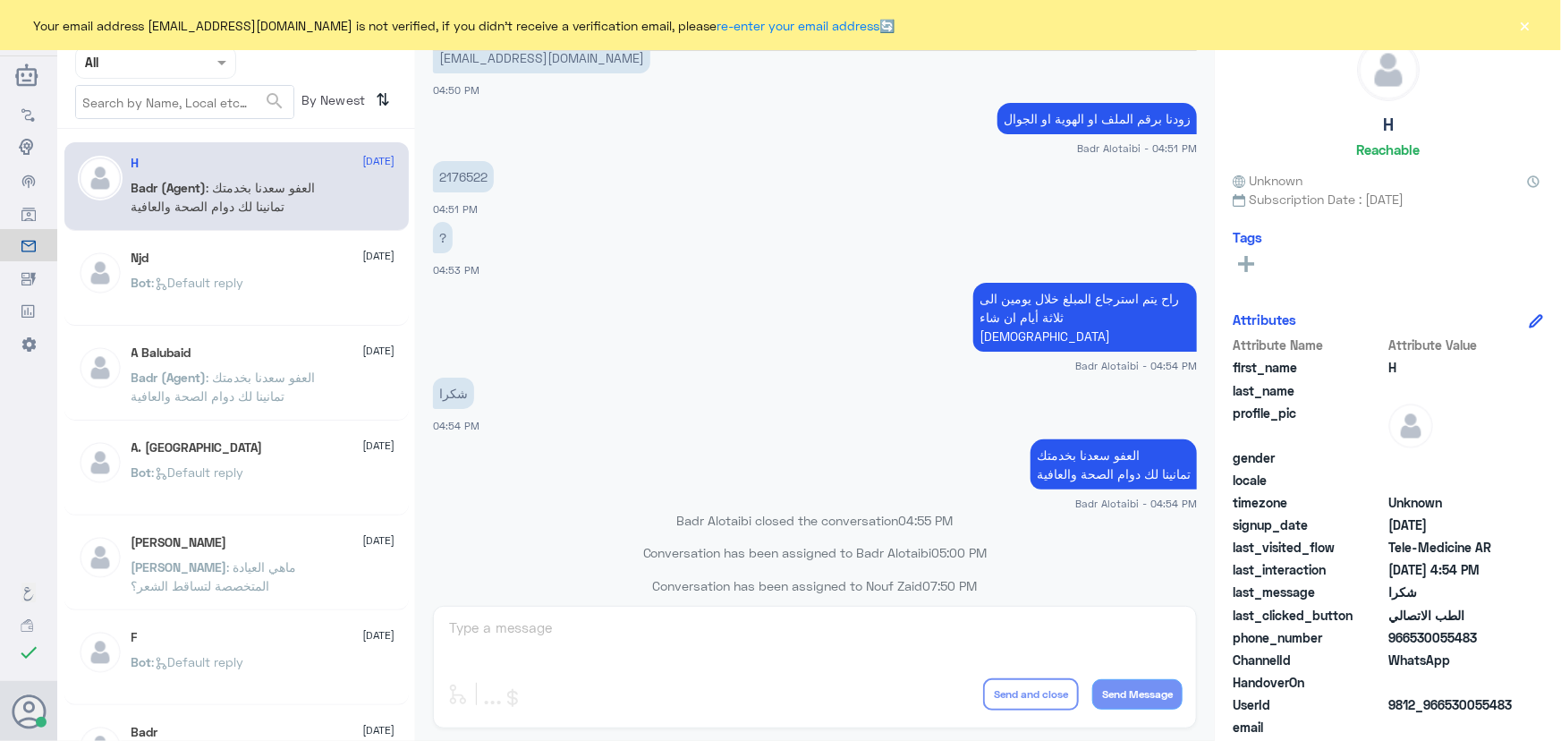
click at [1520, 27] on button "×" at bounding box center [1526, 25] width 18 height 18
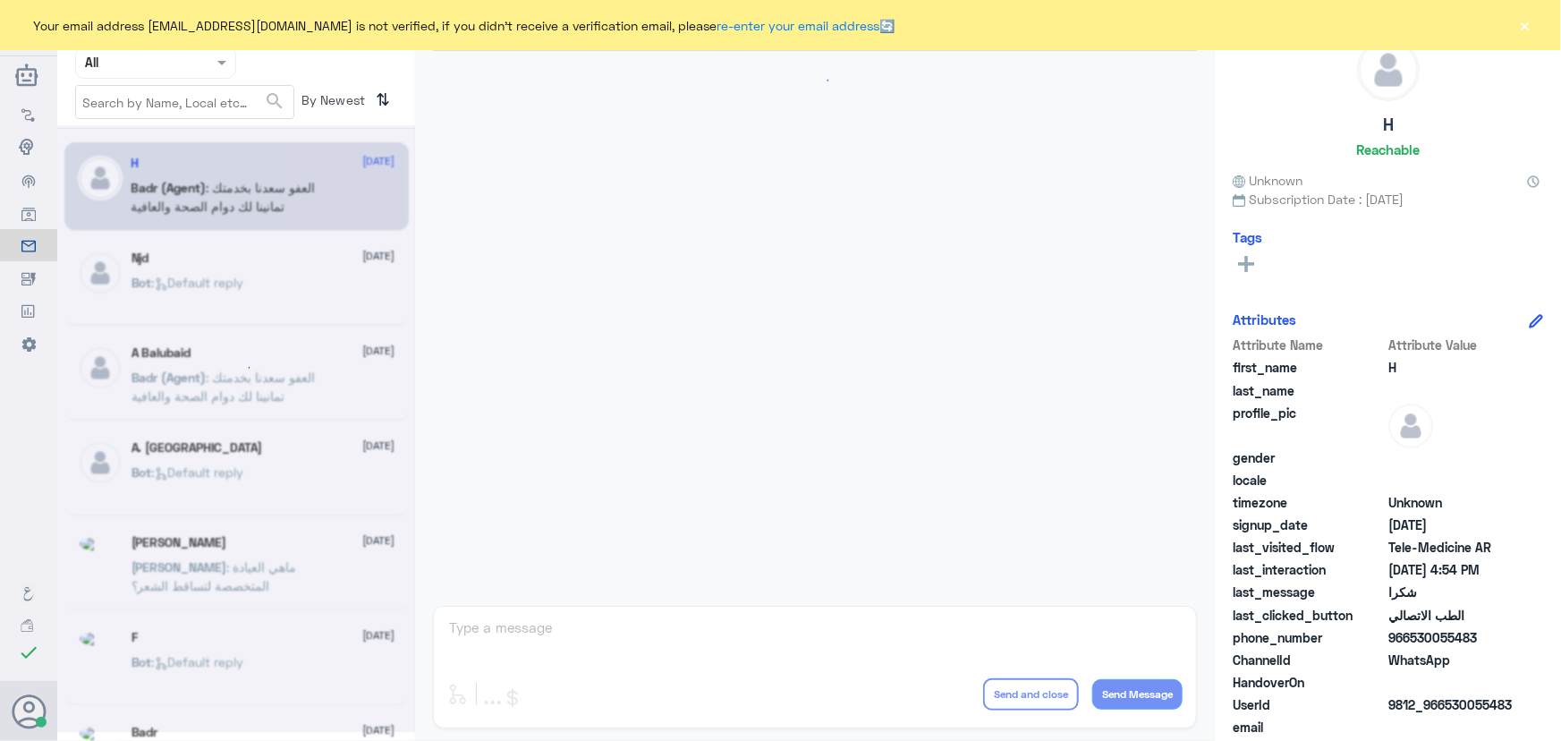
scroll to position [852, 0]
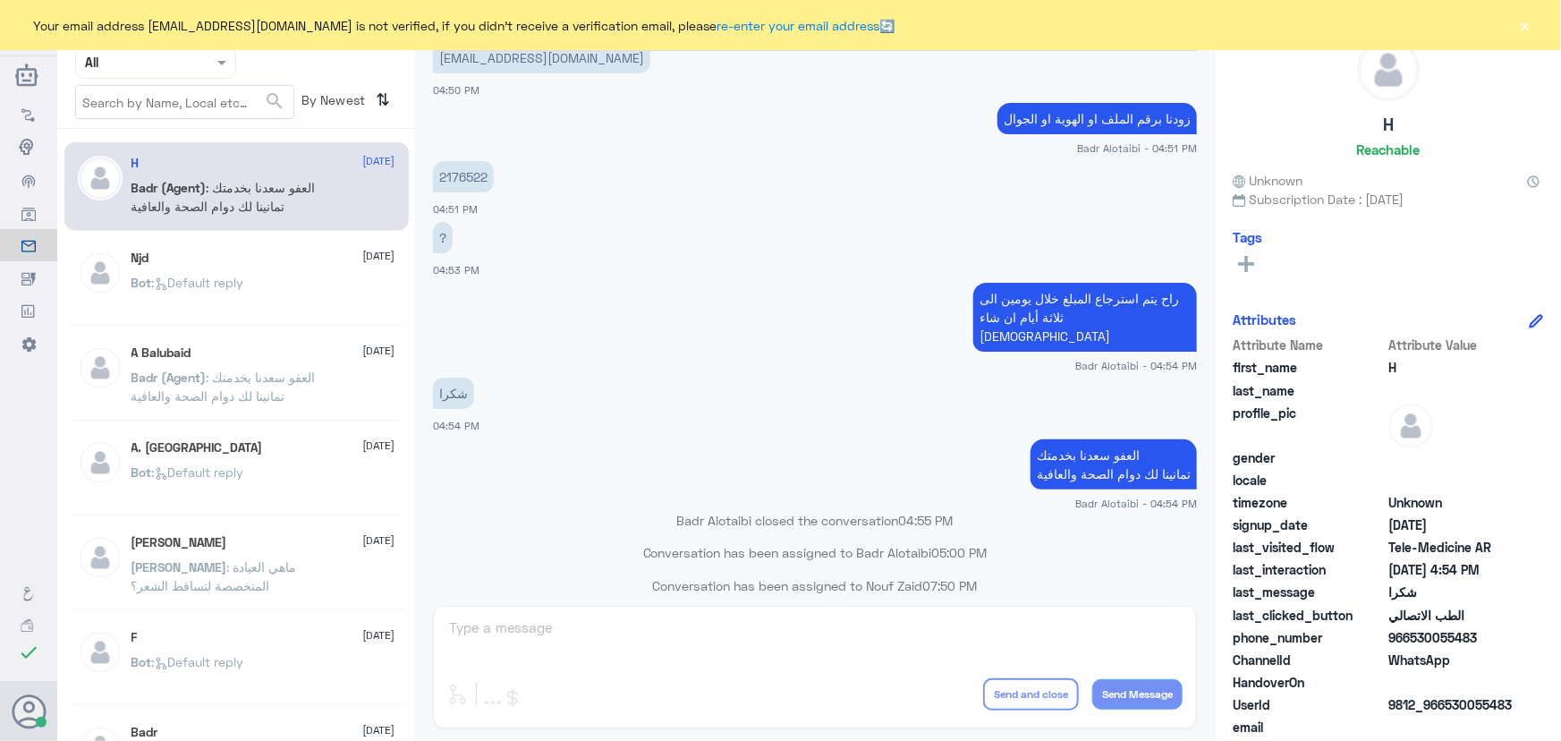
click at [1530, 29] on button "×" at bounding box center [1526, 25] width 18 height 18
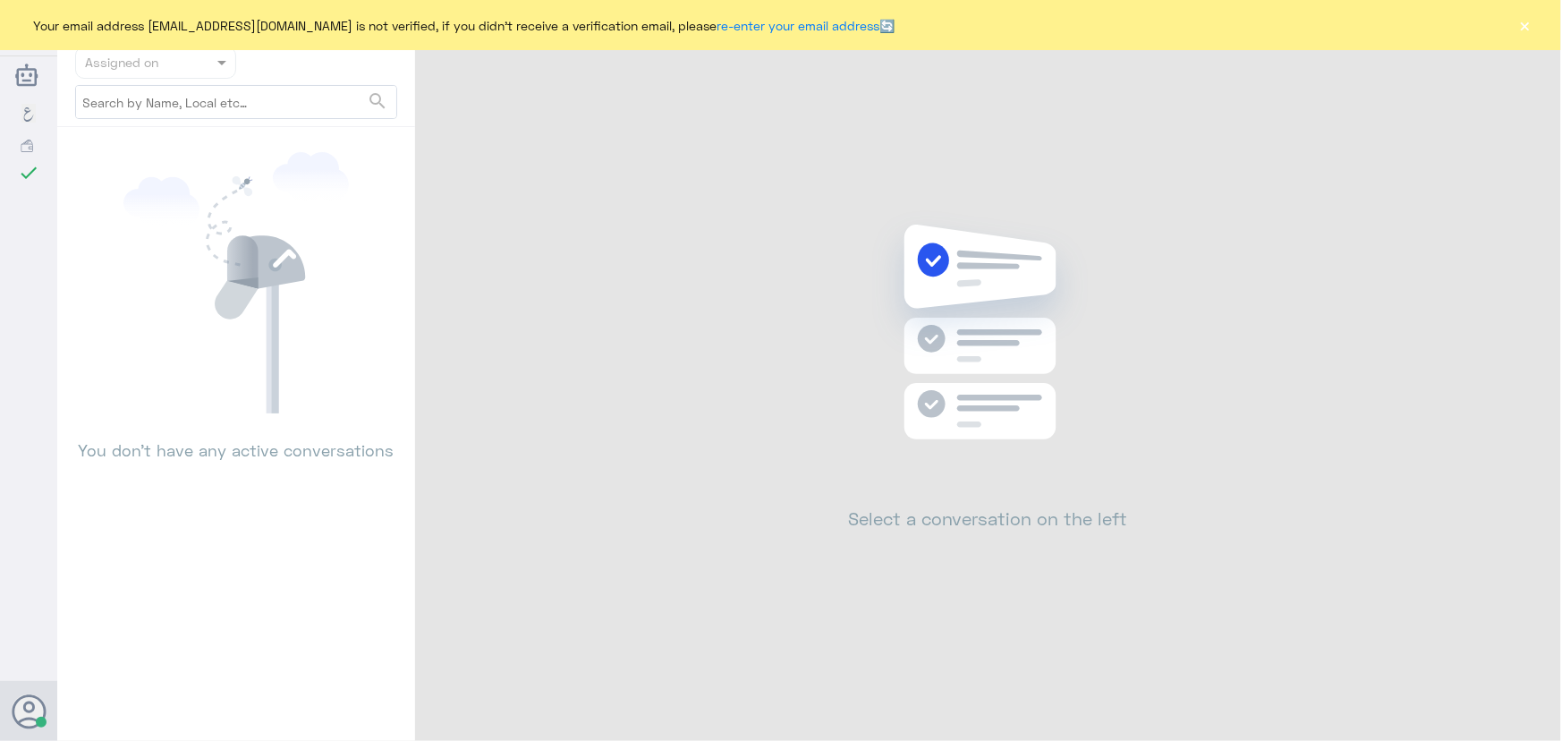
click at [1525, 29] on button "×" at bounding box center [1526, 25] width 18 height 18
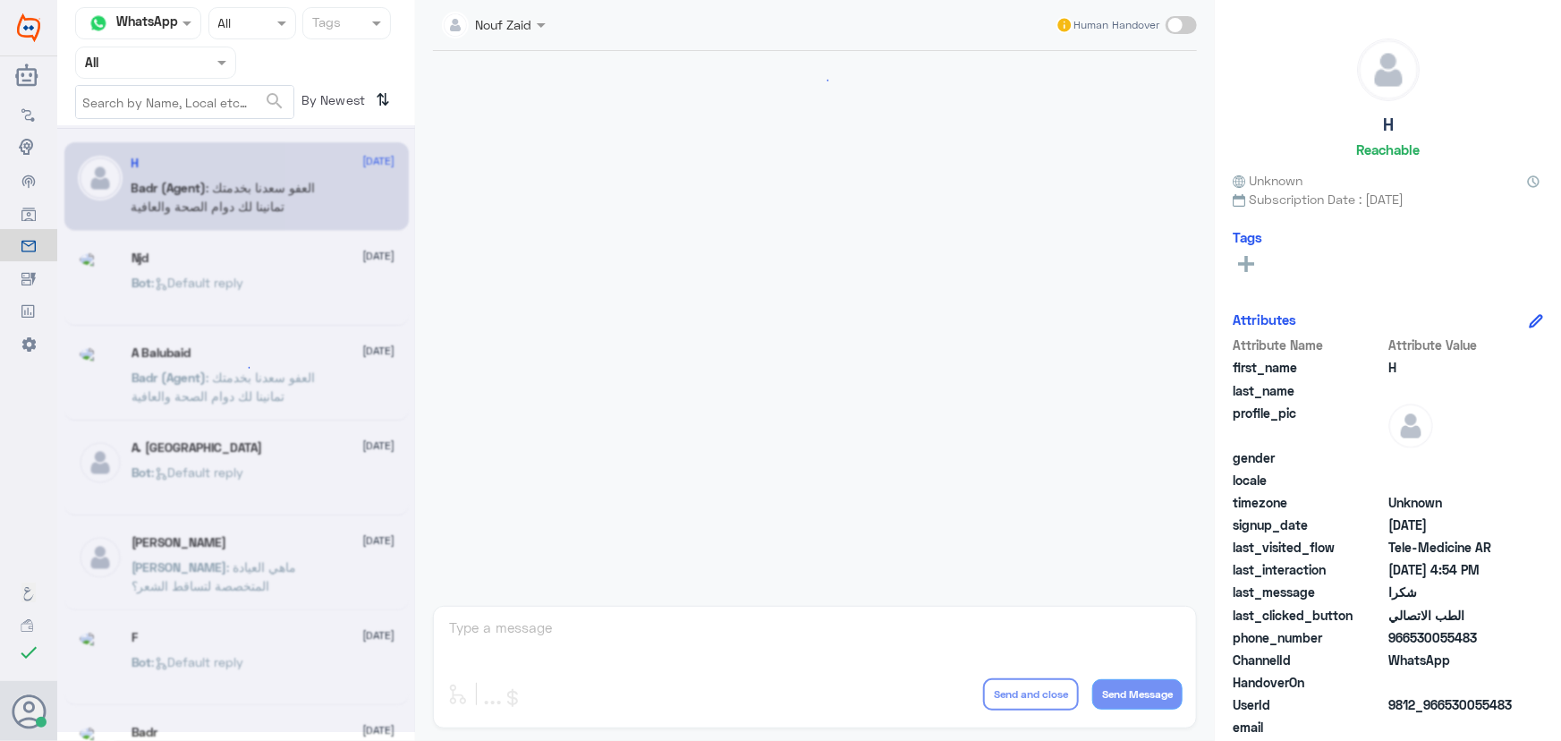
scroll to position [852, 0]
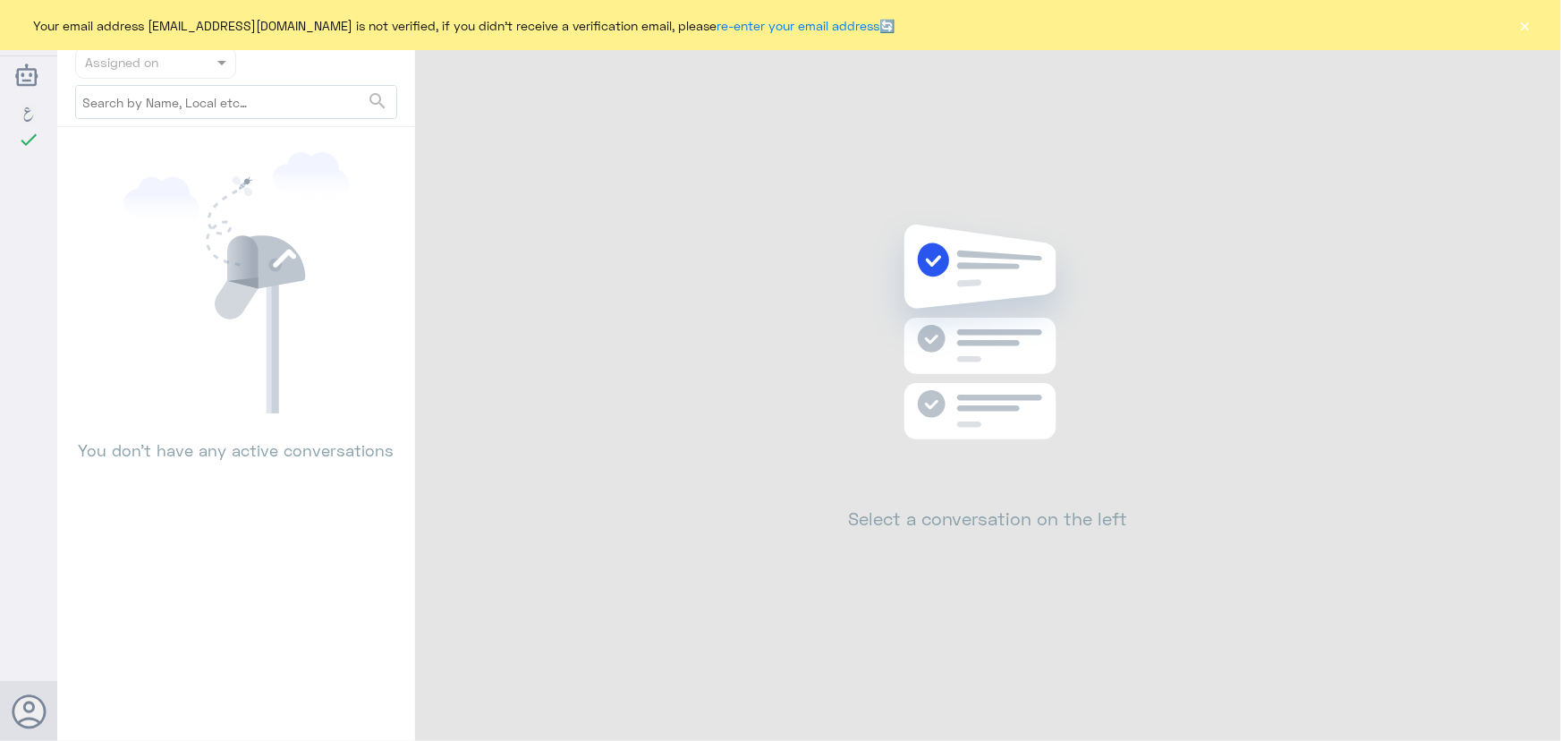
click at [1517, 25] on button "×" at bounding box center [1526, 25] width 18 height 18
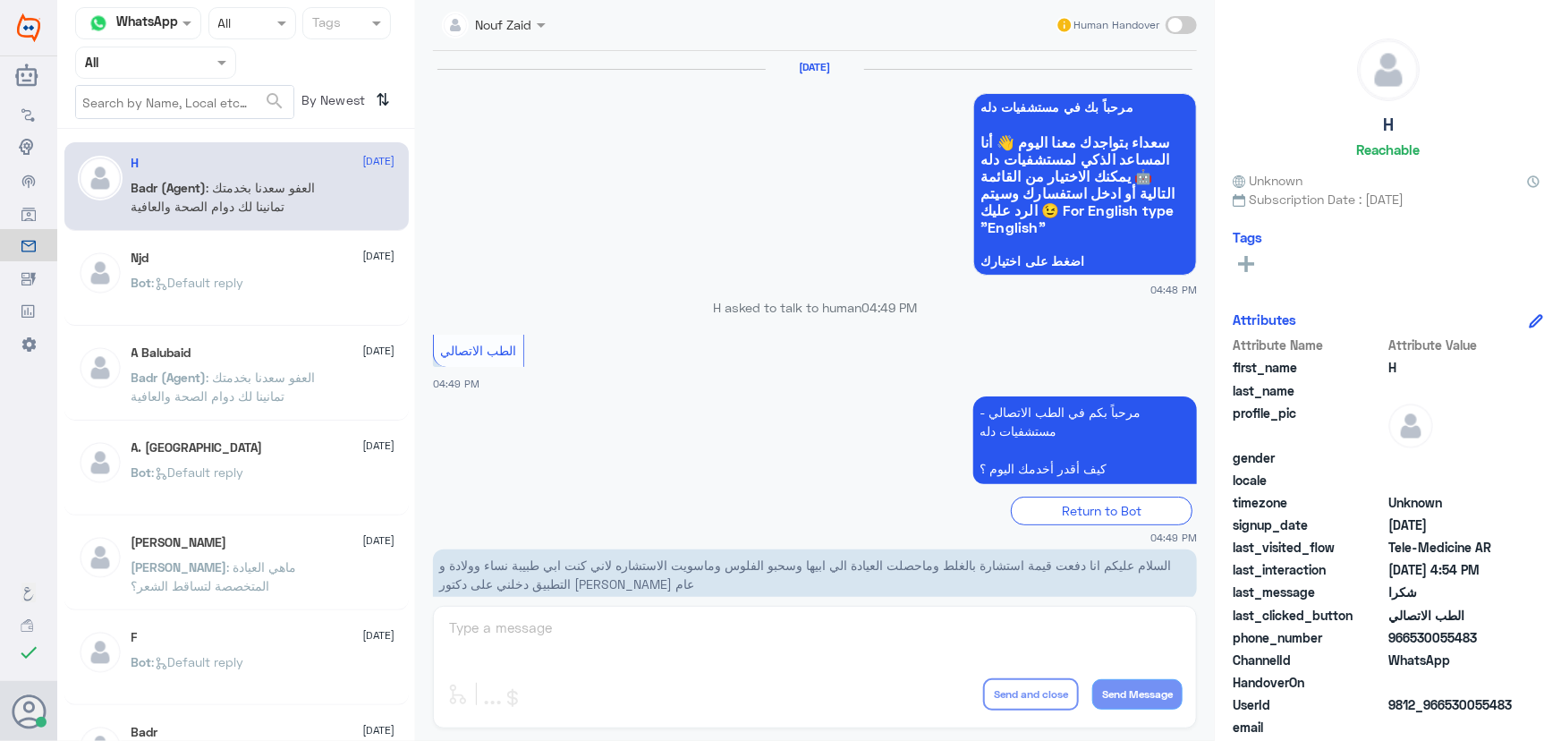
scroll to position [852, 0]
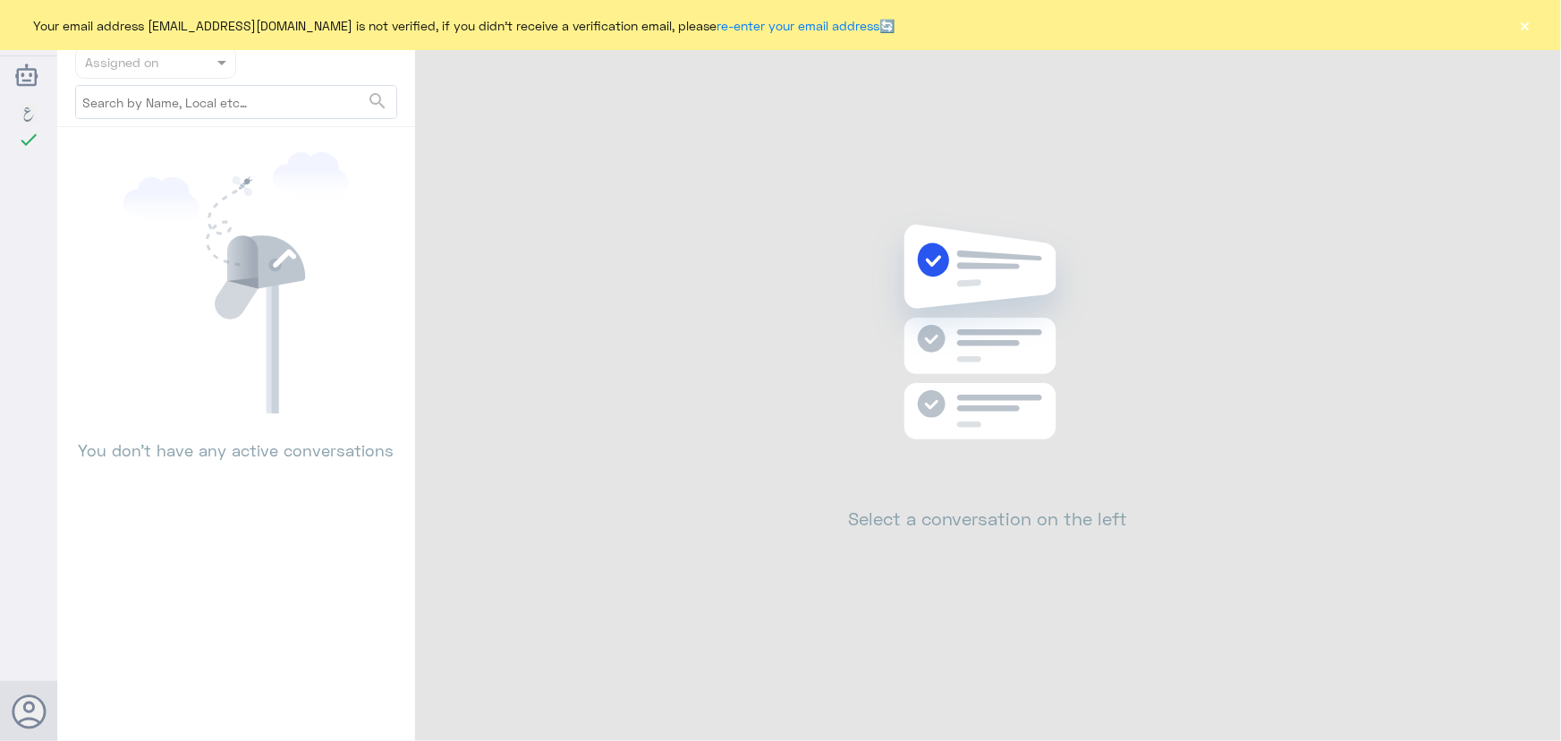
click at [1529, 20] on button "×" at bounding box center [1526, 25] width 18 height 18
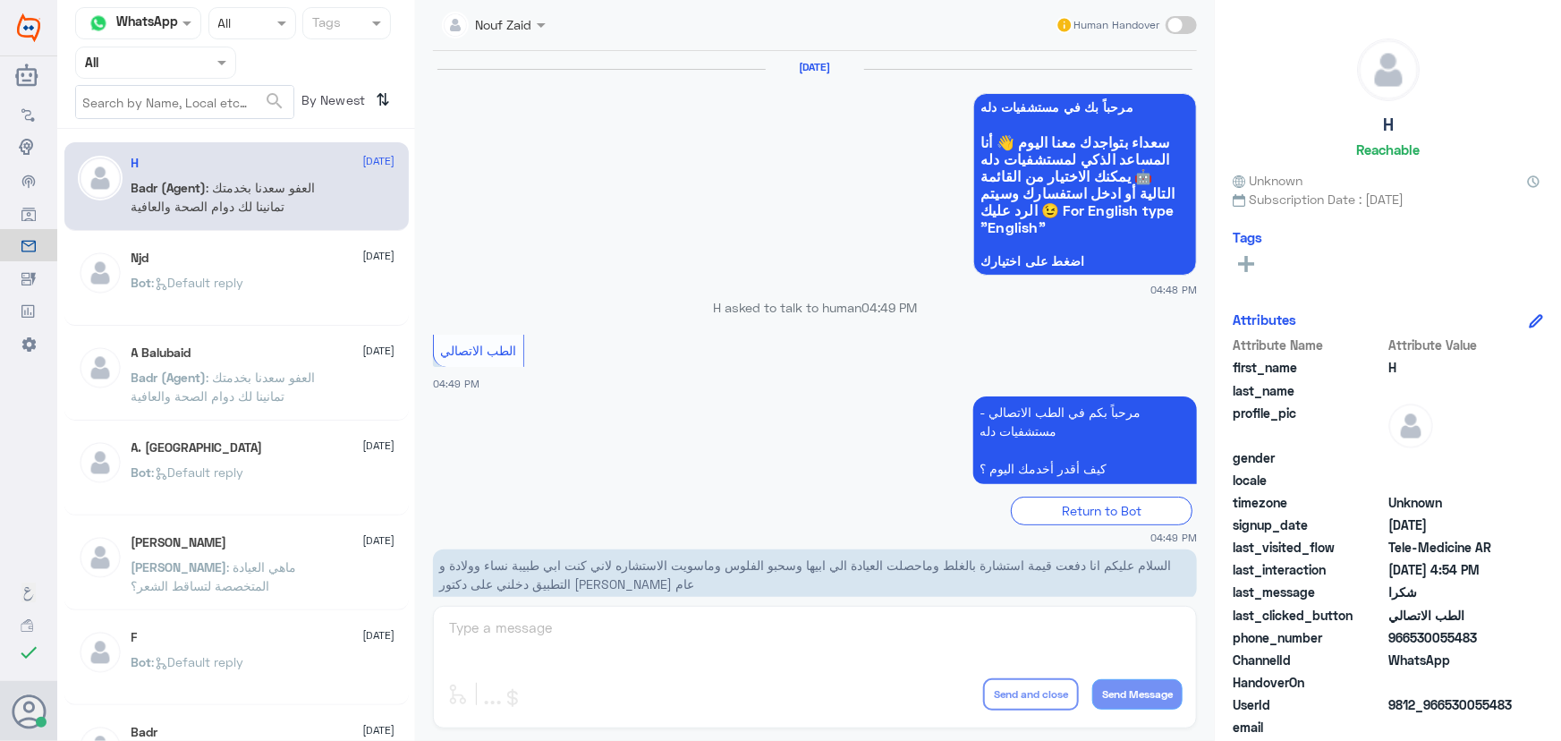
scroll to position [852, 0]
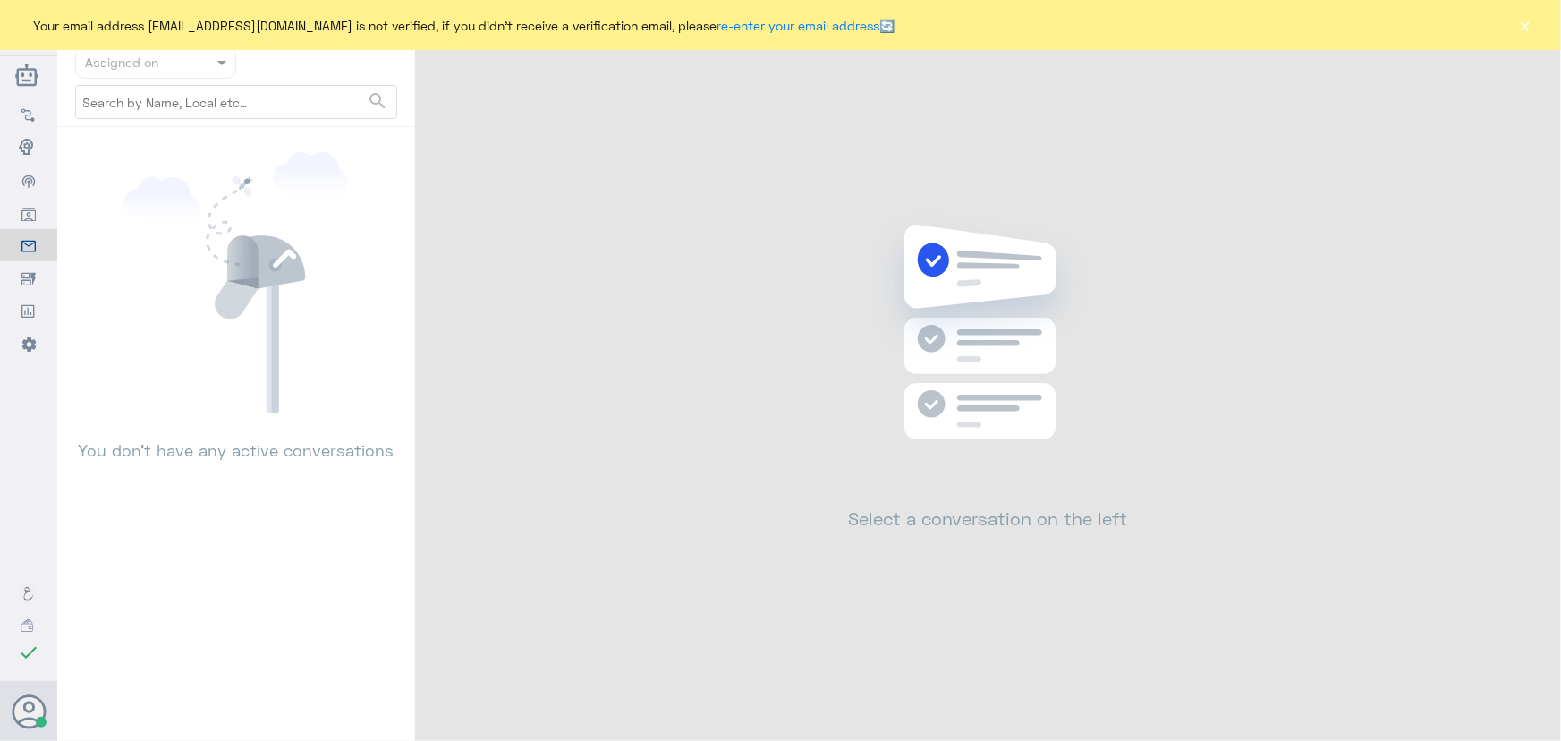
click at [1534, 35] on div "Your email address [EMAIL_ADDRESS][DOMAIN_NAME] is not verified, if you didn't …" at bounding box center [780, 25] width 1561 height 50
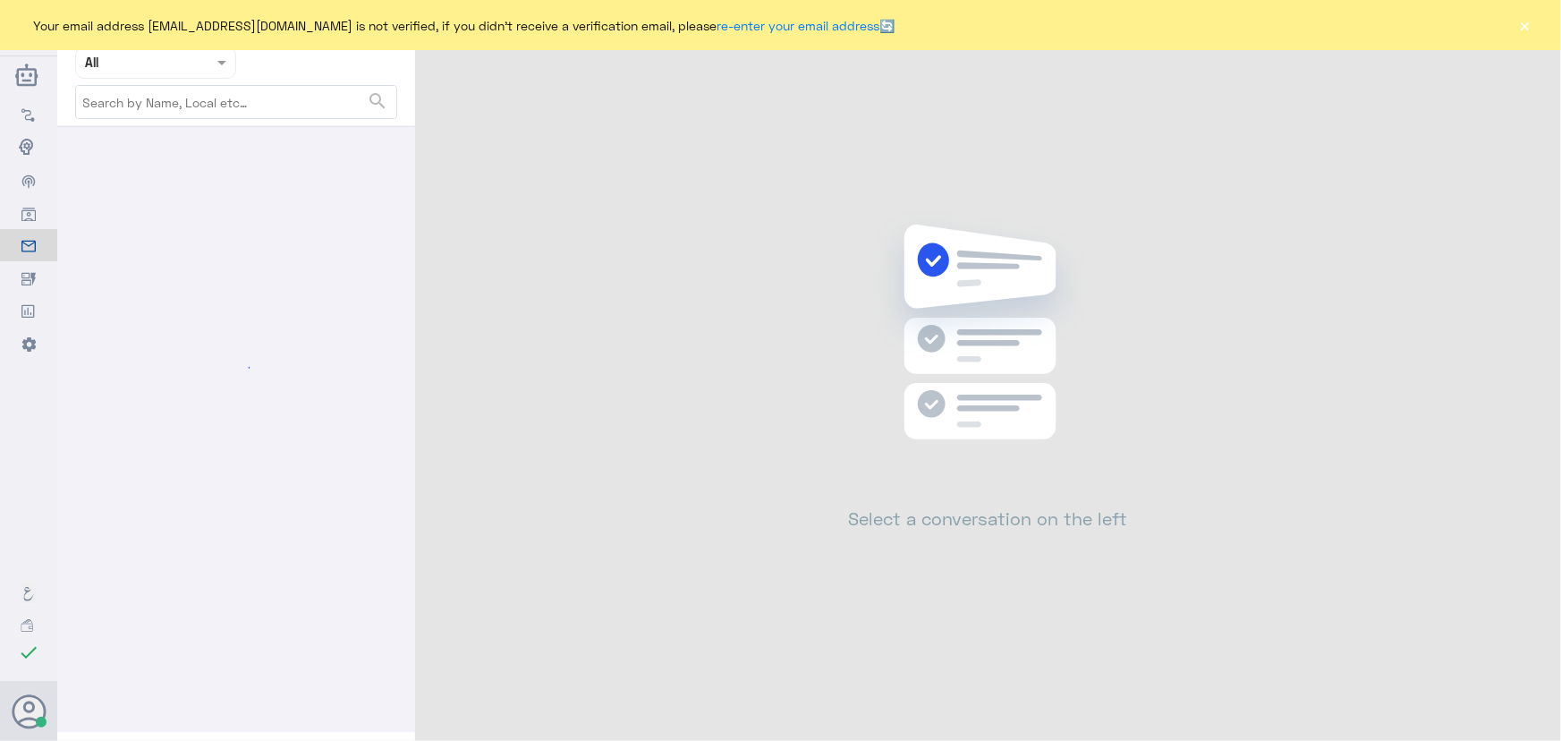
click at [1521, 26] on button "×" at bounding box center [1526, 25] width 18 height 18
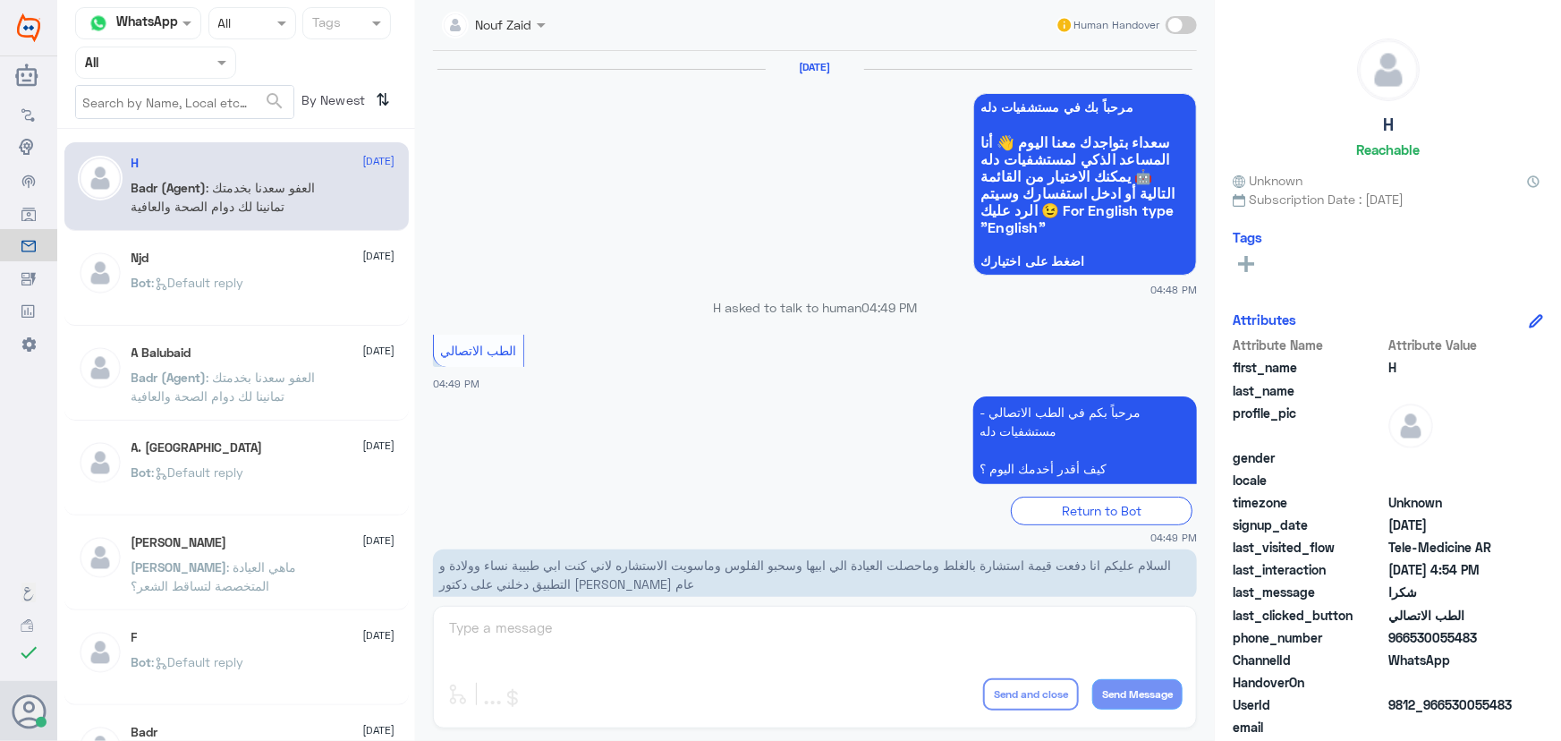
scroll to position [852, 0]
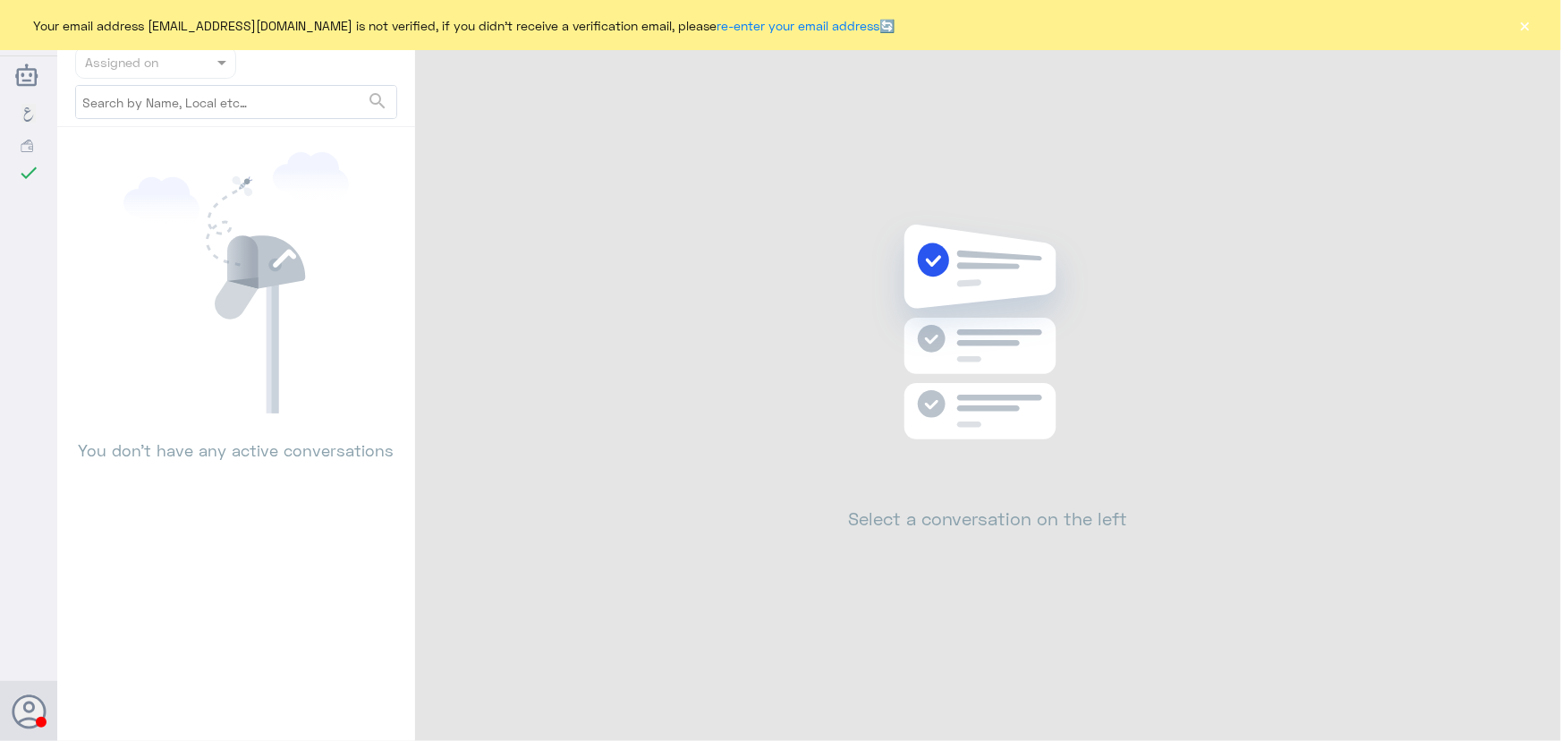
click at [1525, 30] on button "×" at bounding box center [1526, 25] width 18 height 18
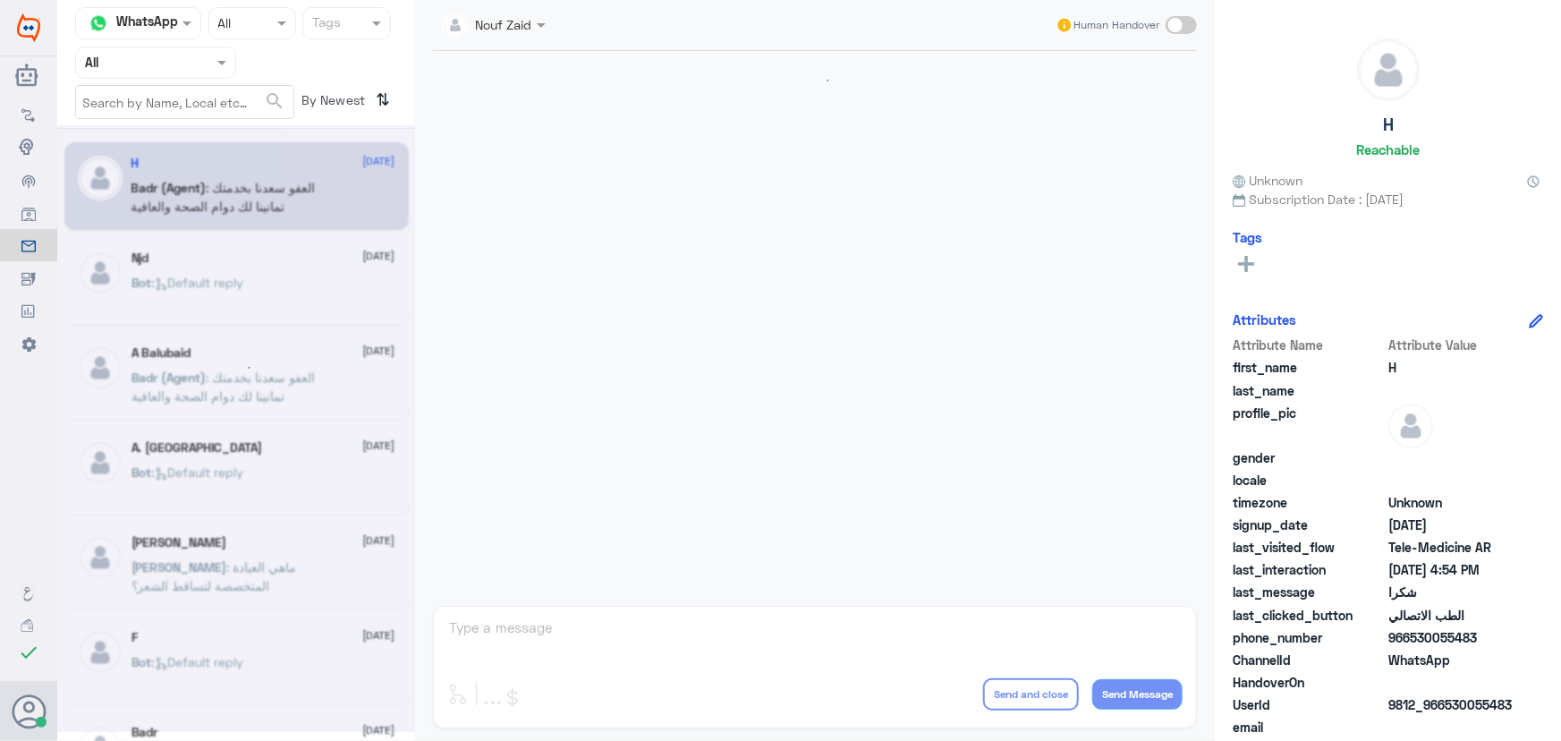
scroll to position [852, 0]
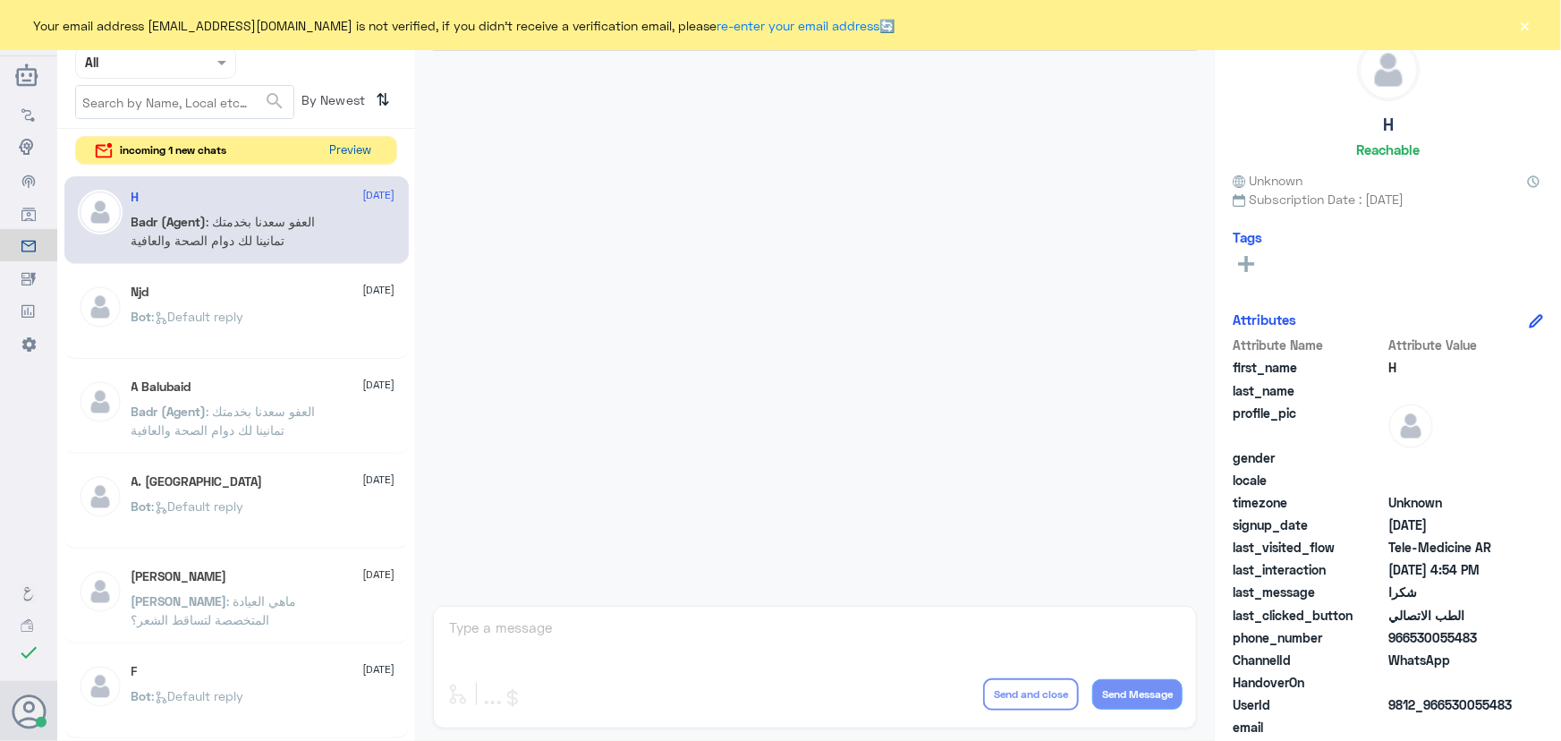
click at [333, 146] on button "Preview" at bounding box center [350, 151] width 55 height 28
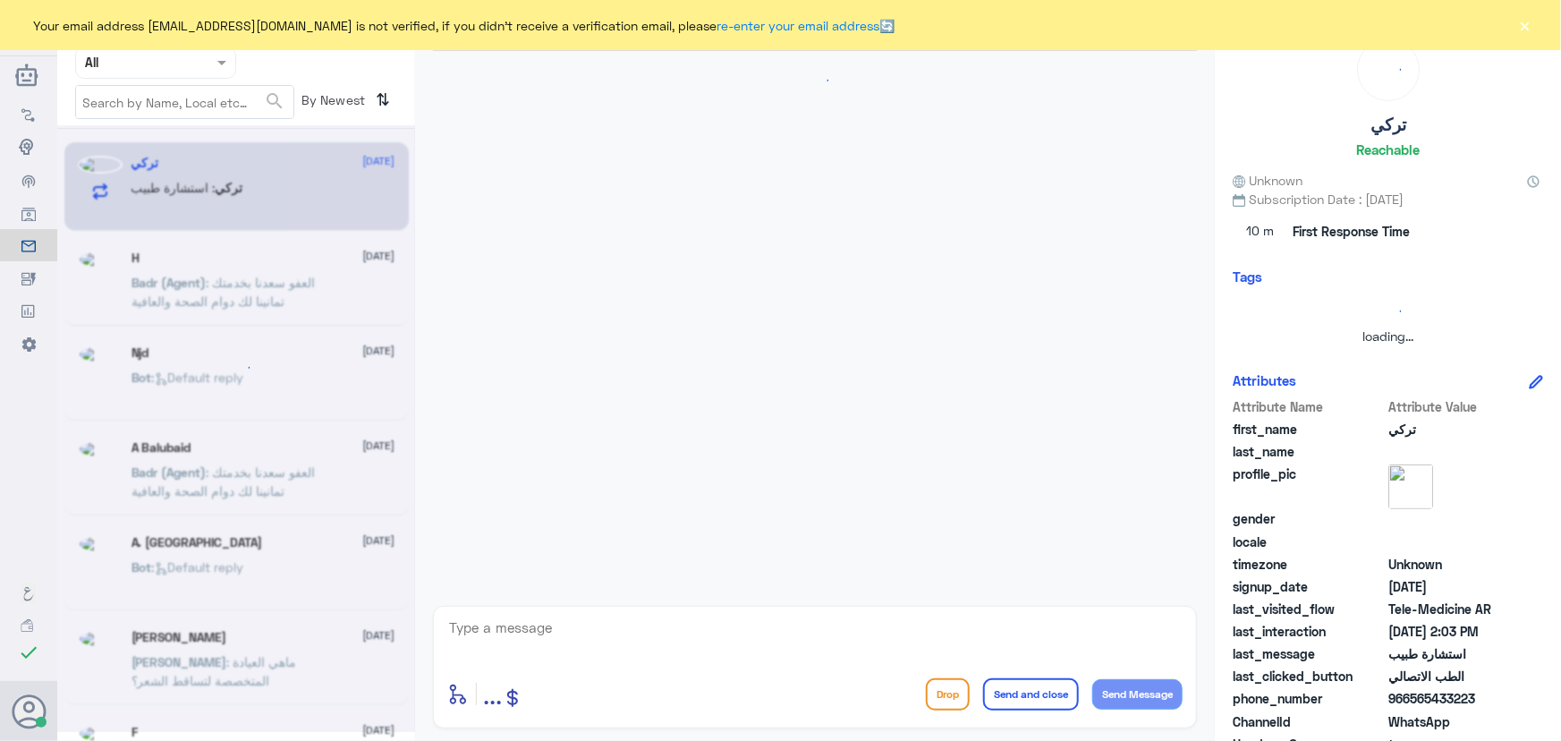
scroll to position [79, 0]
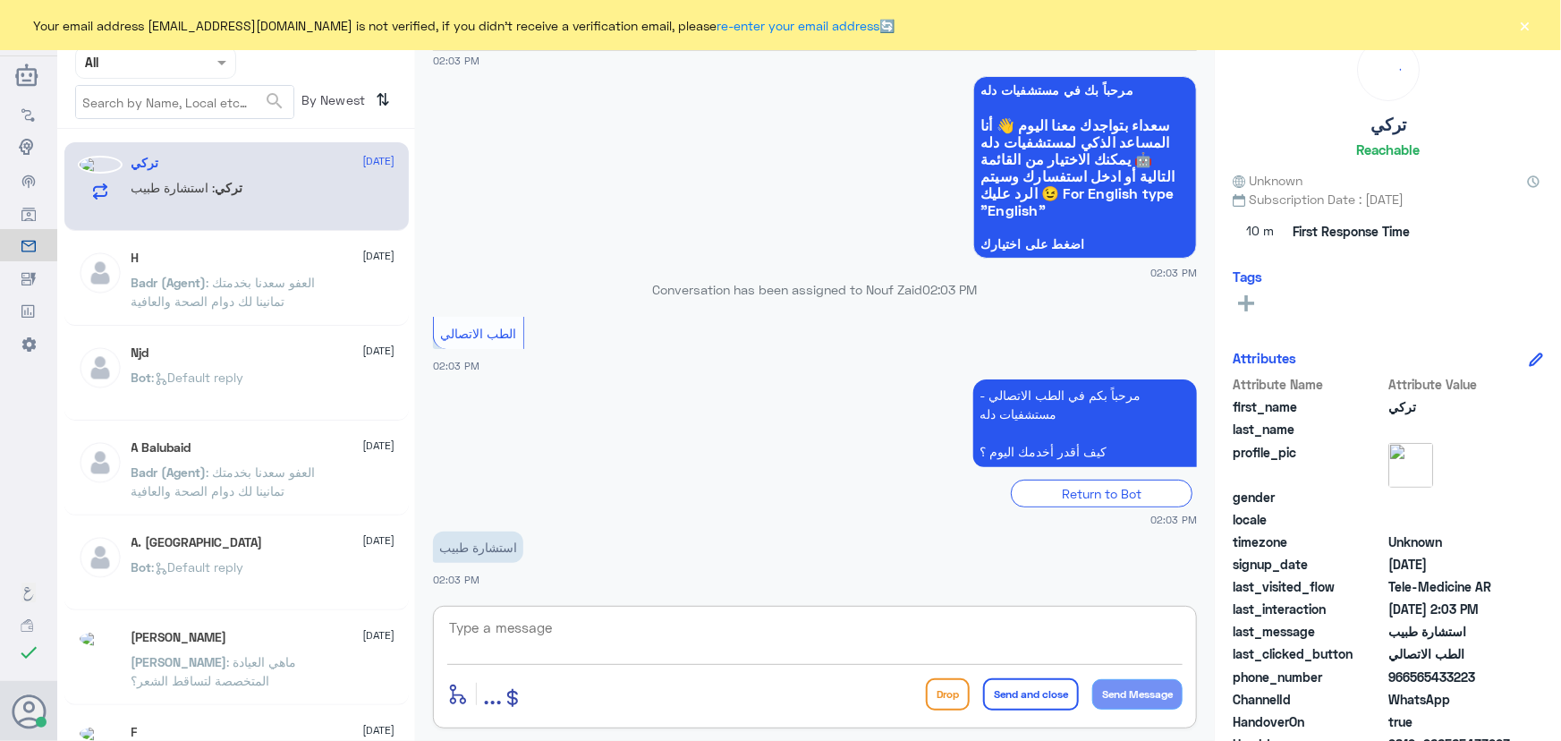
click at [626, 641] on textarea at bounding box center [814, 638] width 735 height 44
paste textarea "مرحباً معك نوف من الطب الاتصالي"
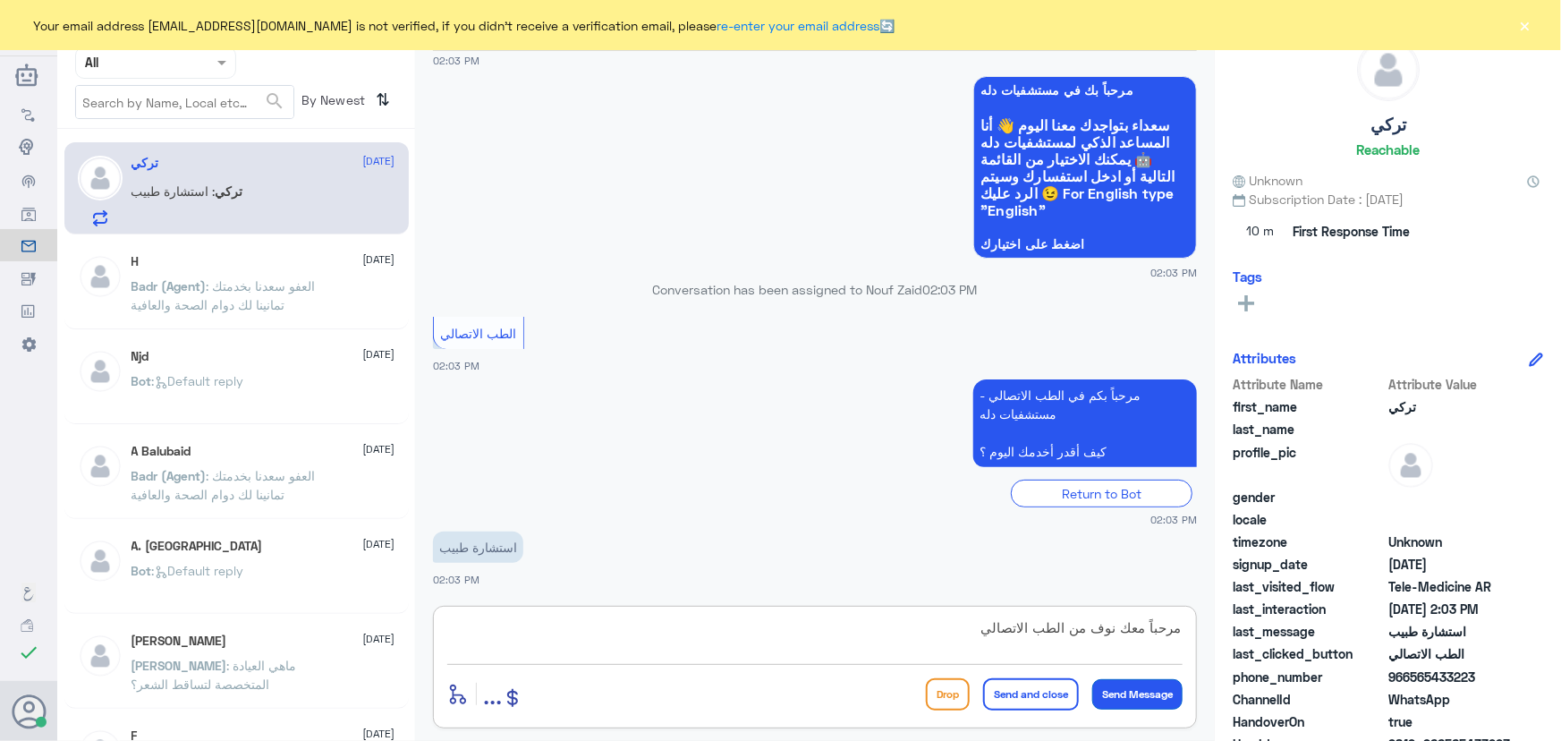
type textarea "مرحباً معك نوف من الطب الاتصالي"
click at [1136, 691] on button "Send Message" at bounding box center [1137, 694] width 90 height 30
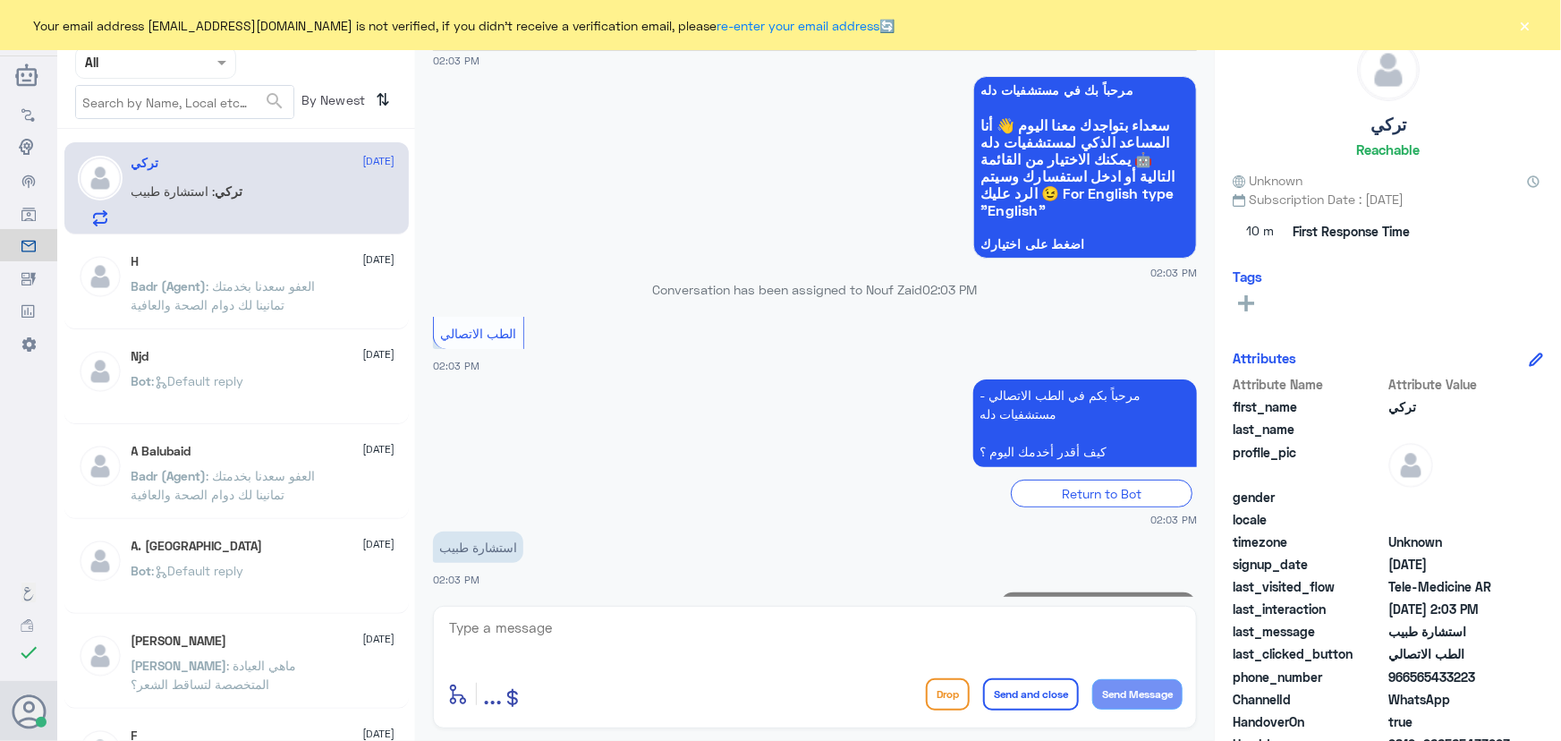
scroll to position [135, 0]
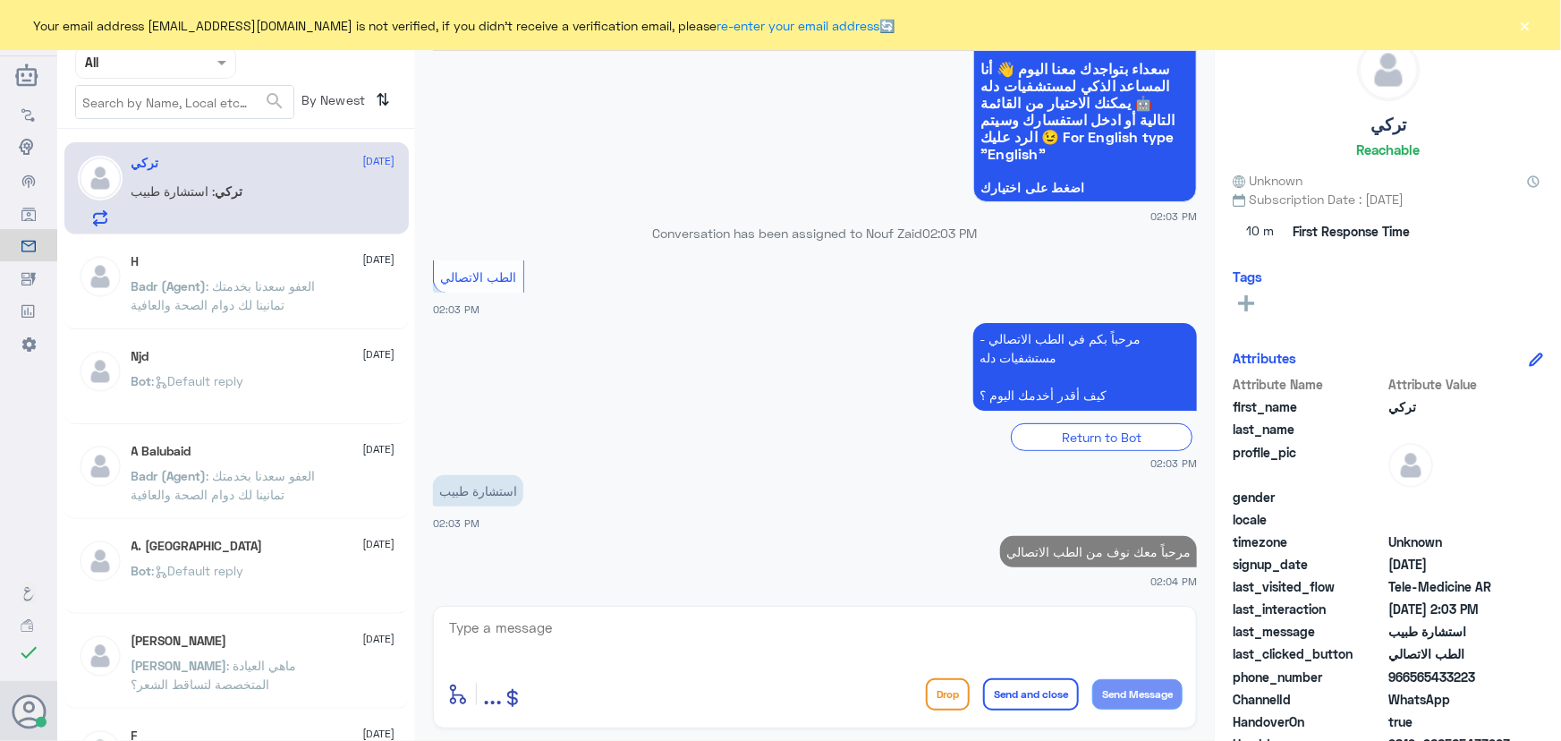
drag, startPoint x: 1409, startPoint y: 676, endPoint x: 1482, endPoint y: 671, distance: 72.7
click at [1482, 671] on span "966565433223" at bounding box center [1454, 676] width 130 height 19
copy span "565433223"
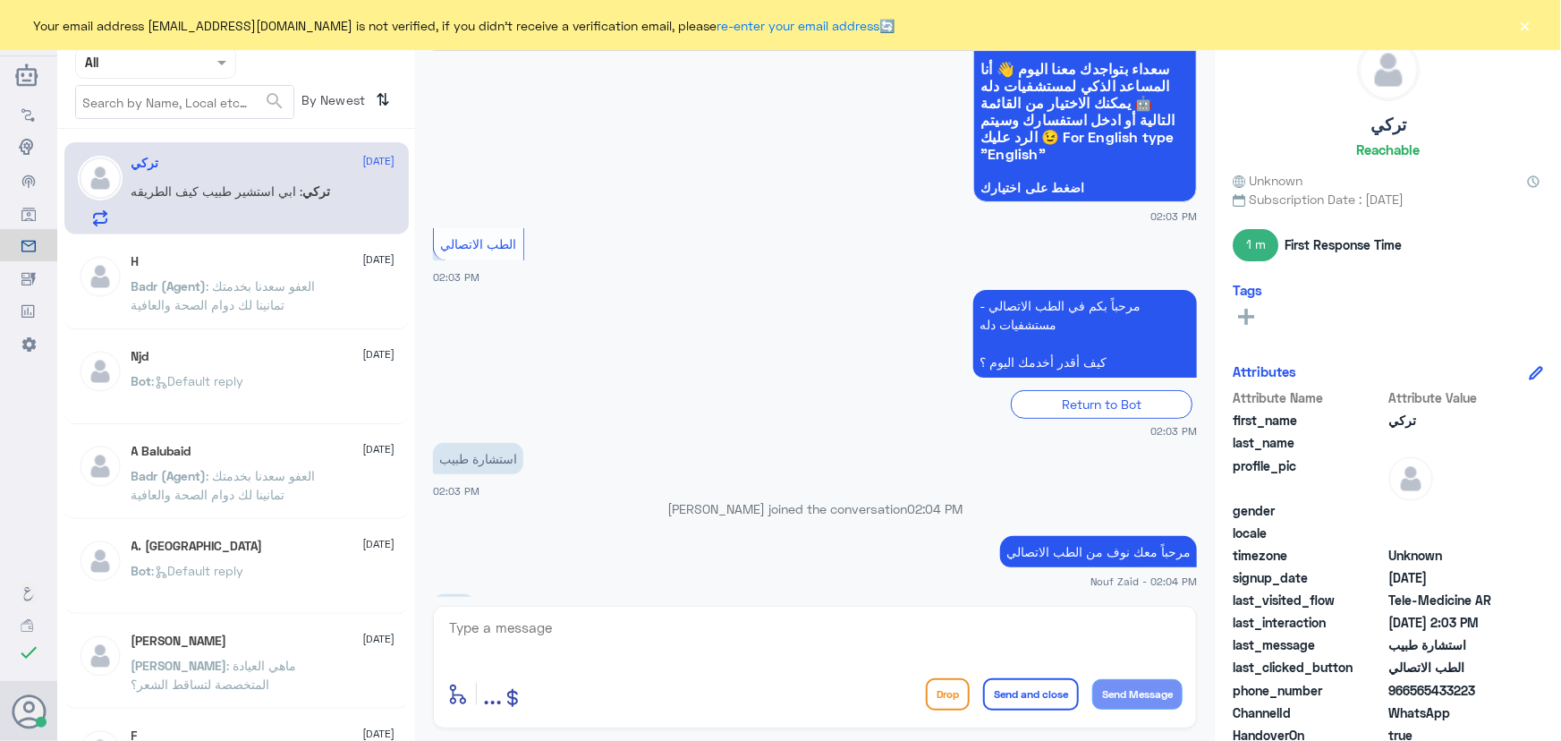
scroll to position [259, 0]
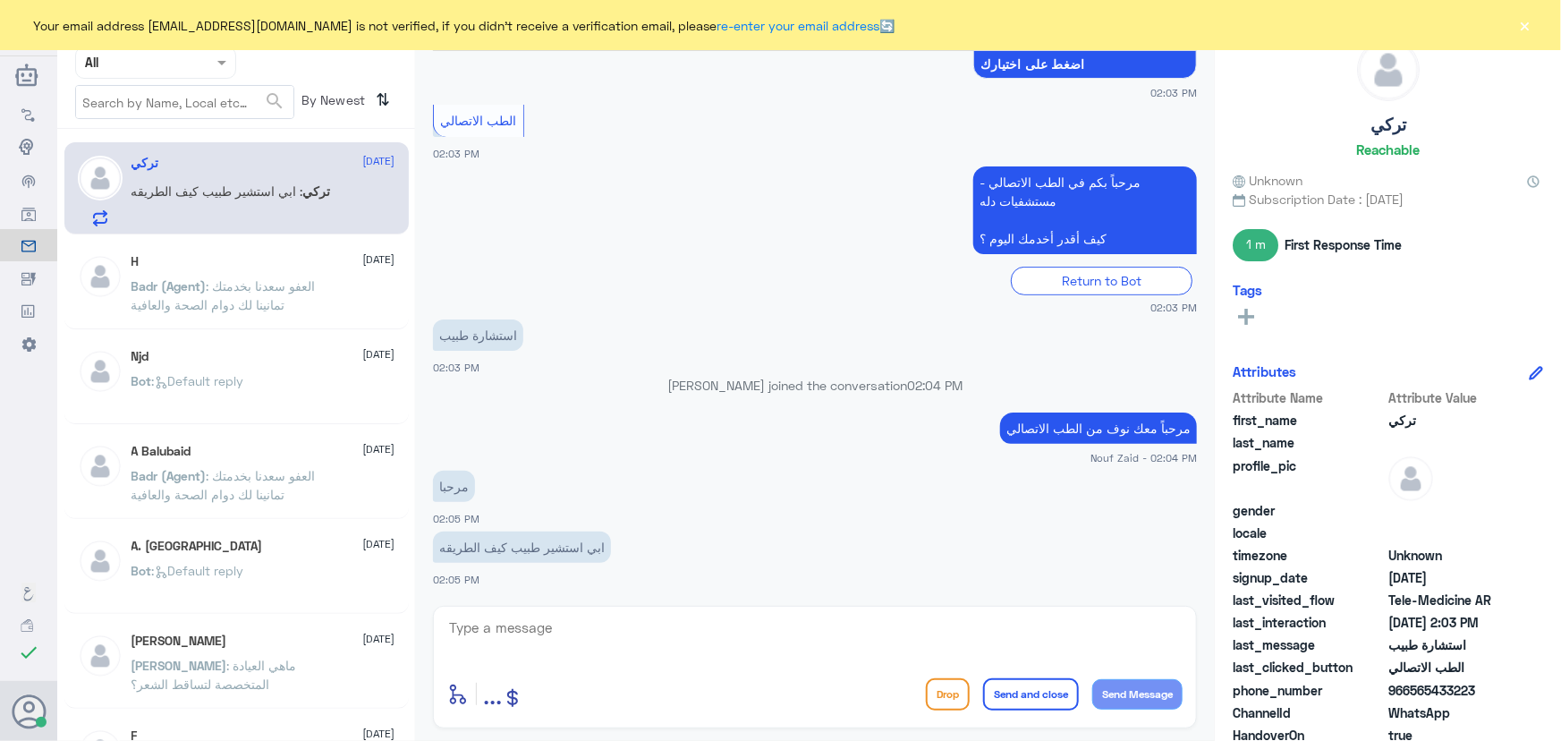
click at [670, 656] on textarea at bounding box center [814, 638] width 735 height 44
click at [677, 629] on textarea at bounding box center [814, 638] width 735 height 44
click at [1404, 691] on span "966565433223" at bounding box center [1454, 690] width 130 height 19
click at [926, 682] on button "Drop" at bounding box center [948, 694] width 44 height 32
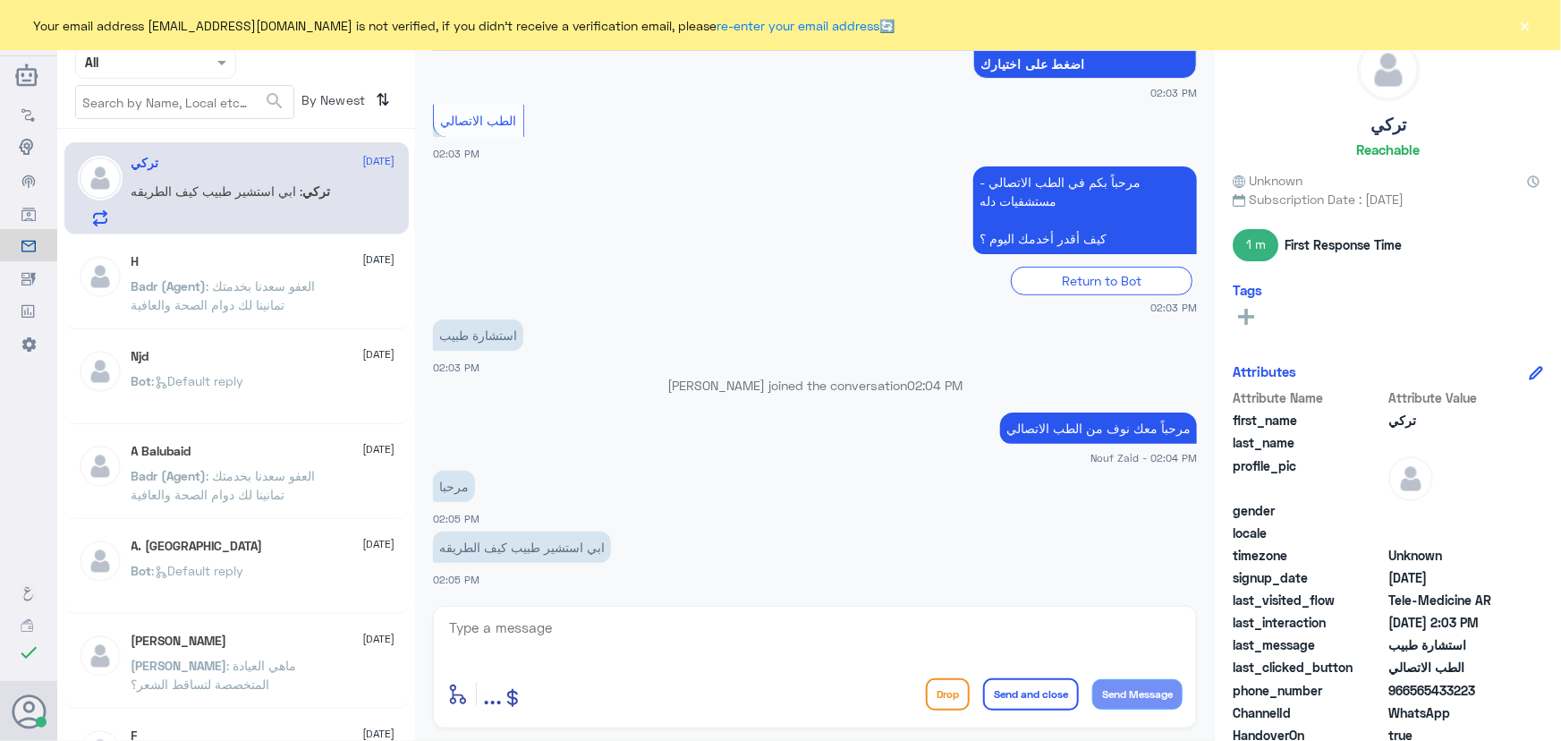
click at [899, 645] on div "Nouf Zaid Human Handover 30 Aug 2025 السلام عليكم 02:03 PM مرحباً بك في مستشفيا…" at bounding box center [815, 373] width 800 height 746
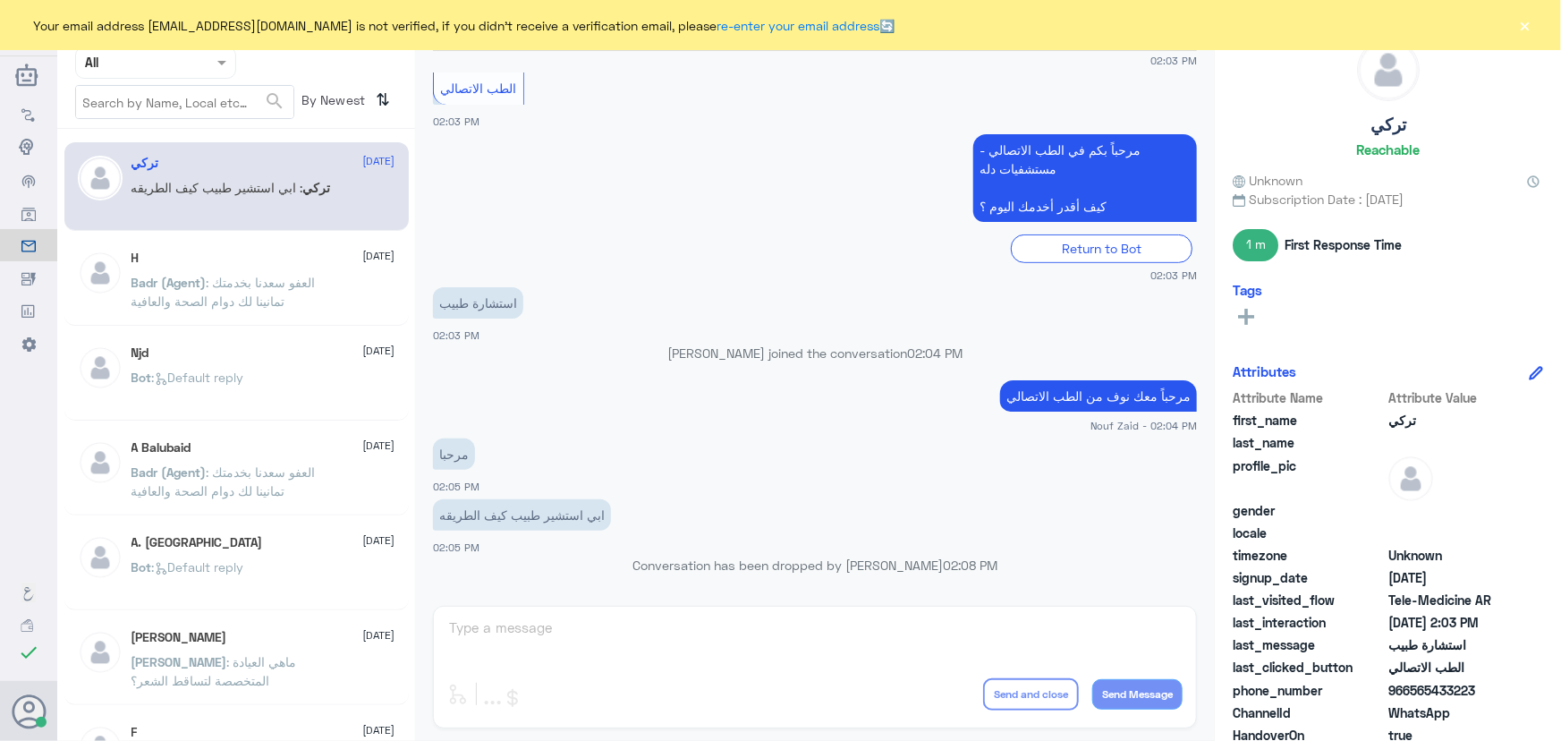
drag, startPoint x: 898, startPoint y: 627, endPoint x: 864, endPoint y: 608, distance: 38.8
click at [895, 626] on div "Unassigned Human Handover 30 Aug 2025 السلام عليكم 02:03 PM مرحباً بك في مستشفي…" at bounding box center [815, 373] width 800 height 746
drag, startPoint x: 821, startPoint y: 576, endPoint x: 819, endPoint y: 613, distance: 36.8
click at [822, 589] on div "30 Aug 2025 السلام عليكم 02:03 PM مرحباً بك في مستشفيات دله سعداء بتواجدك معنا …" at bounding box center [815, 324] width 782 height 546
drag, startPoint x: 819, startPoint y: 613, endPoint x: 817, endPoint y: 628, distance: 15.3
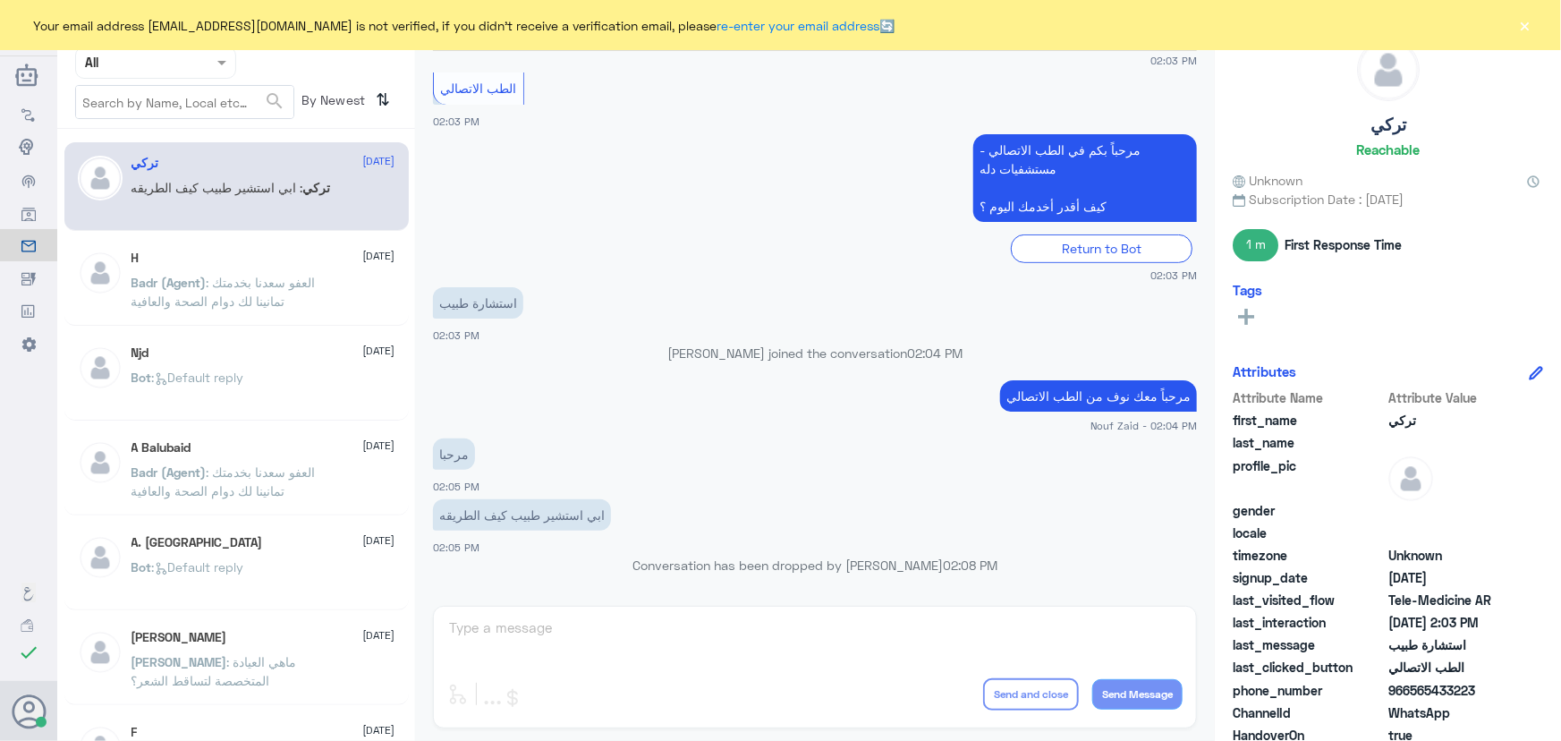
click at [817, 622] on div "Unassigned Human Handover 30 Aug 2025 السلام عليكم 02:03 PM مرحباً بك في مستشفي…" at bounding box center [815, 373] width 800 height 746
click at [816, 633] on div "Unassigned Human Handover 30 Aug 2025 السلام عليكم 02:03 PM مرحباً بك في مستشفي…" at bounding box center [815, 373] width 800 height 746
click at [1529, 28] on button "×" at bounding box center [1526, 25] width 18 height 18
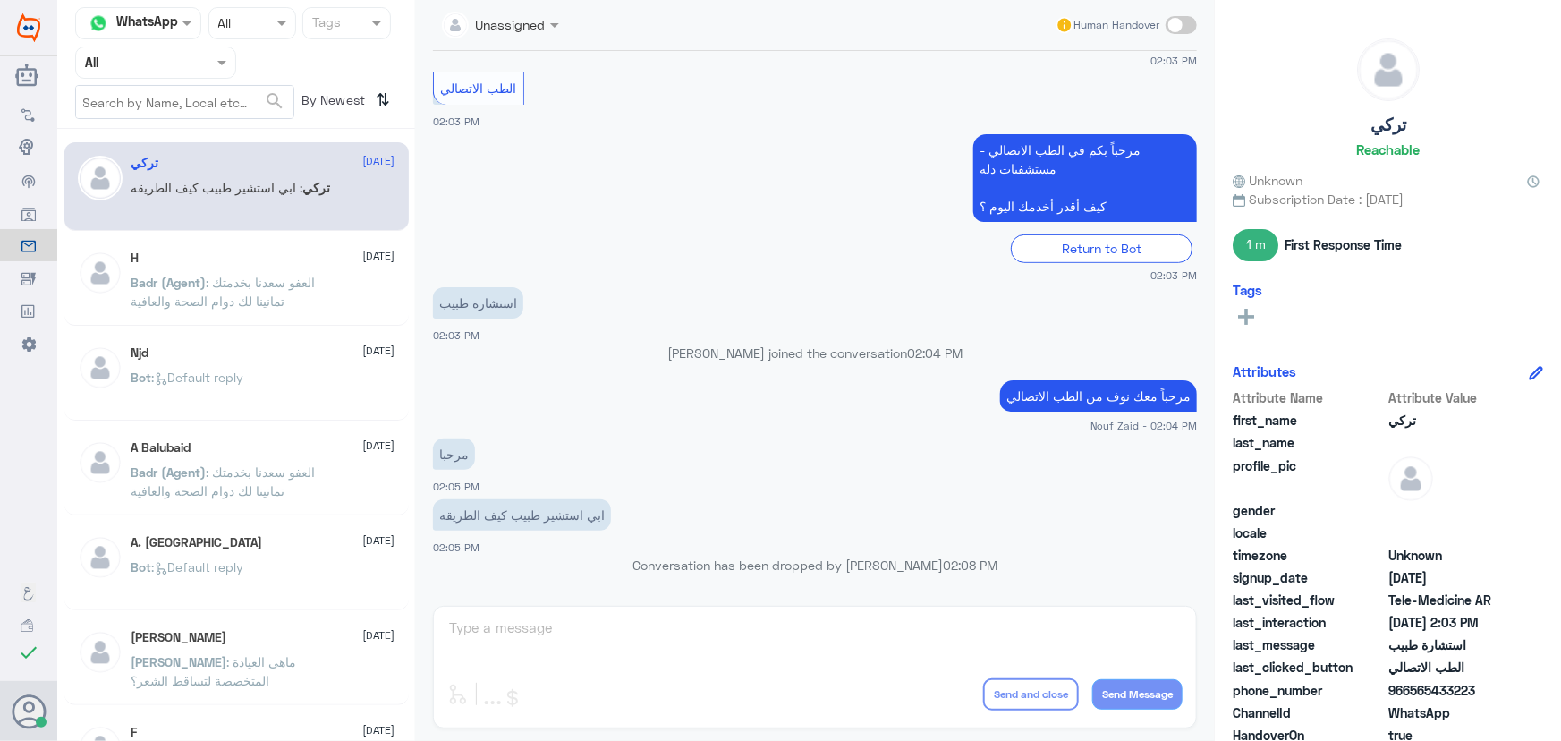
click at [1165, 30] on div "Human Handover" at bounding box center [1127, 25] width 142 height 32
click at [1177, 25] on span at bounding box center [1181, 25] width 31 height 18
click at [0, 0] on input "checkbox" at bounding box center [0, 0] width 0 height 0
click at [671, 644] on textarea at bounding box center [814, 638] width 735 height 44
click at [671, 642] on textarea at bounding box center [814, 638] width 735 height 44
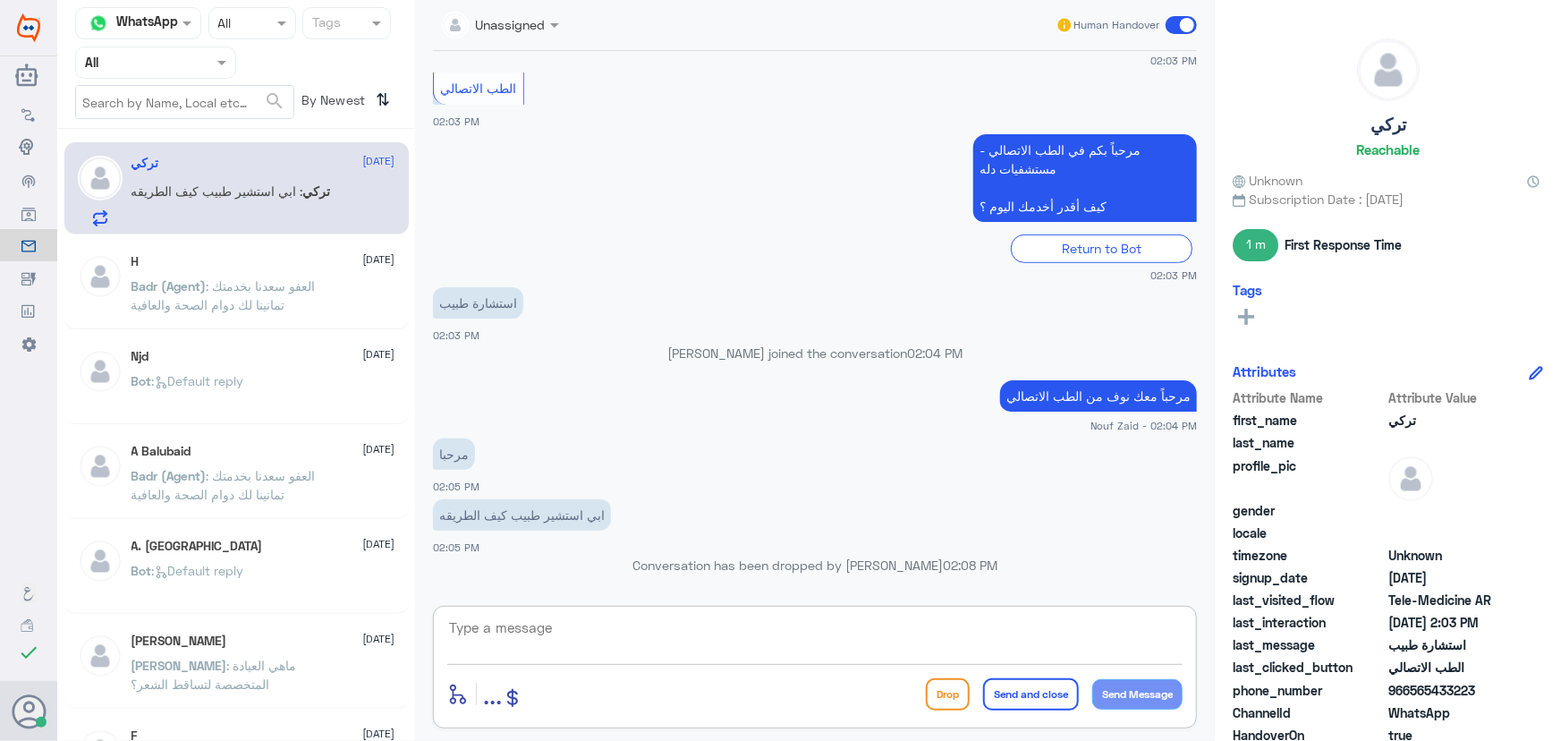
click at [676, 641] on textarea at bounding box center [814, 638] width 735 height 44
click at [507, 19] on input "text" at bounding box center [480, 23] width 76 height 21
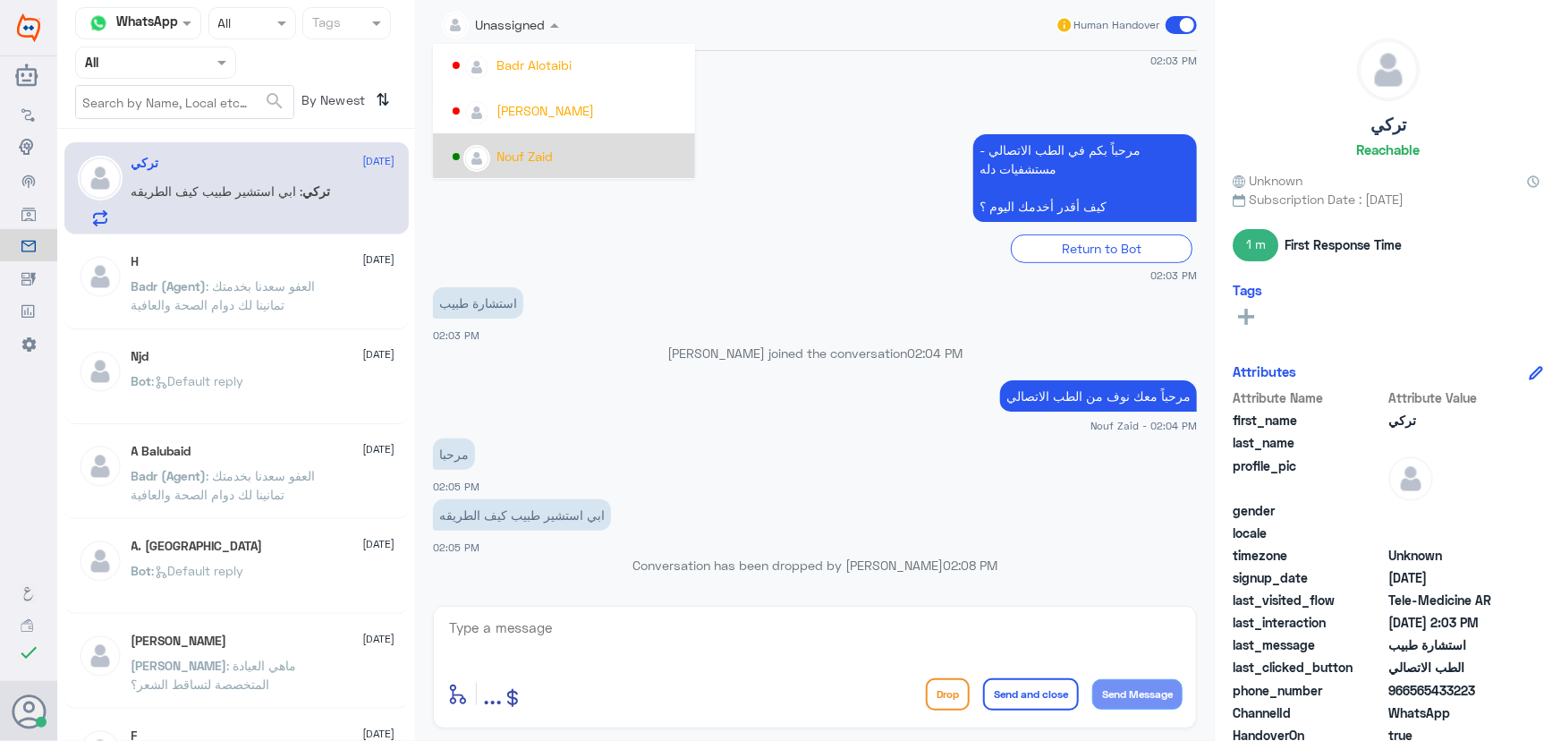
click at [562, 145] on div "Nouf Zaid" at bounding box center [570, 155] width 234 height 31
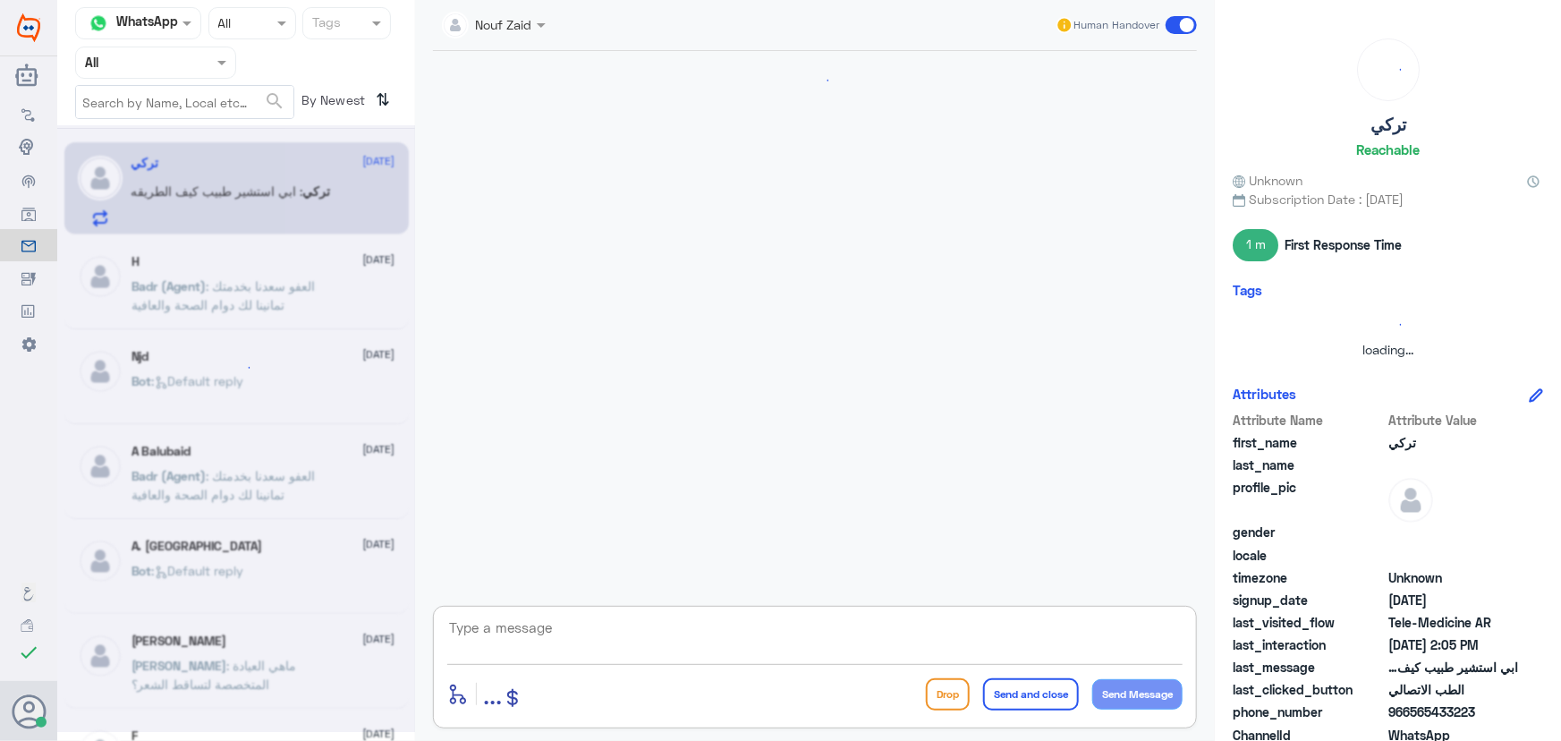
scroll to position [0, 0]
click at [602, 625] on textarea at bounding box center [814, 638] width 735 height 44
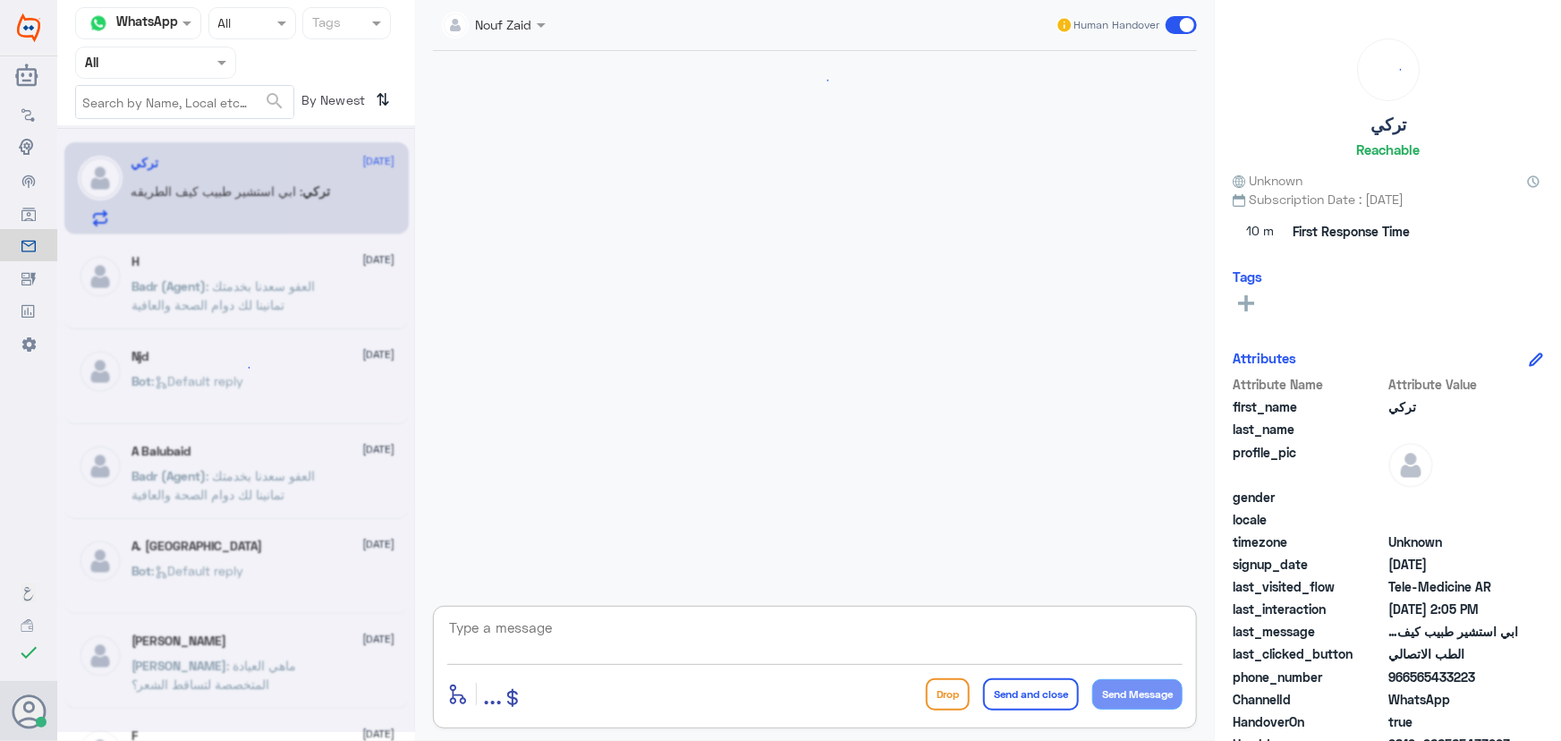
scroll to position [356, 0]
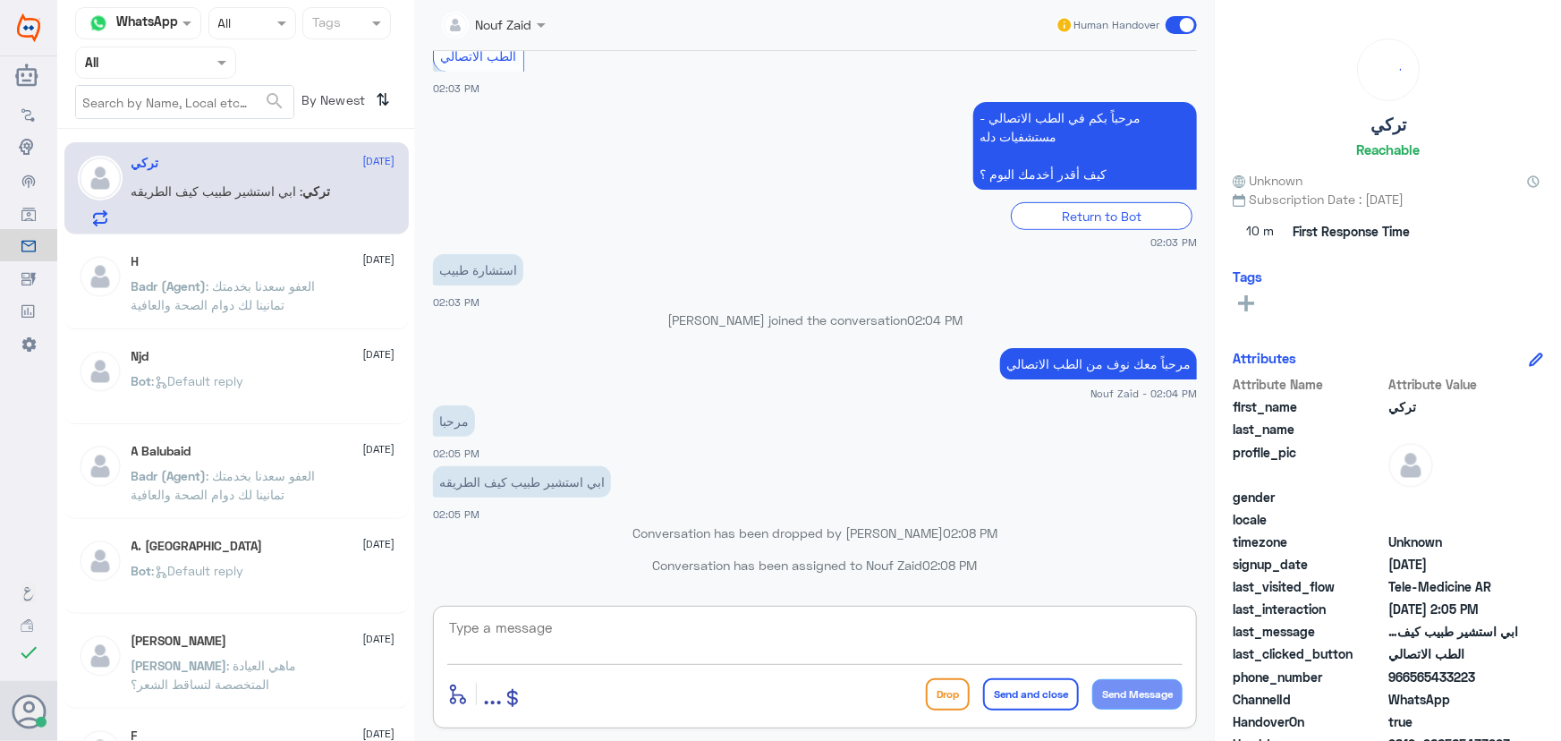
click at [595, 630] on textarea at bounding box center [814, 638] width 735 height 44
type textarea "ا"
type textarea "تم التواصل من خلال الاتصال الهاتفي، سعدنا بخدمتك"
click at [1022, 691] on button "Send and close" at bounding box center [1031, 694] width 96 height 32
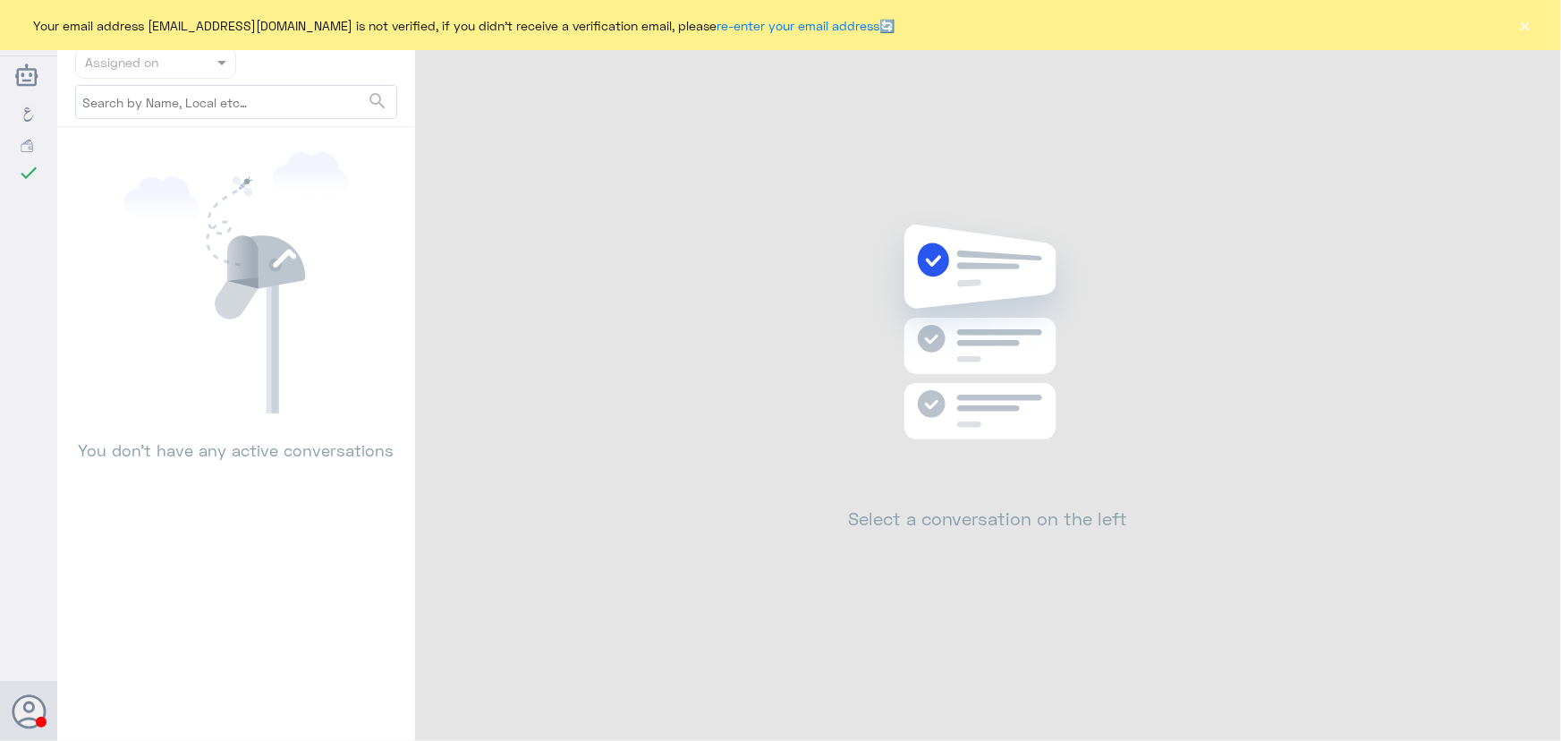
click at [1520, 22] on div "Your email address [EMAIL_ADDRESS][DOMAIN_NAME] is not verified, if you didn't …" at bounding box center [780, 25] width 1561 height 50
click at [1523, 25] on button "×" at bounding box center [1526, 25] width 18 height 18
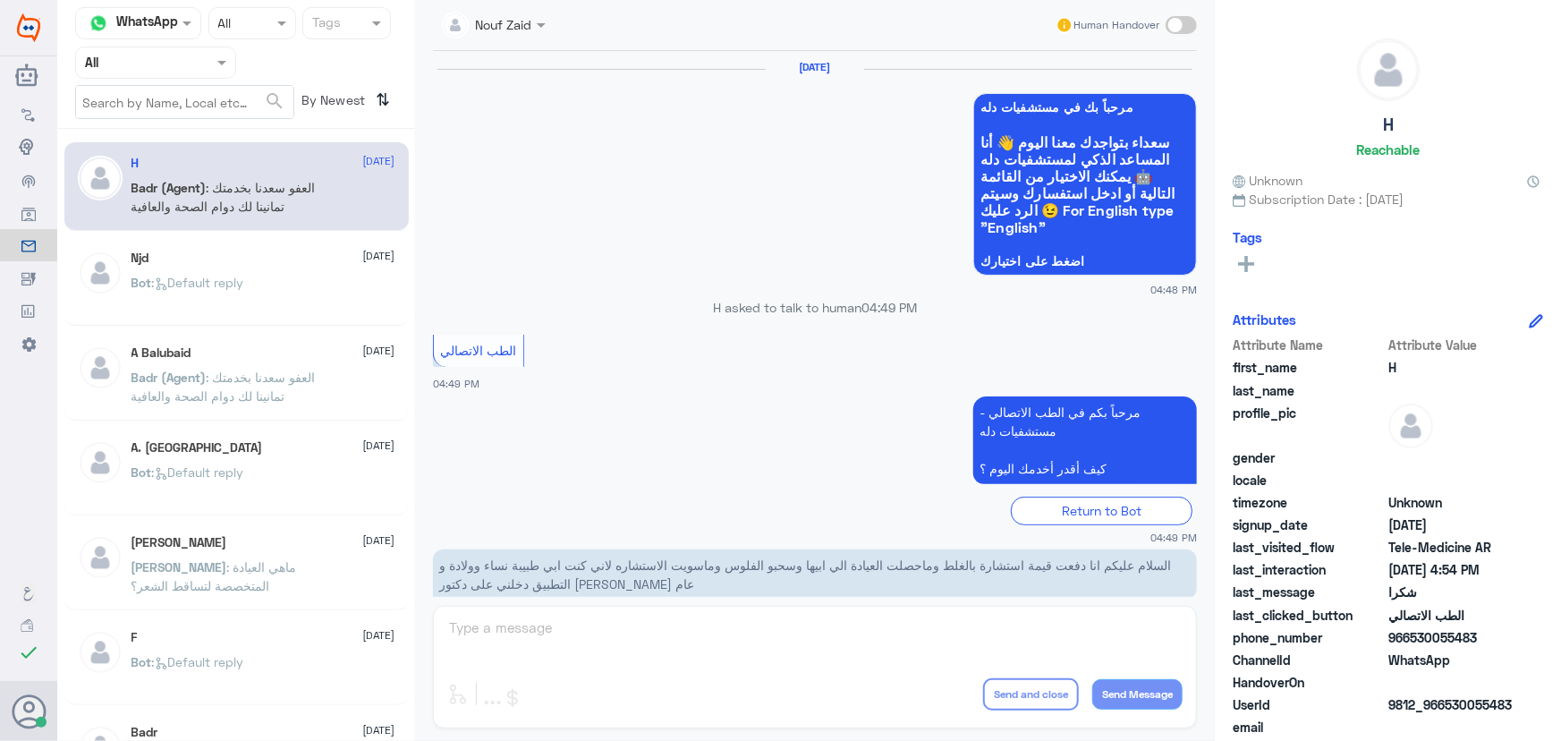
scroll to position [852, 0]
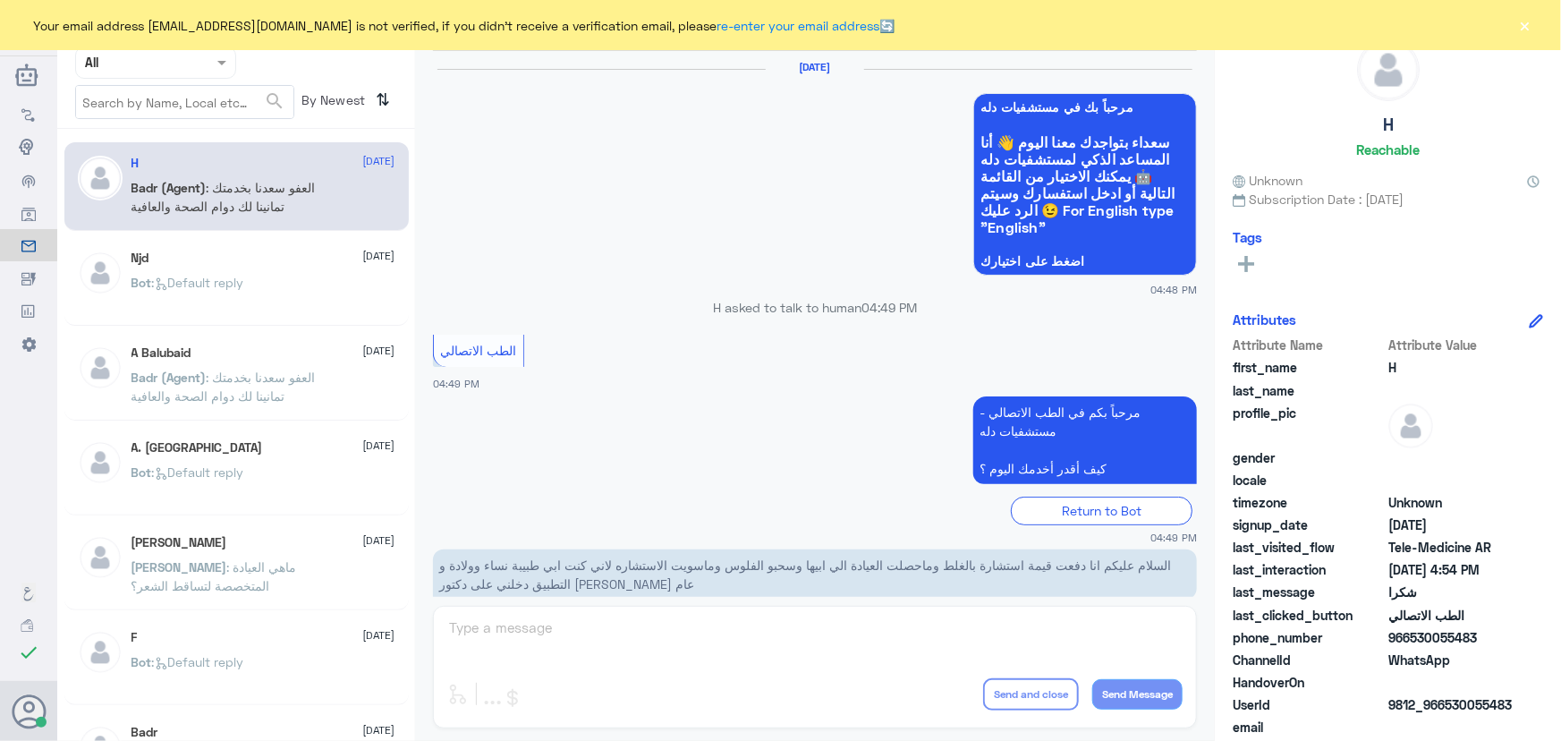
scroll to position [852, 0]
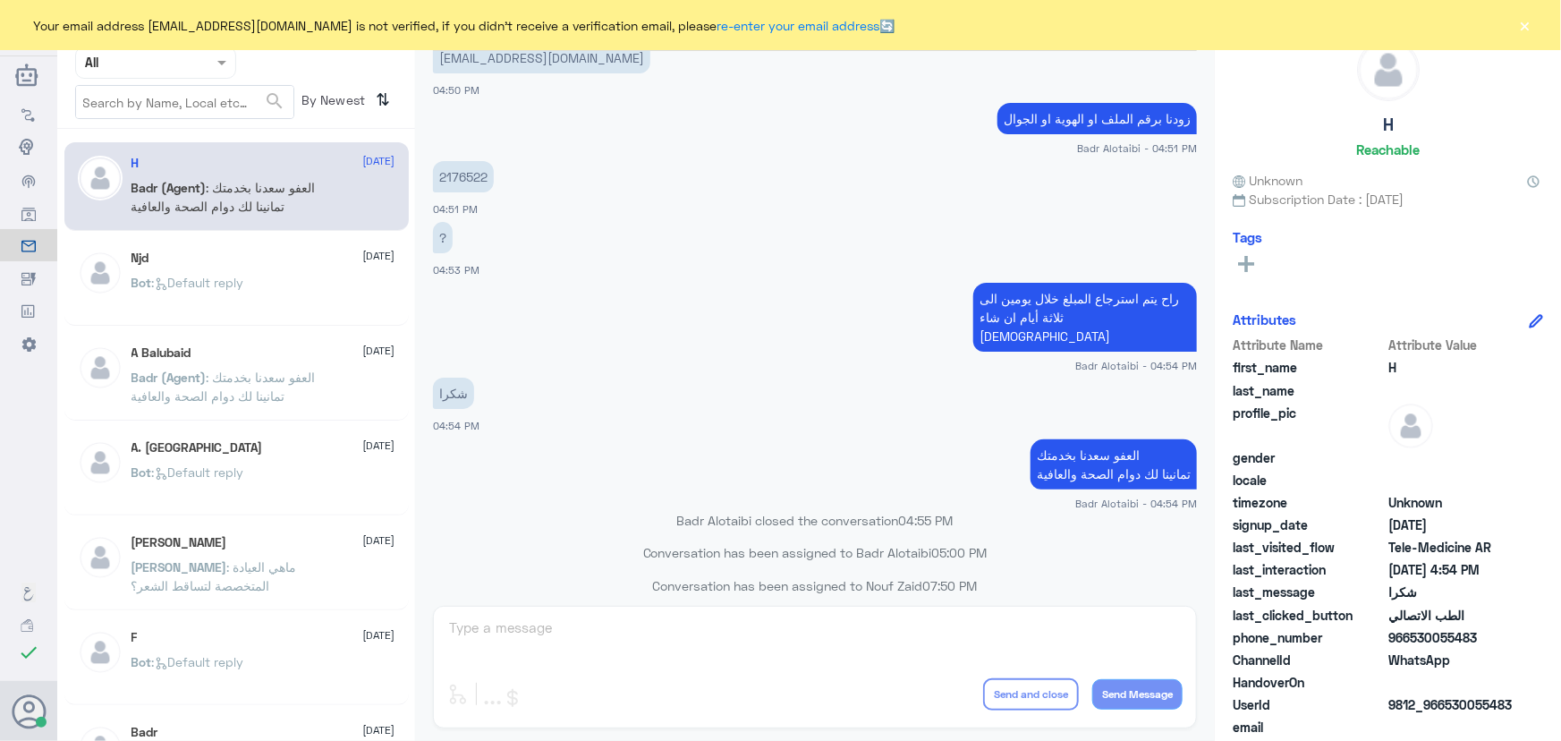
click at [1534, 25] on div "Your email address [EMAIL_ADDRESS][DOMAIN_NAME] is not verified, if you didn't …" at bounding box center [780, 25] width 1561 height 50
click at [1523, 21] on button "×" at bounding box center [1526, 25] width 18 height 18
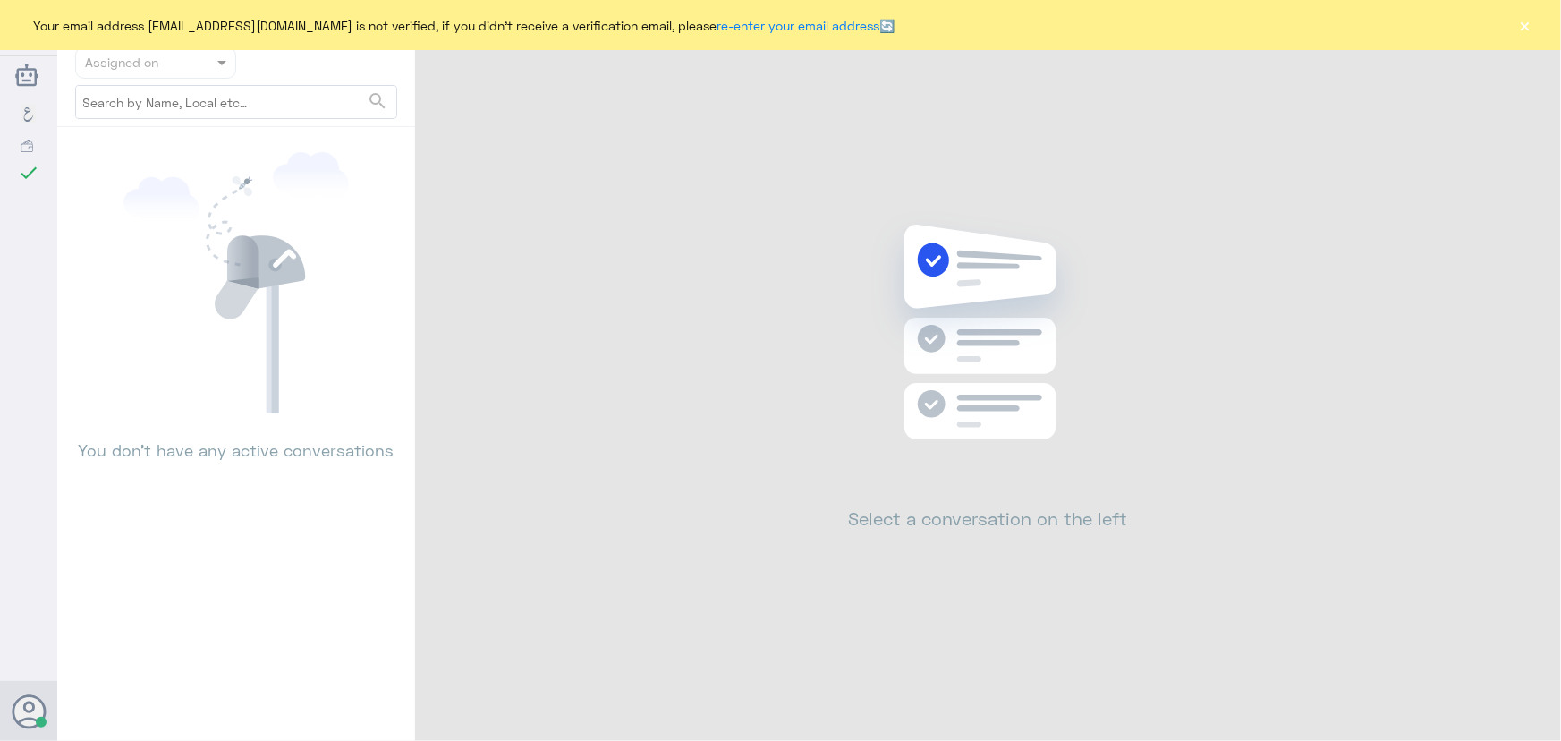
click at [1535, 23] on div "Your email address [EMAIL_ADDRESS][DOMAIN_NAME] is not verified, if you didn't …" at bounding box center [780, 25] width 1561 height 50
click at [1534, 22] on div "Your email address [EMAIL_ADDRESS][DOMAIN_NAME] is not verified, if you didn't …" at bounding box center [780, 25] width 1561 height 50
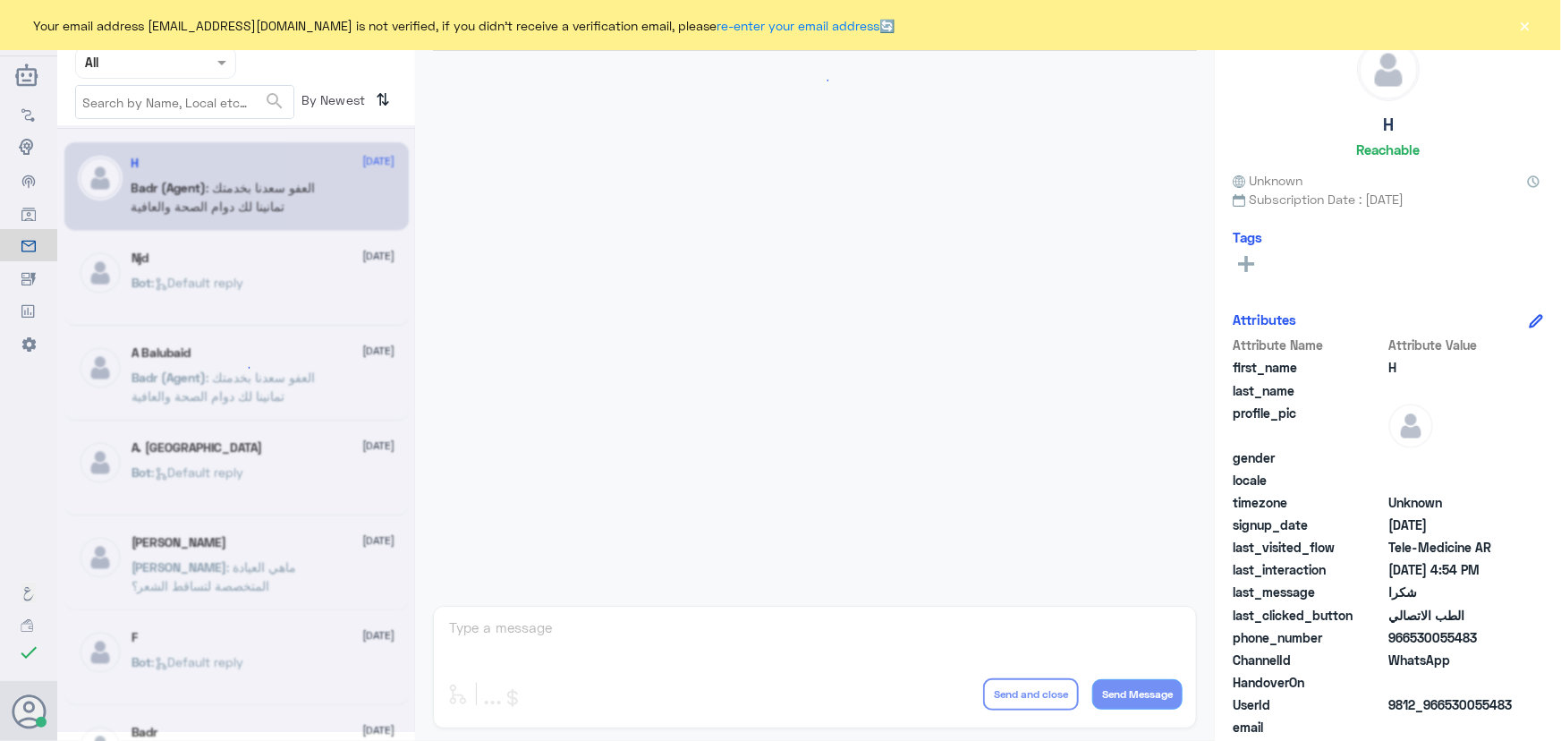
scroll to position [852, 0]
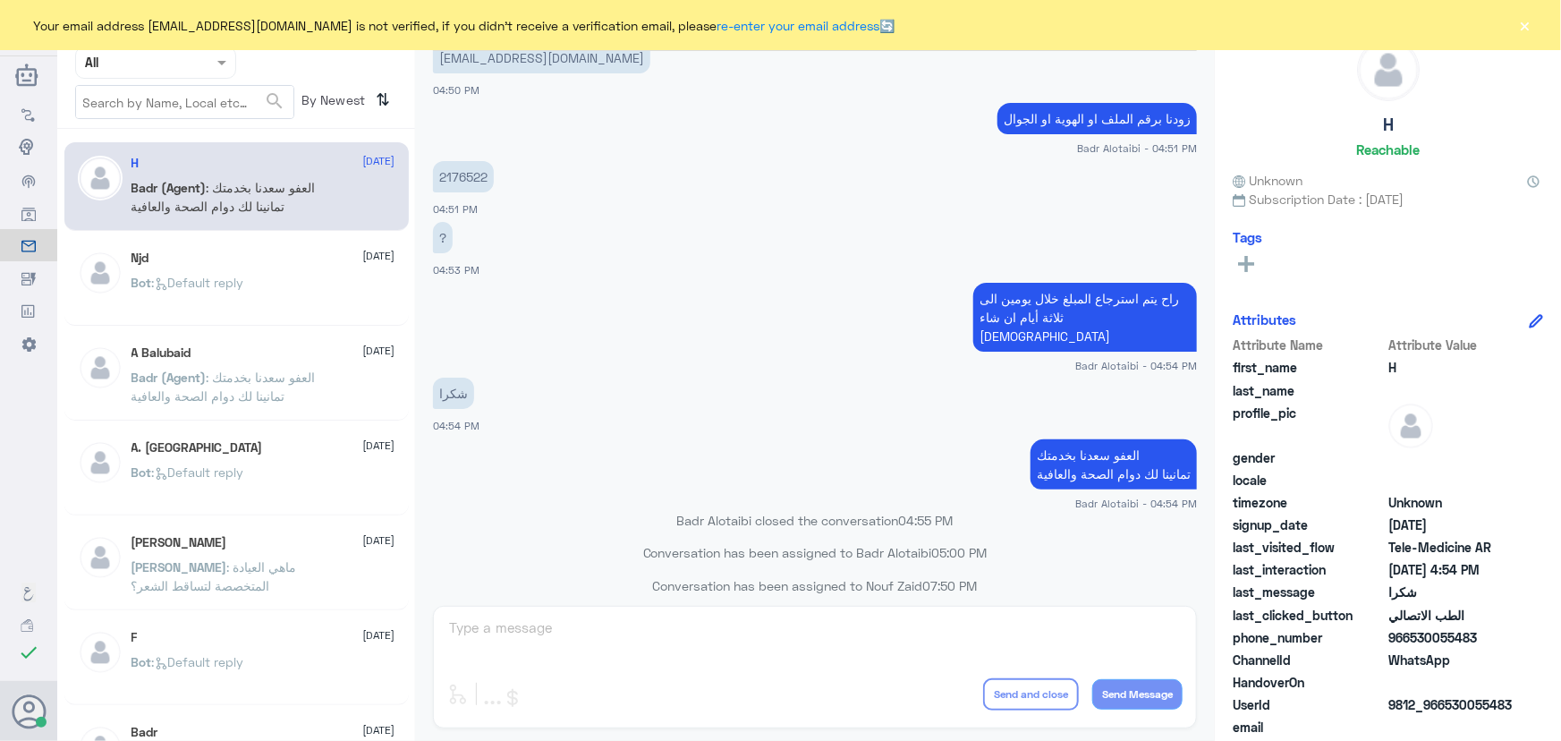
click at [1533, 26] on button "×" at bounding box center [1526, 25] width 18 height 18
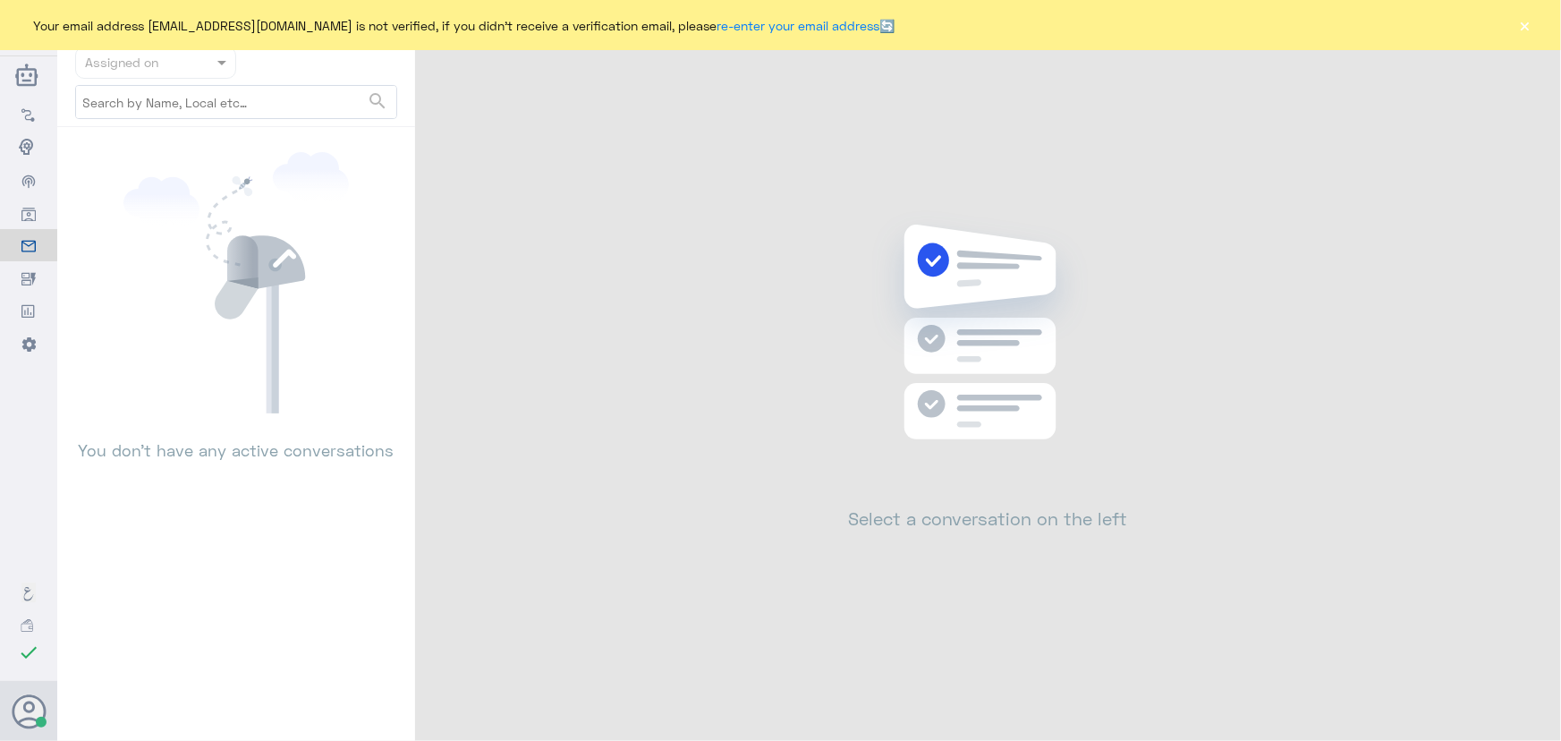
click at [1525, 31] on button "×" at bounding box center [1526, 25] width 18 height 18
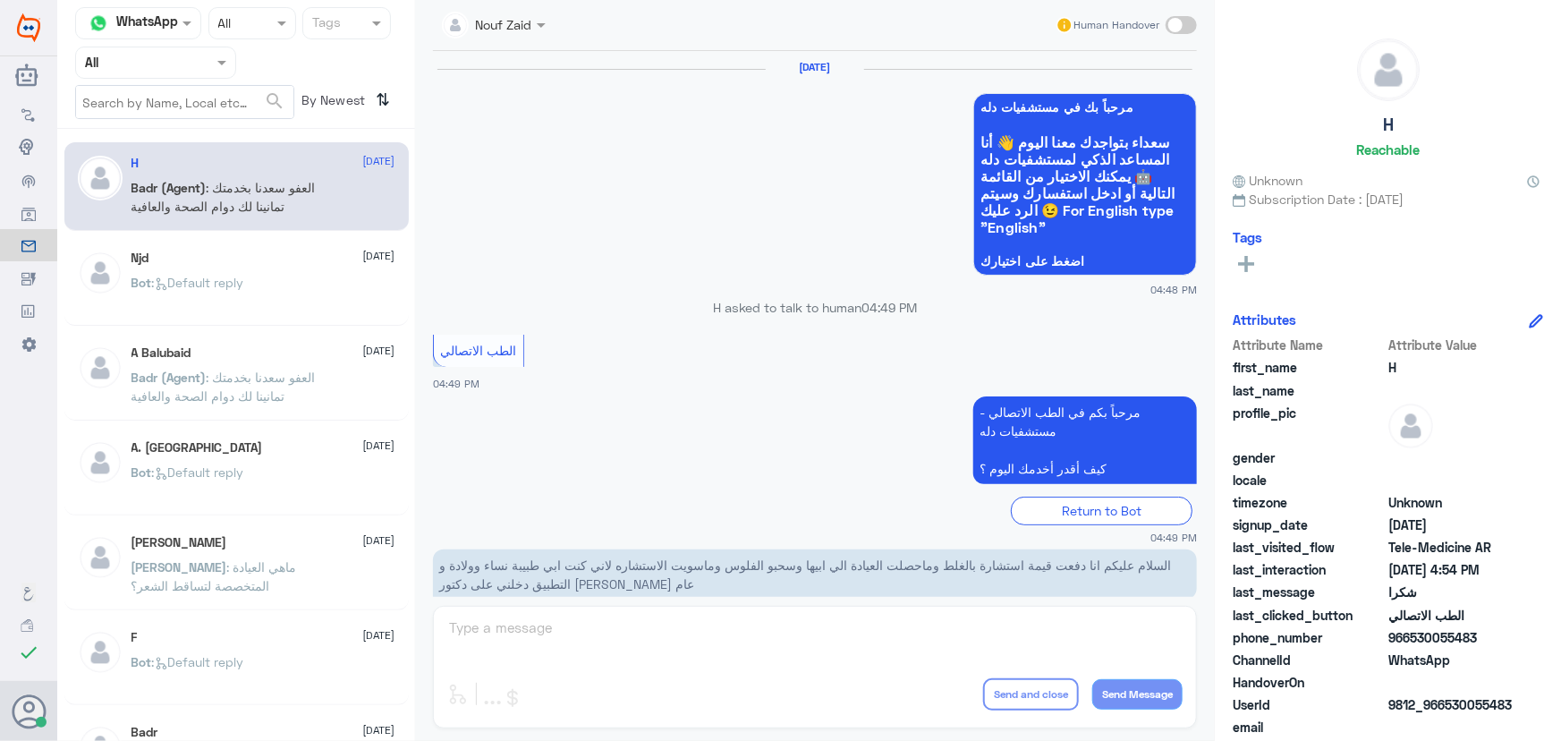
scroll to position [852, 0]
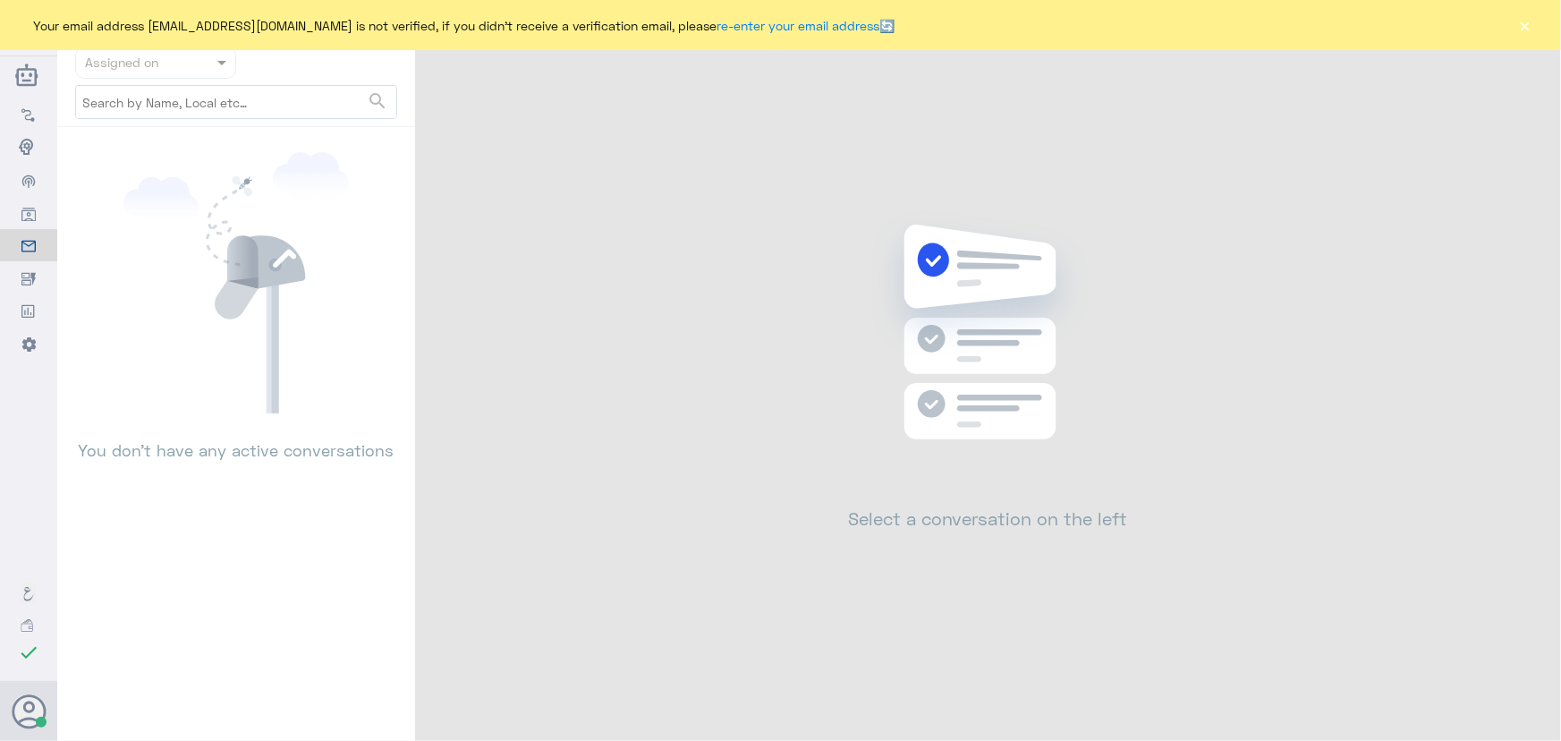
click at [1522, 20] on button "×" at bounding box center [1526, 25] width 18 height 18
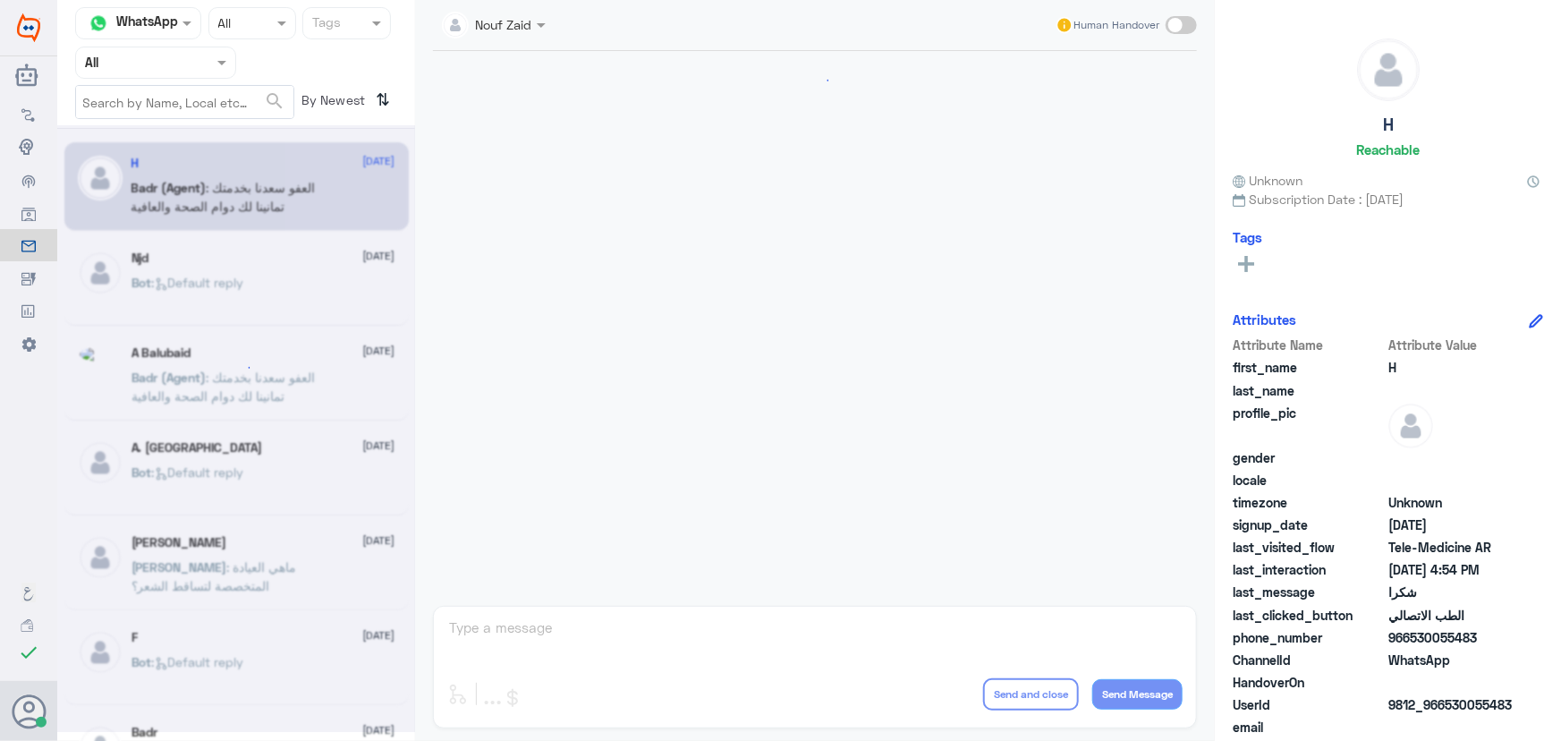
scroll to position [852, 0]
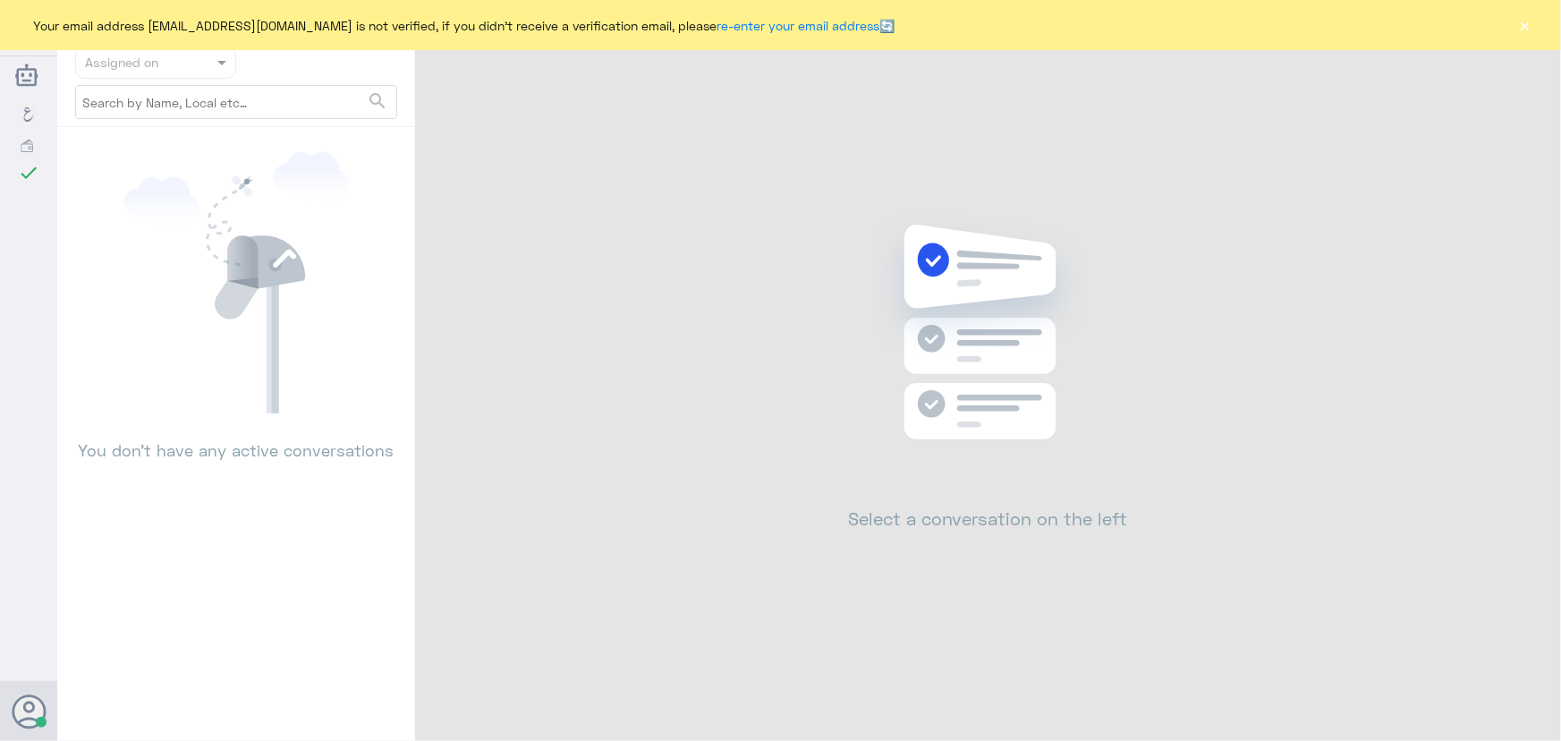
click at [1525, 26] on button "×" at bounding box center [1526, 25] width 18 height 18
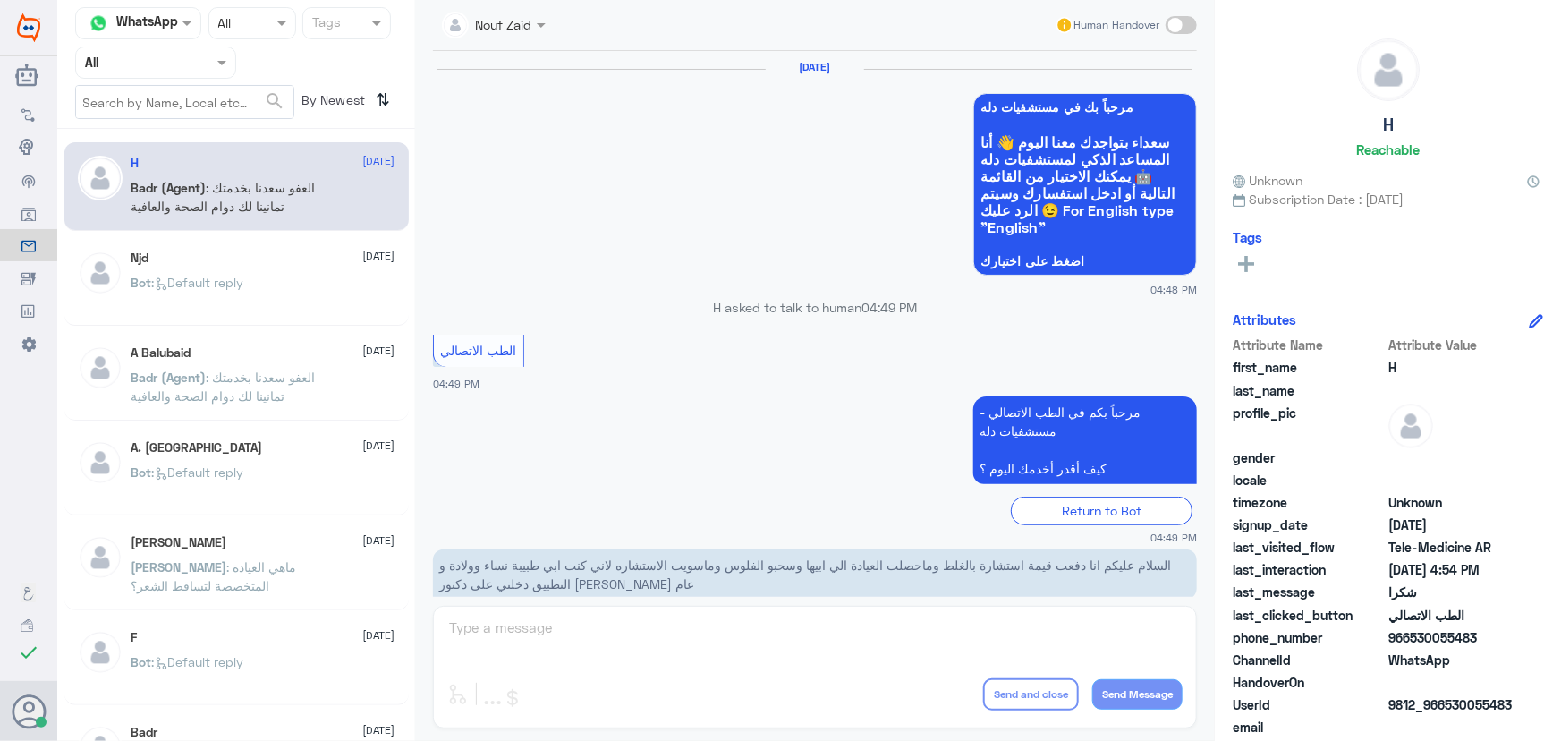
scroll to position [852, 0]
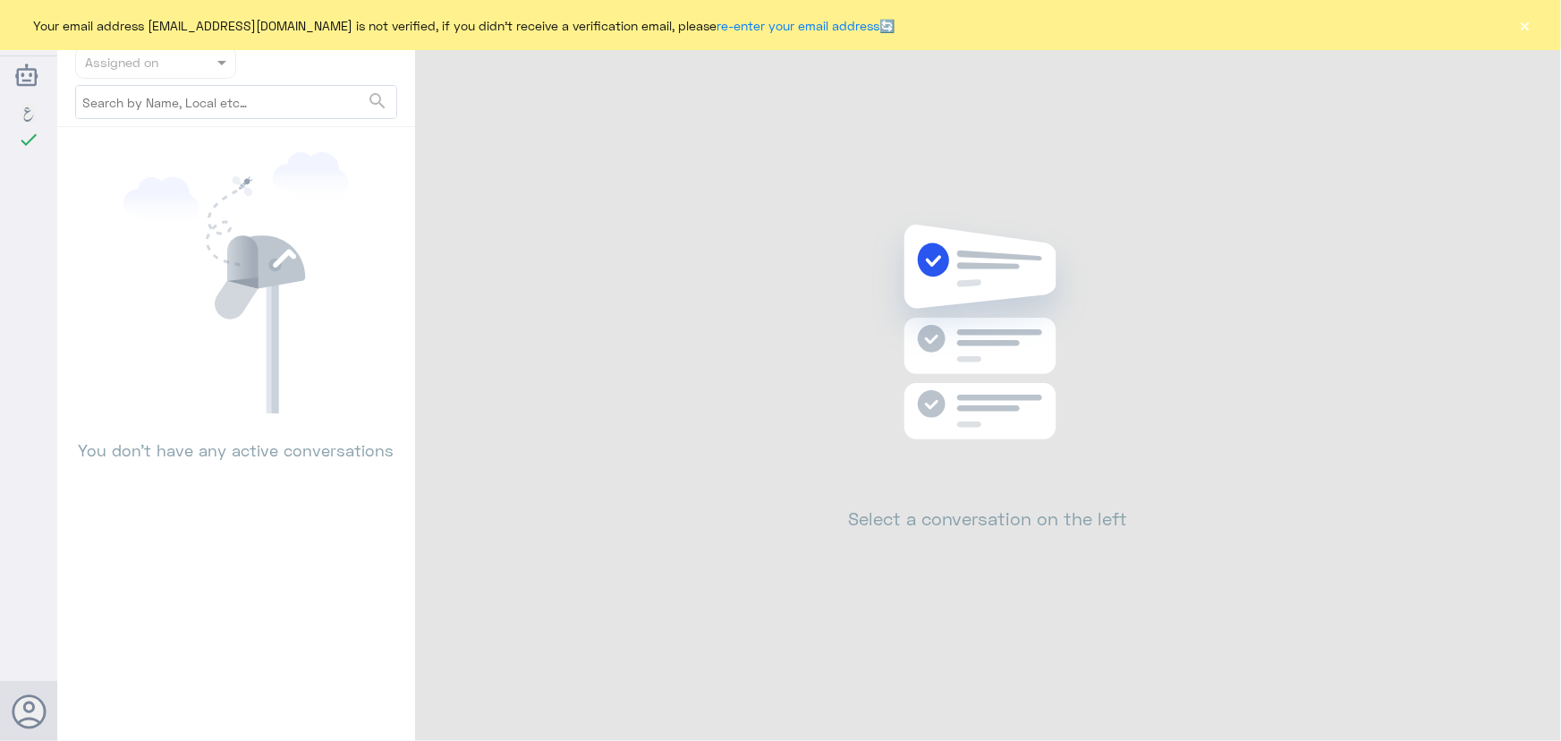
click at [1534, 25] on button "×" at bounding box center [1526, 25] width 18 height 18
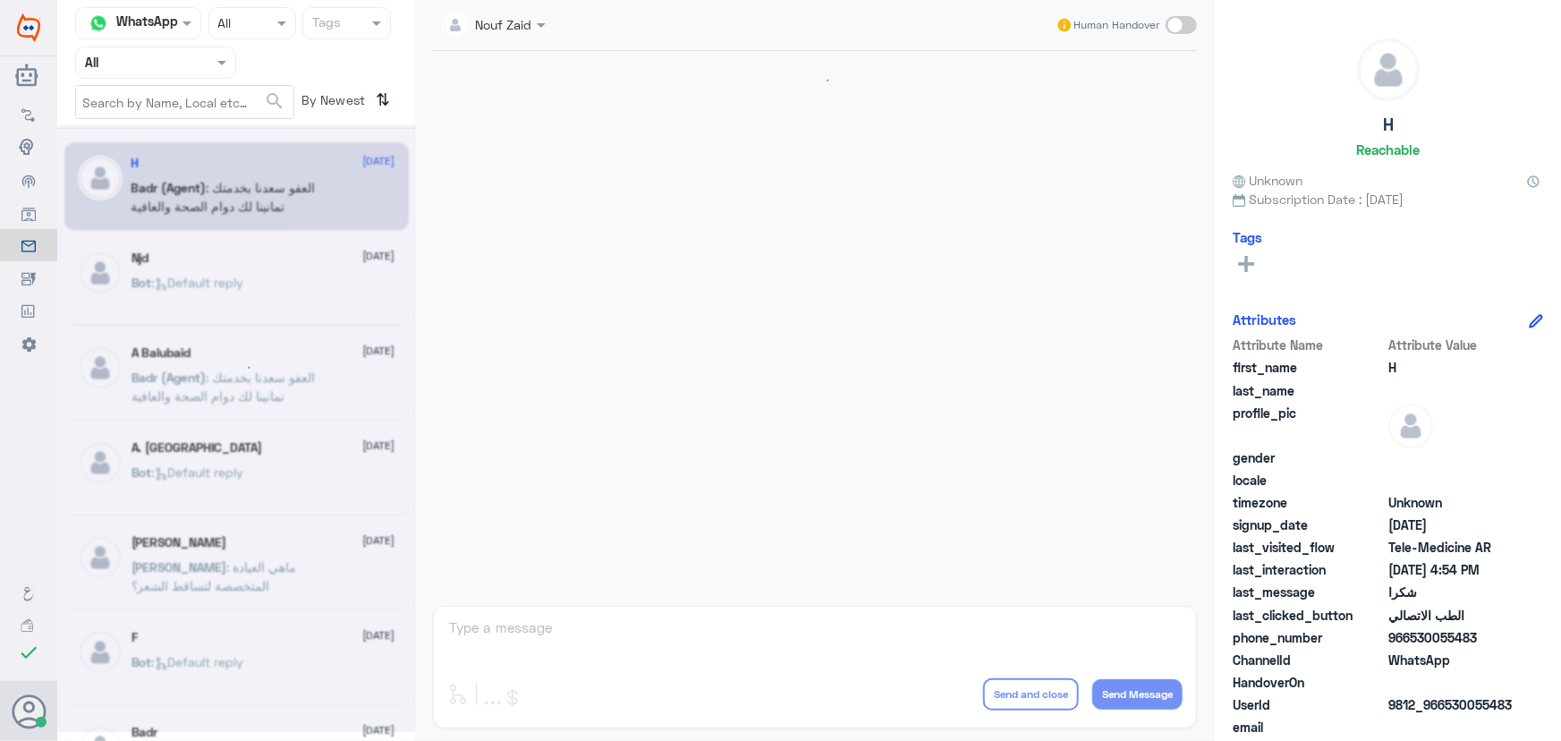
scroll to position [852, 0]
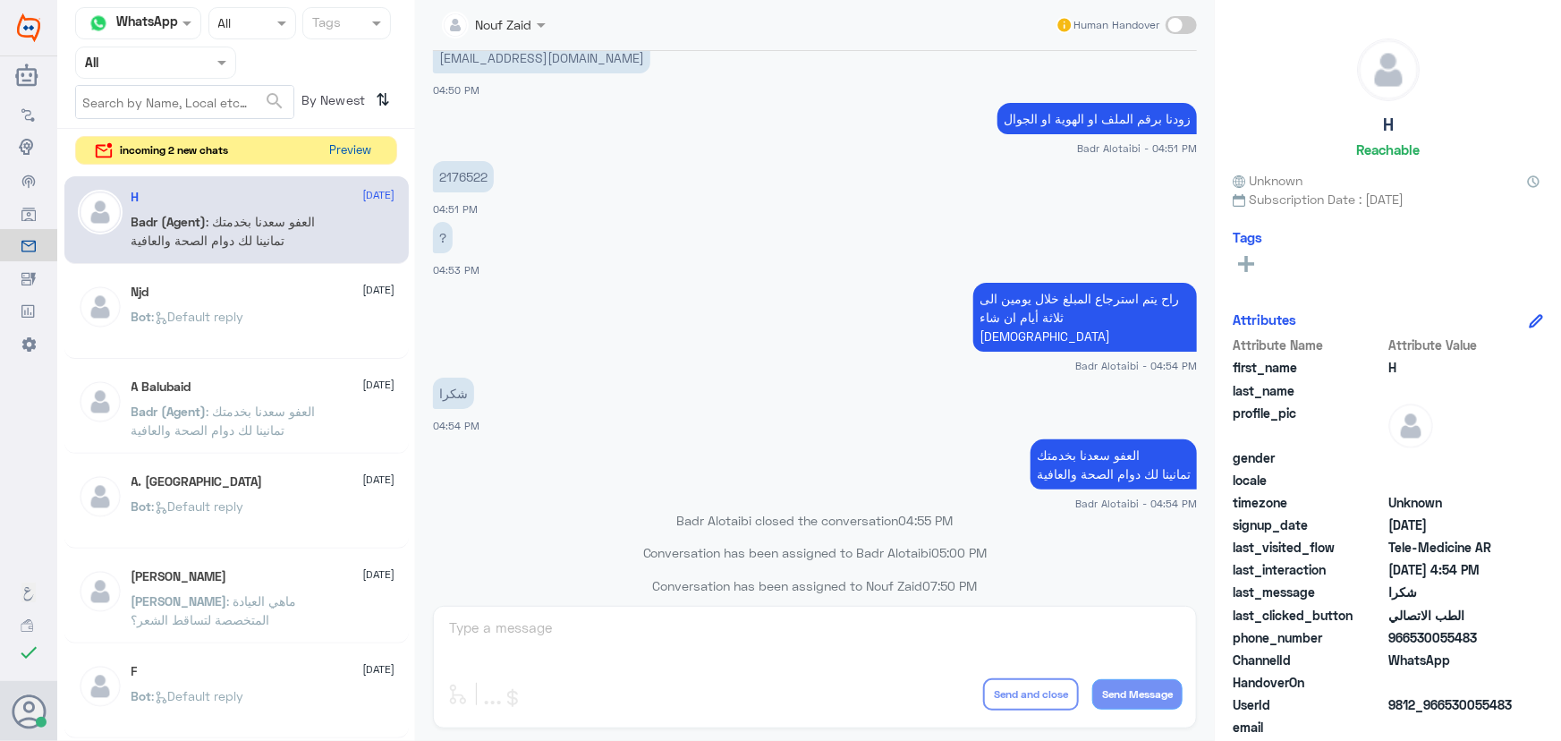
click at [342, 137] on button "Preview" at bounding box center [350, 151] width 55 height 28
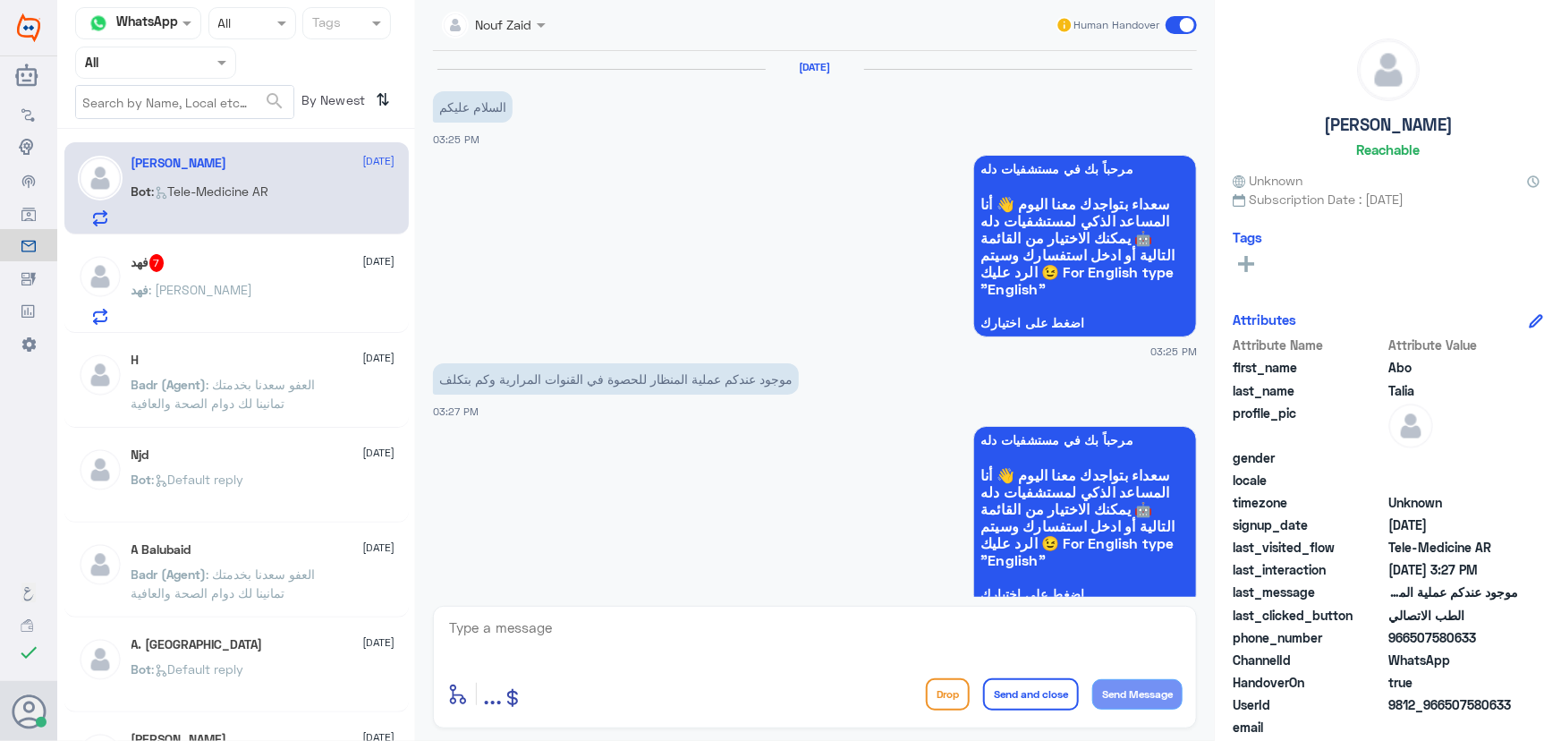
scroll to position [288, 0]
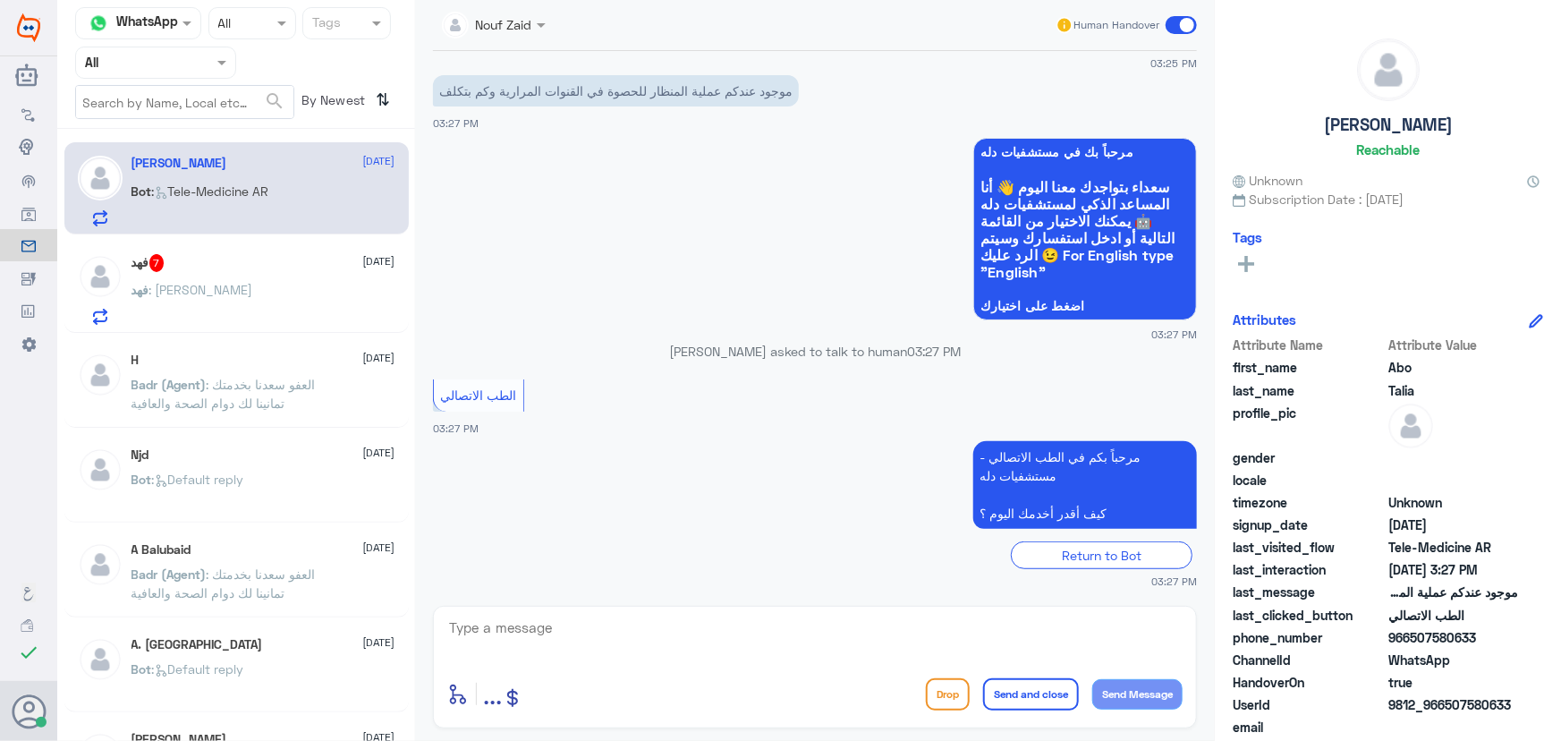
click at [285, 220] on div "Bot : Tele-Medicine AR" at bounding box center [264, 206] width 264 height 40
click at [602, 600] on div "Nouf Zaid Human Handover 30 Aug 2025 السلام عليكم 03:25 PM مرحباً بك في مستشفيا…" at bounding box center [815, 373] width 800 height 746
drag, startPoint x: 579, startPoint y: 620, endPoint x: 548, endPoint y: 640, distance: 37.0
click at [576, 623] on textarea at bounding box center [814, 638] width 735 height 44
click at [548, 639] on textarea at bounding box center [814, 638] width 735 height 44
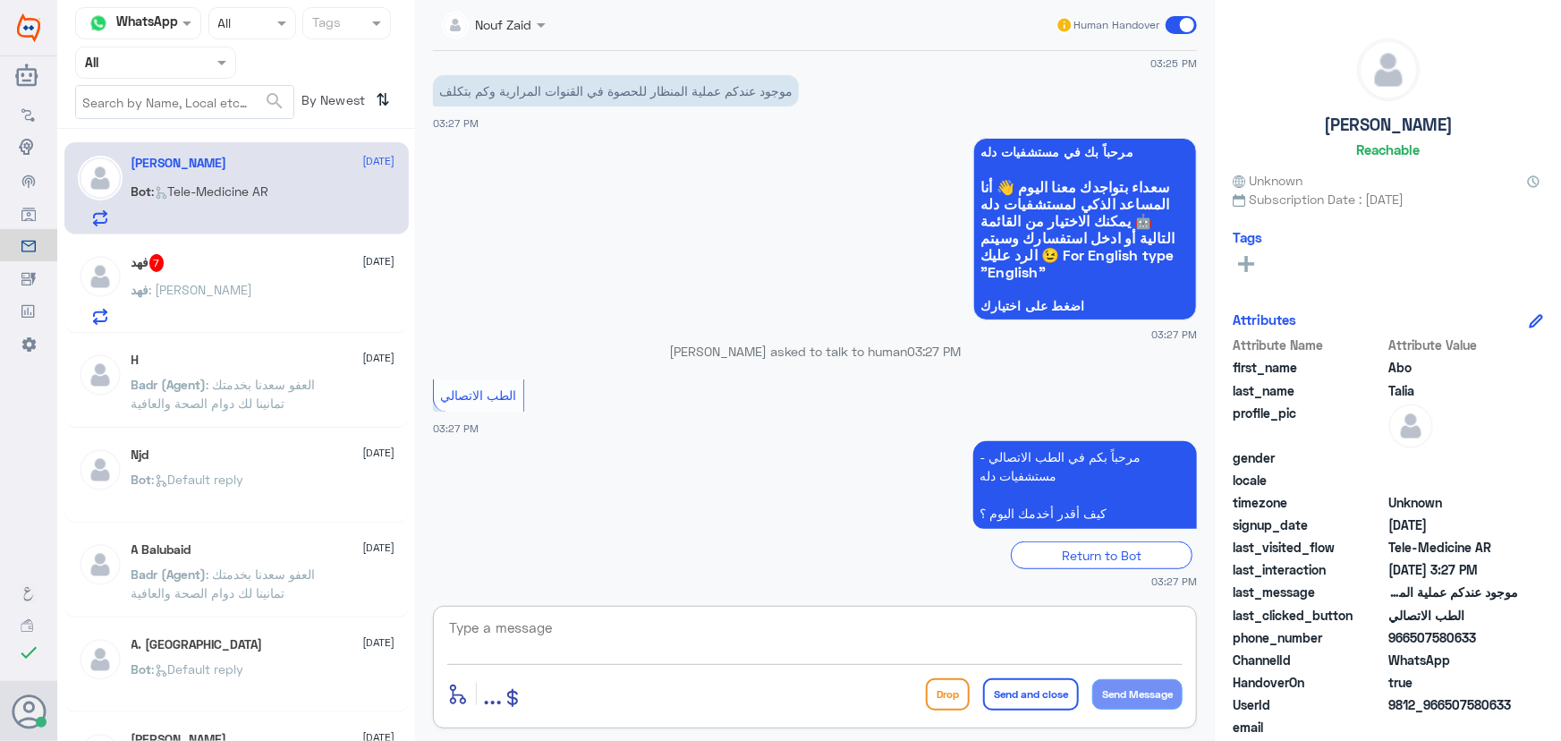
scroll to position [349, 0]
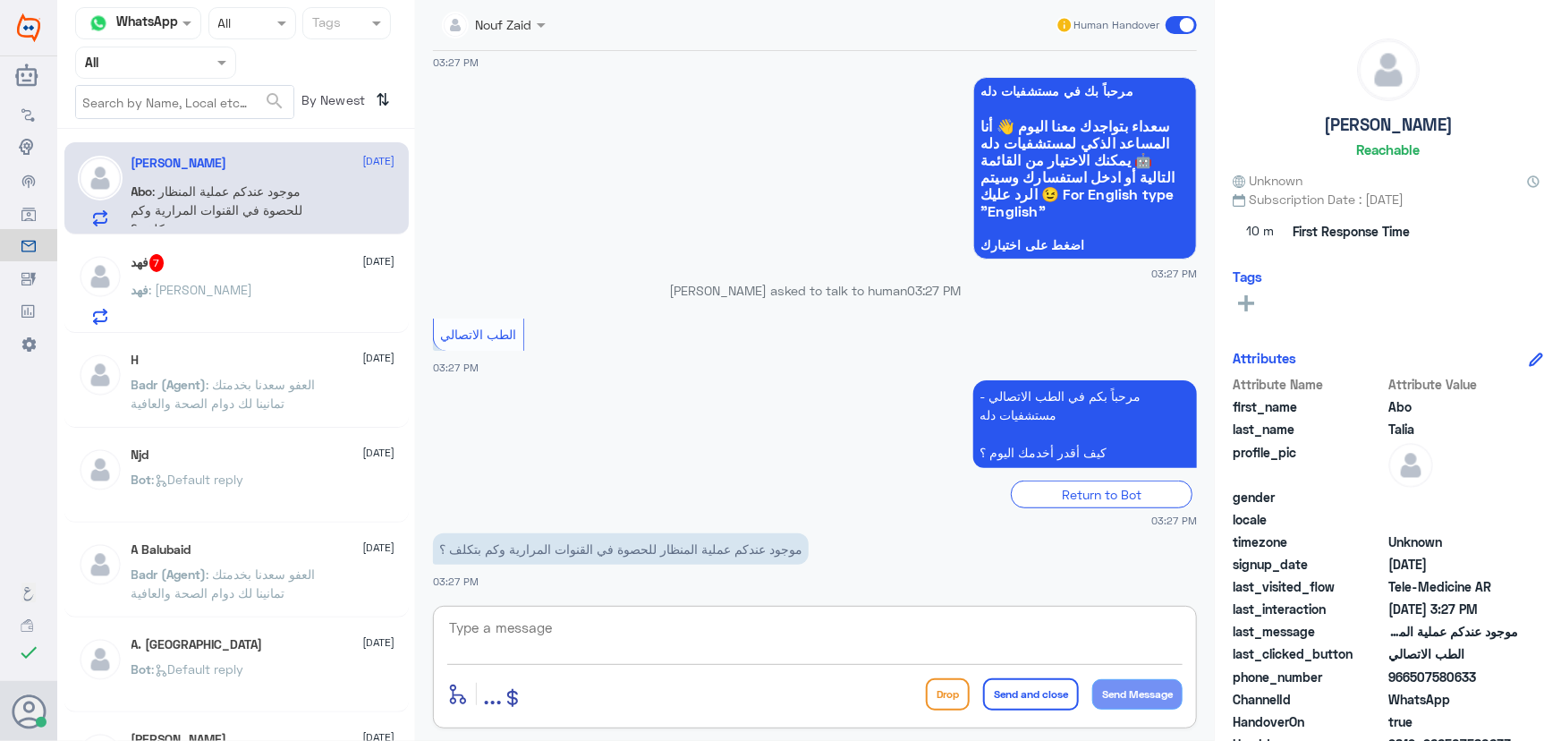
paste textarea "مرحباً معك نوف من الطب الاتصالي"
type textarea "مرحباً معك نوف من الطب الاتصالي"
click at [1130, 698] on button "Send Message" at bounding box center [1137, 694] width 90 height 30
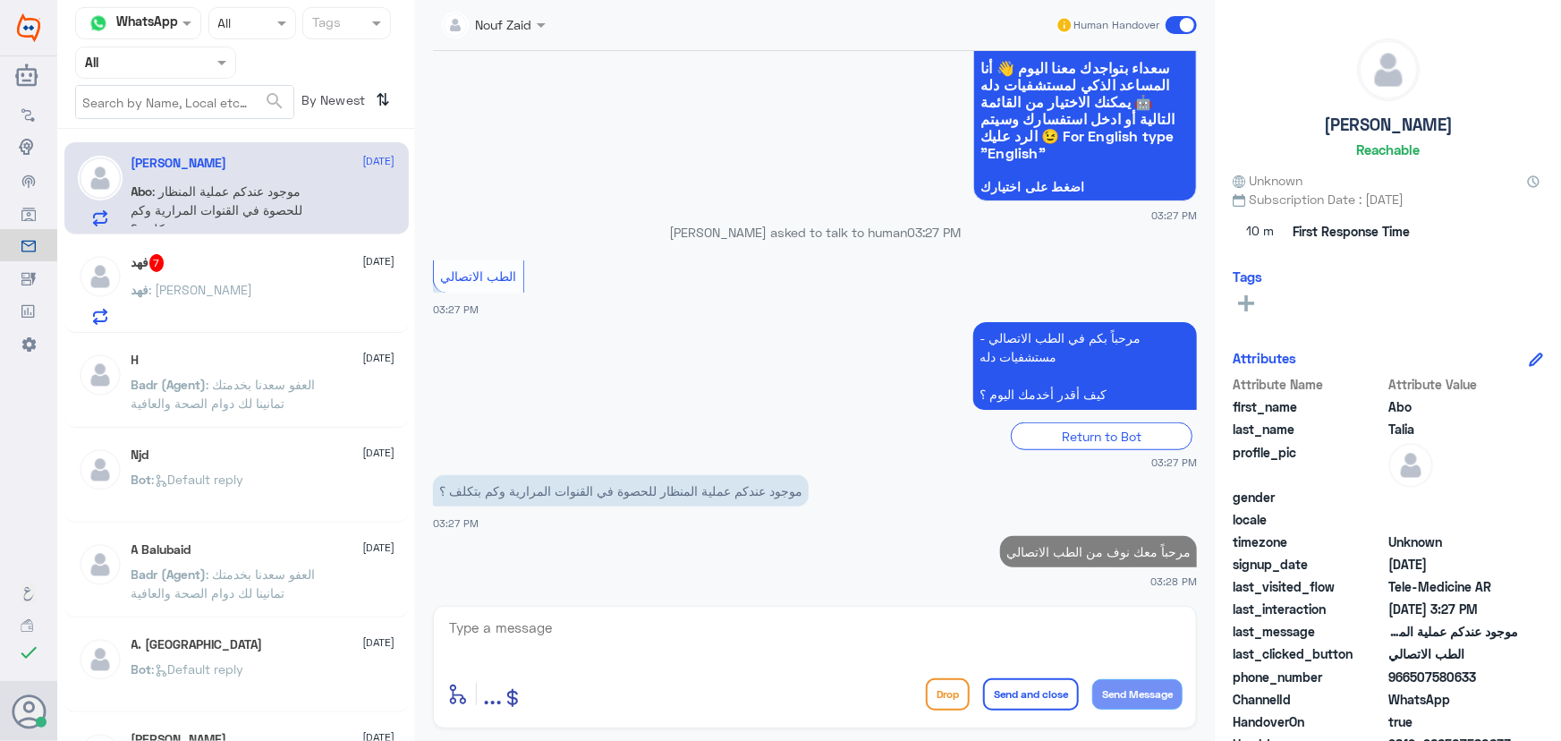
click at [786, 620] on textarea at bounding box center [814, 638] width 735 height 44
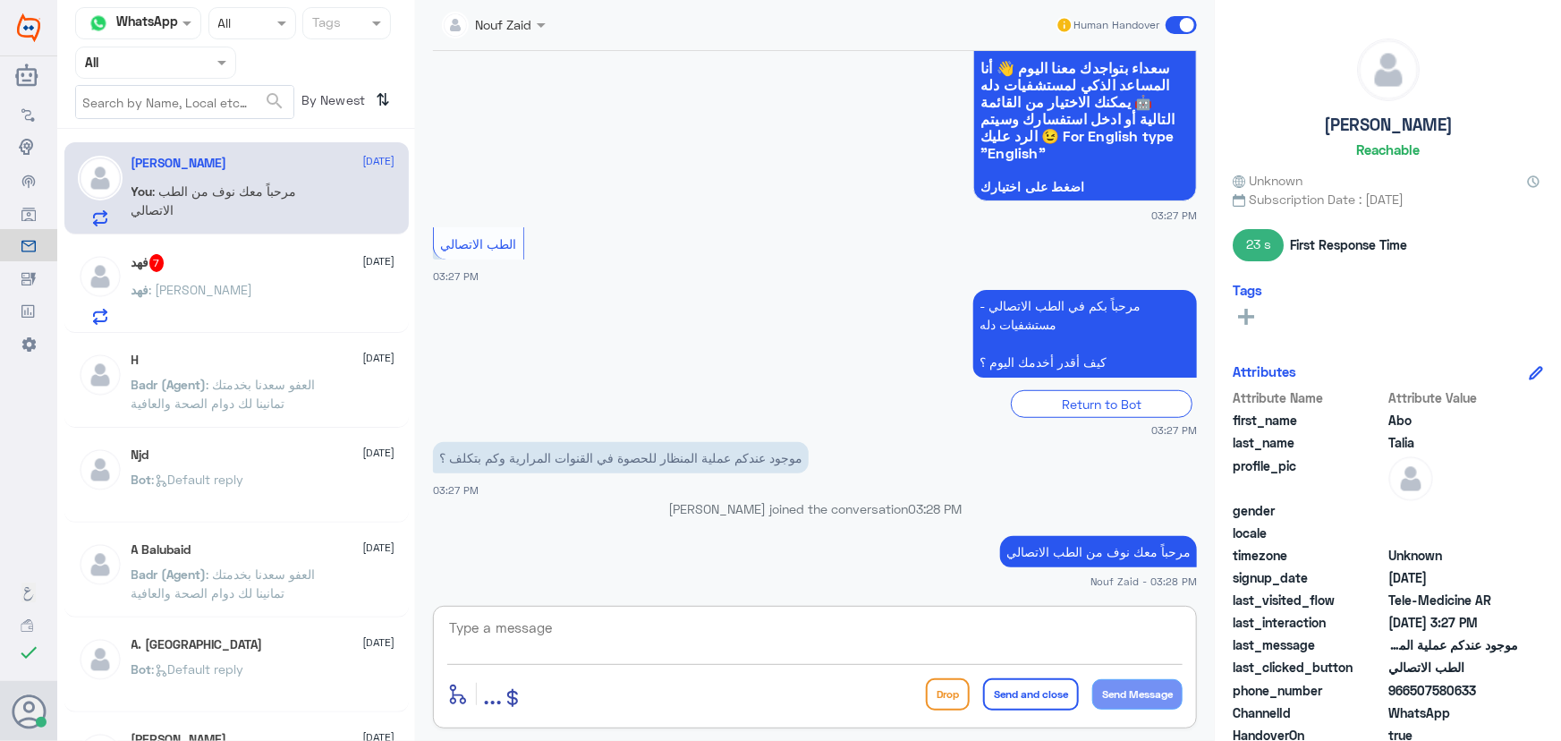
click at [670, 625] on textarea at bounding box center [814, 638] width 735 height 44
paste textarea "هنا الطب الاتصالي لكل مايخص الاستشارة الفورية من خلال التطبيق، يمكنك الاستفسار …"
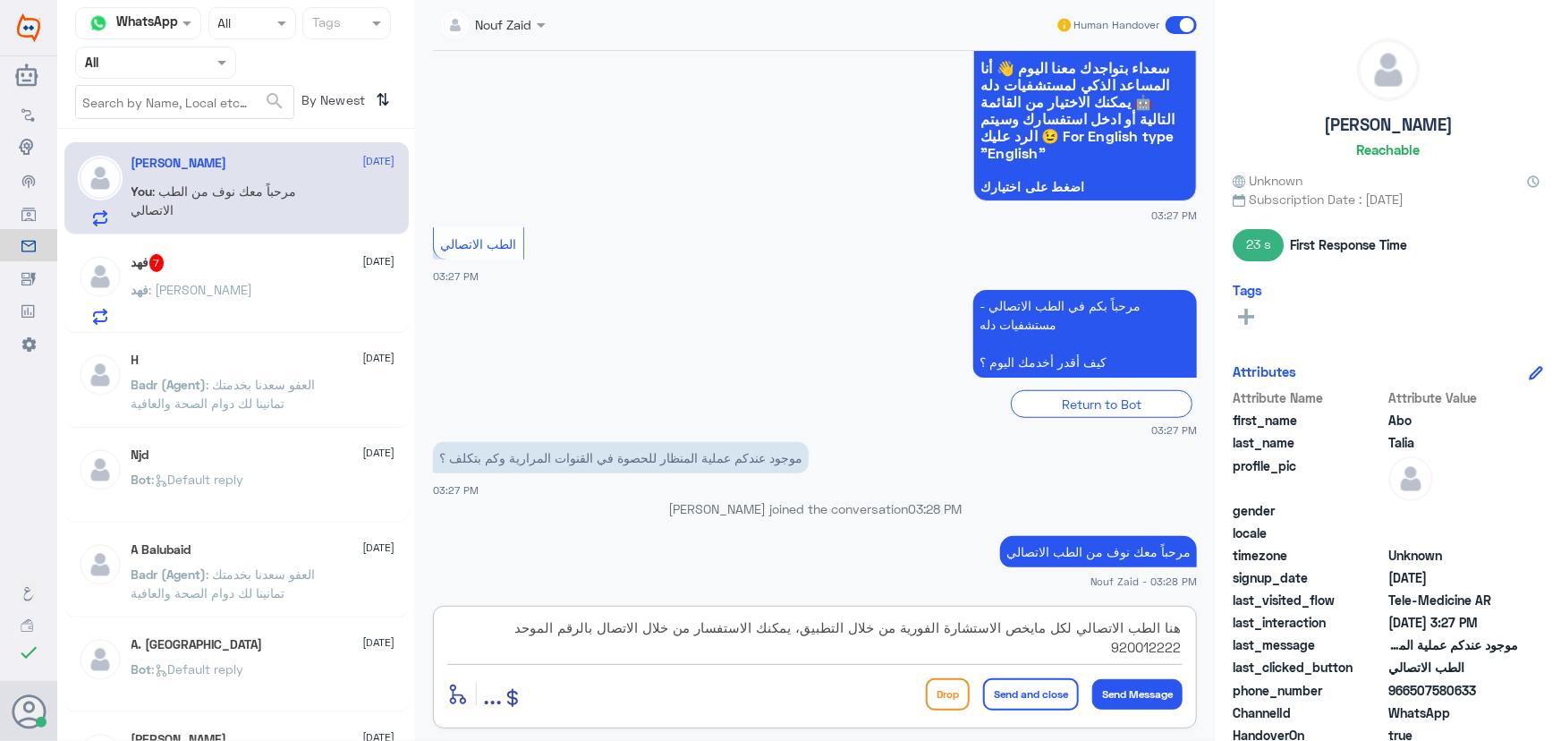
type textarea "هنا الطب الاتصالي لكل مايخص الاستشارة الفورية من خلال التطبيق، يمكنك الاستفسار …"
click at [1047, 695] on button "Send and close" at bounding box center [1031, 694] width 96 height 32
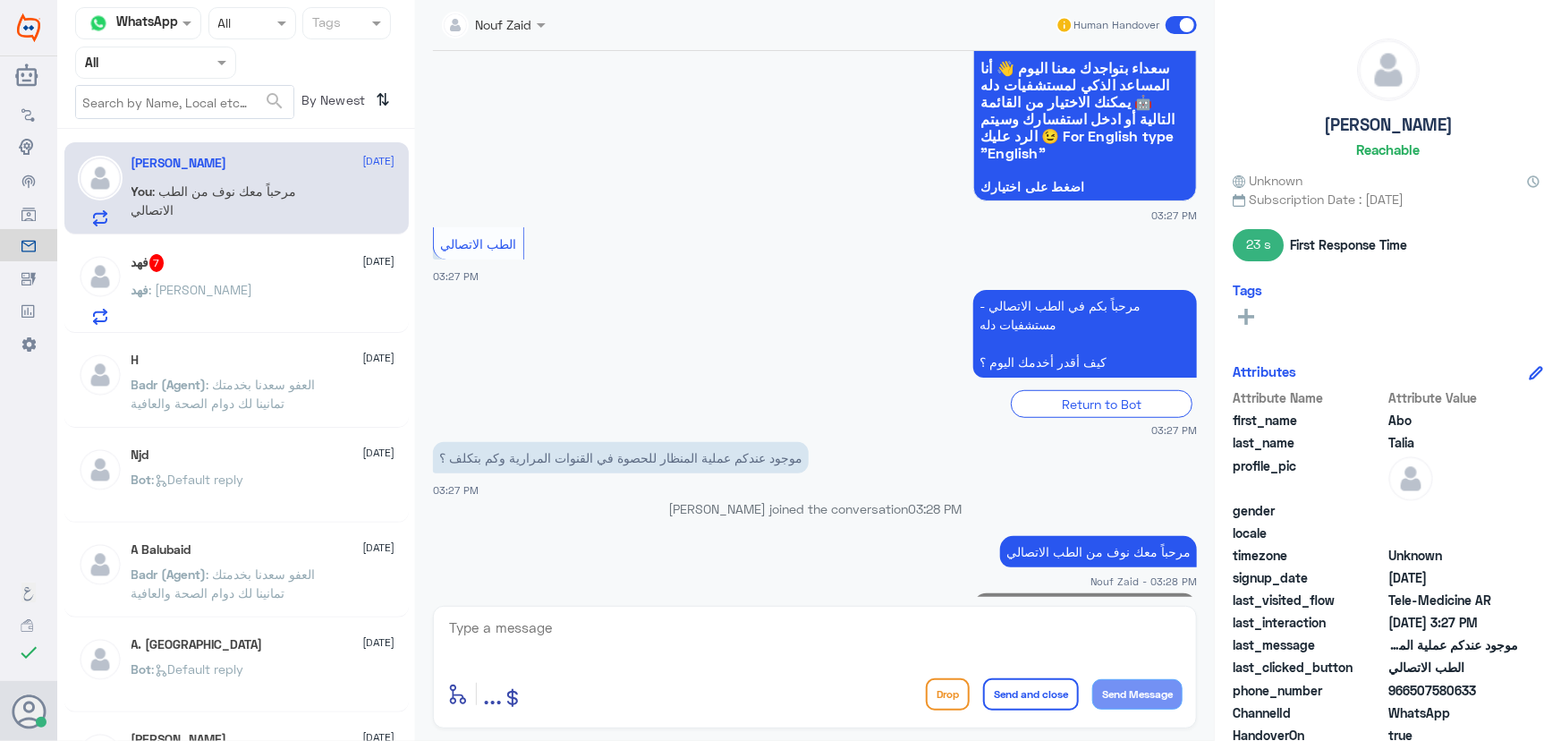
scroll to position [521, 0]
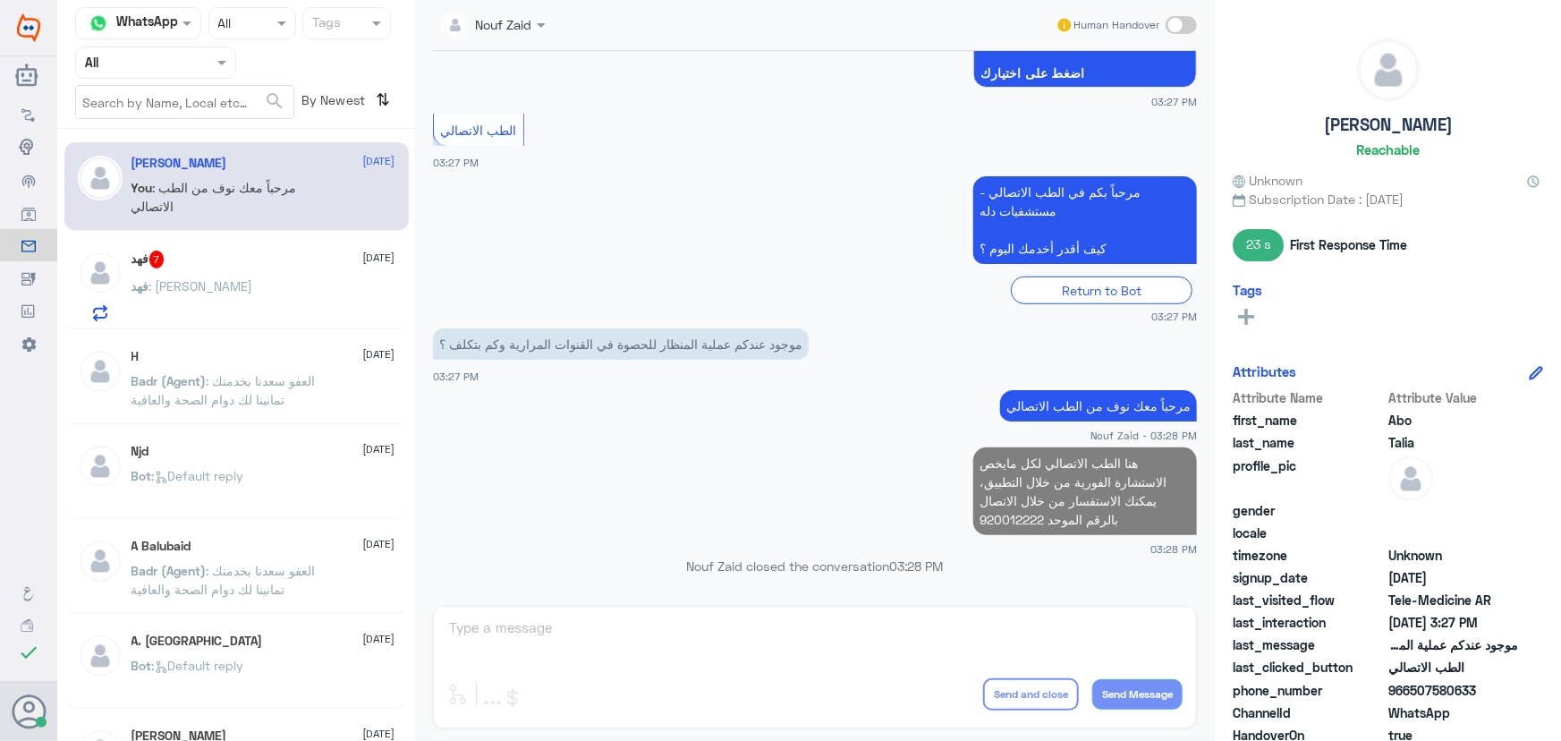
click at [215, 285] on span ": رفعه عبدالله الهديان" at bounding box center [201, 285] width 104 height 15
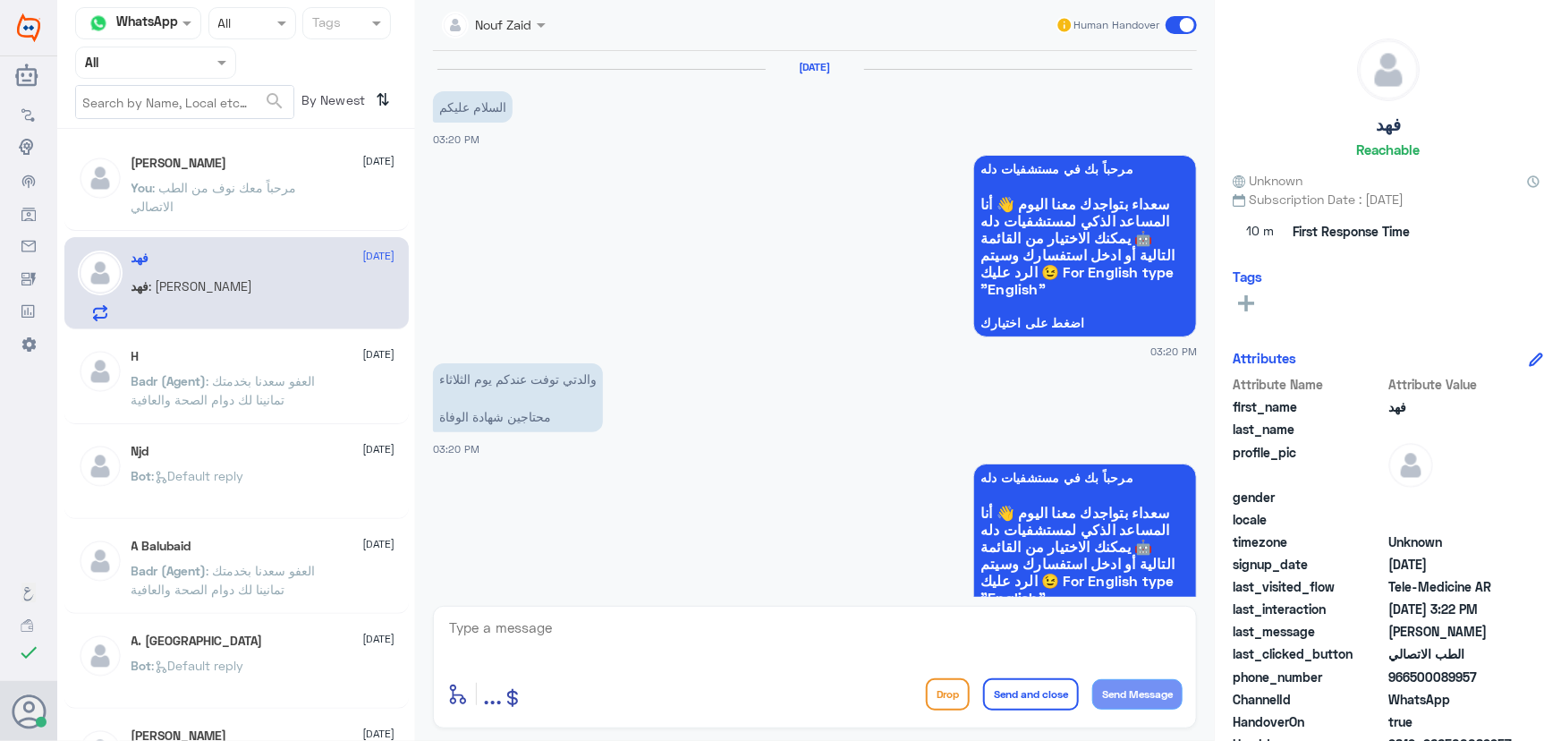
scroll to position [780, 0]
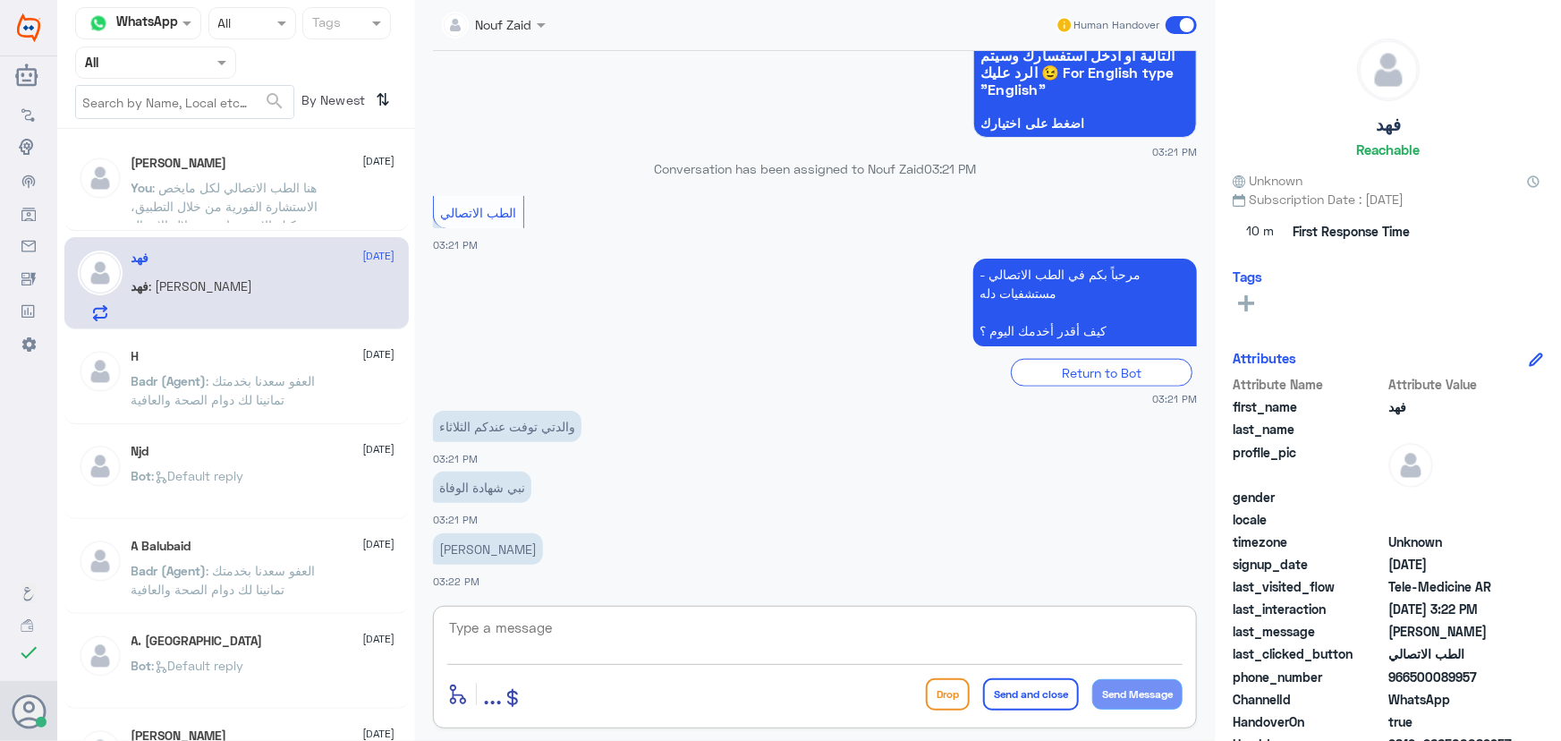
click at [692, 633] on textarea at bounding box center [814, 638] width 735 height 44
click at [696, 623] on textarea at bounding box center [814, 638] width 735 height 44
paste textarea "مرحباً معك نوف من الطب الاتصالي"
type textarea "مرحباً معك نوف من الطب الاتصالي"
click at [1159, 698] on button "Send Message" at bounding box center [1137, 694] width 90 height 30
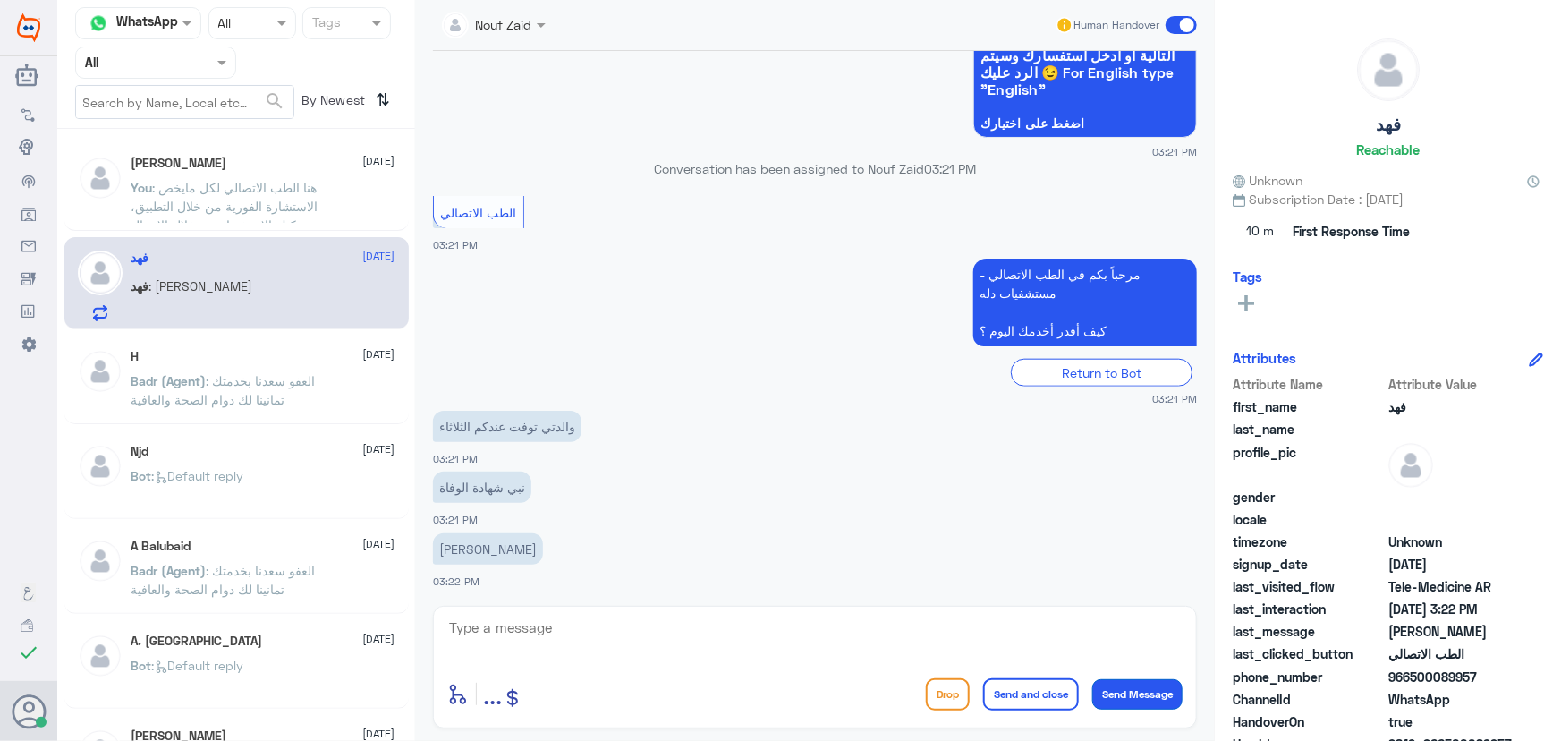
scroll to position [838, 0]
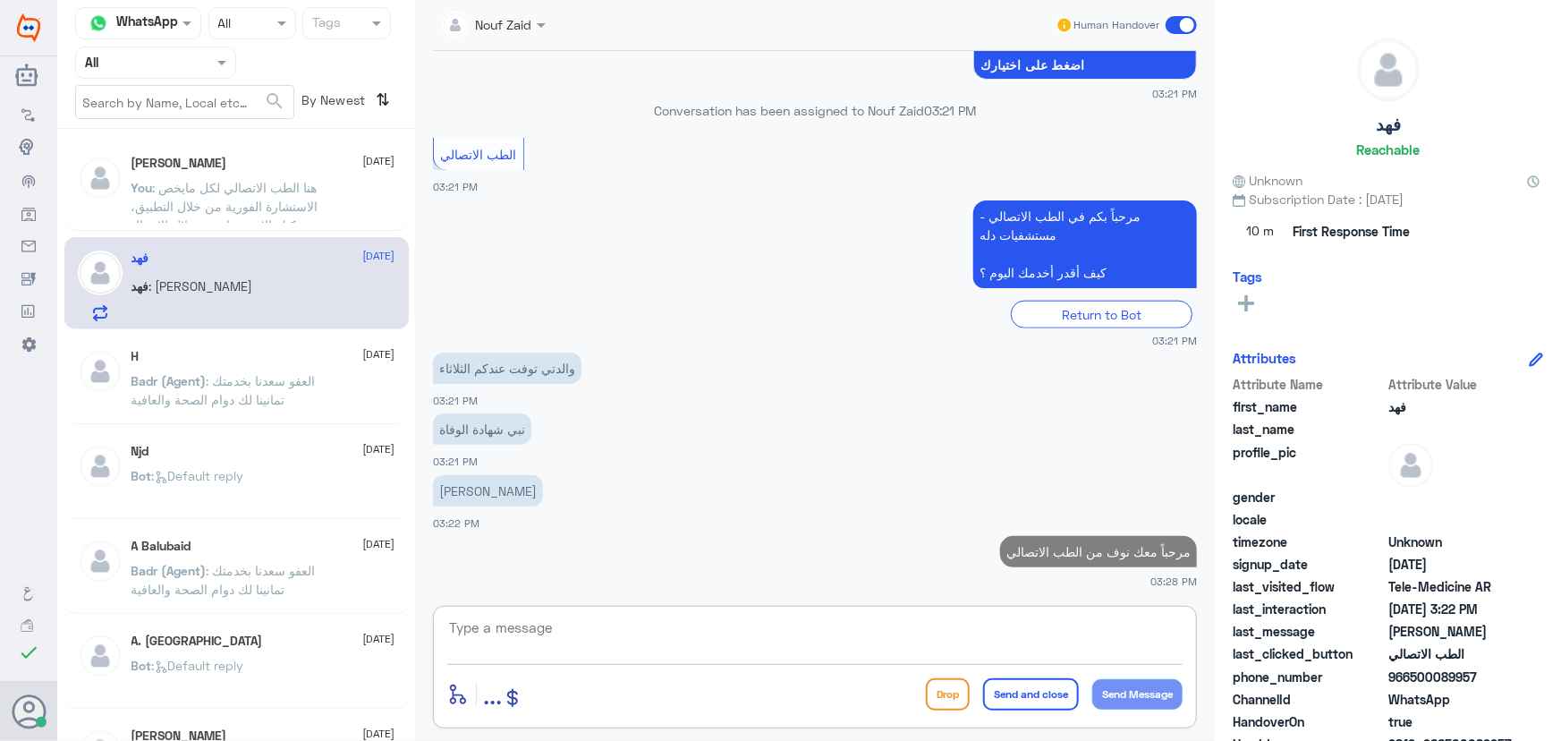
click at [831, 634] on textarea at bounding box center [814, 638] width 735 height 44
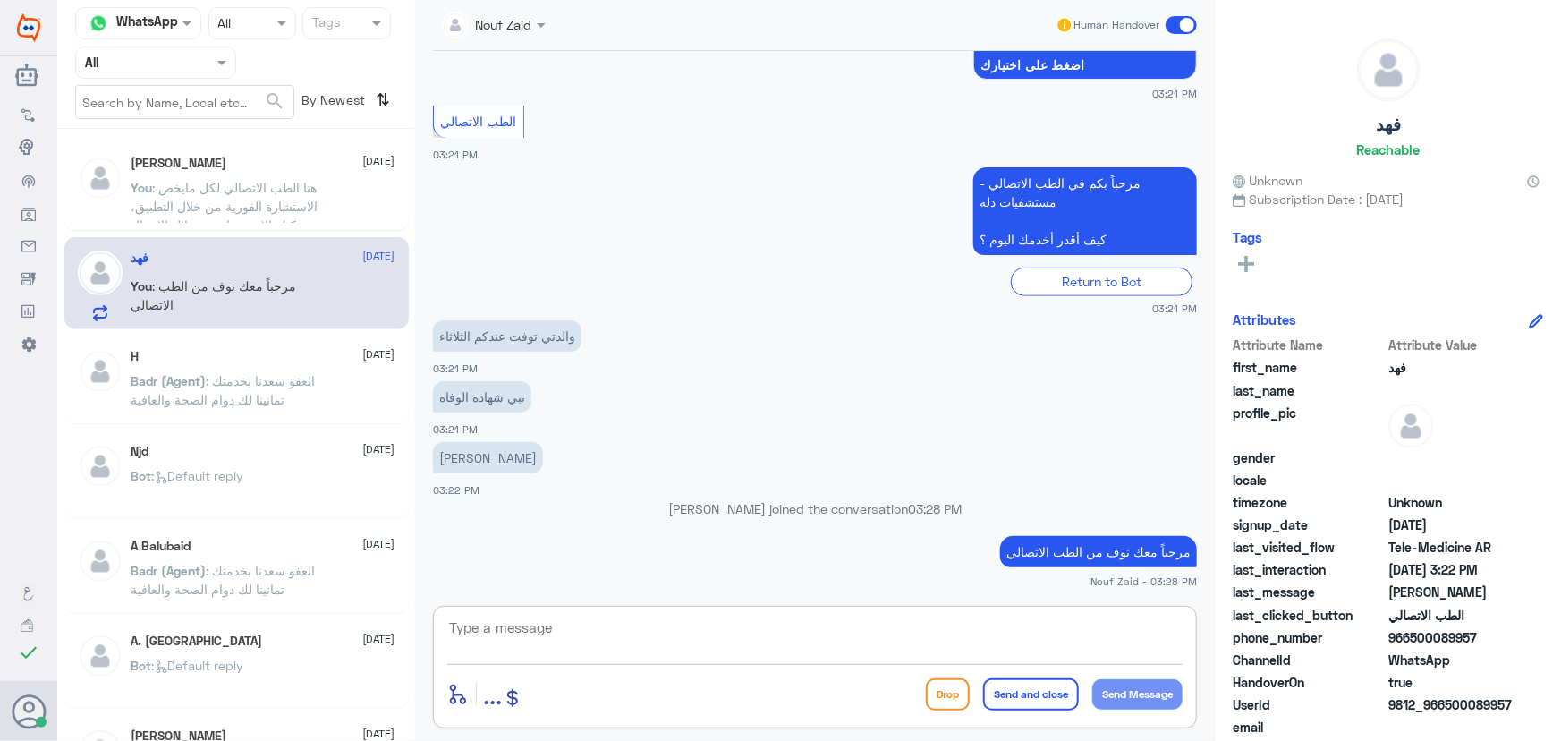
paste textarea "هنا الطب الاتصالي لكل مايخص الاستشارة الفورية من خلال التطبيق، يمكنك الاستفسار …"
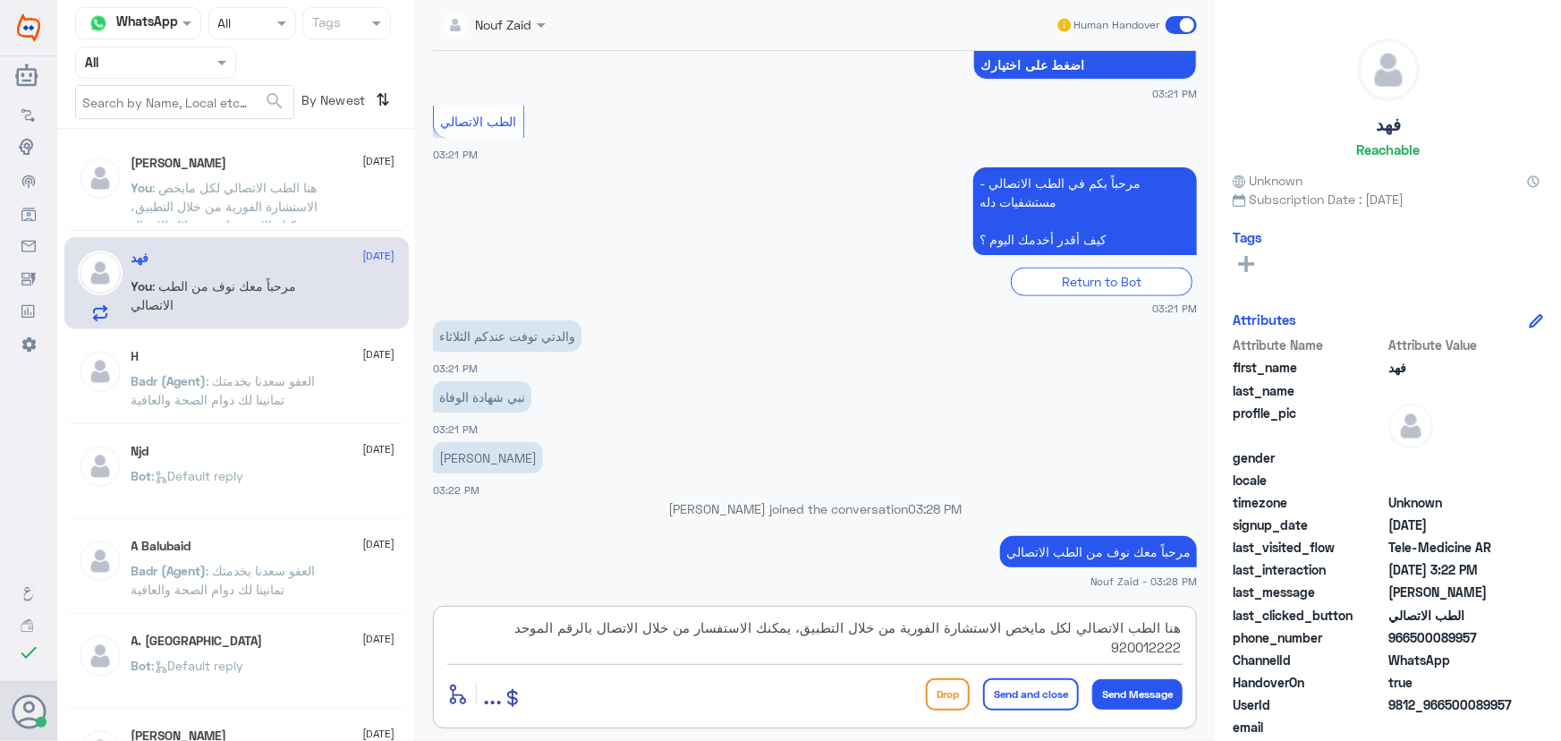
type textarea "هنا الطب الاتصالي لكل مايخص الاستشارة الفورية من خلال التطبيق، يمكنك الاستفسار …"
click at [1009, 698] on button "Send and close" at bounding box center [1031, 694] width 96 height 32
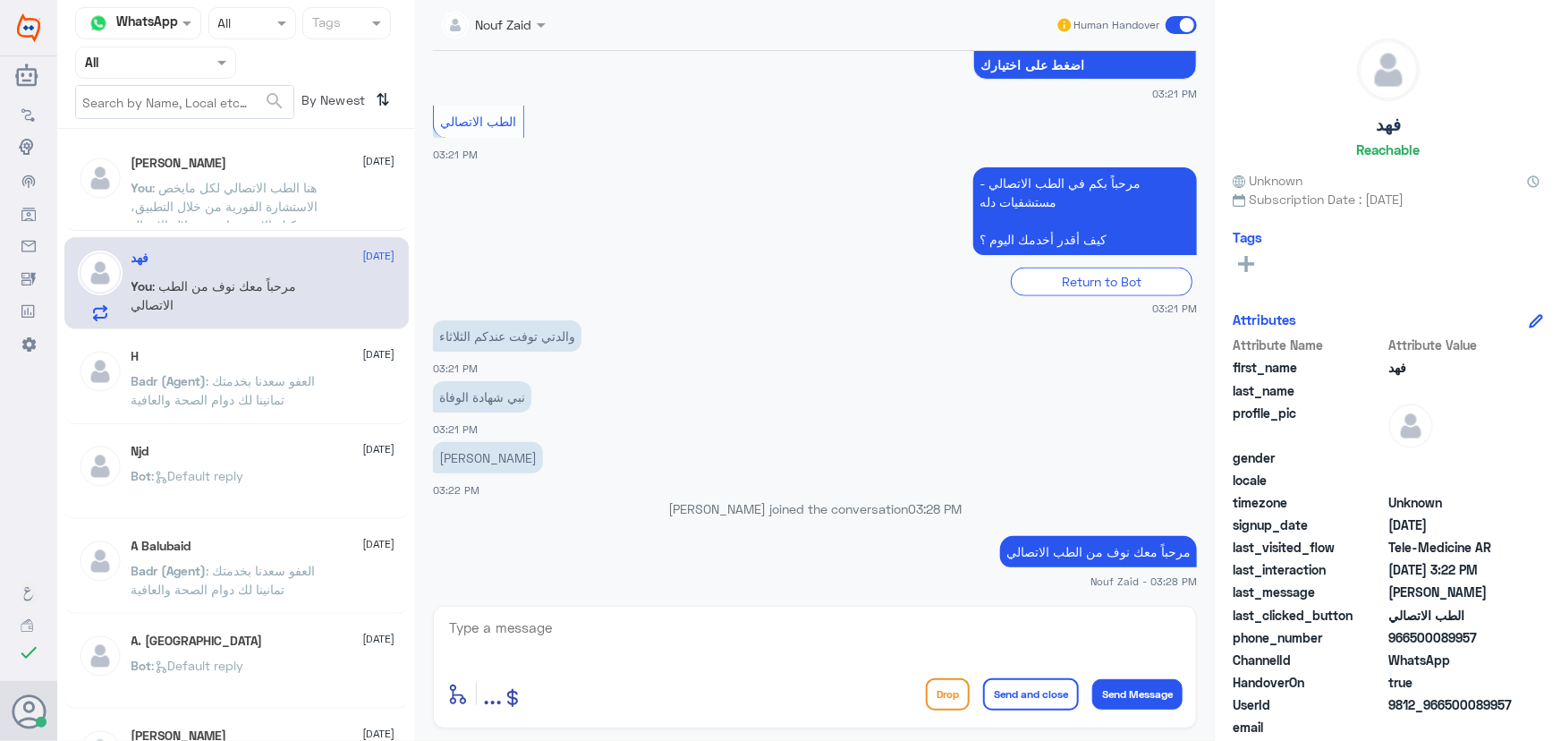
scroll to position [952, 0]
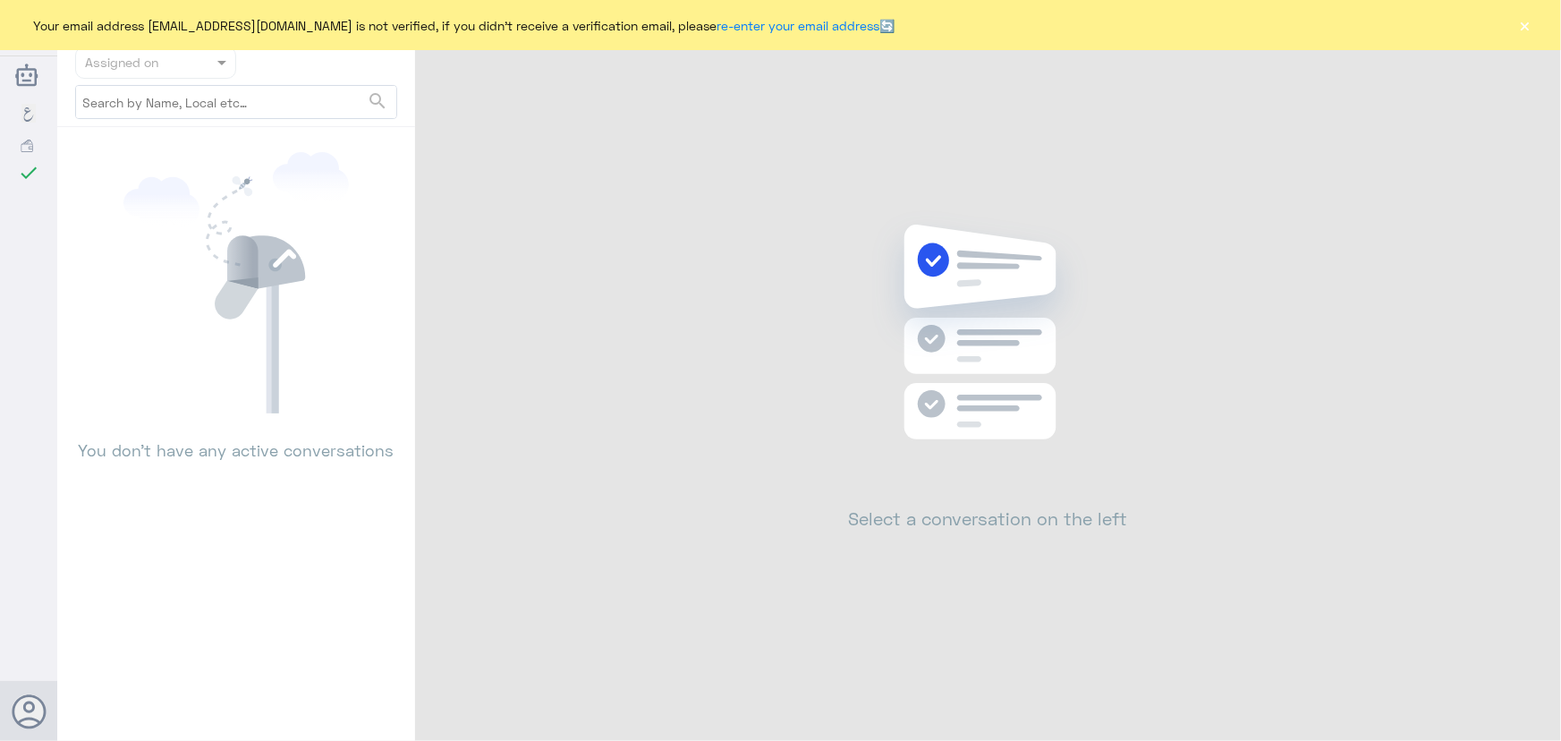
click at [1520, 22] on button "×" at bounding box center [1526, 25] width 18 height 18
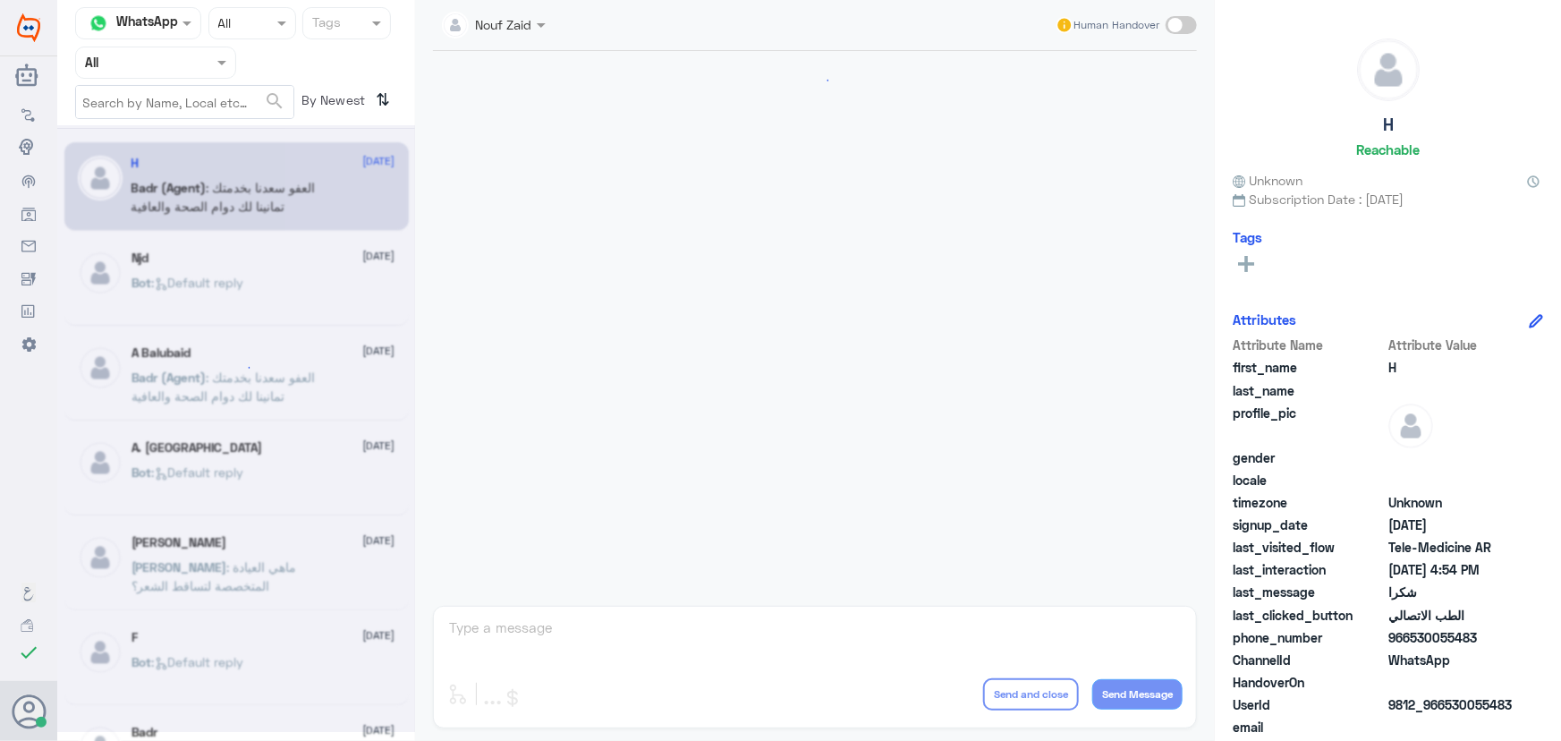
scroll to position [852, 0]
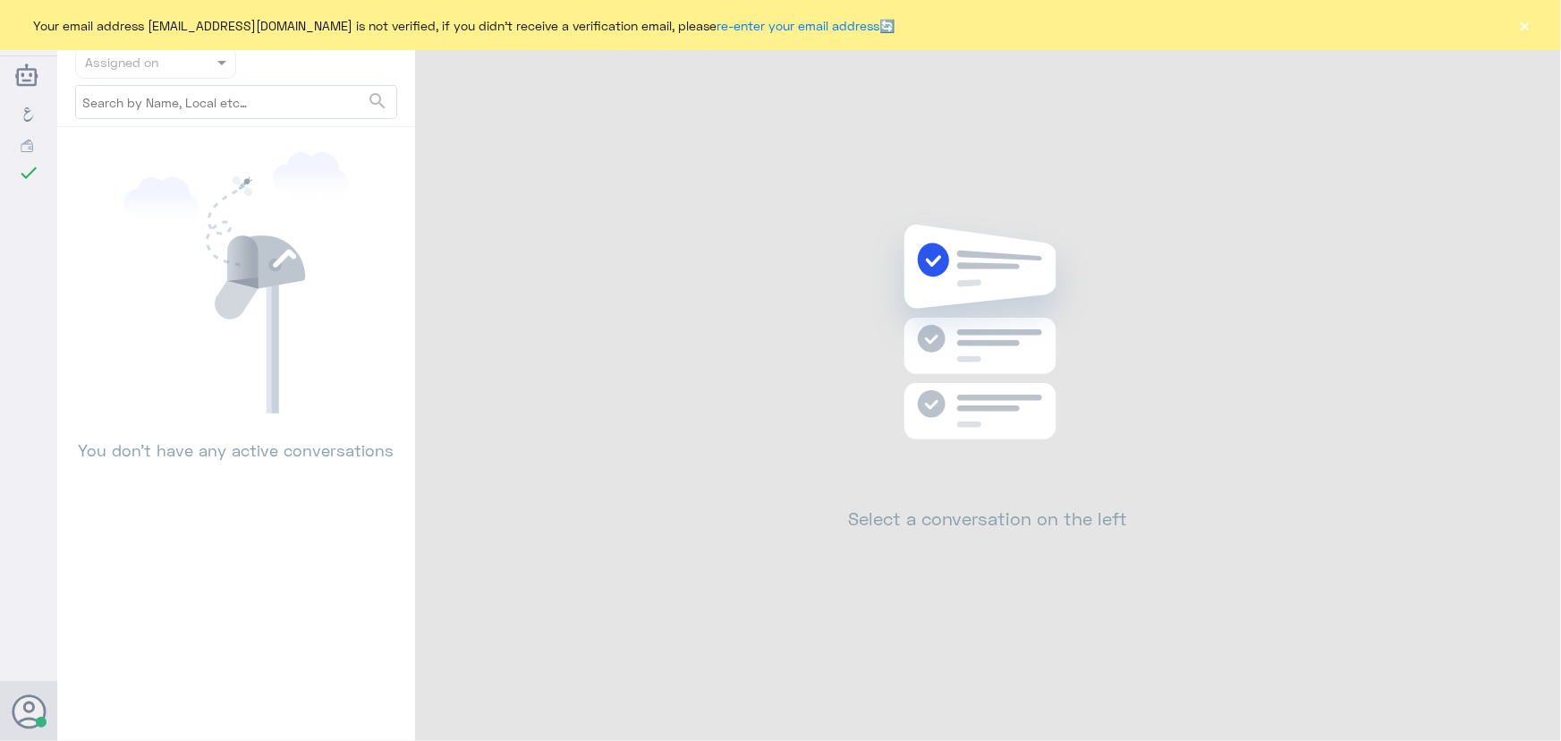
click at [1521, 31] on button "×" at bounding box center [1526, 25] width 18 height 18
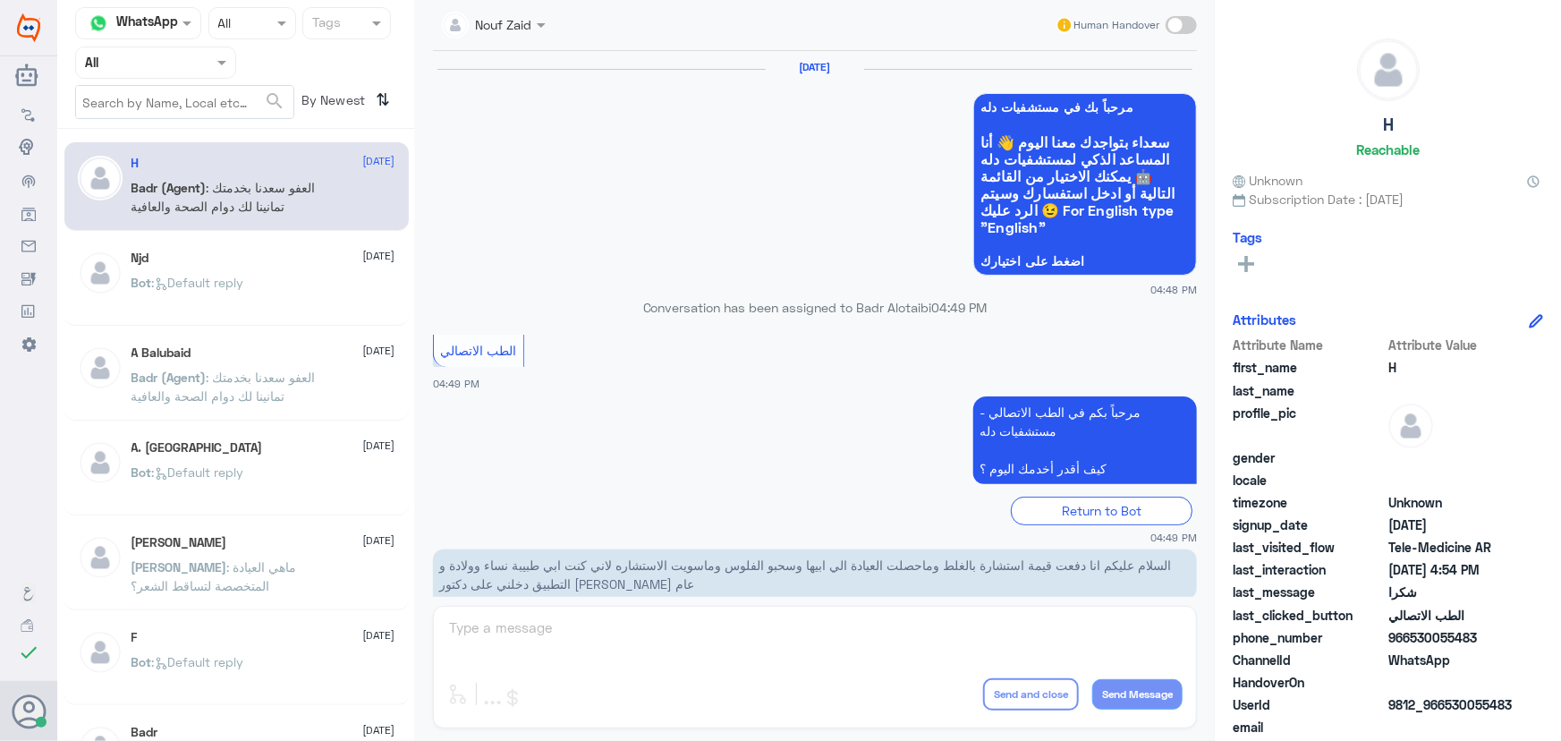
scroll to position [852, 0]
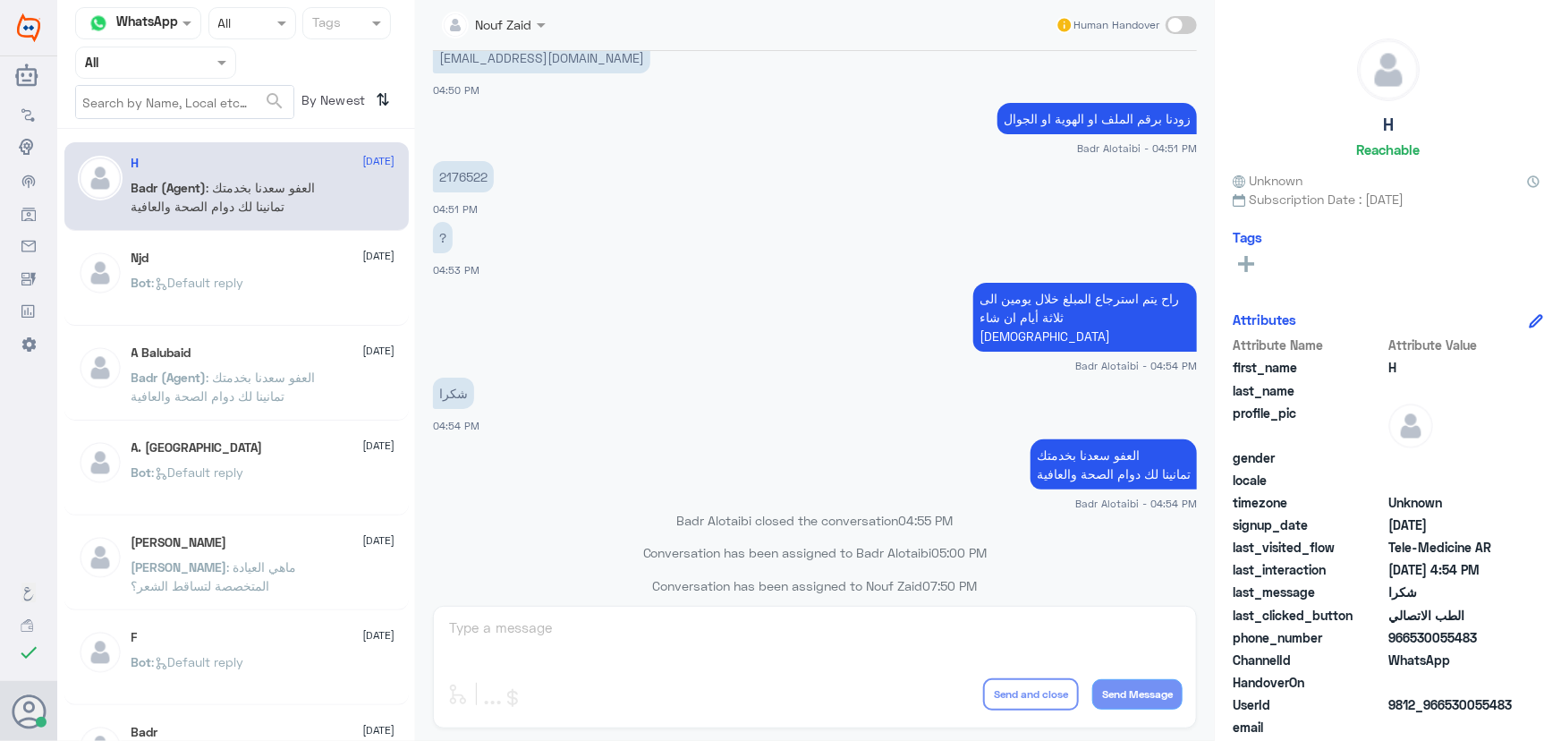
click at [157, 278] on span ": Default reply" at bounding box center [198, 282] width 92 height 15
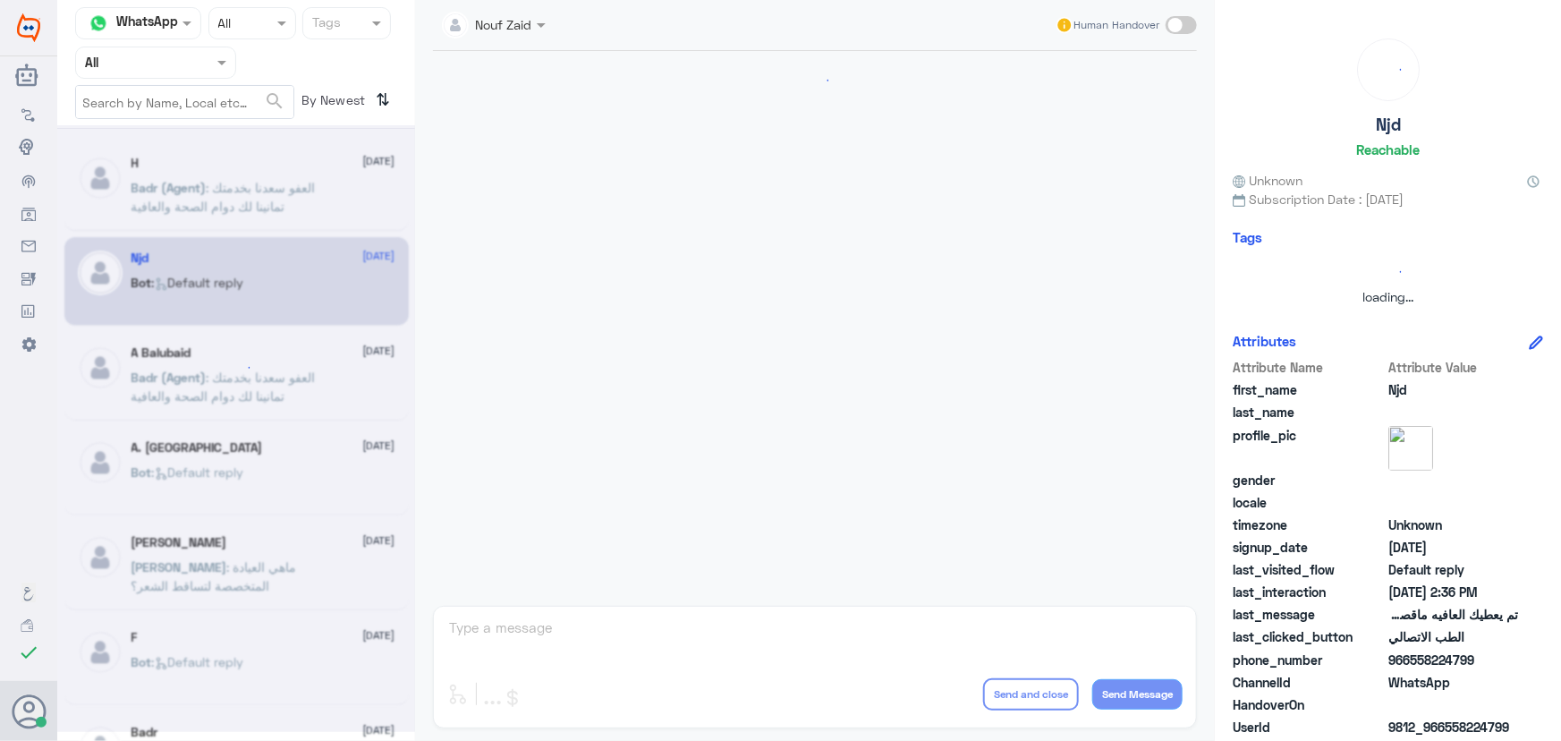
click at [225, 188] on div at bounding box center [236, 428] width 358 height 607
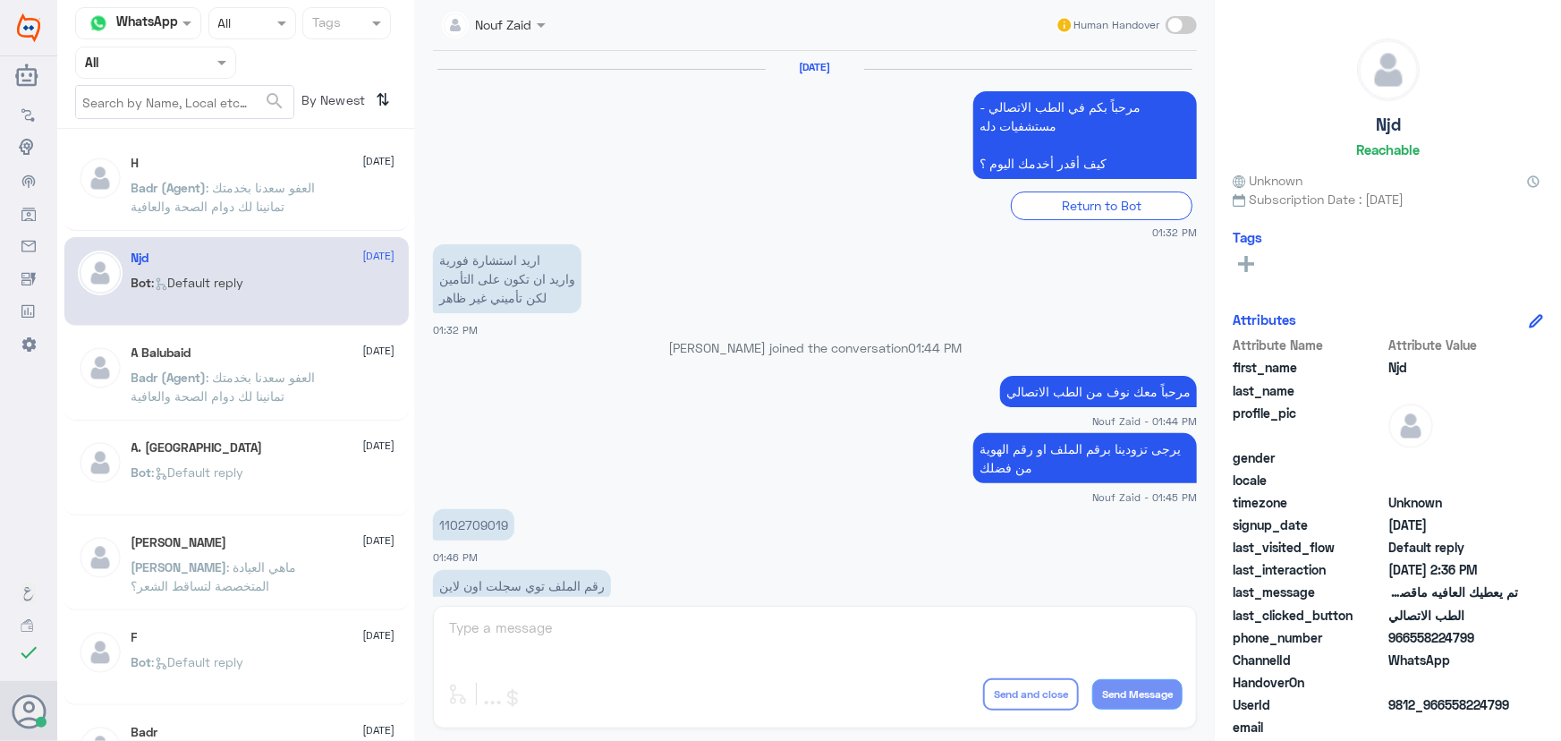
scroll to position [1185, 0]
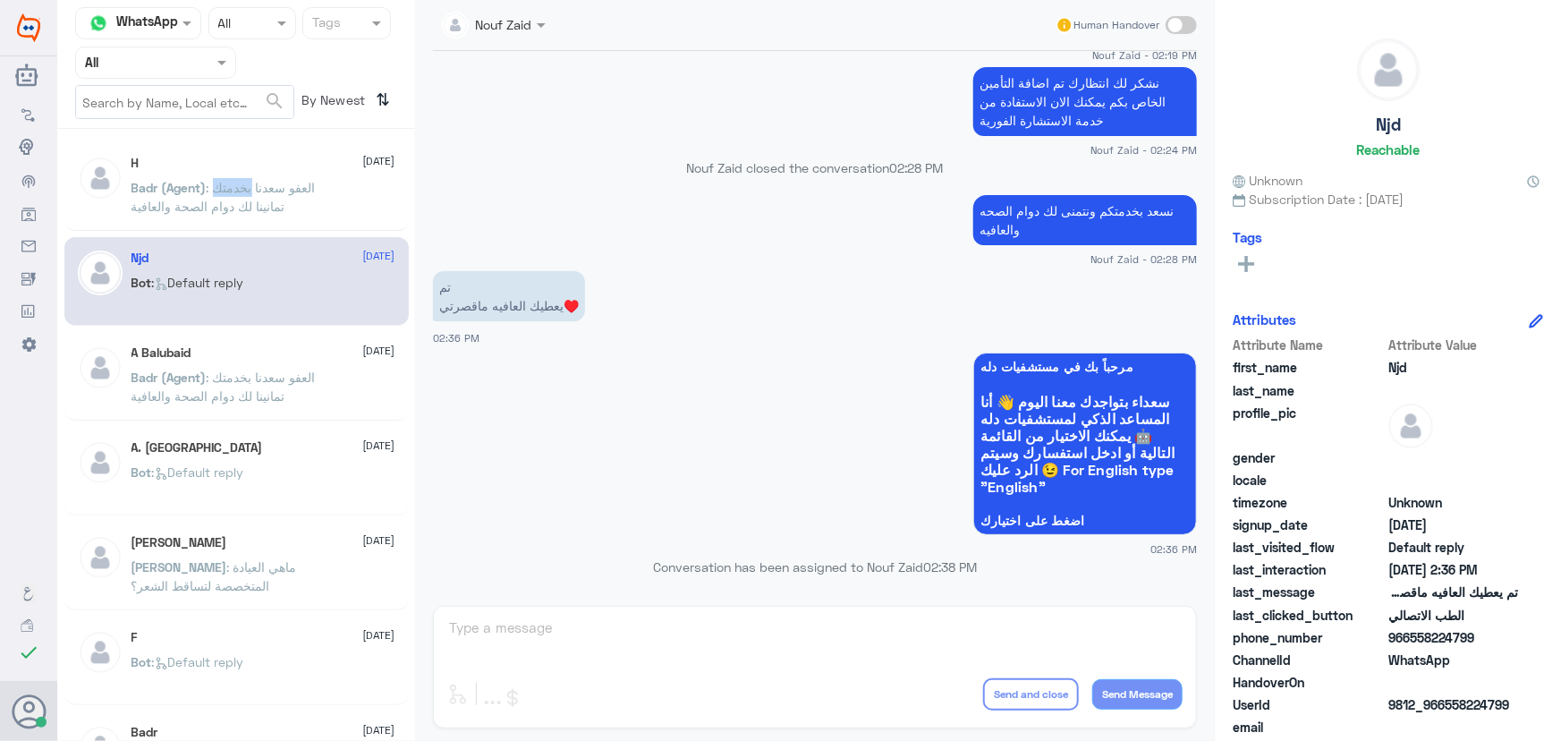
click at [225, 188] on span ": العفو سعدنا بخدمتك تمانينا لك دوام الصحة والعافية" at bounding box center [224, 197] width 184 height 34
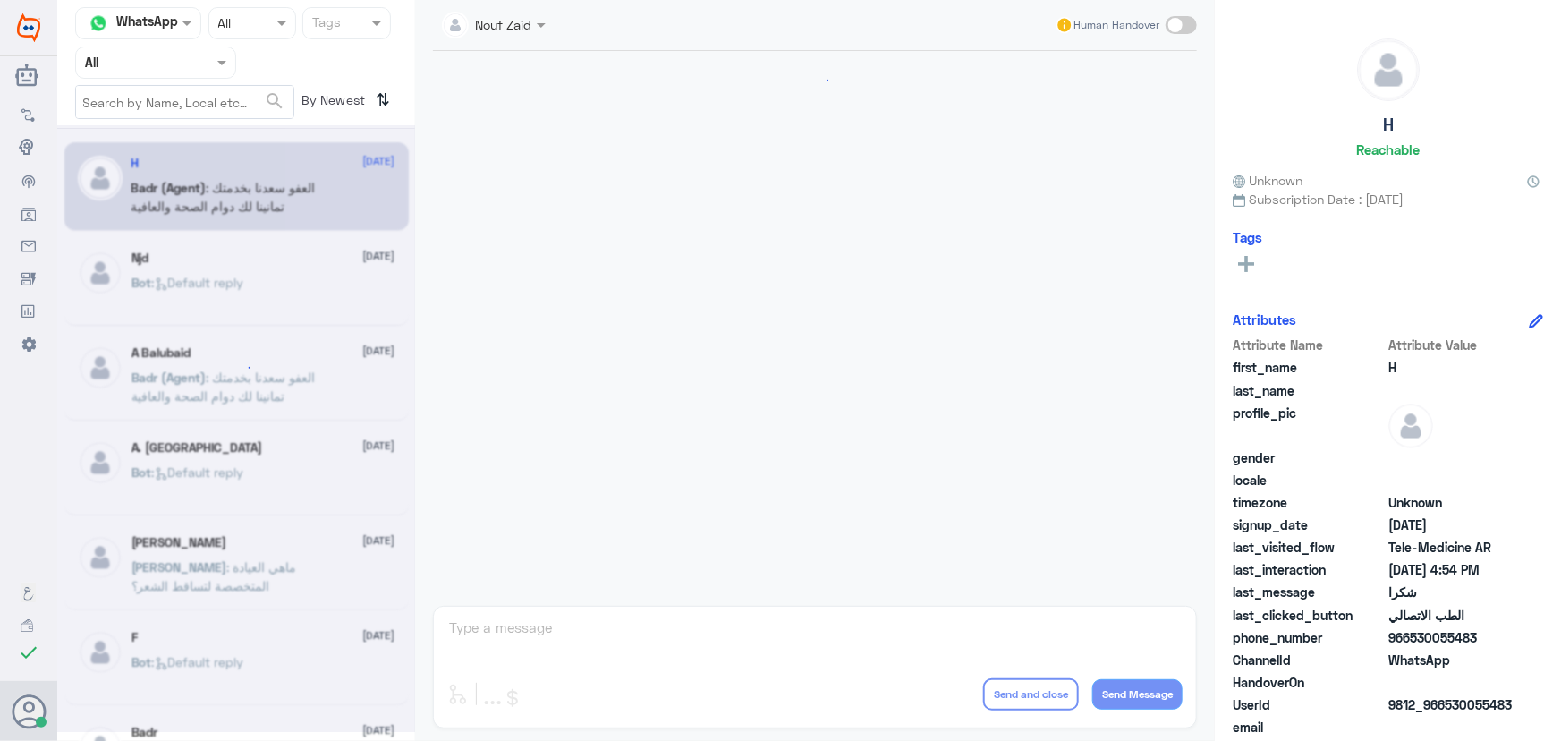
drag, startPoint x: 230, startPoint y: 285, endPoint x: 431, endPoint y: 122, distance: 258.9
click at [233, 275] on div at bounding box center [236, 428] width 358 height 607
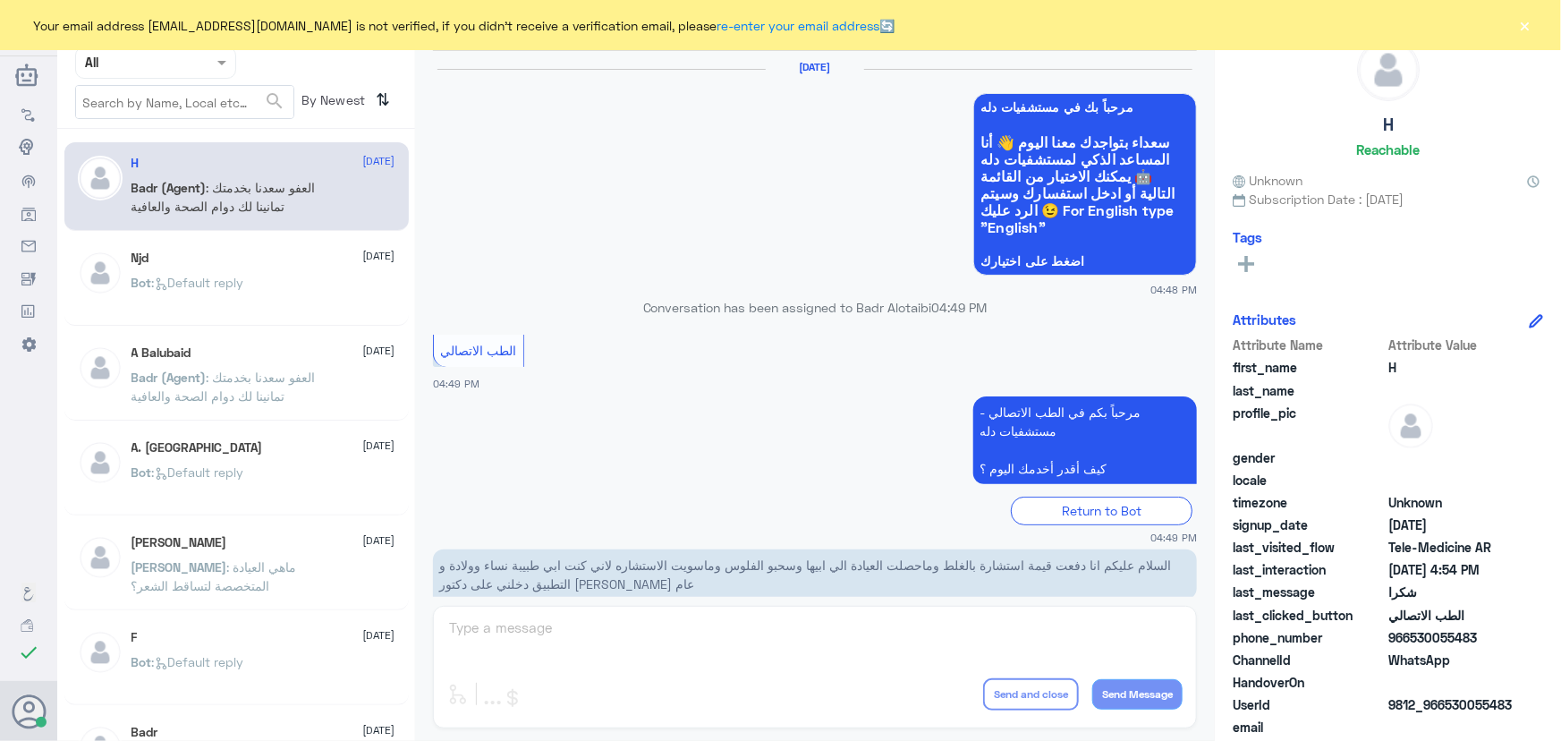
scroll to position [852, 0]
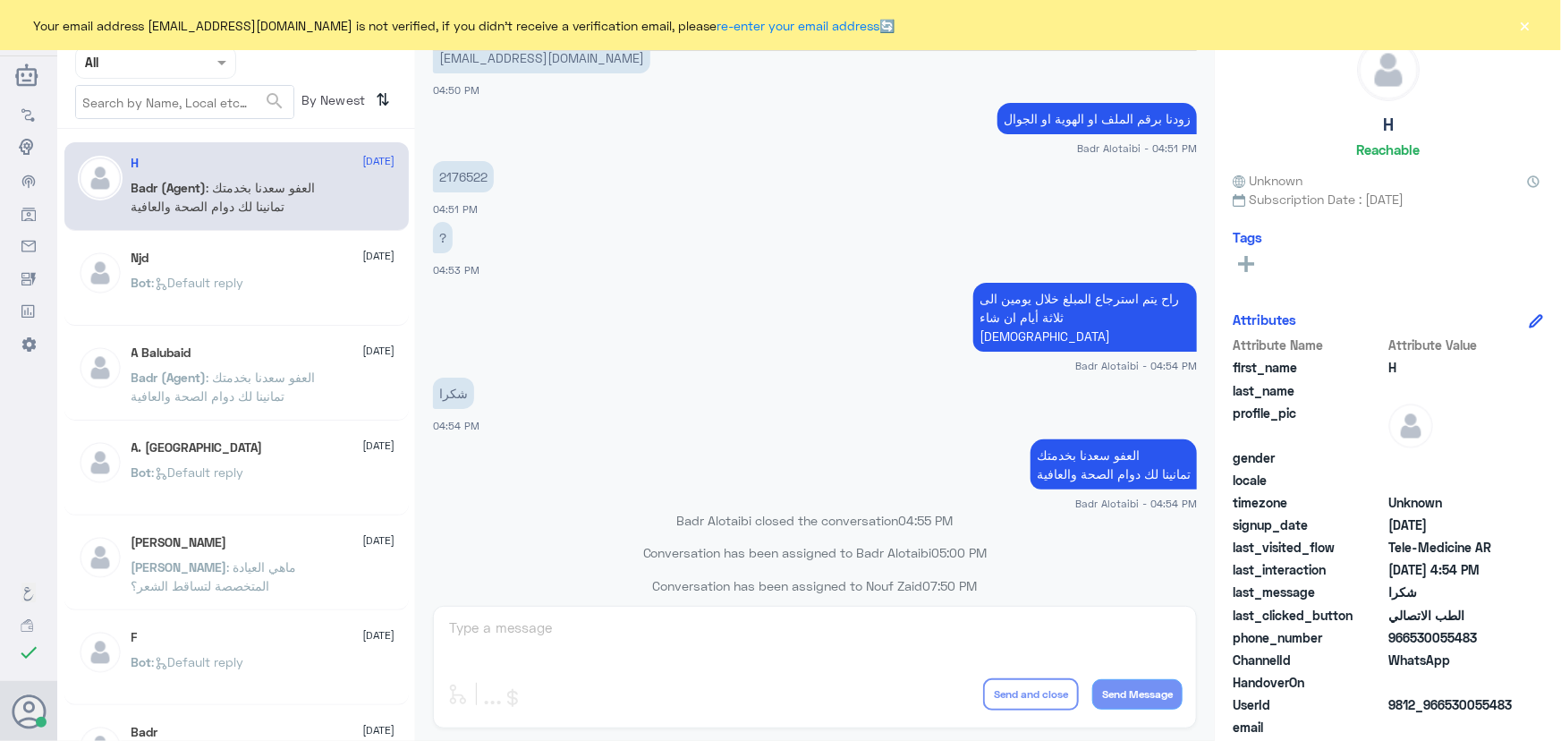
drag, startPoint x: 1521, startPoint y: 30, endPoint x: 1492, endPoint y: 35, distance: 29.1
click at [1521, 30] on button "×" at bounding box center [1526, 25] width 18 height 18
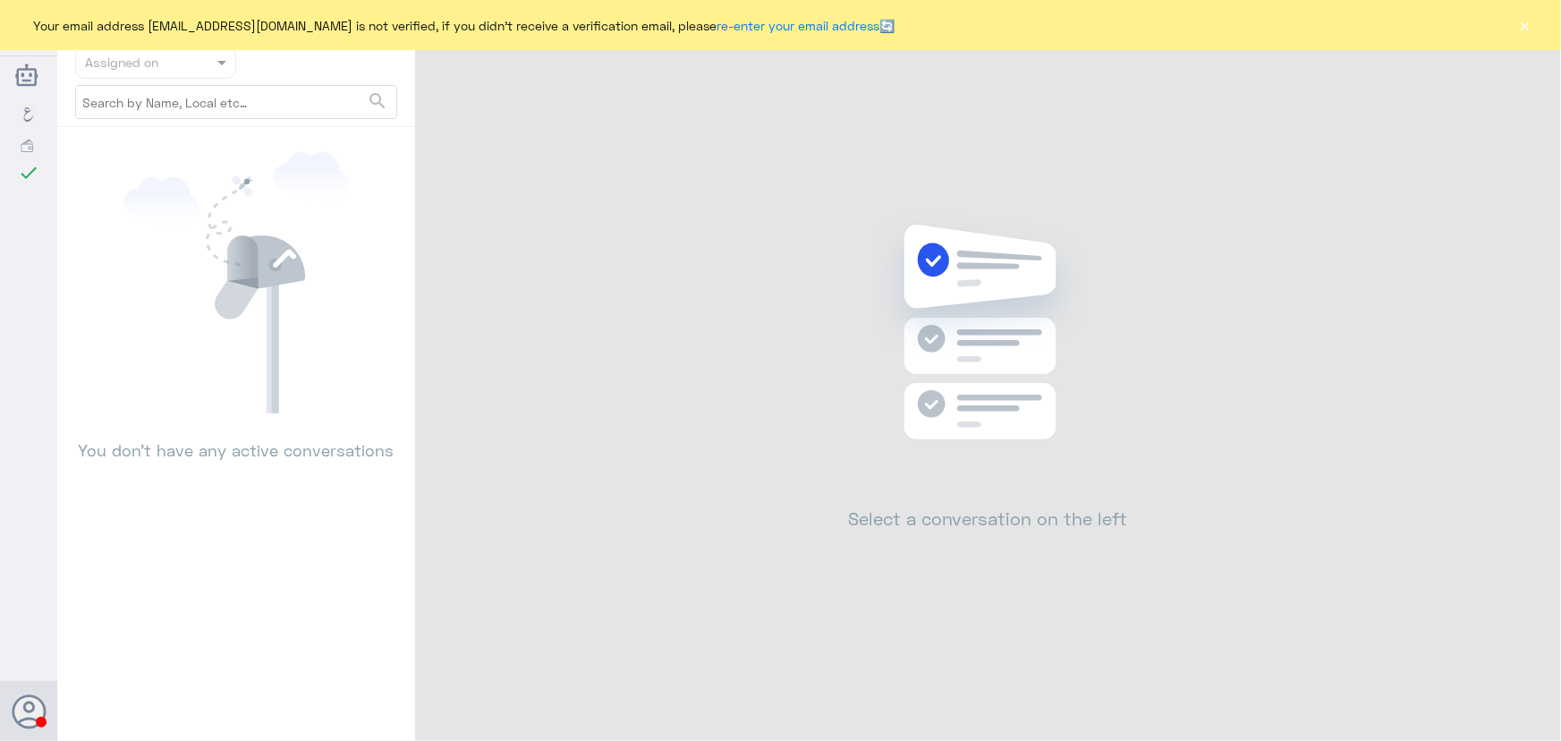
click at [1536, 21] on div "Your email address [EMAIL_ADDRESS][DOMAIN_NAME] is not verified, if you didn't …" at bounding box center [780, 25] width 1561 height 50
click at [1521, 31] on button "×" at bounding box center [1526, 25] width 18 height 18
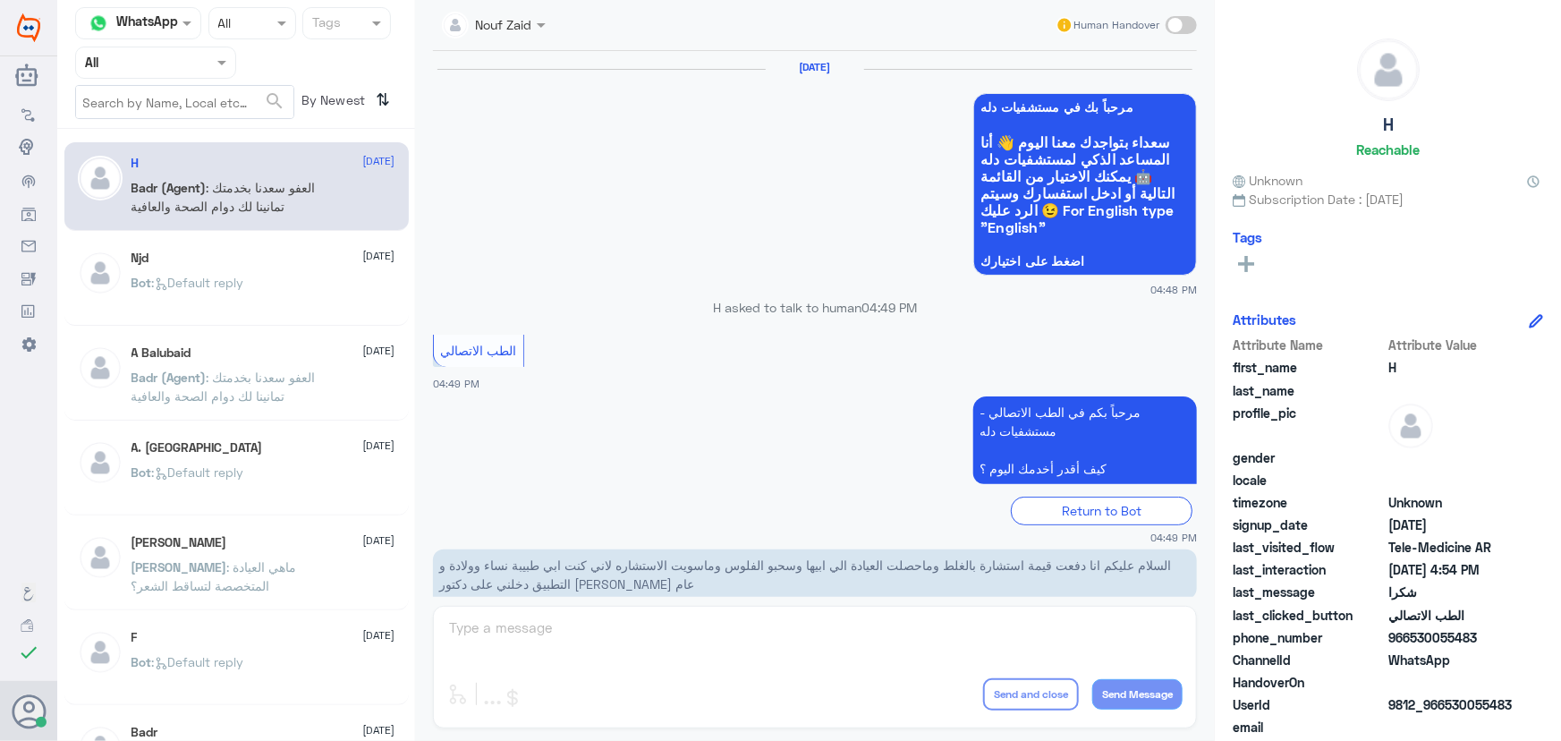
scroll to position [852, 0]
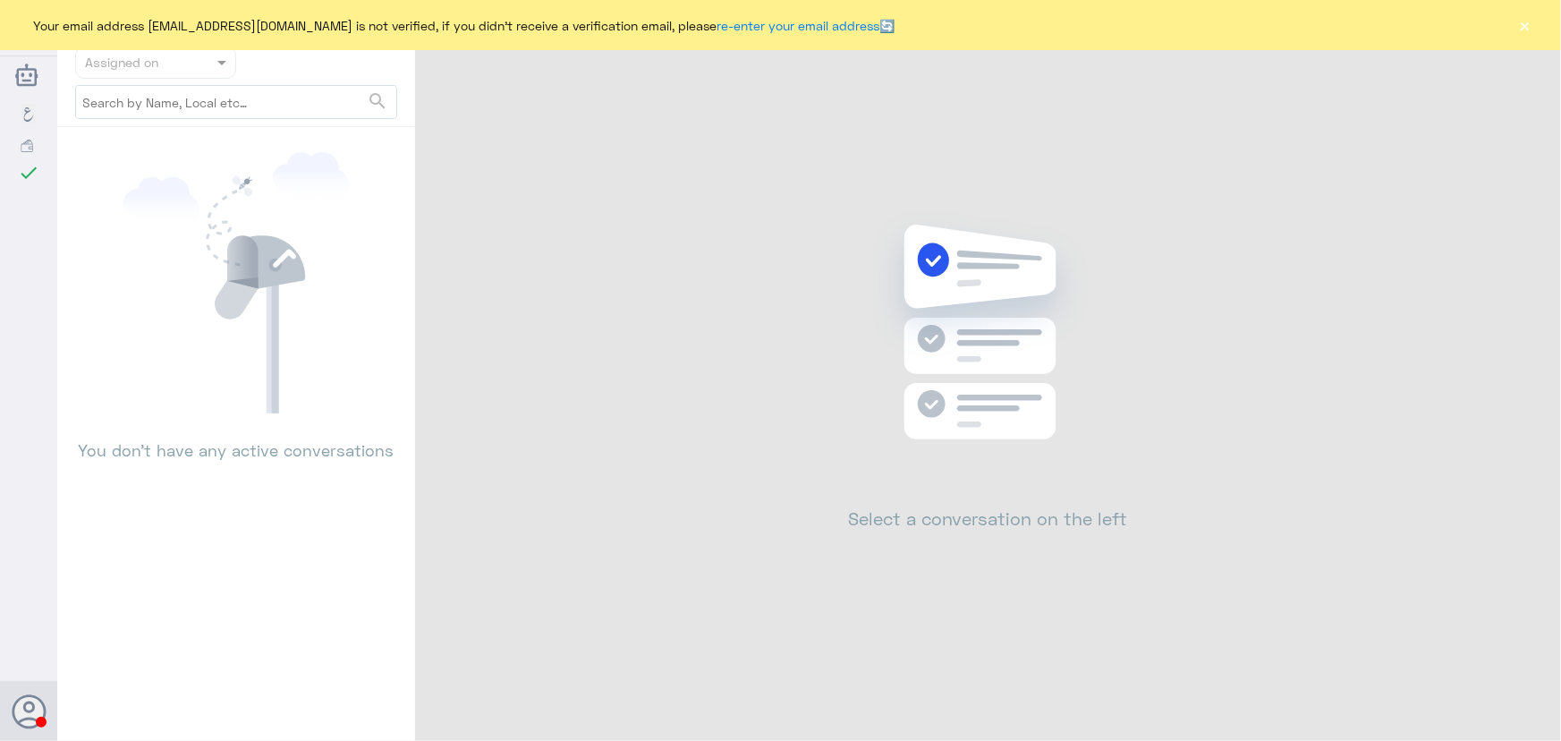
click at [1521, 28] on button "×" at bounding box center [1526, 25] width 18 height 18
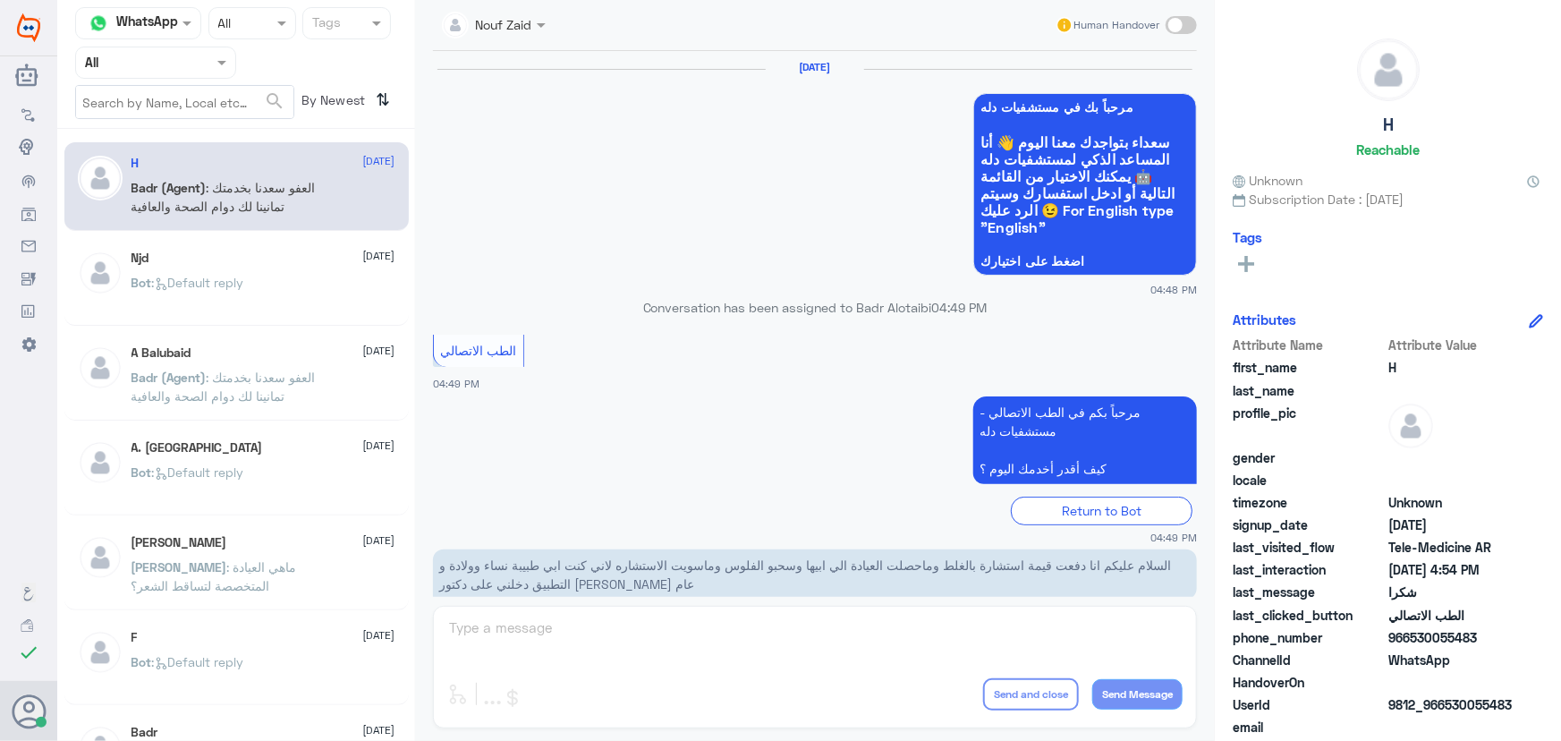
scroll to position [852, 0]
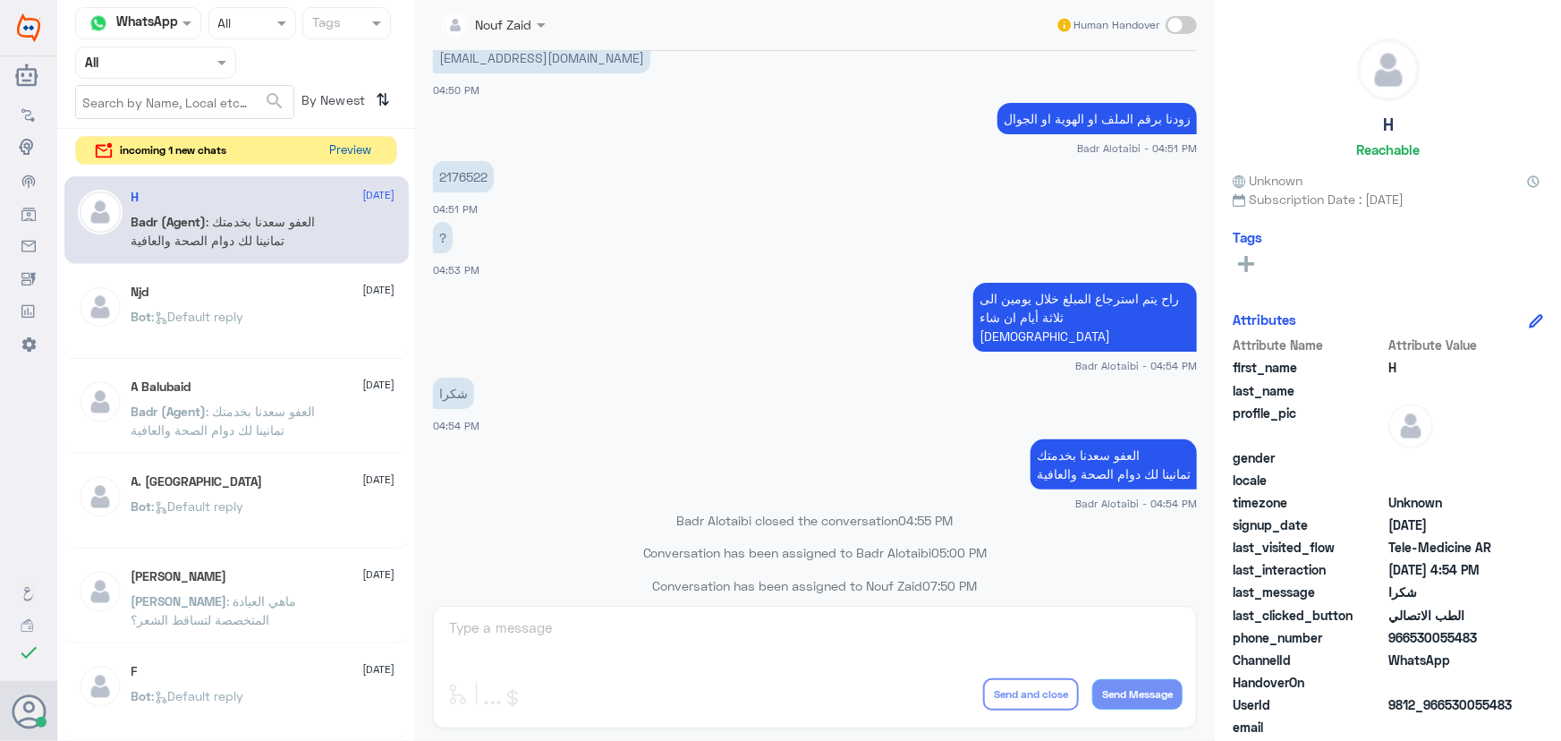
click at [343, 143] on button "Preview" at bounding box center [350, 151] width 55 height 28
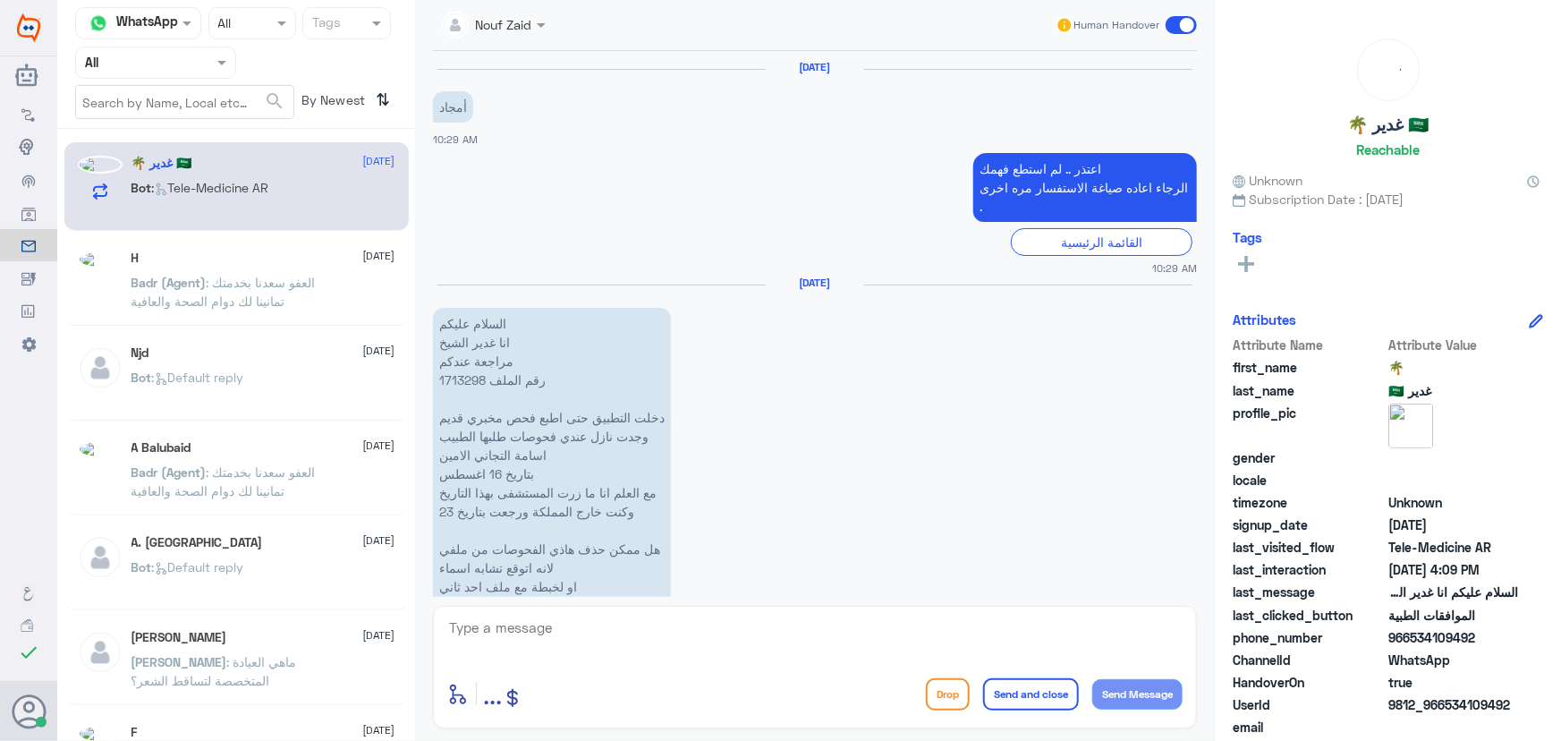
scroll to position [1929, 0]
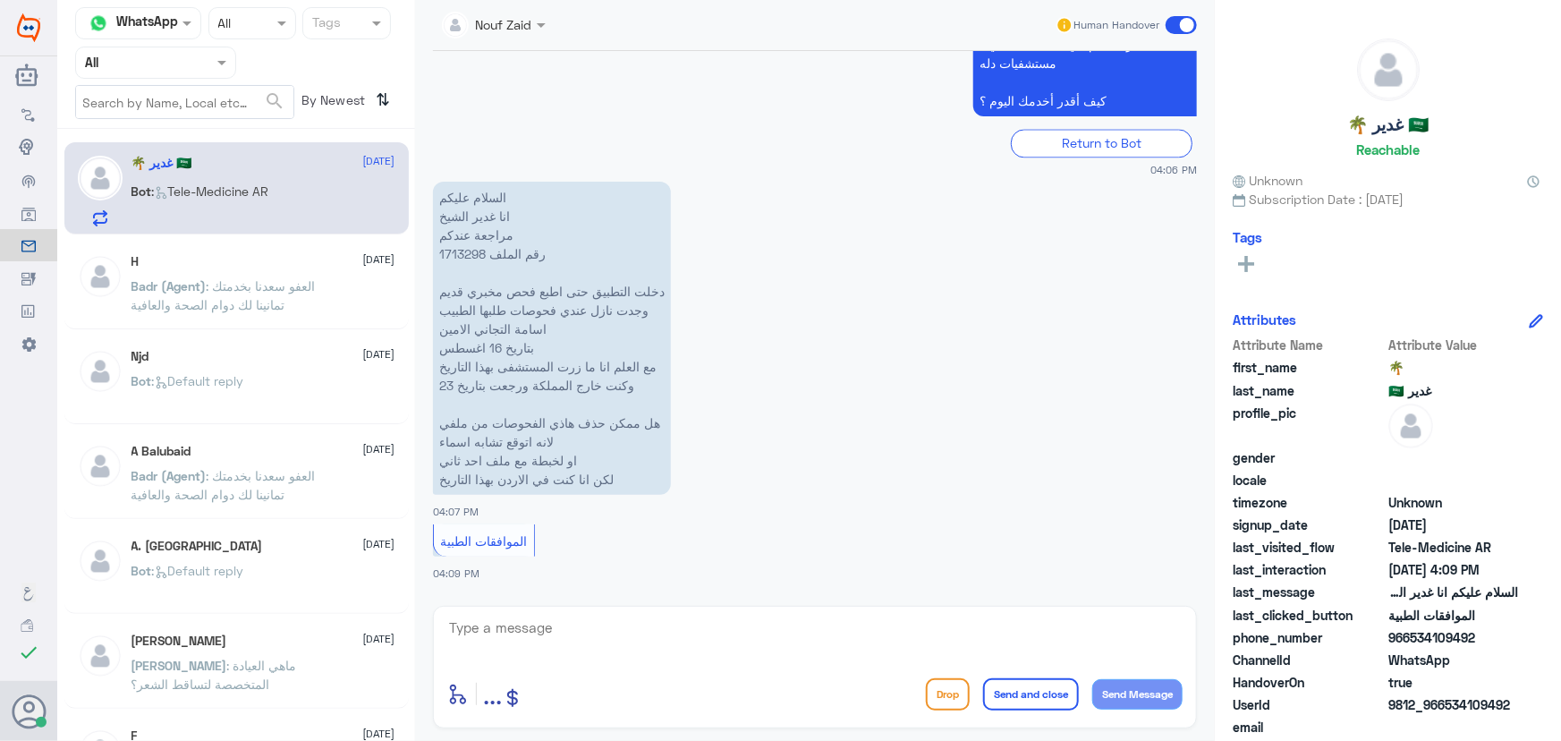
click at [560, 641] on textarea at bounding box center [814, 638] width 735 height 44
click at [579, 613] on div "enter flow name ... Drop Send and close Send Message" at bounding box center [815, 667] width 764 height 123
click at [572, 631] on textarea at bounding box center [814, 638] width 735 height 44
paste textarea "مرحباً معك نوف من الطب الاتصالي"
type textarea "مرحباً معك نوف من الطب الاتصالي"
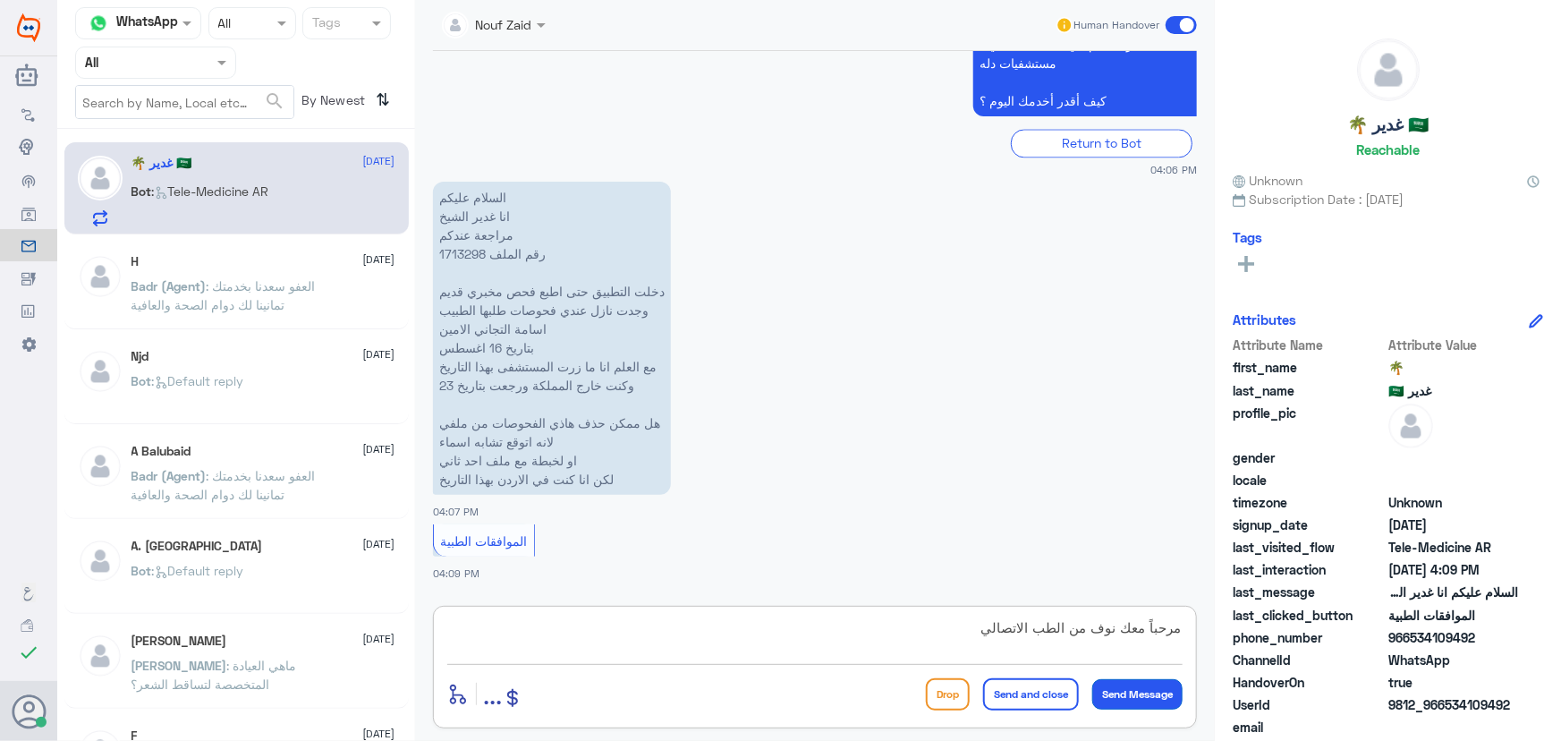
drag, startPoint x: 1147, startPoint y: 692, endPoint x: 1129, endPoint y: 684, distance: 19.6
click at [1145, 691] on button "Send Message" at bounding box center [1137, 694] width 90 height 30
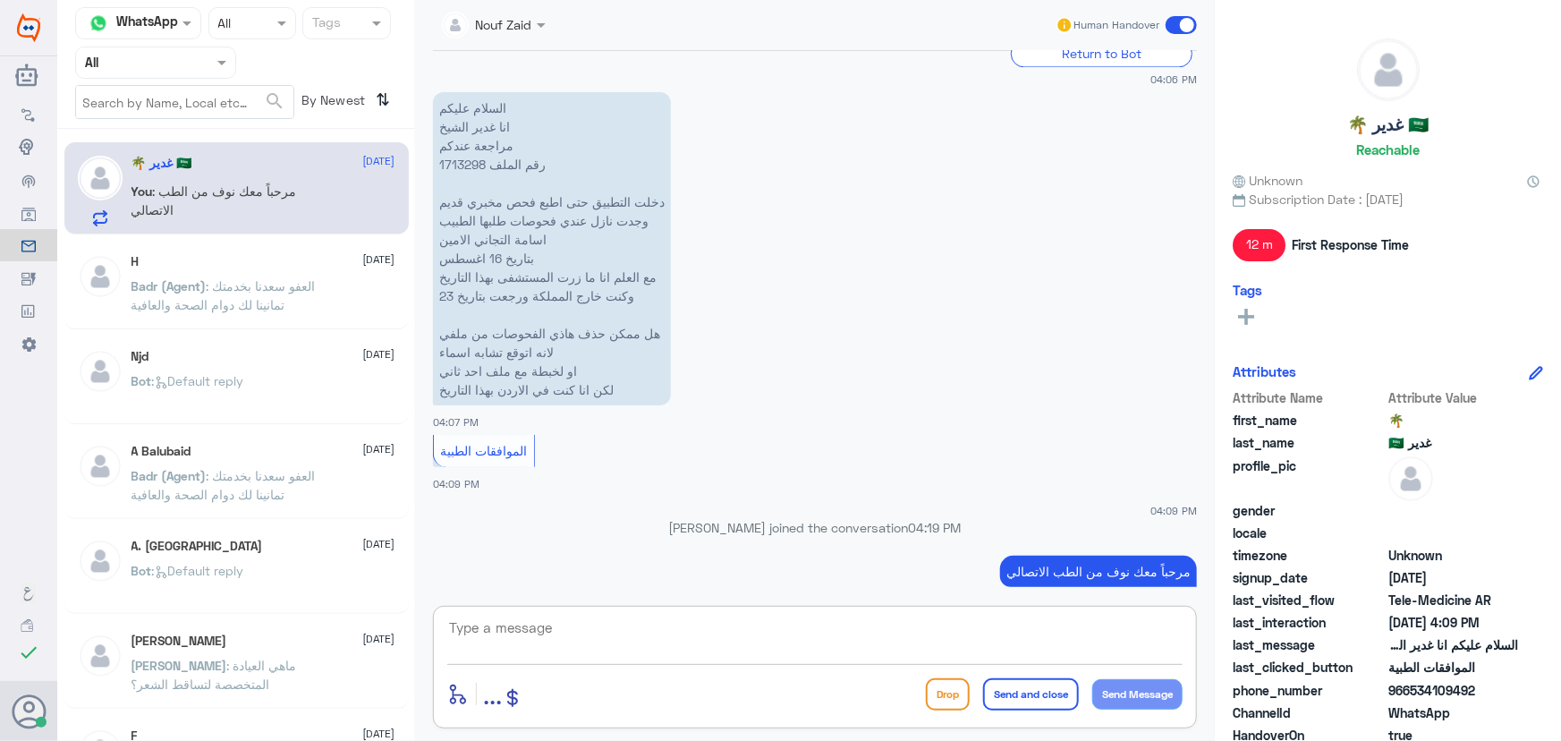
click at [634, 639] on textarea at bounding box center [814, 638] width 735 height 44
paste textarea "هنا الطب الاتصالي لكل مايخص الاستشارة الفورية من خلال التطبيق، يمكنك الاستفسار …"
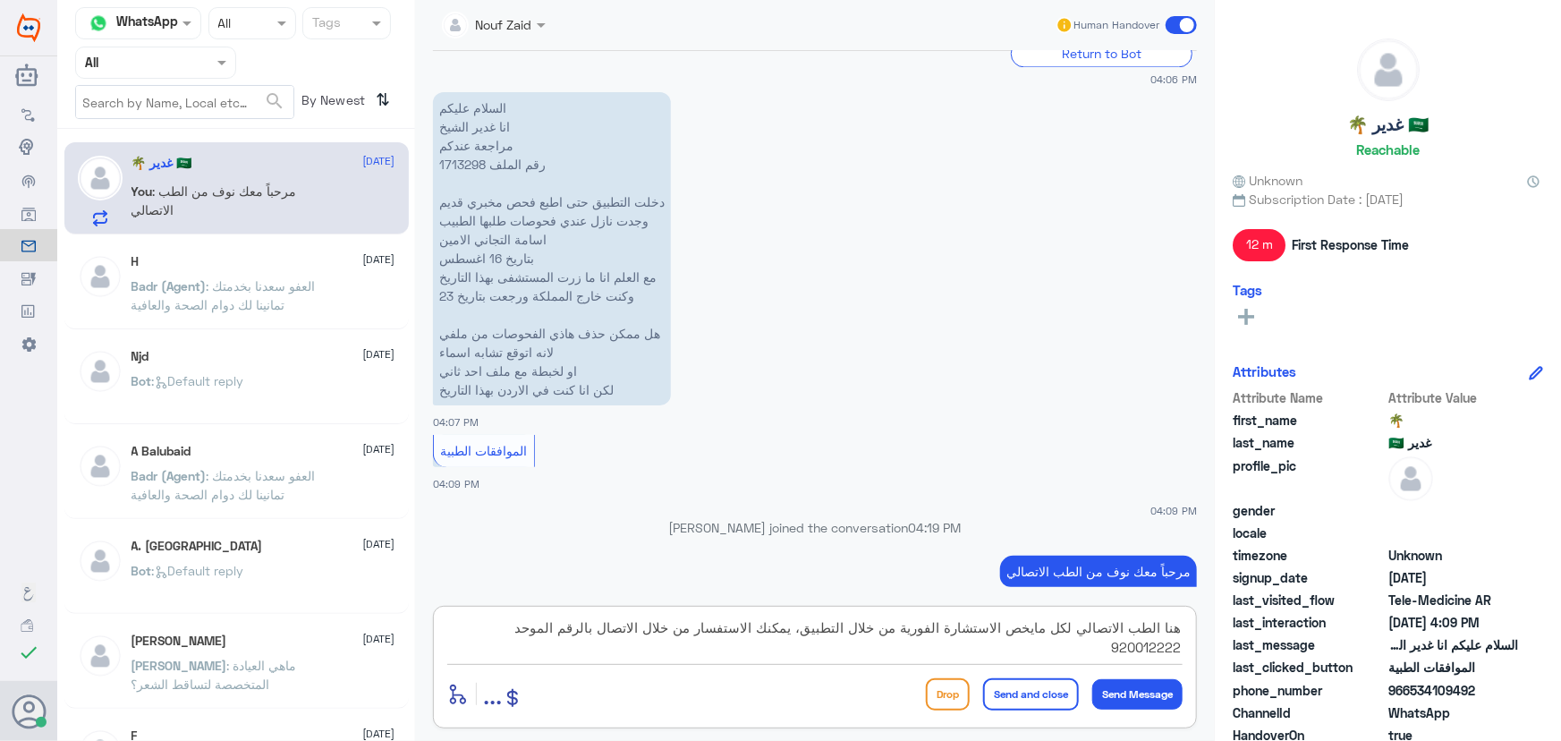
type textarea "هنا الطب الاتصالي لكل مايخص الاستشارة الفورية من خلال التطبيق، يمكنك الاستفسار …"
click at [1038, 701] on button "Send and close" at bounding box center [1031, 694] width 96 height 32
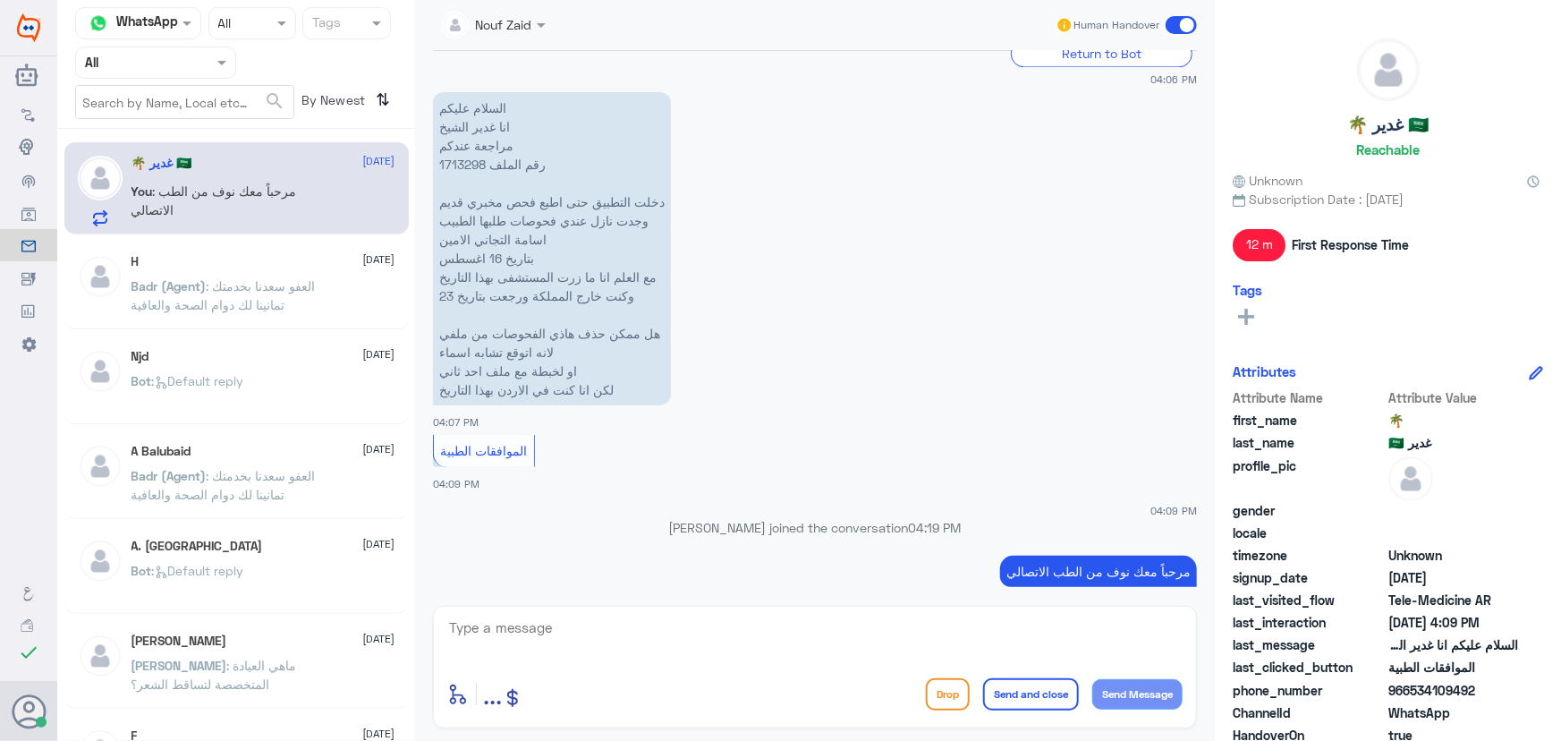
scroll to position [2101, 0]
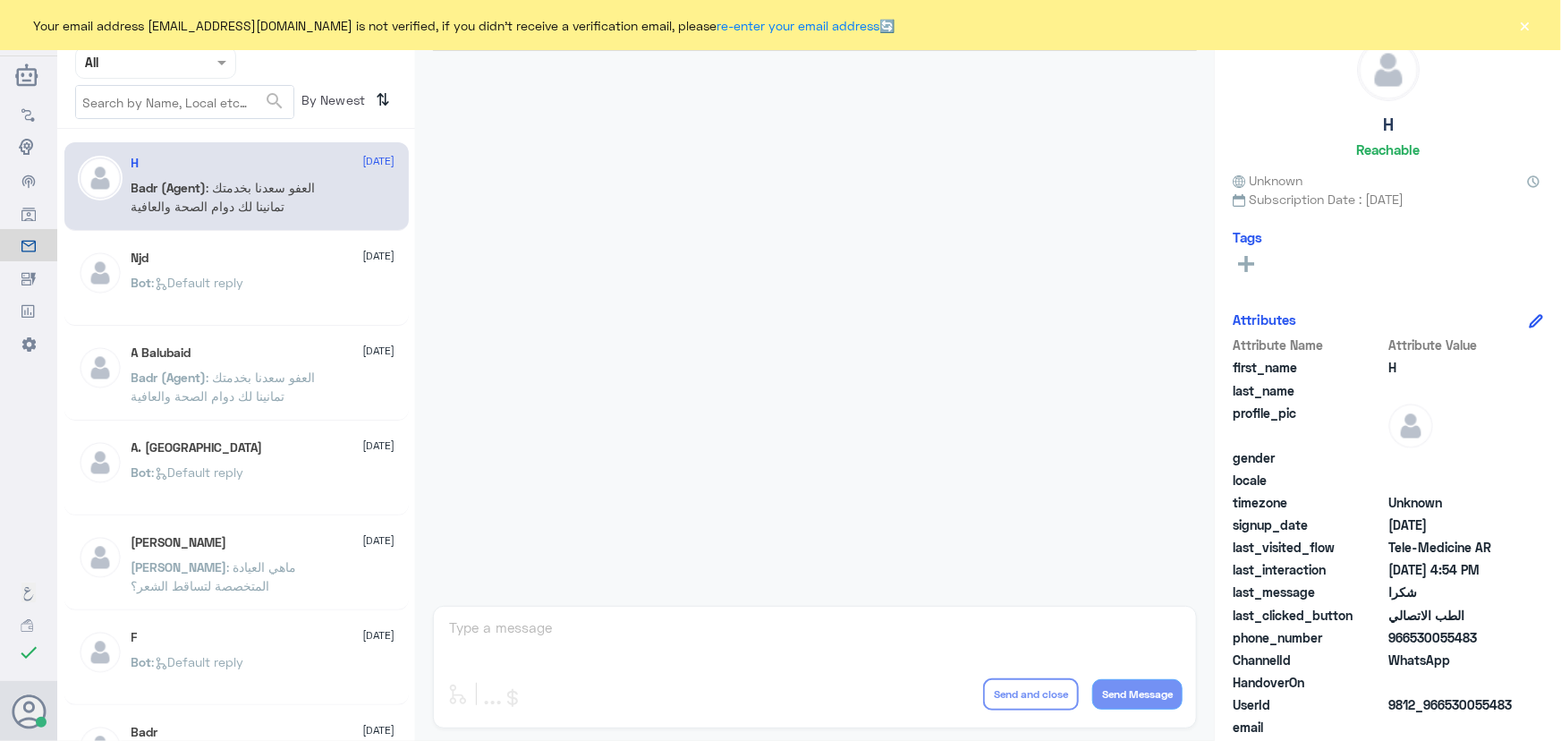
click at [1517, 31] on button "×" at bounding box center [1526, 25] width 18 height 18
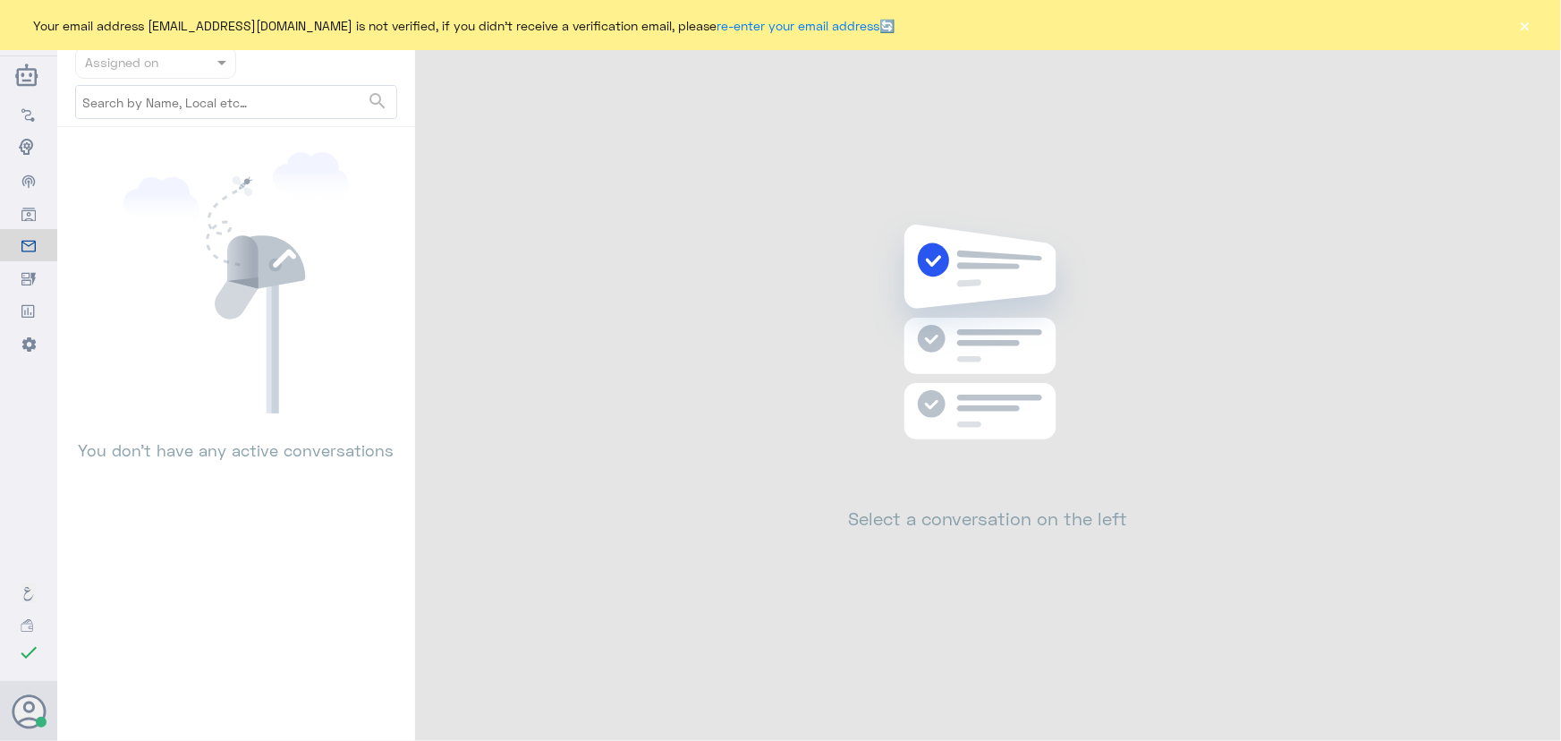
click at [1537, 21] on div "Your email address [EMAIL_ADDRESS][DOMAIN_NAME] is not verified, if you didn't …" at bounding box center [780, 25] width 1561 height 50
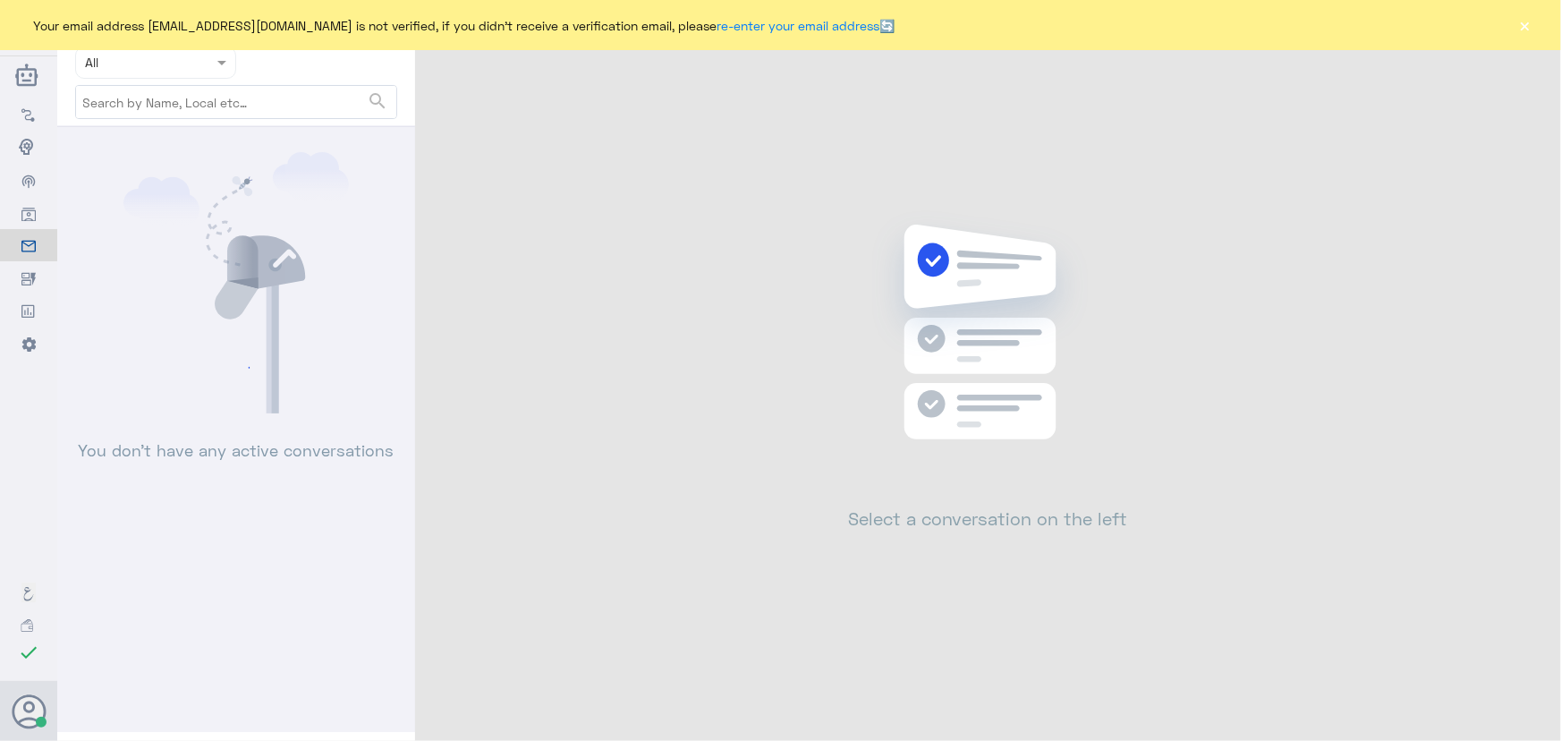
click at [1534, 23] on button "×" at bounding box center [1526, 25] width 18 height 18
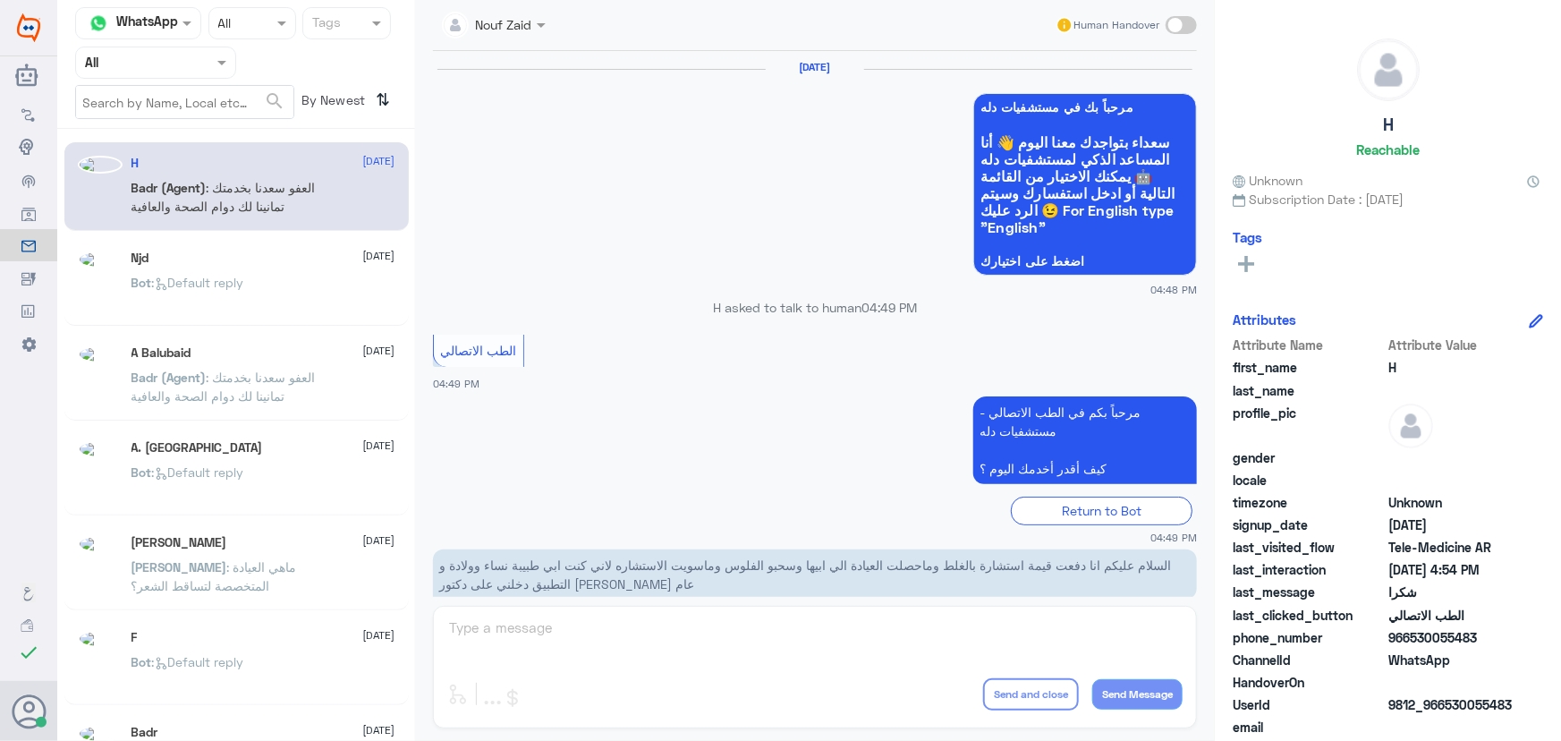
scroll to position [852, 0]
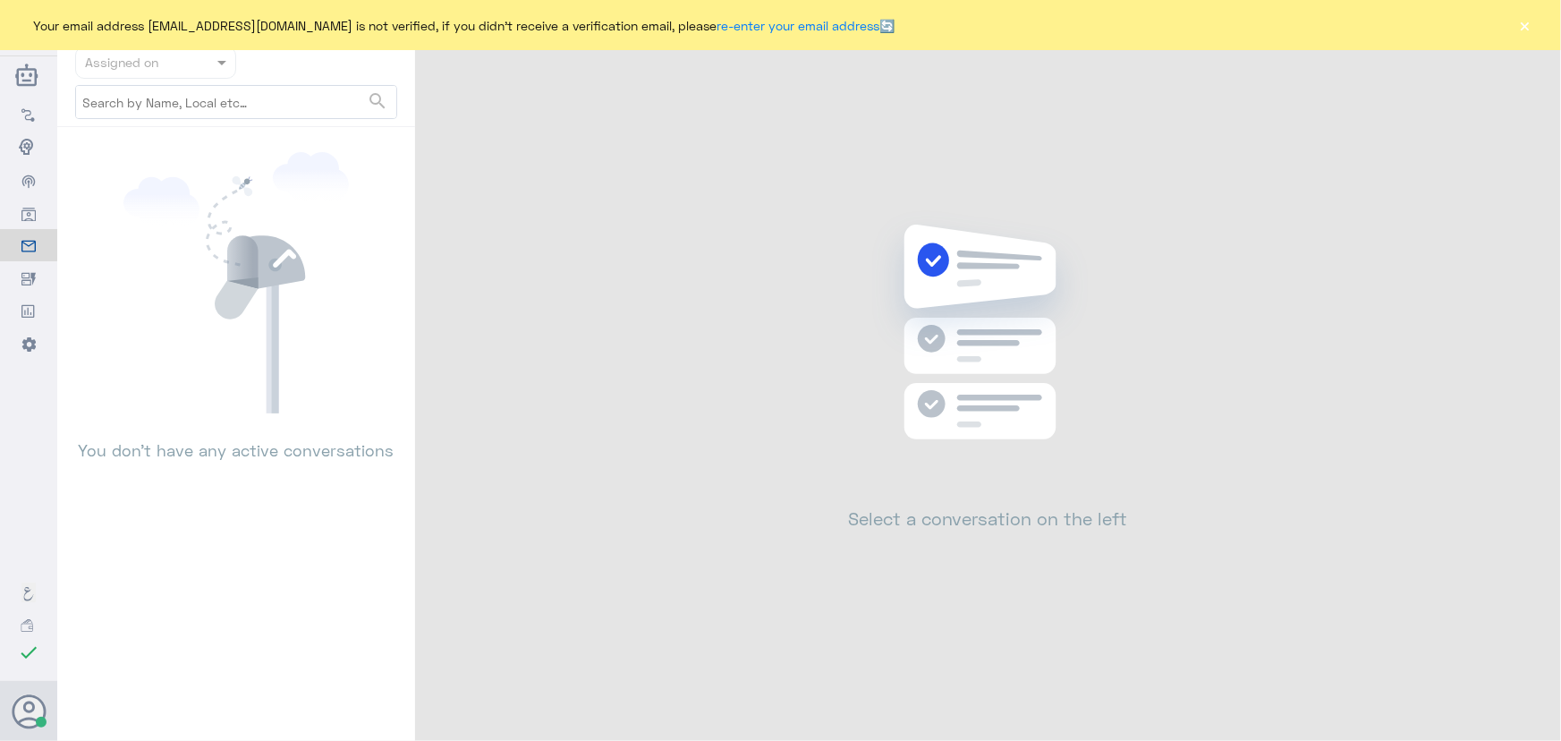
click at [1521, 21] on button "×" at bounding box center [1526, 25] width 18 height 18
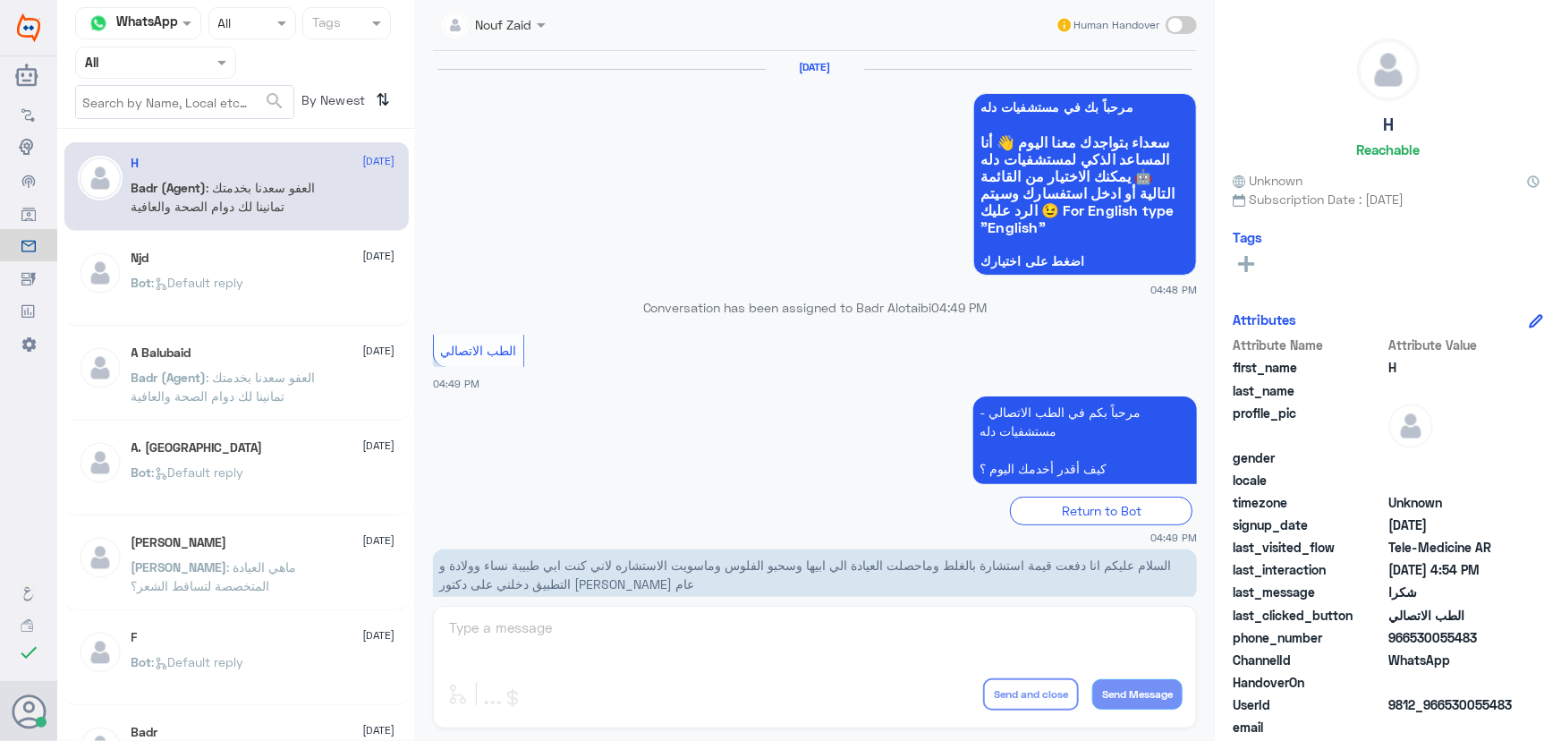
scroll to position [852, 0]
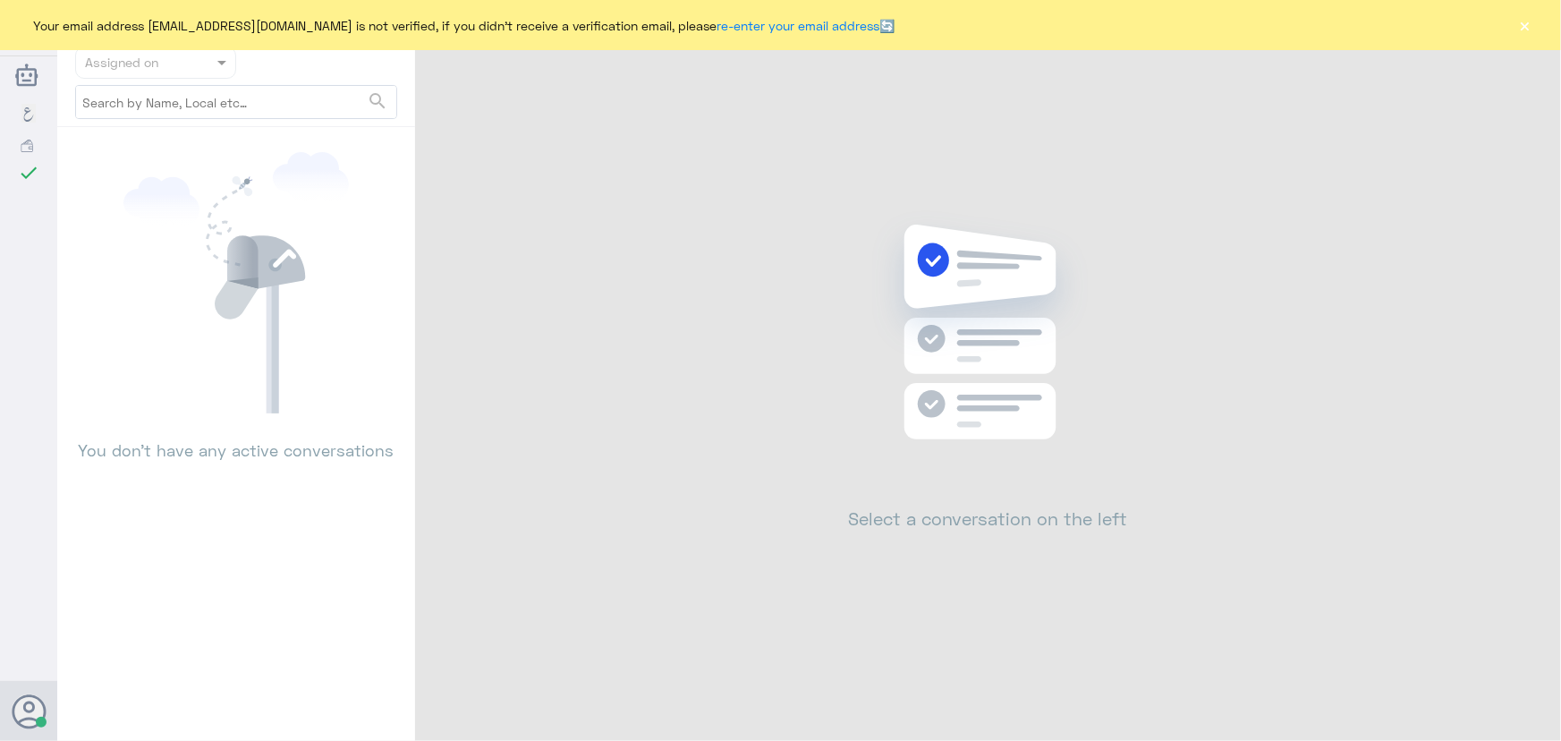
click at [1534, 27] on div "Your email address [EMAIL_ADDRESS][DOMAIN_NAME] is not verified, if you didn't …" at bounding box center [780, 25] width 1561 height 50
click at [1533, 29] on div "Your email address [EMAIL_ADDRESS][DOMAIN_NAME] is not verified, if you didn't …" at bounding box center [780, 25] width 1561 height 50
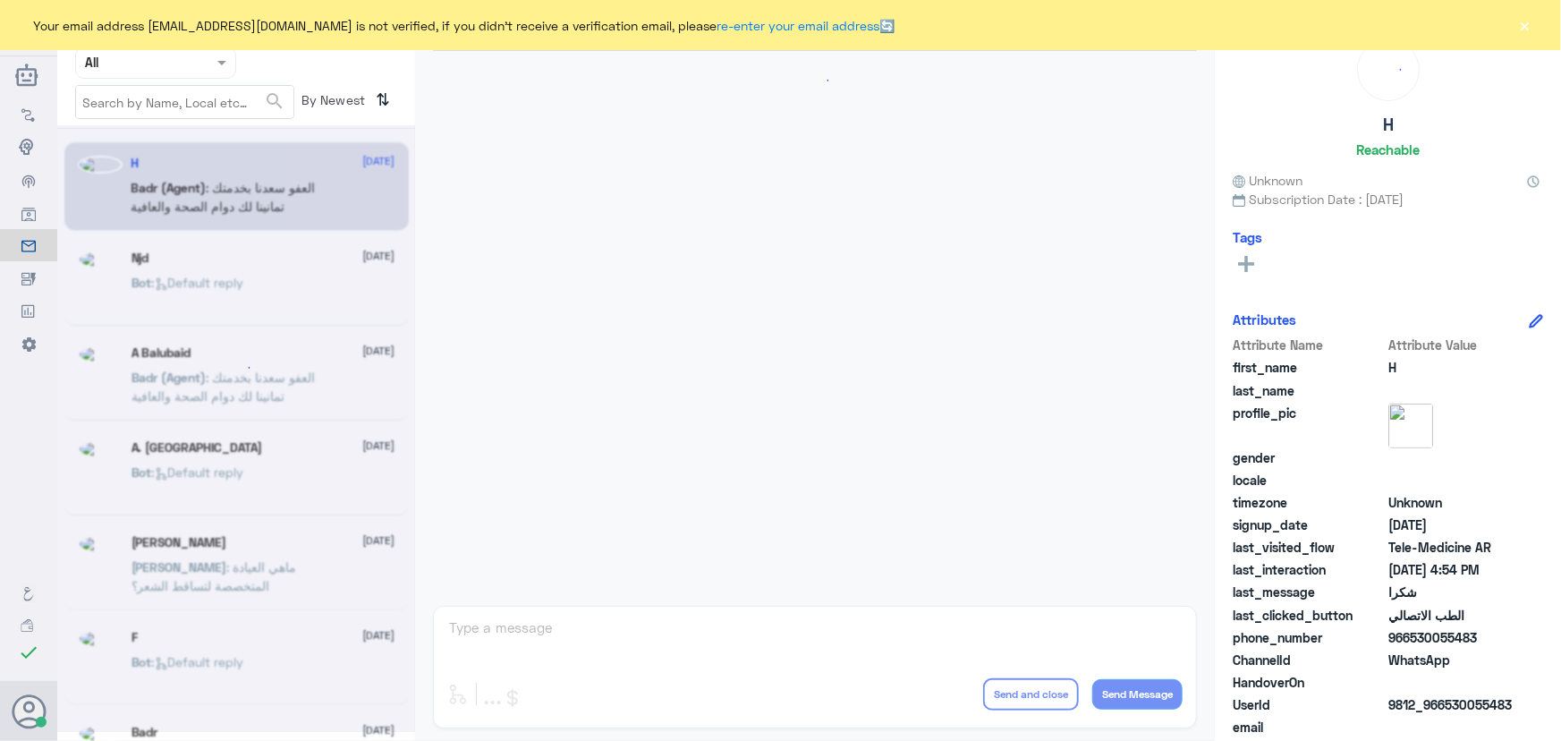
click at [1516, 21] on div "Your email address [EMAIL_ADDRESS][DOMAIN_NAME] is not verified, if you didn't …" at bounding box center [780, 25] width 1561 height 50
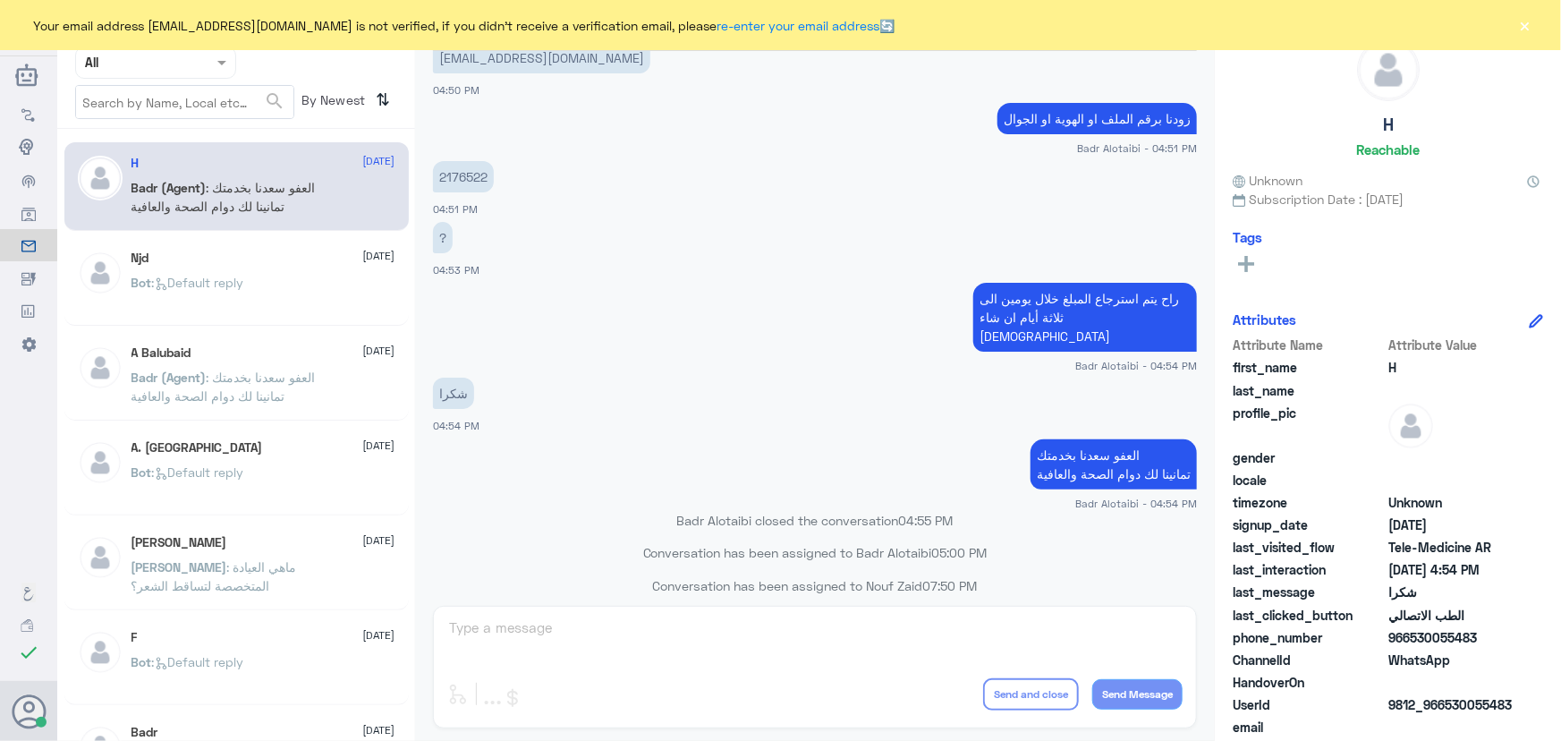
click at [1530, 30] on button "×" at bounding box center [1526, 25] width 18 height 18
